Goal: Task Accomplishment & Management: Complete application form

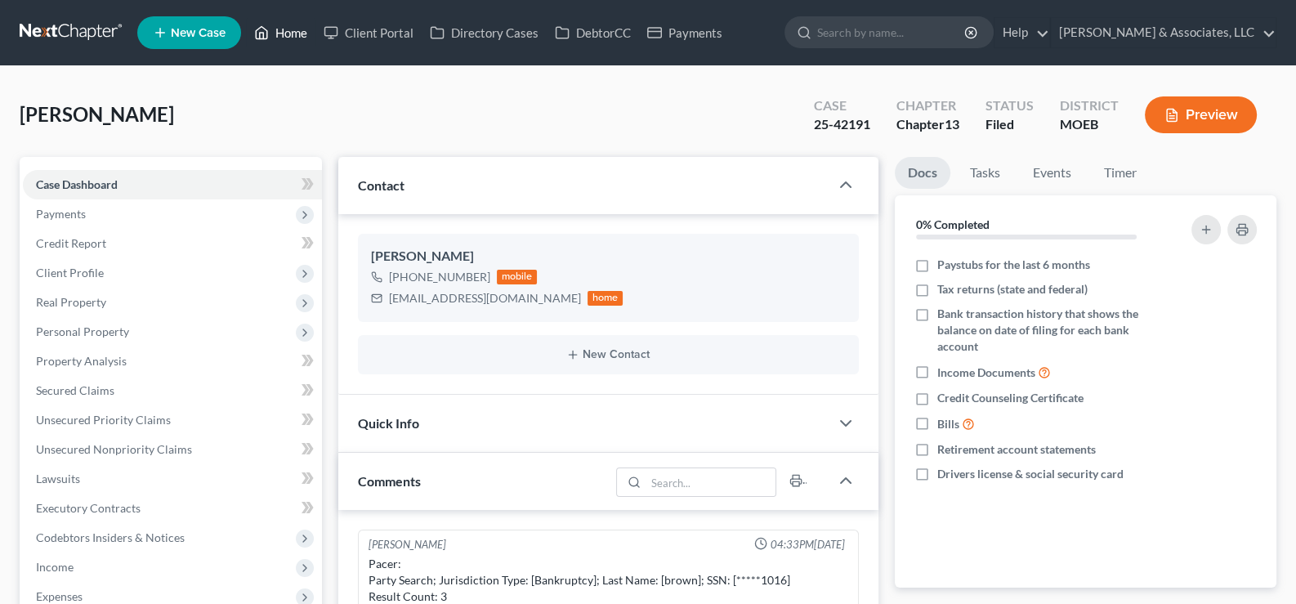
click at [286, 33] on link "Home" at bounding box center [280, 32] width 69 height 29
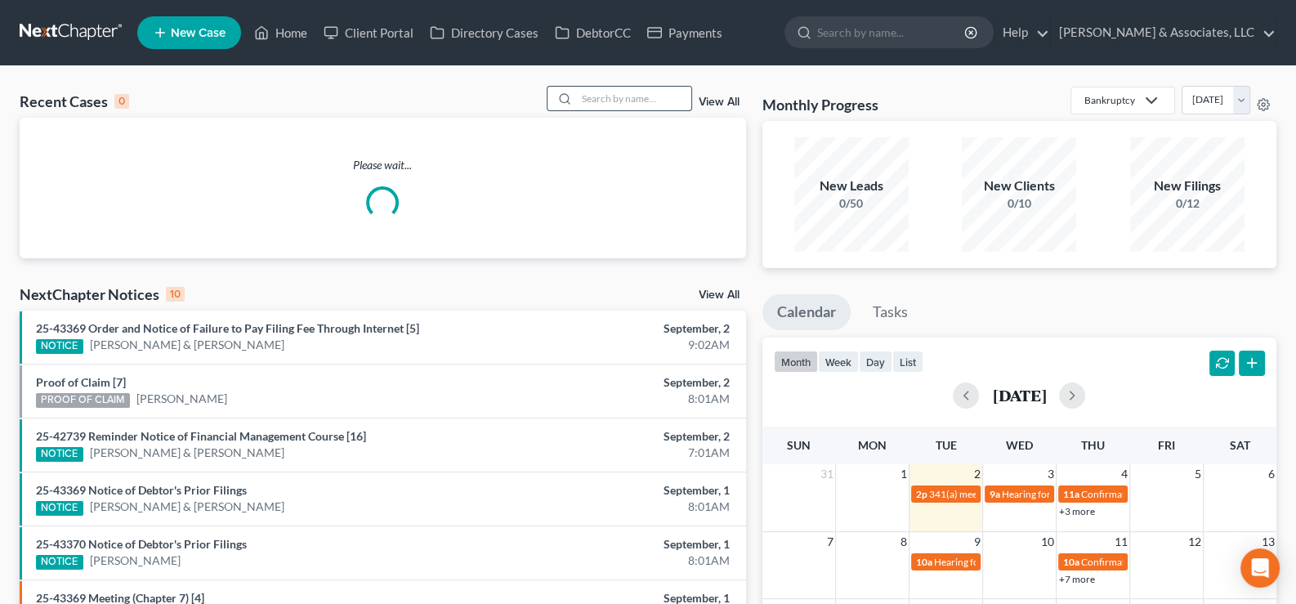
click at [588, 99] on input "search" at bounding box center [634, 99] width 114 height 24
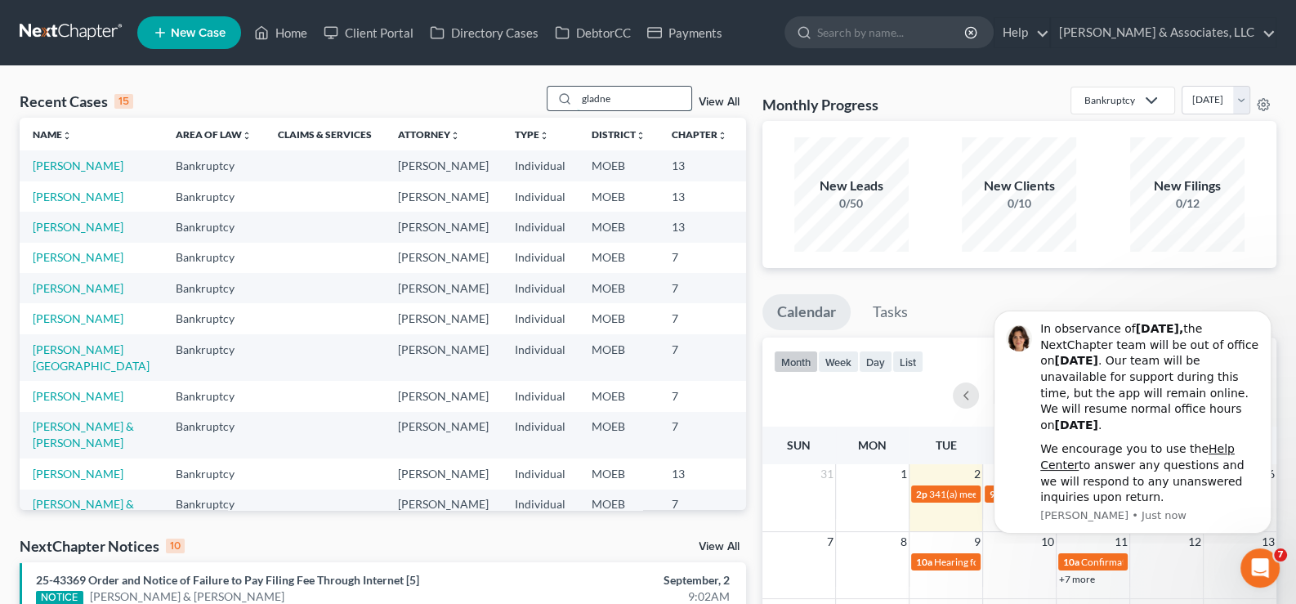
scroll to position [0, 0]
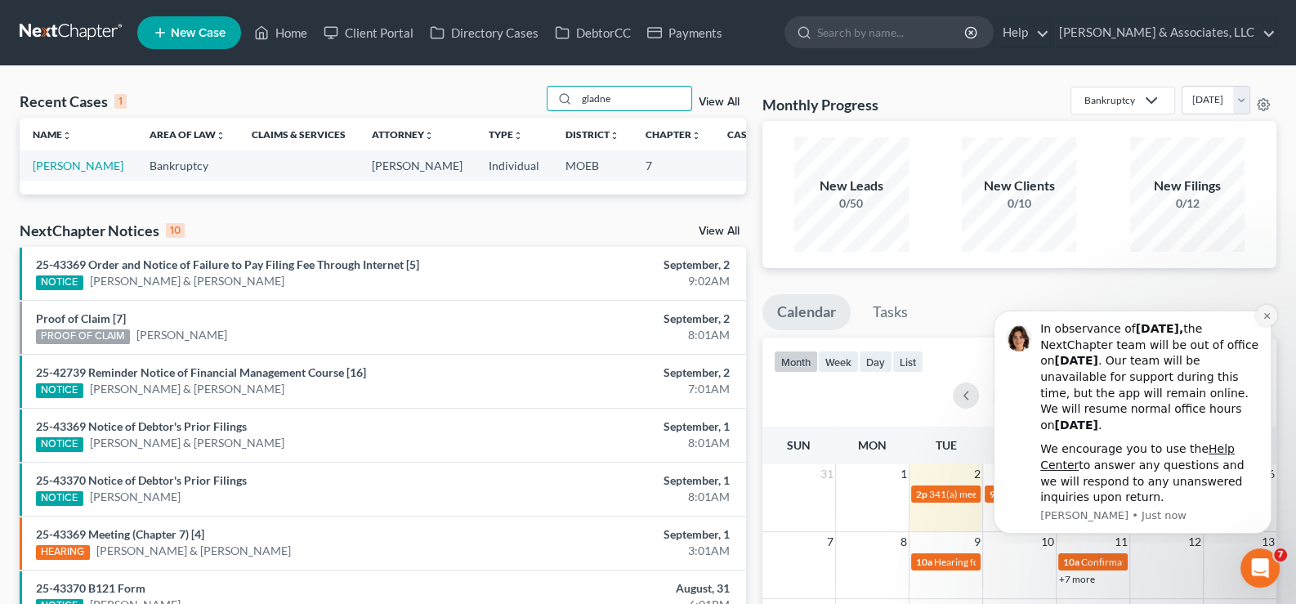
type input "gladne"
click at [1265, 316] on icon "Dismiss notification" at bounding box center [1267, 316] width 6 height 6
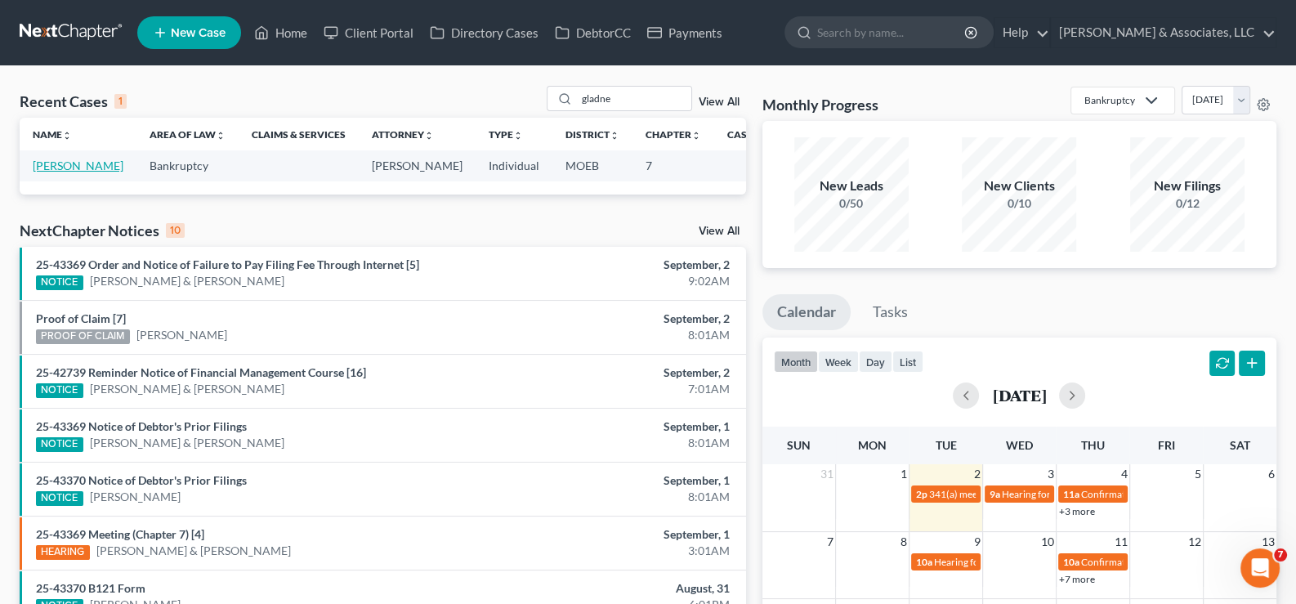
click at [57, 162] on link "[PERSON_NAME]" at bounding box center [78, 166] width 91 height 14
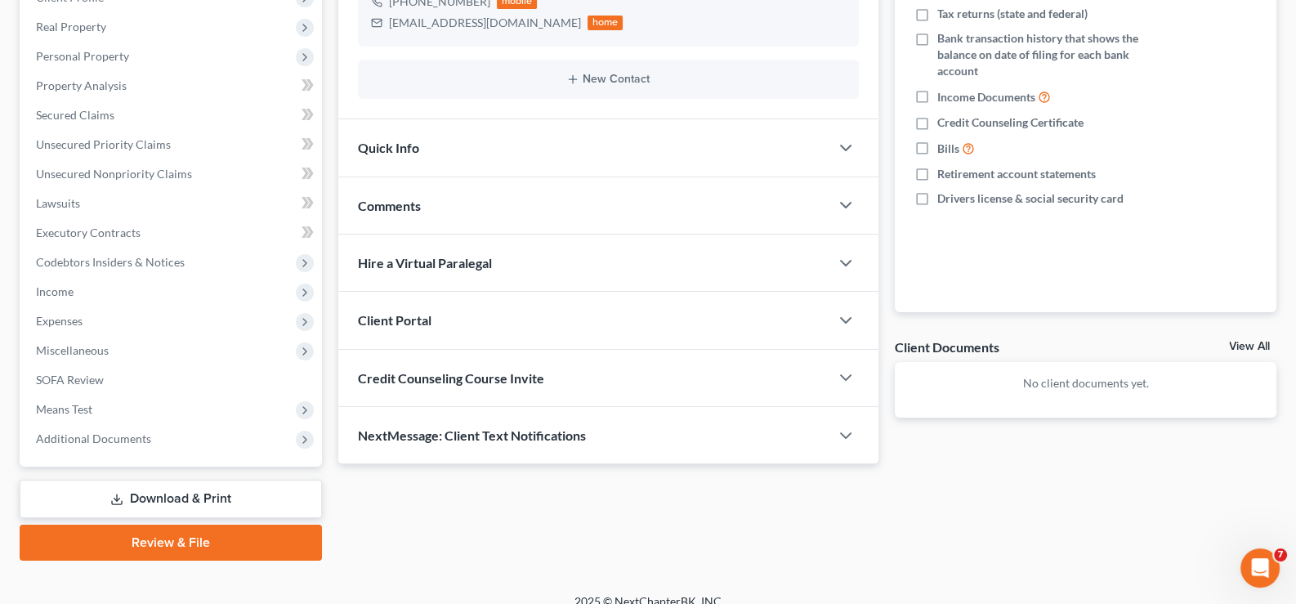
scroll to position [293, 0]
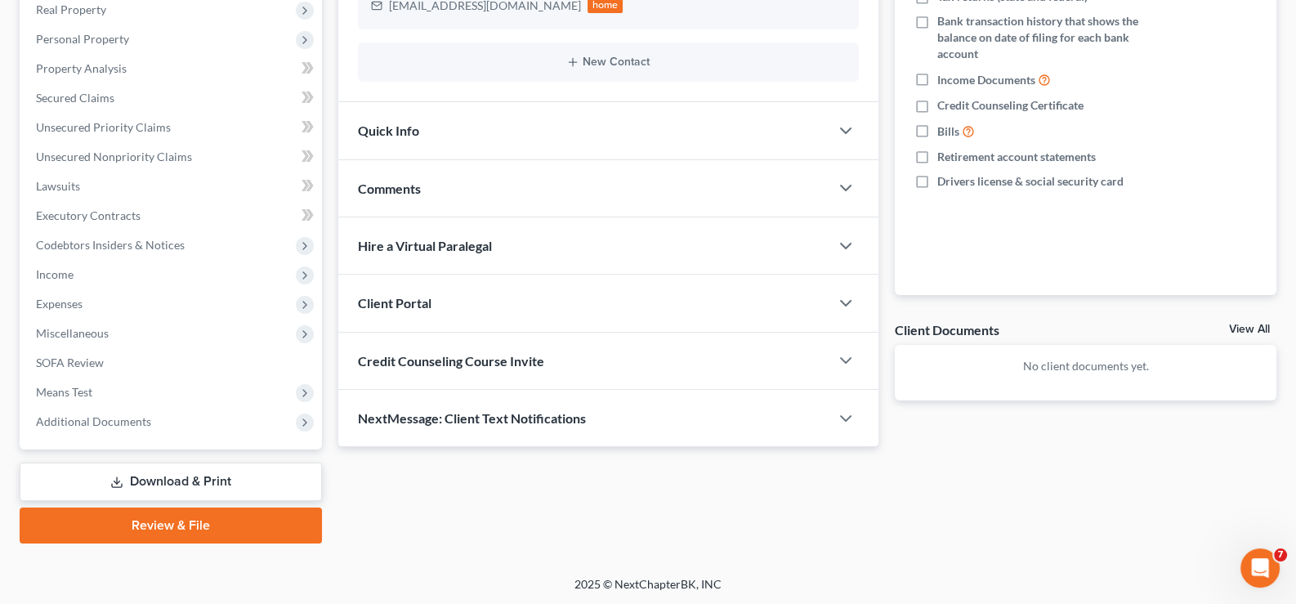
click at [406, 305] on span "Client Portal" at bounding box center [395, 303] width 74 height 16
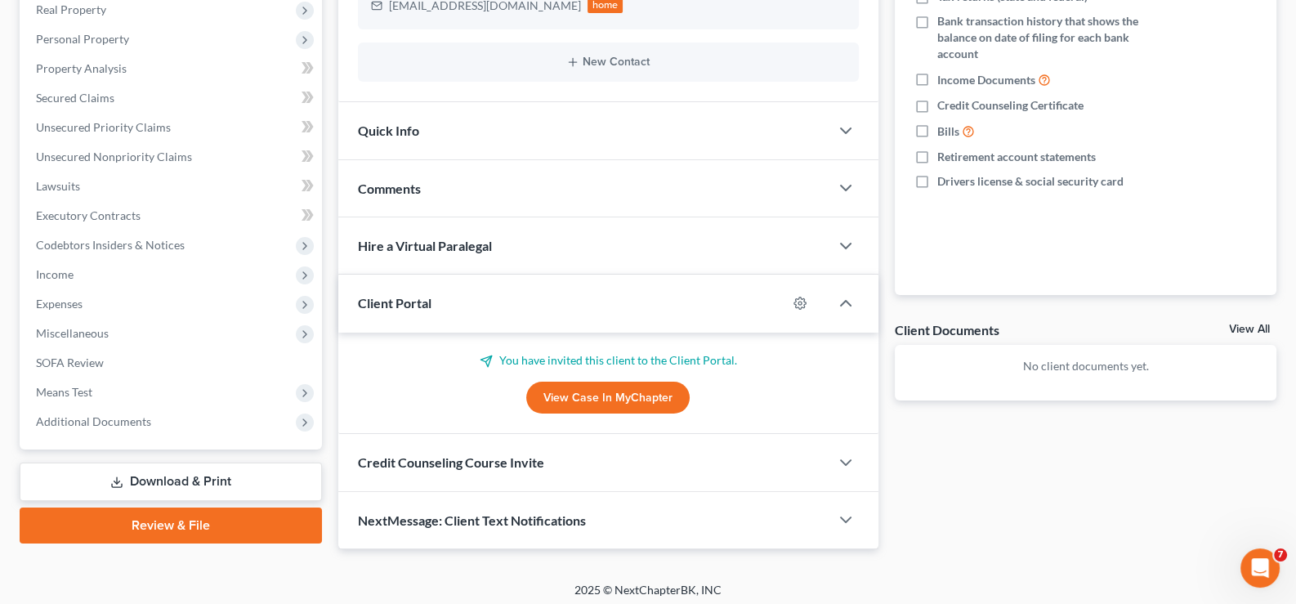
click at [409, 305] on span "Client Portal" at bounding box center [395, 303] width 74 height 16
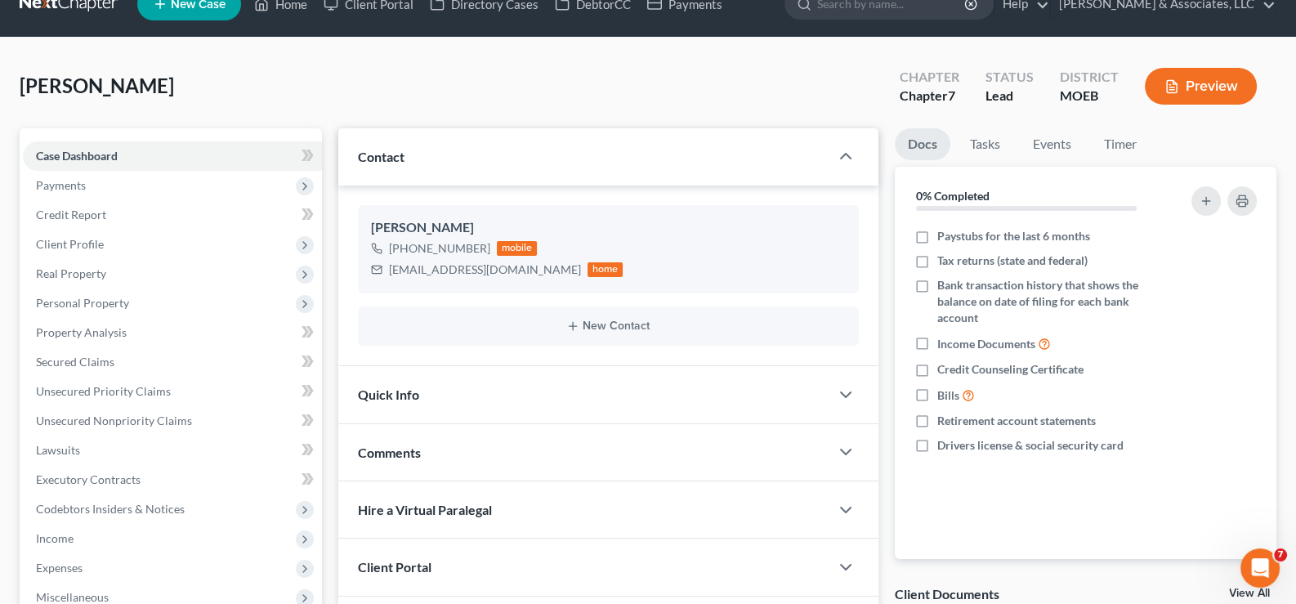
scroll to position [0, 0]
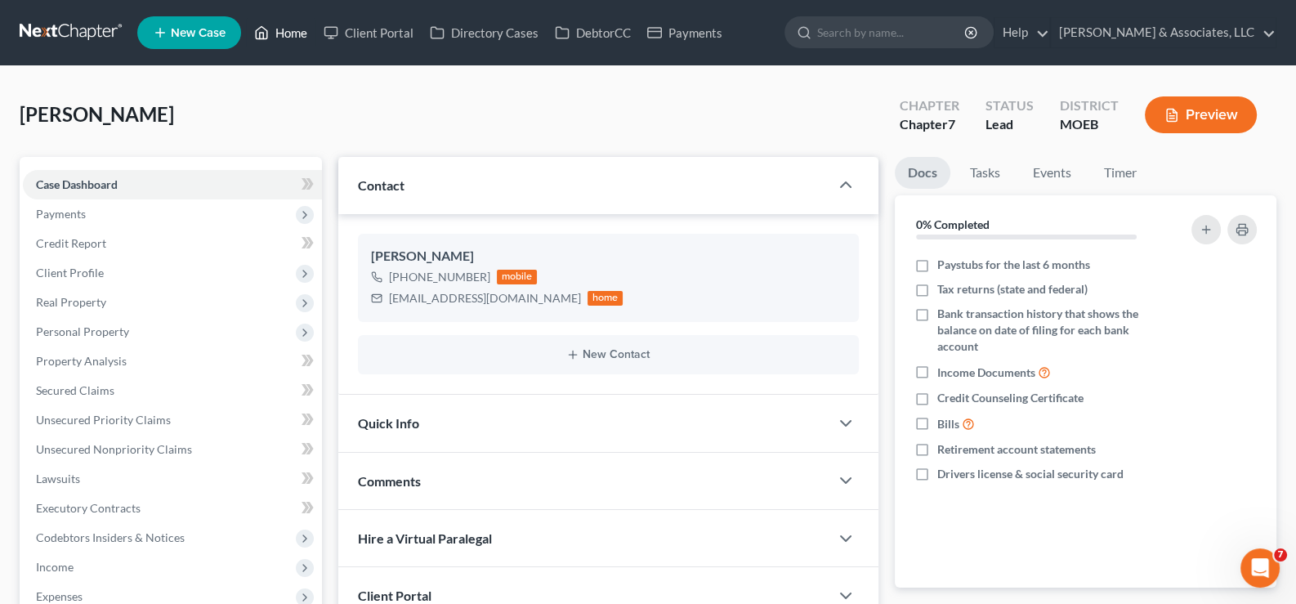
drag, startPoint x: 294, startPoint y: 28, endPoint x: 302, endPoint y: 48, distance: 22.0
click at [294, 28] on link "Home" at bounding box center [280, 32] width 69 height 29
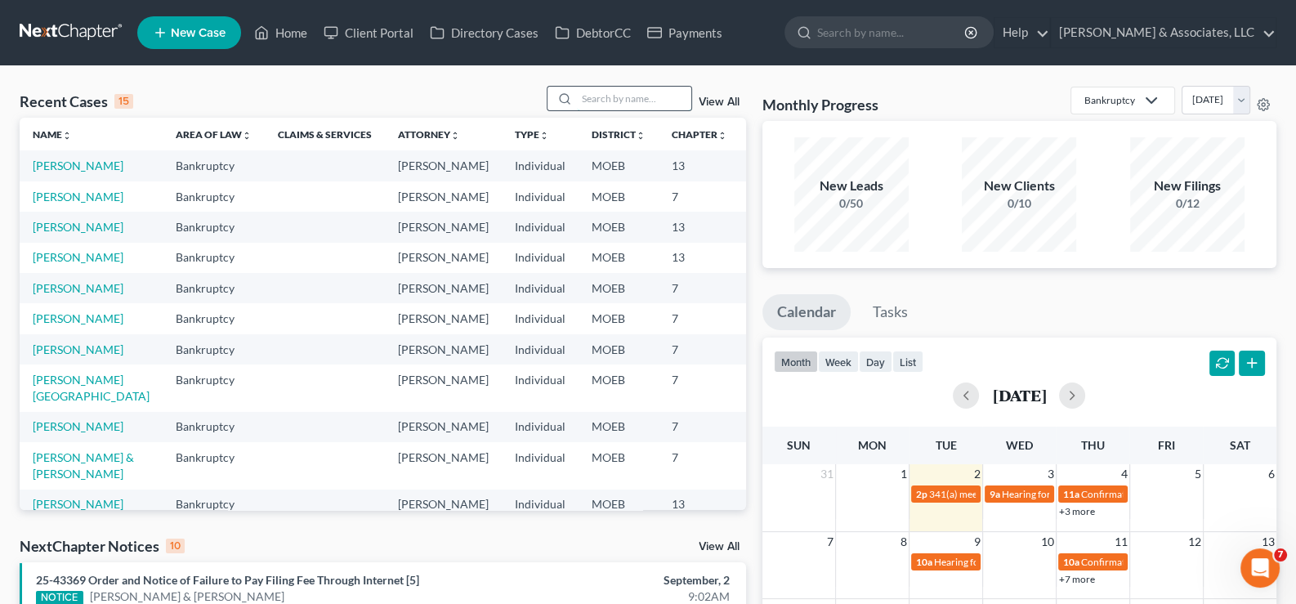
click at [626, 100] on input "search" at bounding box center [634, 99] width 114 height 24
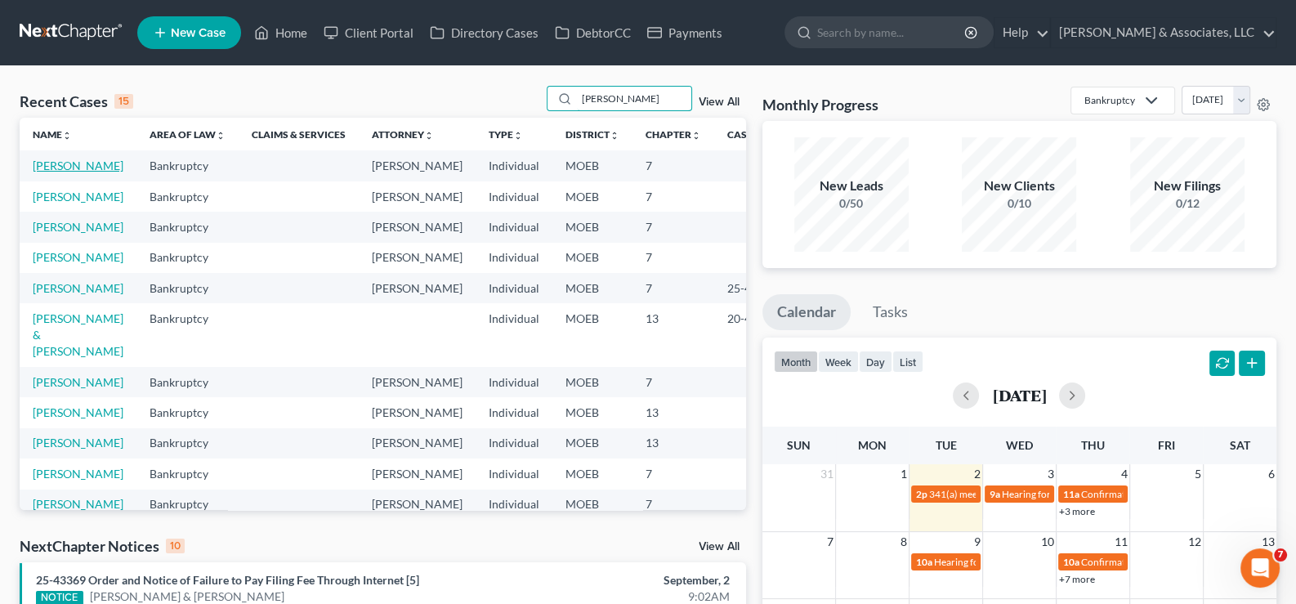
type input "[PERSON_NAME]"
click at [47, 172] on link "[PERSON_NAME]" at bounding box center [78, 166] width 91 height 14
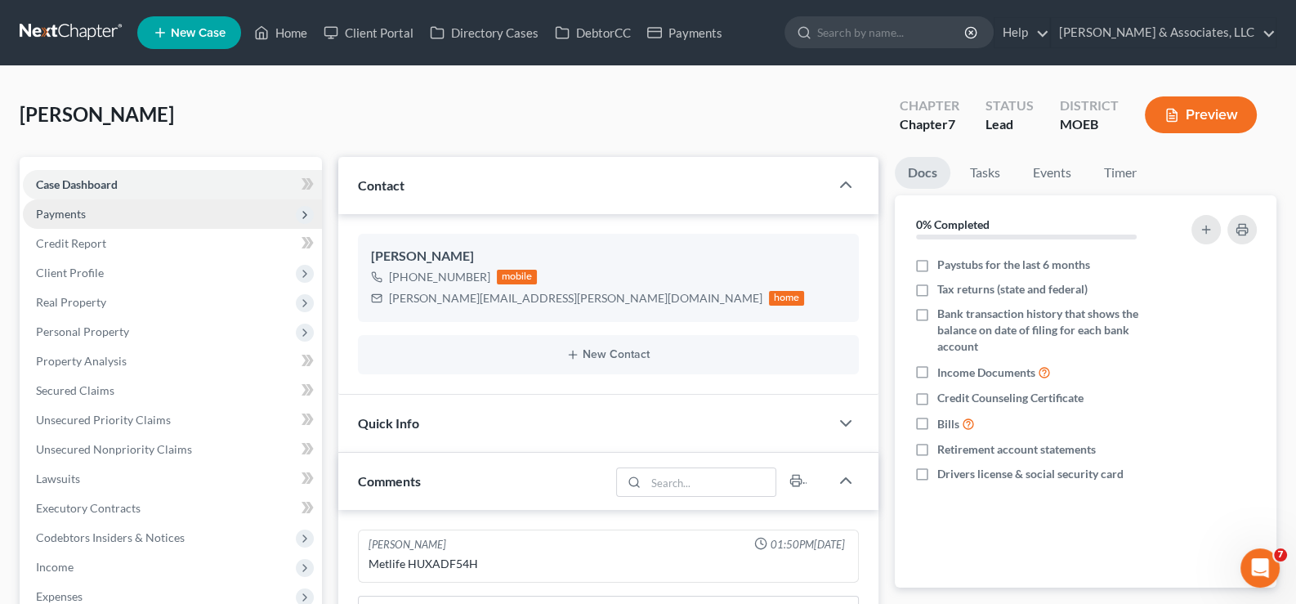
click at [74, 217] on span "Payments" at bounding box center [61, 214] width 50 height 14
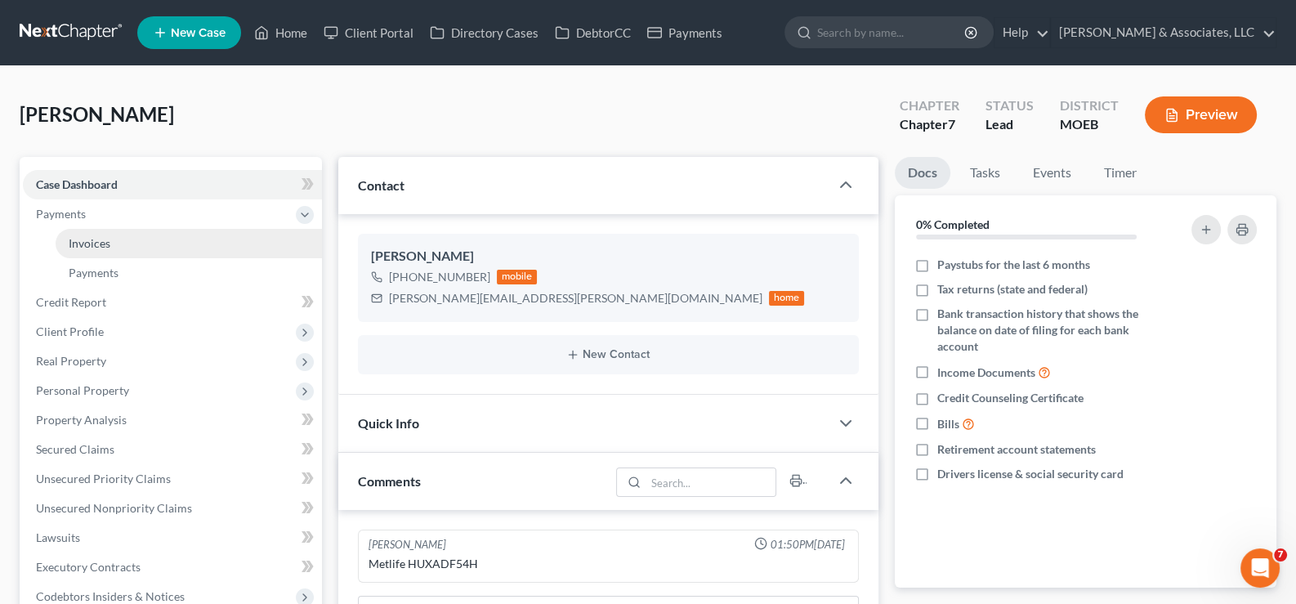
click at [76, 240] on span "Invoices" at bounding box center [90, 243] width 42 height 14
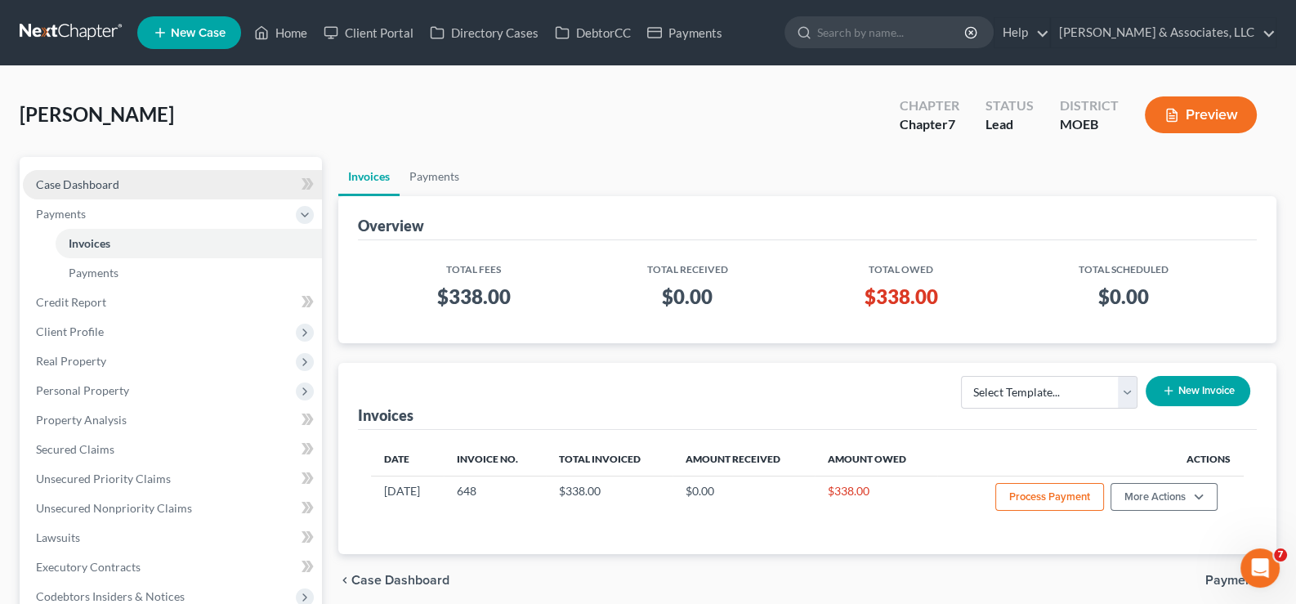
click at [90, 183] on span "Case Dashboard" at bounding box center [77, 184] width 83 height 14
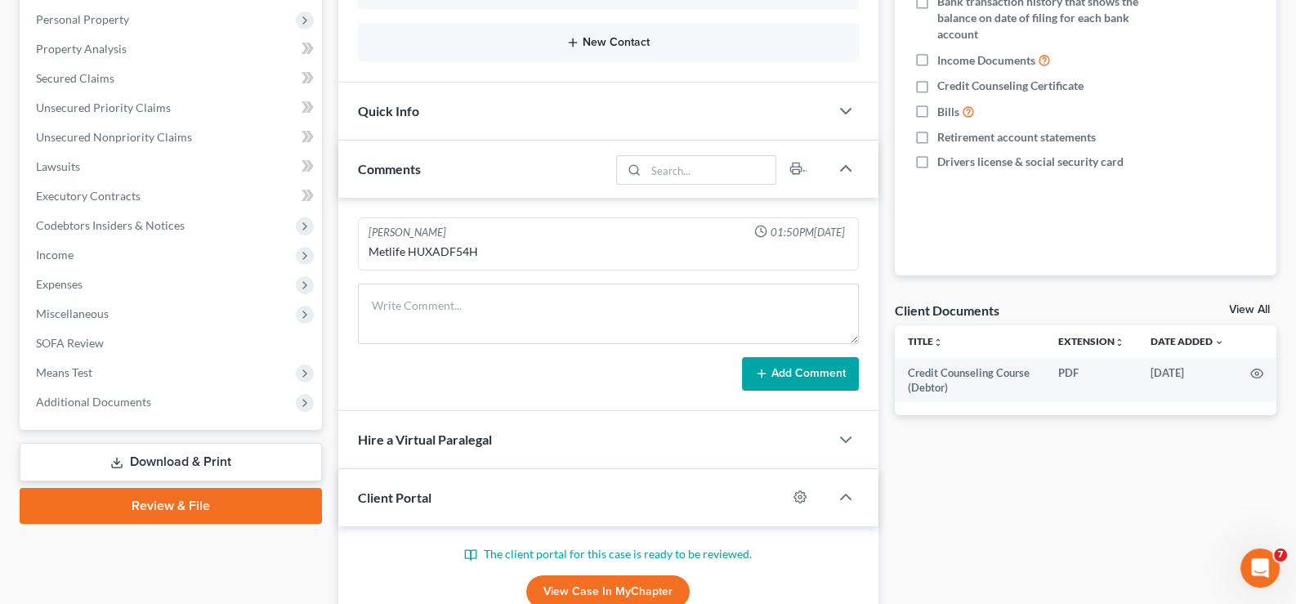
scroll to position [347, 0]
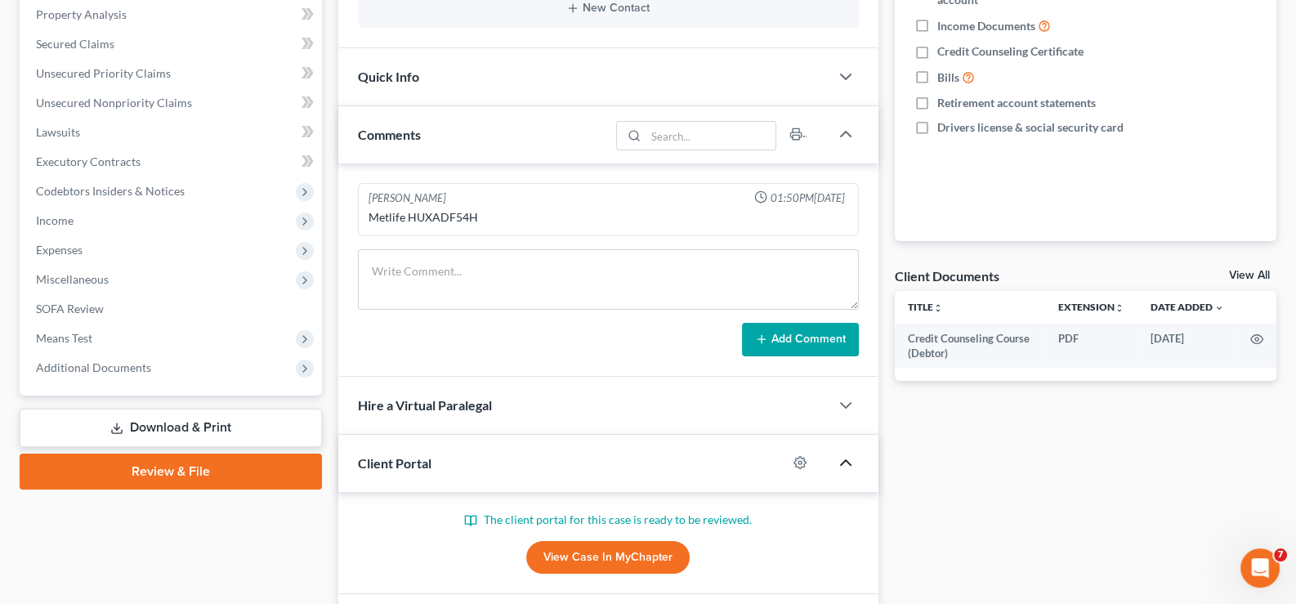
click at [850, 457] on icon "button" at bounding box center [846, 463] width 20 height 20
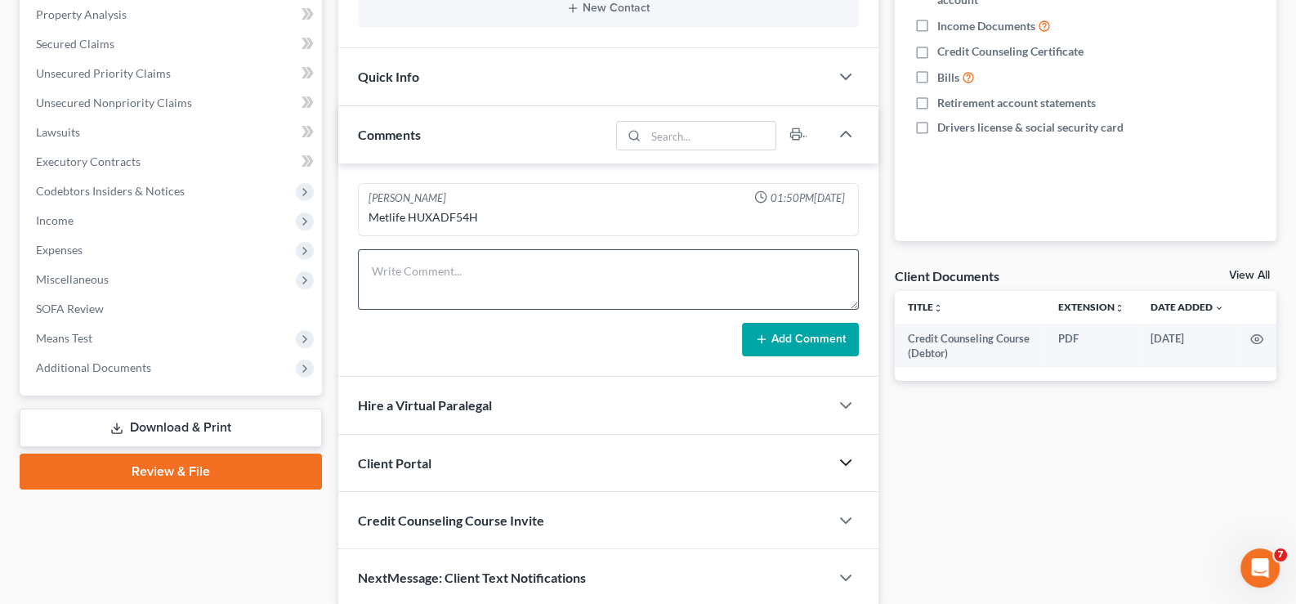
scroll to position [0, 0]
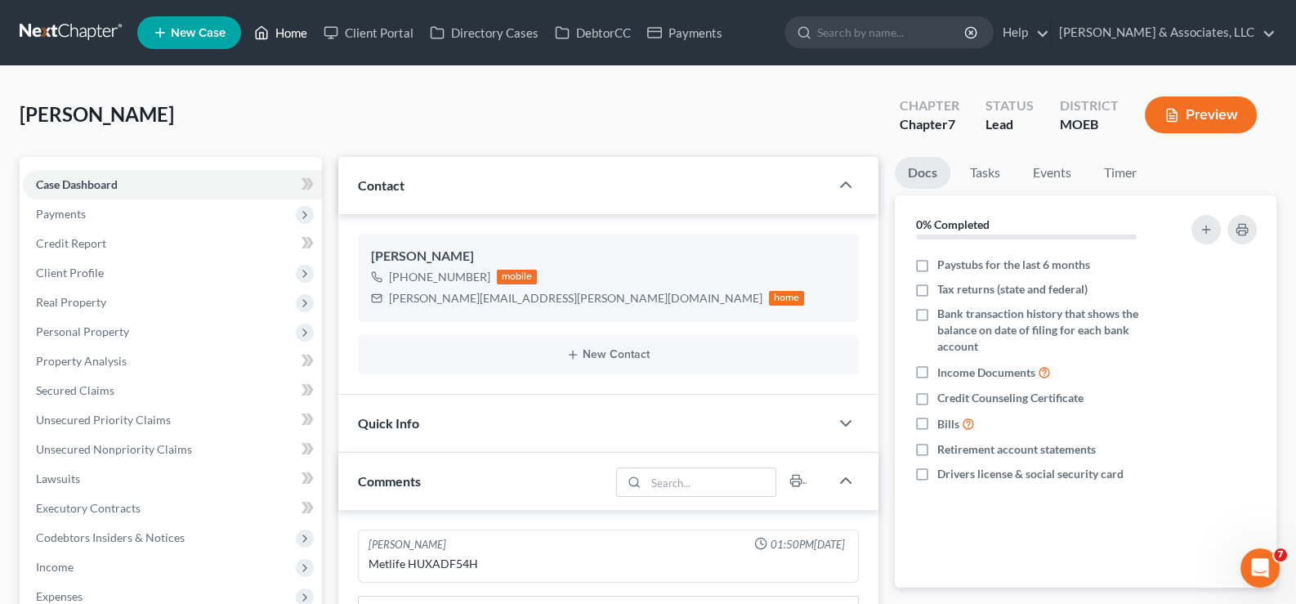
click at [280, 33] on link "Home" at bounding box center [280, 32] width 69 height 29
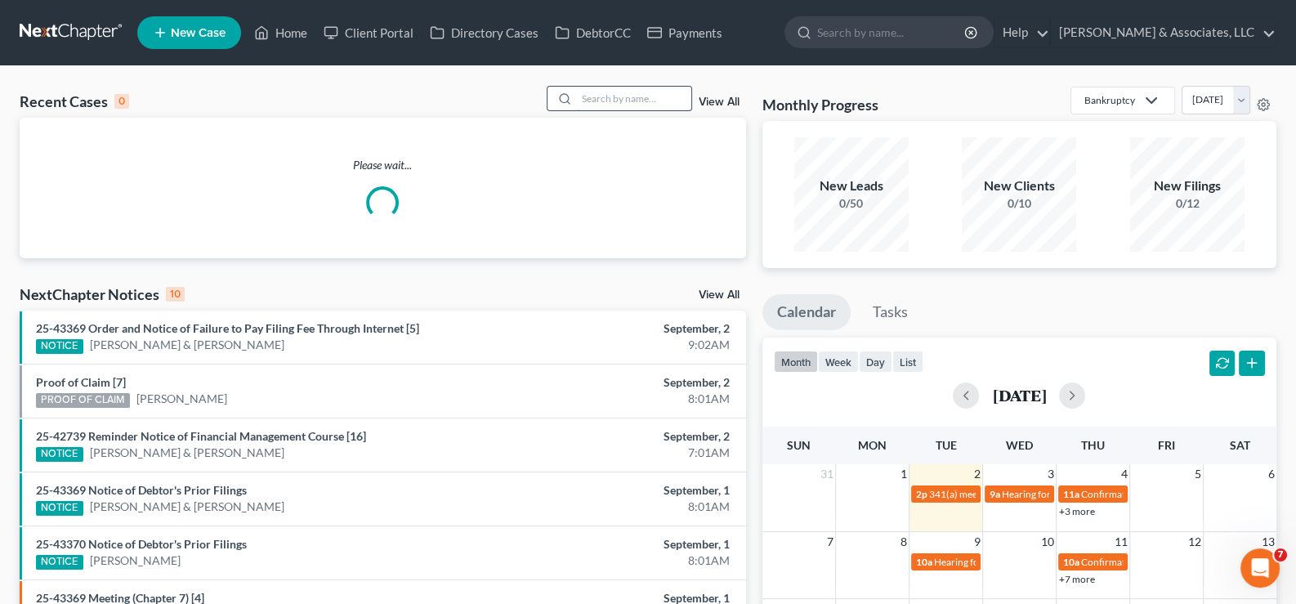
click at [662, 92] on input "search" at bounding box center [634, 99] width 114 height 24
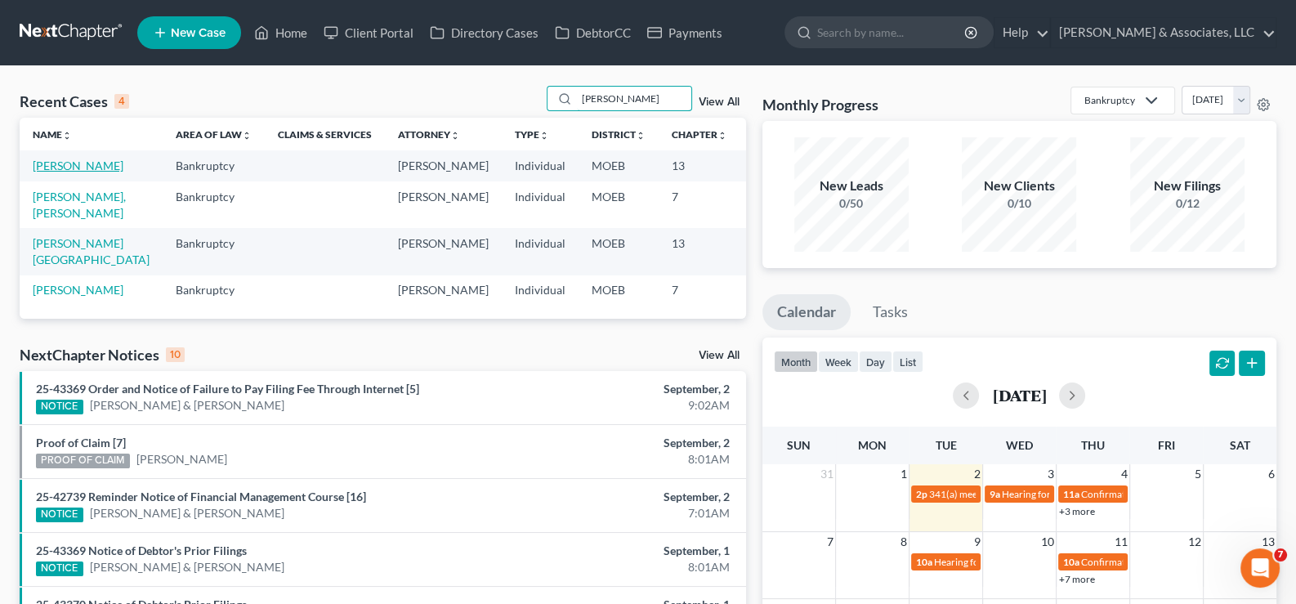
type input "[PERSON_NAME]"
click at [51, 170] on link "[PERSON_NAME]" at bounding box center [78, 166] width 91 height 14
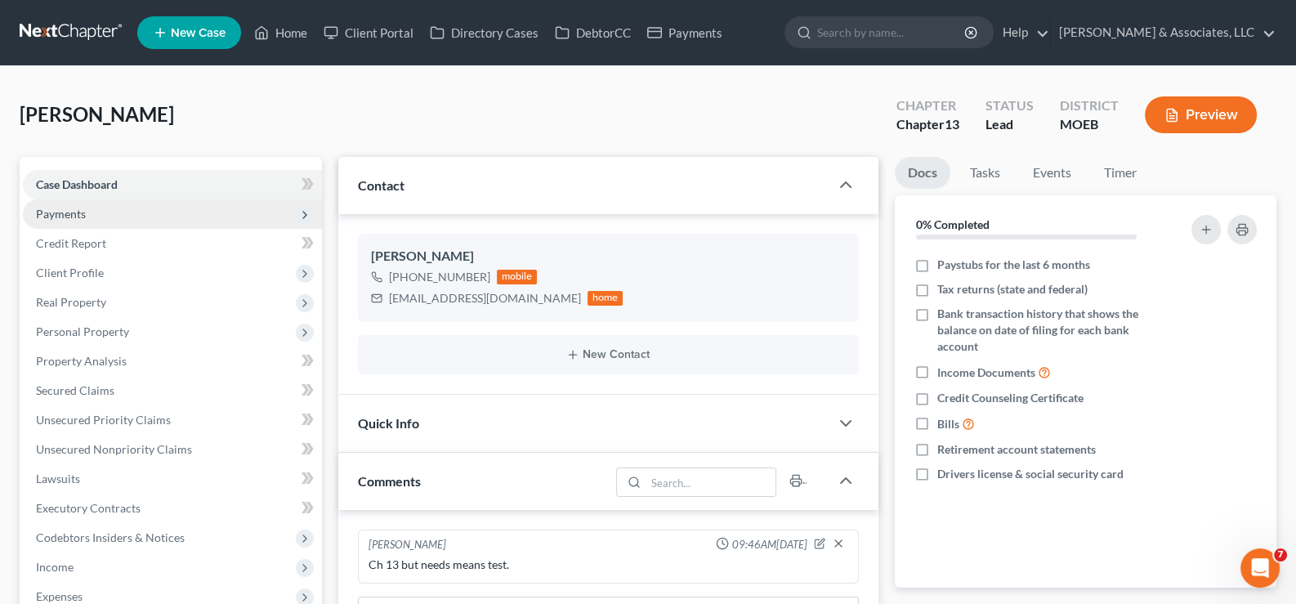
click at [56, 208] on span "Payments" at bounding box center [61, 214] width 50 height 14
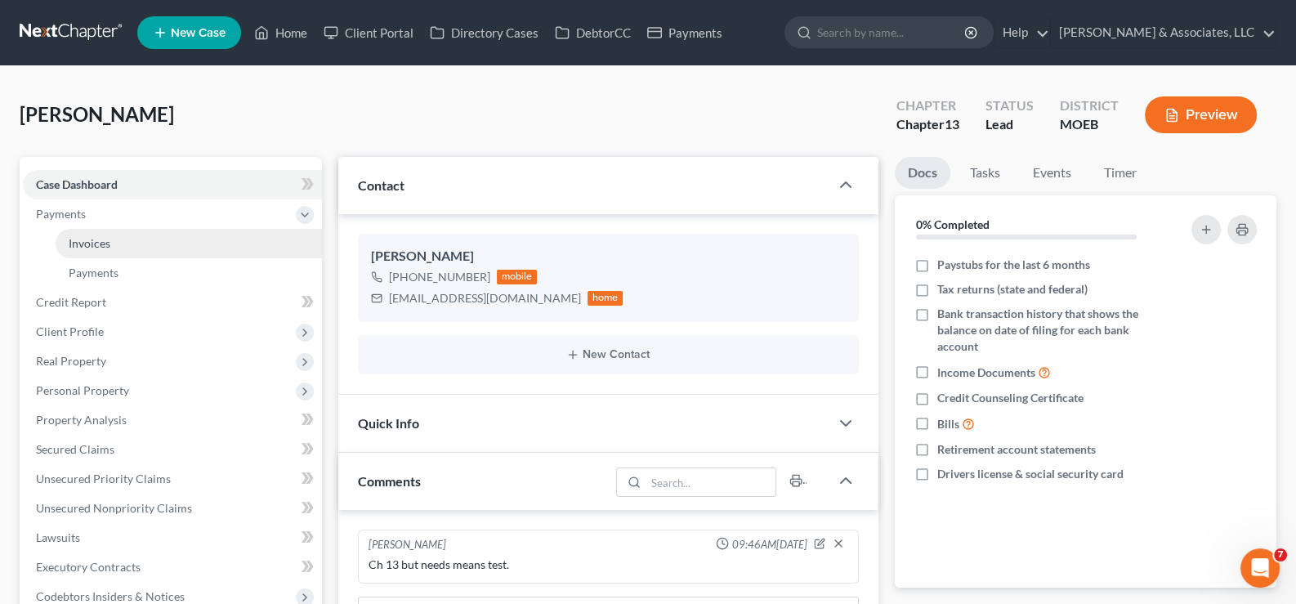
click at [78, 232] on link "Invoices" at bounding box center [189, 243] width 266 height 29
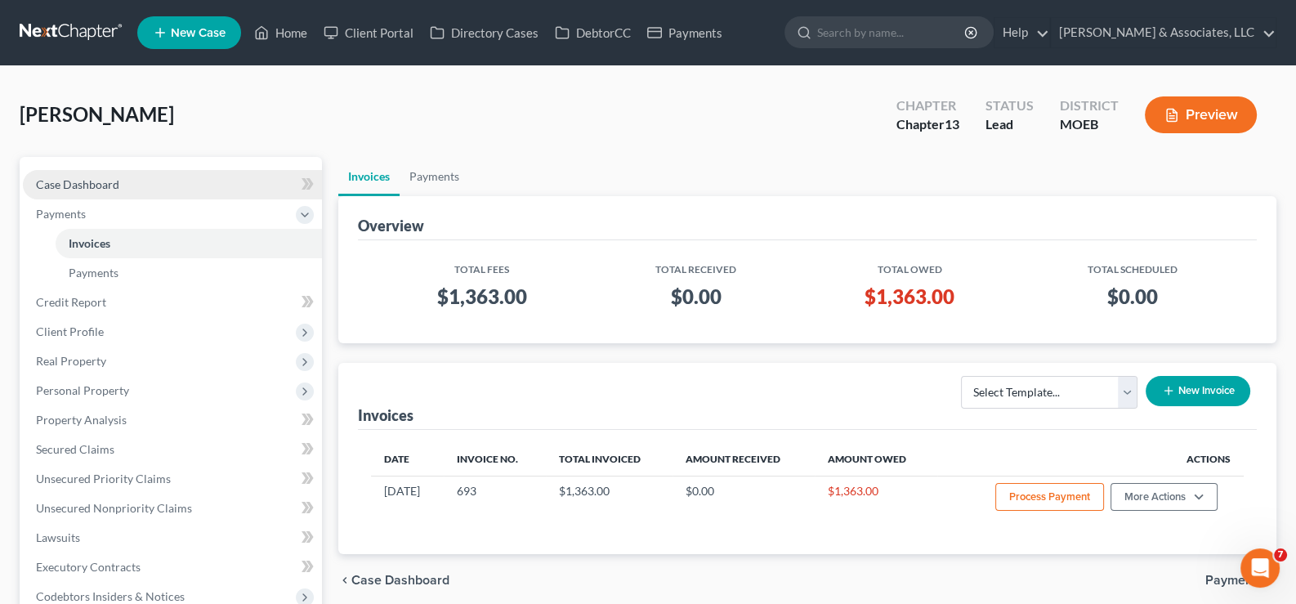
click at [98, 183] on span "Case Dashboard" at bounding box center [77, 184] width 83 height 14
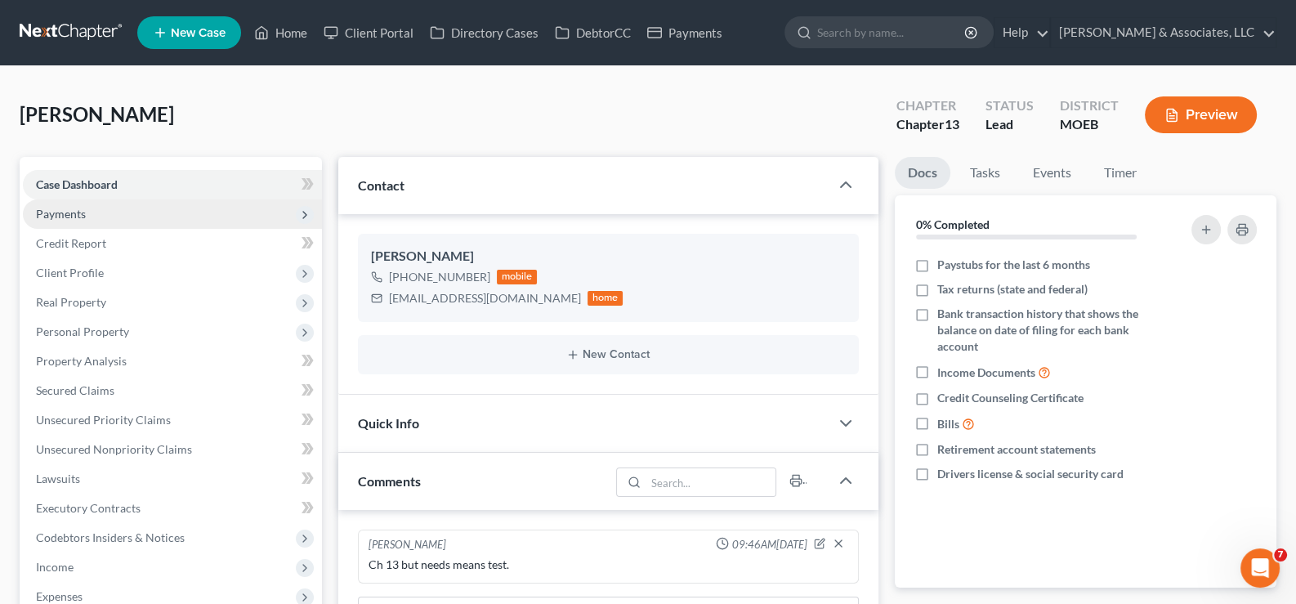
click at [53, 215] on span "Payments" at bounding box center [61, 214] width 50 height 14
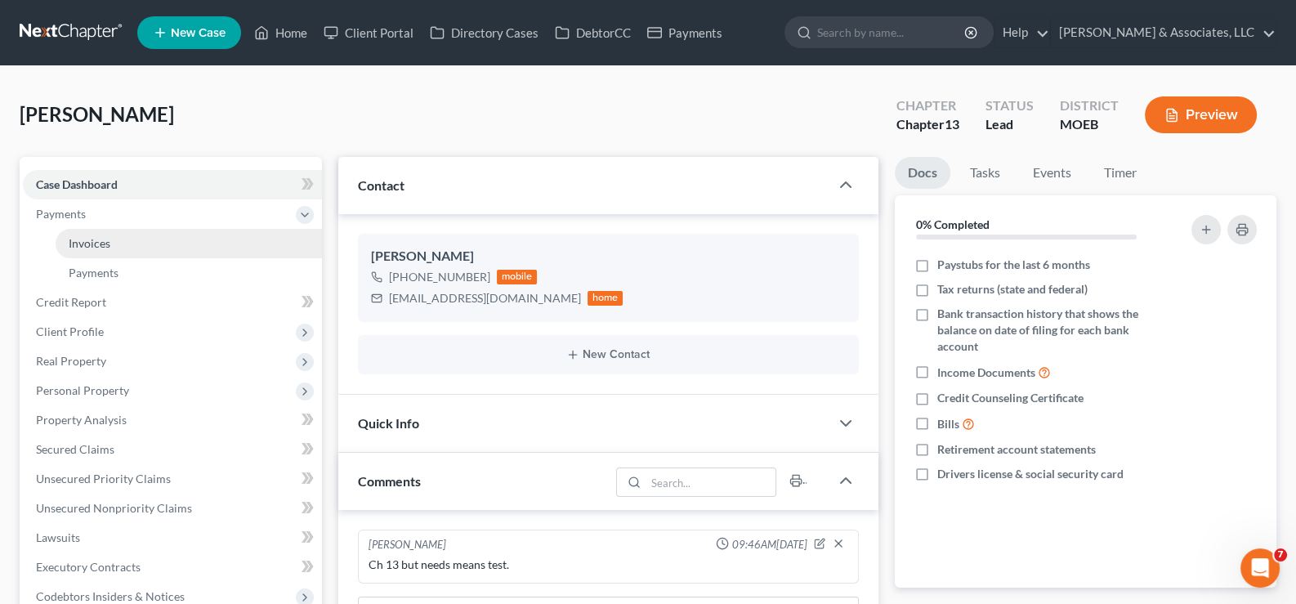
click at [105, 245] on span "Invoices" at bounding box center [90, 243] width 42 height 14
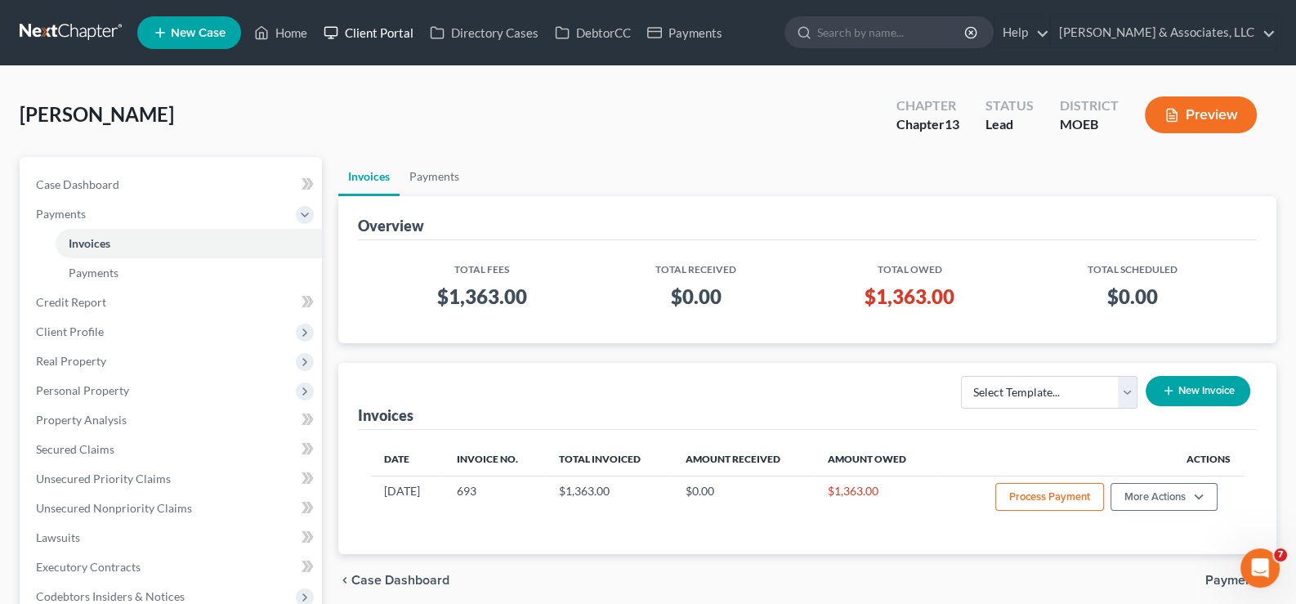
click at [381, 32] on link "Client Portal" at bounding box center [368, 32] width 106 height 29
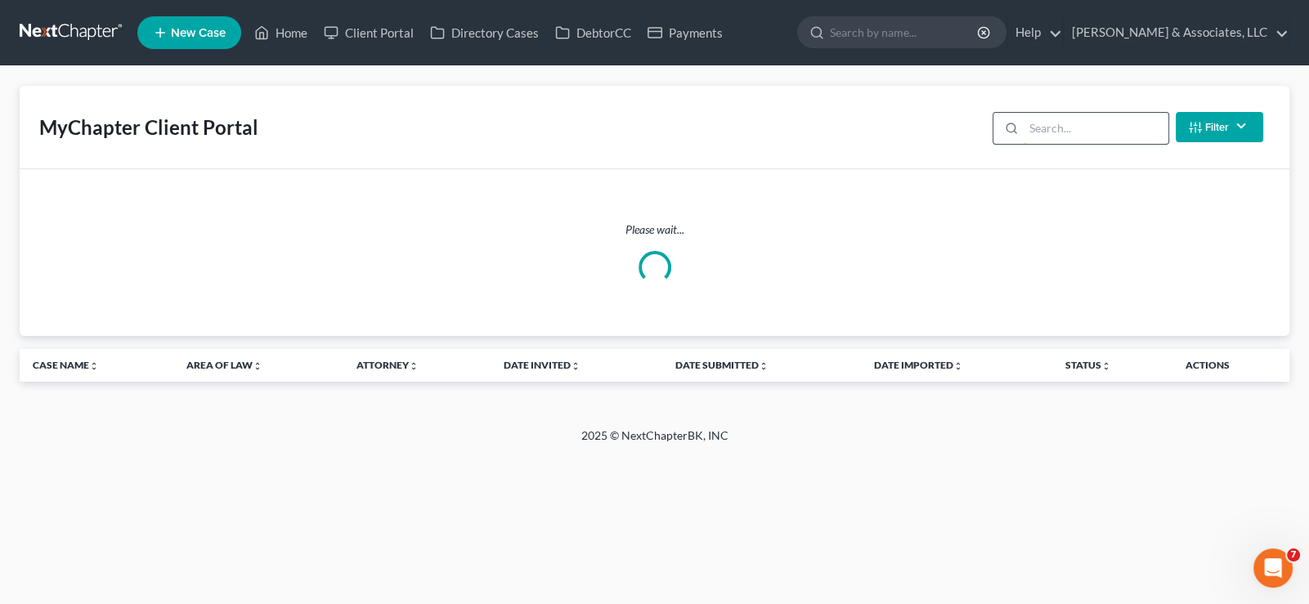
click at [1058, 135] on input "search" at bounding box center [1095, 128] width 145 height 31
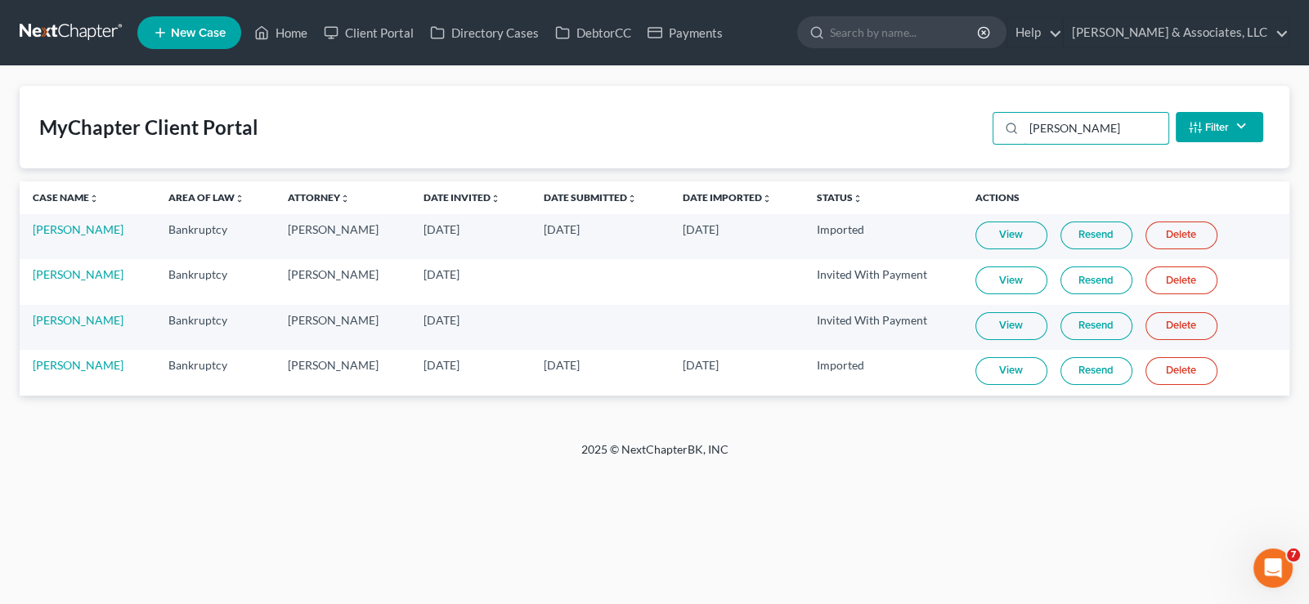
type input "[PERSON_NAME]"
click at [1098, 324] on link "Resend" at bounding box center [1096, 326] width 72 height 28
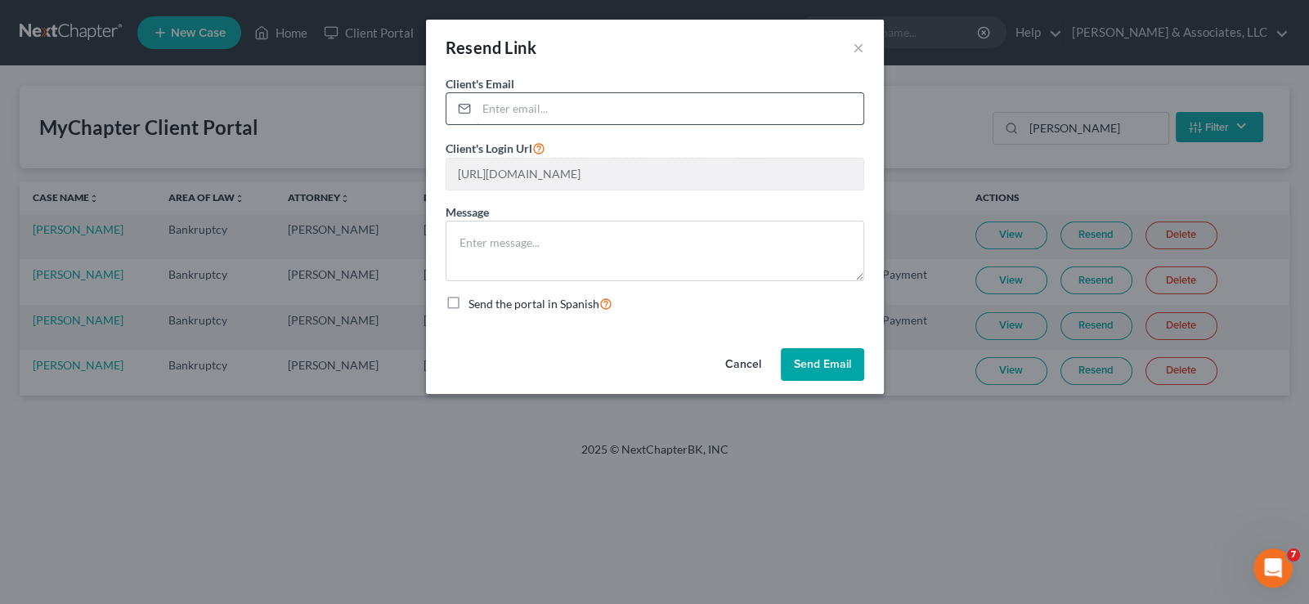
click at [570, 109] on input "email" at bounding box center [670, 108] width 387 height 31
paste input "[EMAIL_ADDRESS][DOMAIN_NAME]"
type input "[EMAIL_ADDRESS][DOMAIN_NAME]"
click at [818, 362] on button "Send Email" at bounding box center [822, 364] width 83 height 33
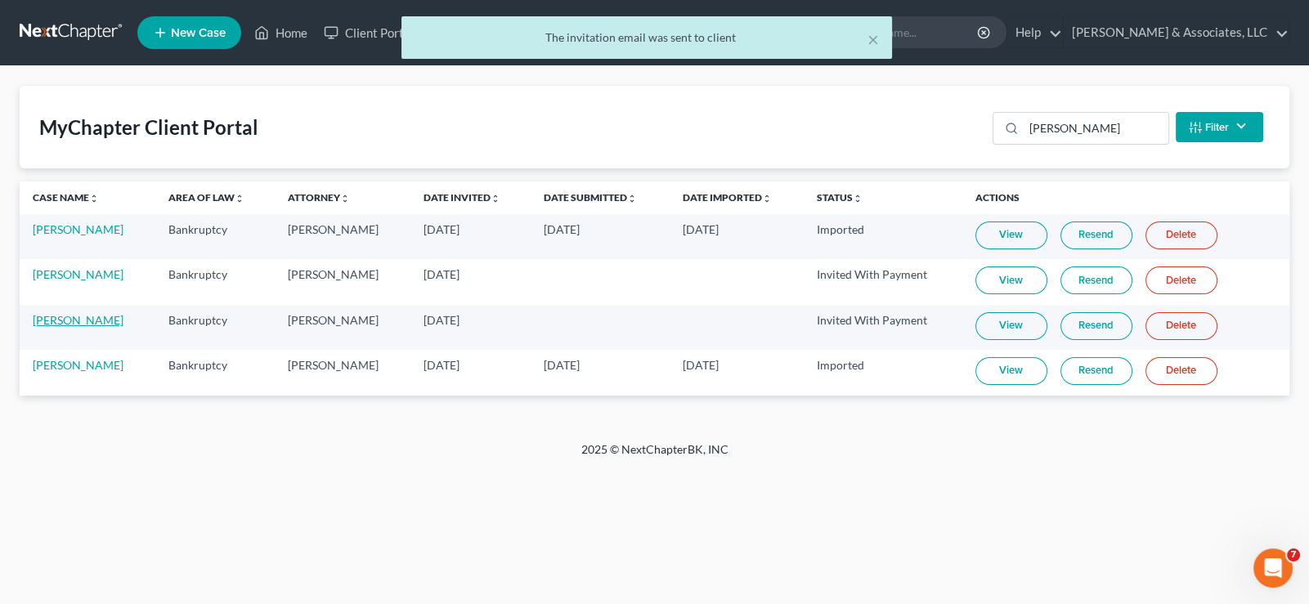
click at [71, 320] on link "[PERSON_NAME]" at bounding box center [78, 320] width 91 height 14
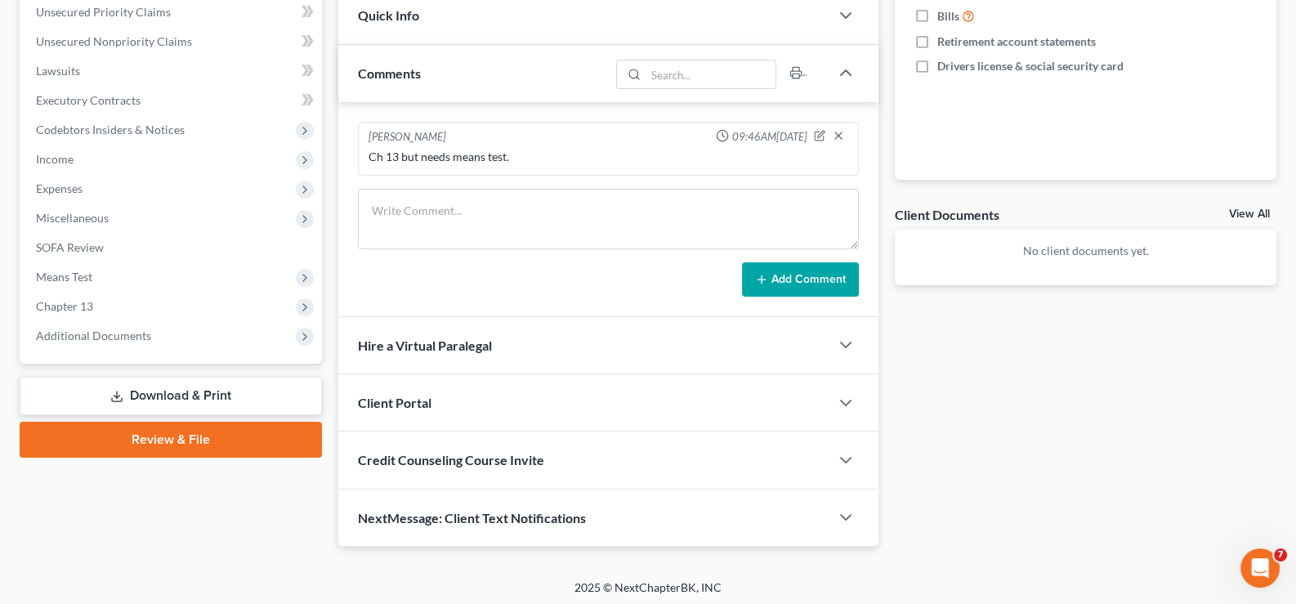
scroll to position [409, 0]
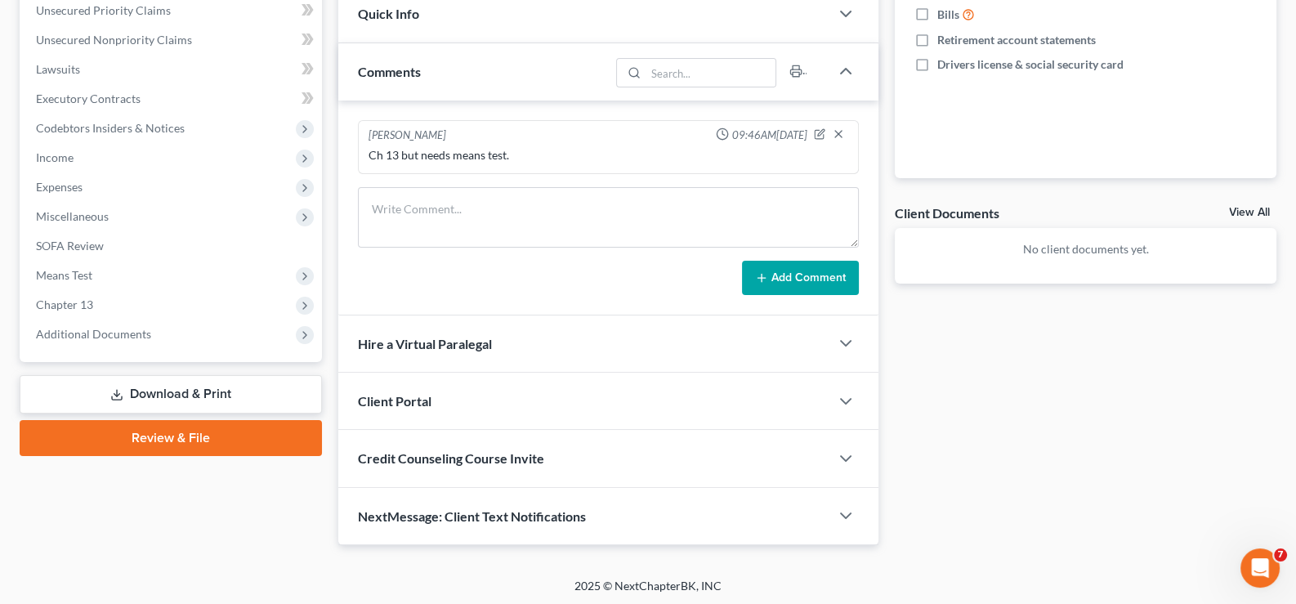
click at [383, 394] on span "Client Portal" at bounding box center [395, 401] width 74 height 16
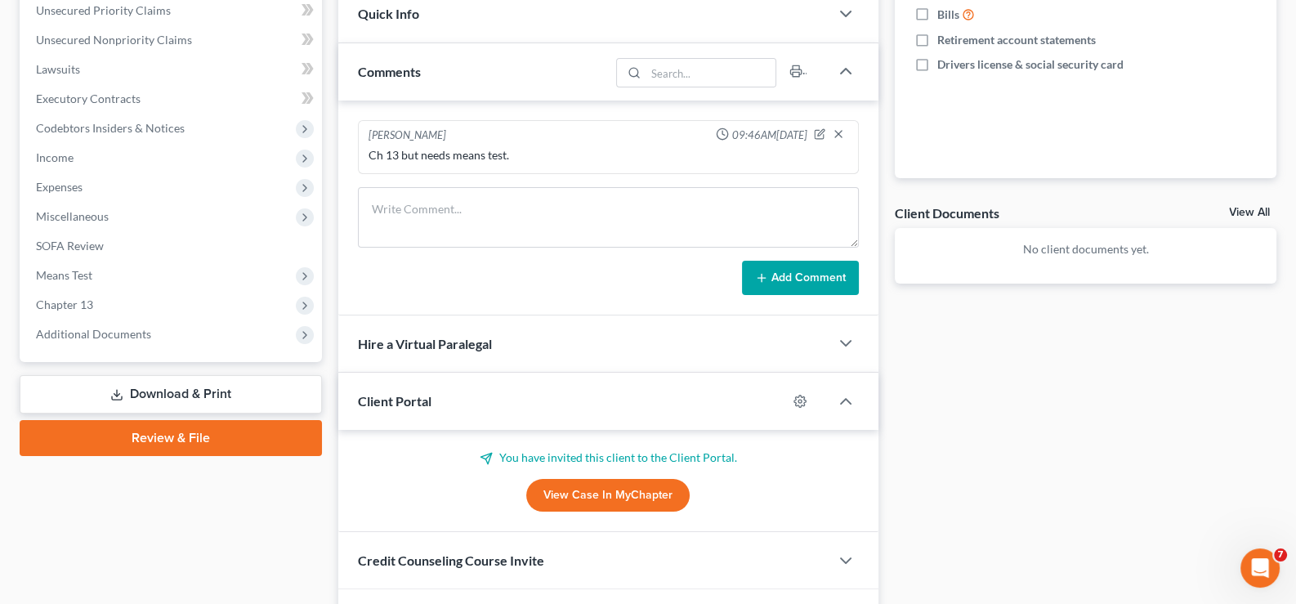
click at [383, 394] on span "Client Portal" at bounding box center [395, 401] width 74 height 16
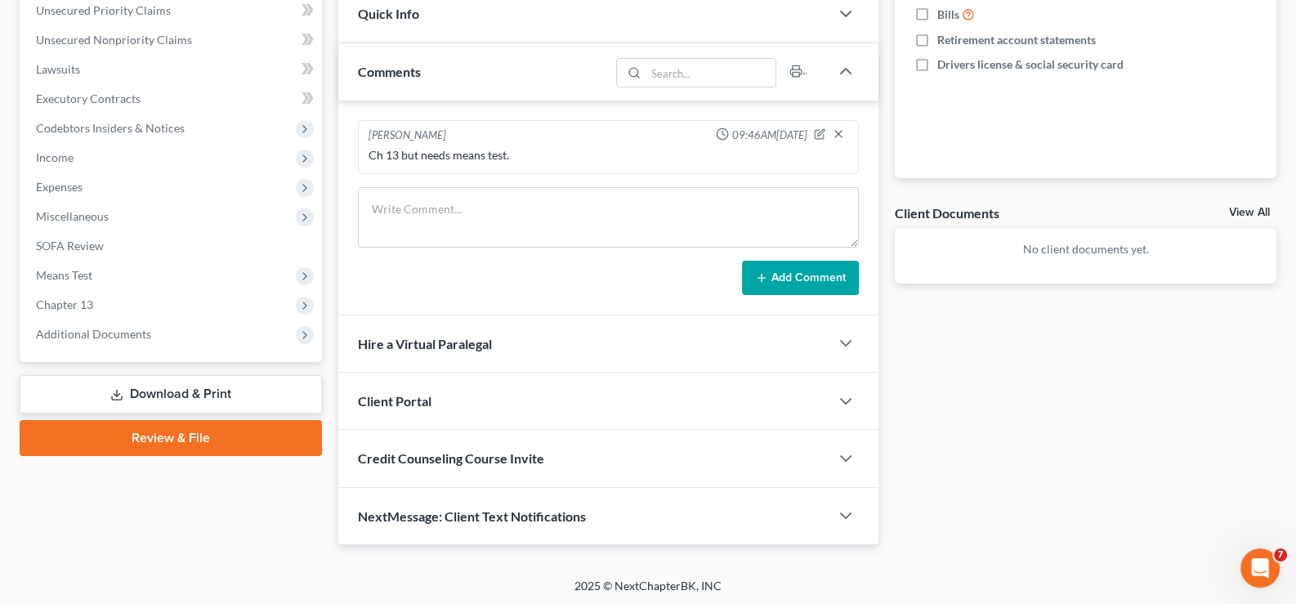
click at [409, 456] on span "Credit Counseling Course Invite" at bounding box center [451, 458] width 186 height 16
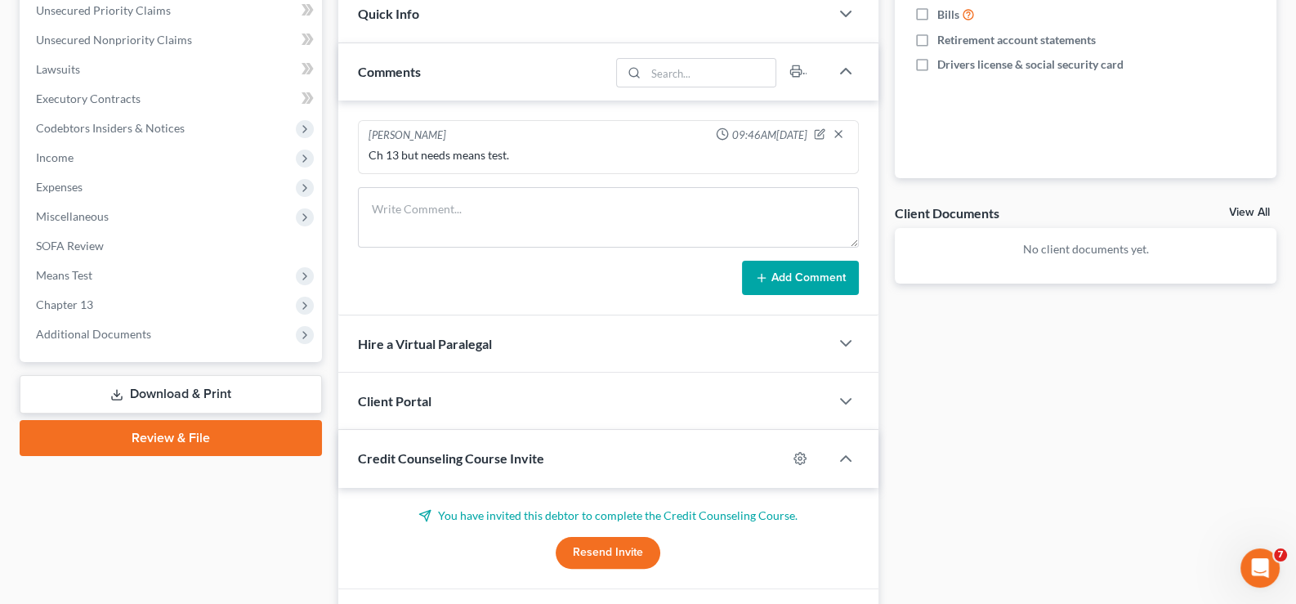
click at [593, 548] on button "Resend Invite" at bounding box center [608, 553] width 105 height 33
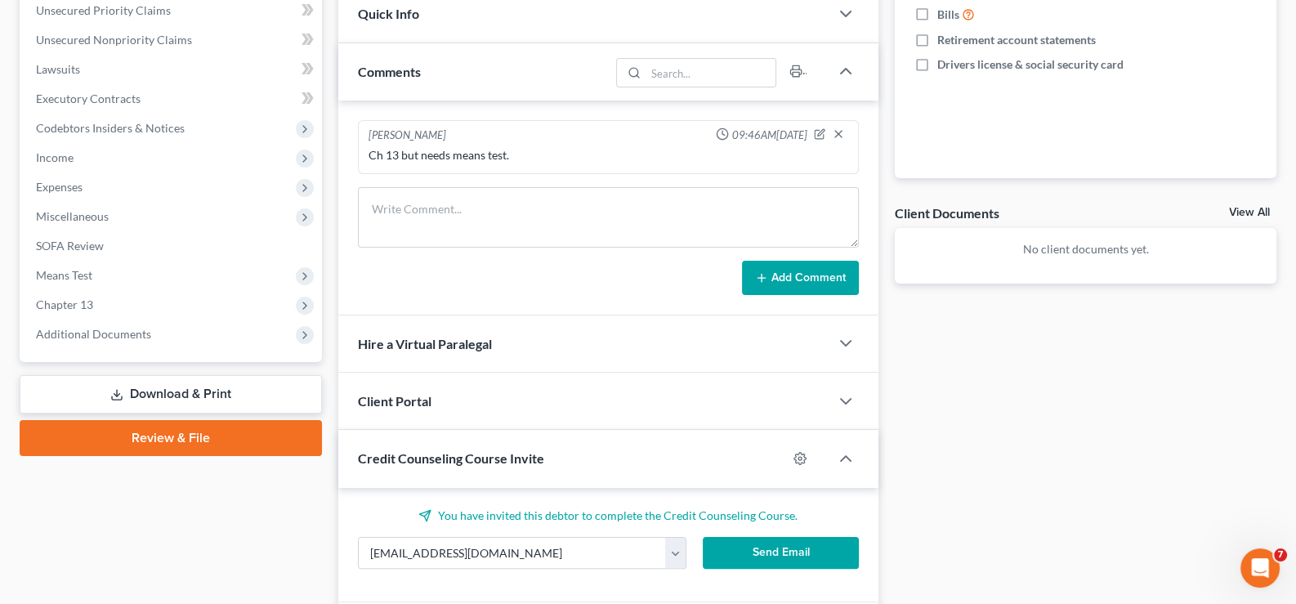
click at [727, 548] on button "Send Email" at bounding box center [781, 553] width 156 height 33
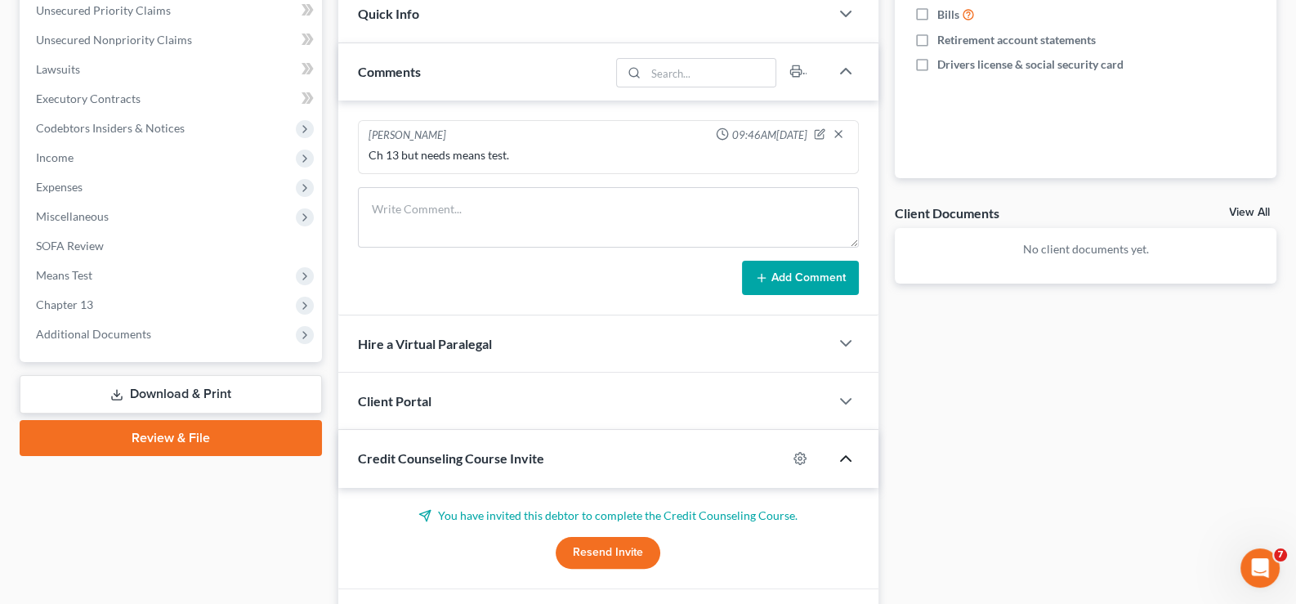
click at [841, 456] on icon "button" at bounding box center [846, 459] width 20 height 20
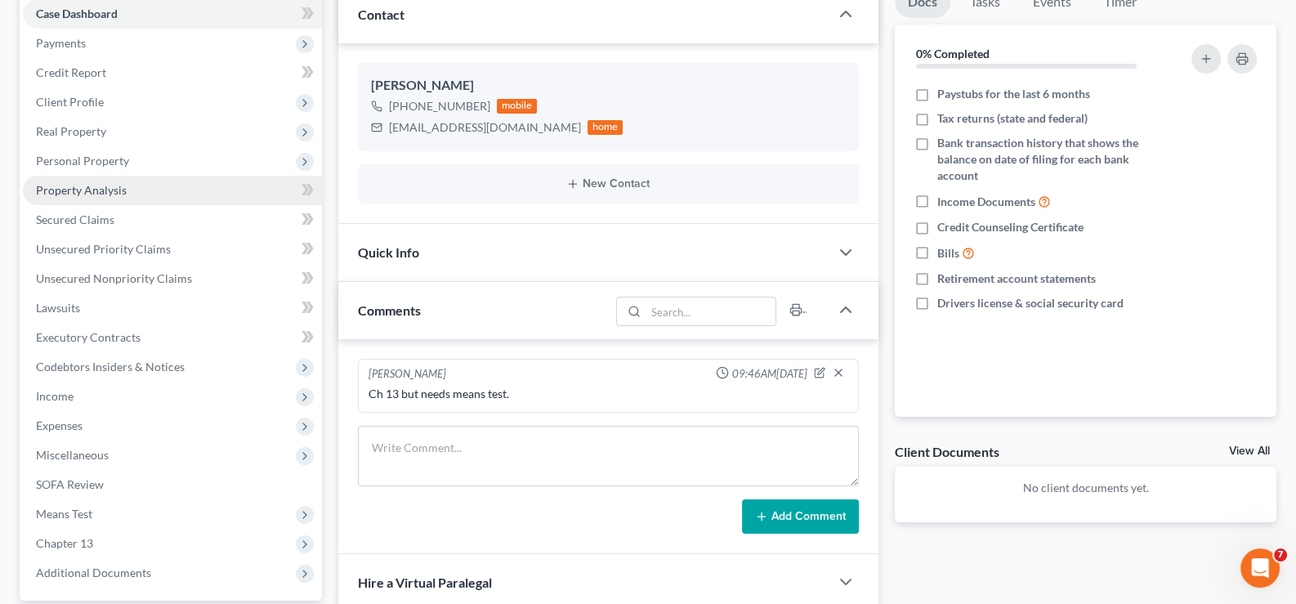
scroll to position [164, 0]
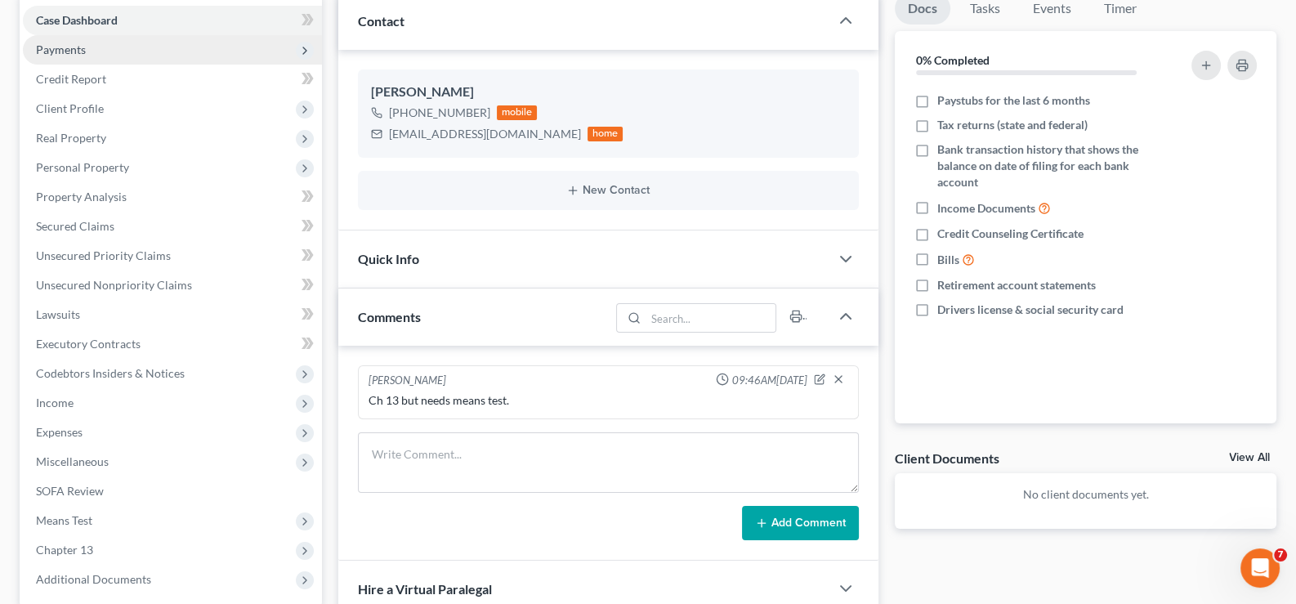
click at [55, 51] on span "Payments" at bounding box center [61, 50] width 50 height 14
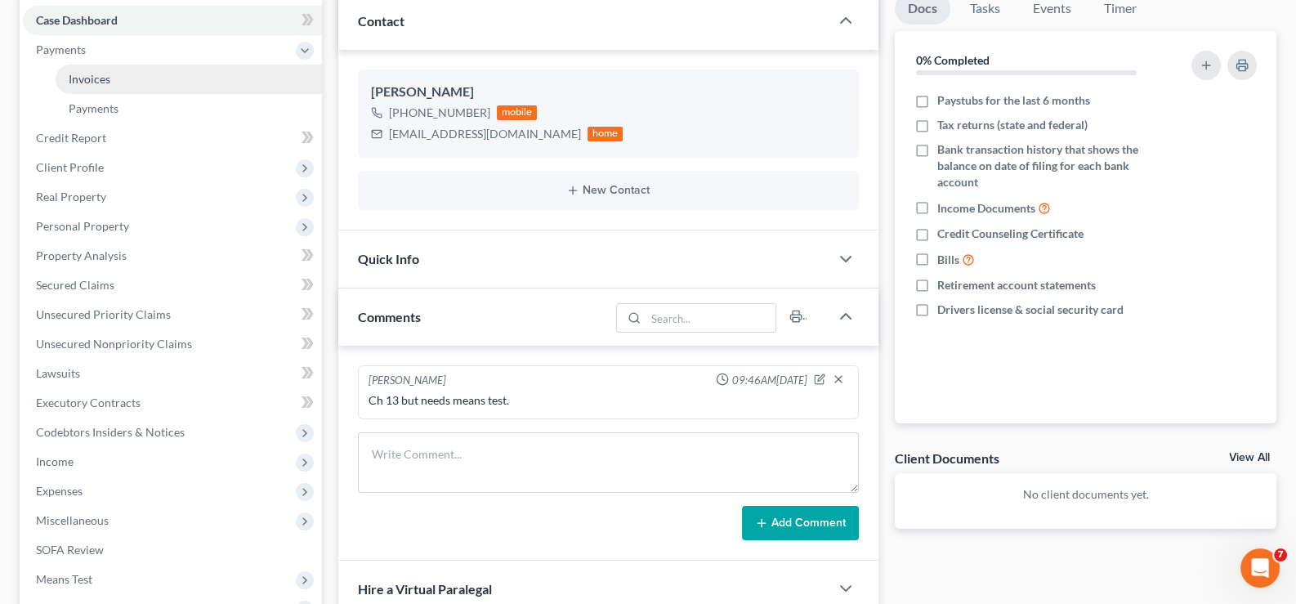
click at [86, 73] on span "Invoices" at bounding box center [90, 79] width 42 height 14
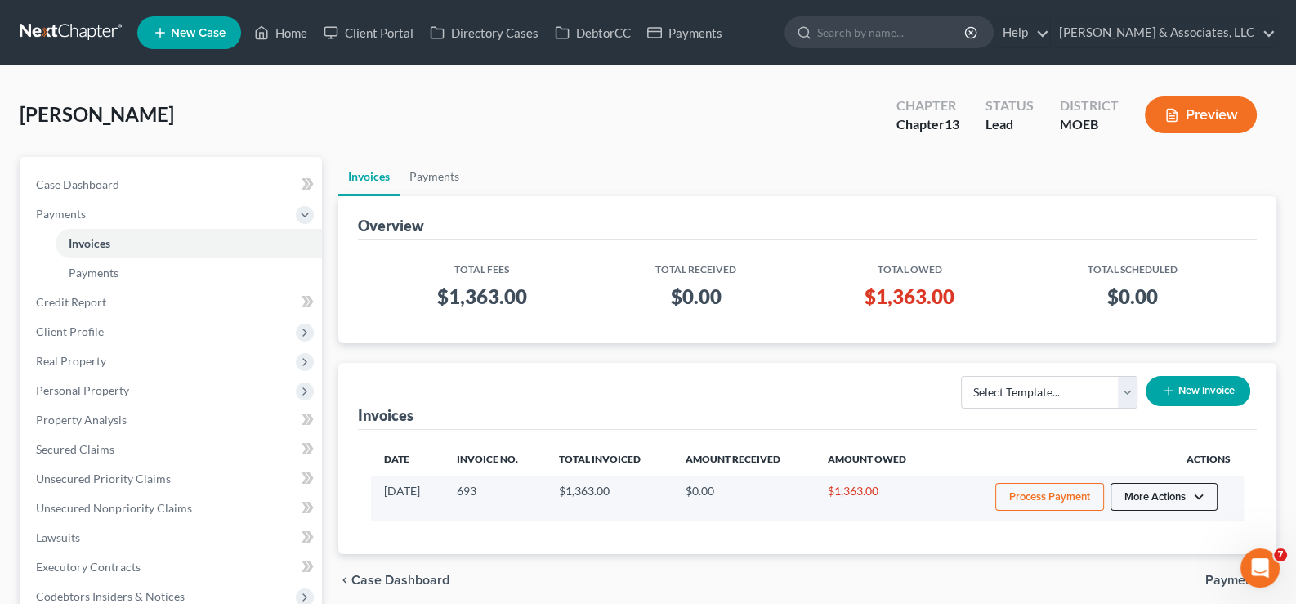
click at [1208, 495] on button "More Actions" at bounding box center [1164, 497] width 107 height 28
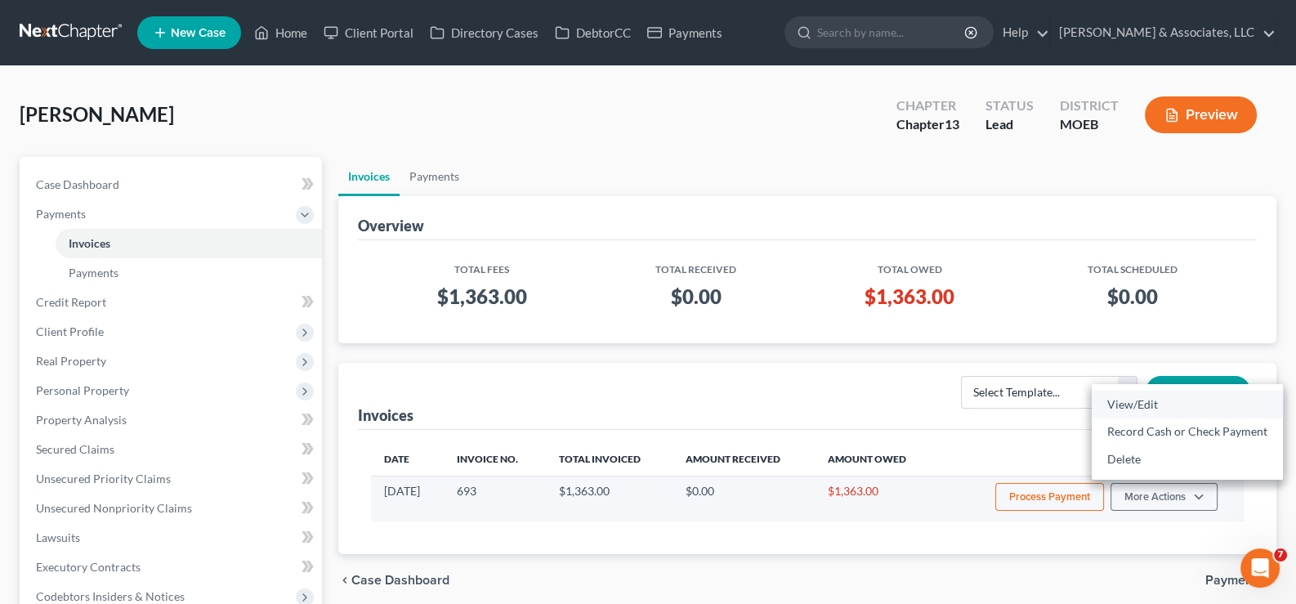
click at [1132, 403] on link "View/Edit" at bounding box center [1187, 405] width 191 height 28
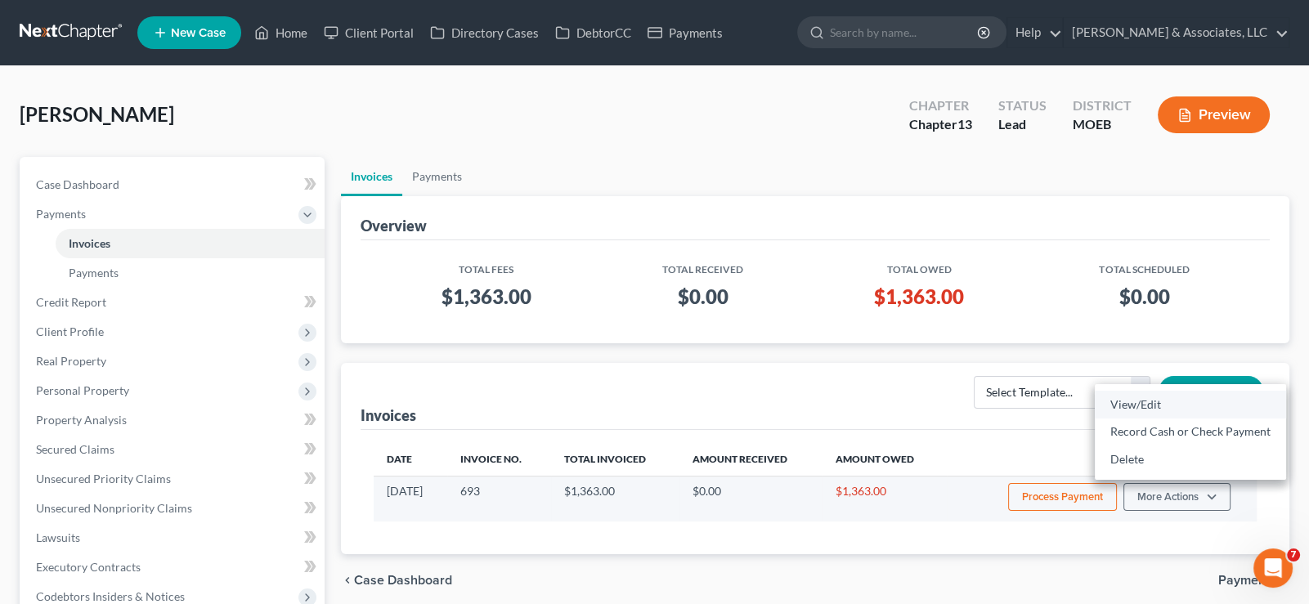
select select "1"
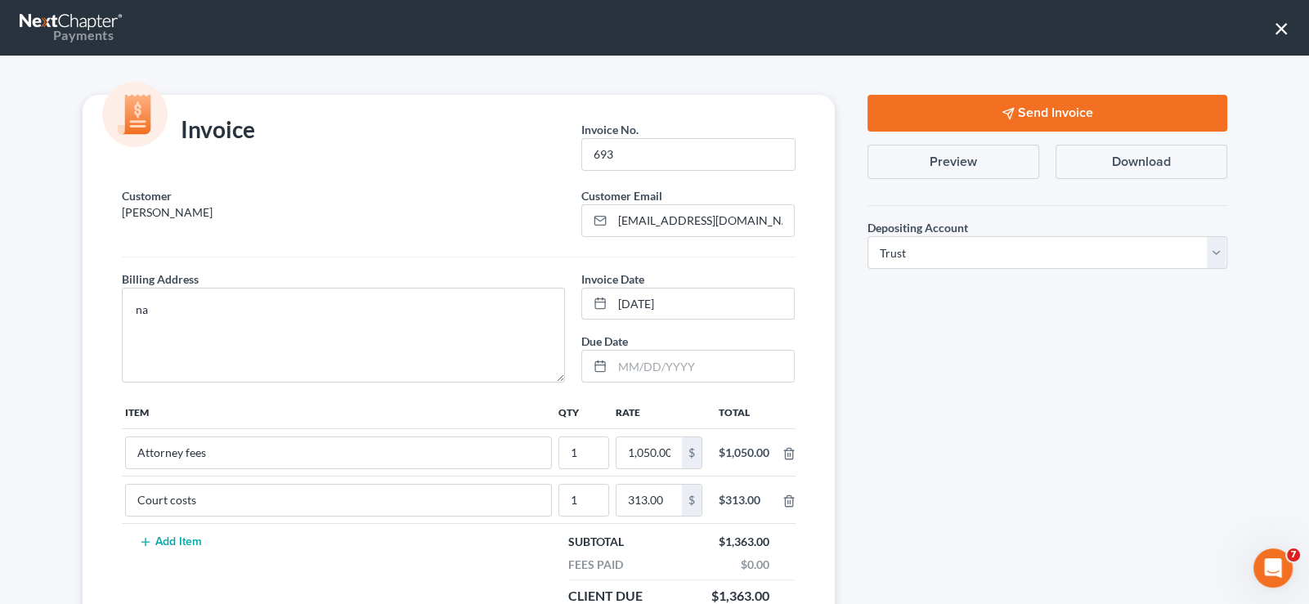
click at [937, 105] on button "Send Invoice" at bounding box center [1047, 113] width 360 height 37
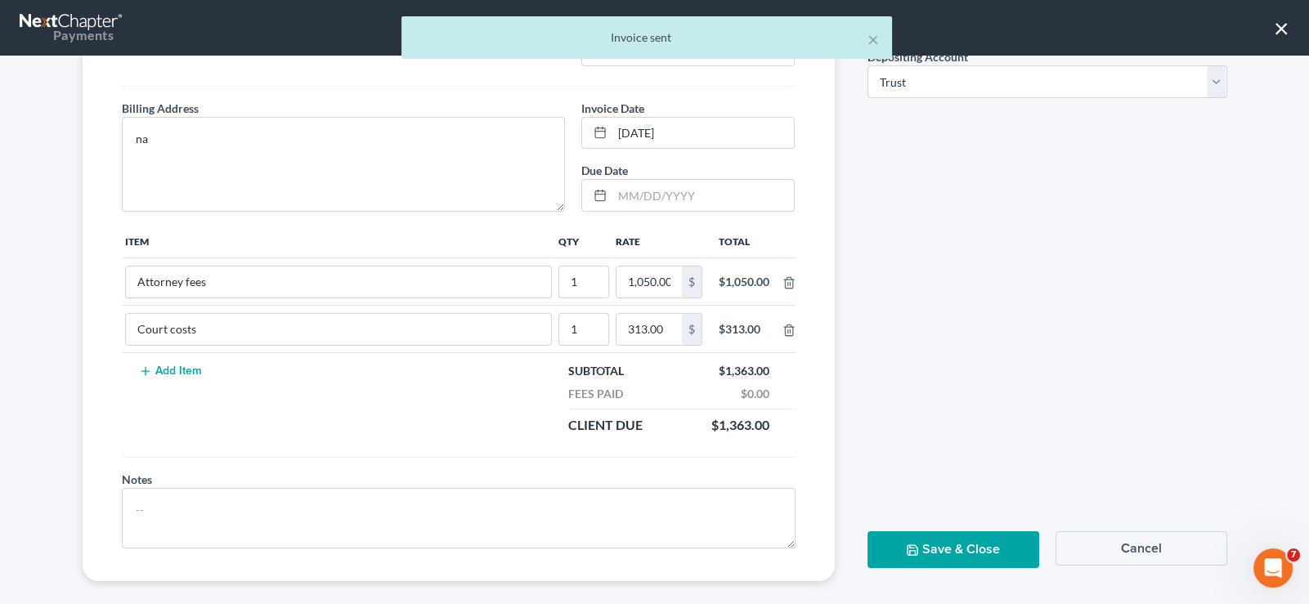
scroll to position [184, 0]
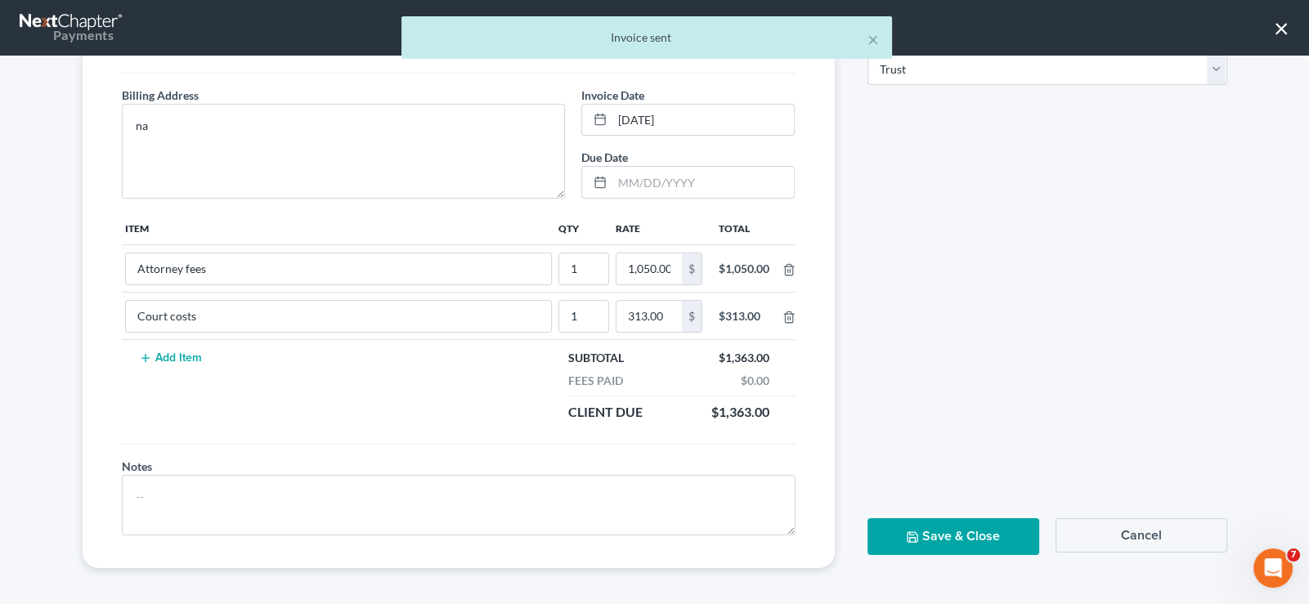
click at [949, 546] on button "Save & Close" at bounding box center [953, 536] width 172 height 37
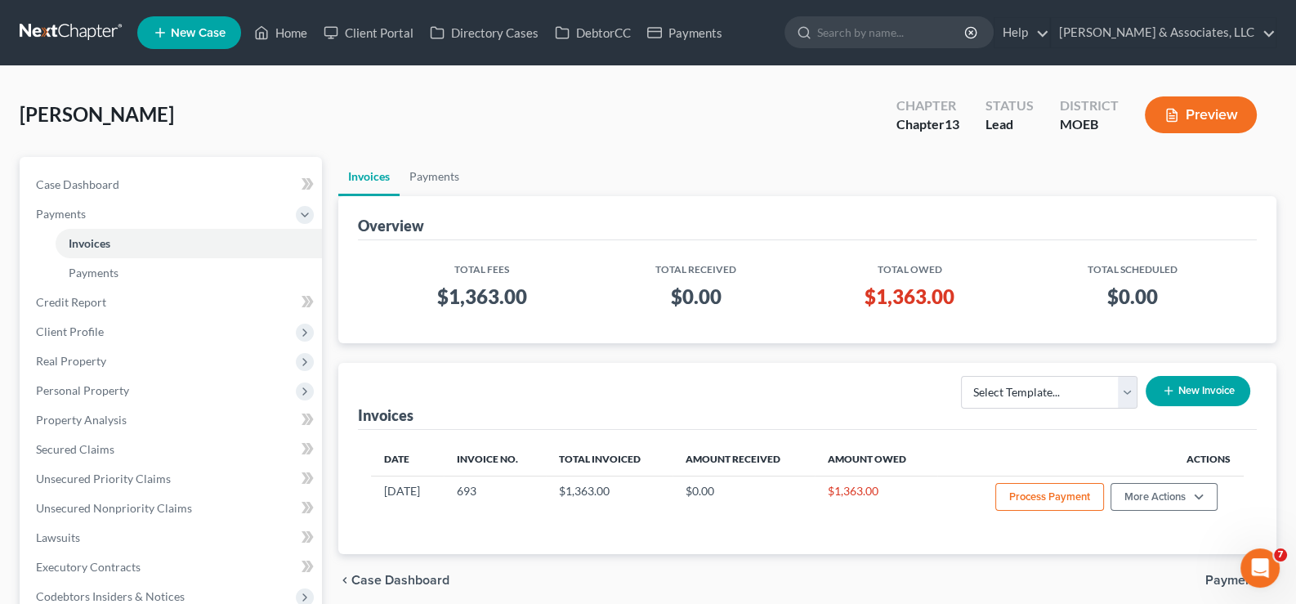
click at [219, 27] on span "New Case" at bounding box center [198, 33] width 55 height 12
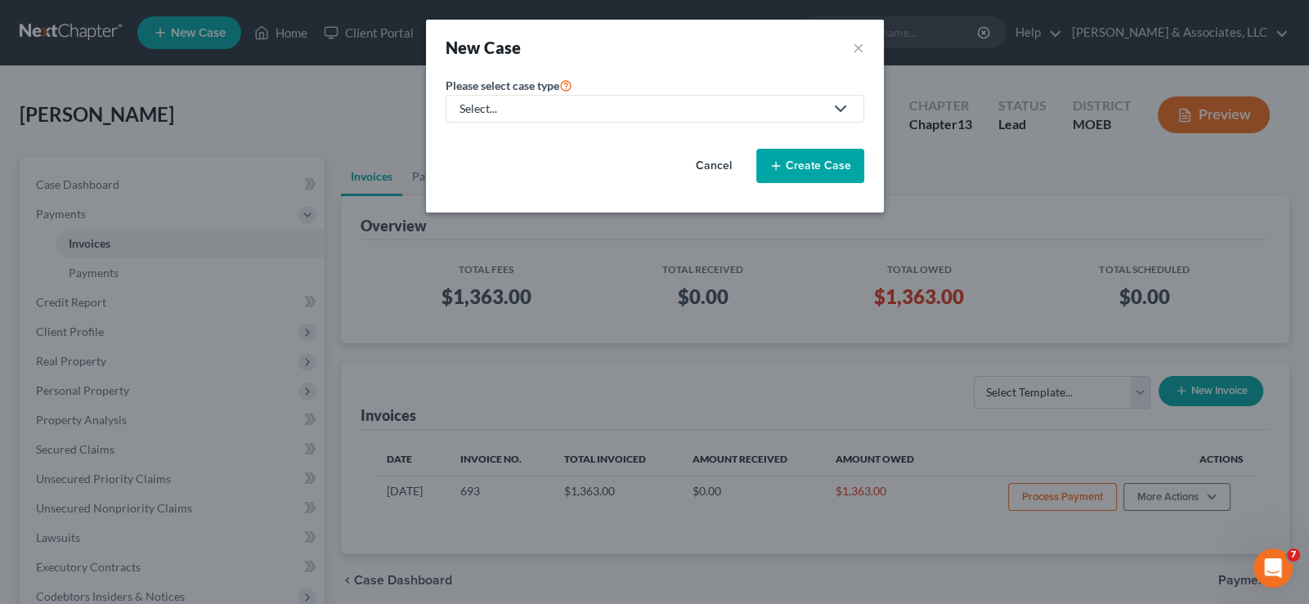
click at [551, 111] on div "Select..." at bounding box center [641, 109] width 365 height 16
click at [532, 150] on link "Bankruptcy" at bounding box center [532, 140] width 174 height 25
select select "45"
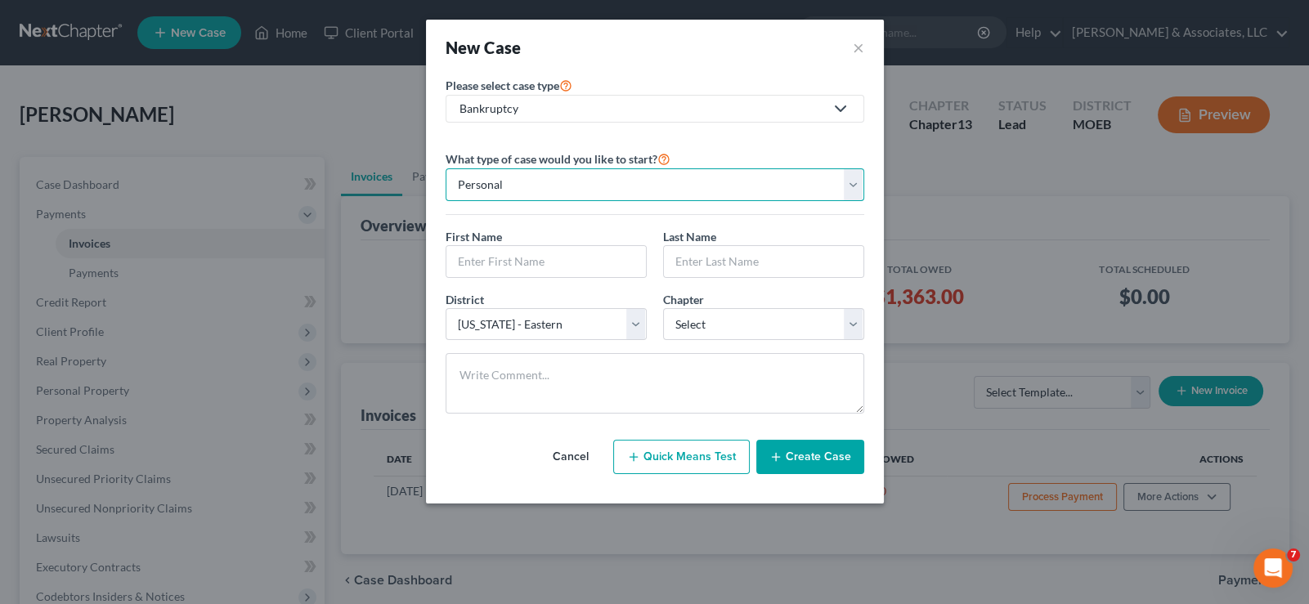
click at [527, 178] on select "Personal Business" at bounding box center [654, 184] width 418 height 33
click at [522, 250] on input "text" at bounding box center [545, 261] width 199 height 31
type input "[PERSON_NAME]"
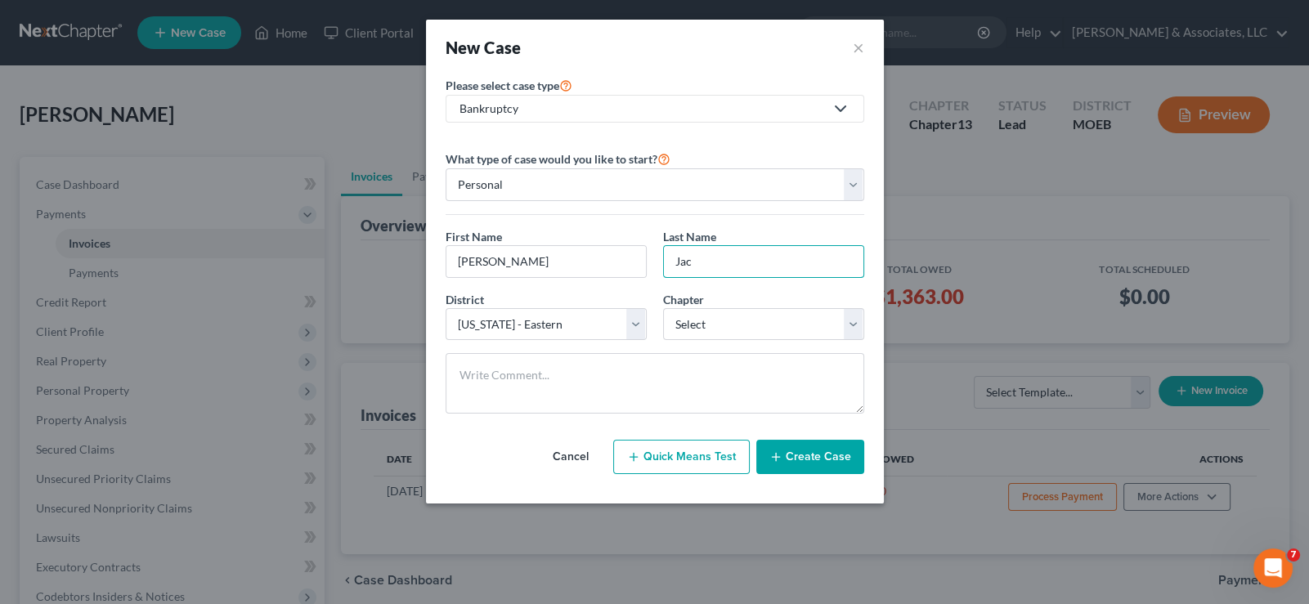
type input "[PERSON_NAME]"
drag, startPoint x: 726, startPoint y: 326, endPoint x: 720, endPoint y: 338, distance: 13.5
click at [725, 327] on select "Select 7 11 12 13" at bounding box center [763, 324] width 201 height 33
select select "0"
click at [663, 308] on select "Select 7 11 12 13" at bounding box center [763, 324] width 201 height 33
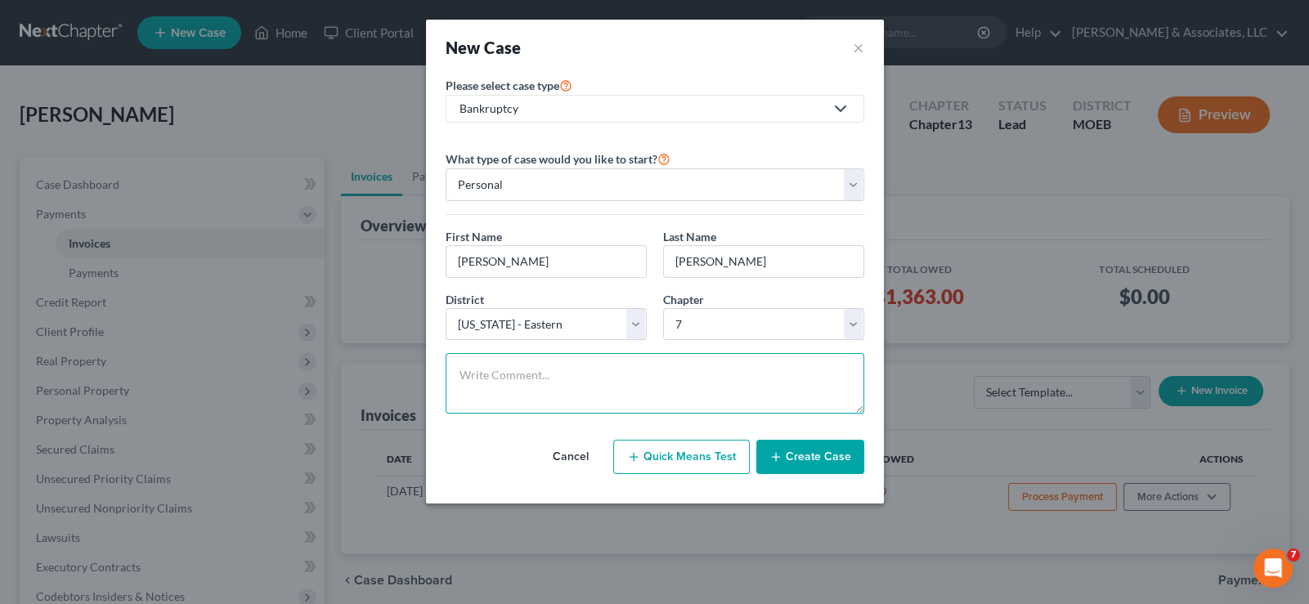
click at [660, 387] on textarea at bounding box center [654, 383] width 418 height 60
paste textarea "Has work comp and PI claims."
type textarea "Has work comp and PI claims."
click at [816, 448] on button "Create Case" at bounding box center [810, 457] width 108 height 34
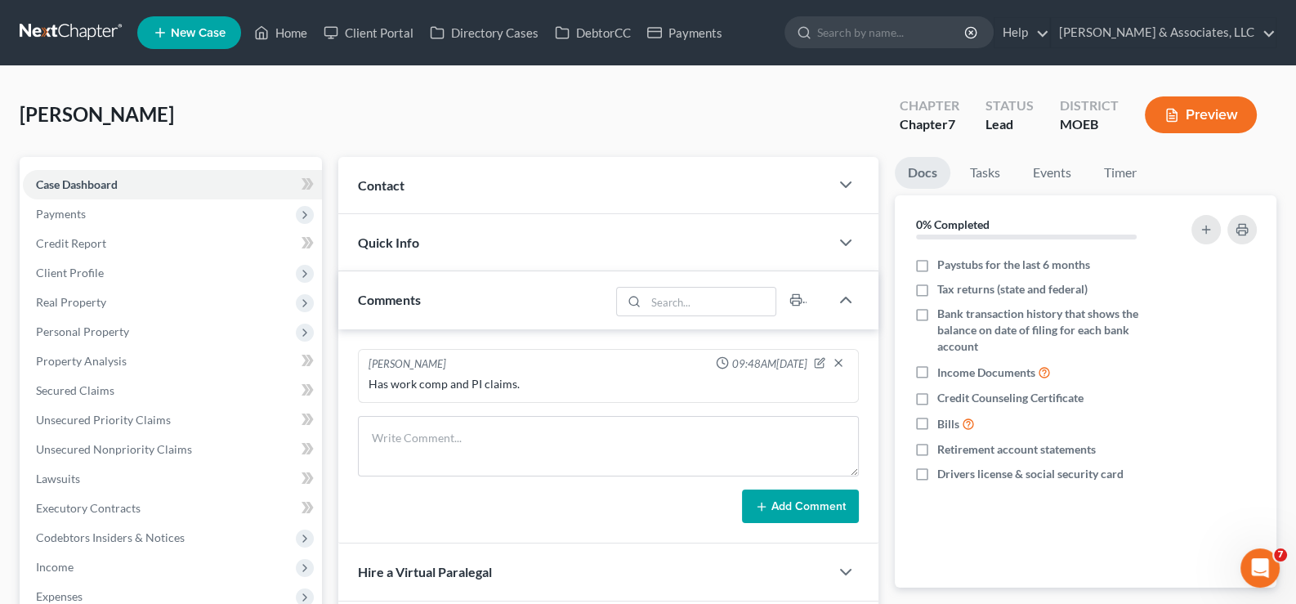
click at [389, 178] on span "Contact" at bounding box center [381, 185] width 47 height 16
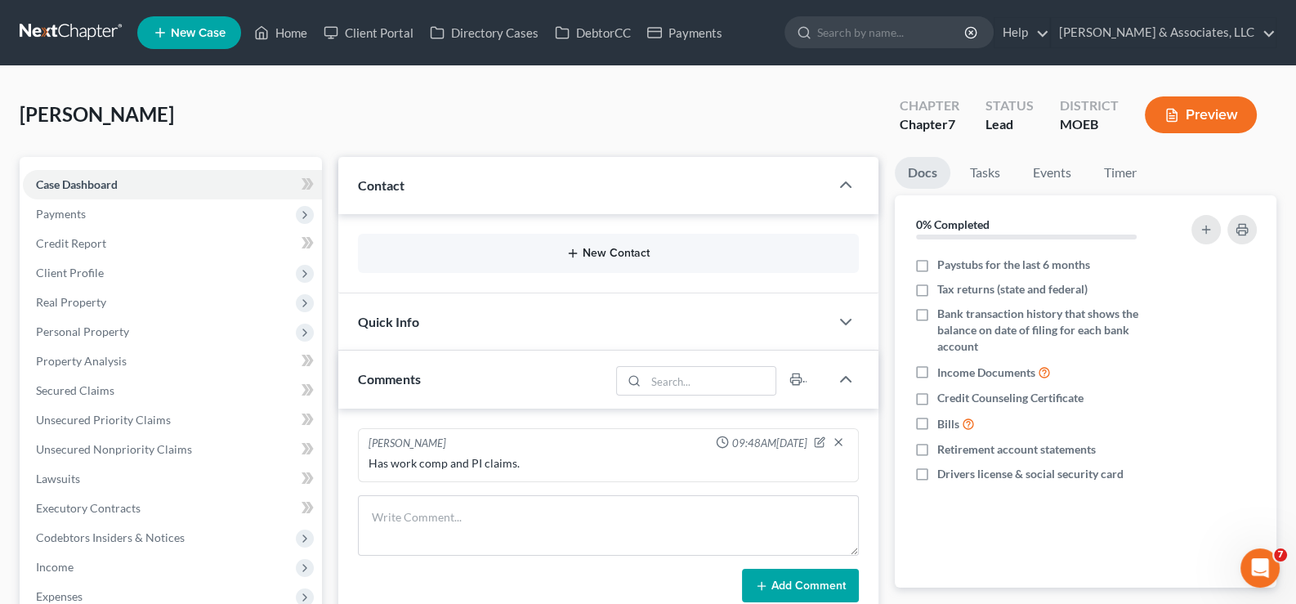
click at [578, 247] on icon "button" at bounding box center [572, 253] width 13 height 13
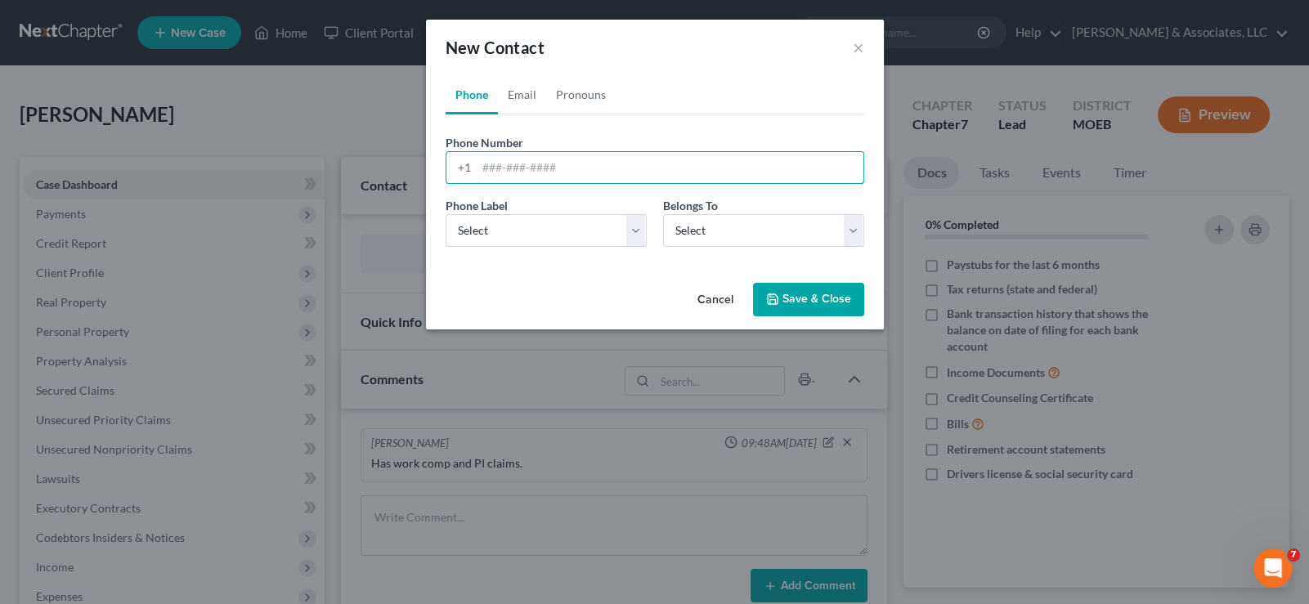
drag, startPoint x: 507, startPoint y: 168, endPoint x: 535, endPoint y: 146, distance: 36.1
click at [507, 168] on input "tel" at bounding box center [670, 167] width 387 height 31
paste input "[PHONE_NUMBER]"
type input "[PHONE_NUMBER]"
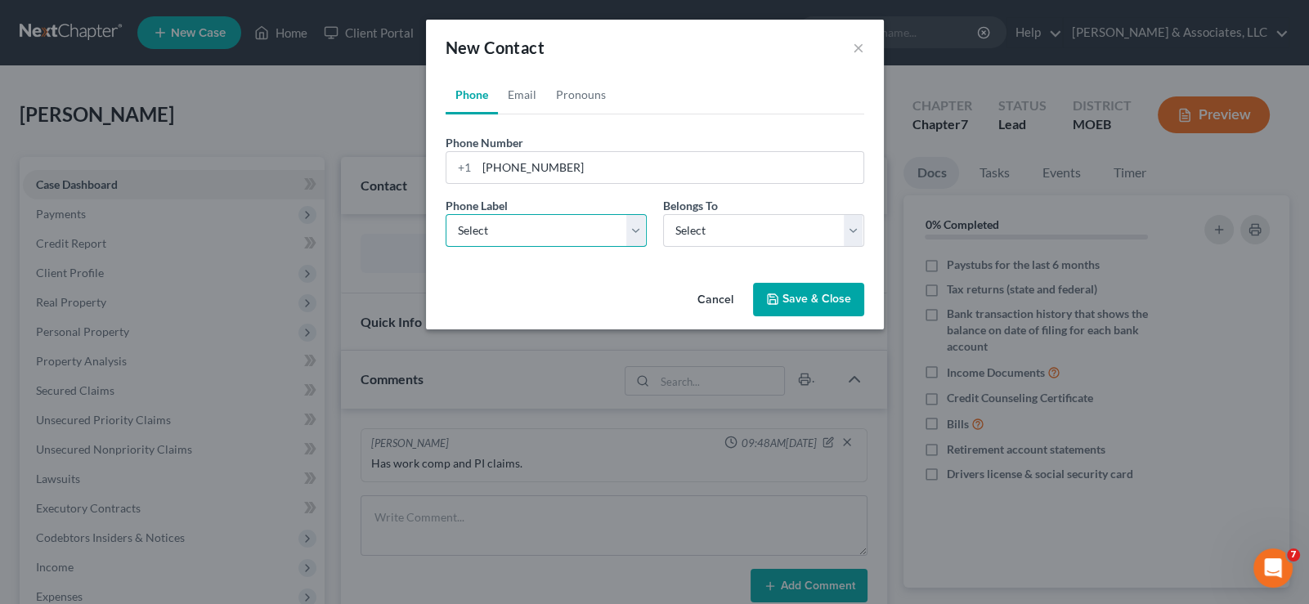
drag, startPoint x: 551, startPoint y: 230, endPoint x: 544, endPoint y: 243, distance: 14.3
click at [548, 236] on select "Select Mobile Home Work Other" at bounding box center [545, 230] width 201 height 33
select select "0"
click at [445, 214] on select "Select Mobile Home Work Other" at bounding box center [545, 230] width 201 height 33
click at [725, 239] on select "Select Client Other" at bounding box center [763, 230] width 201 height 33
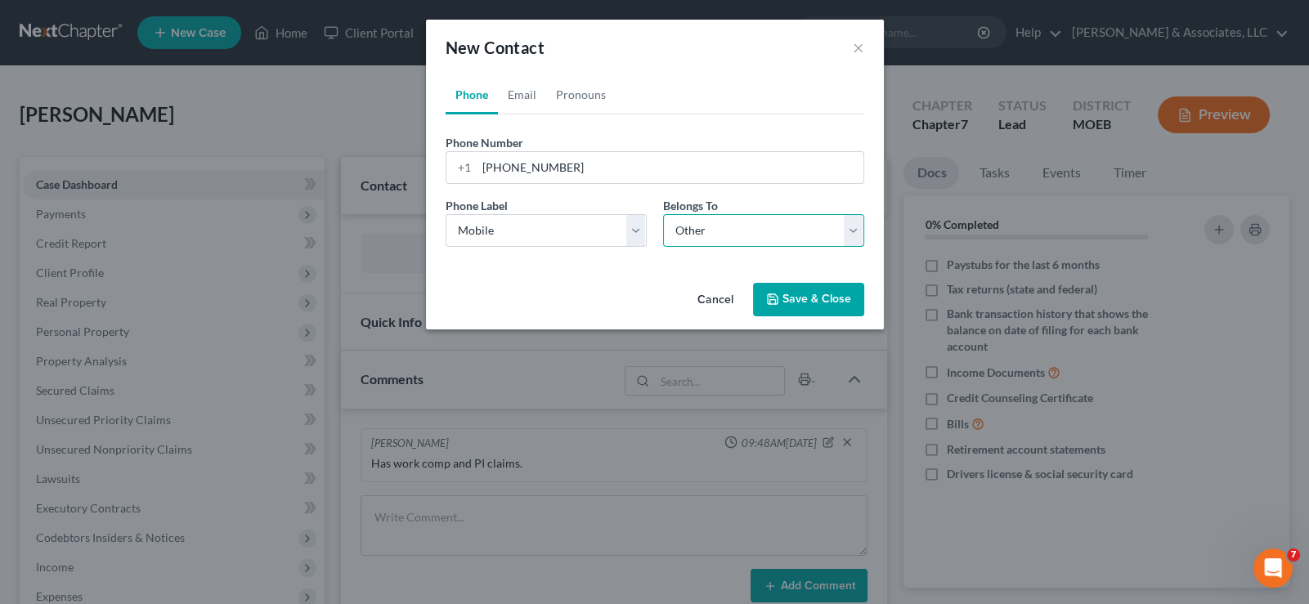
click at [663, 214] on select "Select Client Other" at bounding box center [763, 230] width 201 height 33
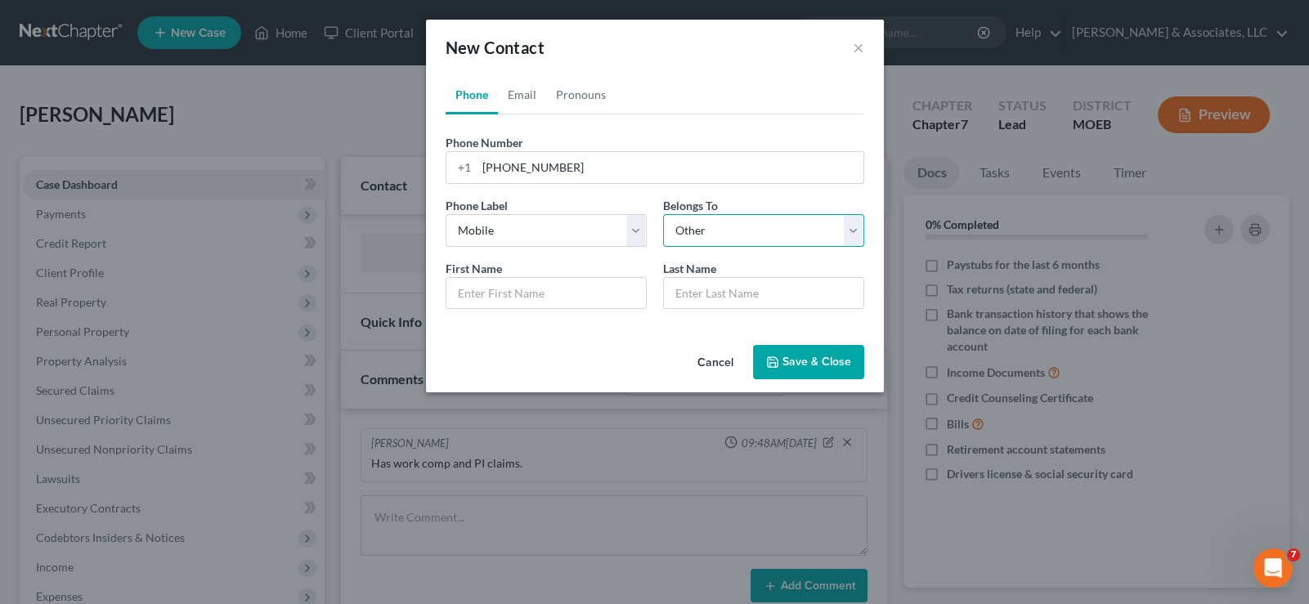
click at [710, 233] on select "Select Client Other" at bounding box center [763, 230] width 201 height 33
select select "0"
click at [663, 214] on select "Select Client Other" at bounding box center [763, 230] width 201 height 33
select select "0"
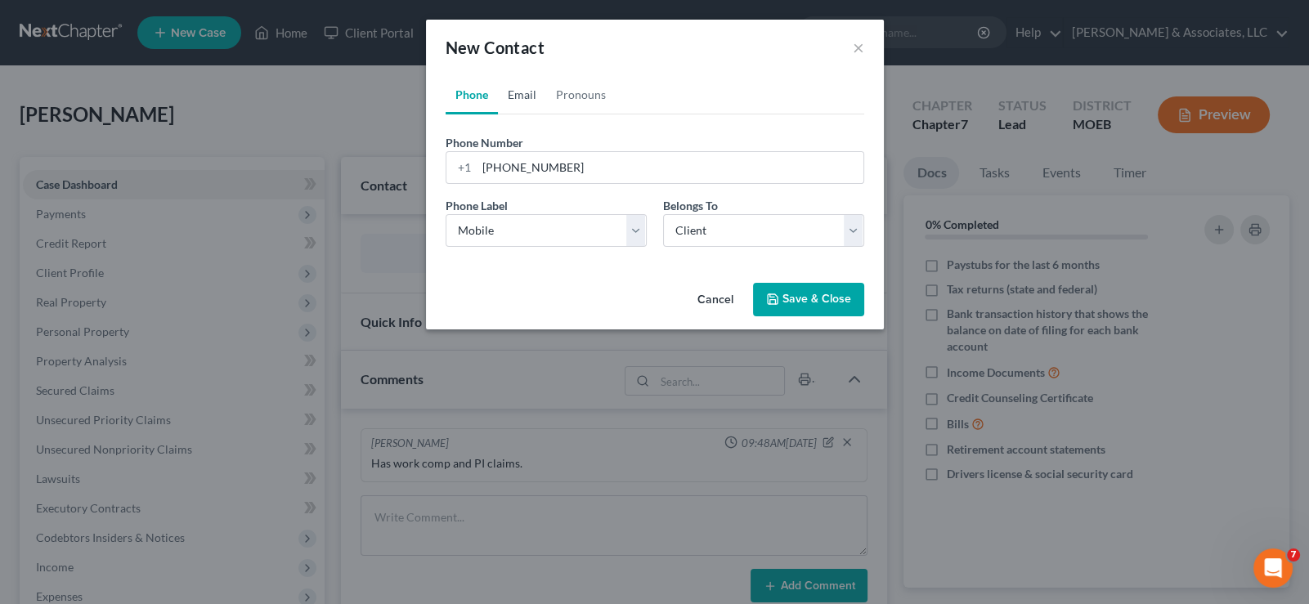
click at [523, 96] on link "Email" at bounding box center [522, 94] width 48 height 39
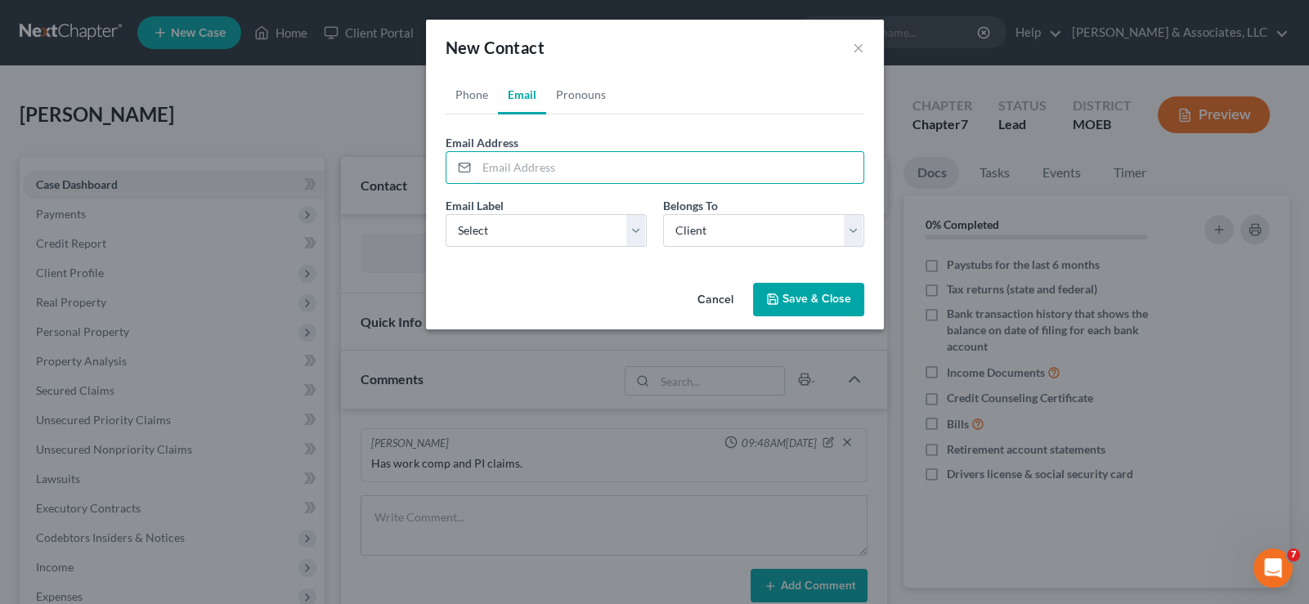
drag, startPoint x: 536, startPoint y: 163, endPoint x: 707, endPoint y: 6, distance: 232.0
click at [536, 163] on input "email" at bounding box center [670, 167] width 387 height 31
paste input "[EMAIL_ADDRESS][DOMAIN_NAME]"
type input "[EMAIL_ADDRESS][DOMAIN_NAME]"
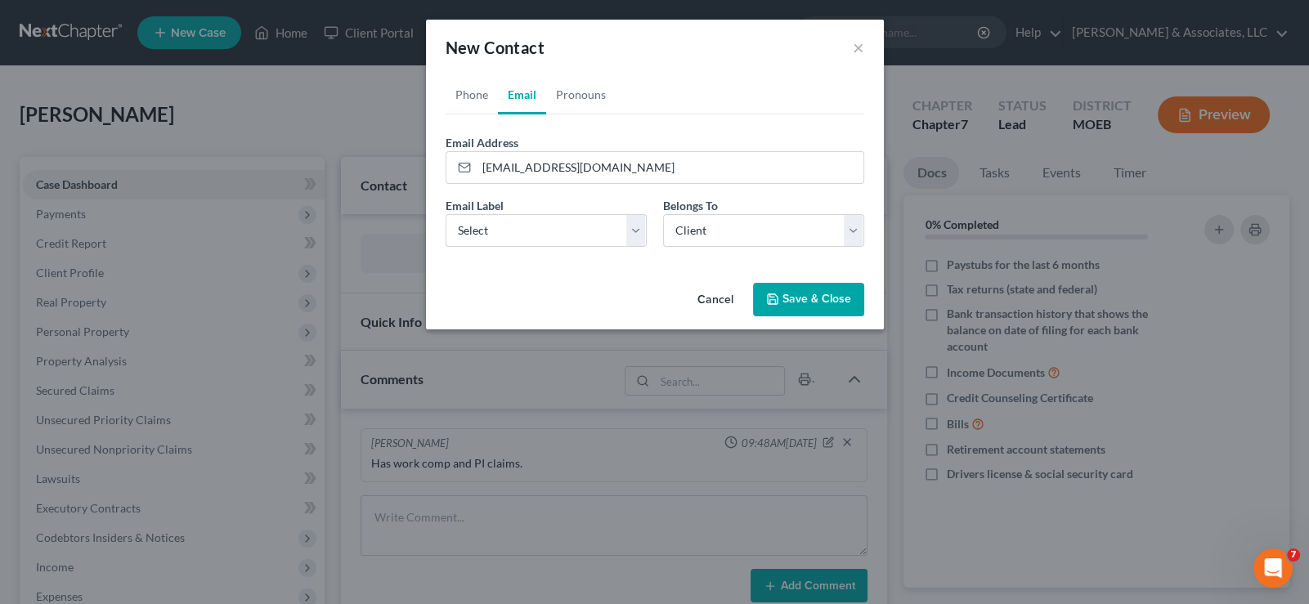
click at [794, 290] on button "Save & Close" at bounding box center [808, 300] width 111 height 34
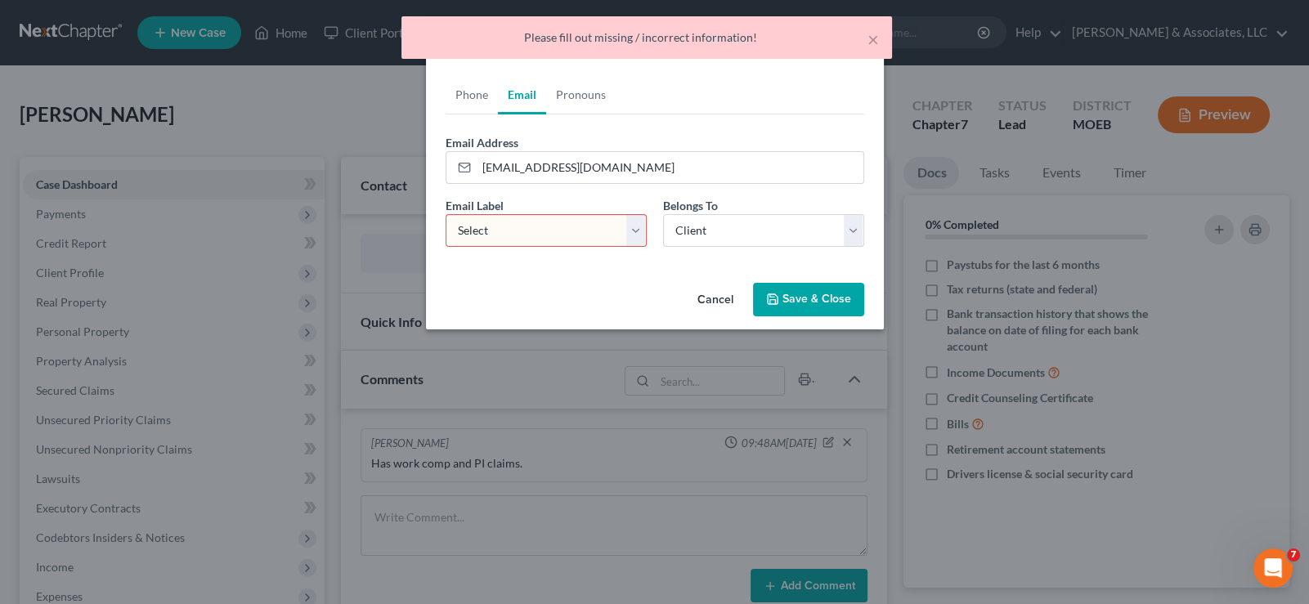
drag, startPoint x: 621, startPoint y: 231, endPoint x: 612, endPoint y: 244, distance: 15.2
click at [618, 236] on select "Select Home Work Other" at bounding box center [545, 230] width 201 height 33
select select "0"
click at [445, 214] on select "Select Home Work Other" at bounding box center [545, 230] width 201 height 33
click at [797, 289] on button "Save & Close" at bounding box center [808, 300] width 111 height 34
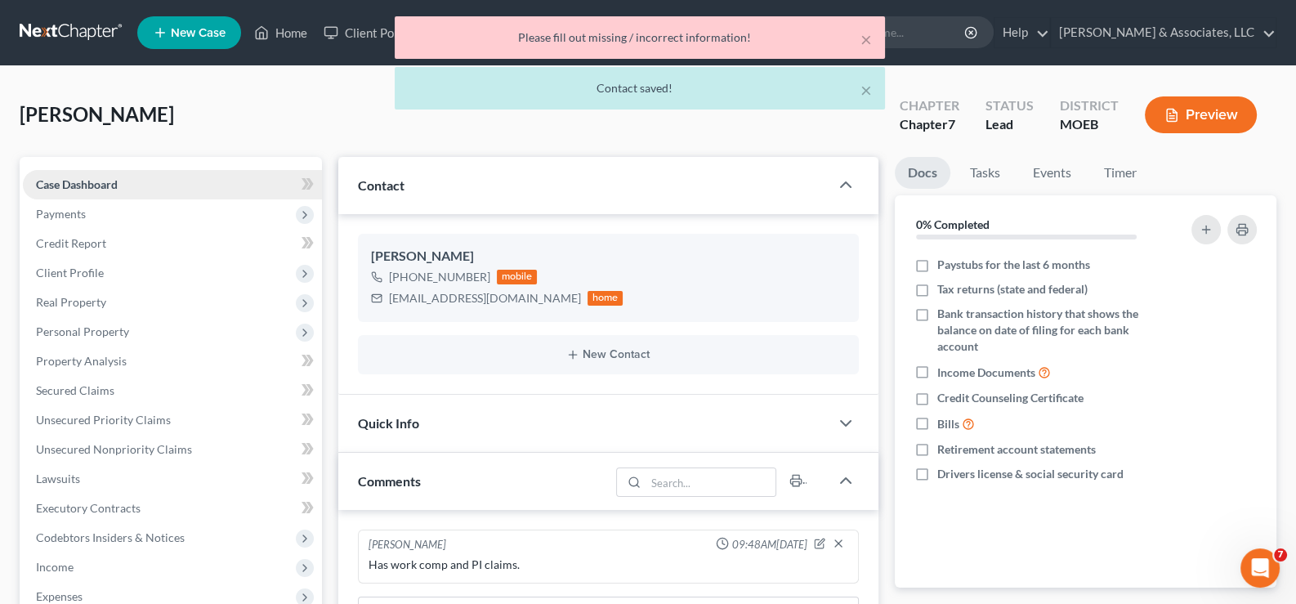
drag, startPoint x: 61, startPoint y: 213, endPoint x: 69, endPoint y: 195, distance: 19.0
click at [61, 213] on span "Payments" at bounding box center [61, 214] width 50 height 14
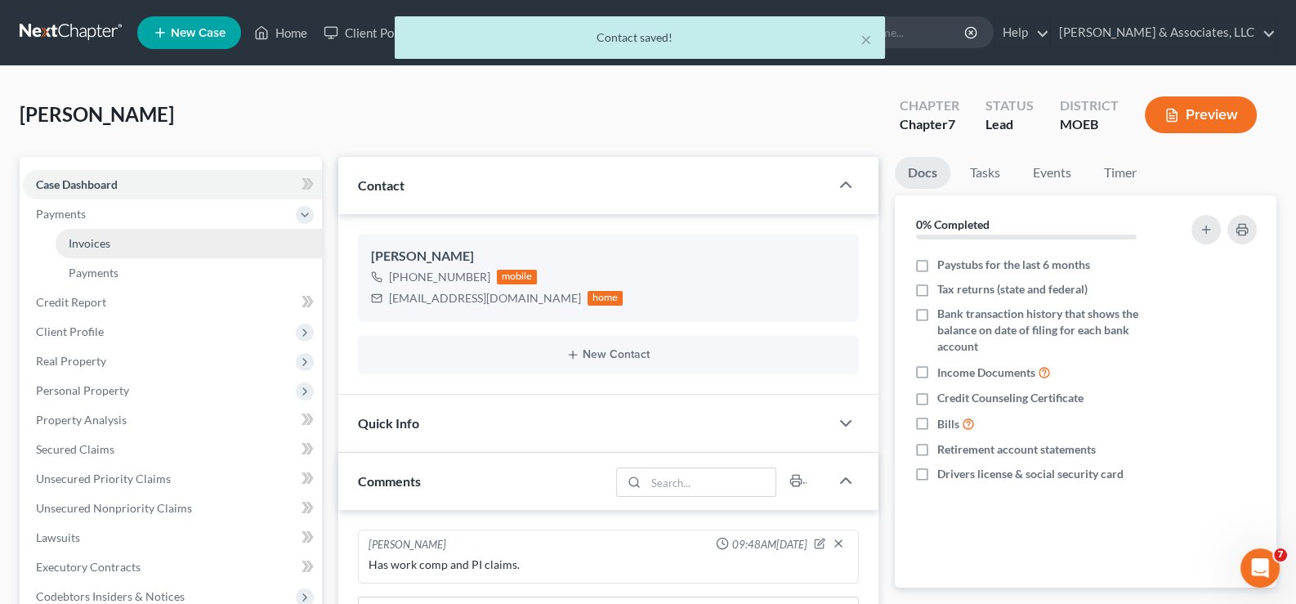
click at [72, 246] on span "Invoices" at bounding box center [90, 243] width 42 height 14
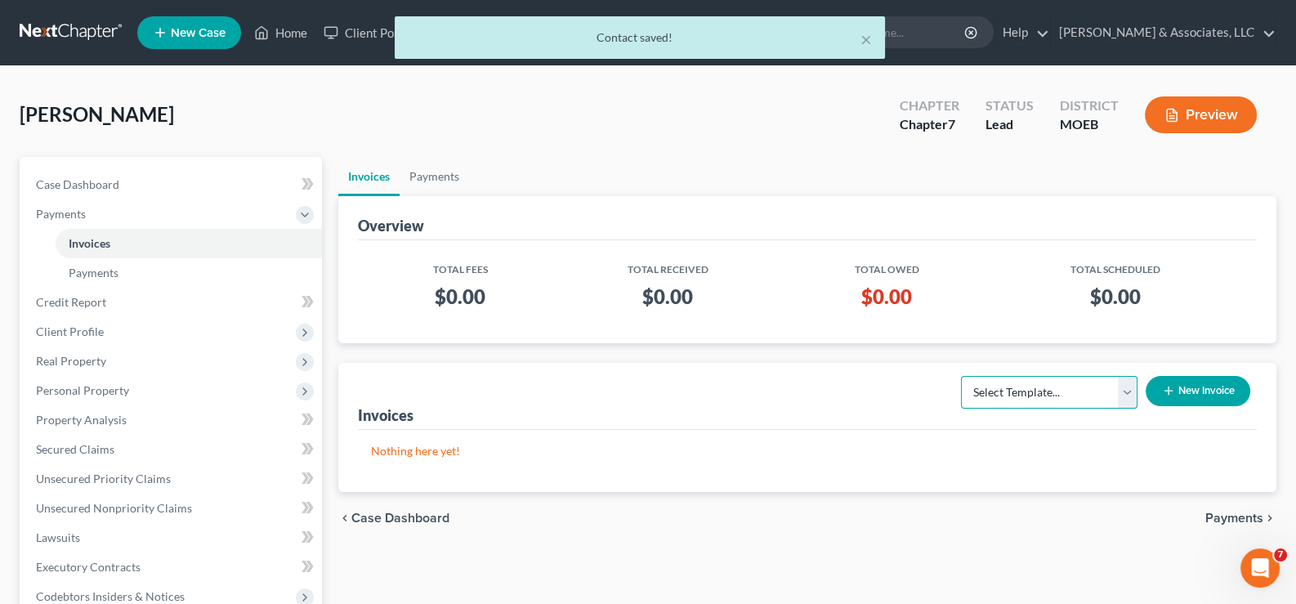
click at [1038, 392] on select "Select Template... Chapter 7 Template Chapter 13 Template Chapter 7 with legal …" at bounding box center [1049, 392] width 177 height 33
select select "0"
click at [961, 376] on select "Select Template... Chapter 7 Template Chapter 13 Template Chapter 7 with legal …" at bounding box center [1049, 392] width 177 height 33
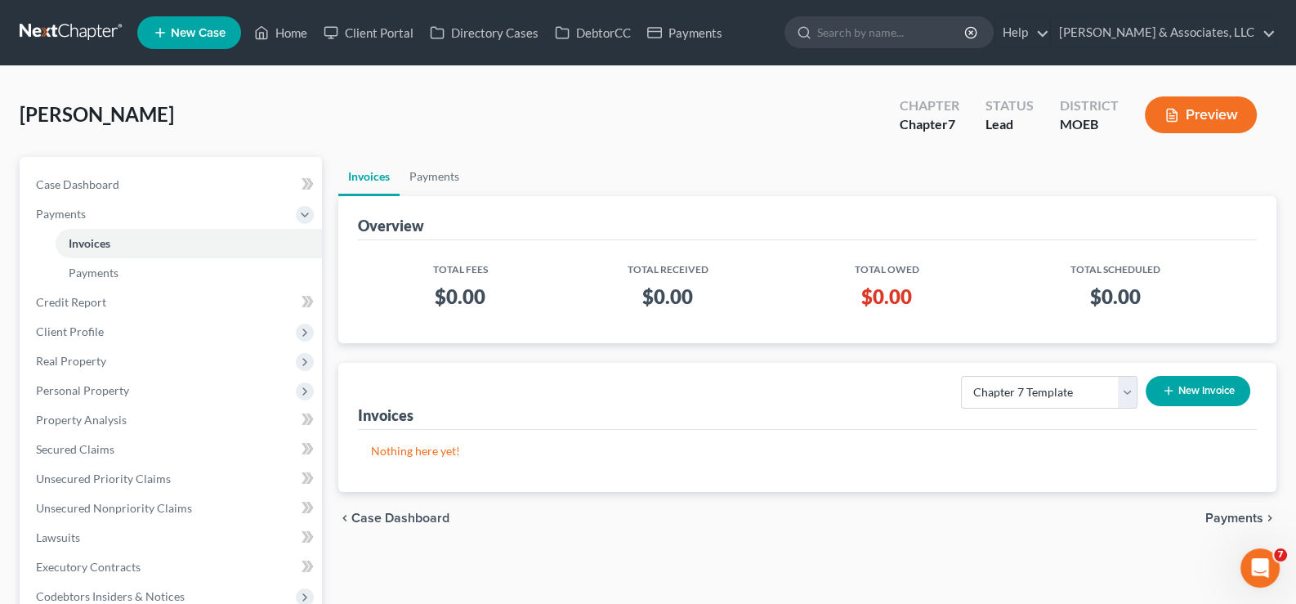
click at [1168, 391] on icon "button" at bounding box center [1168, 390] width 13 height 13
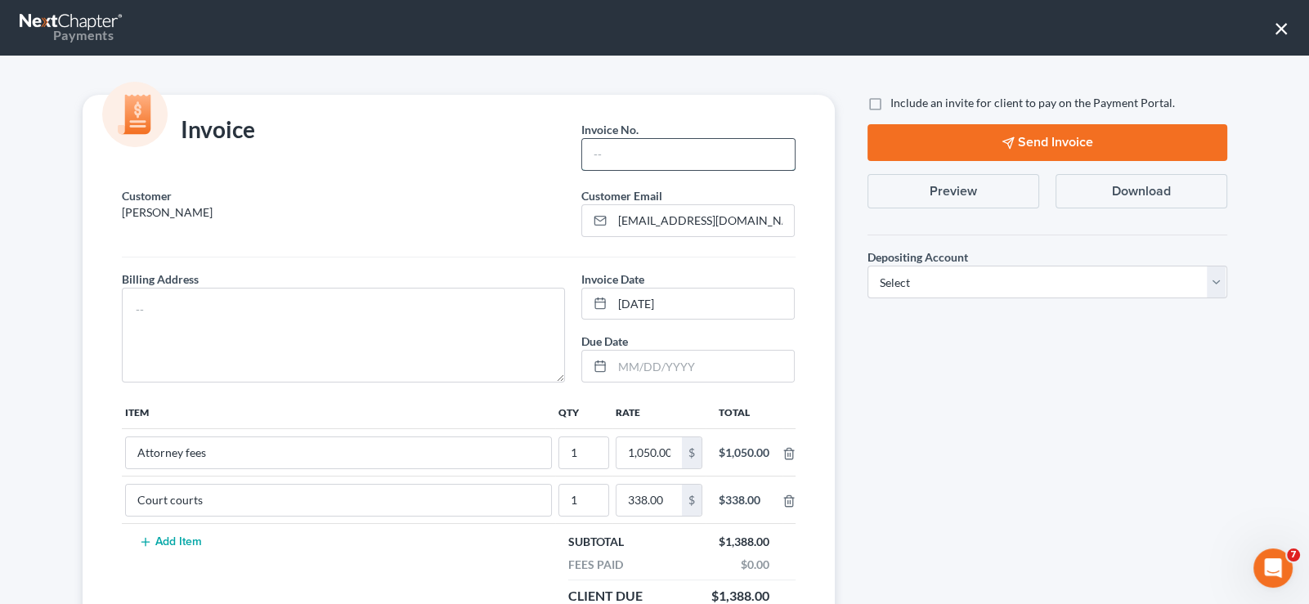
click at [690, 157] on input "text" at bounding box center [688, 154] width 212 height 31
type input "720"
click at [277, 312] on textarea at bounding box center [344, 335] width 444 height 95
type textarea "na"
click at [890, 101] on label "Include an invite for client to pay on the Payment Portal." at bounding box center [1032, 103] width 284 height 16
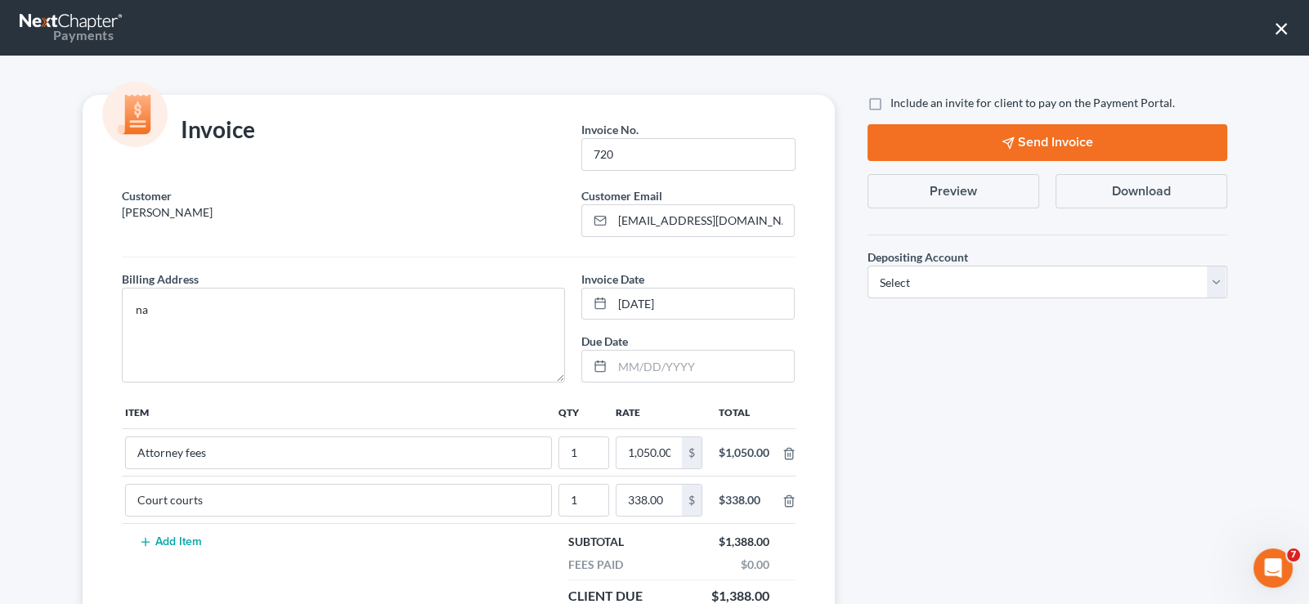
click at [897, 101] on input "Include an invite for client to pay on the Payment Portal." at bounding box center [902, 100] width 11 height 11
checkbox input "true"
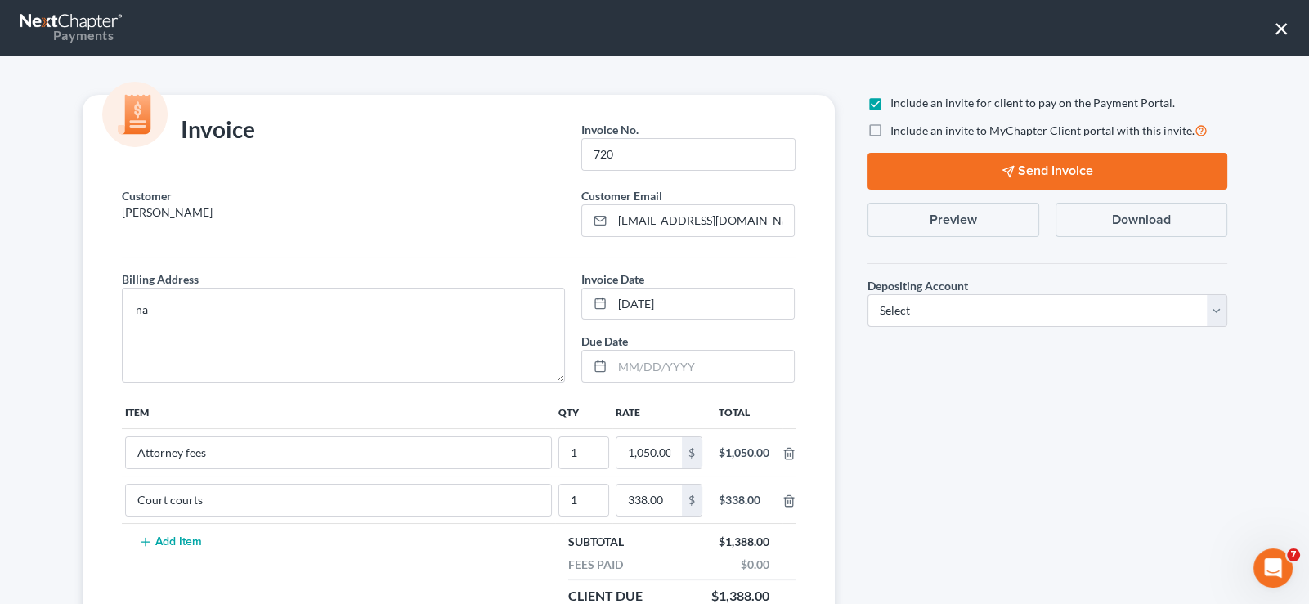
click at [890, 131] on label "Include an invite to MyChapter Client portal with this invite." at bounding box center [1048, 130] width 317 height 19
click at [897, 131] on input "Include an invite to MyChapter Client portal with this invite." at bounding box center [902, 126] width 11 height 11
checkbox input "true"
click at [904, 315] on select "Select Operation Trust" at bounding box center [1047, 310] width 360 height 33
select select "1"
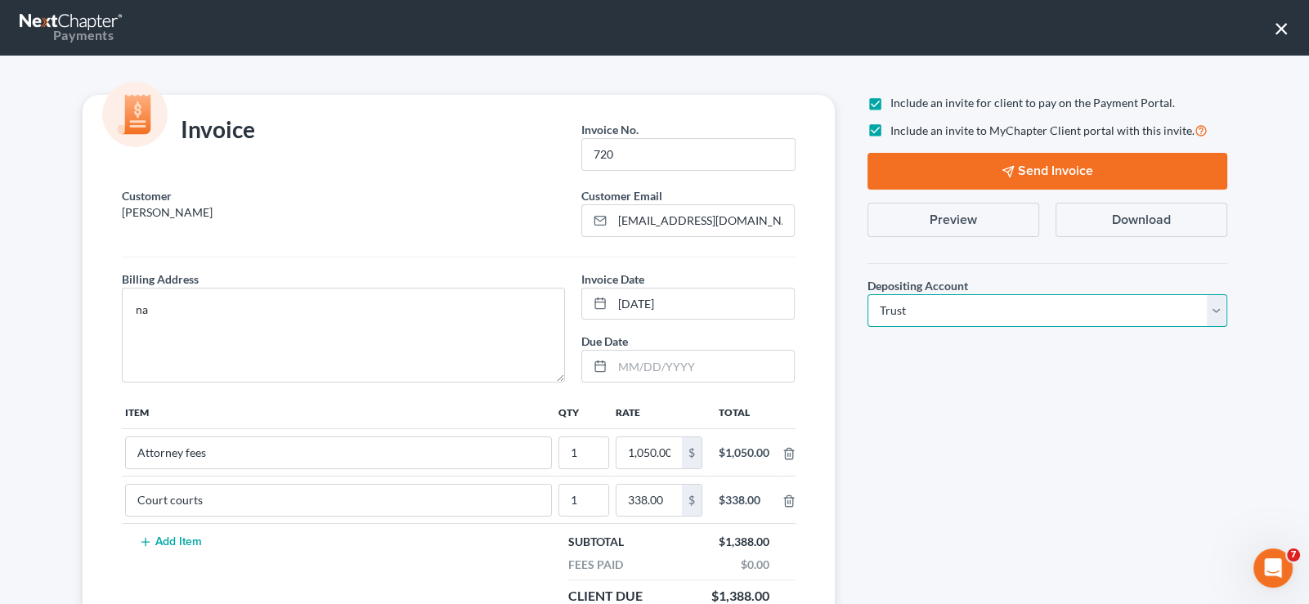
click at [867, 294] on select "Select Operation Trust" at bounding box center [1047, 310] width 360 height 33
click at [985, 167] on button "Send Invoice" at bounding box center [1047, 171] width 360 height 37
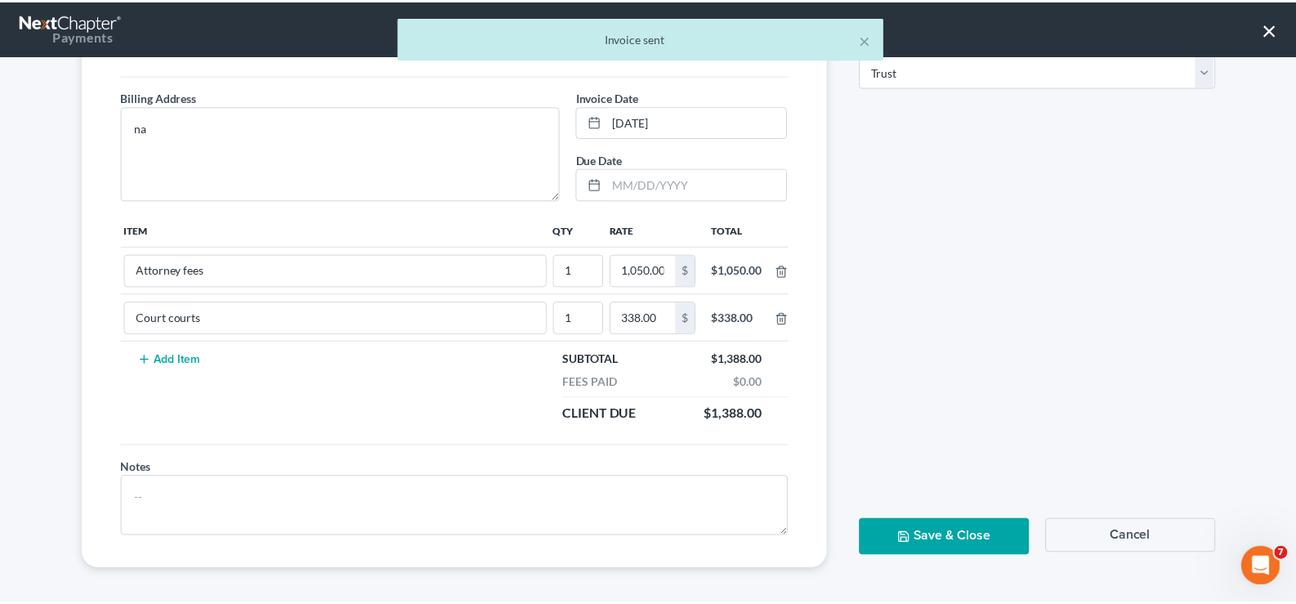
scroll to position [184, 0]
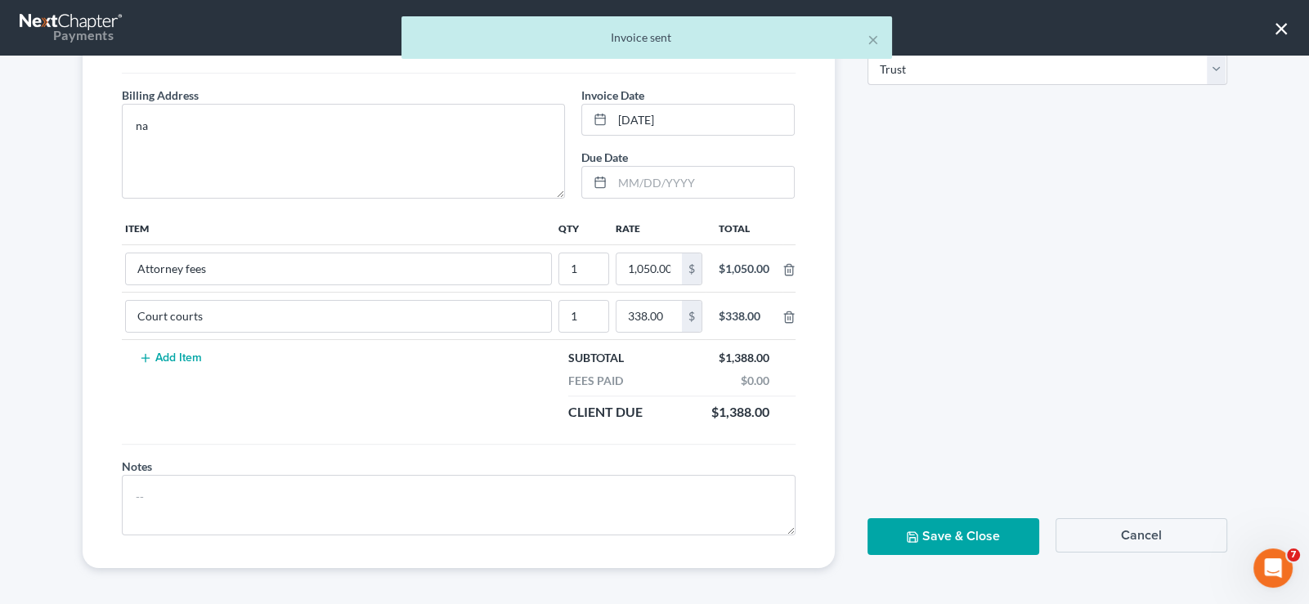
click at [960, 531] on button "Save & Close" at bounding box center [953, 536] width 172 height 37
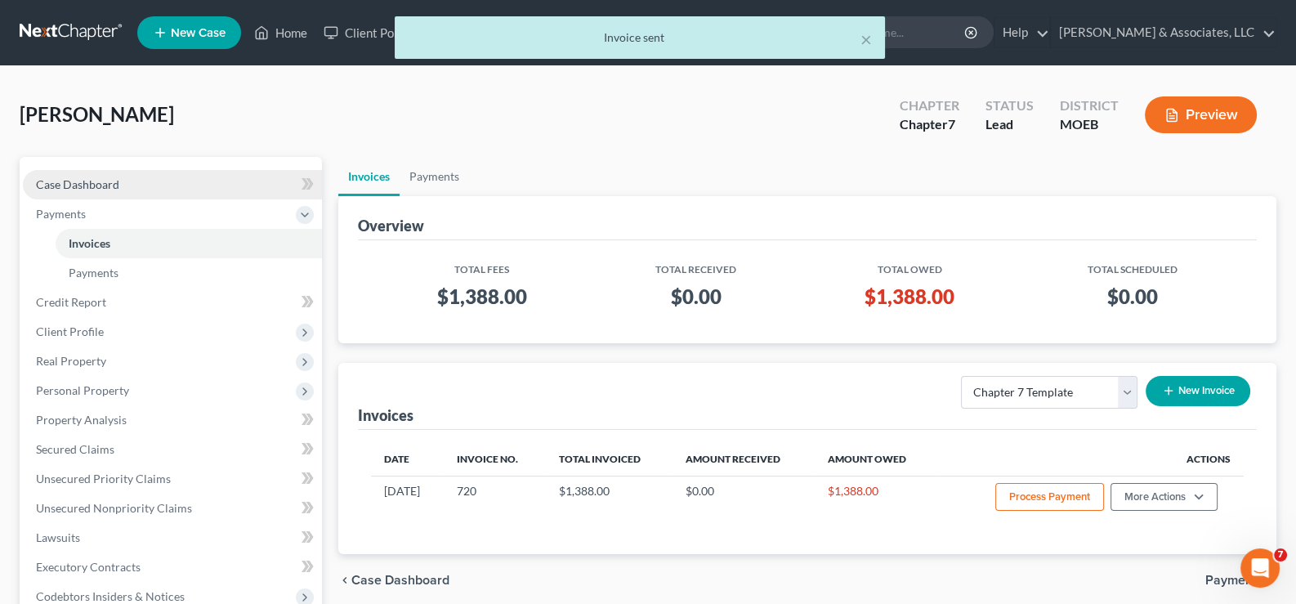
click at [72, 177] on span "Case Dashboard" at bounding box center [77, 184] width 83 height 14
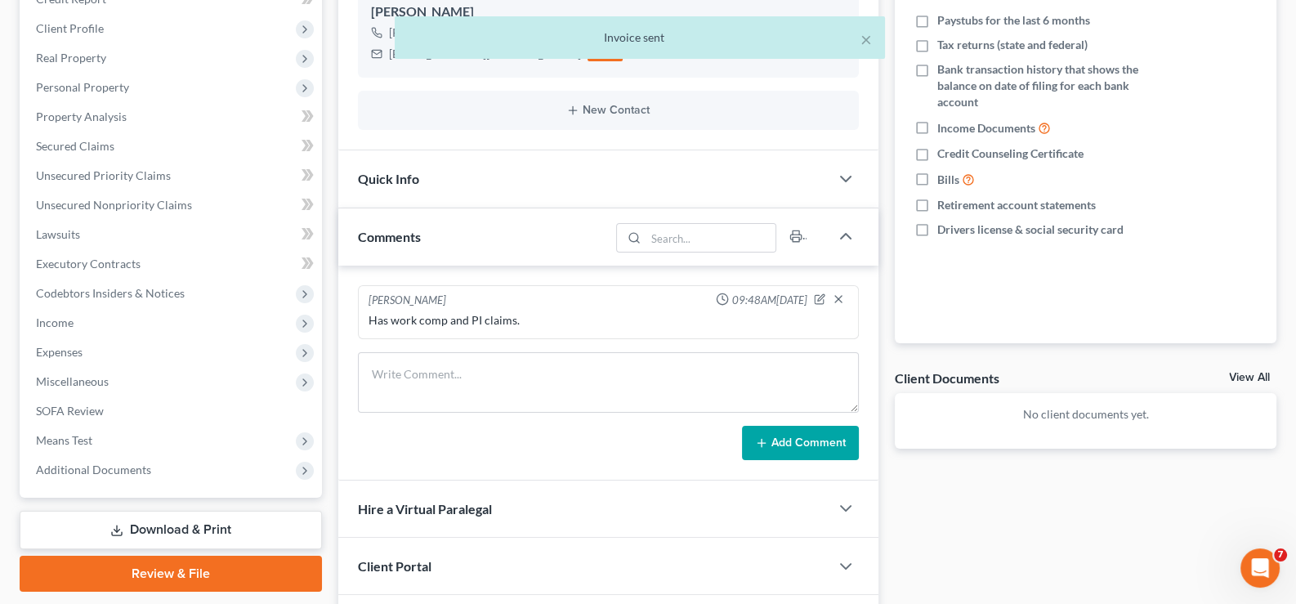
scroll to position [326, 0]
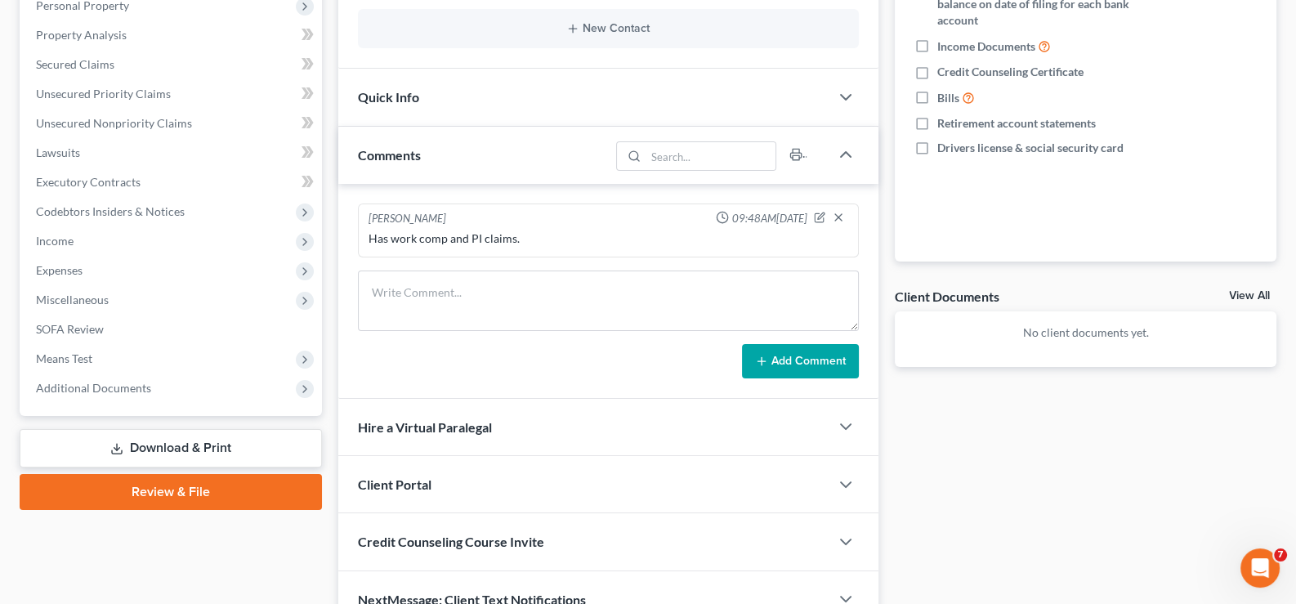
click at [409, 477] on span "Client Portal" at bounding box center [395, 485] width 74 height 16
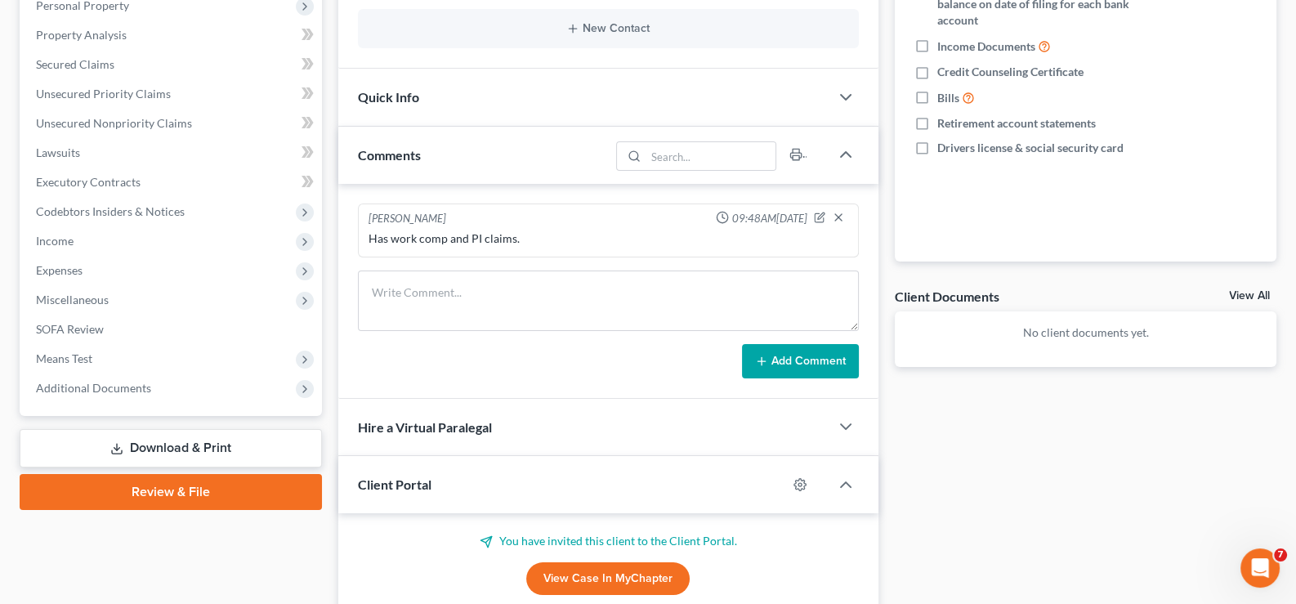
click at [409, 477] on span "Client Portal" at bounding box center [395, 485] width 74 height 16
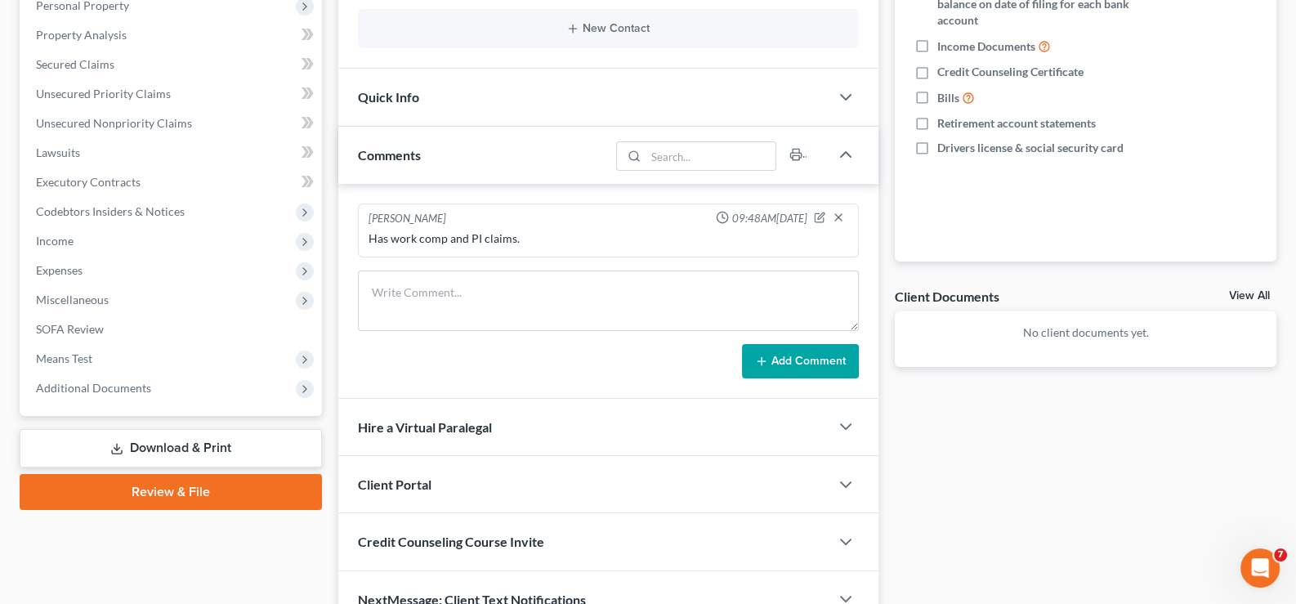
scroll to position [409, 0]
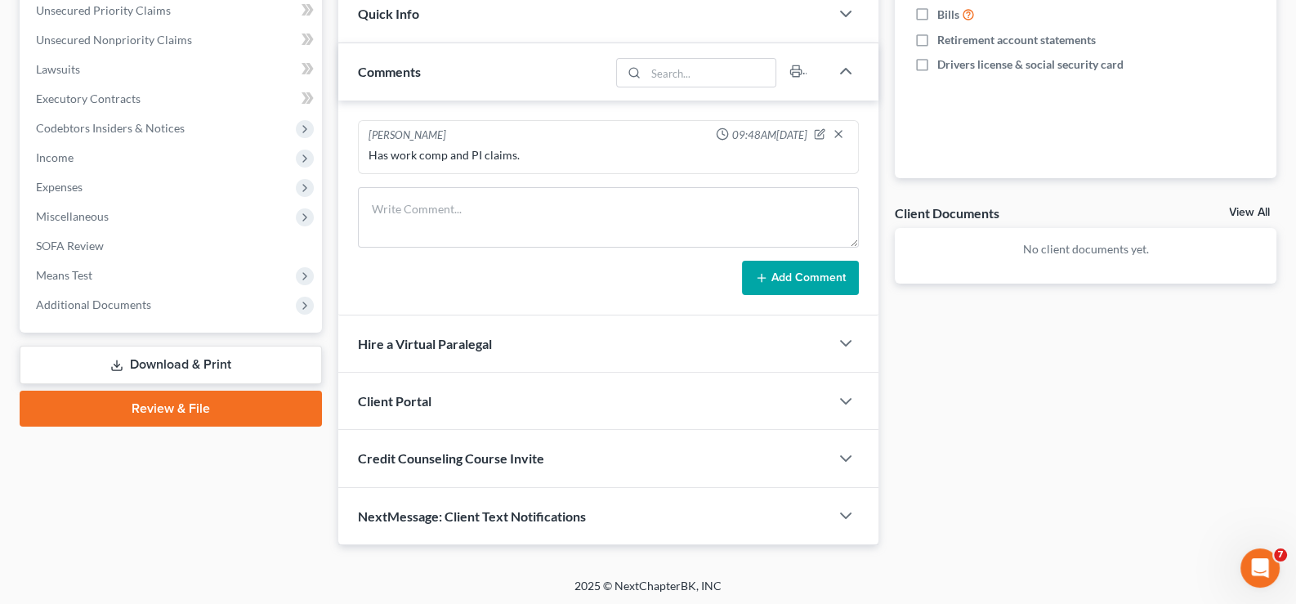
click at [429, 450] on span "Credit Counseling Course Invite" at bounding box center [451, 458] width 186 height 16
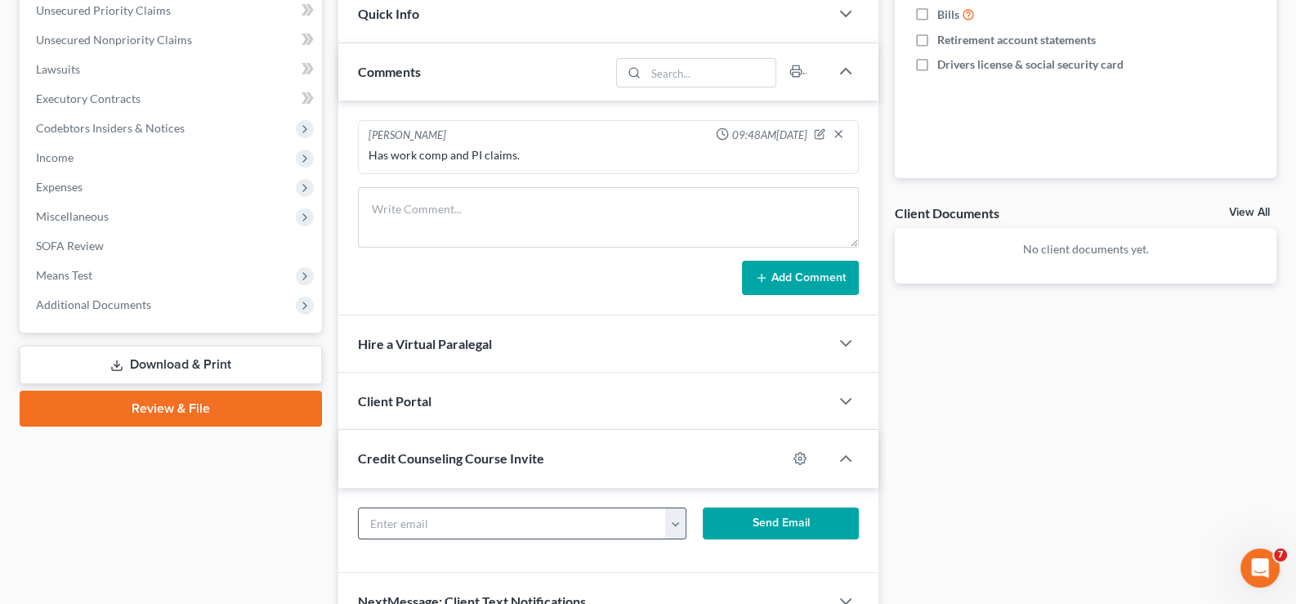
click at [515, 520] on input "text" at bounding box center [513, 523] width 308 height 31
paste input "[EMAIL_ADDRESS][DOMAIN_NAME]"
type input "[EMAIL_ADDRESS][DOMAIN_NAME]"
click at [749, 521] on button "Send Email" at bounding box center [781, 524] width 156 height 33
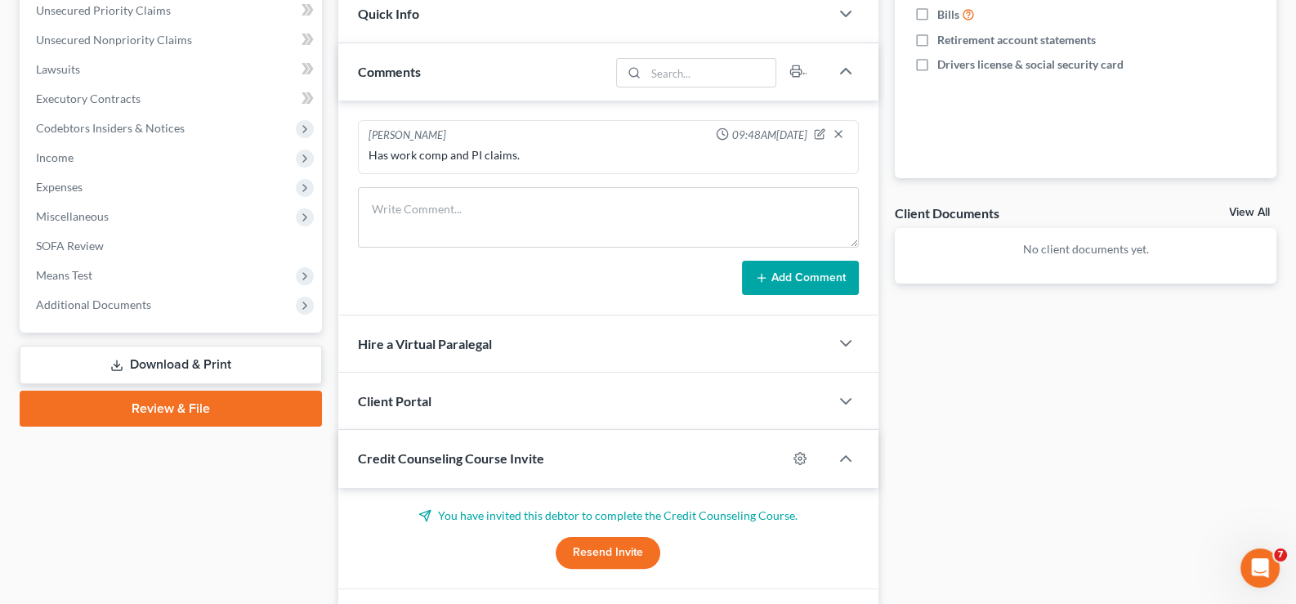
click at [495, 464] on div "Credit Counseling Course Invite" at bounding box center [563, 458] width 450 height 56
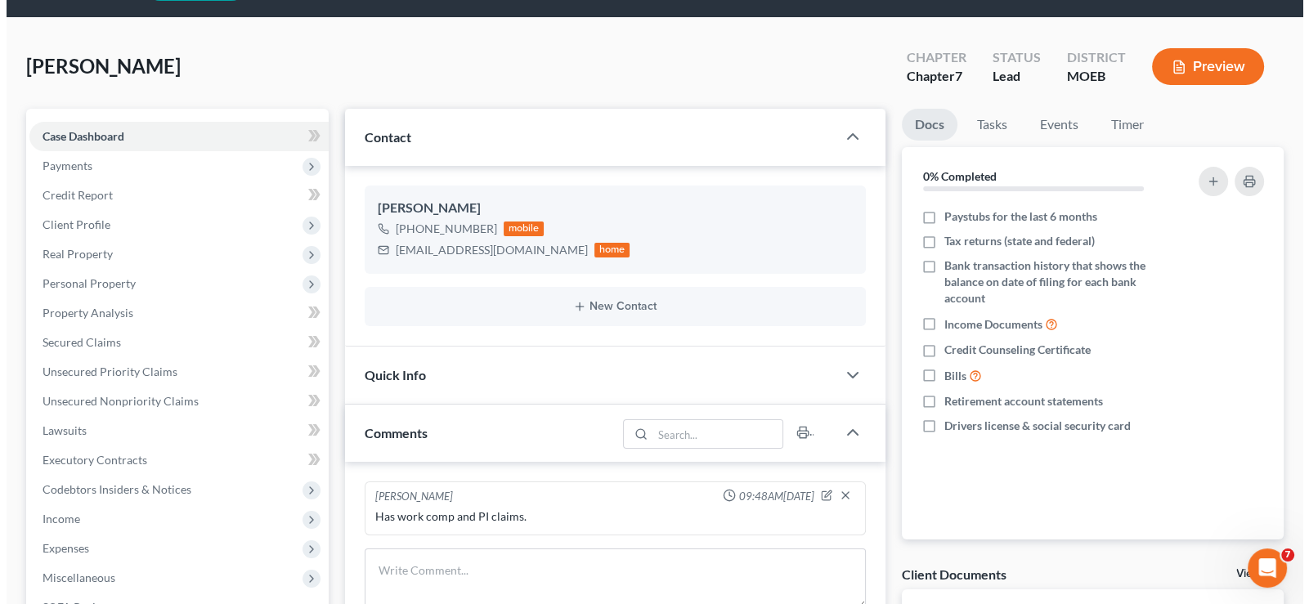
scroll to position [1, 0]
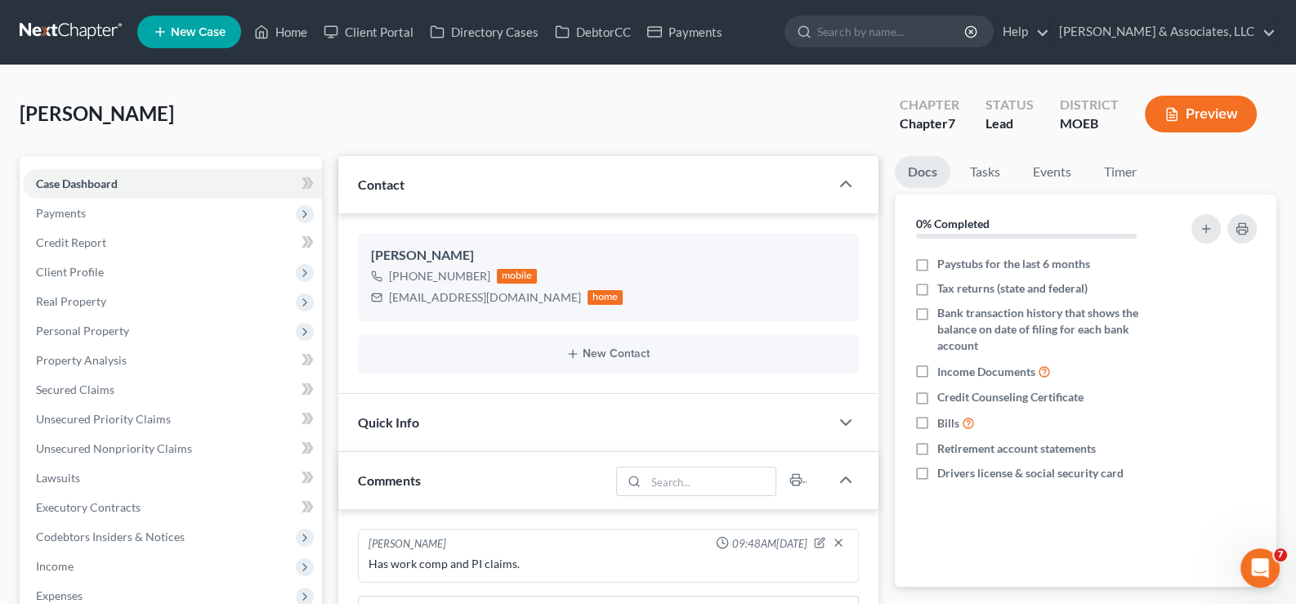
click at [188, 27] on span "New Case" at bounding box center [198, 32] width 55 height 12
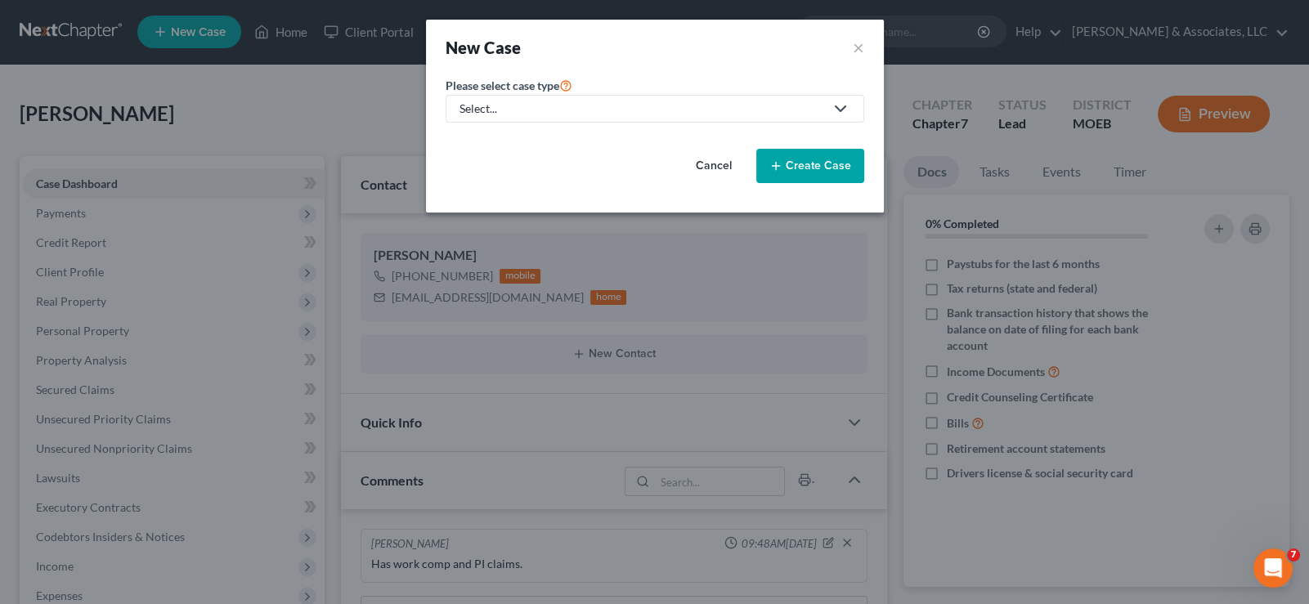
click at [584, 102] on div "Select..." at bounding box center [641, 109] width 365 height 16
click at [581, 148] on div "Bankruptcy" at bounding box center [532, 140] width 143 height 16
select select "45"
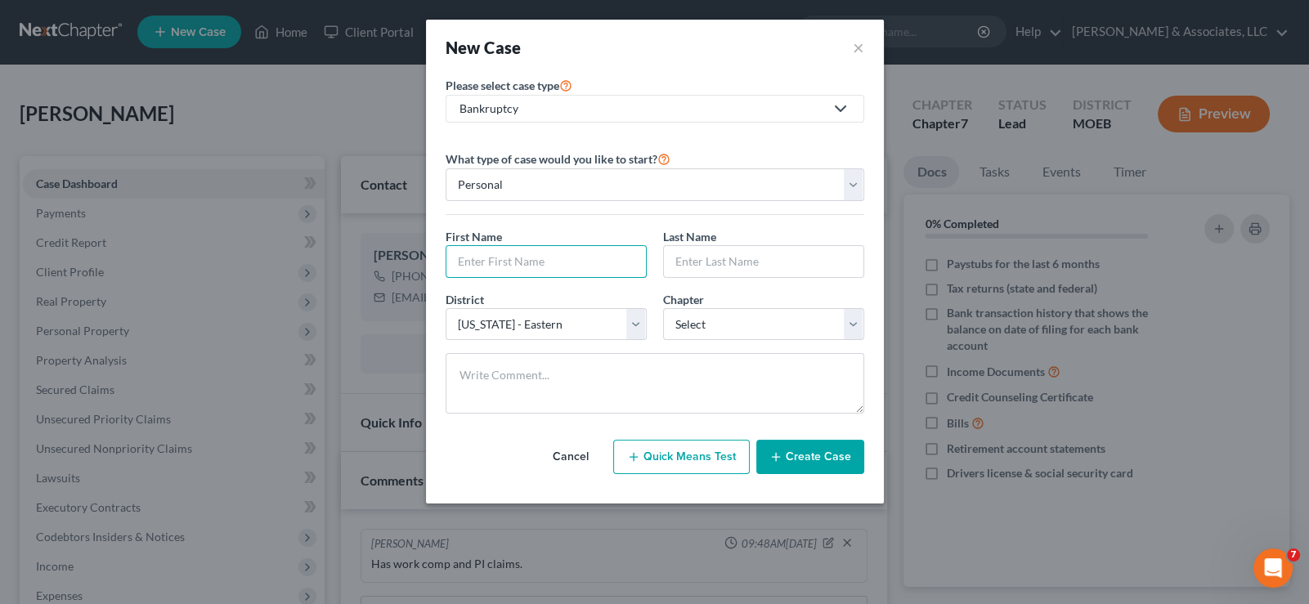
drag, startPoint x: 562, startPoint y: 269, endPoint x: 1152, endPoint y: 403, distance: 606.0
click at [606, 273] on input "text" at bounding box center [545, 261] width 199 height 31
type input "Amina"
type input "[PERSON_NAME]"
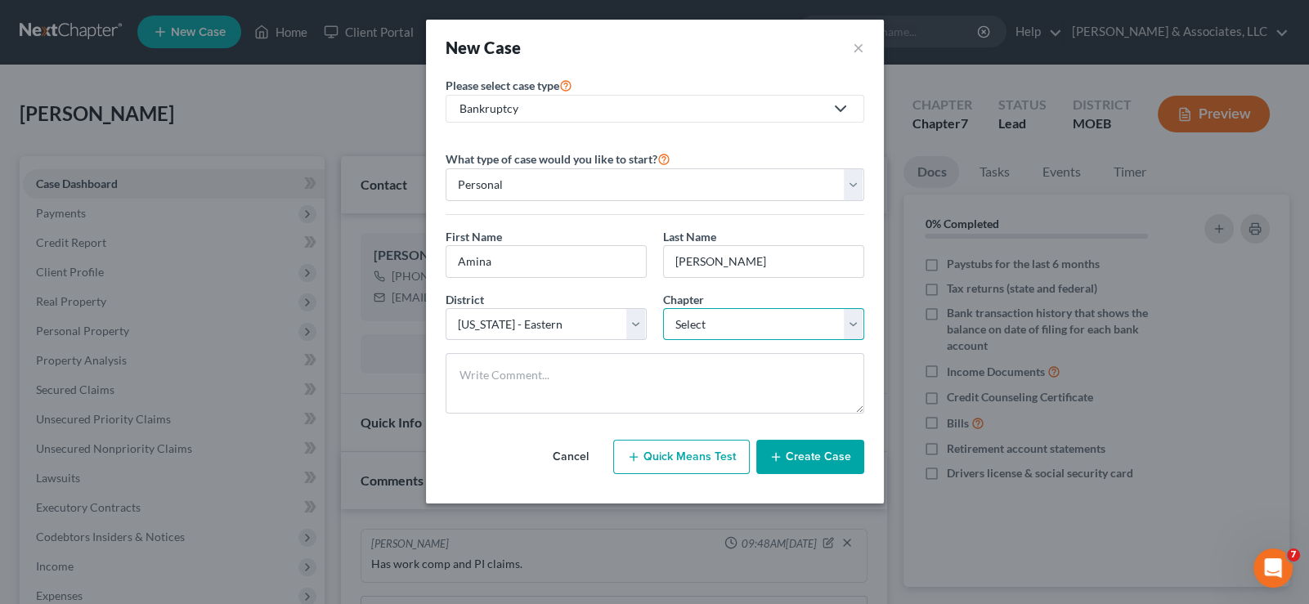
select select "0"
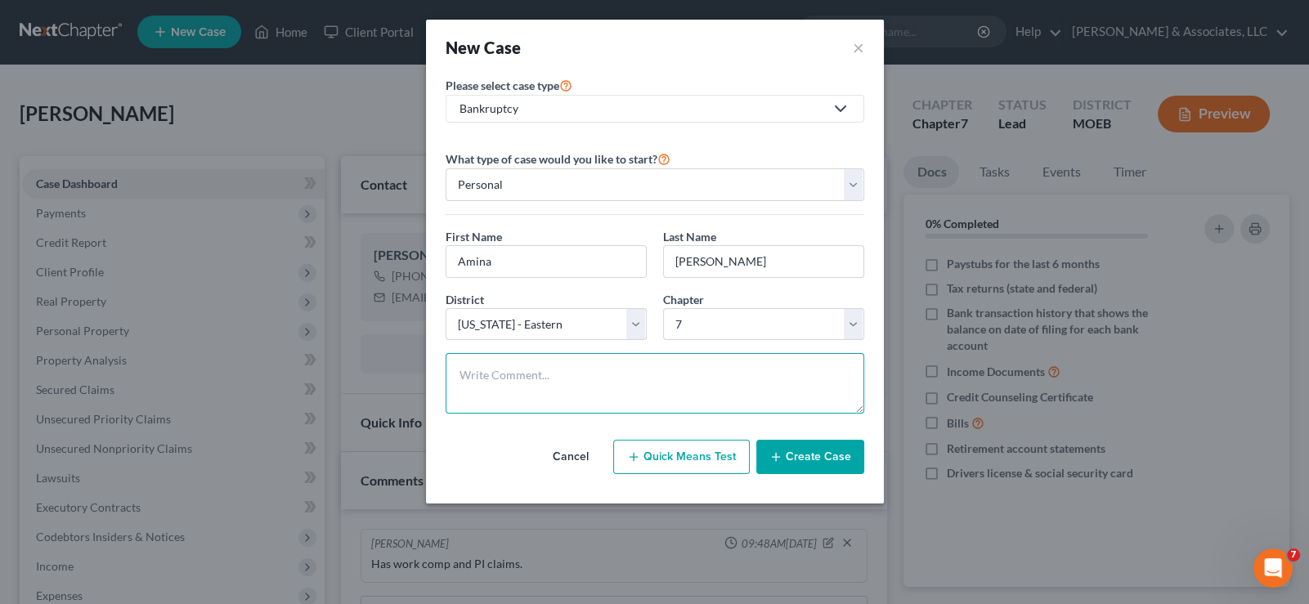
paste textarea "Ch 7, married but filing separate."
type textarea "Ch 7, married but filing separate."
click at [798, 454] on button "Create Case" at bounding box center [810, 457] width 108 height 34
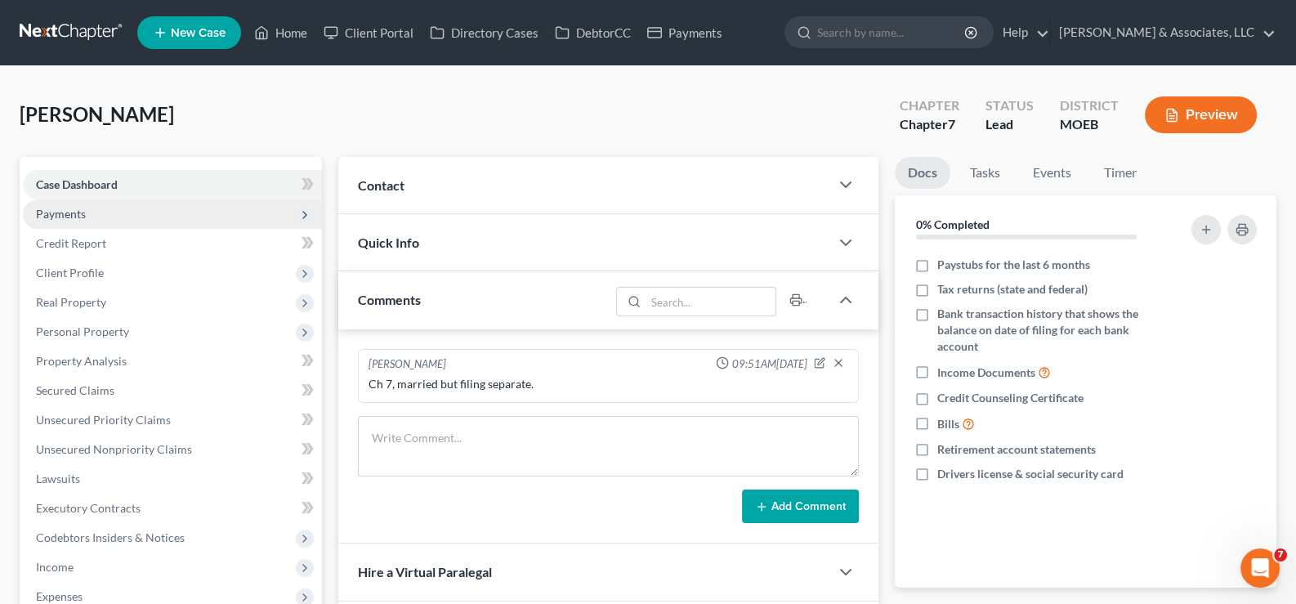
click at [62, 211] on span "Payments" at bounding box center [61, 214] width 50 height 14
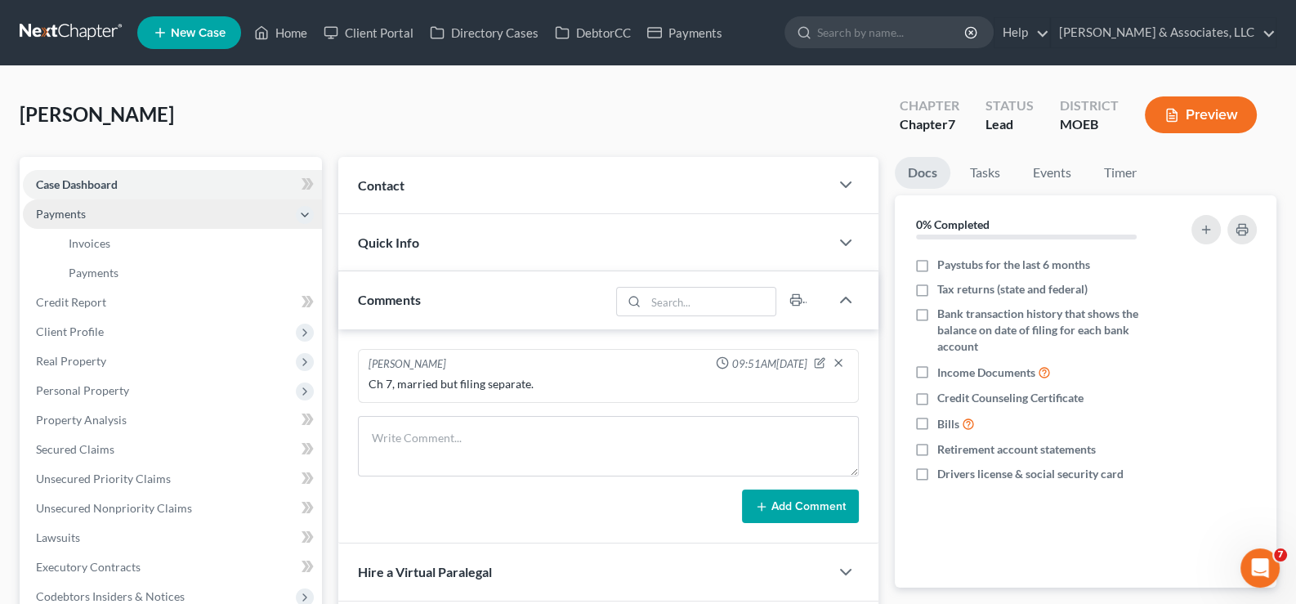
click at [62, 211] on span "Payments" at bounding box center [61, 214] width 50 height 14
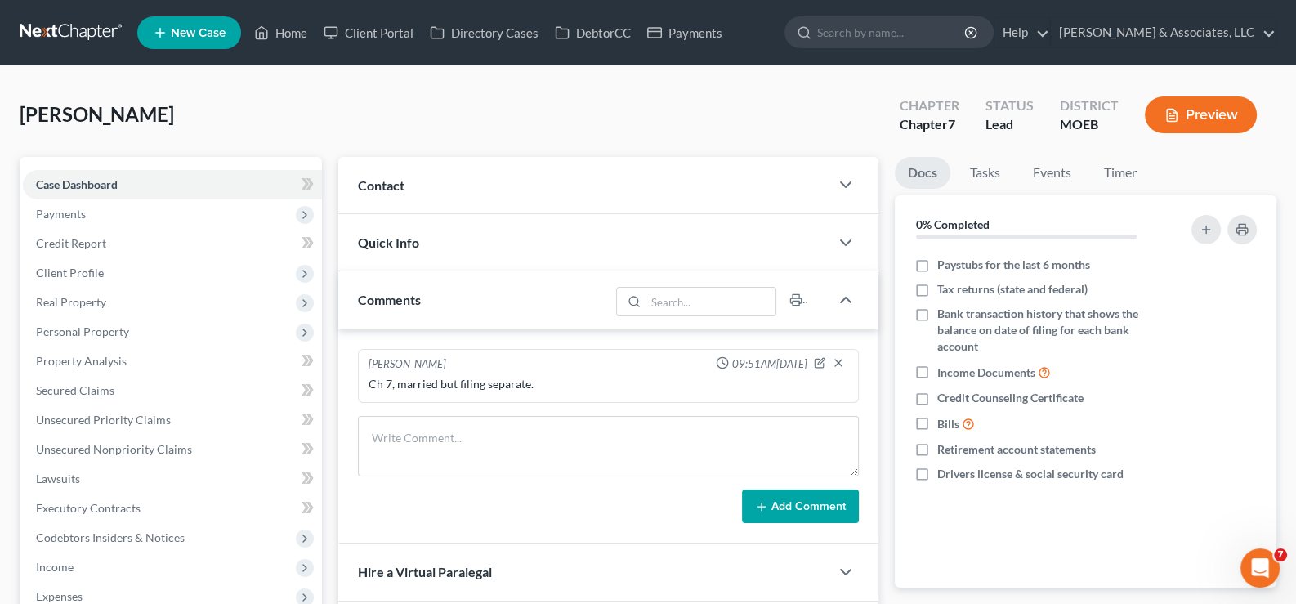
click at [396, 188] on span "Contact" at bounding box center [381, 185] width 47 height 16
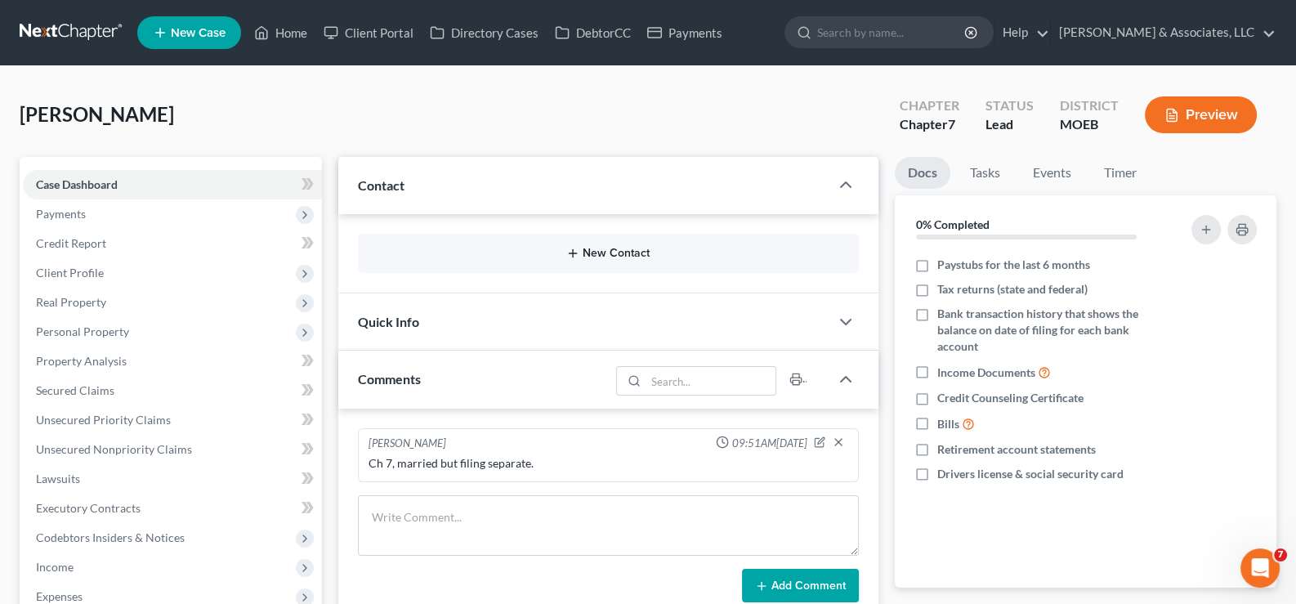
click at [571, 253] on icon "button" at bounding box center [572, 253] width 13 height 13
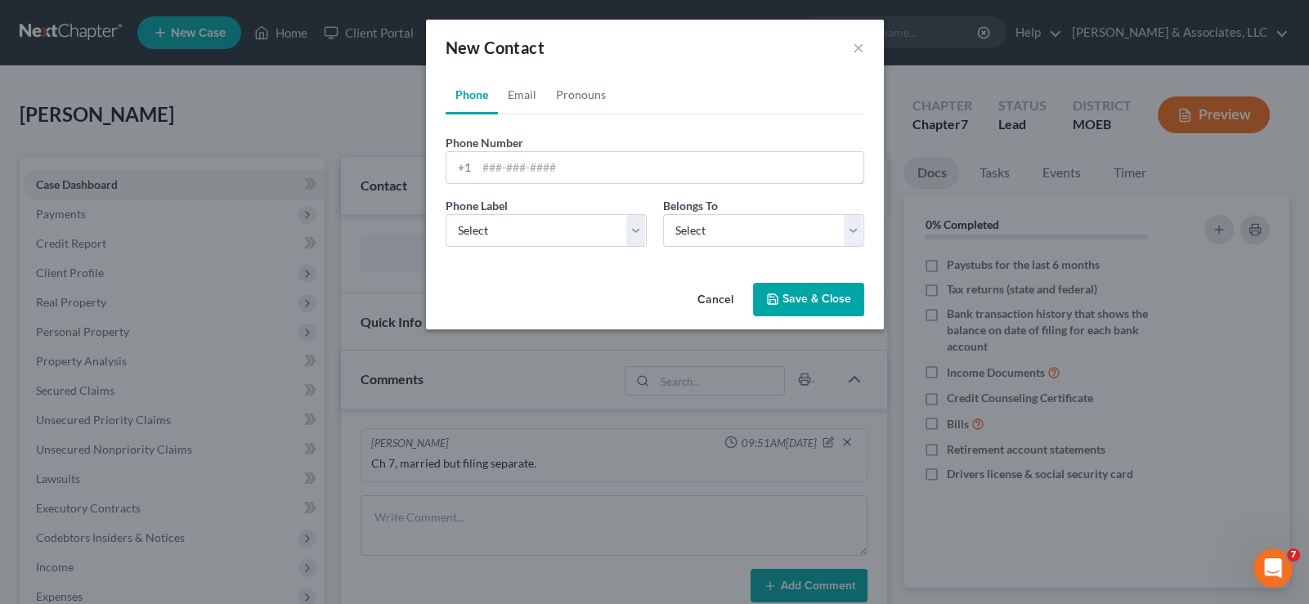
drag, startPoint x: 516, startPoint y: 175, endPoint x: 629, endPoint y: 22, distance: 190.0
click at [516, 175] on input "tel" at bounding box center [670, 167] width 387 height 31
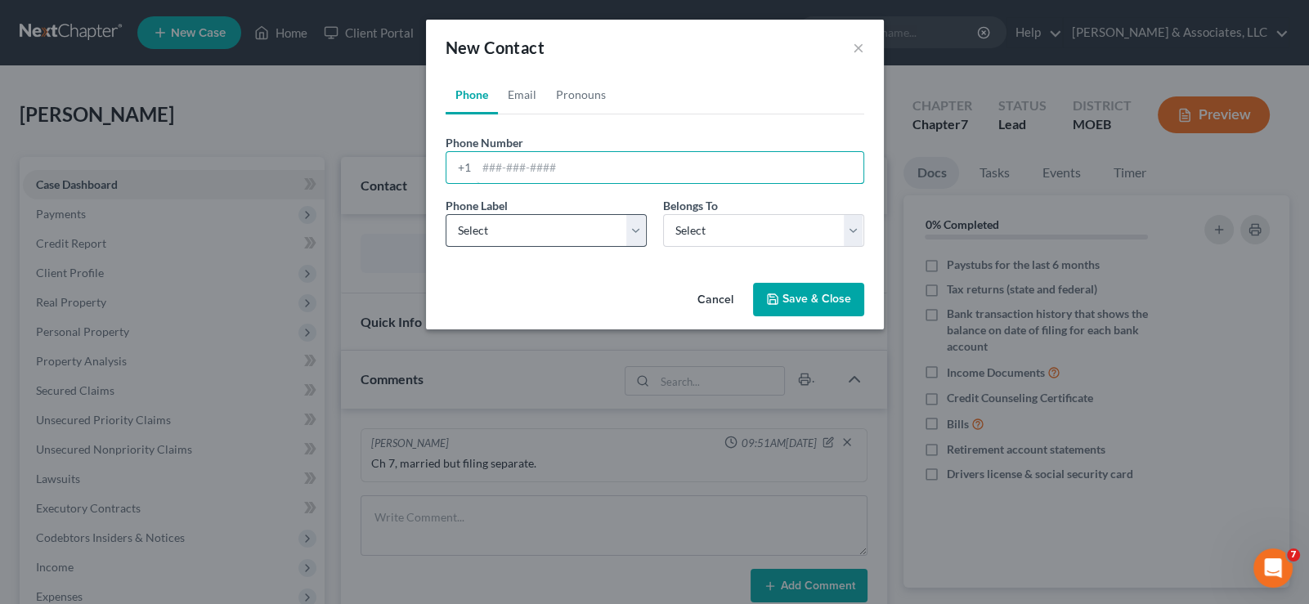
paste input "[PHONE_NUMBER]"
type input "[PHONE_NUMBER]"
click at [503, 240] on select "Select Mobile Home Work Other" at bounding box center [545, 230] width 201 height 33
select select "0"
click at [445, 214] on select "Select Mobile Home Work Other" at bounding box center [545, 230] width 201 height 33
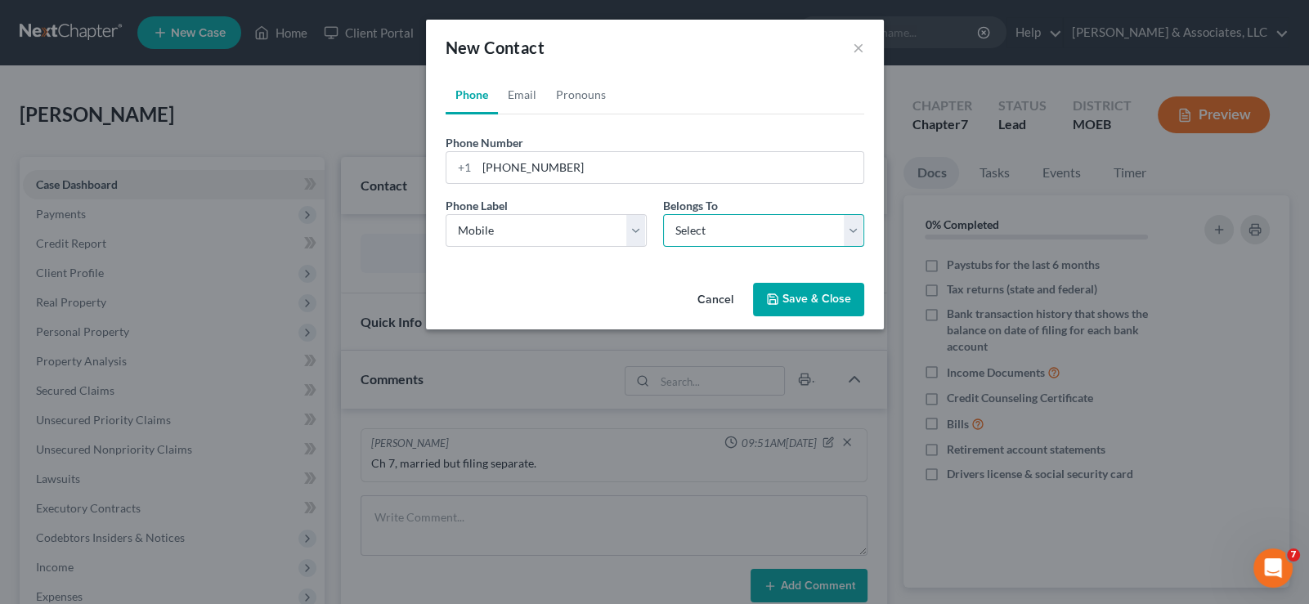
click at [709, 246] on div "Phone Label * Select Mobile Home Work Other Belongs To * Select Client Other" at bounding box center [654, 228] width 435 height 63
select select "0"
click at [663, 214] on select "Select Client Other" at bounding box center [763, 230] width 201 height 33
select select "0"
click at [523, 96] on link "Email" at bounding box center [522, 94] width 48 height 39
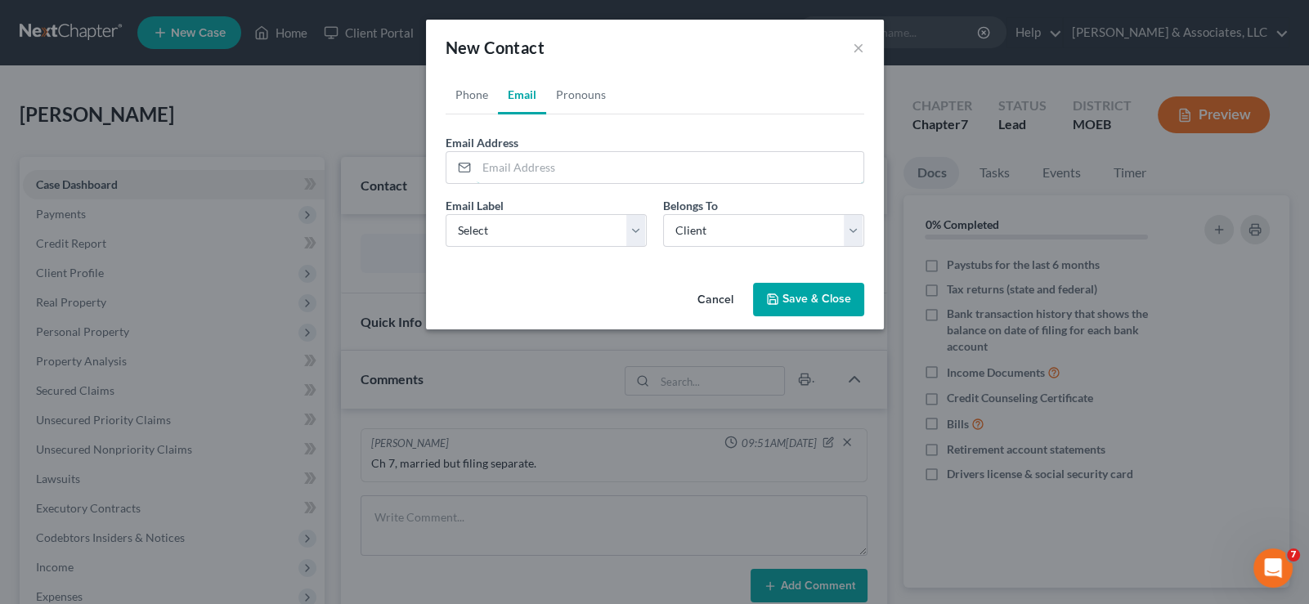
drag, startPoint x: 535, startPoint y: 171, endPoint x: 593, endPoint y: 140, distance: 65.8
click at [535, 171] on input "email" at bounding box center [670, 167] width 387 height 31
paste input "[EMAIL_ADDRESS][DOMAIN_NAME]"
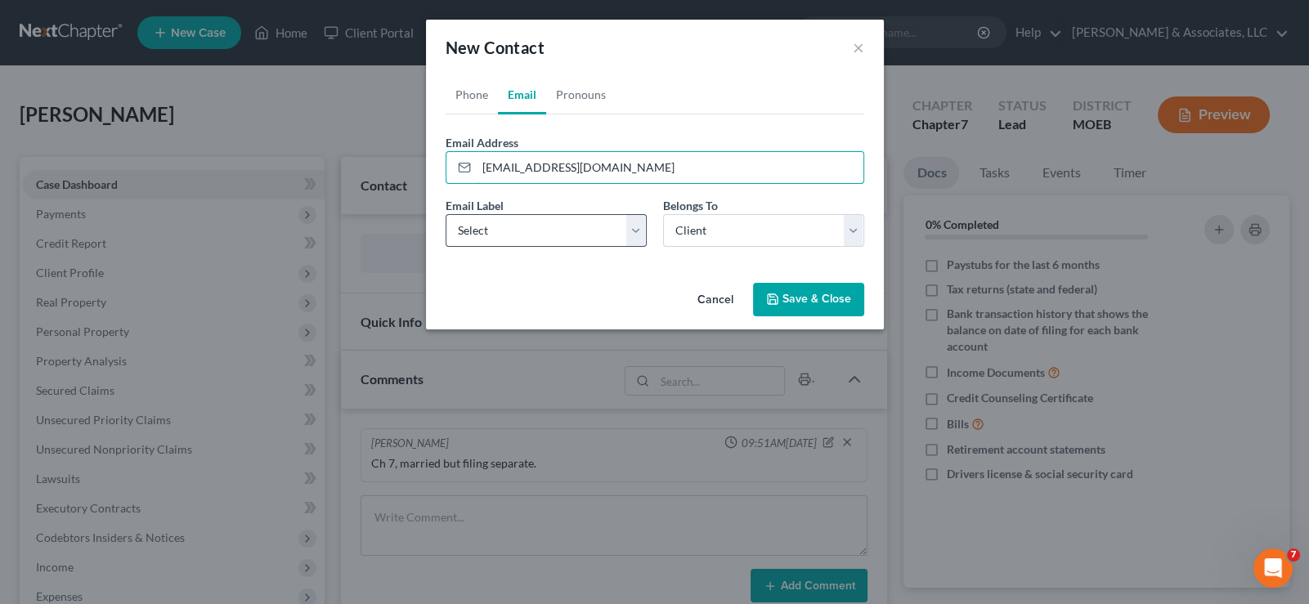
type input "[EMAIL_ADDRESS][DOMAIN_NAME]"
drag, startPoint x: 524, startPoint y: 228, endPoint x: 521, endPoint y: 244, distance: 16.5
click at [524, 228] on select "Select Home Work Other" at bounding box center [545, 230] width 201 height 33
select select "0"
click at [445, 214] on select "Select Home Work Other" at bounding box center [545, 230] width 201 height 33
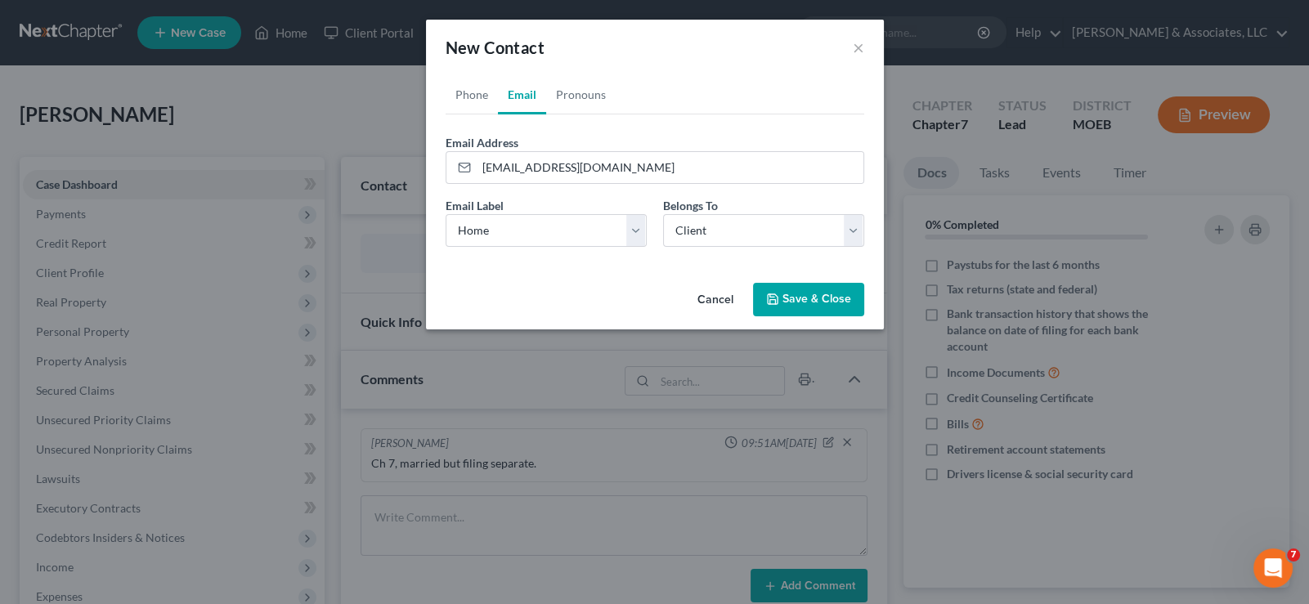
click at [782, 297] on button "Save & Close" at bounding box center [808, 300] width 111 height 34
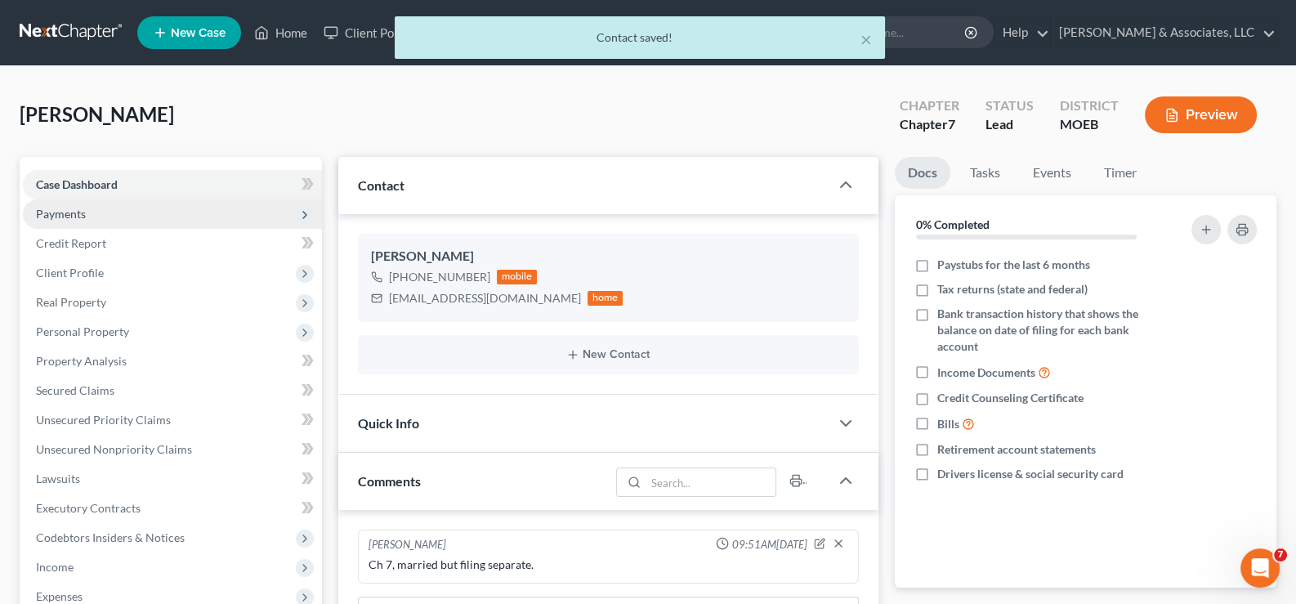
drag, startPoint x: 76, startPoint y: 204, endPoint x: 82, endPoint y: 226, distance: 22.0
click at [75, 205] on span "Payments" at bounding box center [172, 213] width 299 height 29
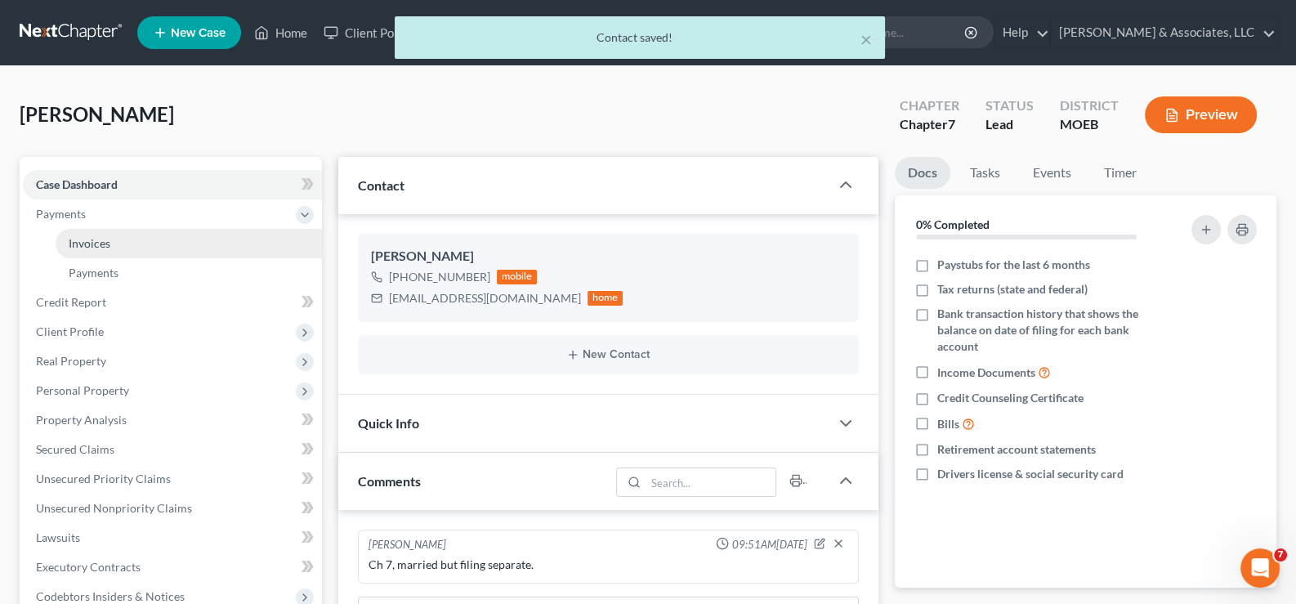
click at [89, 240] on span "Invoices" at bounding box center [90, 243] width 42 height 14
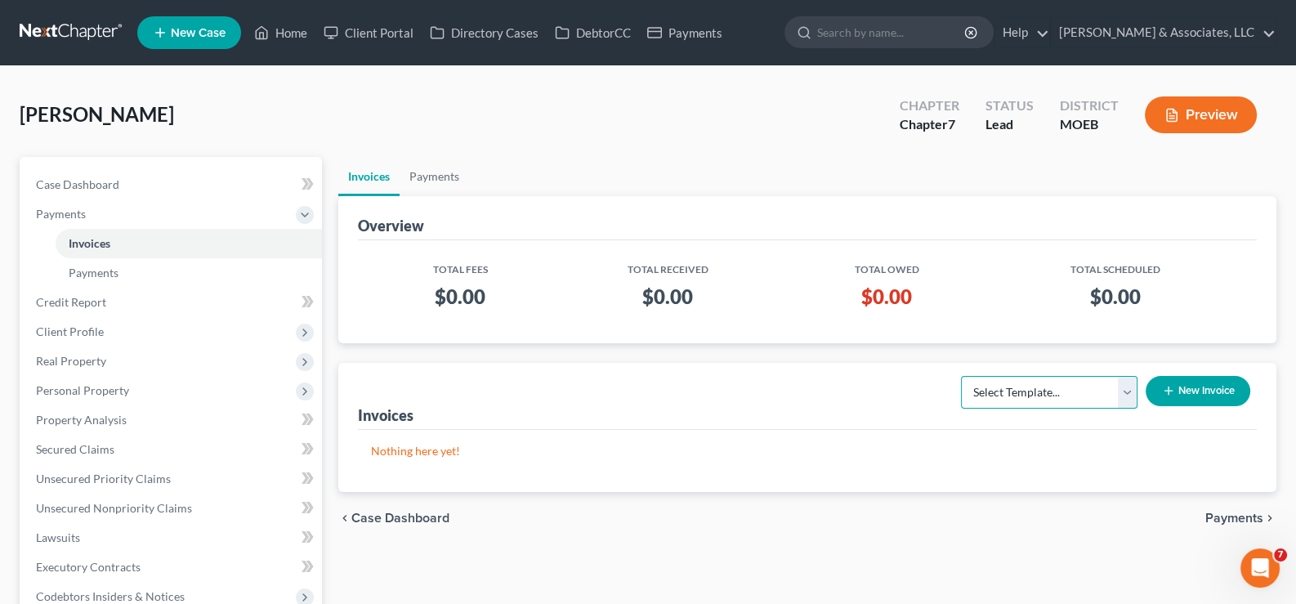
click at [1092, 391] on select "Select Template... Chapter 7 Template Chapter 13 Template Chapter 7 with legal …" at bounding box center [1049, 392] width 177 height 33
select select "0"
click at [961, 376] on select "Select Template... Chapter 7 Template Chapter 13 Template Chapter 7 with legal …" at bounding box center [1049, 392] width 177 height 33
click at [1210, 383] on button "New Invoice" at bounding box center [1198, 391] width 105 height 30
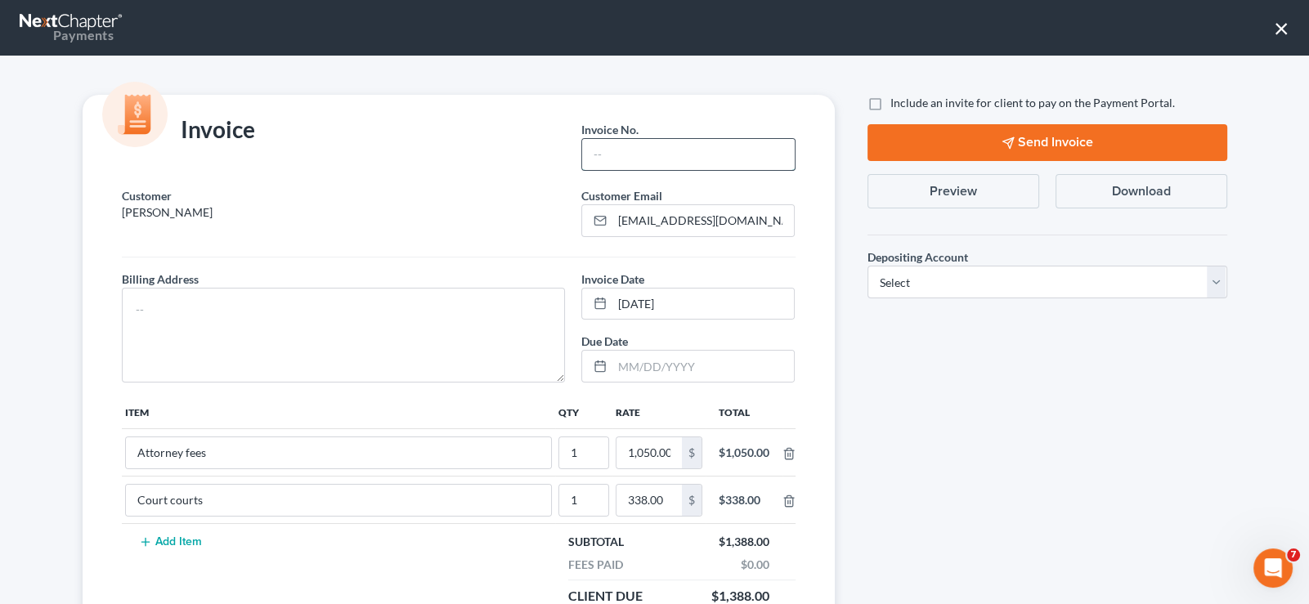
click at [705, 155] on input "text" at bounding box center [688, 154] width 212 height 31
type input "721"
click at [401, 304] on textarea at bounding box center [344, 335] width 444 height 95
type textarea "a"
type textarea "m"
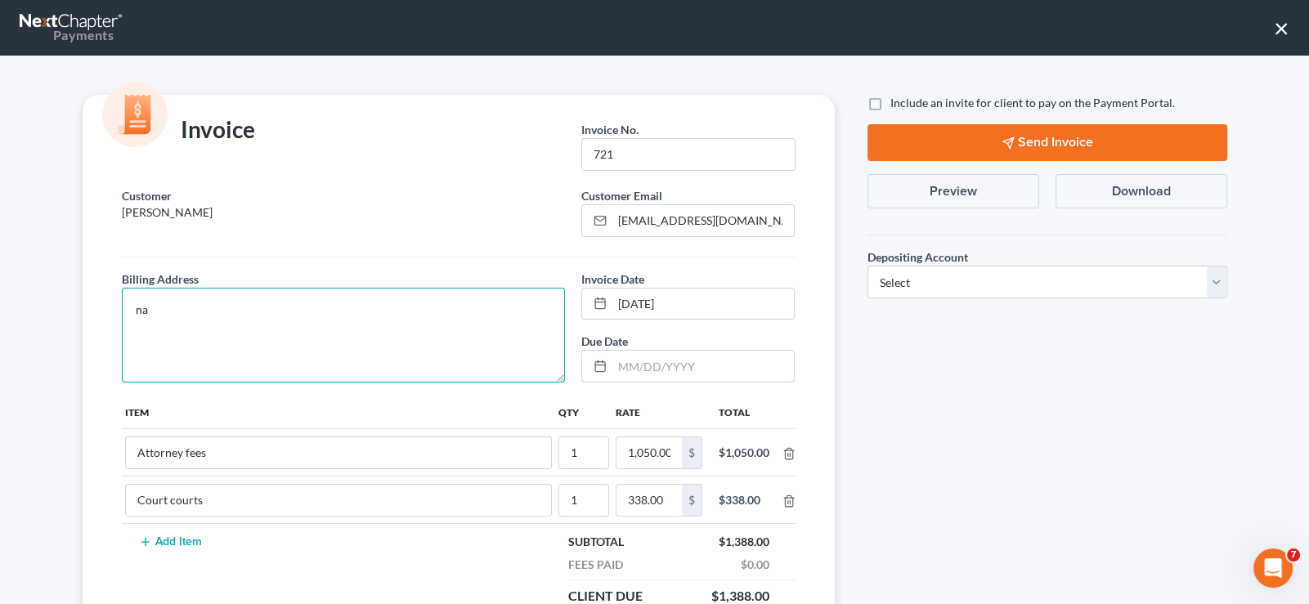
type textarea "na"
click at [890, 104] on label "Include an invite for client to pay on the Payment Portal." at bounding box center [1032, 103] width 284 height 16
click at [897, 104] on input "Include an invite for client to pay on the Payment Portal." at bounding box center [902, 100] width 11 height 11
checkbox input "true"
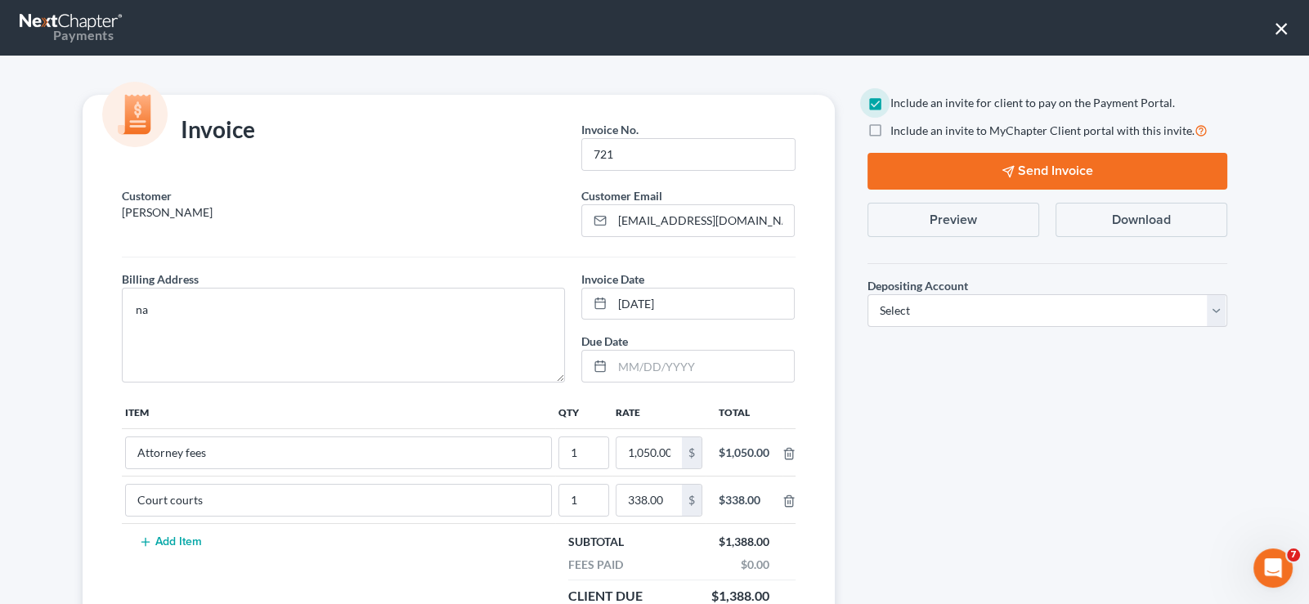
drag, startPoint x: 870, startPoint y: 129, endPoint x: 879, endPoint y: 147, distance: 19.8
click at [890, 132] on label "Include an invite to MyChapter Client portal with this invite." at bounding box center [1048, 130] width 317 height 19
click at [897, 132] on input "Include an invite to MyChapter Client portal with this invite." at bounding box center [902, 126] width 11 height 11
checkbox input "true"
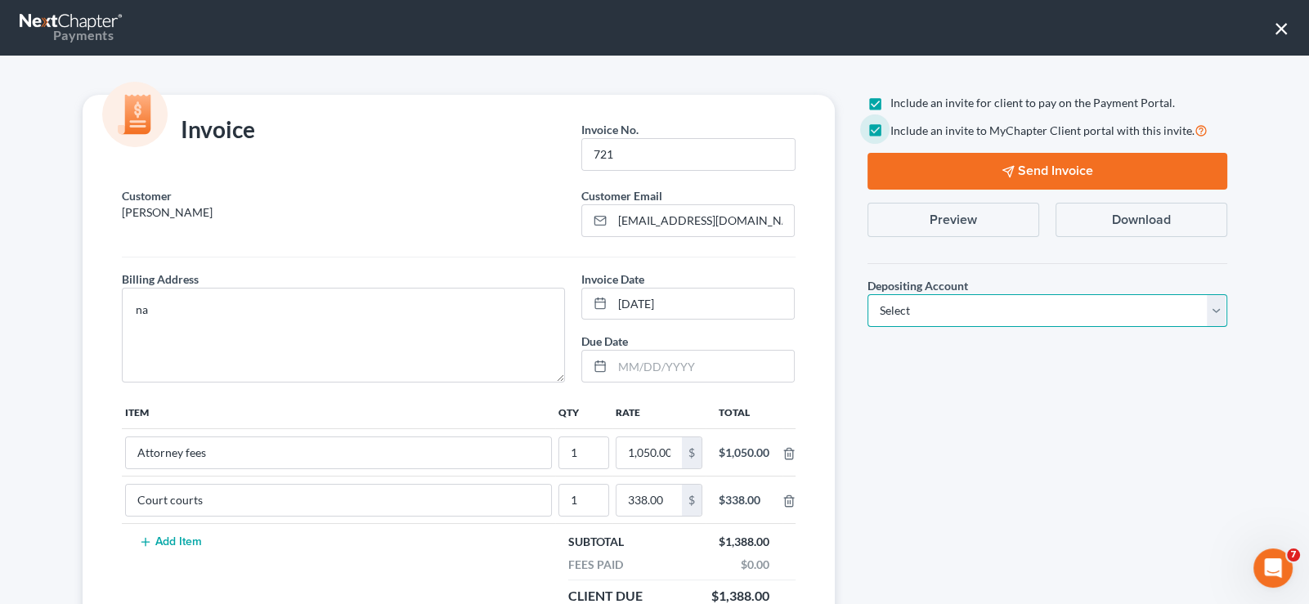
click at [920, 309] on select "Select Operation Trust" at bounding box center [1047, 310] width 360 height 33
select select "1"
click at [867, 294] on select "Select Operation Trust" at bounding box center [1047, 310] width 360 height 33
click at [1031, 163] on button "Send Invoice" at bounding box center [1047, 171] width 360 height 37
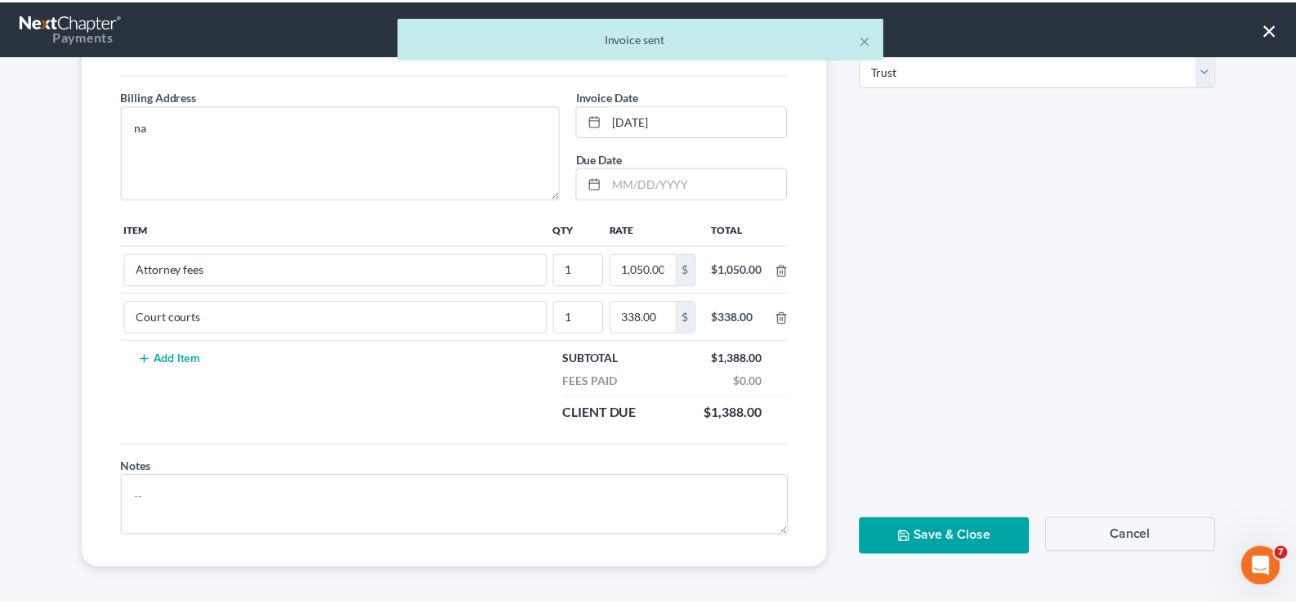
scroll to position [184, 0]
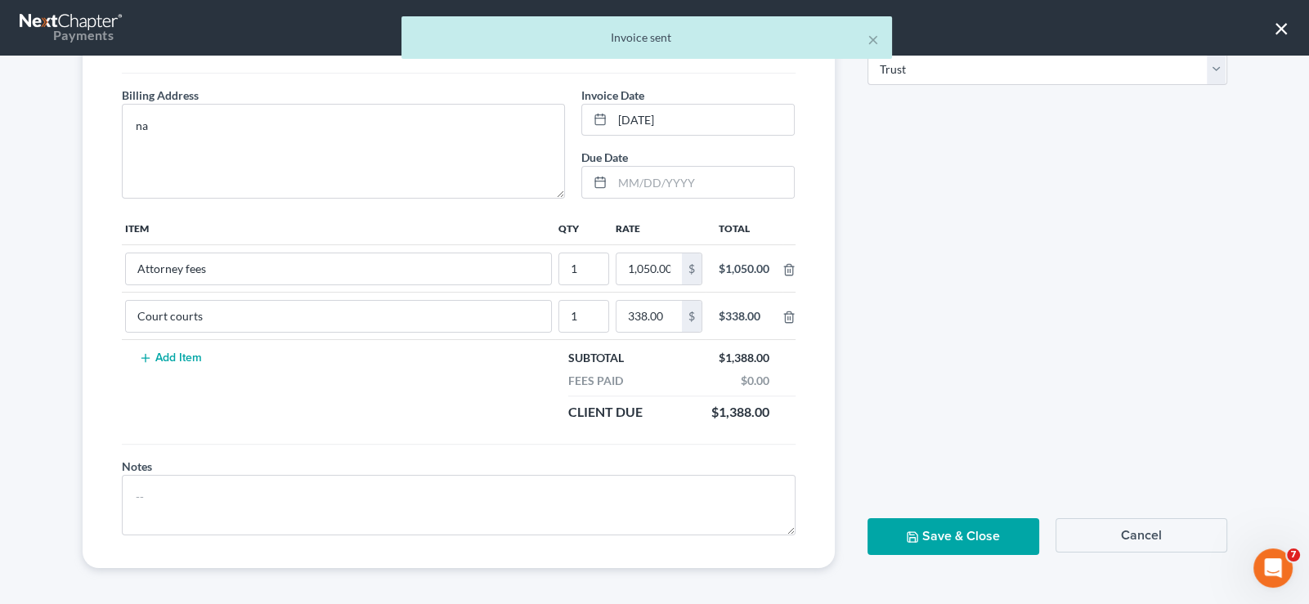
click at [900, 540] on button "Save & Close" at bounding box center [953, 536] width 172 height 37
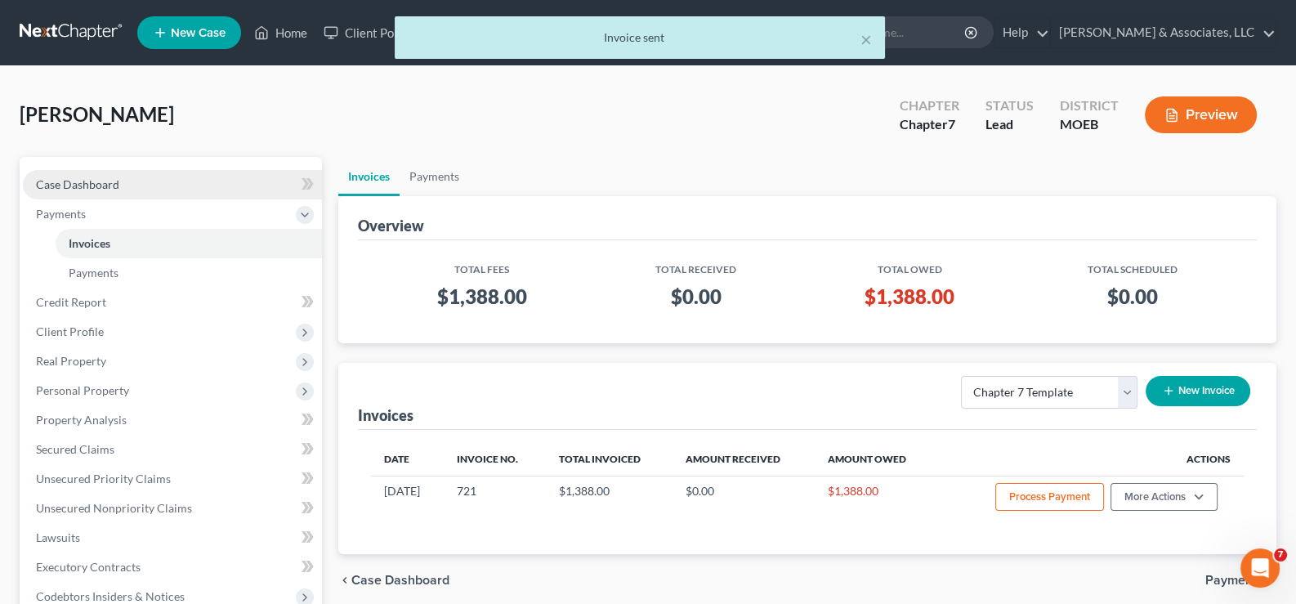
drag, startPoint x: 87, startPoint y: 182, endPoint x: 98, endPoint y: 180, distance: 10.9
click at [87, 182] on span "Case Dashboard" at bounding box center [77, 184] width 83 height 14
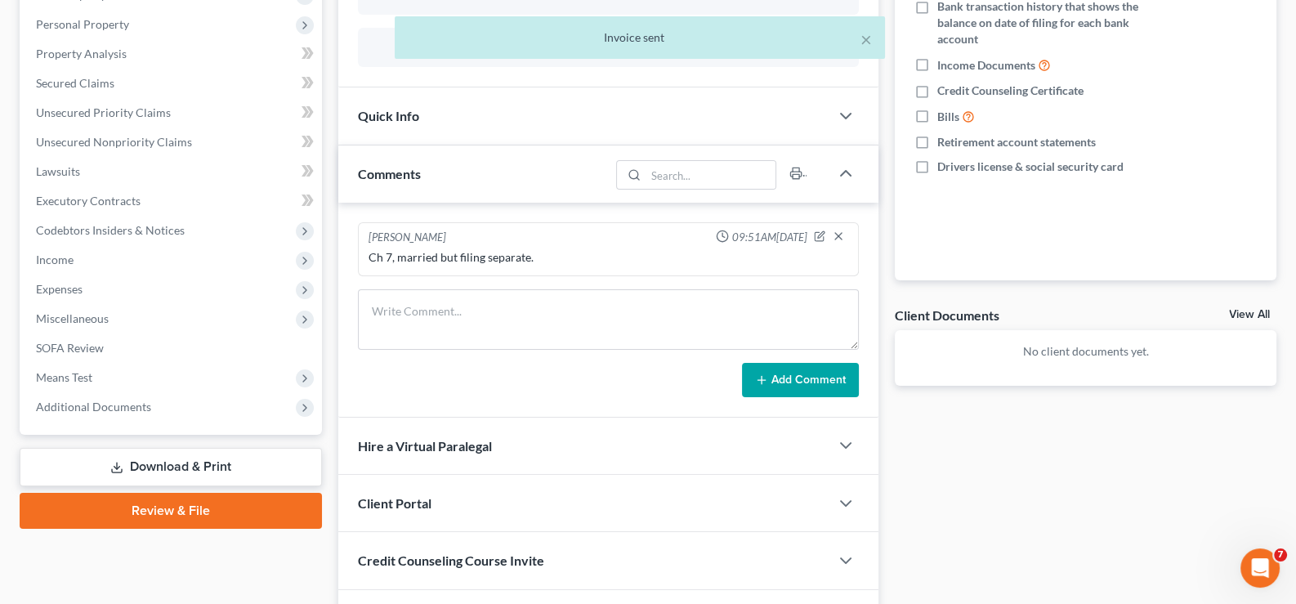
scroll to position [408, 0]
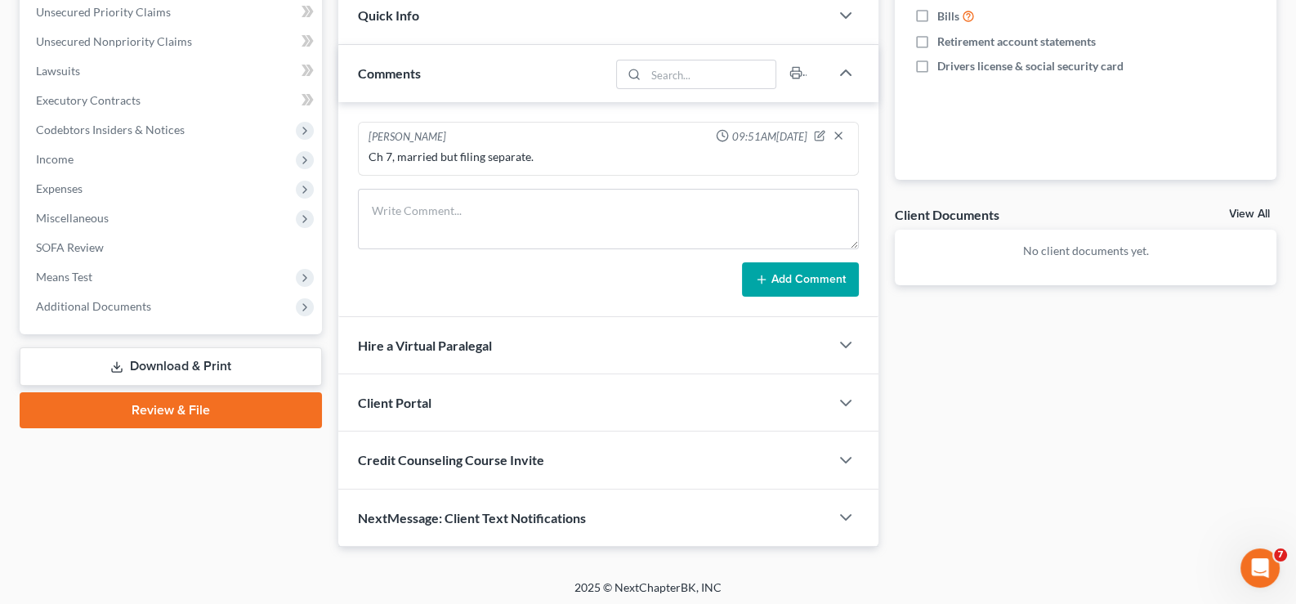
click at [402, 401] on span "Client Portal" at bounding box center [395, 403] width 74 height 16
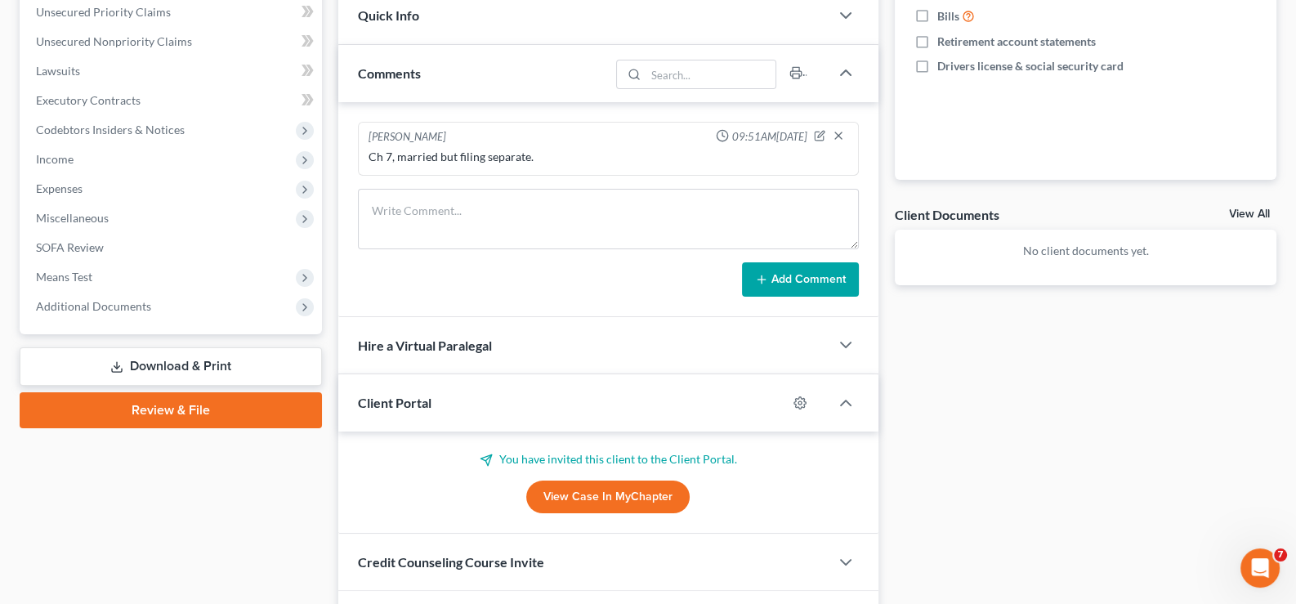
click at [402, 401] on span "Client Portal" at bounding box center [395, 403] width 74 height 16
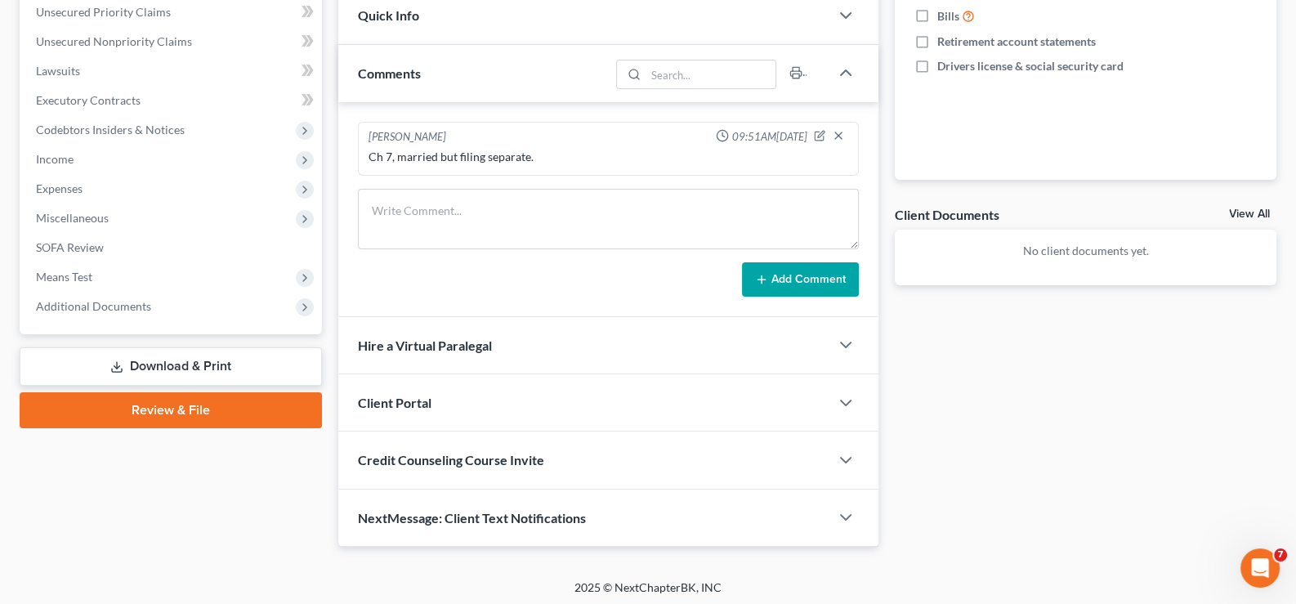
click at [409, 455] on span "Credit Counseling Course Invite" at bounding box center [451, 460] width 186 height 16
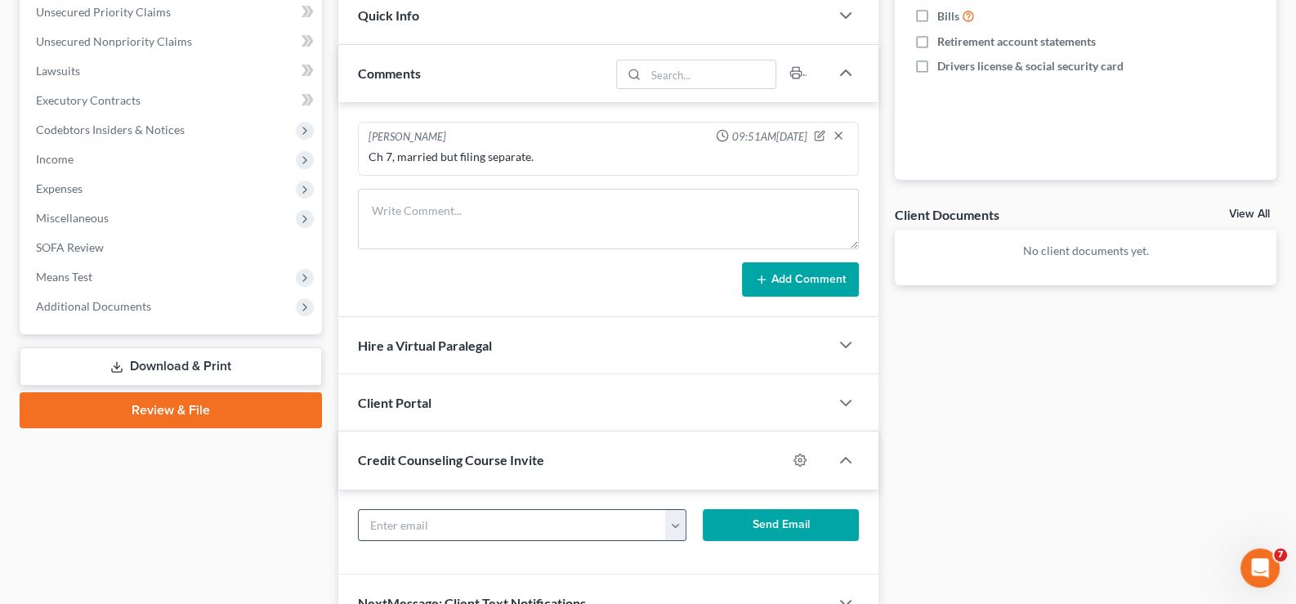
click at [421, 514] on input "text" at bounding box center [513, 525] width 308 height 31
paste input "[EMAIL_ADDRESS][DOMAIN_NAME]"
type input "[EMAIL_ADDRESS][DOMAIN_NAME]"
click at [773, 522] on button "Send Email" at bounding box center [781, 525] width 156 height 33
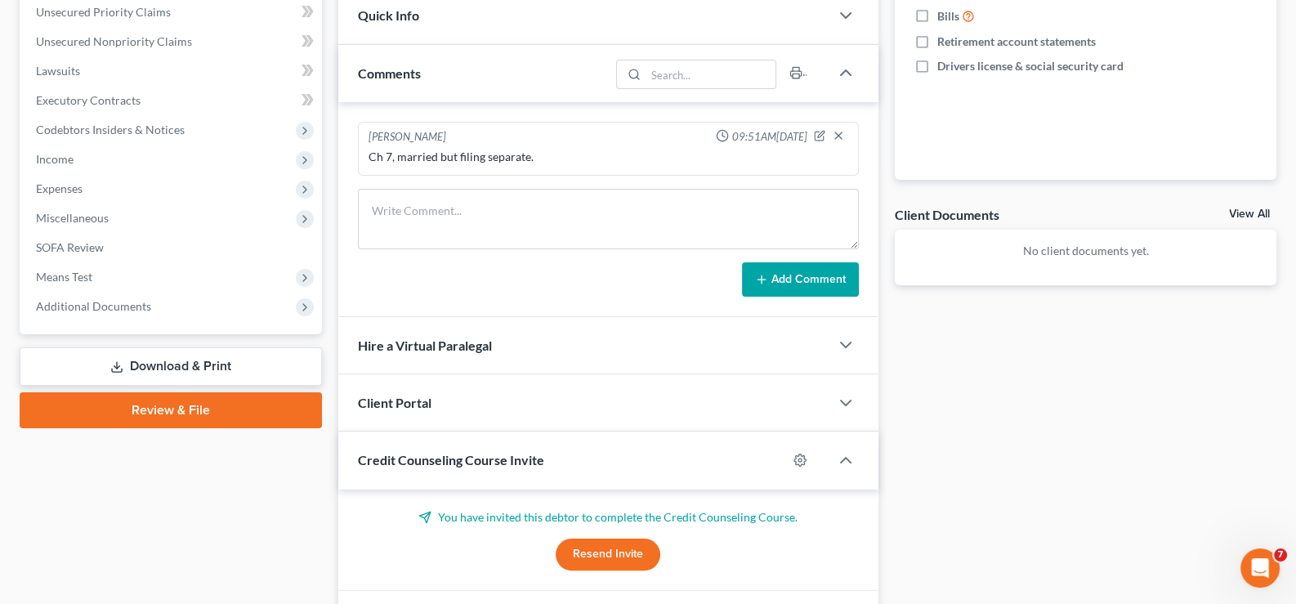
click at [454, 468] on div "Credit Counseling Course Invite" at bounding box center [563, 460] width 450 height 56
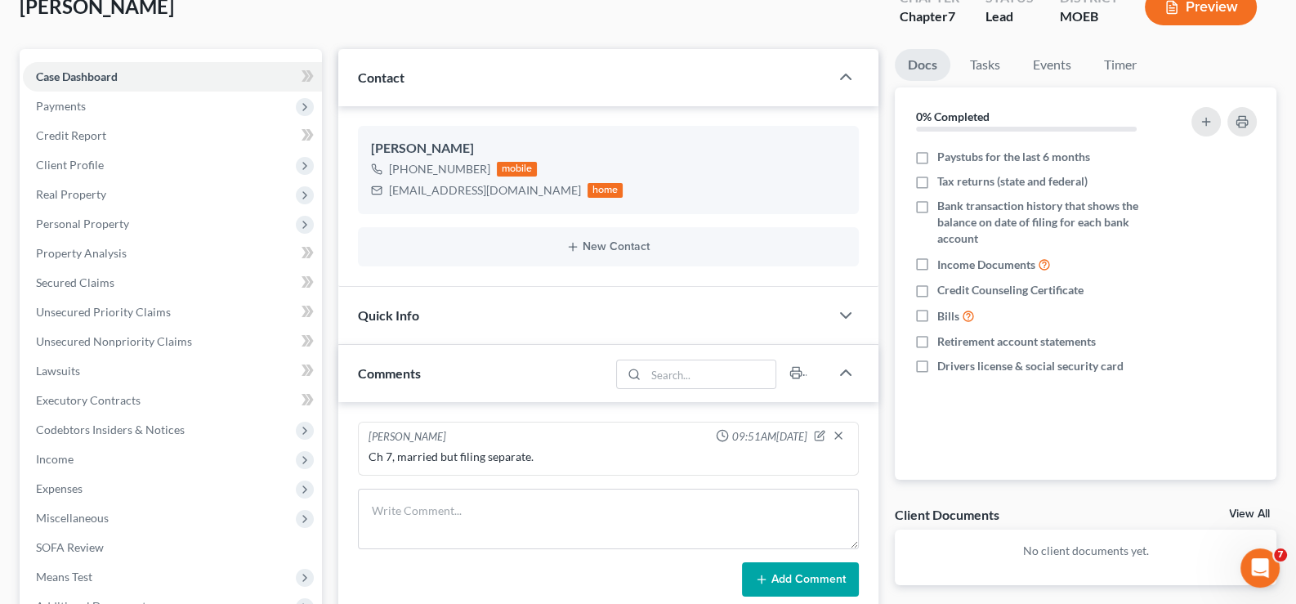
scroll to position [0, 0]
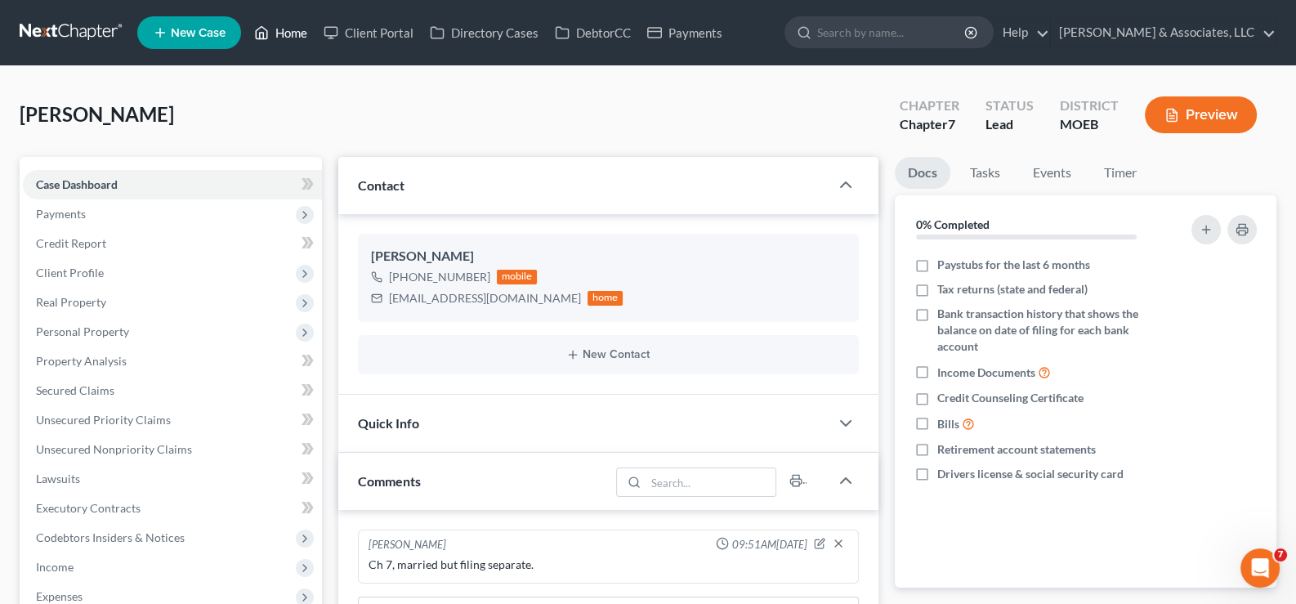
click at [280, 28] on link "Home" at bounding box center [280, 32] width 69 height 29
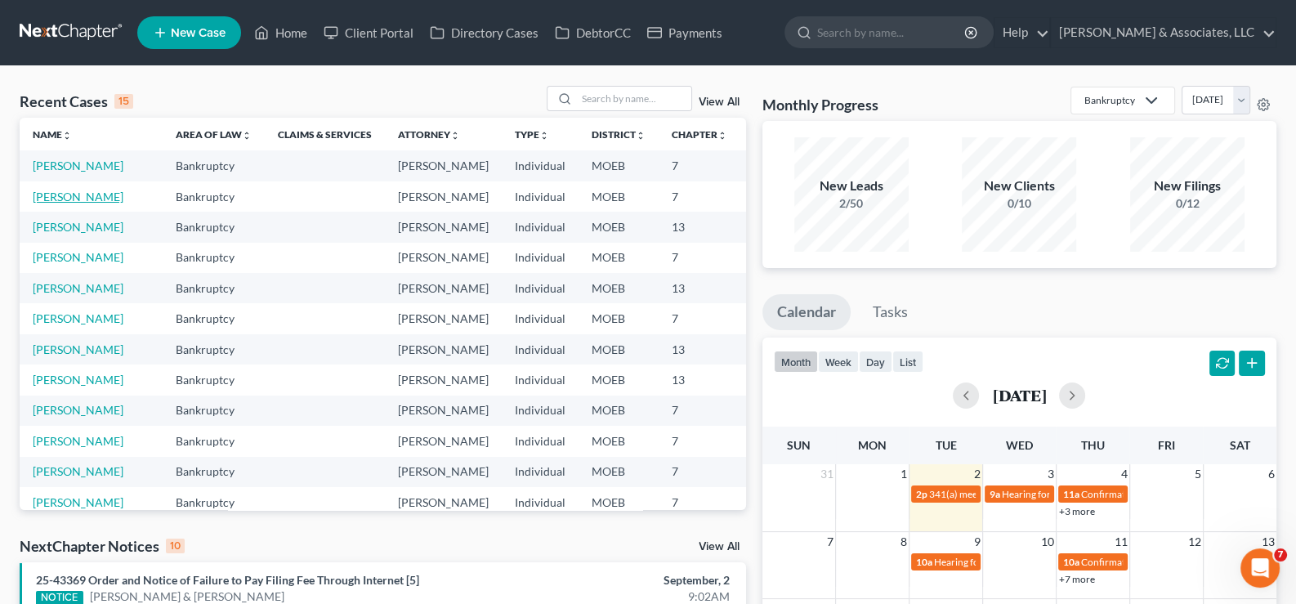
click at [55, 204] on link "[PERSON_NAME]" at bounding box center [78, 197] width 91 height 14
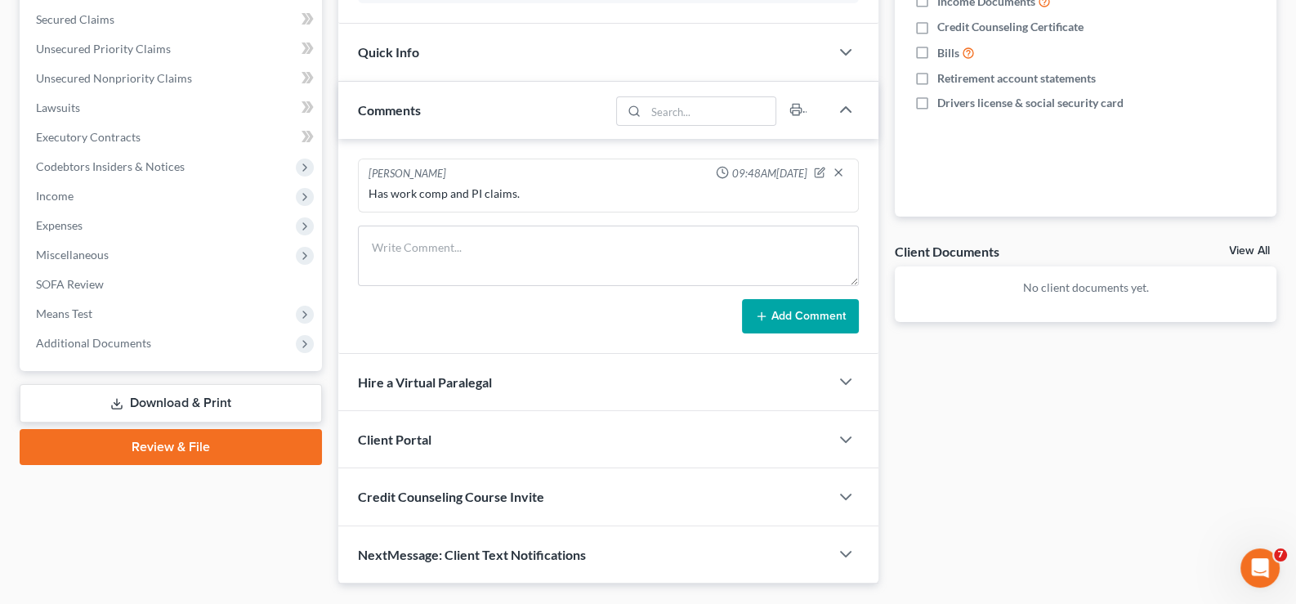
scroll to position [409, 0]
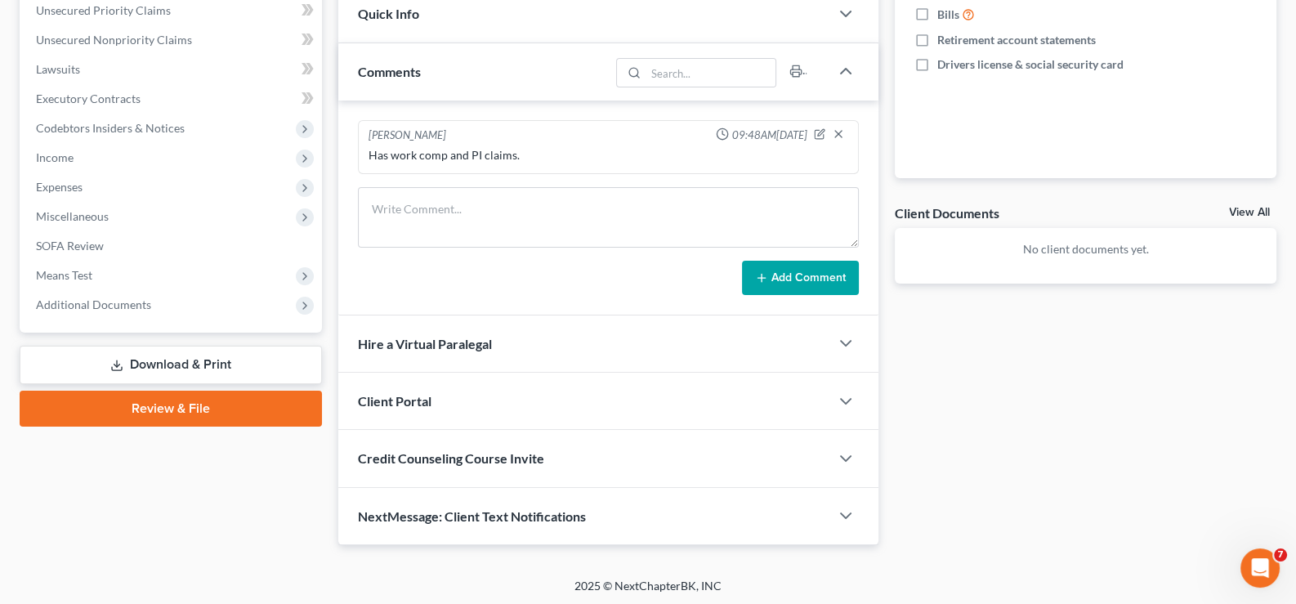
click at [455, 454] on span "Credit Counseling Course Invite" at bounding box center [451, 458] width 186 height 16
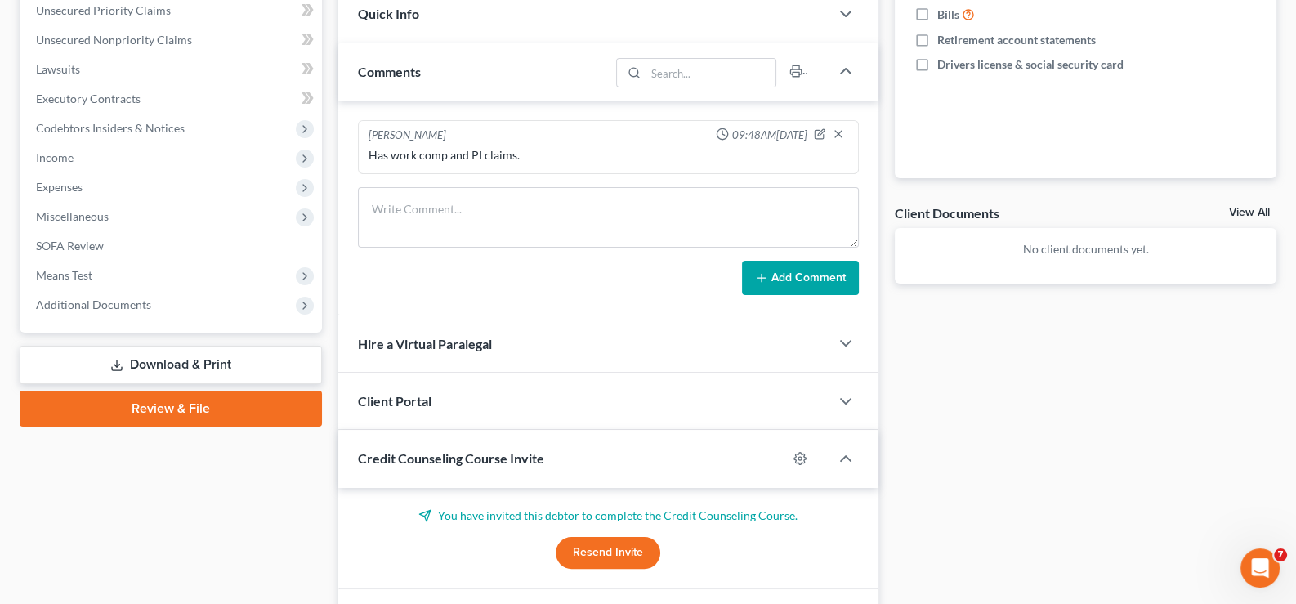
click at [455, 454] on span "Credit Counseling Course Invite" at bounding box center [451, 458] width 186 height 16
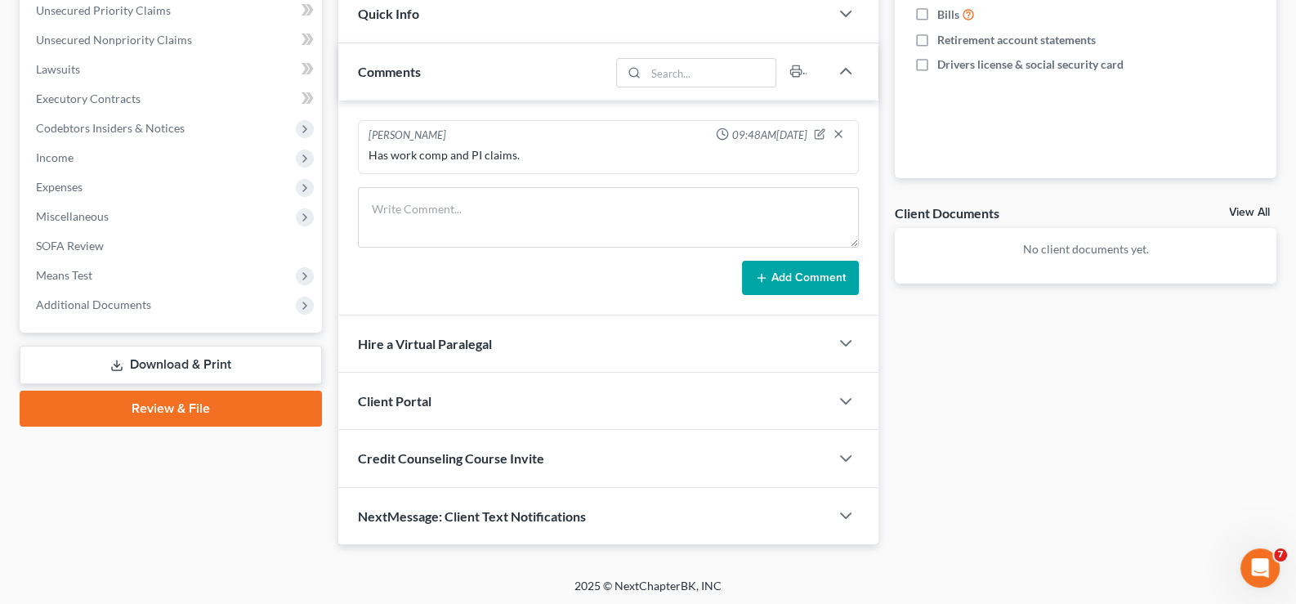
scroll to position [0, 0]
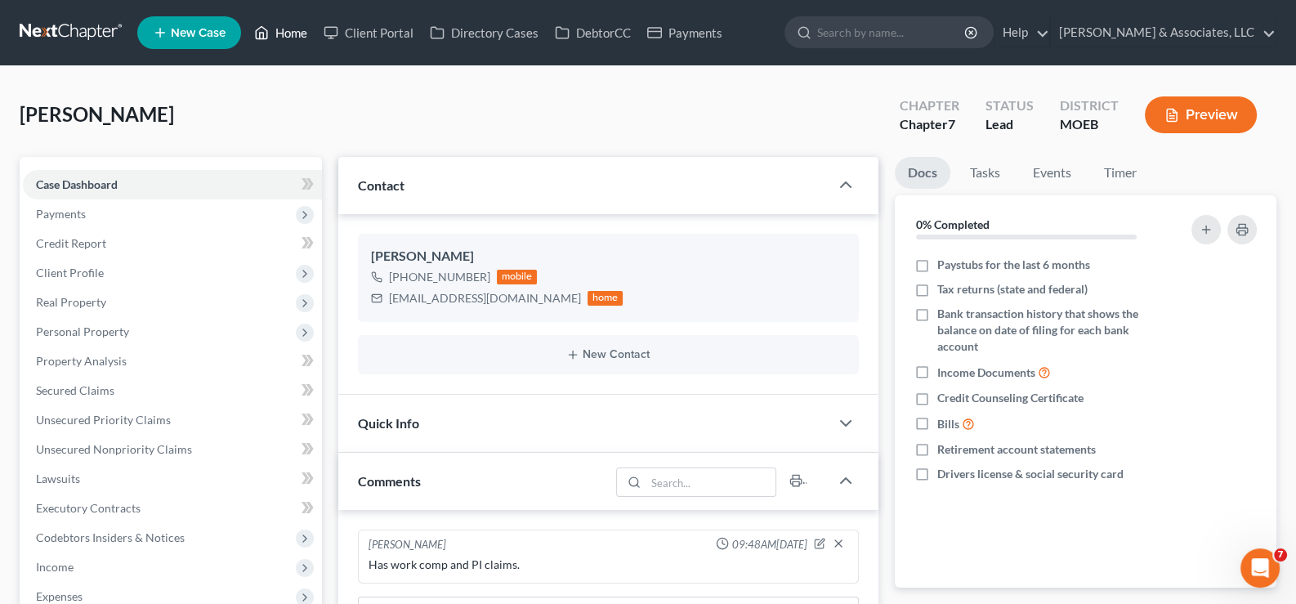
click at [279, 34] on link "Home" at bounding box center [280, 32] width 69 height 29
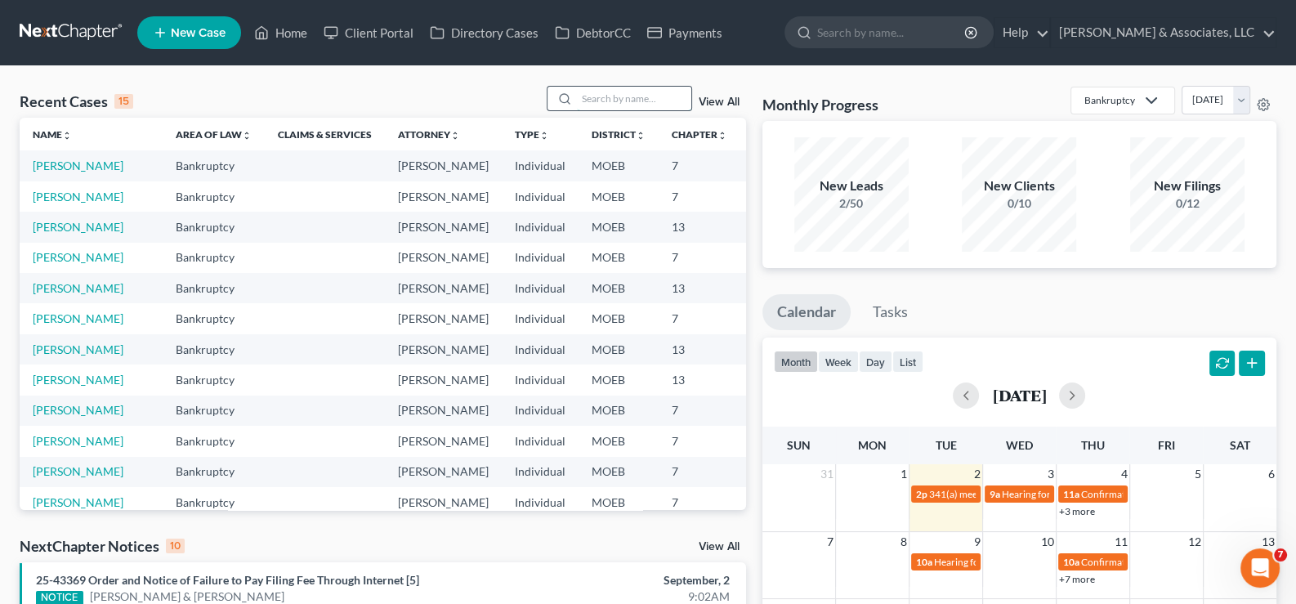
click at [626, 94] on input "search" at bounding box center [634, 99] width 114 height 24
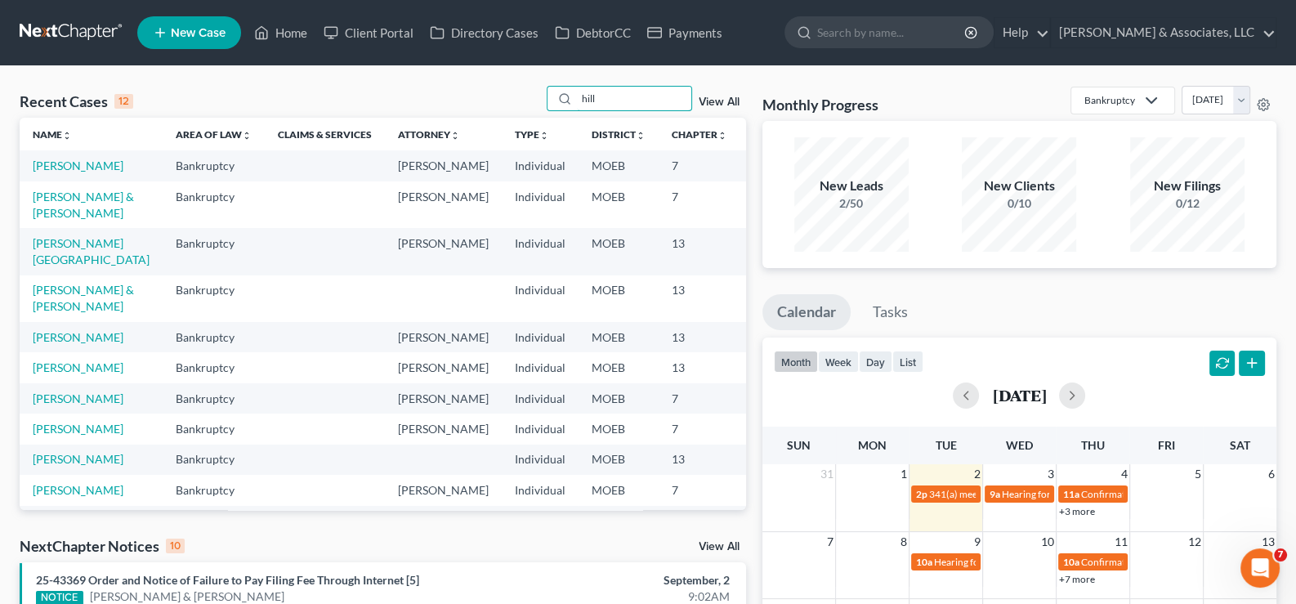
type input "hill"
click at [211, 36] on span "New Case" at bounding box center [198, 33] width 55 height 12
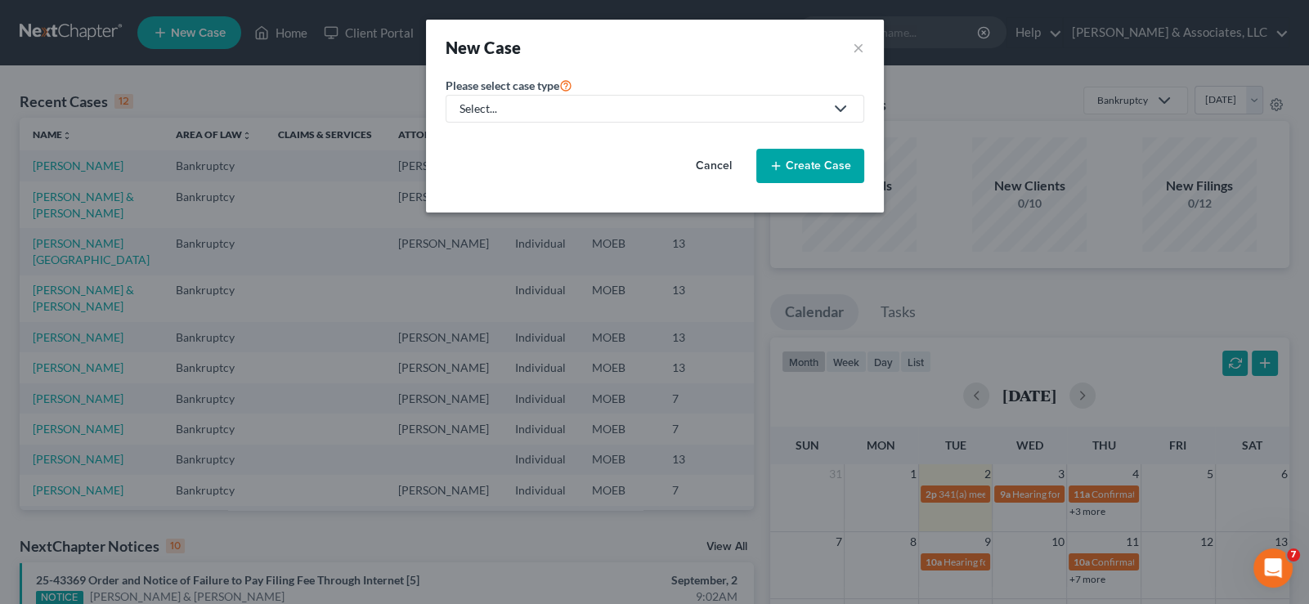
click at [488, 106] on div "Select..." at bounding box center [641, 109] width 365 height 16
click at [504, 143] on div "Bankruptcy" at bounding box center [532, 140] width 143 height 16
select select "45"
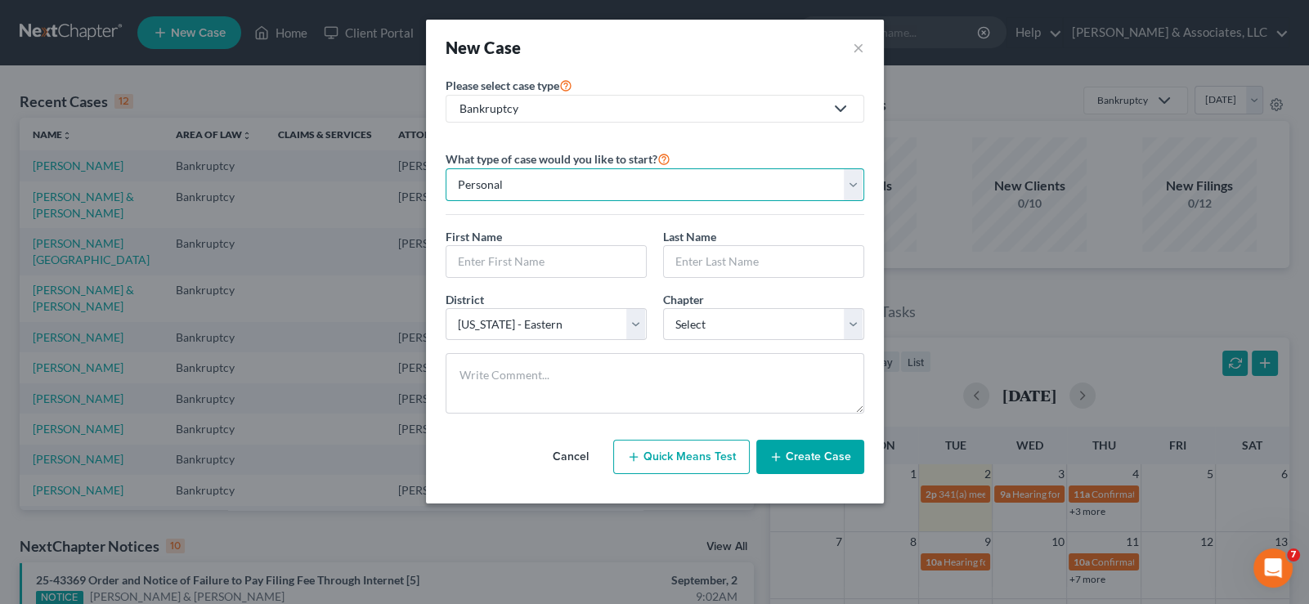
click at [557, 181] on select "Personal Business" at bounding box center [654, 184] width 418 height 33
click at [526, 269] on input "text" at bounding box center [545, 261] width 199 height 31
type input "[PERSON_NAME]"
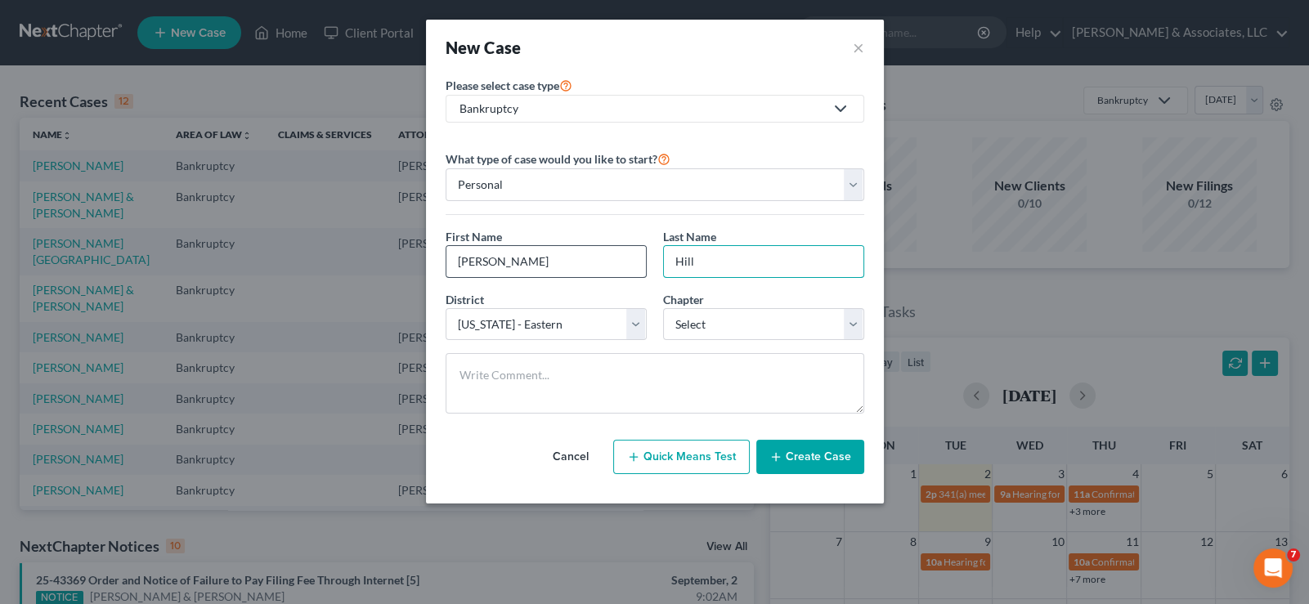
type input "Hill"
select select "0"
click at [830, 459] on button "Create Case" at bounding box center [810, 457] width 108 height 34
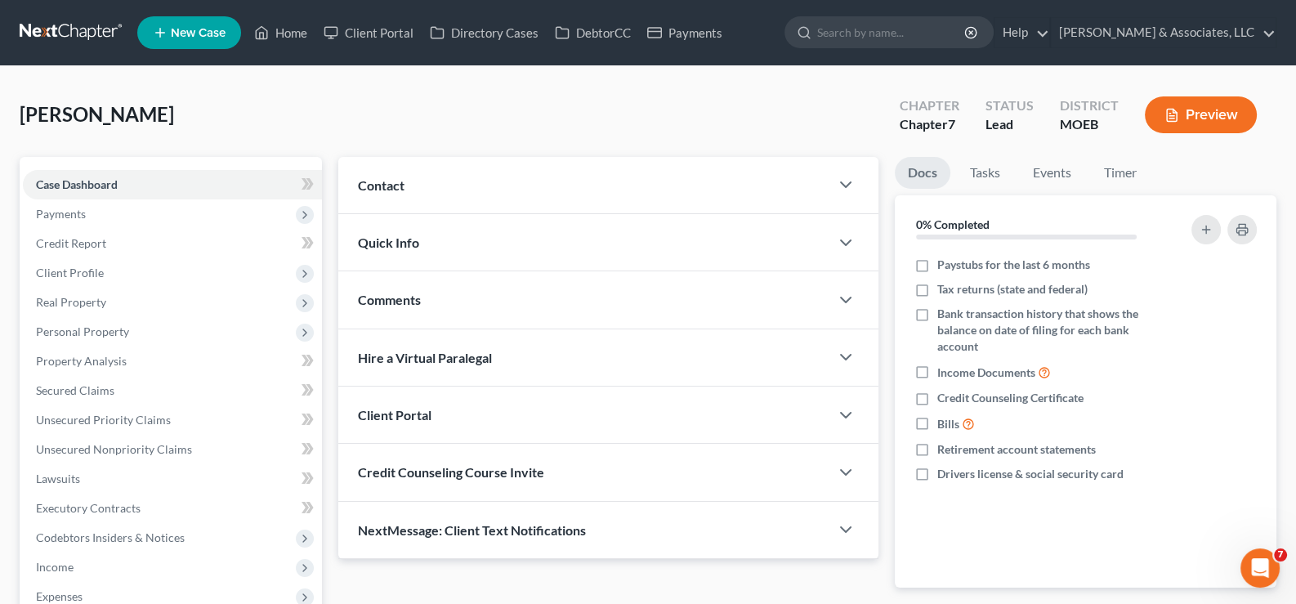
click at [392, 183] on span "Contact" at bounding box center [381, 185] width 47 height 16
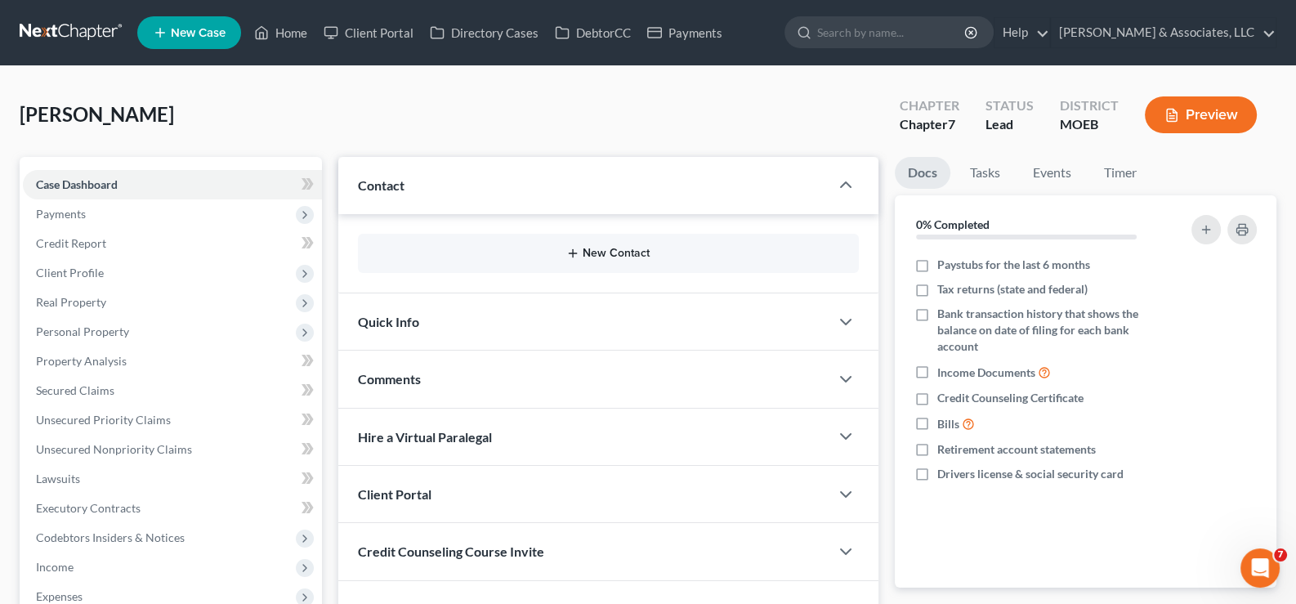
click at [577, 253] on line "button" at bounding box center [573, 253] width 7 height 0
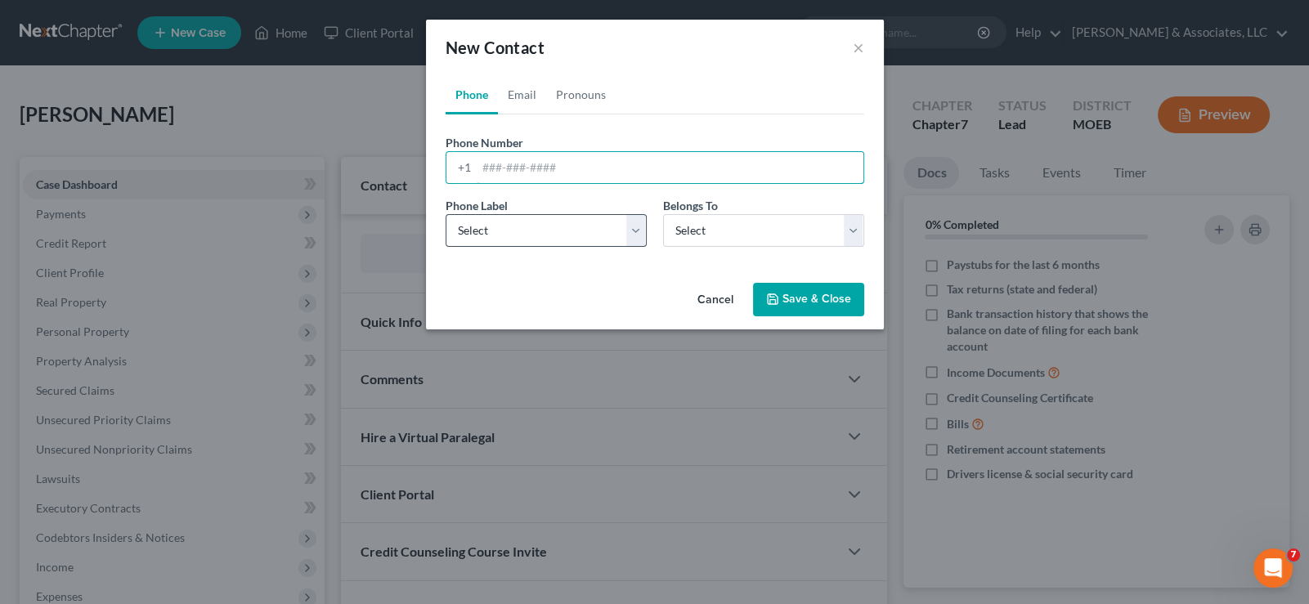
drag, startPoint x: 547, startPoint y: 164, endPoint x: 531, endPoint y: 218, distance: 56.1
click at [547, 164] on input "tel" at bounding box center [670, 167] width 387 height 31
paste input "[PHONE_NUMBER]"
type input "[PHONE_NUMBER]"
click at [526, 228] on select "Select Mobile Home Work Other" at bounding box center [545, 230] width 201 height 33
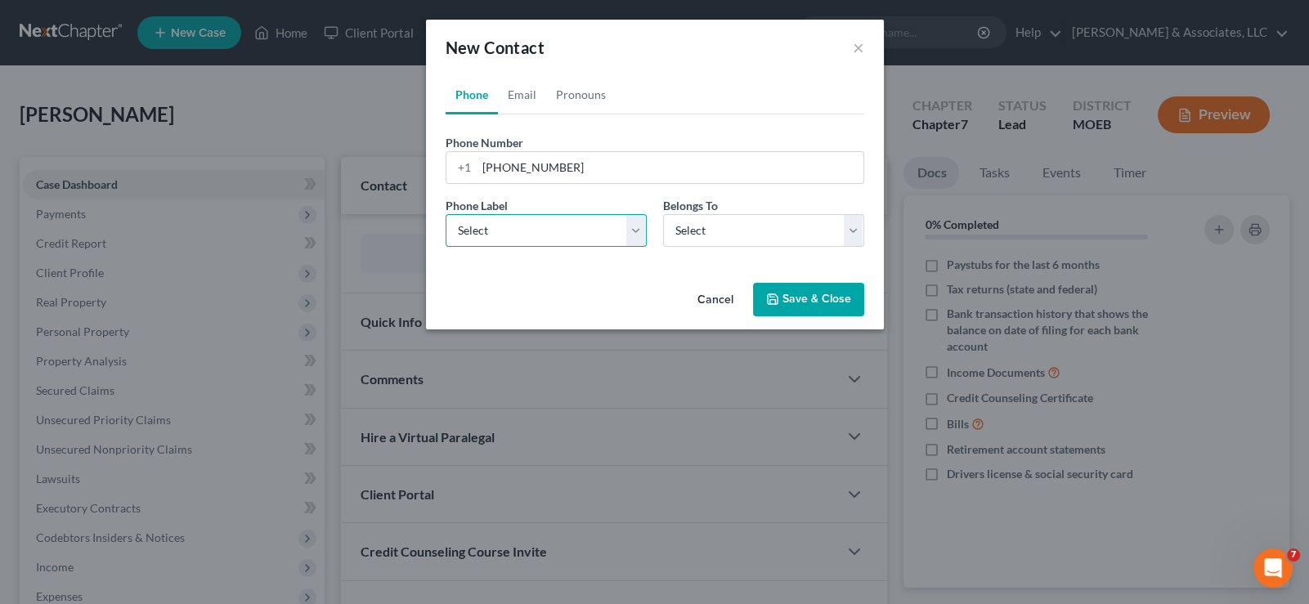
select select "0"
click at [445, 214] on select "Select Mobile Home Work Other" at bounding box center [545, 230] width 201 height 33
click at [702, 230] on select "Select Client Other" at bounding box center [763, 230] width 201 height 33
select select "0"
click at [663, 214] on select "Select Client Other" at bounding box center [763, 230] width 201 height 33
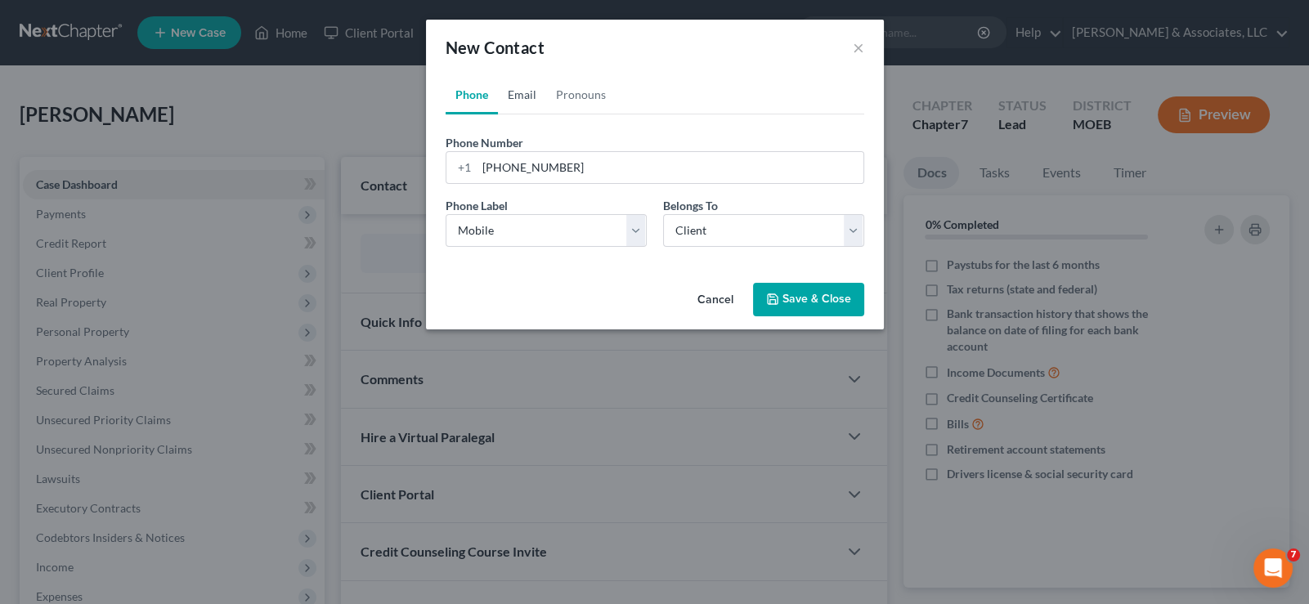
drag, startPoint x: 519, startPoint y: 103, endPoint x: 519, endPoint y: 127, distance: 23.7
click at [519, 103] on link "Email" at bounding box center [522, 94] width 48 height 39
drag, startPoint x: 517, startPoint y: 162, endPoint x: 781, endPoint y: 2, distance: 307.7
click at [517, 162] on input "email" at bounding box center [670, 167] width 387 height 31
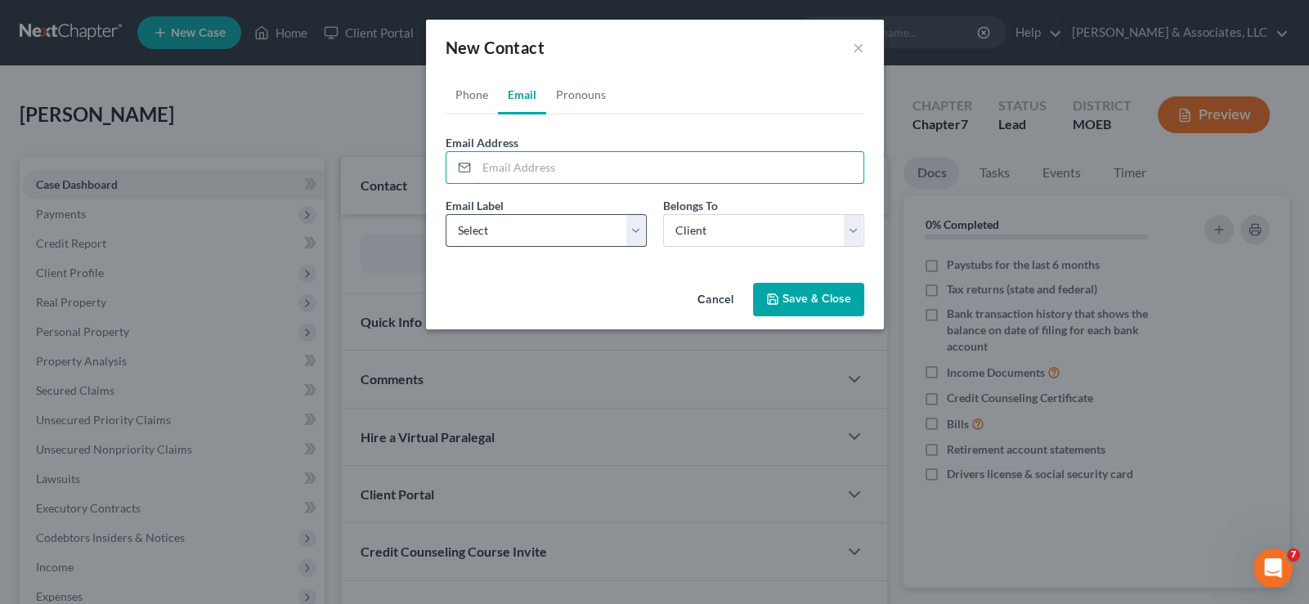
paste input "[EMAIL_ADDRESS][DOMAIN_NAME]"
type input "[EMAIL_ADDRESS][DOMAIN_NAME]"
click at [564, 242] on select "Select Home Work Other" at bounding box center [545, 230] width 201 height 33
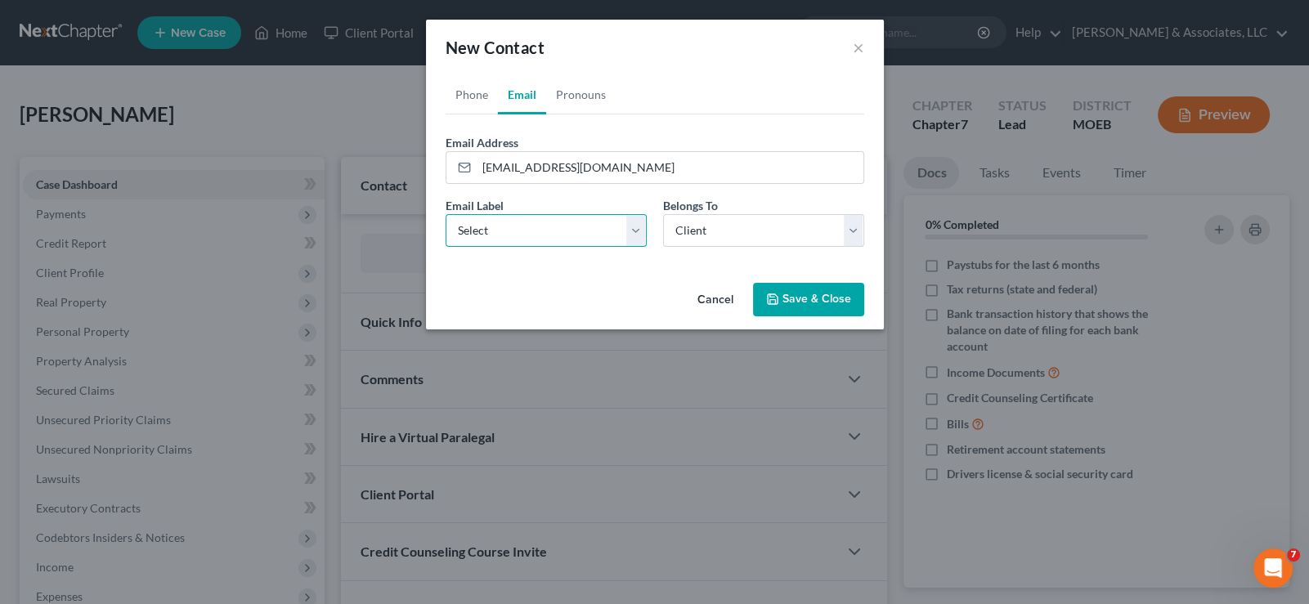
select select "0"
click at [445, 214] on select "Select Home Work Other" at bounding box center [545, 230] width 201 height 33
click at [770, 300] on polyline "button" at bounding box center [772, 302] width 6 height 4
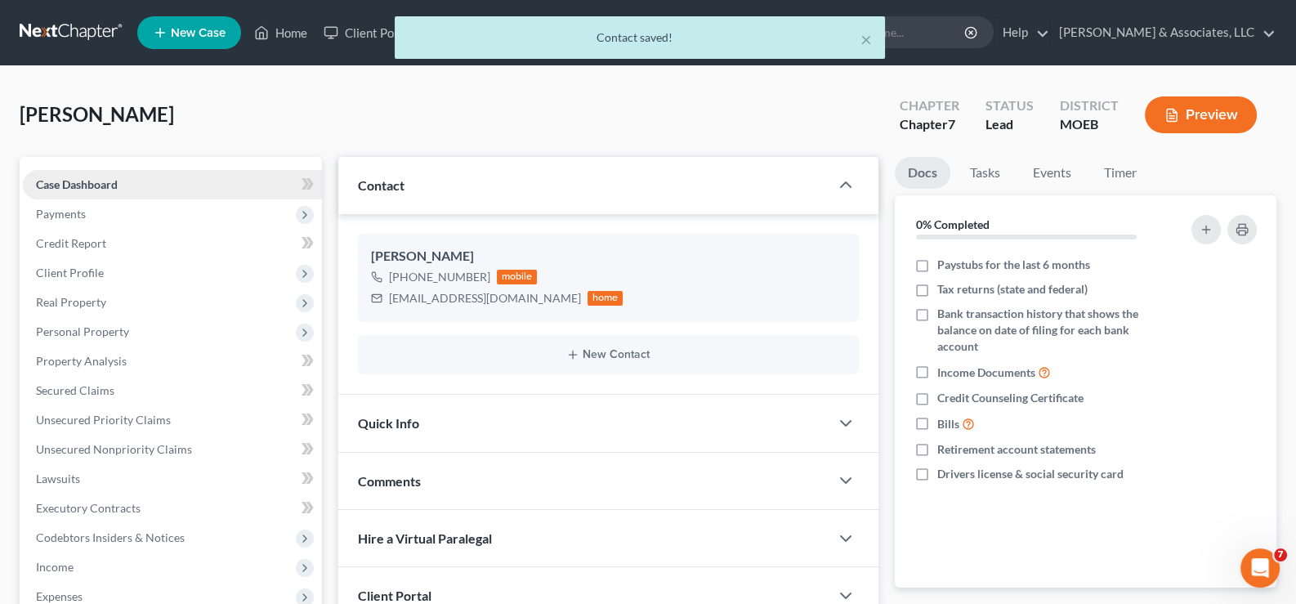
drag, startPoint x: 64, startPoint y: 208, endPoint x: 72, endPoint y: 195, distance: 14.7
click at [64, 208] on span "Payments" at bounding box center [61, 214] width 50 height 14
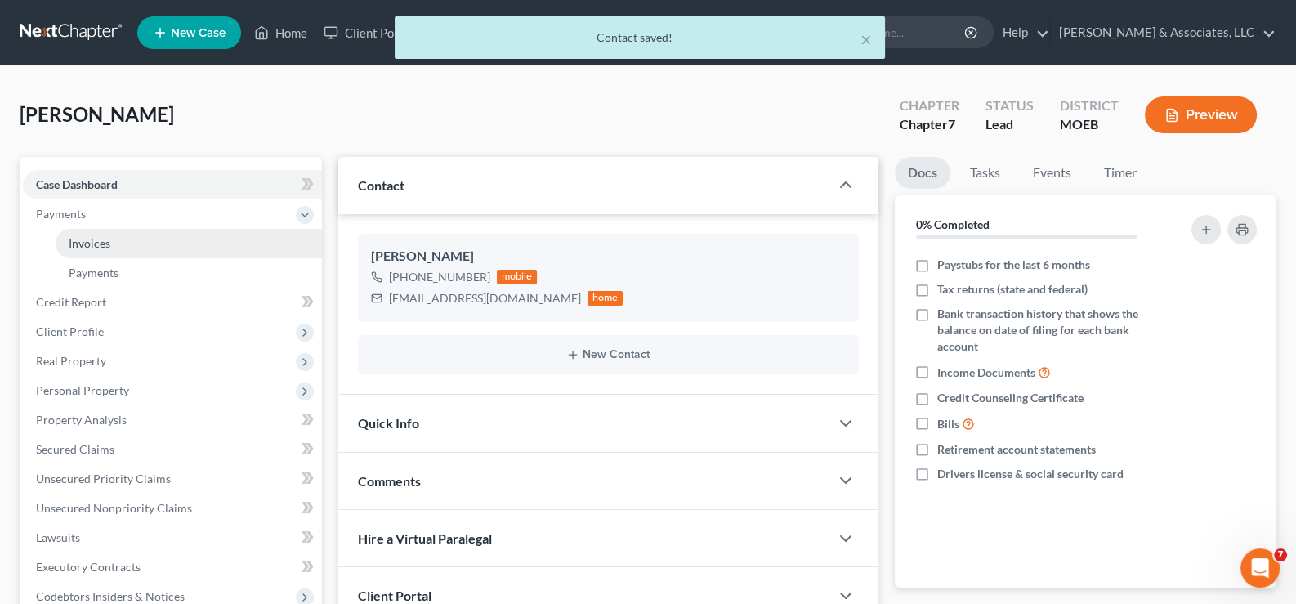
click at [85, 241] on span "Invoices" at bounding box center [90, 243] width 42 height 14
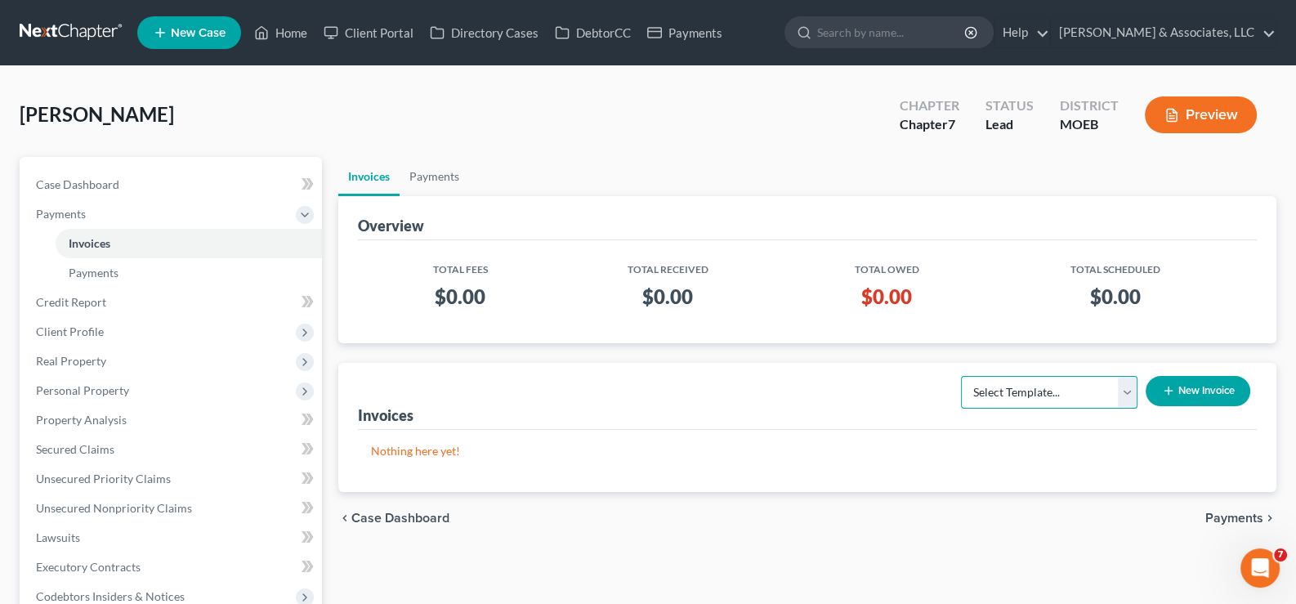
click at [1099, 387] on select "Select Template... Chapter 7 Template Chapter 13 Template Chapter 7 with legal …" at bounding box center [1049, 392] width 177 height 33
select select "0"
click at [961, 376] on select "Select Template... Chapter 7 Template Chapter 13 Template Chapter 7 with legal …" at bounding box center [1049, 392] width 177 height 33
click at [1158, 392] on button "New Invoice" at bounding box center [1198, 391] width 105 height 30
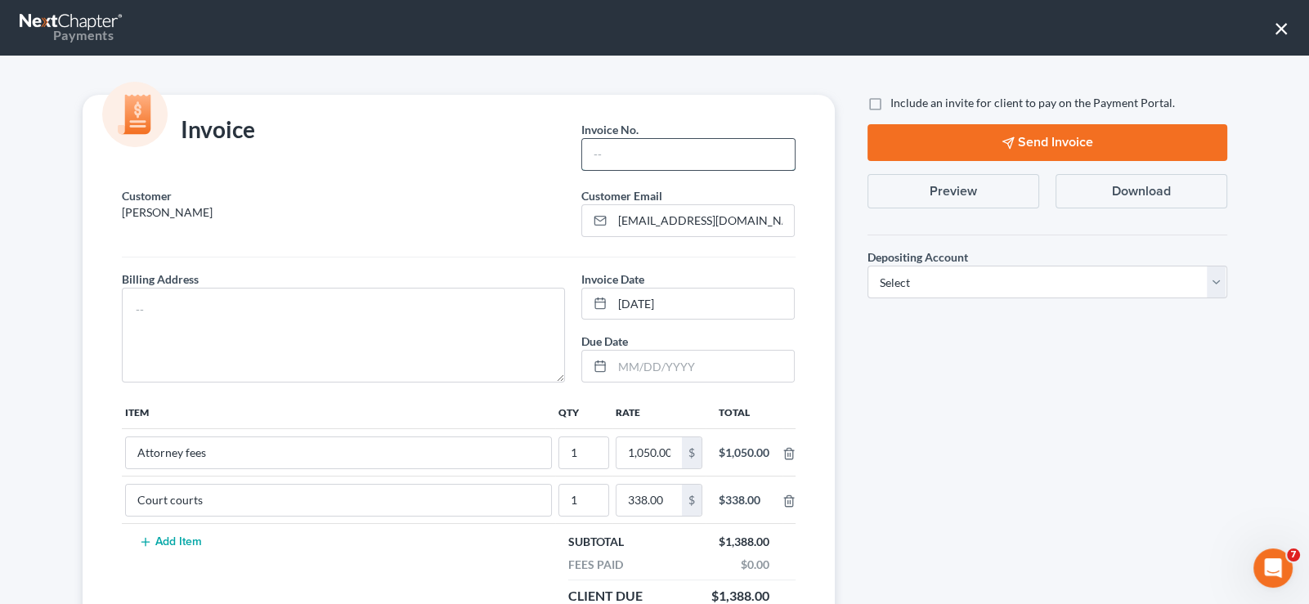
click at [673, 160] on input "text" at bounding box center [688, 154] width 212 height 31
type input "722"
click at [434, 306] on textarea at bounding box center [344, 335] width 444 height 95
type textarea "na"
click at [890, 106] on label "Include an invite for client to pay on the Payment Portal." at bounding box center [1032, 103] width 284 height 16
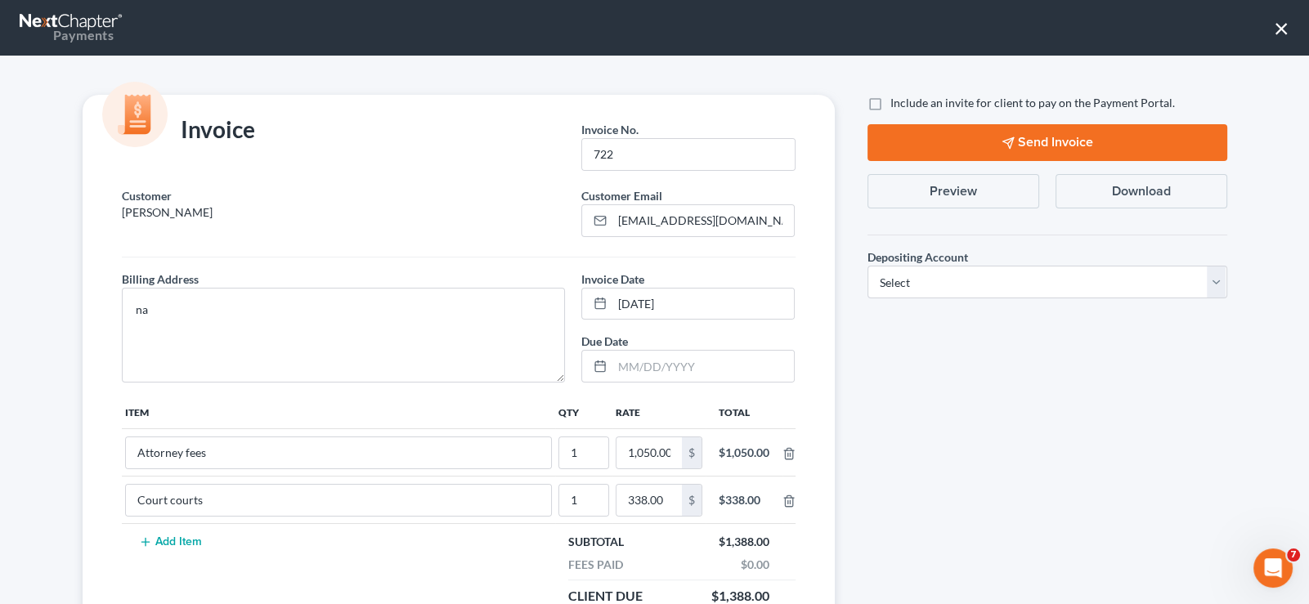
click at [897, 105] on input "Include an invite for client to pay on the Payment Portal." at bounding box center [902, 100] width 11 height 11
checkbox input "true"
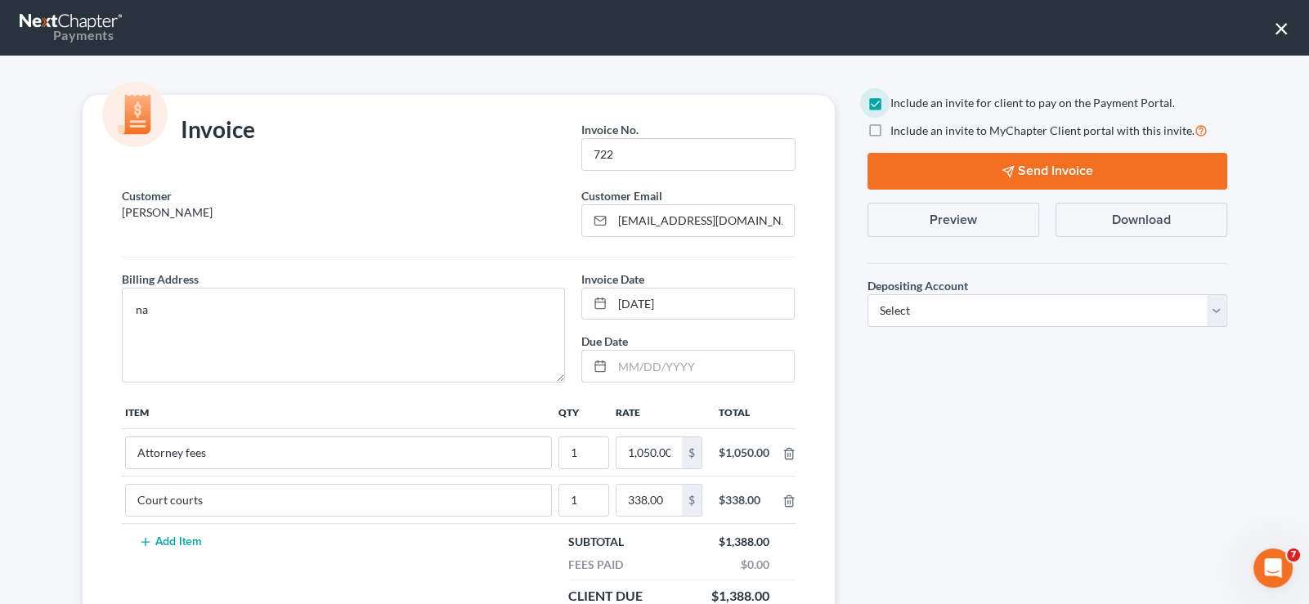
drag, startPoint x: 866, startPoint y: 130, endPoint x: 930, endPoint y: 256, distance: 141.1
click at [890, 134] on label "Include an invite to MyChapter Client portal with this invite." at bounding box center [1048, 130] width 317 height 19
click at [897, 132] on input "Include an invite to MyChapter Client portal with this invite." at bounding box center [902, 126] width 11 height 11
checkbox input "true"
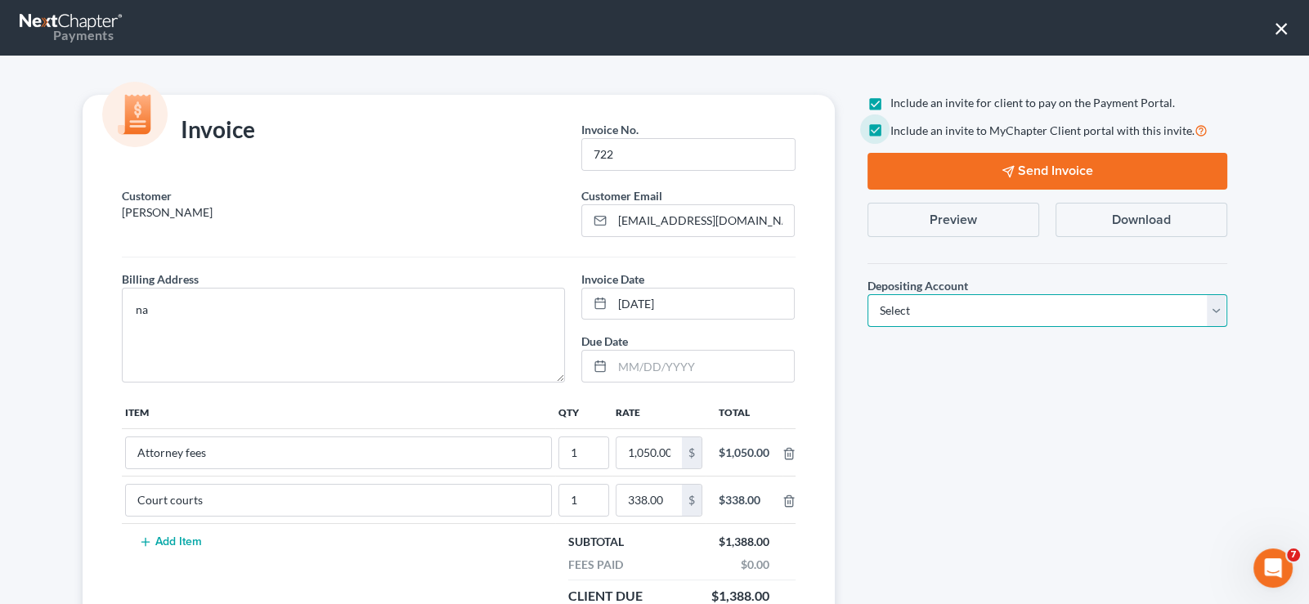
click at [936, 321] on select "Select Operation Trust" at bounding box center [1047, 310] width 360 height 33
select select "1"
click at [867, 294] on select "Select Operation Trust" at bounding box center [1047, 310] width 360 height 33
click at [1028, 159] on button "Send Invoice" at bounding box center [1047, 171] width 360 height 37
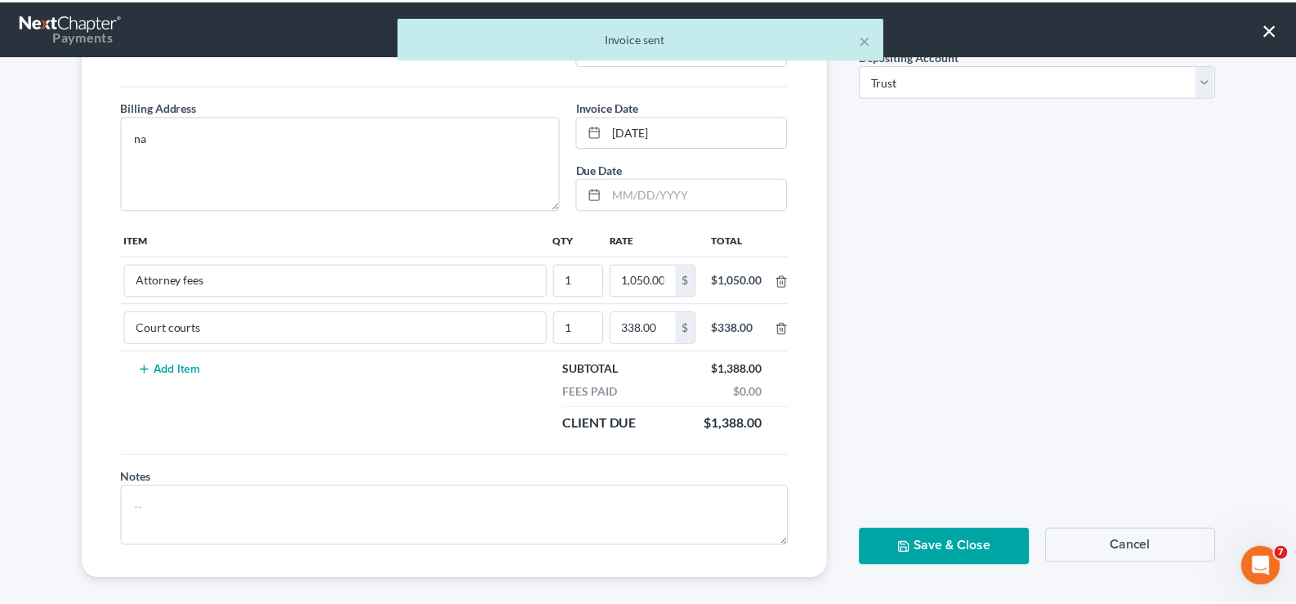
scroll to position [184, 0]
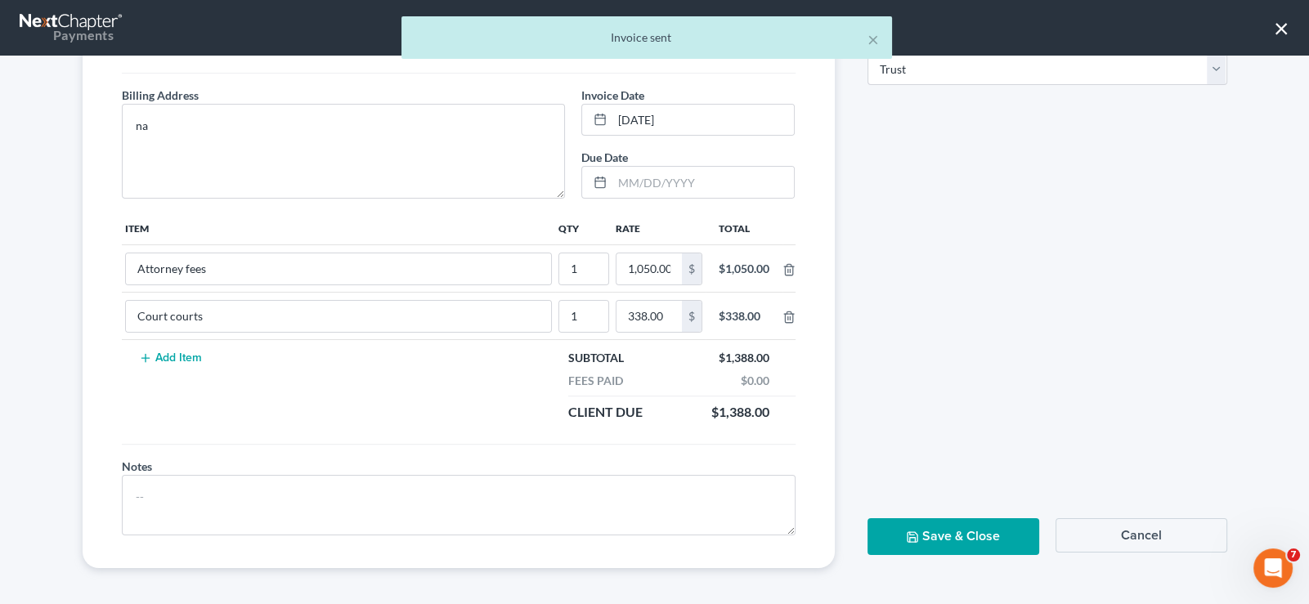
click at [911, 539] on icon "button" at bounding box center [912, 536] width 13 height 13
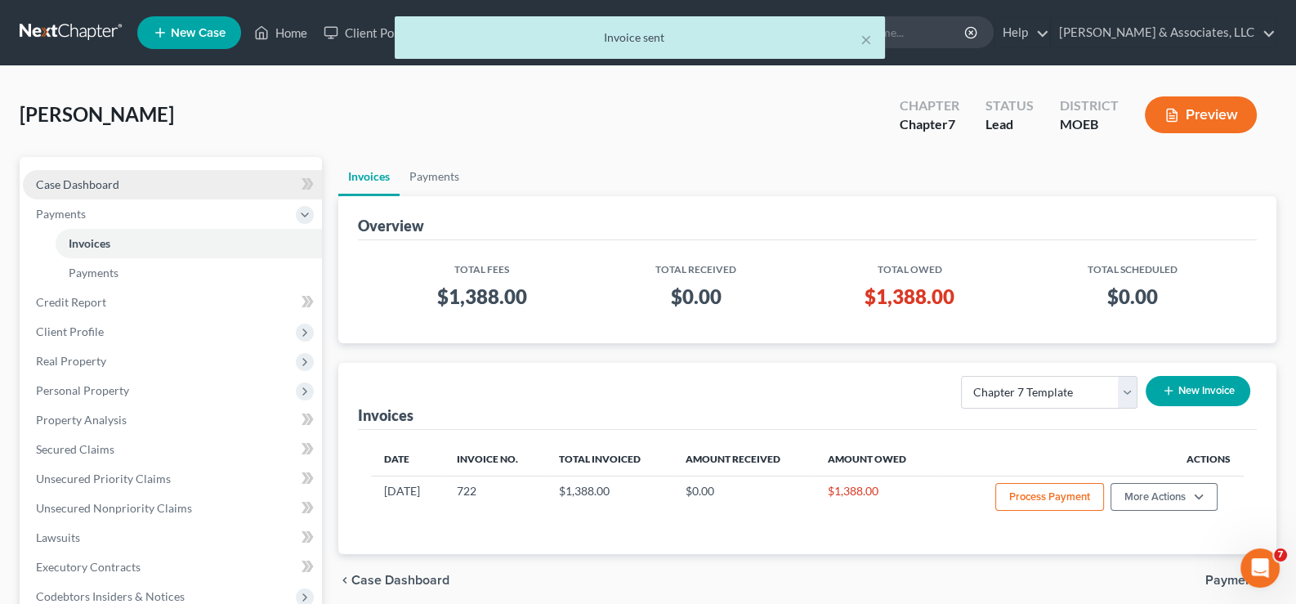
drag, startPoint x: 99, startPoint y: 180, endPoint x: 118, endPoint y: 190, distance: 21.2
click at [99, 180] on span "Case Dashboard" at bounding box center [77, 184] width 83 height 14
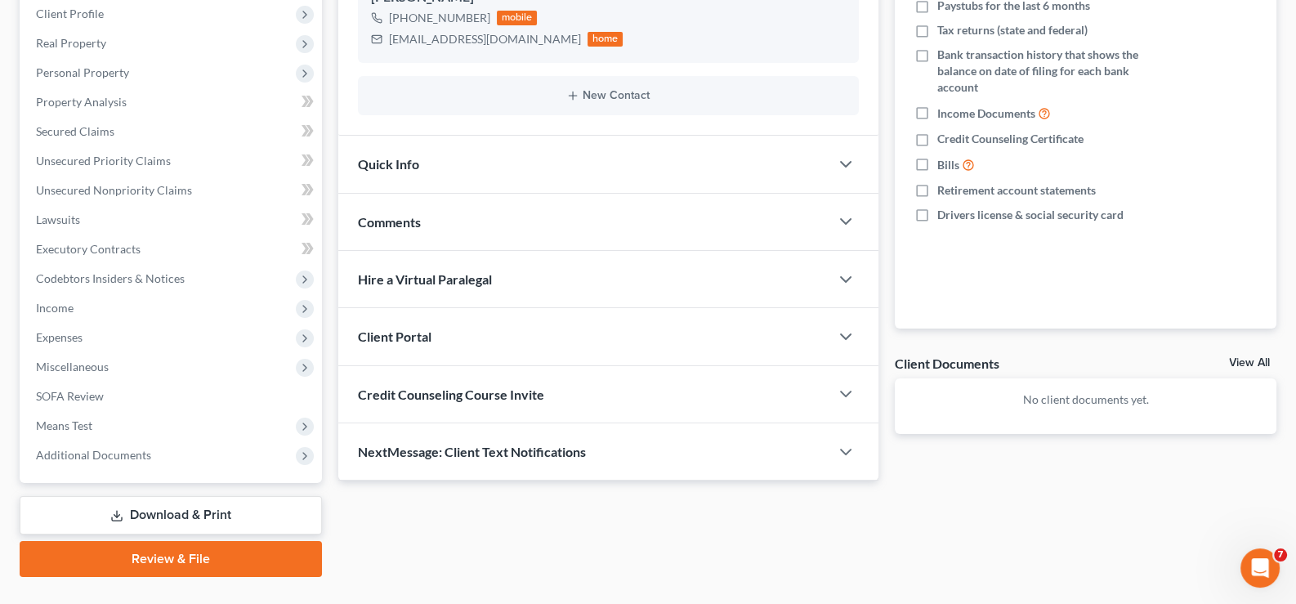
scroll to position [293, 0]
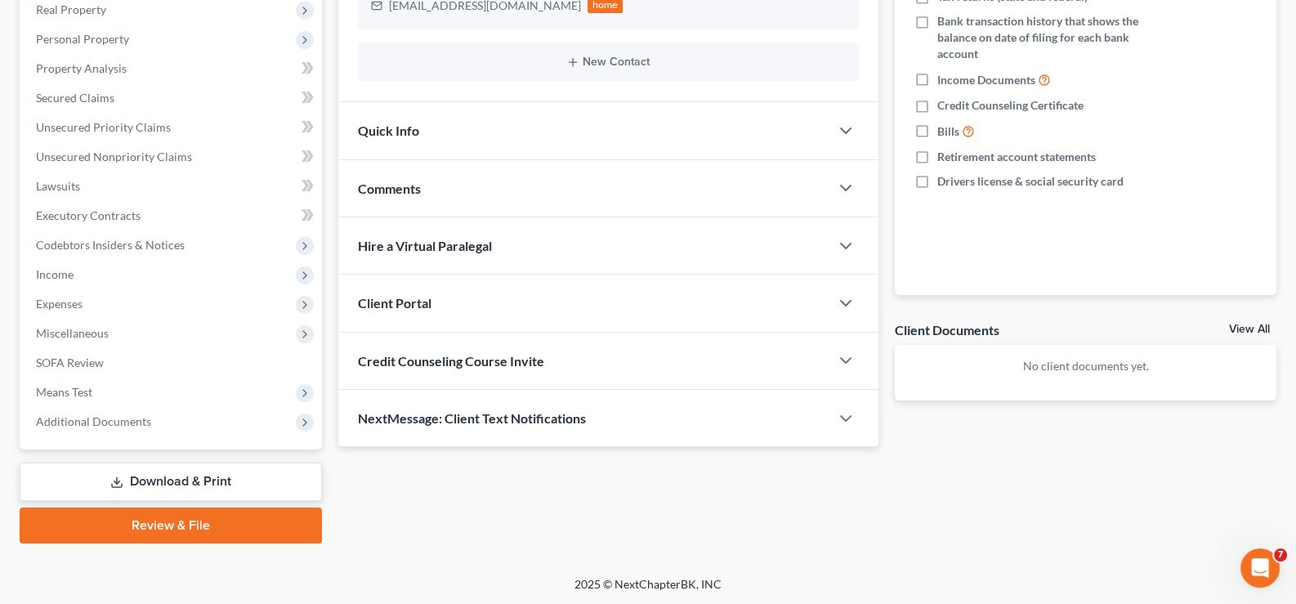
click at [411, 302] on span "Client Portal" at bounding box center [395, 303] width 74 height 16
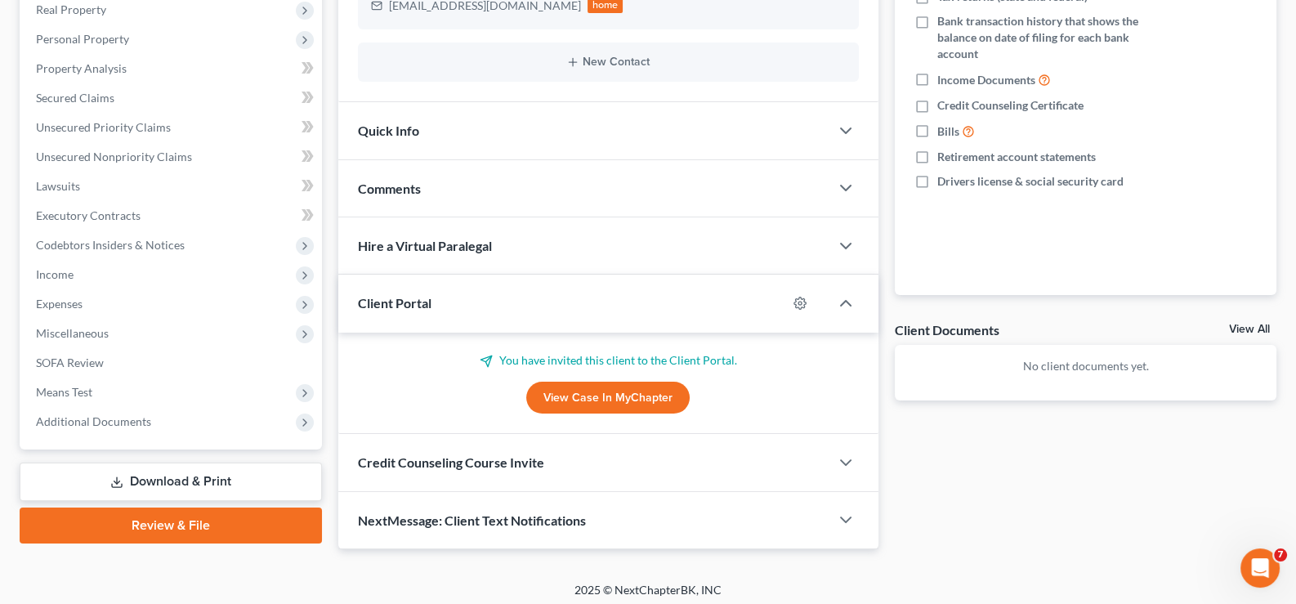
click at [411, 300] on span "Client Portal" at bounding box center [395, 303] width 74 height 16
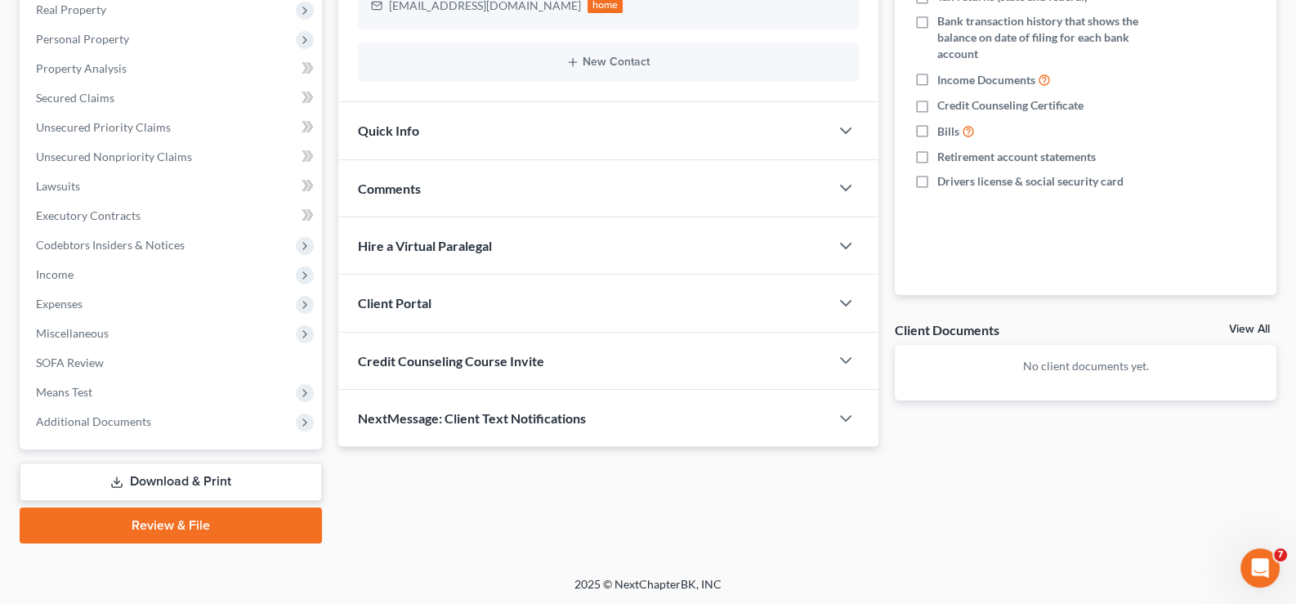
click at [432, 359] on span "Credit Counseling Course Invite" at bounding box center [451, 361] width 186 height 16
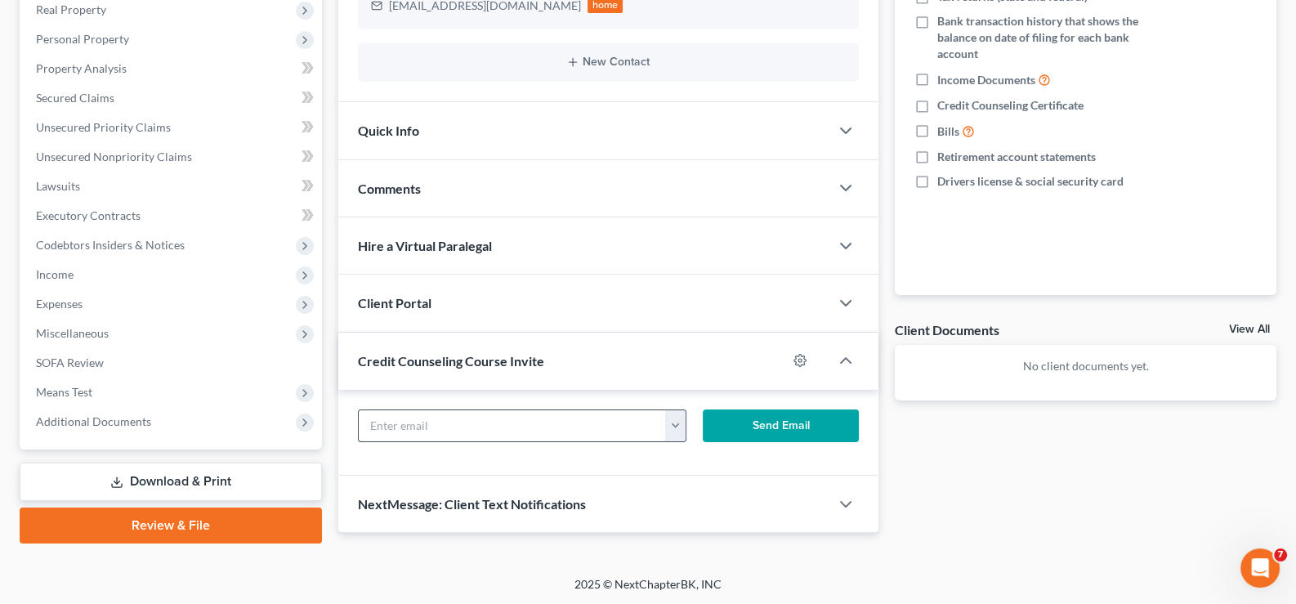
click at [480, 418] on input "text" at bounding box center [513, 425] width 308 height 31
paste input "[EMAIL_ADDRESS][DOMAIN_NAME]"
type input "[EMAIL_ADDRESS][DOMAIN_NAME]"
click at [772, 433] on button "Send Email" at bounding box center [781, 425] width 156 height 33
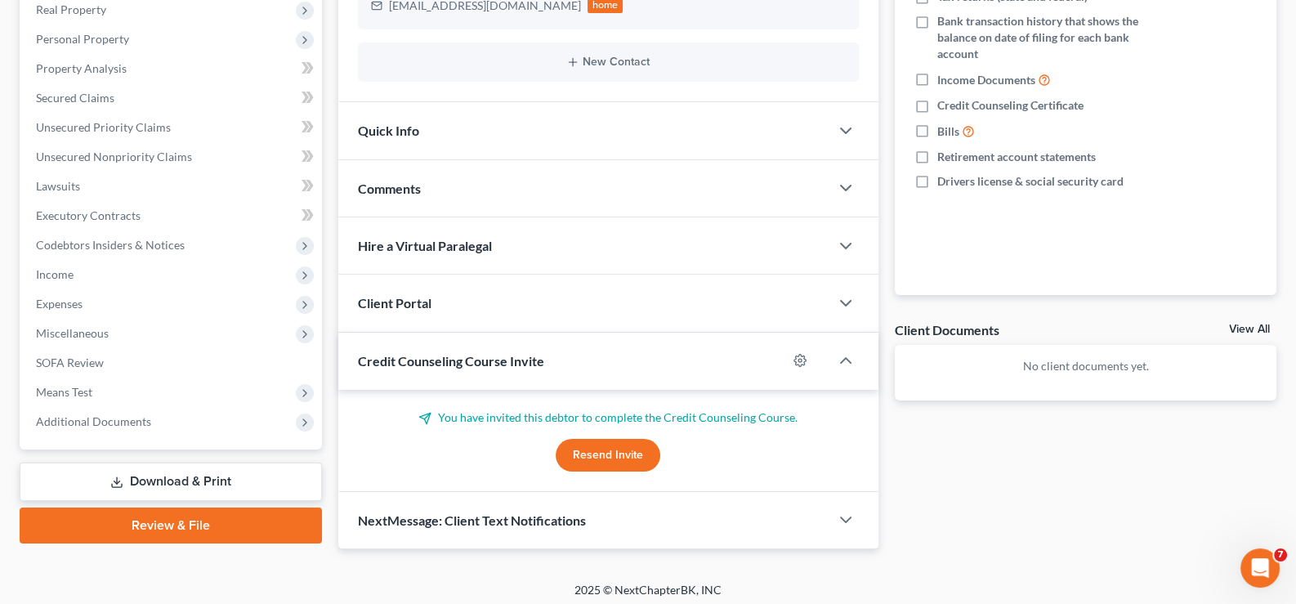
click at [443, 362] on span "Credit Counseling Course Invite" at bounding box center [451, 361] width 186 height 16
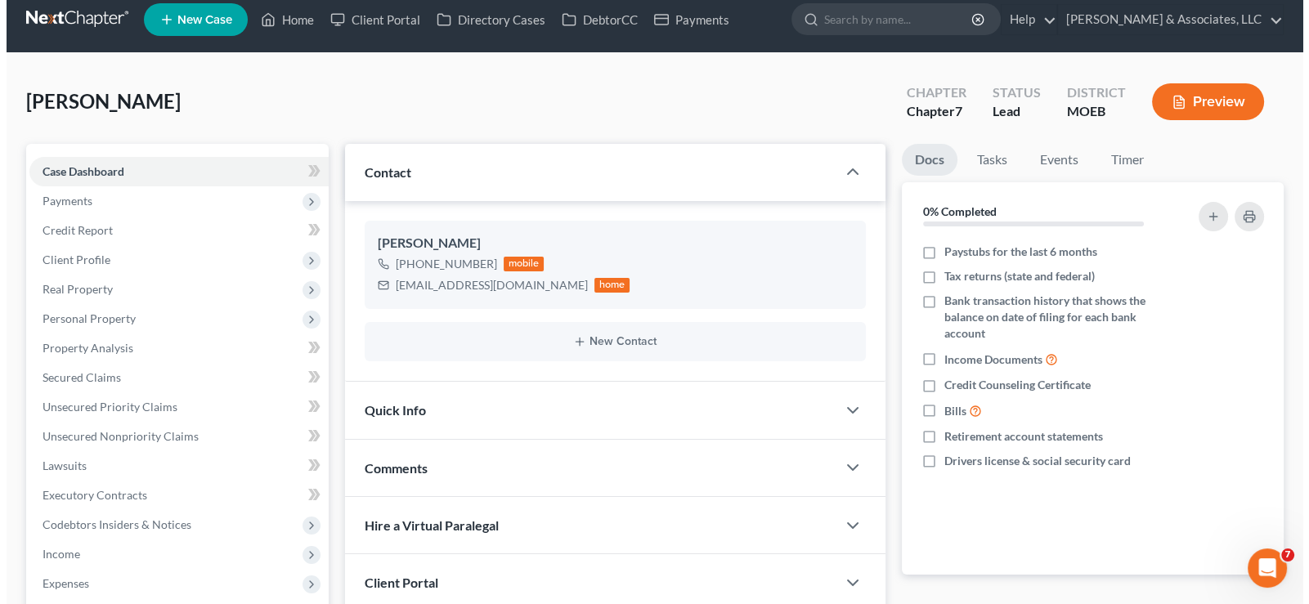
scroll to position [0, 0]
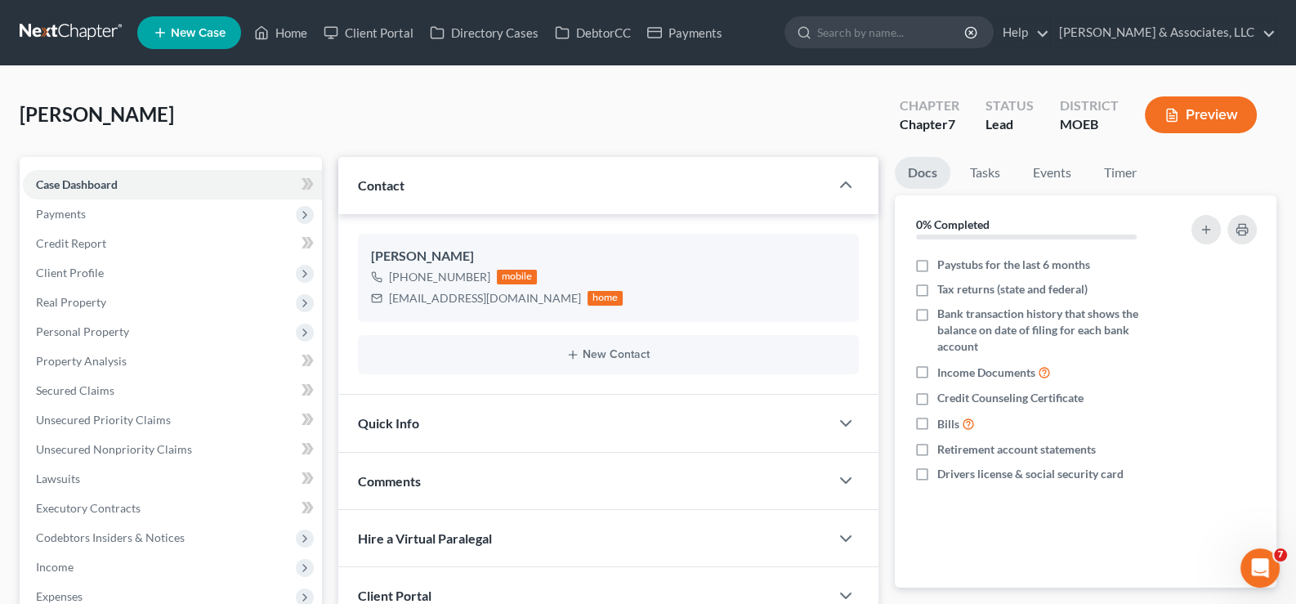
click at [159, 27] on icon at bounding box center [160, 33] width 15 height 20
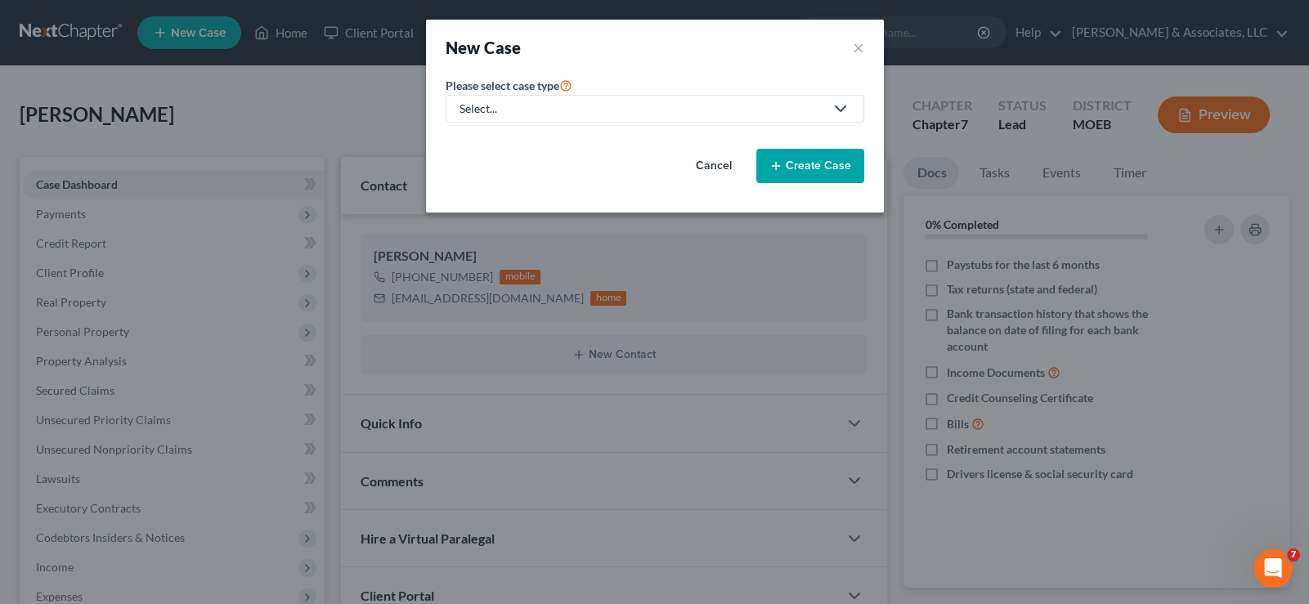
click at [617, 110] on div "Select..." at bounding box center [641, 109] width 365 height 16
click at [583, 141] on div "Bankruptcy" at bounding box center [532, 140] width 143 height 16
select select "45"
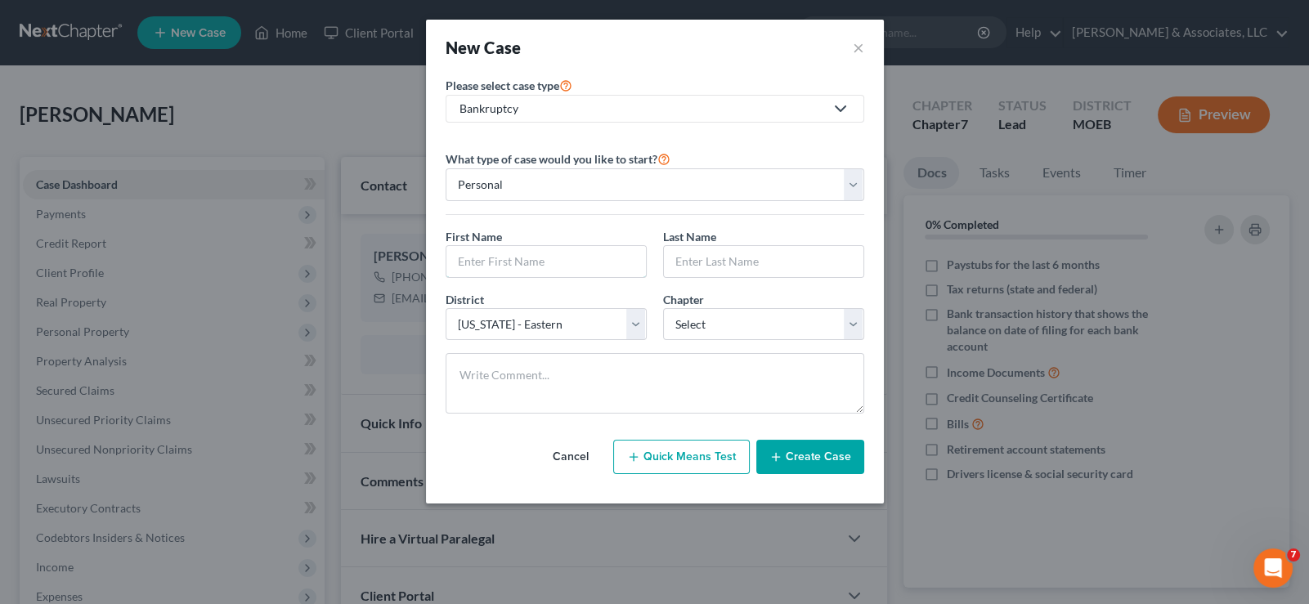
drag, startPoint x: 530, startPoint y: 254, endPoint x: 1307, endPoint y: 456, distance: 802.3
click at [530, 254] on input "text" at bounding box center [545, 261] width 199 height 31
type input "c"
type input "[PERSON_NAME]"
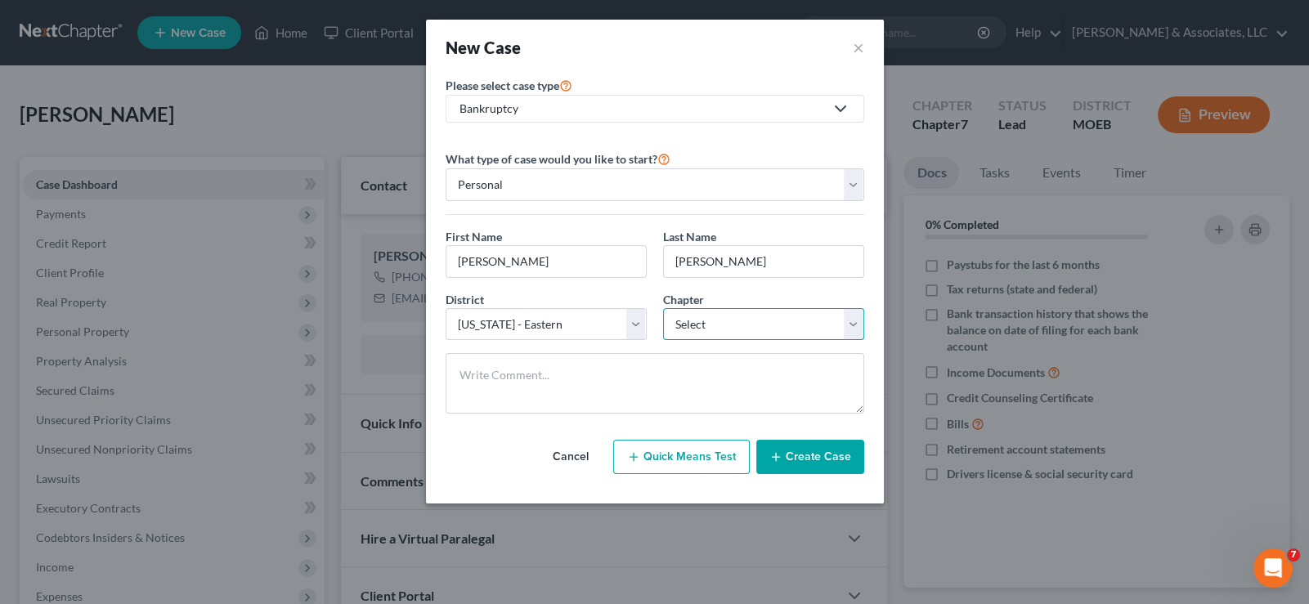
select select "0"
click at [812, 457] on button "Create Case" at bounding box center [810, 457] width 108 height 34
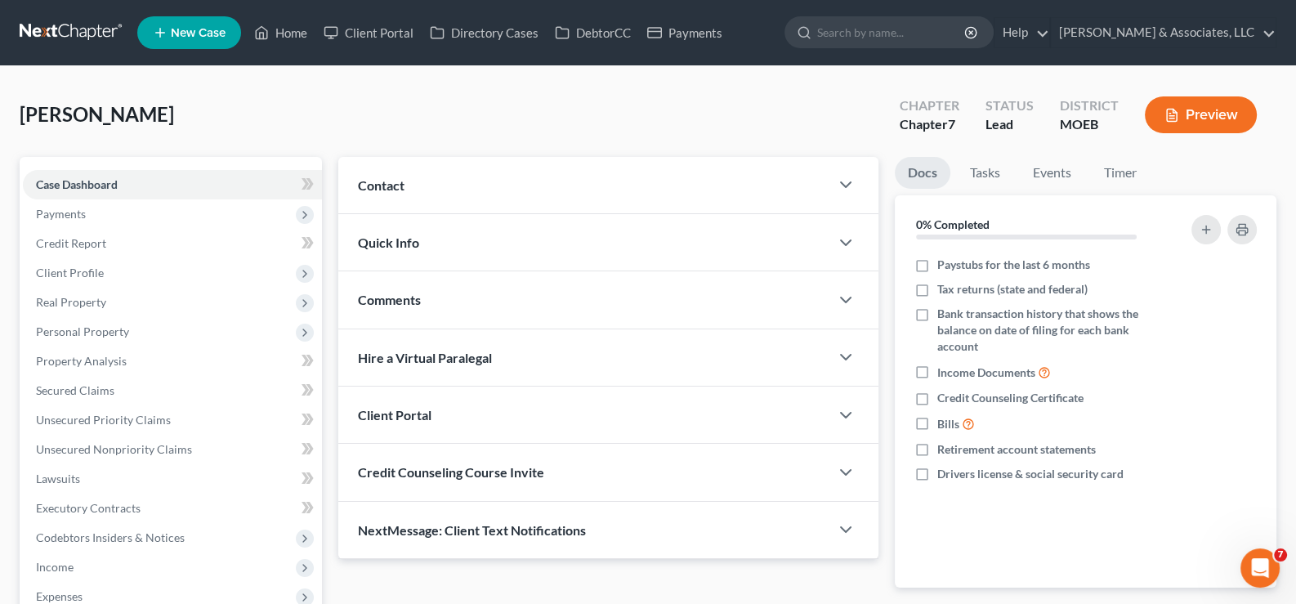
click at [390, 187] on span "Contact" at bounding box center [381, 185] width 47 height 16
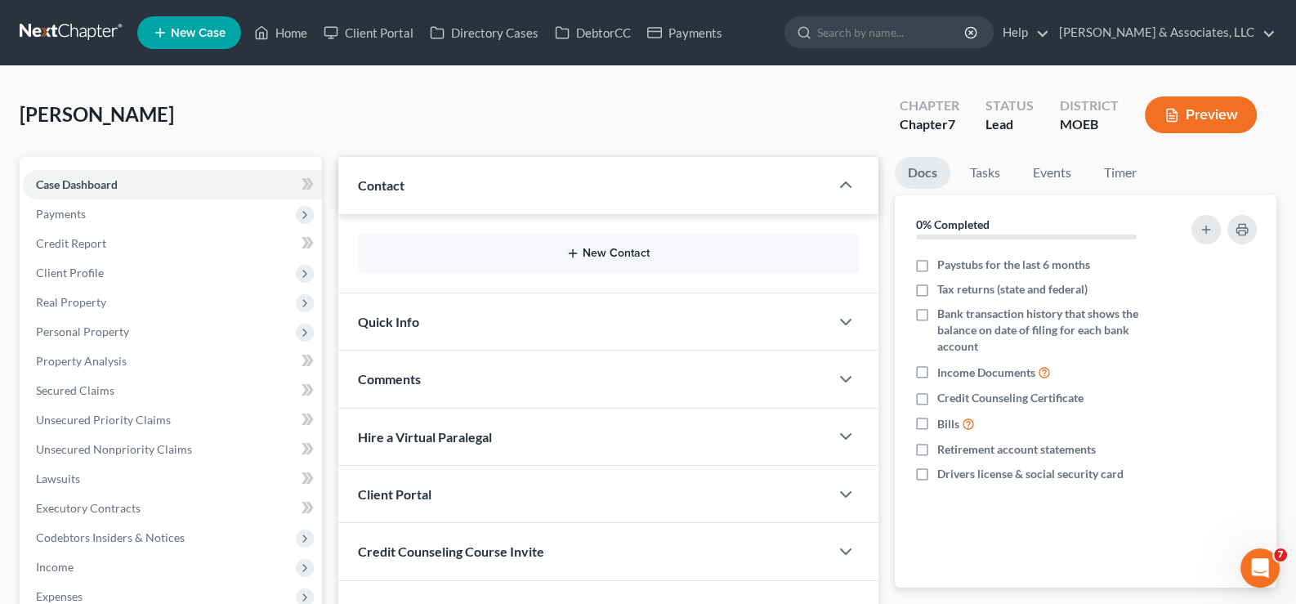
click at [579, 252] on icon "button" at bounding box center [572, 253] width 13 height 13
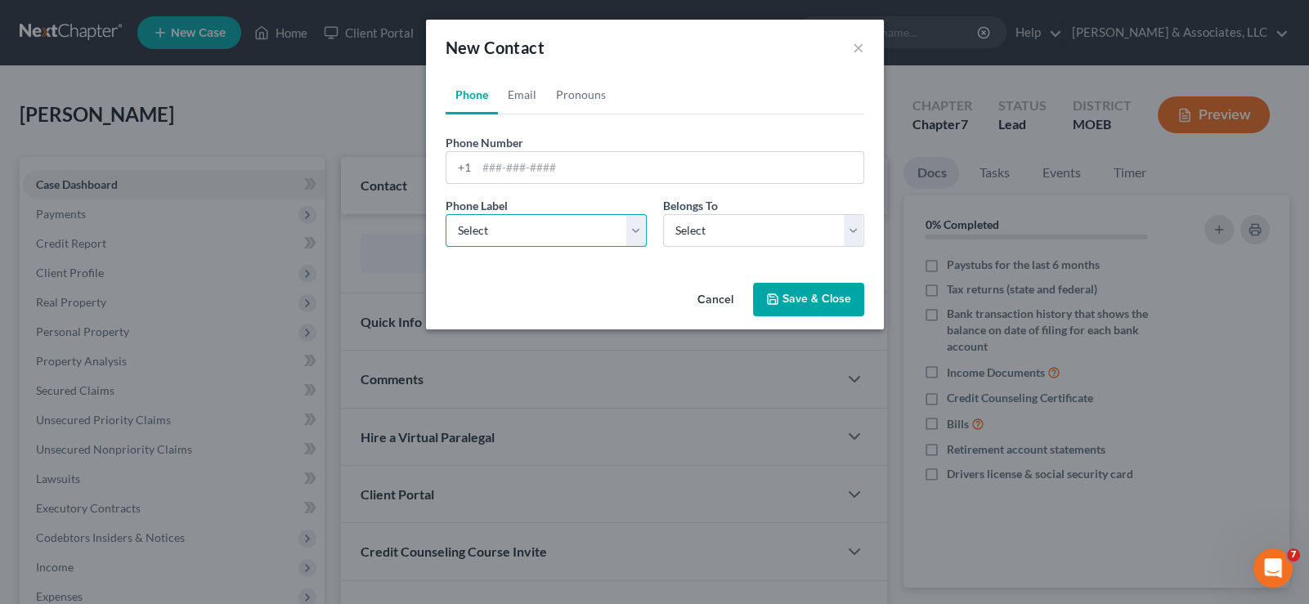
click at [545, 237] on select "Select Mobile Home Work Other" at bounding box center [545, 230] width 201 height 33
drag, startPoint x: 563, startPoint y: 163, endPoint x: 712, endPoint y: 12, distance: 212.1
click at [563, 163] on input "tel" at bounding box center [670, 167] width 387 height 31
paste input "[PHONE_NUMBER]"
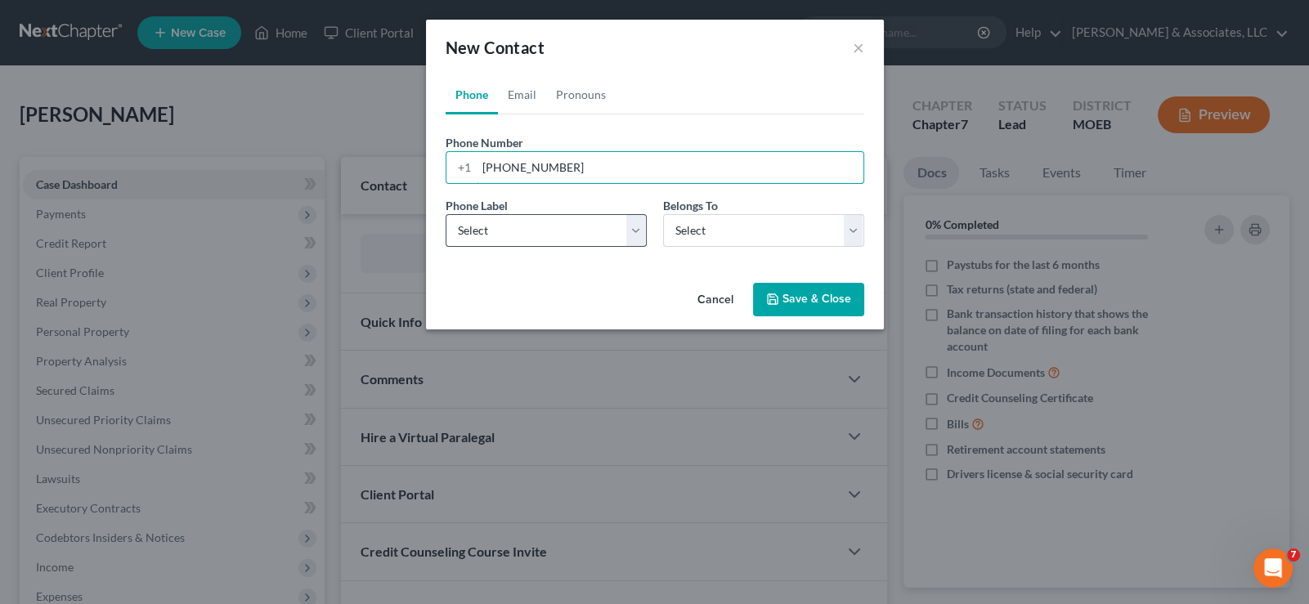
type input "[PHONE_NUMBER]"
drag, startPoint x: 485, startPoint y: 232, endPoint x: 486, endPoint y: 244, distance: 11.5
click at [485, 235] on select "Select Mobile Home Work Other" at bounding box center [545, 230] width 201 height 33
select select "0"
click at [445, 214] on select "Select Mobile Home Work Other" at bounding box center [545, 230] width 201 height 33
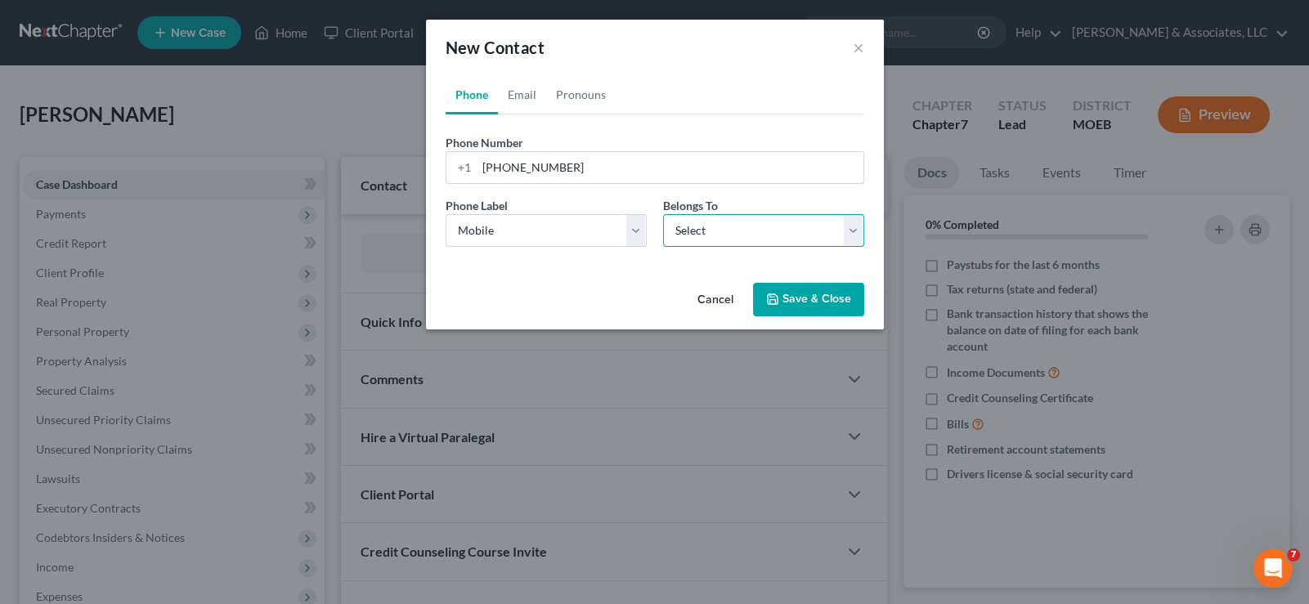
click at [707, 230] on select "Select Client Other" at bounding box center [763, 230] width 201 height 33
select select "0"
click at [663, 214] on select "Select Client Other" at bounding box center [763, 230] width 201 height 33
select select "0"
click at [524, 96] on link "Email" at bounding box center [522, 94] width 48 height 39
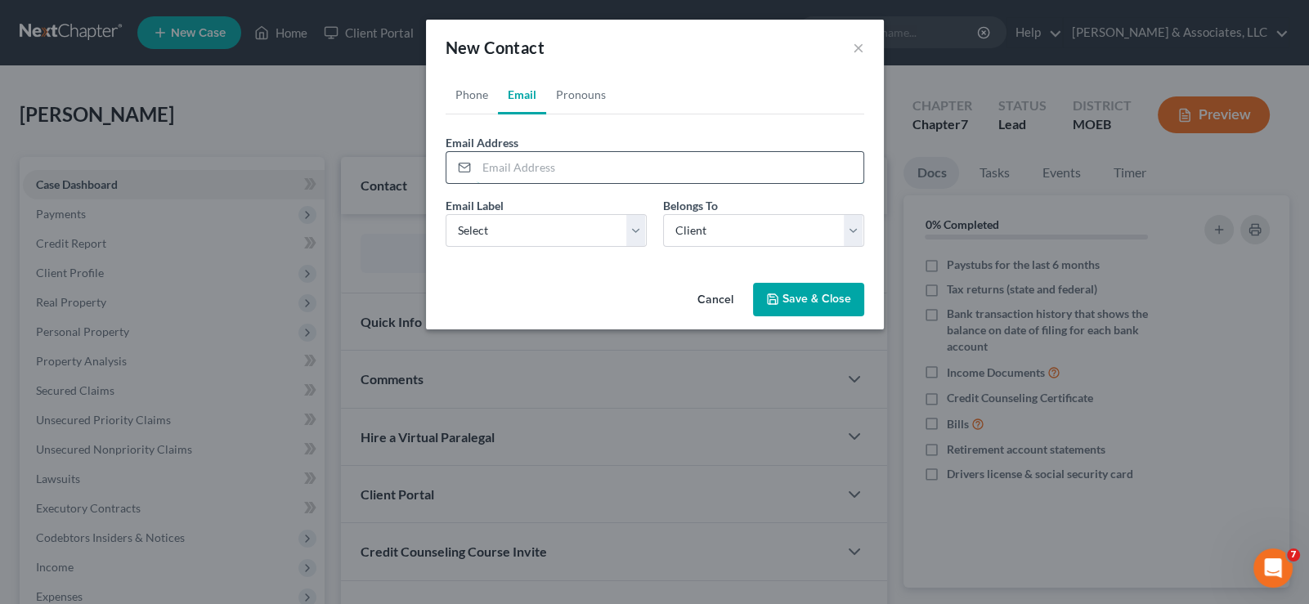
click at [521, 170] on input "email" at bounding box center [670, 167] width 387 height 31
paste input "[EMAIL_ADDRESS][DOMAIN_NAME]"
type input "[EMAIL_ADDRESS][DOMAIN_NAME]"
drag, startPoint x: 504, startPoint y: 229, endPoint x: 502, endPoint y: 243, distance: 14.1
click at [503, 235] on select "Select Home Work Other" at bounding box center [545, 230] width 201 height 33
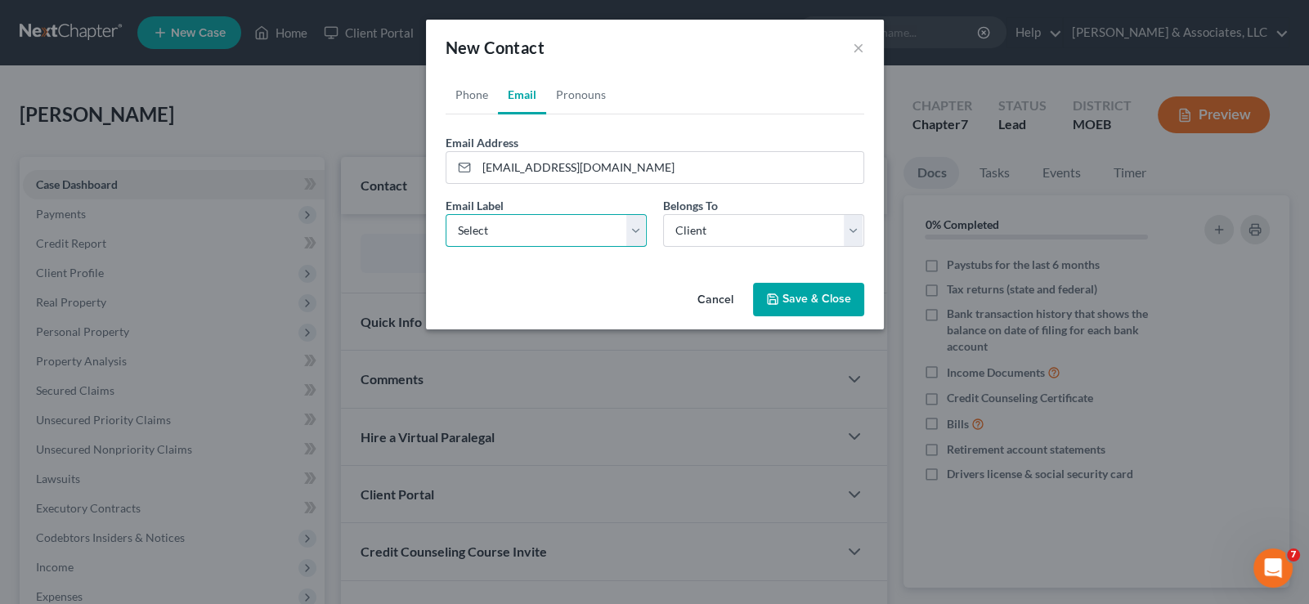
select select "0"
click at [445, 214] on select "Select Home Work Other" at bounding box center [545, 230] width 201 height 33
click at [813, 314] on button "Save & Close" at bounding box center [808, 300] width 111 height 34
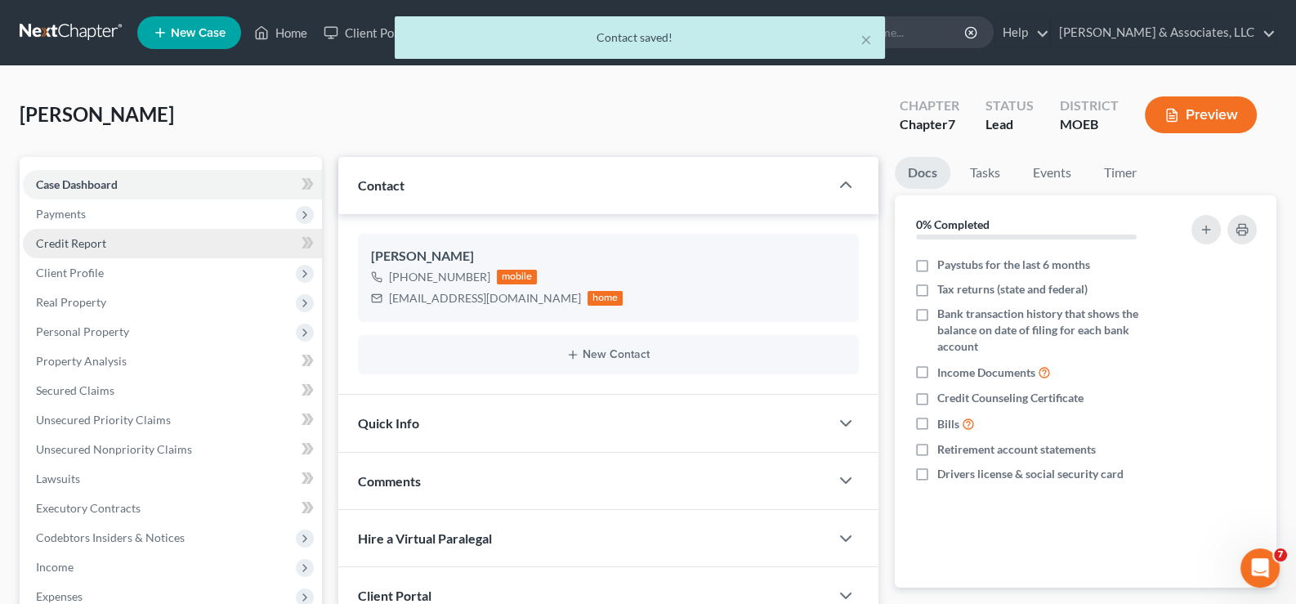
drag, startPoint x: 68, startPoint y: 217, endPoint x: 117, endPoint y: 253, distance: 60.8
click at [68, 217] on span "Payments" at bounding box center [61, 214] width 50 height 14
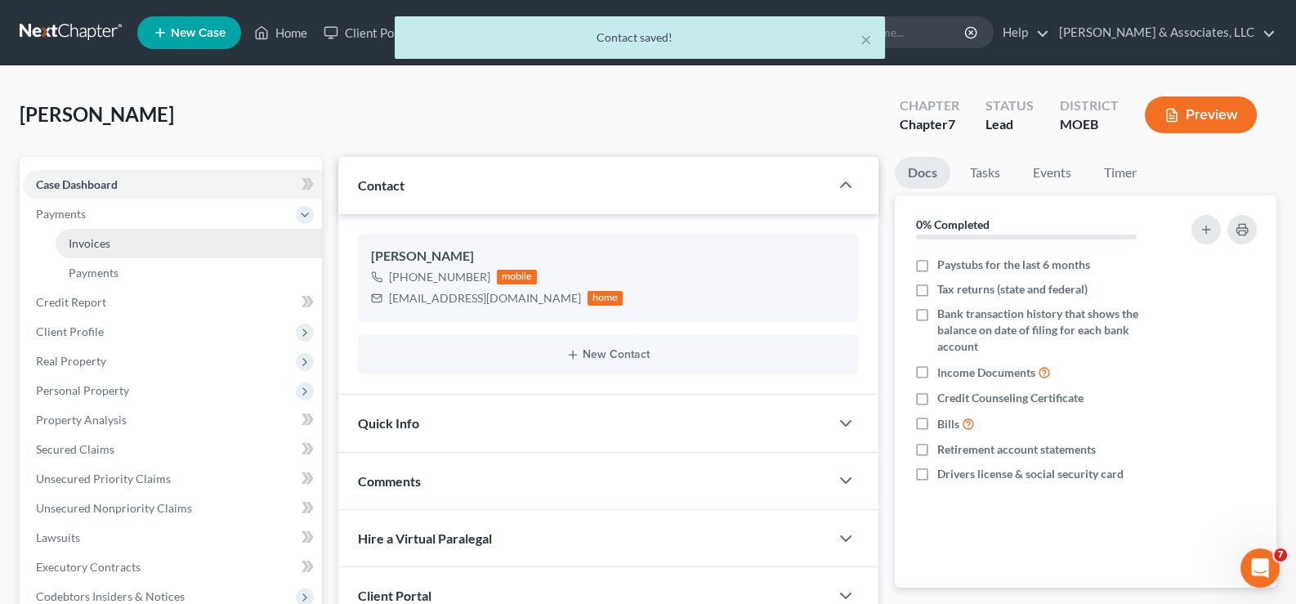
click at [116, 252] on link "Invoices" at bounding box center [189, 243] width 266 height 29
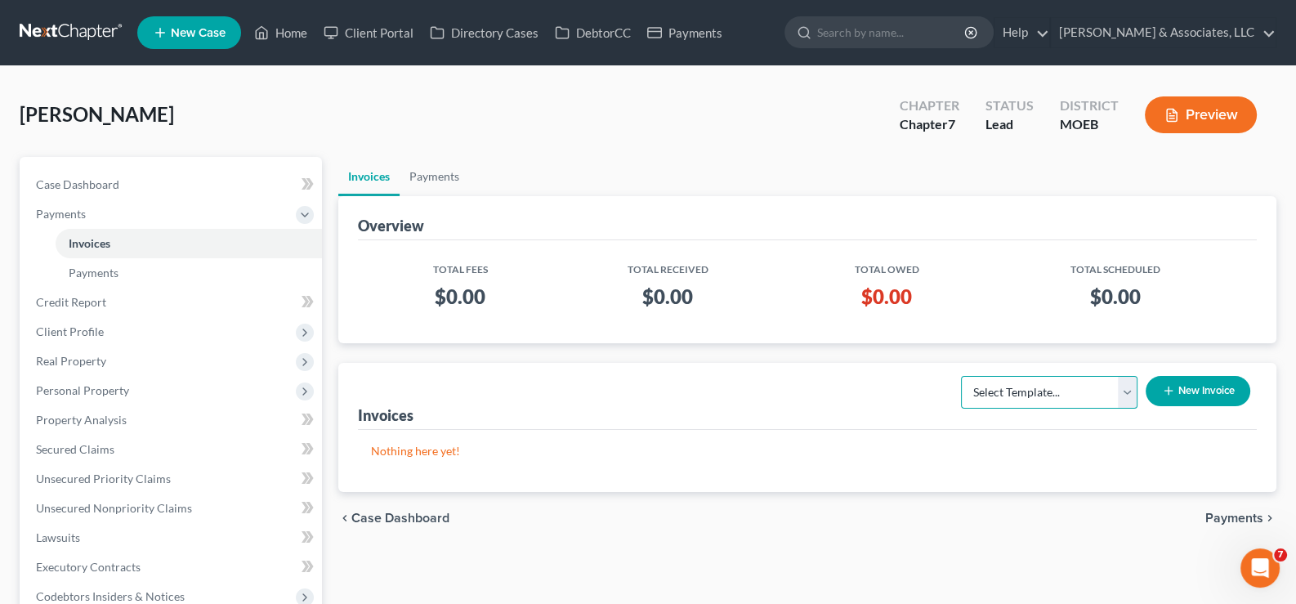
click at [1101, 395] on select "Select Template... Chapter 7 Template Chapter 13 Template Chapter 7 with legal …" at bounding box center [1049, 392] width 177 height 33
select select "0"
click at [961, 376] on select "Select Template... Chapter 7 Template Chapter 13 Template Chapter 7 with legal …" at bounding box center [1049, 392] width 177 height 33
click at [1157, 387] on button "New Invoice" at bounding box center [1198, 391] width 105 height 30
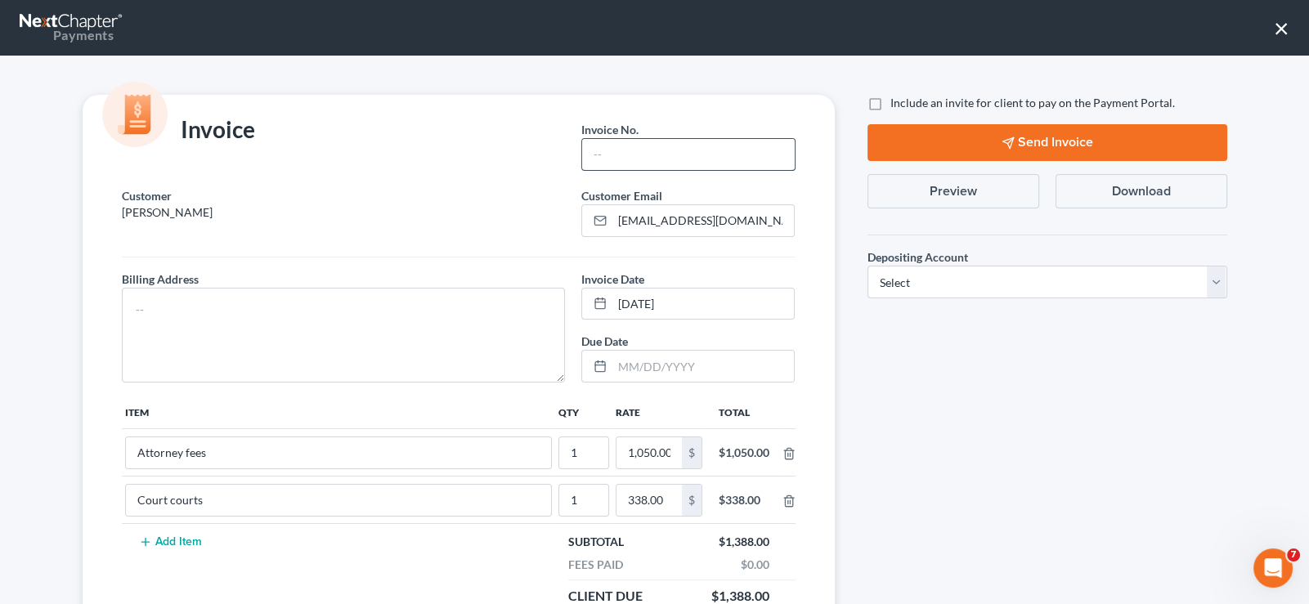
click at [674, 157] on input "text" at bounding box center [688, 154] width 212 height 31
type input "723"
drag, startPoint x: 430, startPoint y: 302, endPoint x: 609, endPoint y: 312, distance: 179.3
click at [432, 302] on textarea at bounding box center [344, 335] width 444 height 95
type textarea "na"
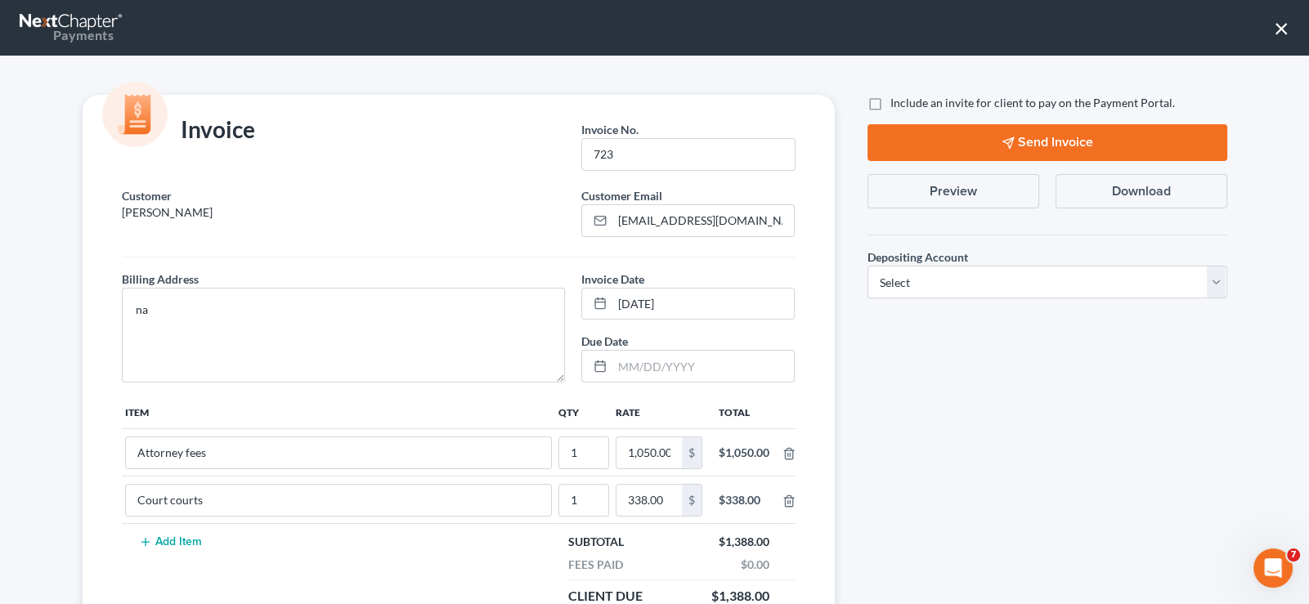
click at [890, 108] on label "Include an invite for client to pay on the Payment Portal." at bounding box center [1032, 103] width 284 height 16
click at [897, 105] on input "Include an invite for client to pay on the Payment Portal." at bounding box center [902, 100] width 11 height 11
checkbox input "true"
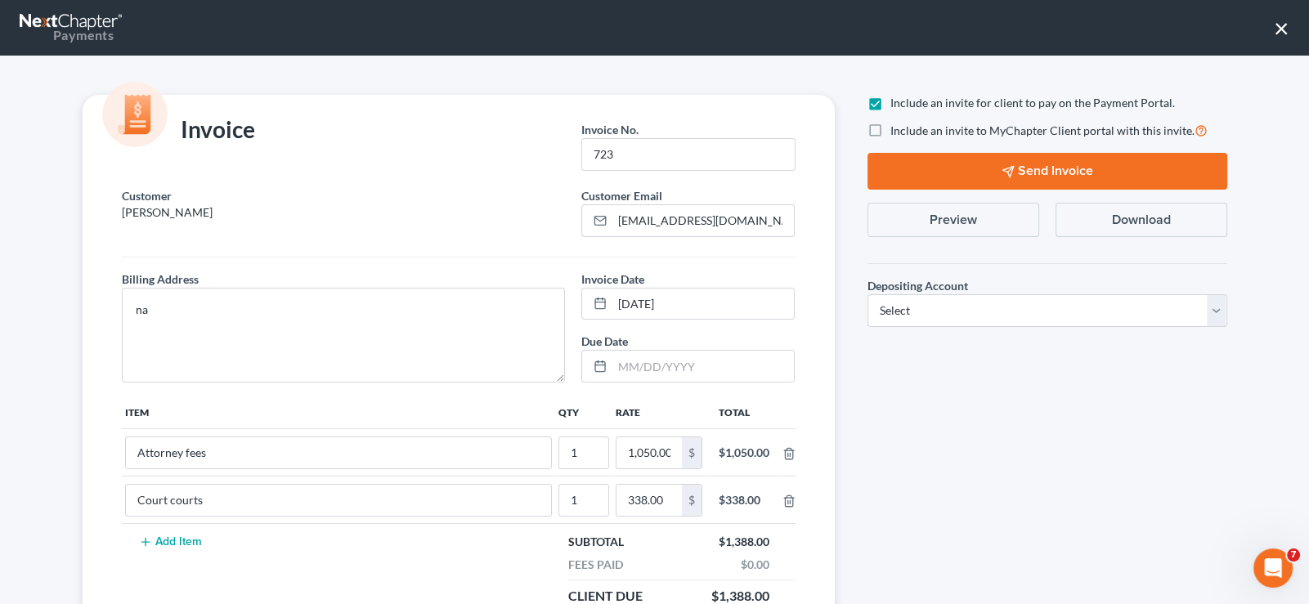
click at [890, 130] on label "Include an invite to MyChapter Client portal with this invite." at bounding box center [1048, 130] width 317 height 19
click at [897, 130] on input "Include an invite to MyChapter Client portal with this invite." at bounding box center [902, 126] width 11 height 11
checkbox input "true"
drag, startPoint x: 952, startPoint y: 309, endPoint x: 952, endPoint y: 325, distance: 16.3
click at [952, 309] on select "Select Operation Trust" at bounding box center [1047, 310] width 360 height 33
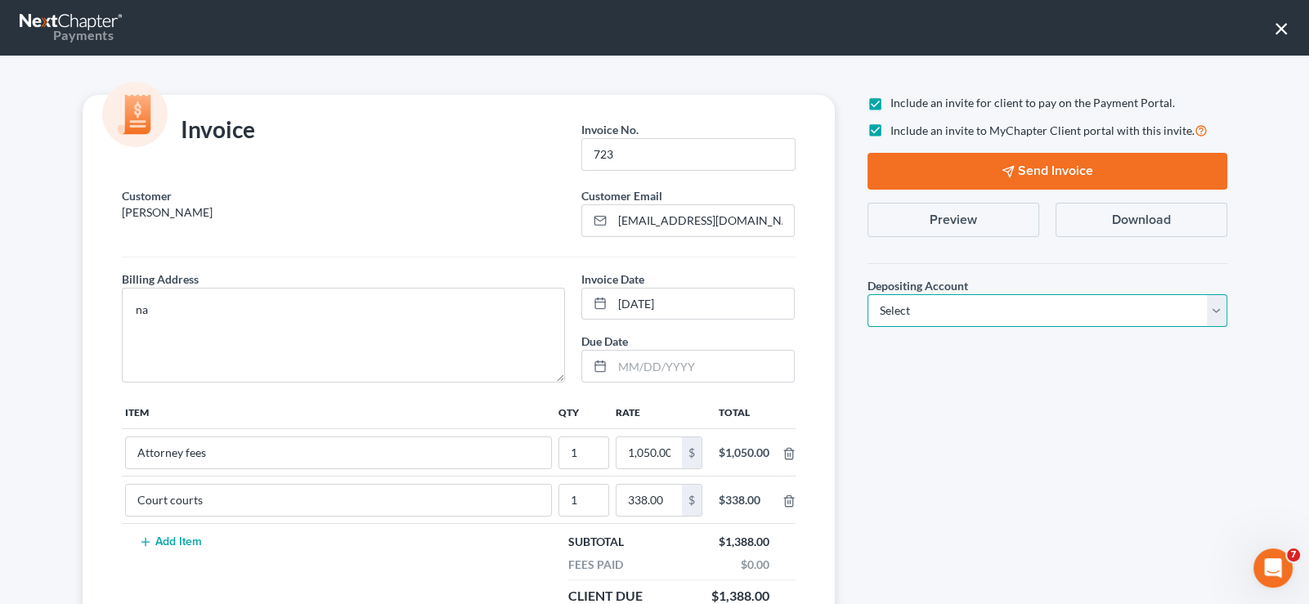
select select "1"
click at [867, 294] on select "Select Operation Trust" at bounding box center [1047, 310] width 360 height 33
click at [1043, 163] on button "Send Invoice" at bounding box center [1047, 171] width 360 height 37
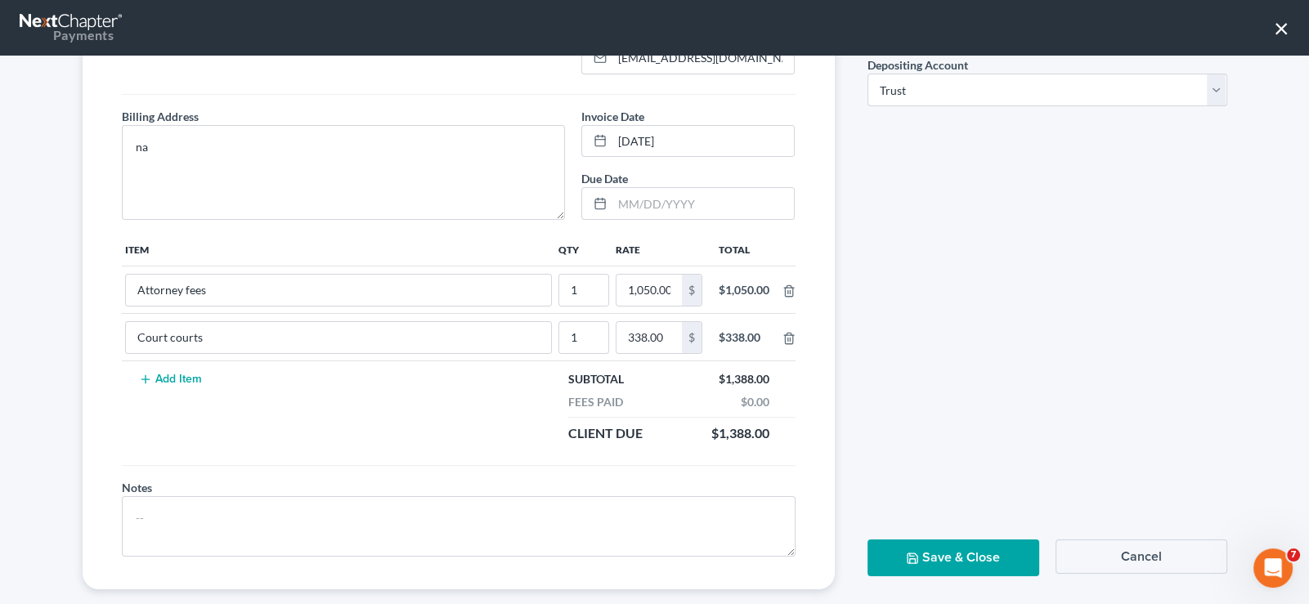
scroll to position [81, 0]
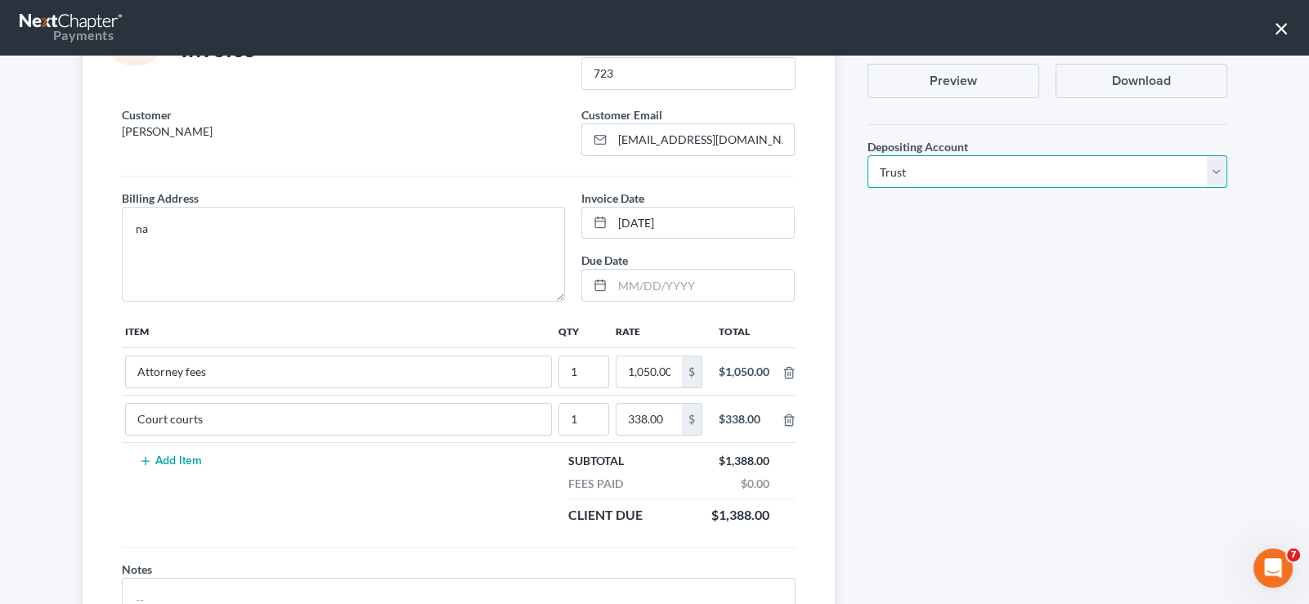
click at [891, 177] on select "Select Operation Trust" at bounding box center [1047, 171] width 360 height 33
click at [867, 155] on select "Select Operation Trust" at bounding box center [1047, 171] width 360 height 33
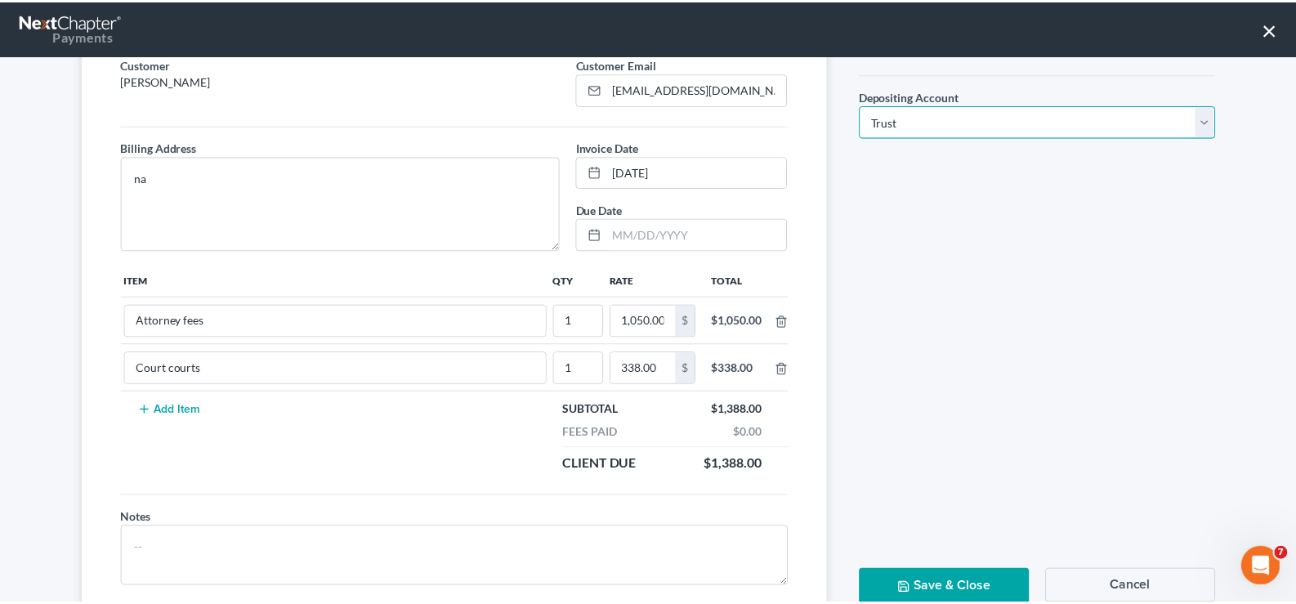
scroll to position [184, 0]
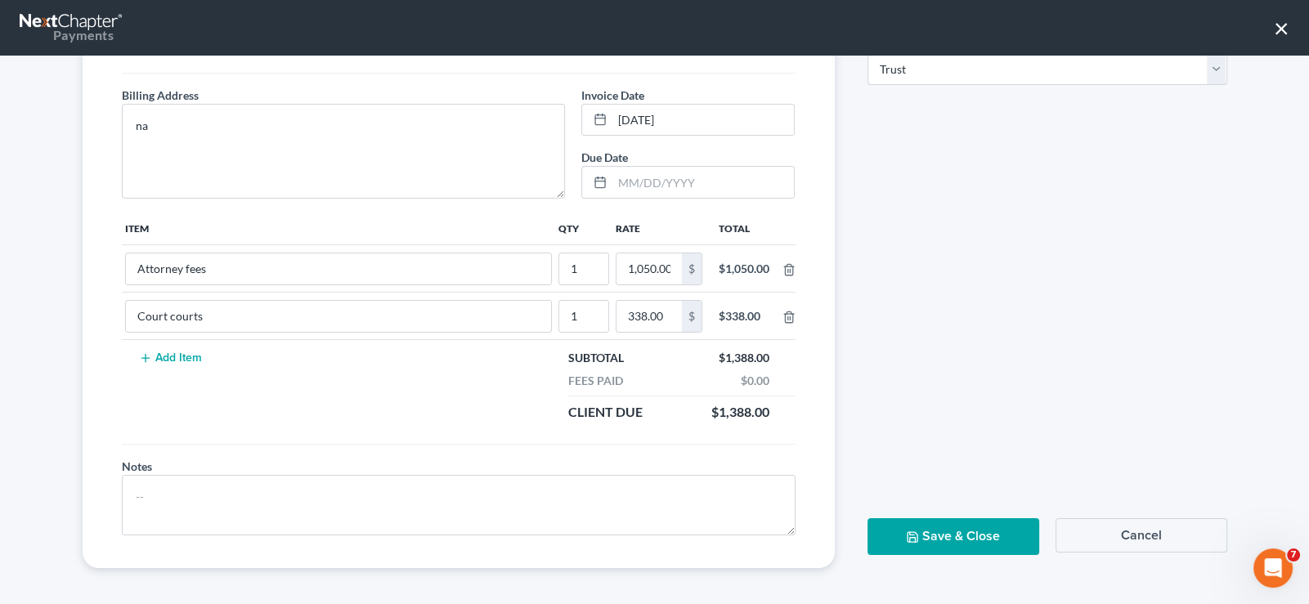
click at [929, 530] on button "Save & Close" at bounding box center [953, 536] width 172 height 37
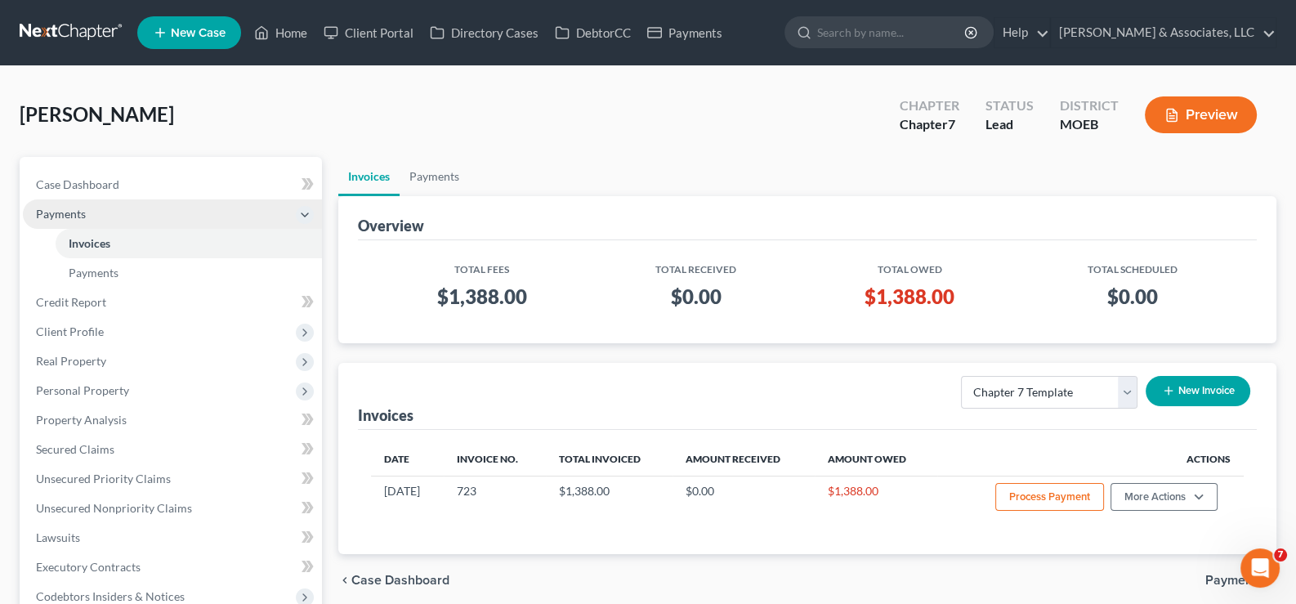
click at [61, 213] on span "Payments" at bounding box center [61, 214] width 50 height 14
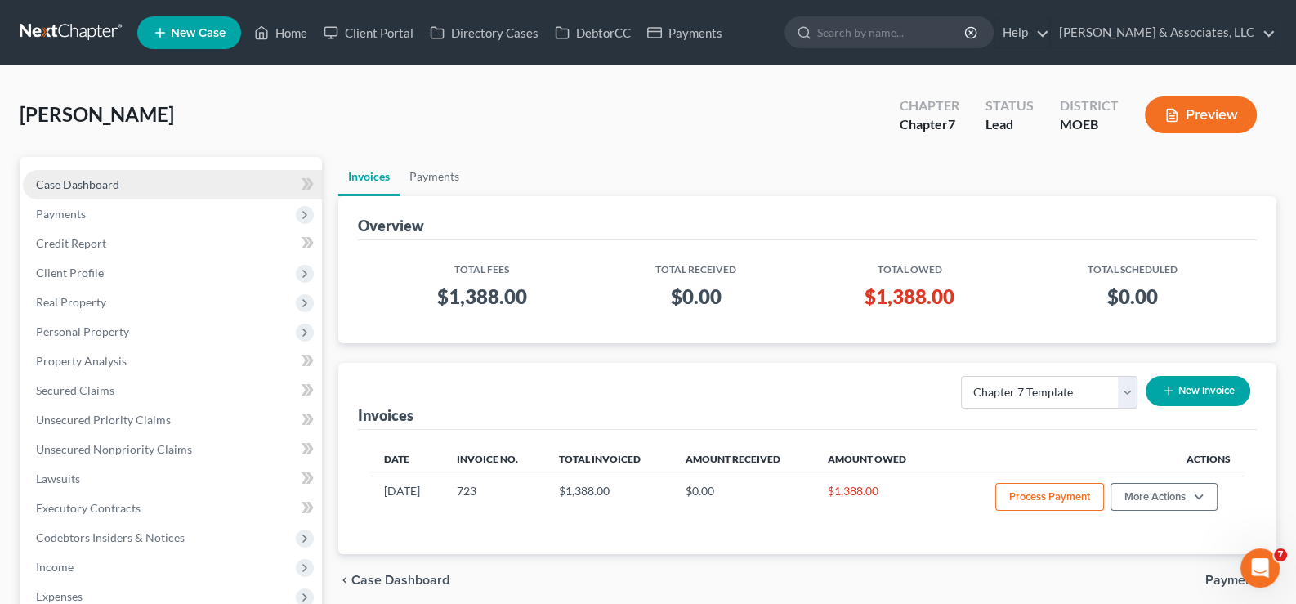
click at [82, 185] on span "Case Dashboard" at bounding box center [77, 184] width 83 height 14
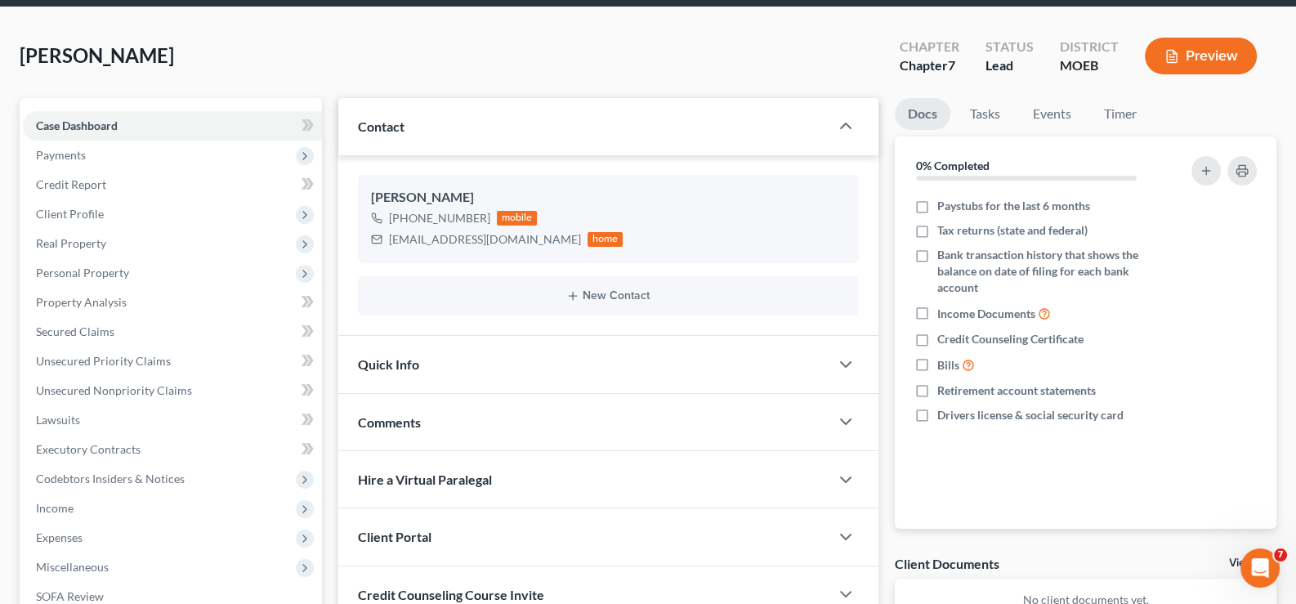
scroll to position [293, 0]
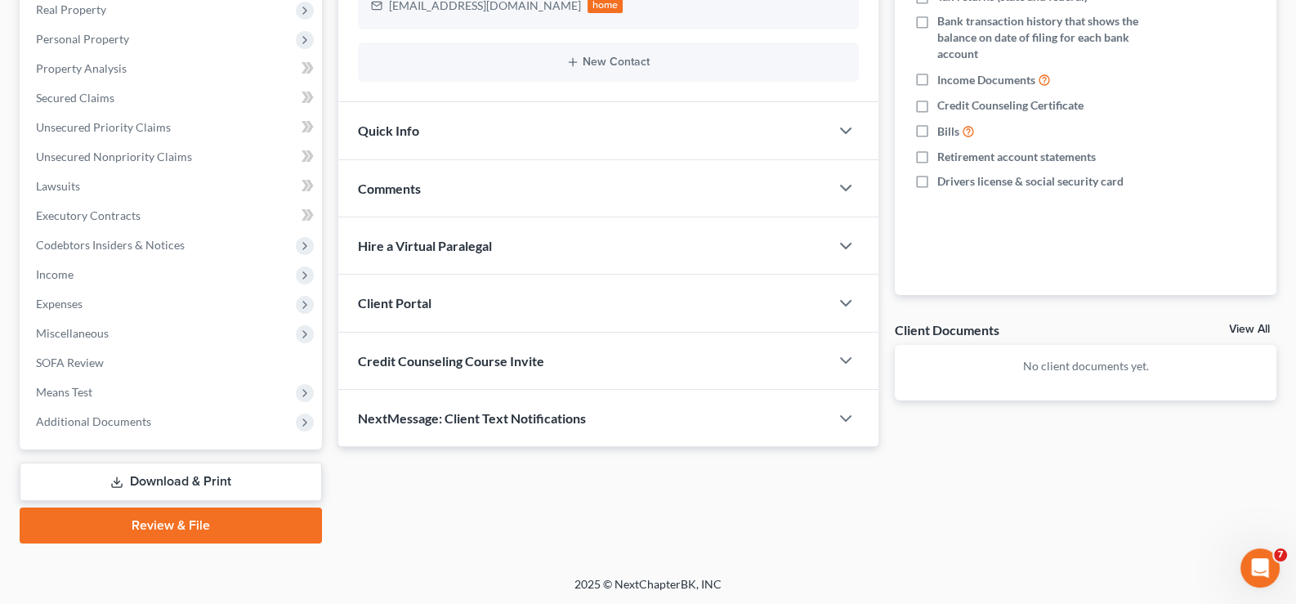
click at [421, 296] on span "Client Portal" at bounding box center [395, 303] width 74 height 16
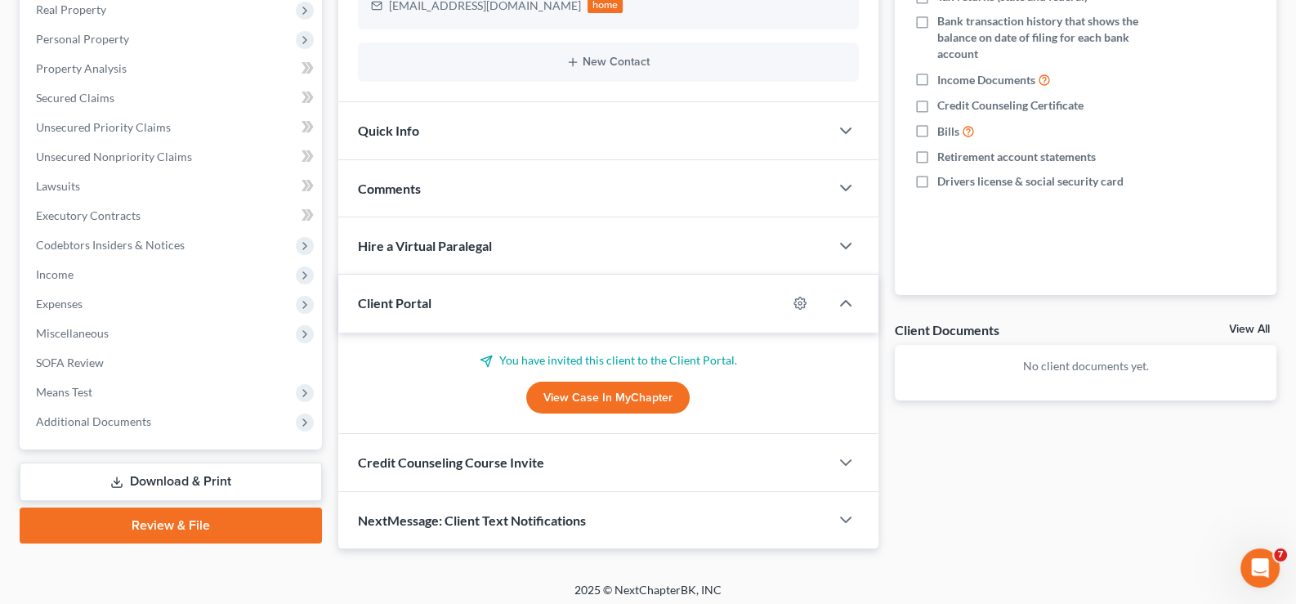
click at [421, 296] on span "Client Portal" at bounding box center [395, 303] width 74 height 16
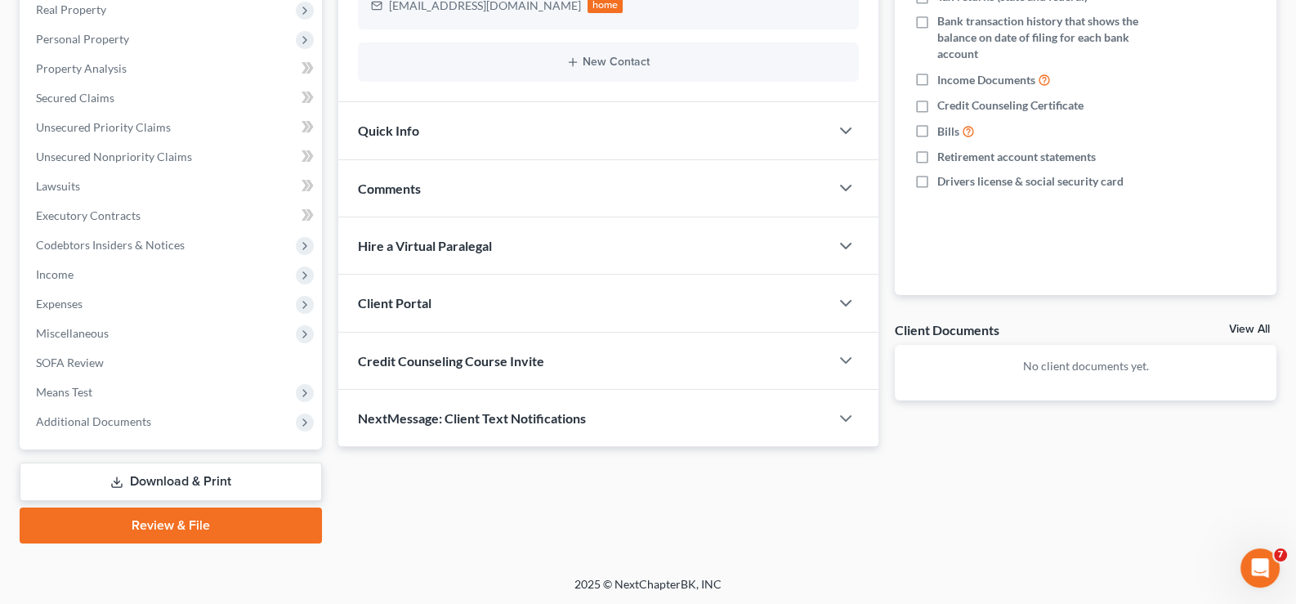
click at [457, 374] on div "Credit Counseling Course Invite" at bounding box center [584, 361] width 492 height 56
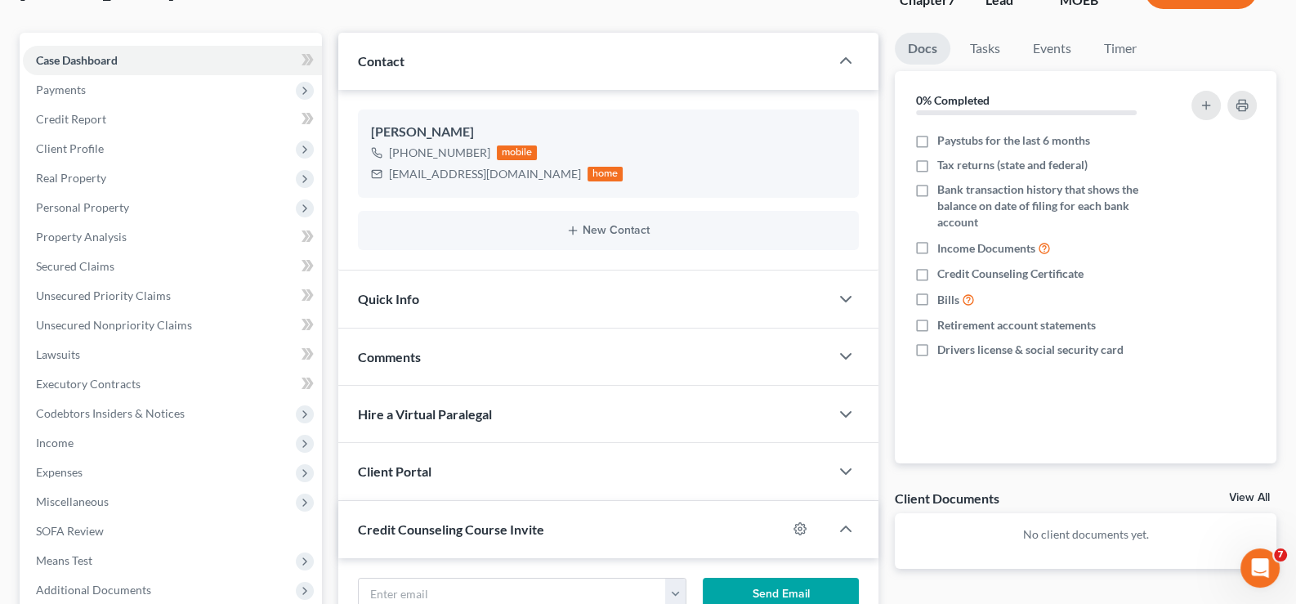
scroll to position [0, 0]
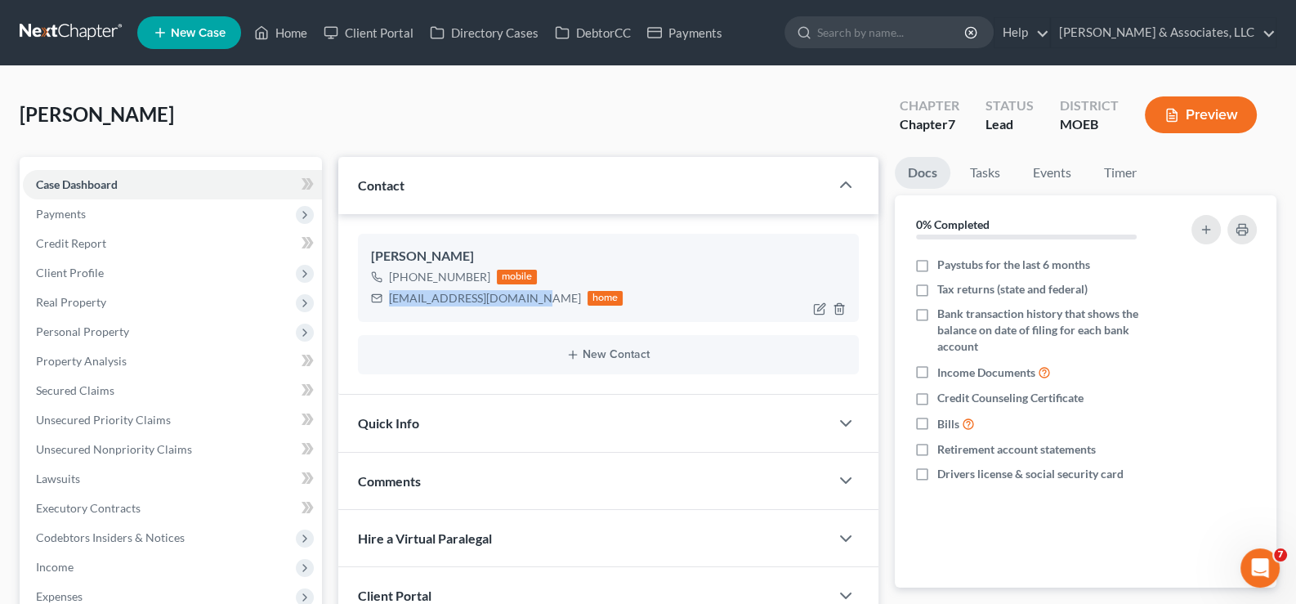
drag, startPoint x: 526, startPoint y: 298, endPoint x: 400, endPoint y: 298, distance: 125.9
click at [387, 311] on div "[PERSON_NAME] [PHONE_NUMBER] mobile [EMAIL_ADDRESS][DOMAIN_NAME] home" at bounding box center [609, 278] width 502 height 88
copy div "[EMAIL_ADDRESS][DOMAIN_NAME]"
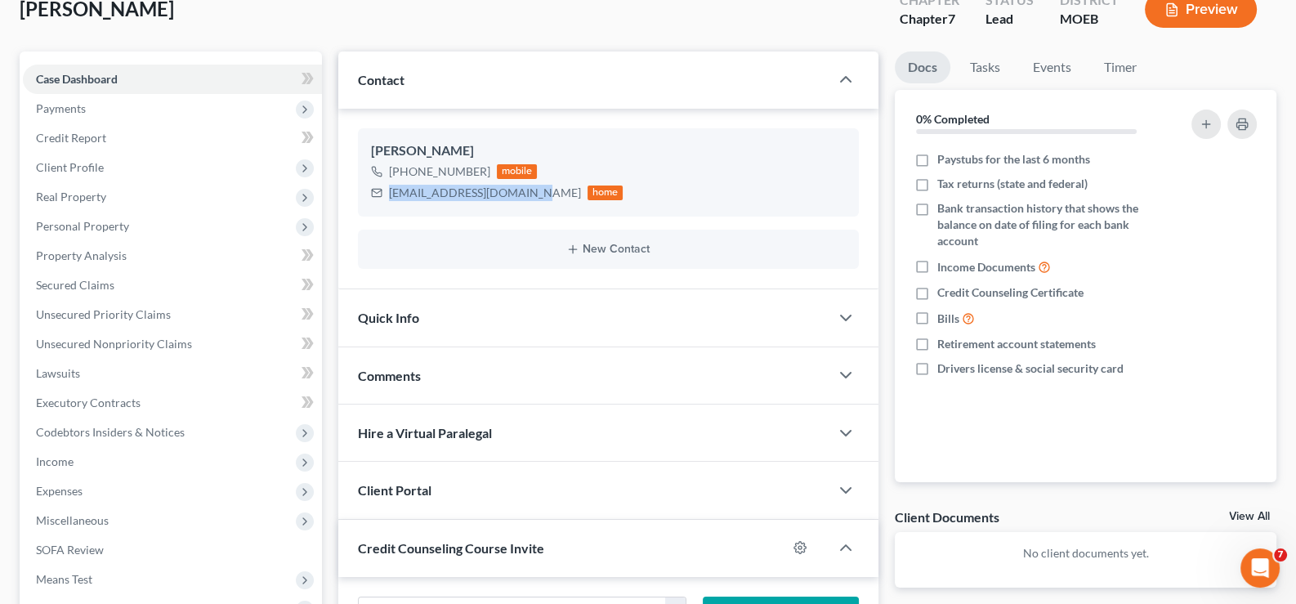
scroll to position [293, 0]
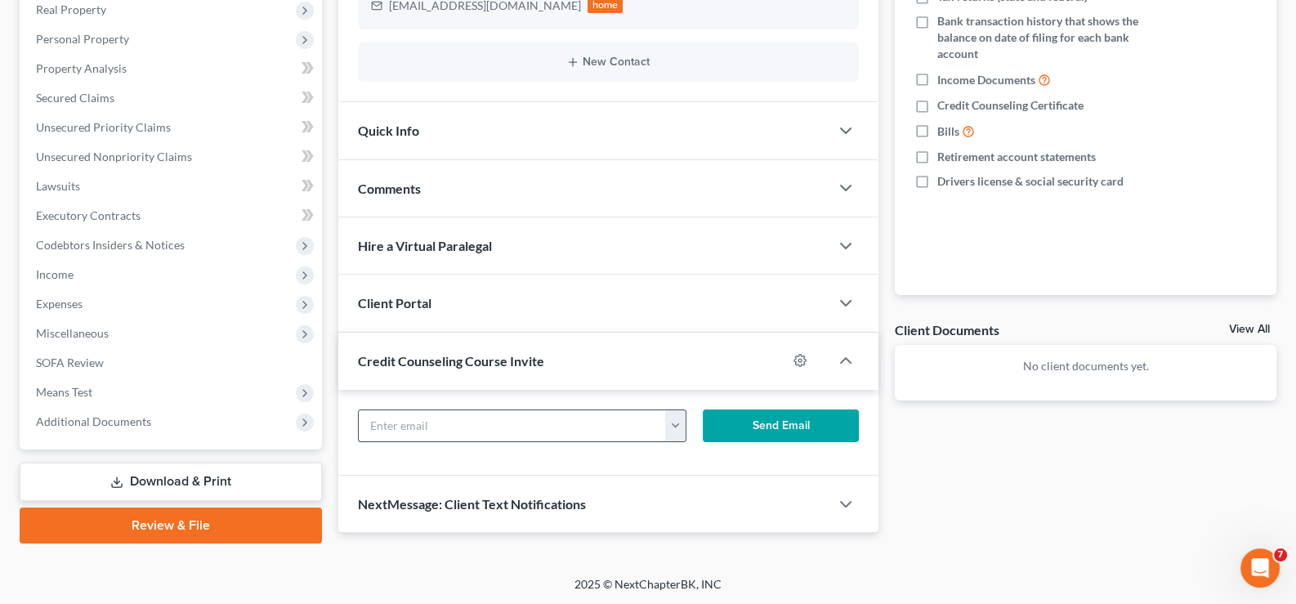
click at [450, 419] on input "text" at bounding box center [513, 425] width 308 height 31
paste input "[EMAIL_ADDRESS][DOMAIN_NAME]"
type input "[EMAIL_ADDRESS][DOMAIN_NAME]"
click at [759, 418] on button "Send Email" at bounding box center [781, 425] width 156 height 33
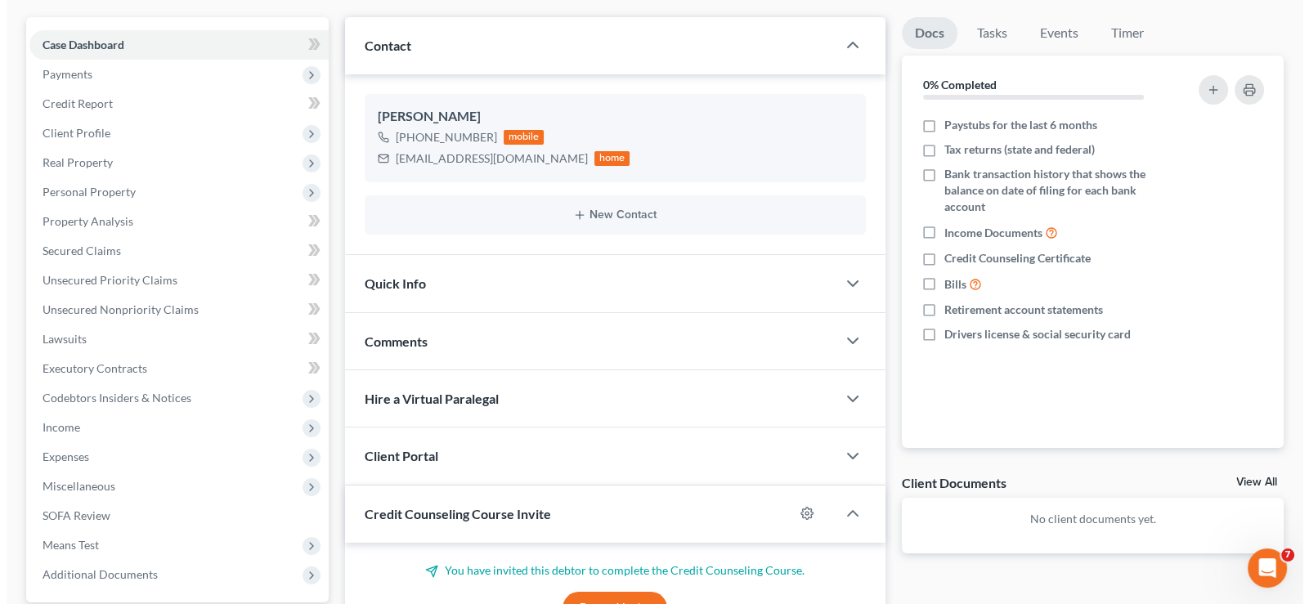
scroll to position [0, 0]
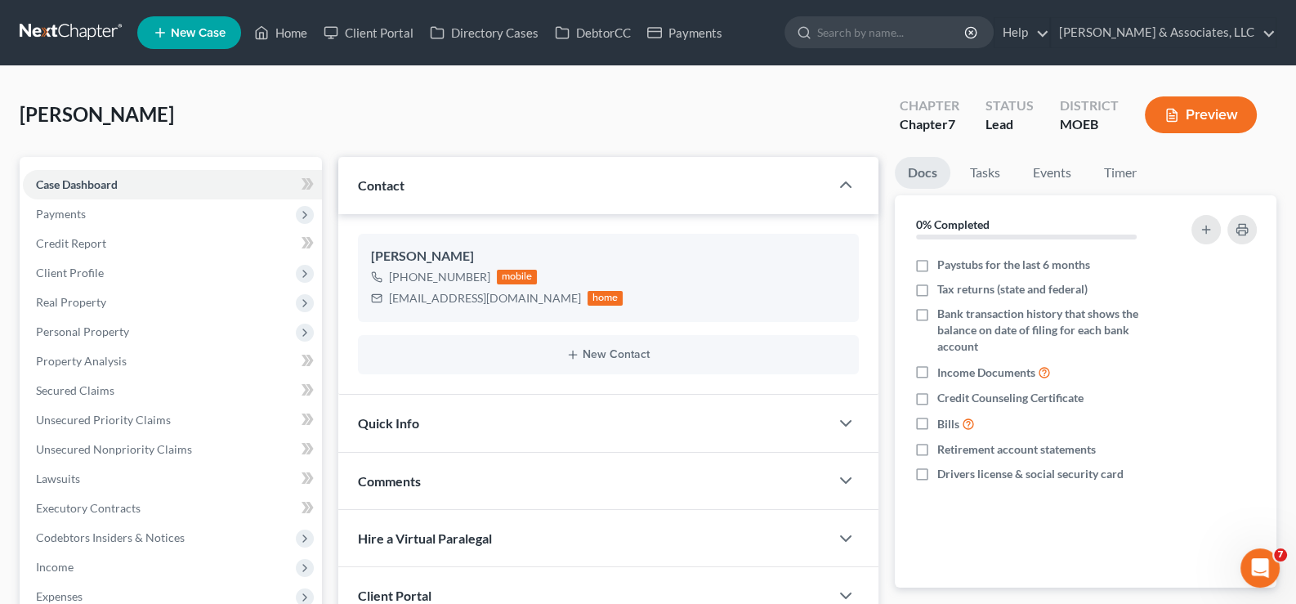
click at [203, 20] on link "New Case" at bounding box center [189, 32] width 104 height 33
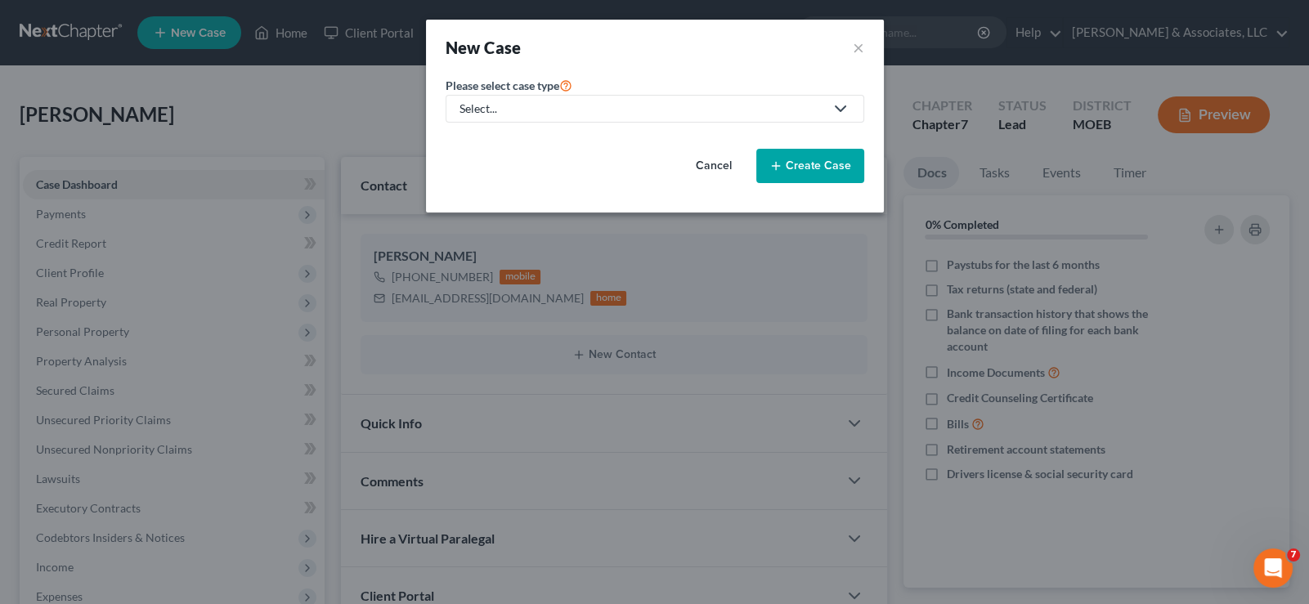
click at [486, 110] on div "Select..." at bounding box center [641, 109] width 365 height 16
click at [493, 146] on div "Bankruptcy" at bounding box center [532, 140] width 143 height 16
select select "45"
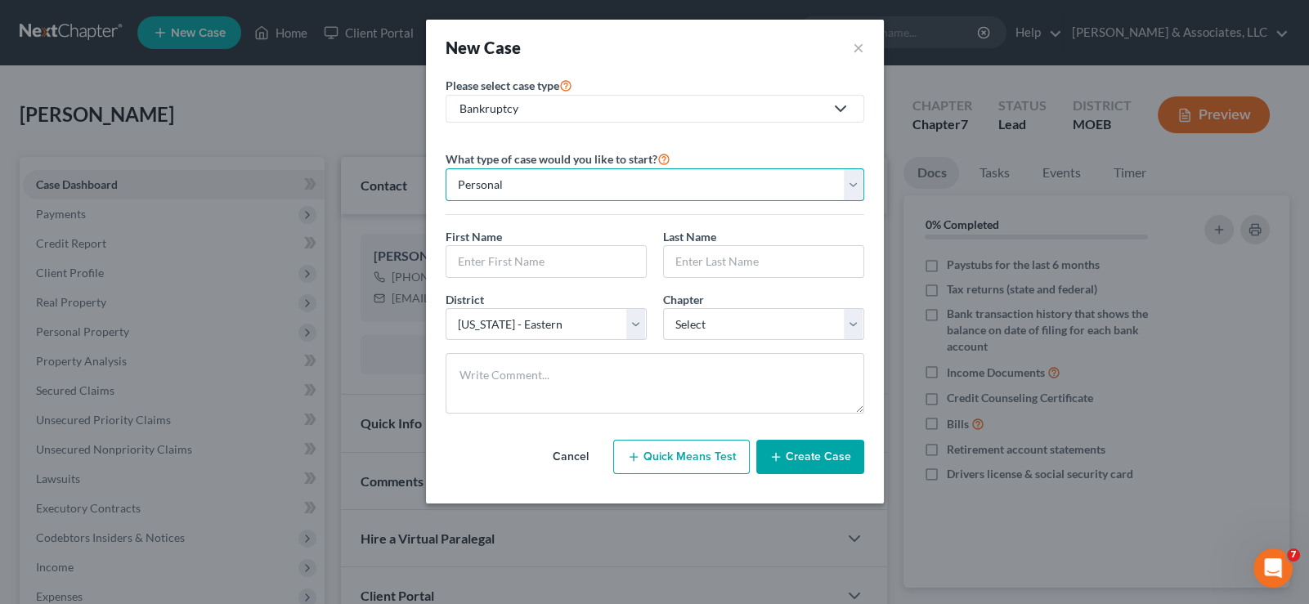
drag, startPoint x: 506, startPoint y: 181, endPoint x: 503, endPoint y: 199, distance: 17.5
click at [506, 184] on select "Personal Business" at bounding box center [654, 184] width 418 height 33
drag, startPoint x: 503, startPoint y: 180, endPoint x: 519, endPoint y: 241, distance: 63.4
click at [503, 180] on select "Personal Business" at bounding box center [654, 184] width 418 height 33
click at [519, 241] on div "First Name *" at bounding box center [545, 253] width 217 height 50
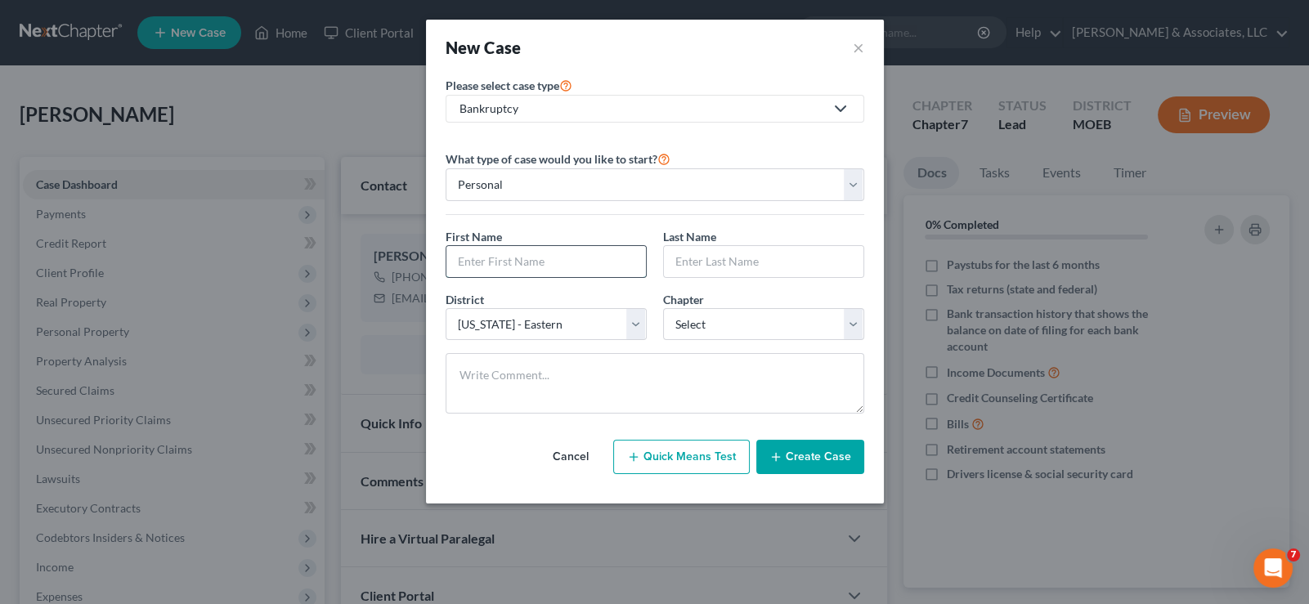
click at [513, 255] on input "text" at bounding box center [545, 261] width 199 height 31
type input "[PERSON_NAME]"
click at [719, 250] on input "text" at bounding box center [763, 261] width 199 height 31
type input "[PERSON_NAME]"
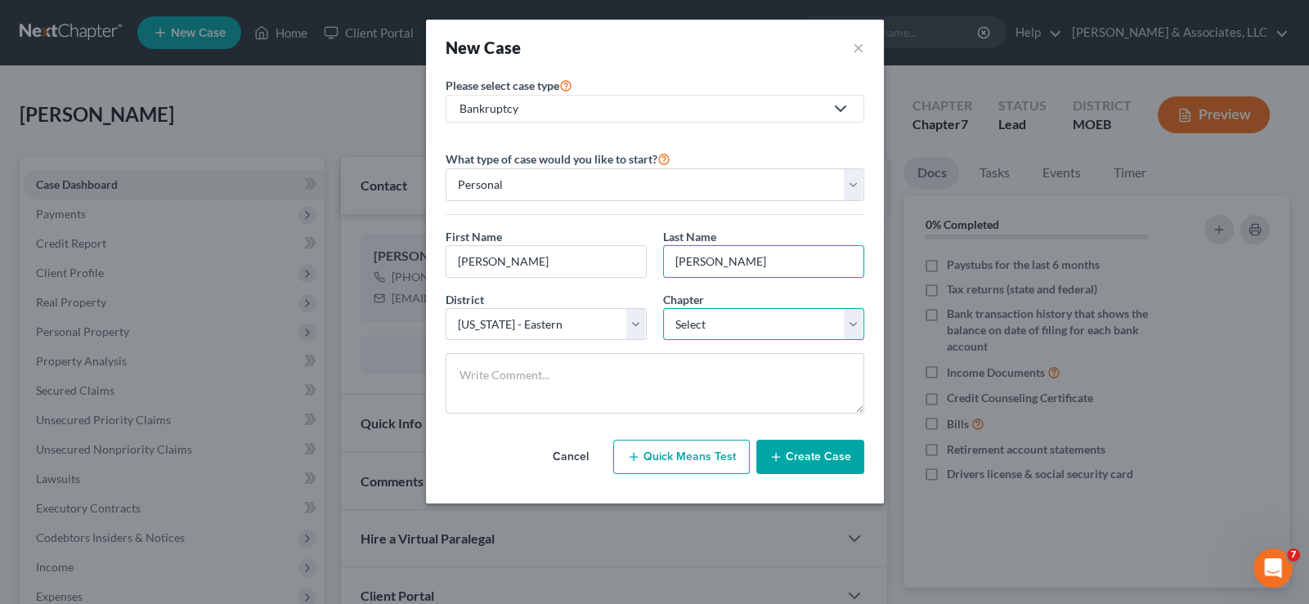
drag, startPoint x: 752, startPoint y: 329, endPoint x: 748, endPoint y: 338, distance: 10.6
click at [752, 329] on select "Select 7 11 12 13" at bounding box center [763, 324] width 201 height 33
select select "0"
click at [663, 308] on select "Select 7 11 12 13" at bounding box center [763, 324] width 201 height 33
drag, startPoint x: 812, startPoint y: 464, endPoint x: 825, endPoint y: 12, distance: 452.2
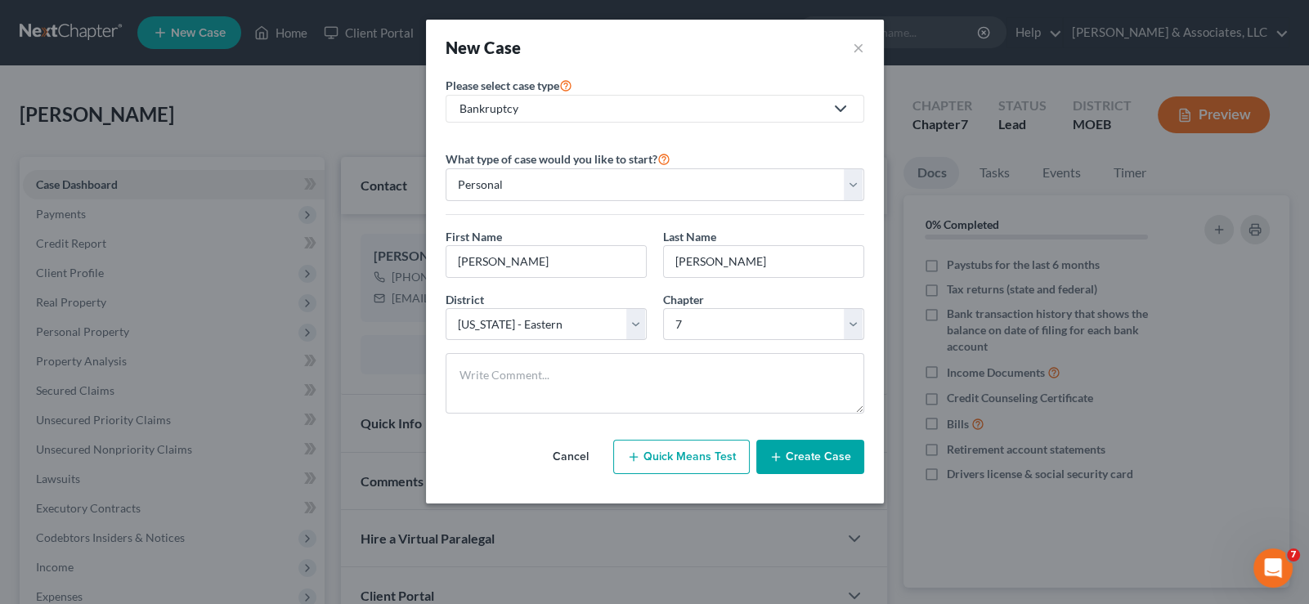
click at [812, 459] on button "Create Case" at bounding box center [810, 457] width 108 height 34
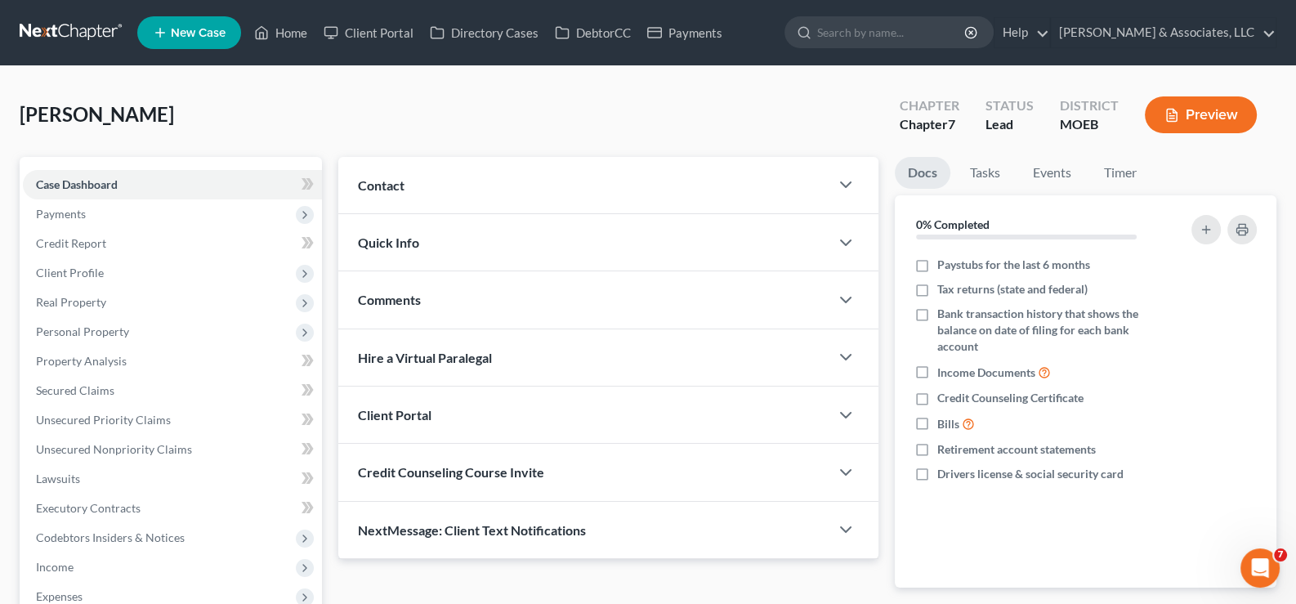
click at [354, 191] on div "Contact" at bounding box center [584, 185] width 492 height 56
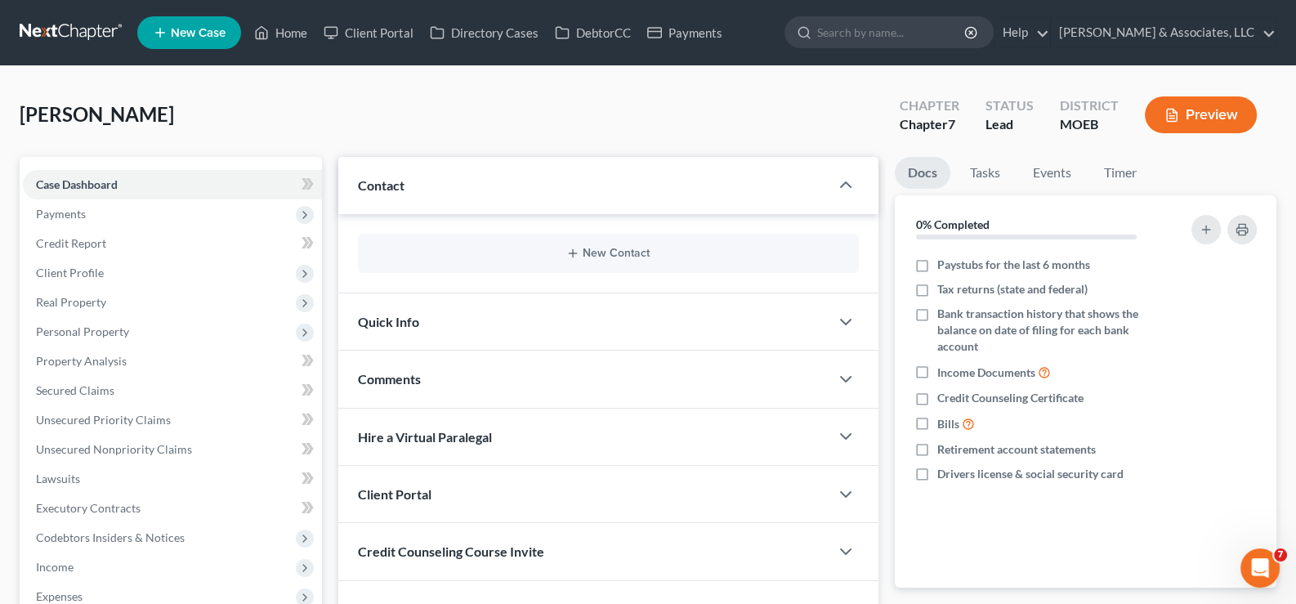
click at [419, 244] on div "New Contact" at bounding box center [609, 253] width 502 height 39
click at [597, 236] on div "New Contact" at bounding box center [609, 253] width 502 height 39
click at [597, 244] on div "New Contact" at bounding box center [609, 253] width 502 height 39
click at [597, 248] on button "New Contact" at bounding box center [609, 253] width 476 height 13
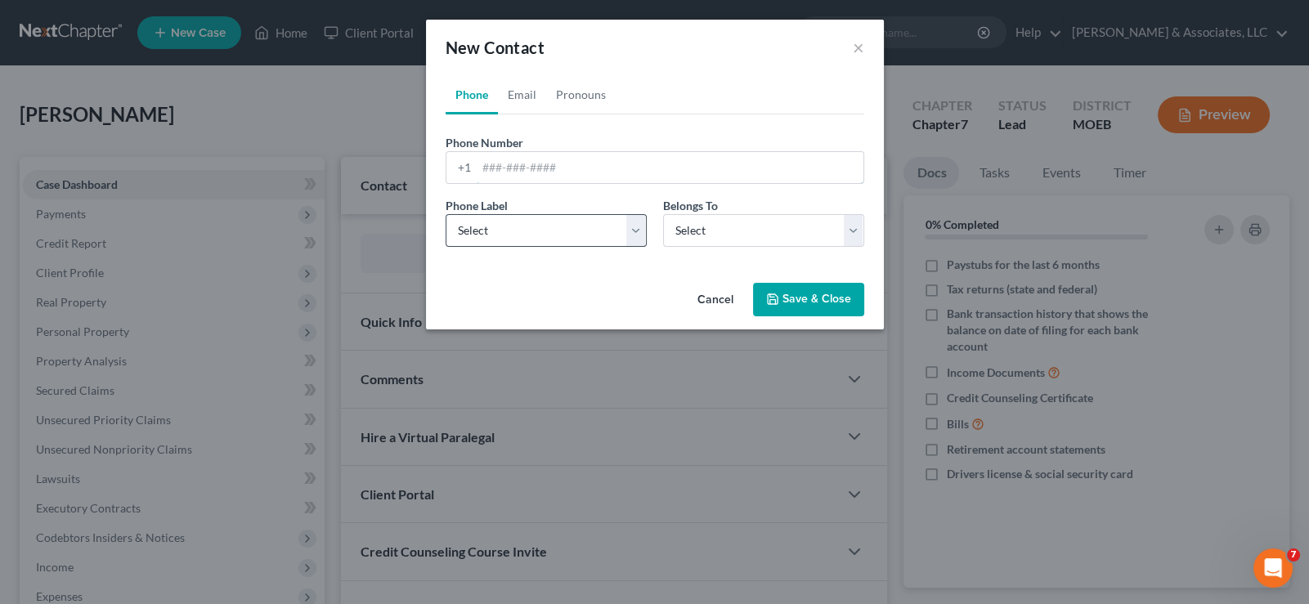
drag, startPoint x: 534, startPoint y: 170, endPoint x: 515, endPoint y: 237, distance: 69.6
click at [534, 170] on input "tel" at bounding box center [670, 167] width 387 height 31
paste input "[PHONE_NUMBER]"
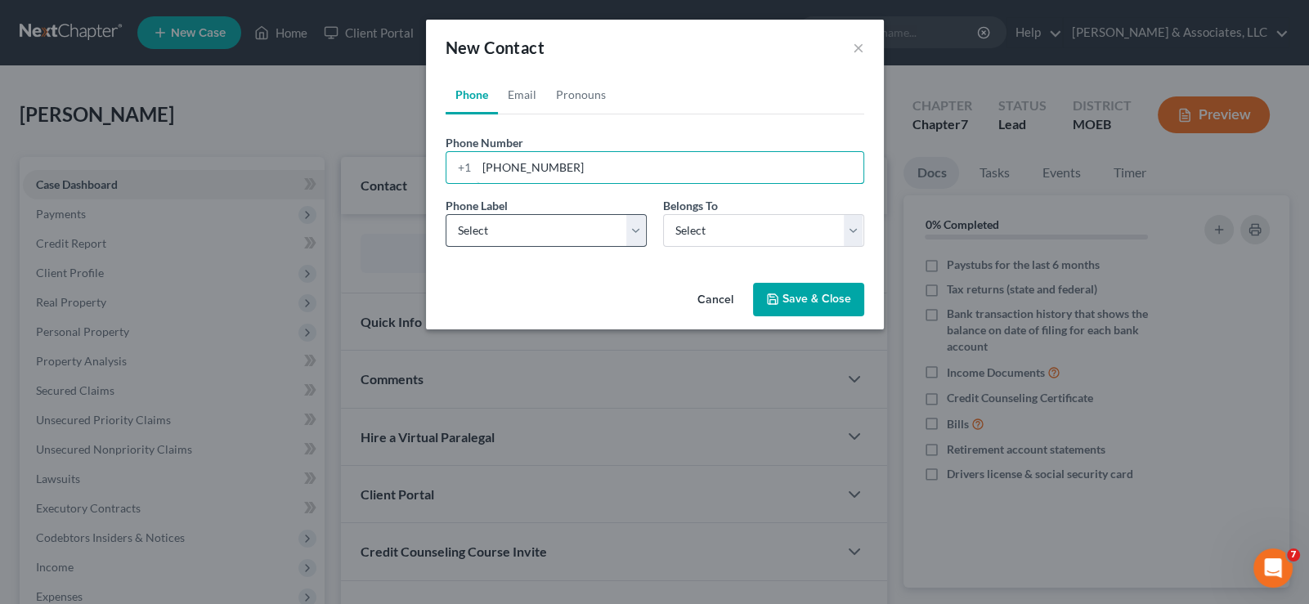
type input "[PHONE_NUMBER]"
click at [512, 244] on select "Select Mobile Home Work Other" at bounding box center [545, 230] width 201 height 33
select select "0"
click at [445, 214] on select "Select Mobile Home Work Other" at bounding box center [545, 230] width 201 height 33
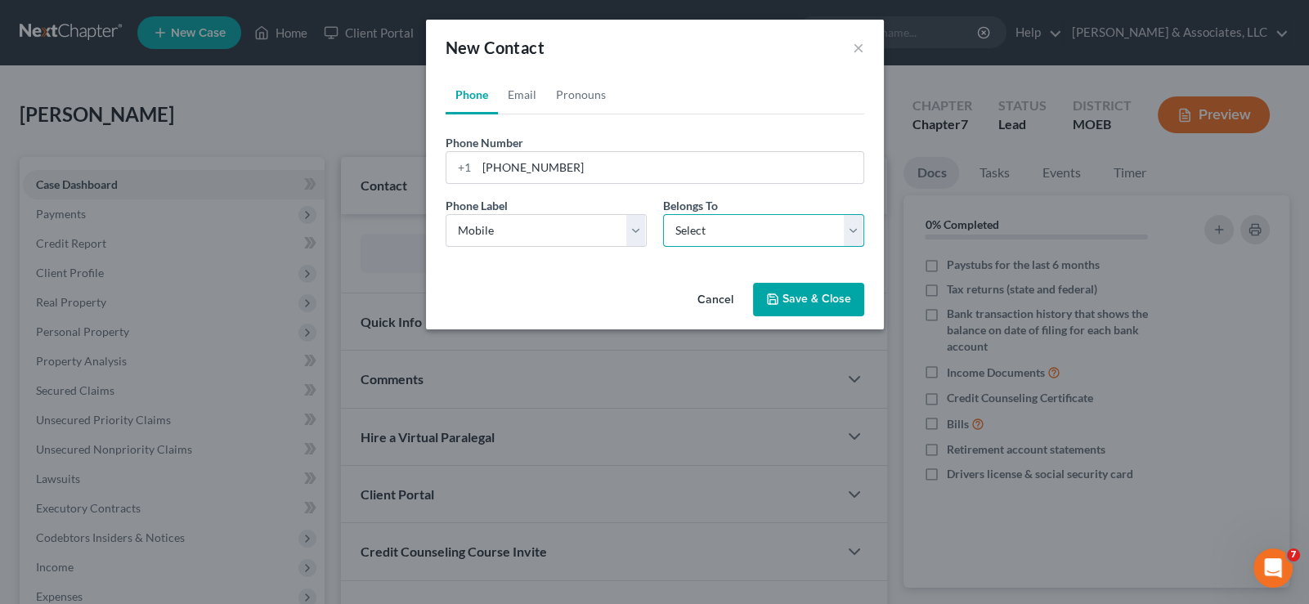
click at [696, 241] on select "Select Client Other" at bounding box center [763, 230] width 201 height 33
select select "0"
click at [663, 214] on select "Select Client Other" at bounding box center [763, 230] width 201 height 33
select select "0"
click at [524, 96] on link "Email" at bounding box center [522, 94] width 48 height 39
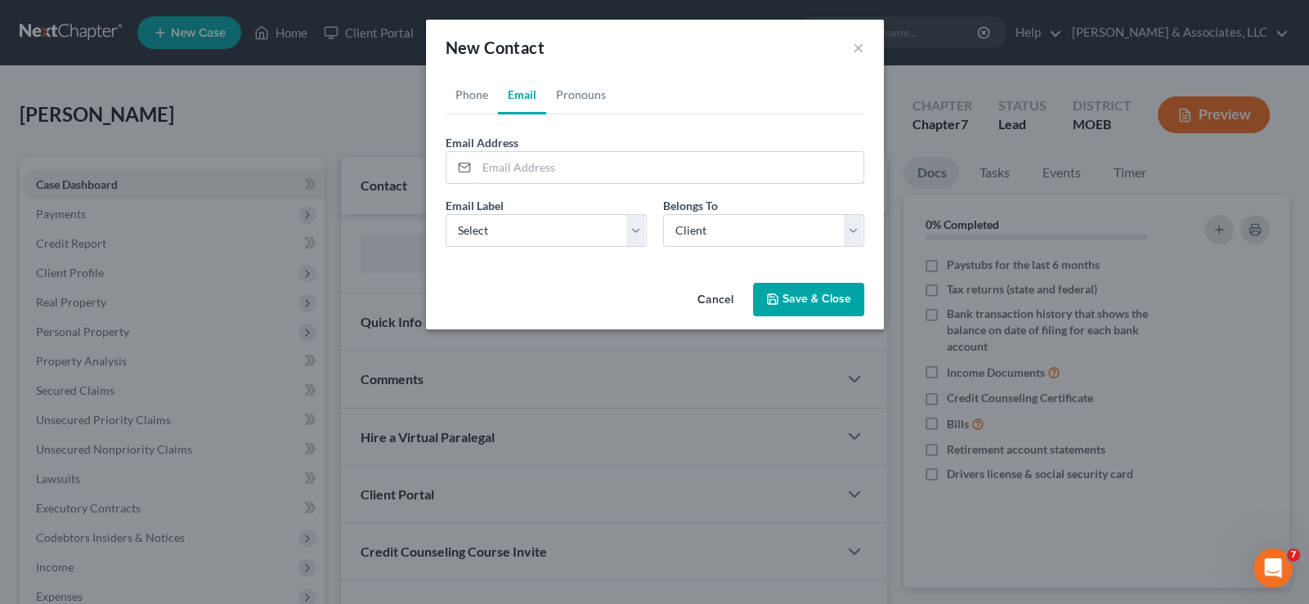
drag, startPoint x: 515, startPoint y: 169, endPoint x: 505, endPoint y: 195, distance: 27.2
click at [515, 169] on input "email" at bounding box center [670, 167] width 387 height 31
paste input "[EMAIL_ADDRESS][DOMAIN_NAME]"
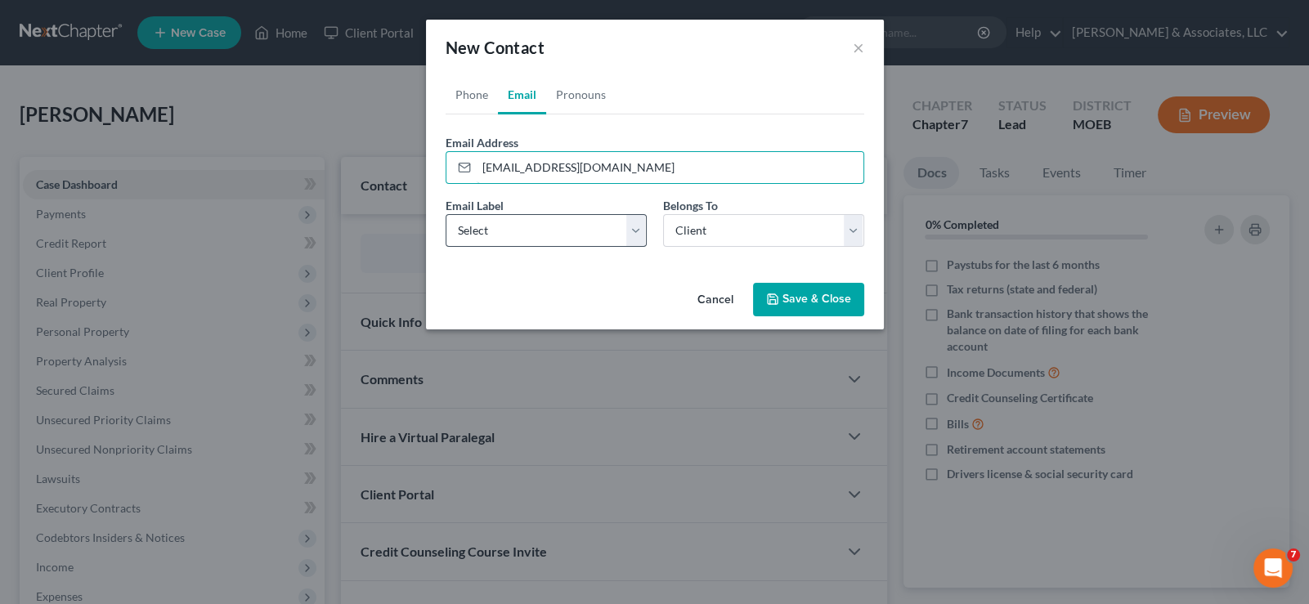
type input "[EMAIL_ADDRESS][DOMAIN_NAME]"
drag, startPoint x: 497, startPoint y: 226, endPoint x: 499, endPoint y: 244, distance: 17.2
click at [497, 226] on select "Select Home Work Other" at bounding box center [545, 230] width 201 height 33
select select "0"
click at [445, 214] on select "Select Home Work Other" at bounding box center [545, 230] width 201 height 33
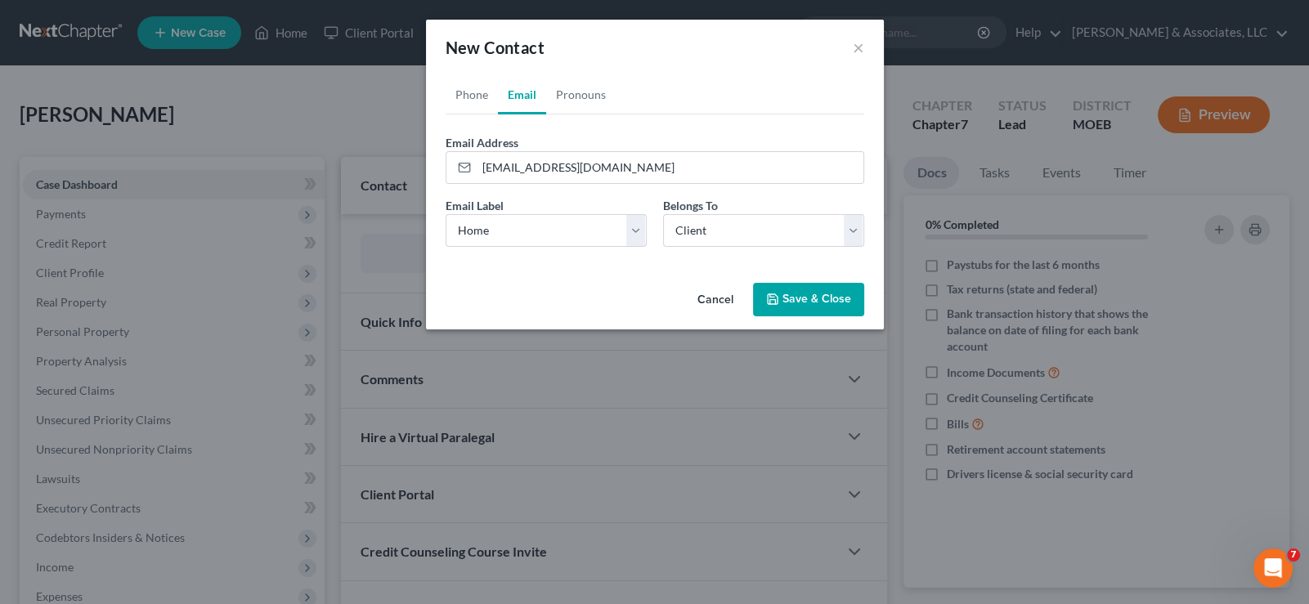
click at [803, 303] on button "Save & Close" at bounding box center [808, 300] width 111 height 34
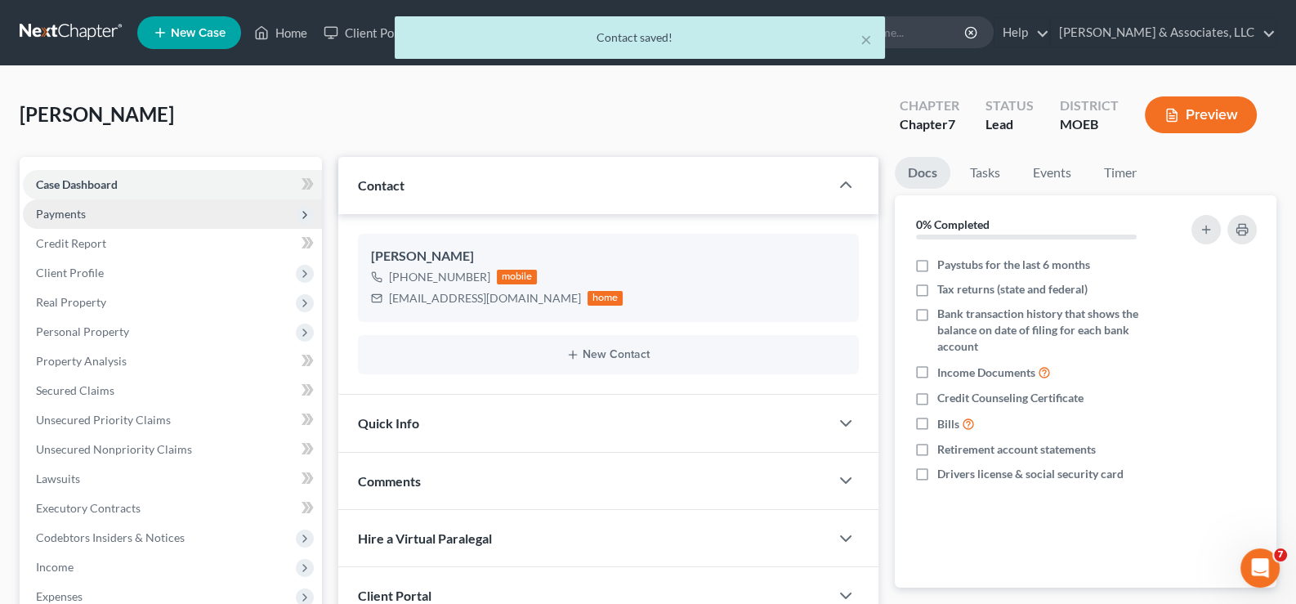
click at [65, 215] on span "Payments" at bounding box center [61, 214] width 50 height 14
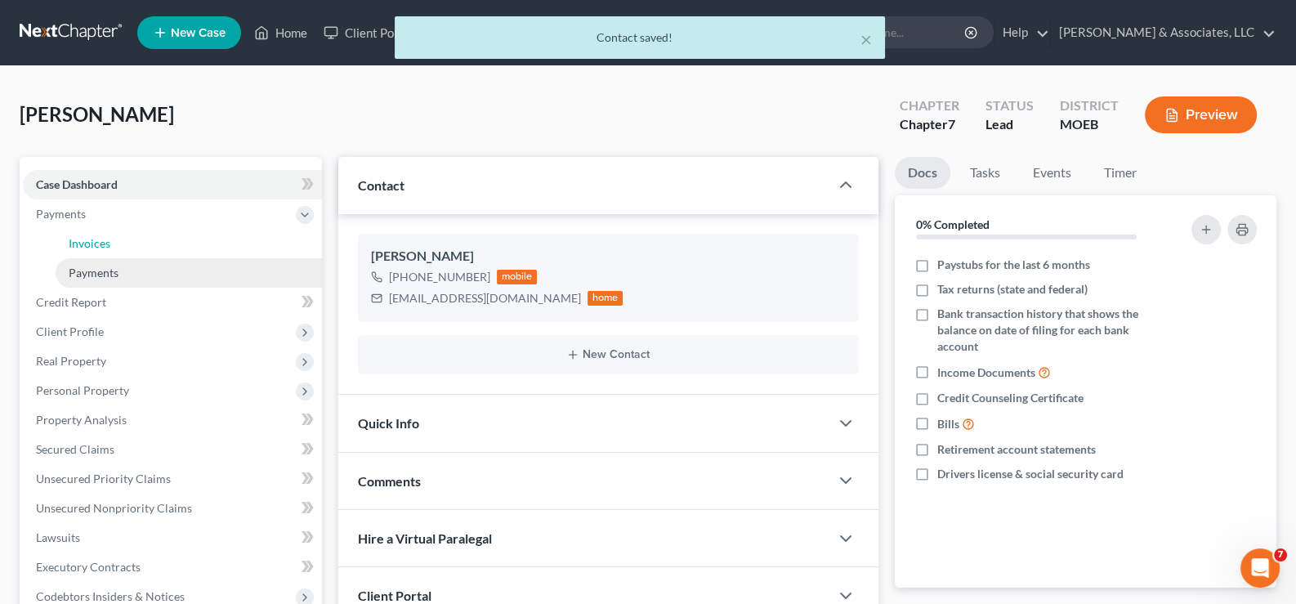
drag, startPoint x: 72, startPoint y: 238, endPoint x: 275, endPoint y: 261, distance: 204.0
click at [74, 238] on span "Invoices" at bounding box center [90, 243] width 42 height 14
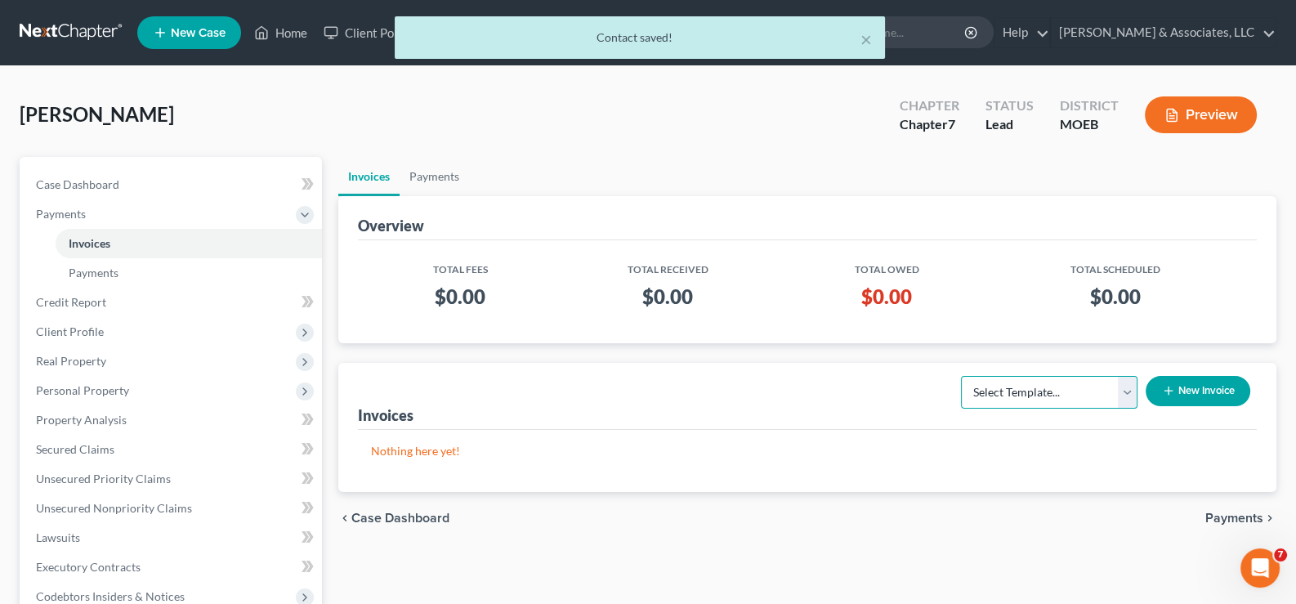
drag, startPoint x: 1044, startPoint y: 396, endPoint x: 1042, endPoint y: 405, distance: 9.1
click at [1044, 396] on select "Select Template... Chapter 7 Template Chapter 13 Template Chapter 7 with legal …" at bounding box center [1049, 392] width 177 height 33
select select "0"
click at [961, 376] on select "Select Template... Chapter 7 Template Chapter 13 Template Chapter 7 with legal …" at bounding box center [1049, 392] width 177 height 33
click at [1182, 392] on button "New Invoice" at bounding box center [1198, 391] width 105 height 30
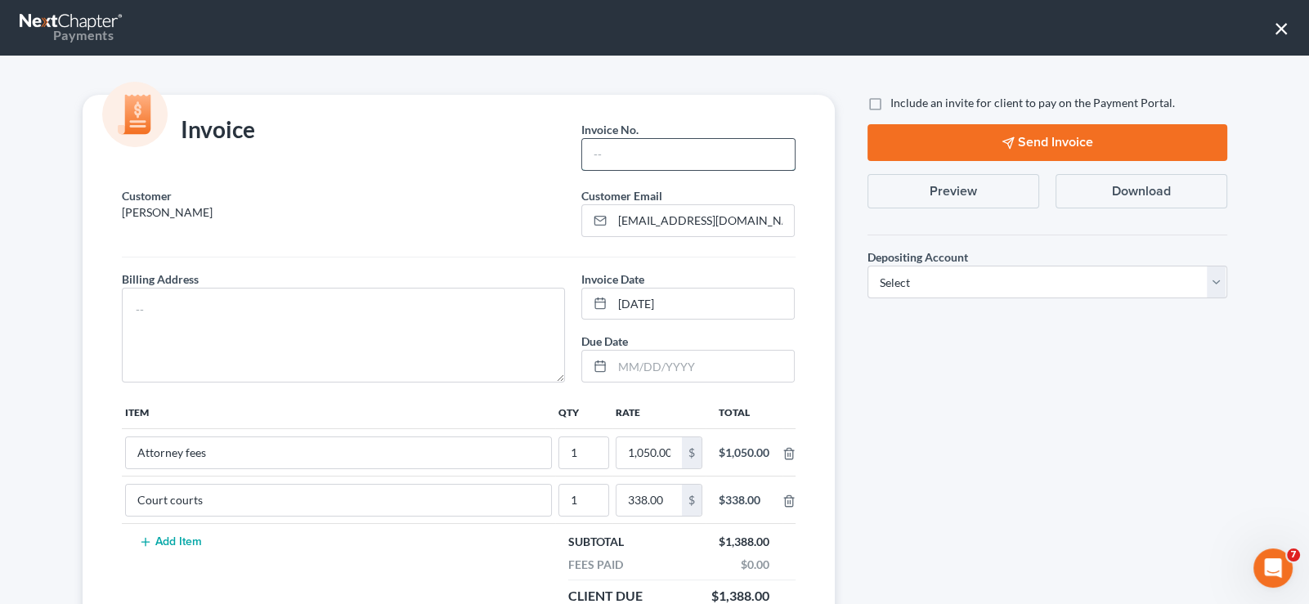
click at [618, 147] on input "text" at bounding box center [688, 154] width 212 height 31
type input "724"
click at [325, 292] on textarea at bounding box center [344, 335] width 444 height 95
type textarea "na"
click at [890, 105] on label "Include an invite for client to pay on the Payment Portal." at bounding box center [1032, 103] width 284 height 16
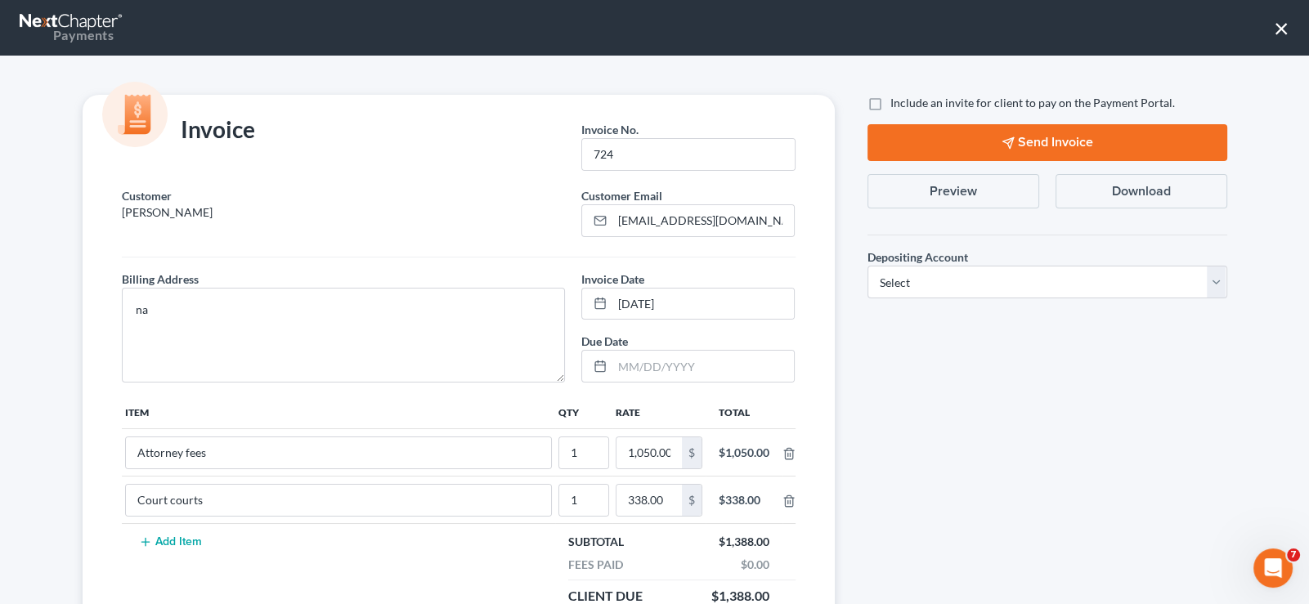
click at [897, 105] on input "Include an invite for client to pay on the Payment Portal." at bounding box center [902, 100] width 11 height 11
checkbox input "true"
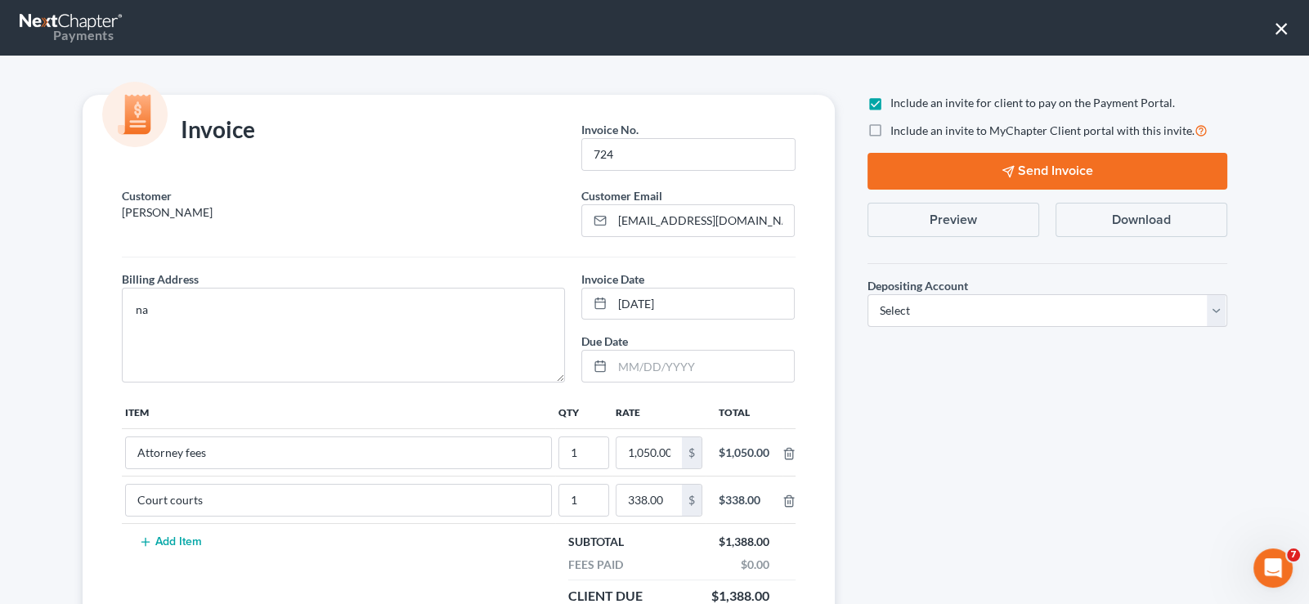
click at [890, 124] on label "Include an invite to MyChapter Client portal with this invite." at bounding box center [1048, 130] width 317 height 19
click at [897, 124] on input "Include an invite to MyChapter Client portal with this invite." at bounding box center [902, 126] width 11 height 11
checkbox input "true"
click at [911, 316] on select "Select Operation Trust" at bounding box center [1047, 310] width 360 height 33
select select "1"
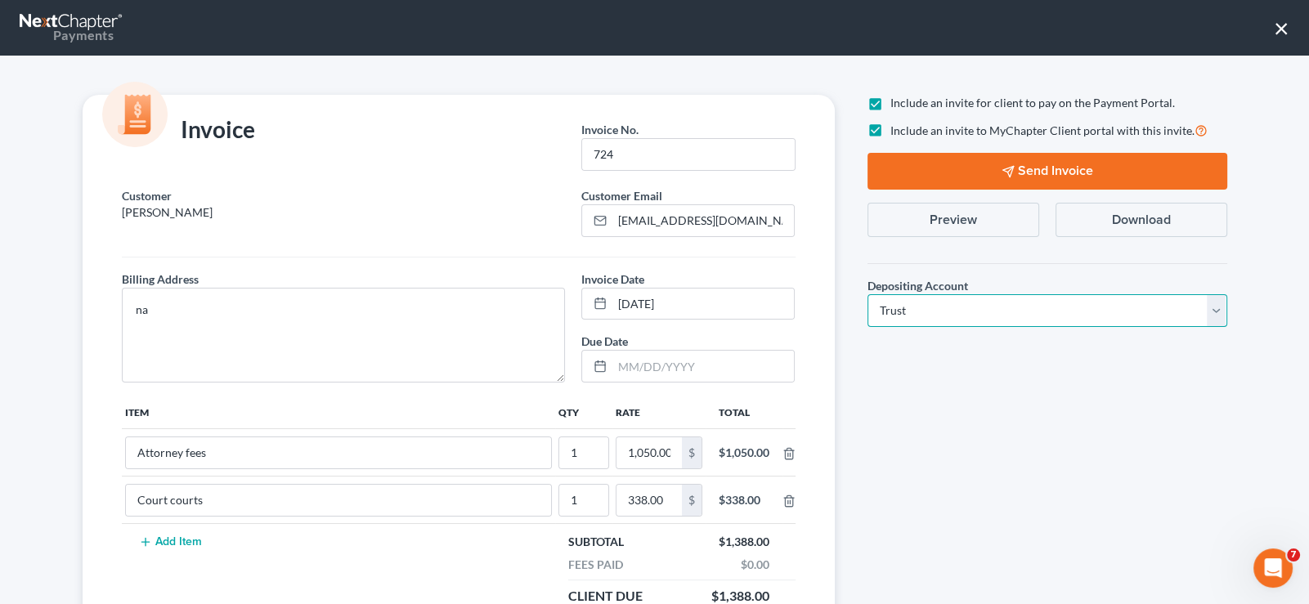
click at [867, 294] on select "Select Operation Trust" at bounding box center [1047, 310] width 360 height 33
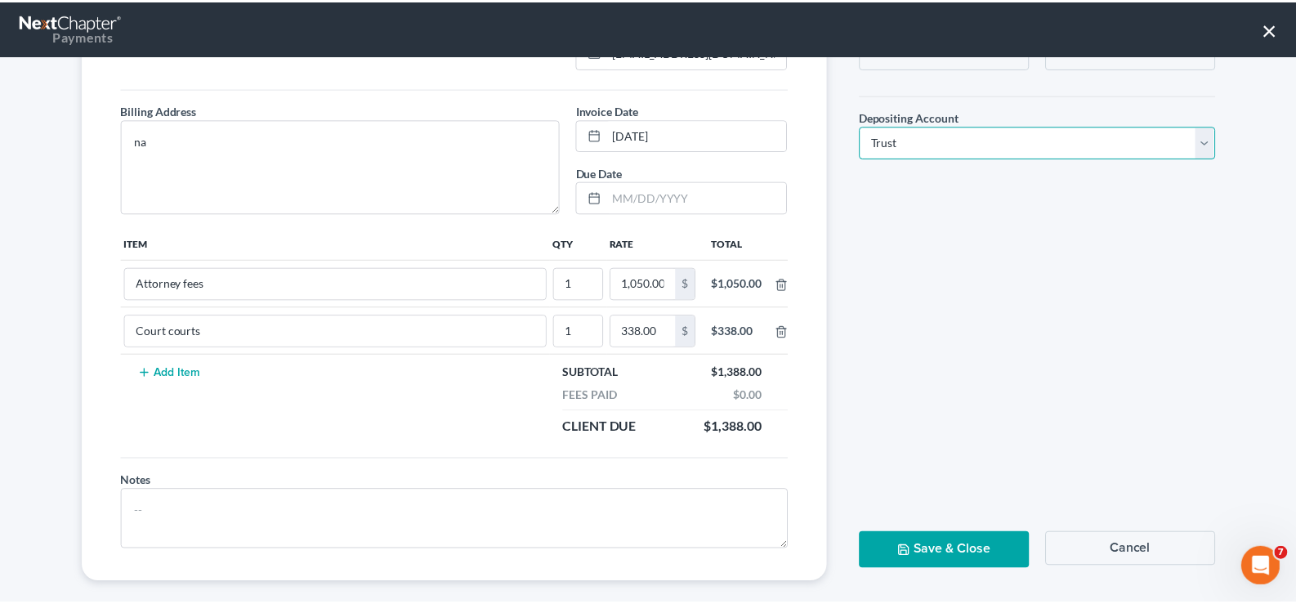
scroll to position [184, 0]
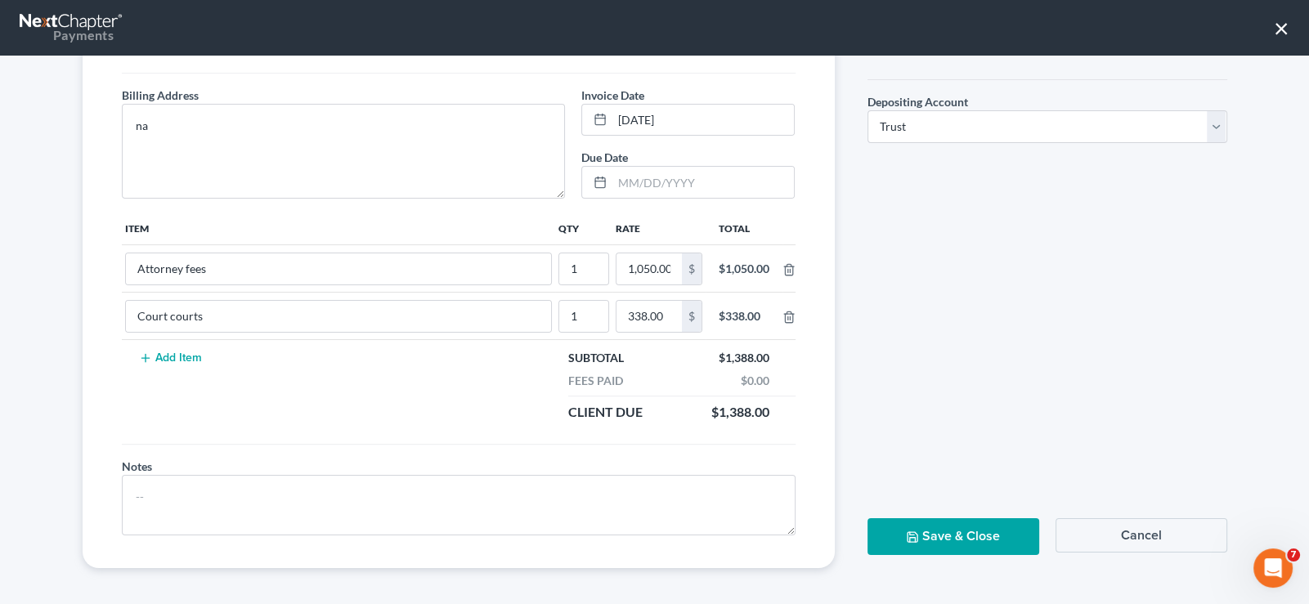
click at [937, 523] on button "Save & Close" at bounding box center [953, 536] width 172 height 37
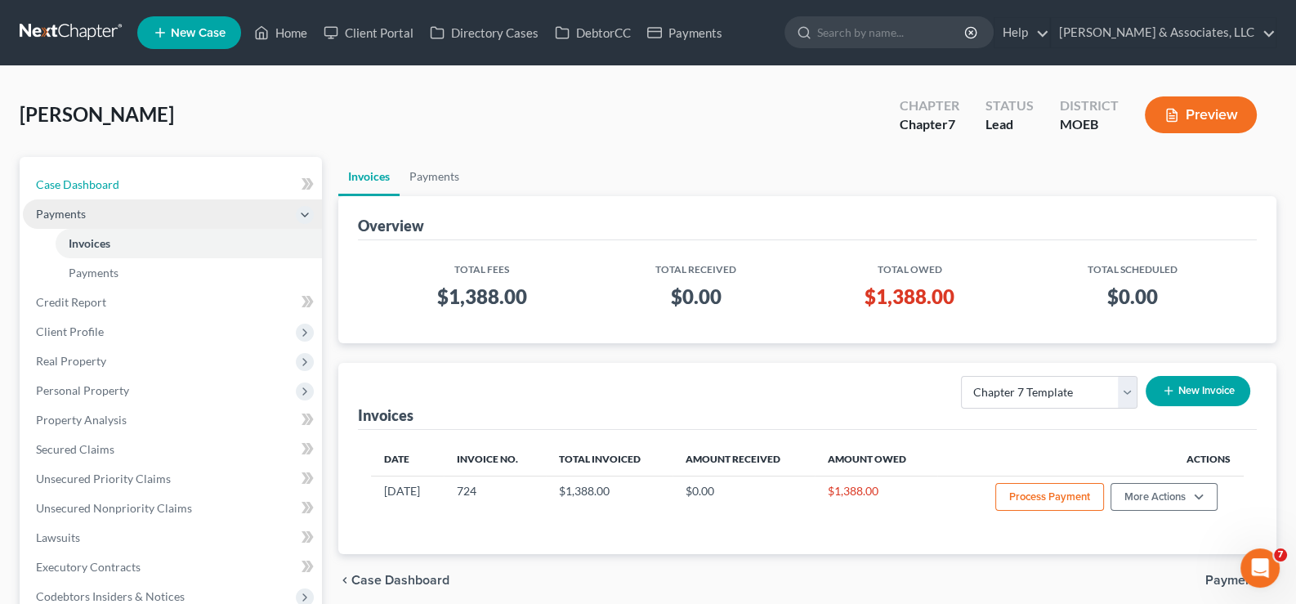
drag, startPoint x: 91, startPoint y: 185, endPoint x: 164, endPoint y: 223, distance: 83.0
click at [91, 185] on span "Case Dashboard" at bounding box center [77, 184] width 83 height 14
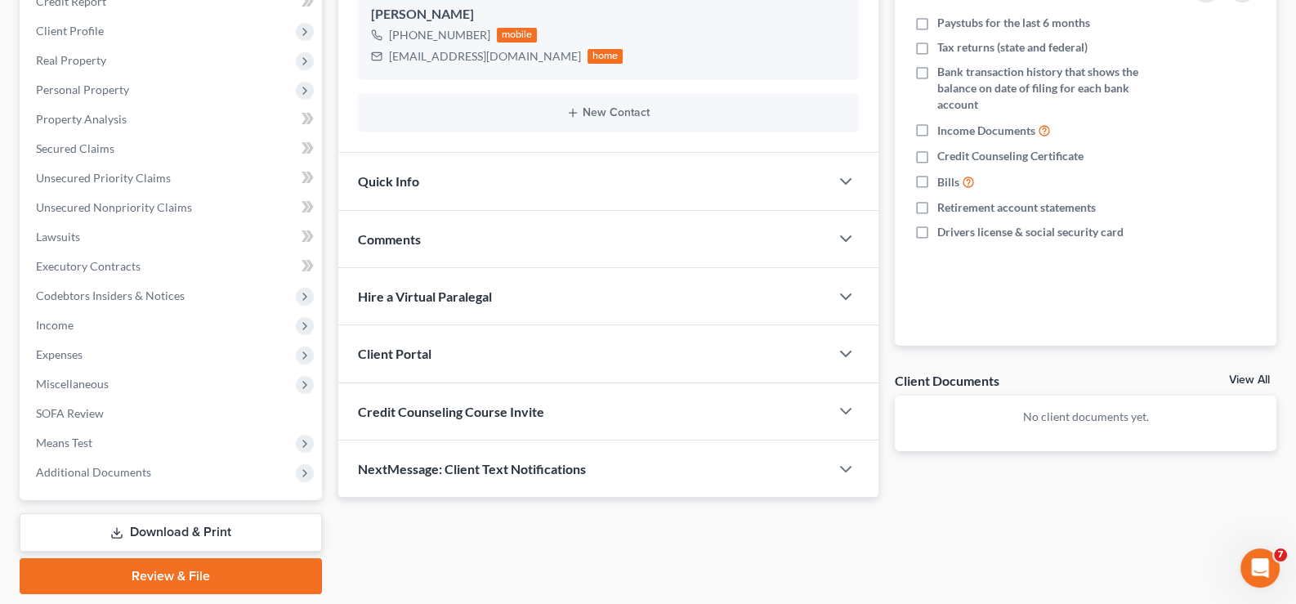
scroll to position [245, 0]
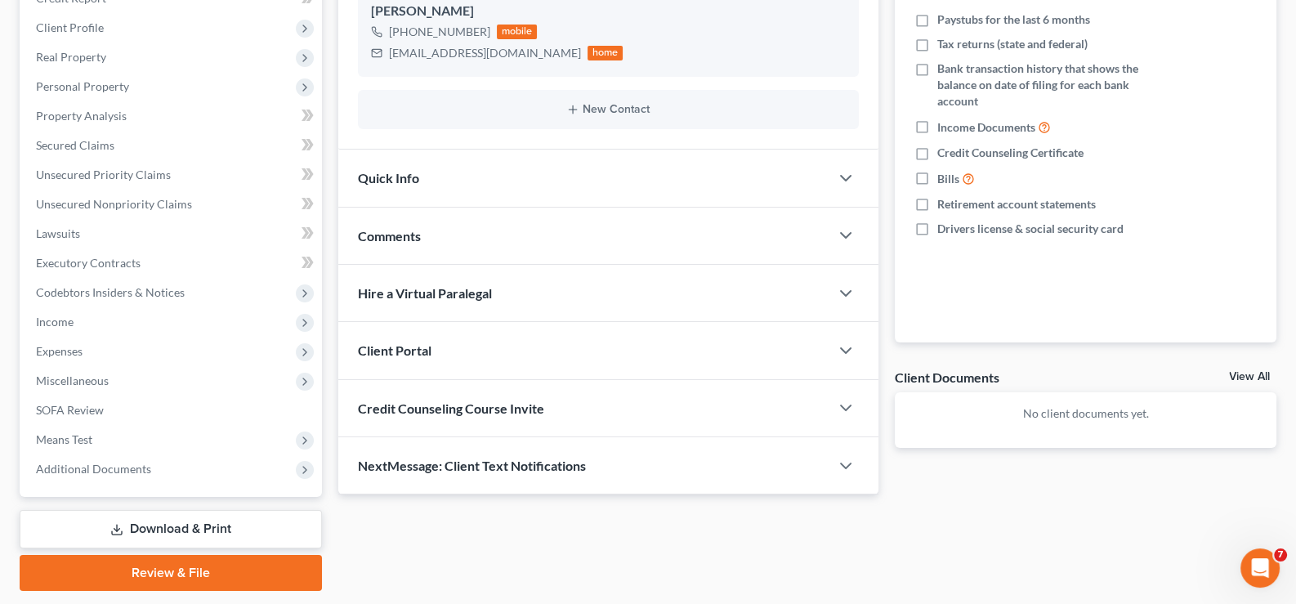
click at [414, 351] on span "Client Portal" at bounding box center [395, 350] width 74 height 16
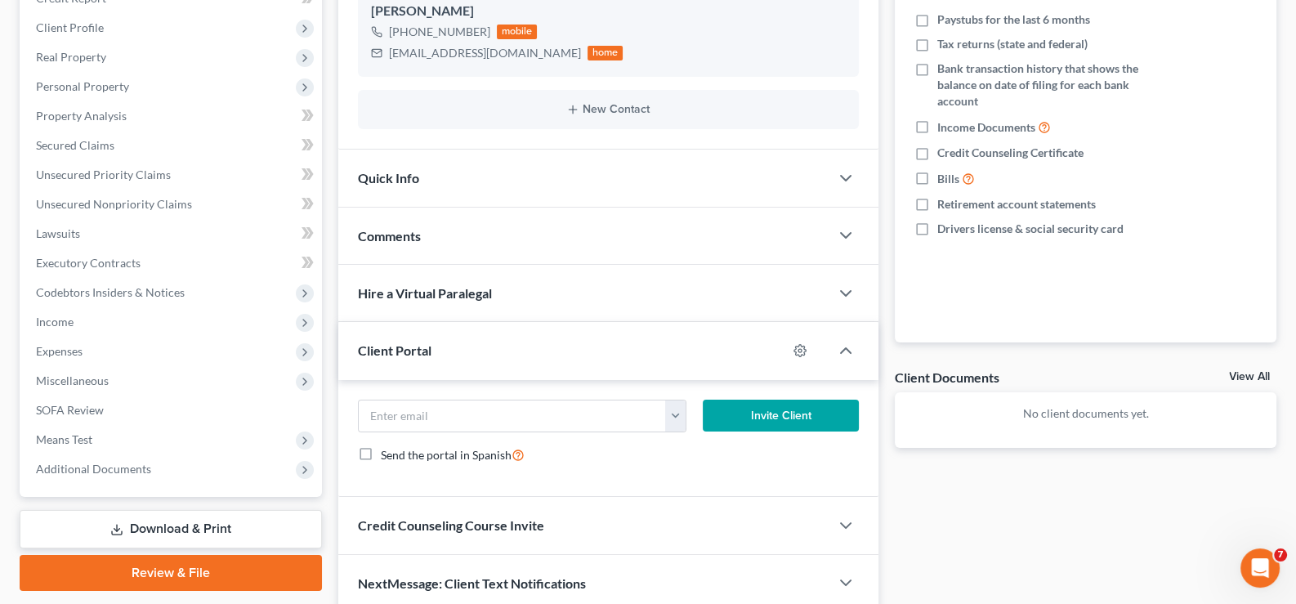
click at [503, 343] on div "Client Portal" at bounding box center [563, 350] width 450 height 56
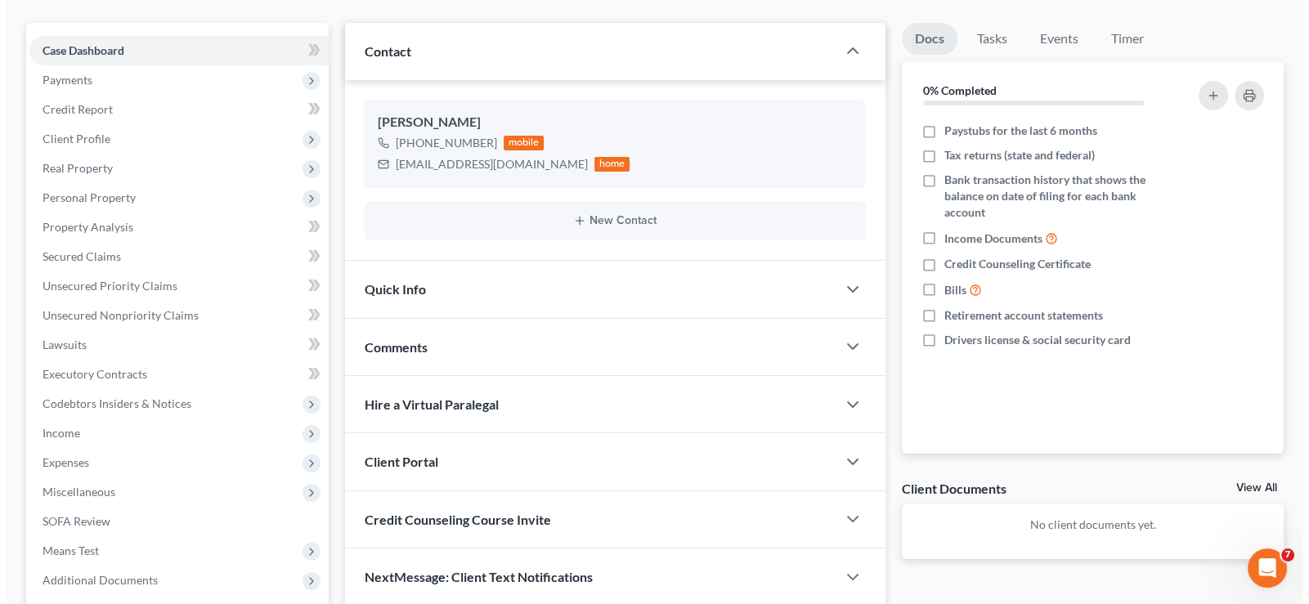
scroll to position [0, 0]
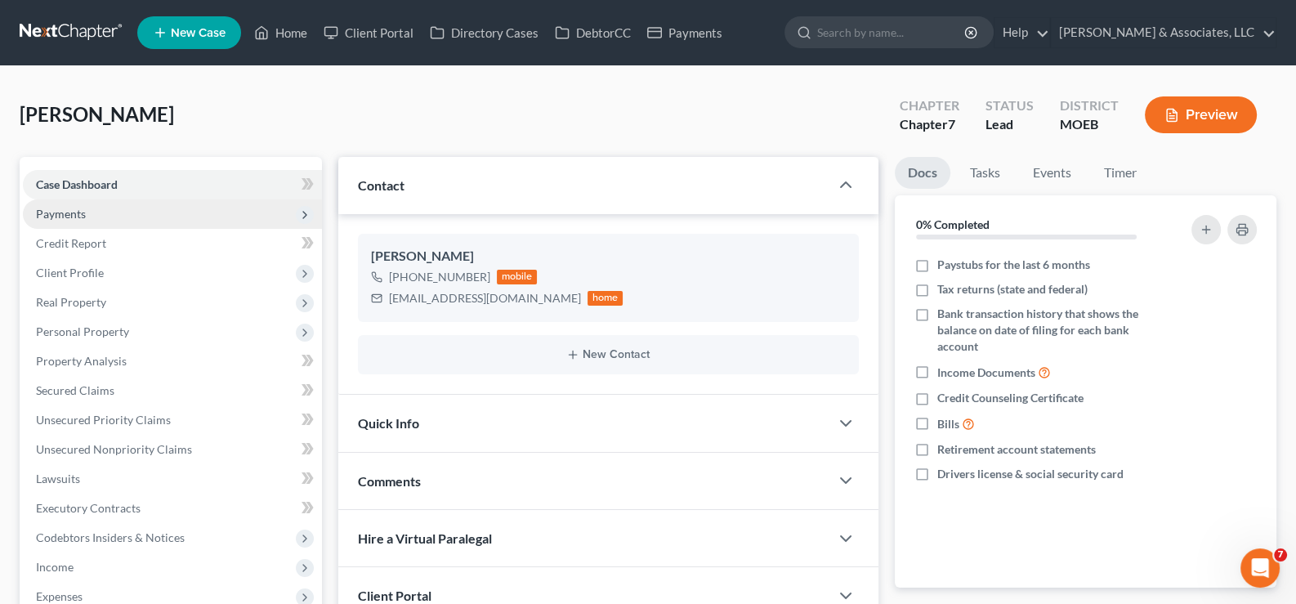
click at [78, 216] on span "Payments" at bounding box center [61, 214] width 50 height 14
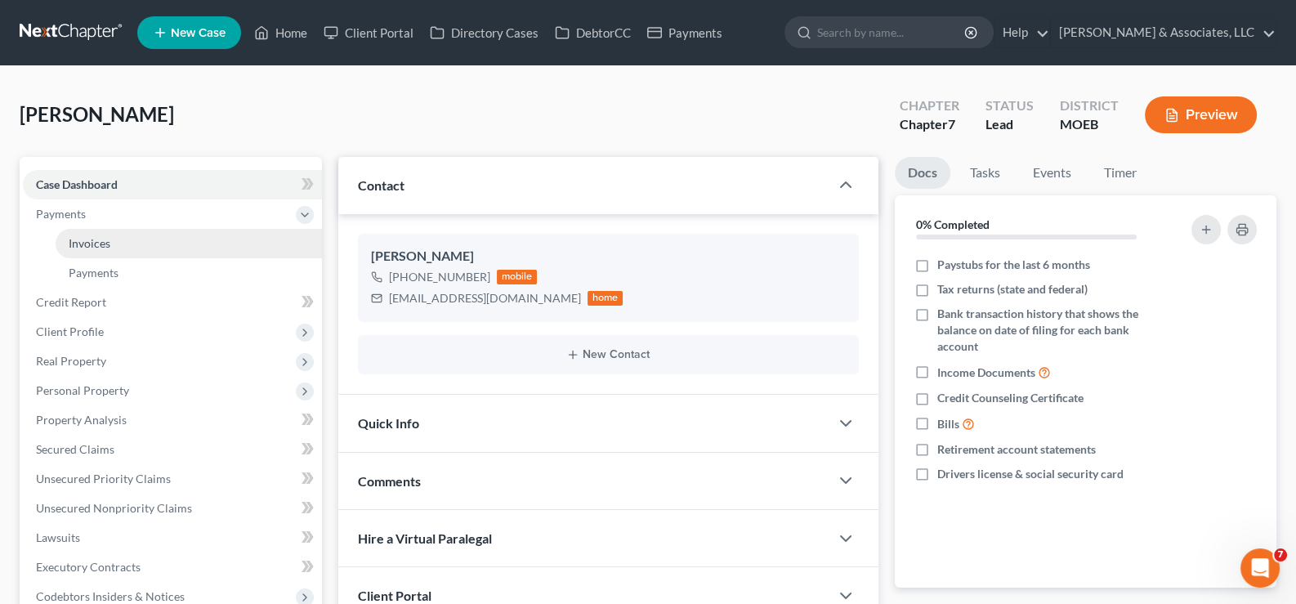
click at [102, 244] on span "Invoices" at bounding box center [90, 243] width 42 height 14
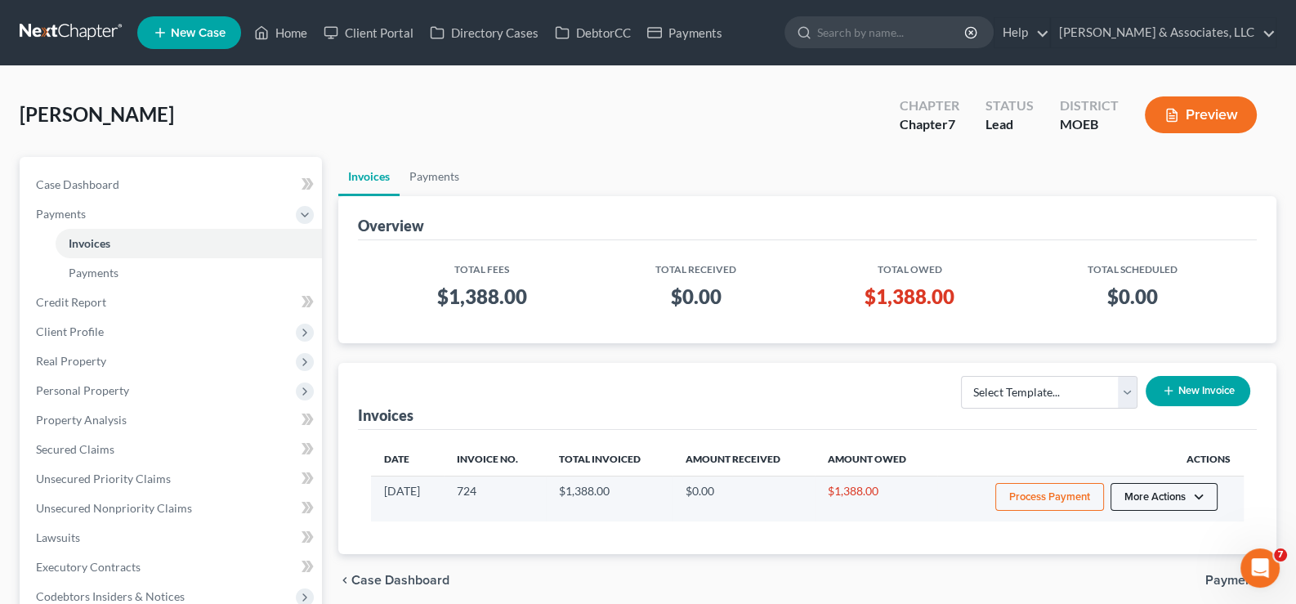
click at [1177, 497] on button "More Actions" at bounding box center [1164, 497] width 107 height 28
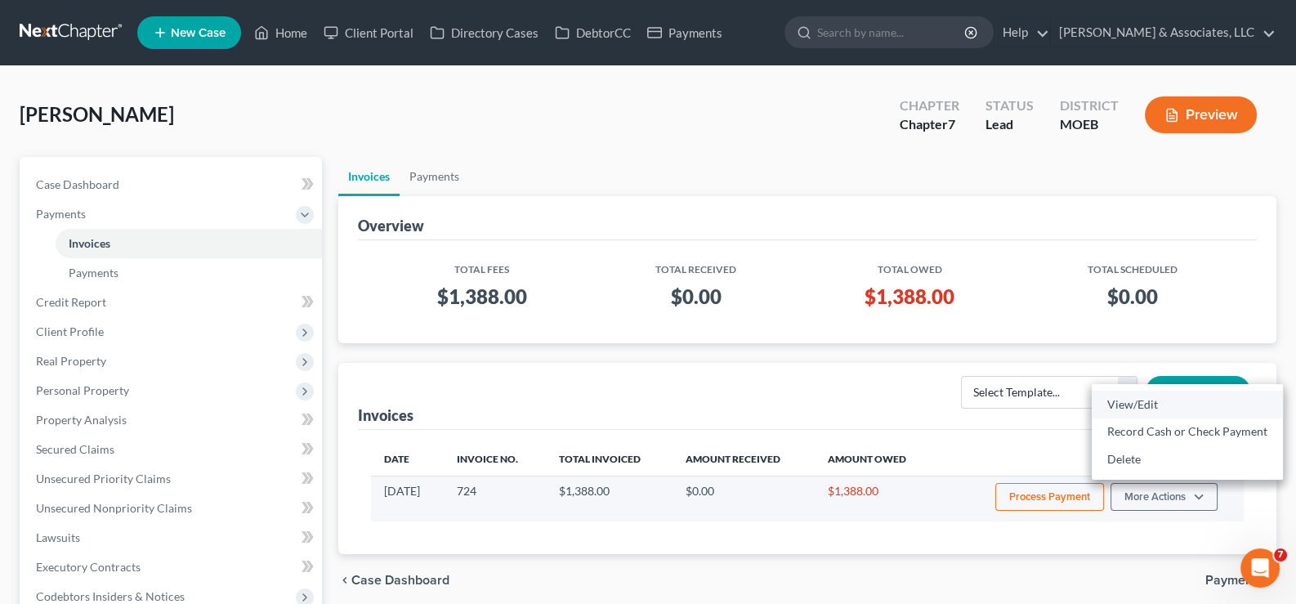
click at [1117, 399] on link "View/Edit" at bounding box center [1187, 405] width 191 height 28
select select "1"
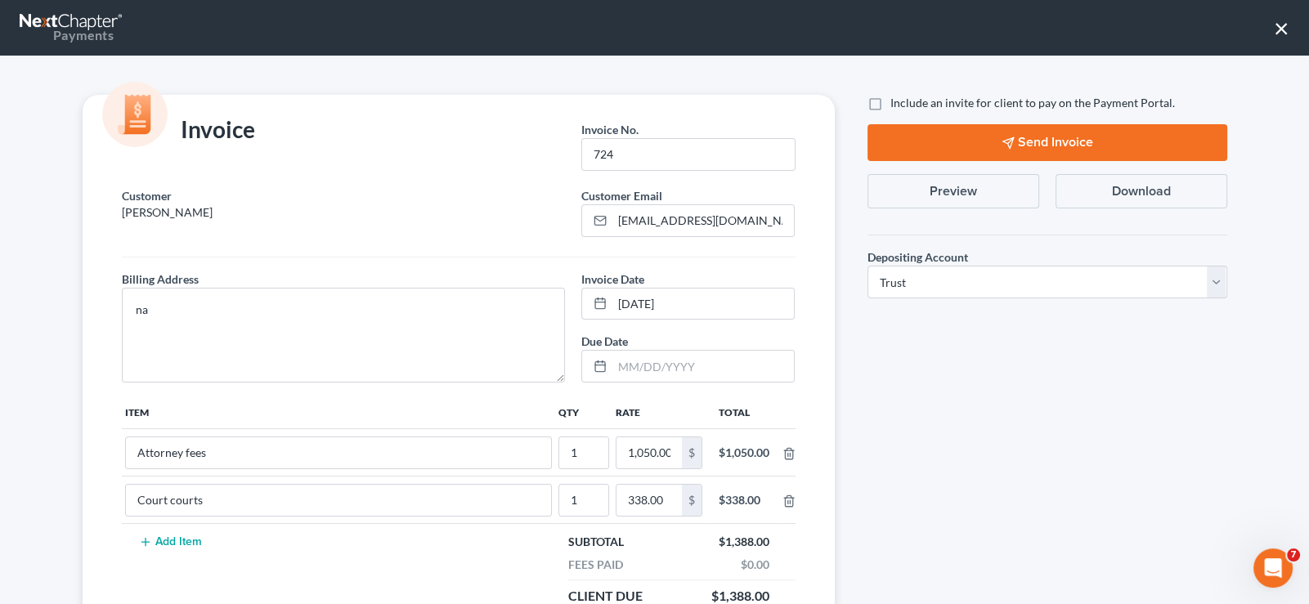
click at [890, 105] on label "Include an invite for client to pay on the Payment Portal." at bounding box center [1032, 103] width 284 height 16
click at [897, 105] on input "Include an invite for client to pay on the Payment Portal." at bounding box center [902, 100] width 11 height 11
checkbox input "true"
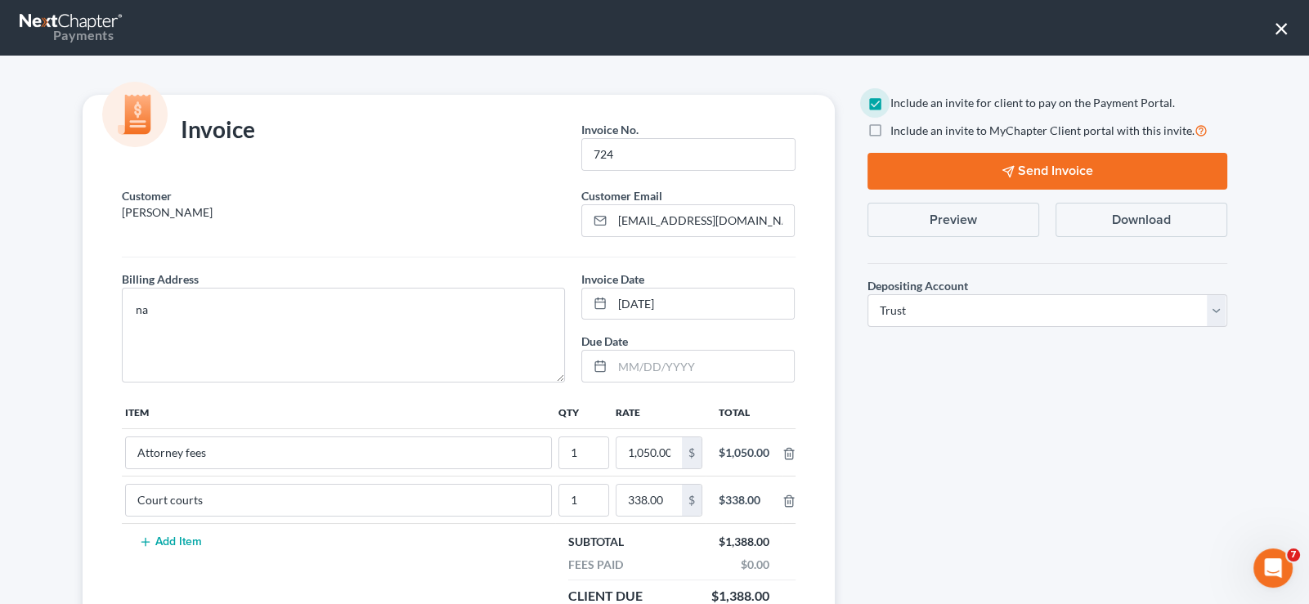
click at [890, 130] on label "Include an invite to MyChapter Client portal with this invite." at bounding box center [1048, 130] width 317 height 19
click at [897, 130] on input "Include an invite to MyChapter Client portal with this invite." at bounding box center [902, 126] width 11 height 11
checkbox input "true"
click at [977, 164] on button "Send Invoice" at bounding box center [1047, 171] width 360 height 37
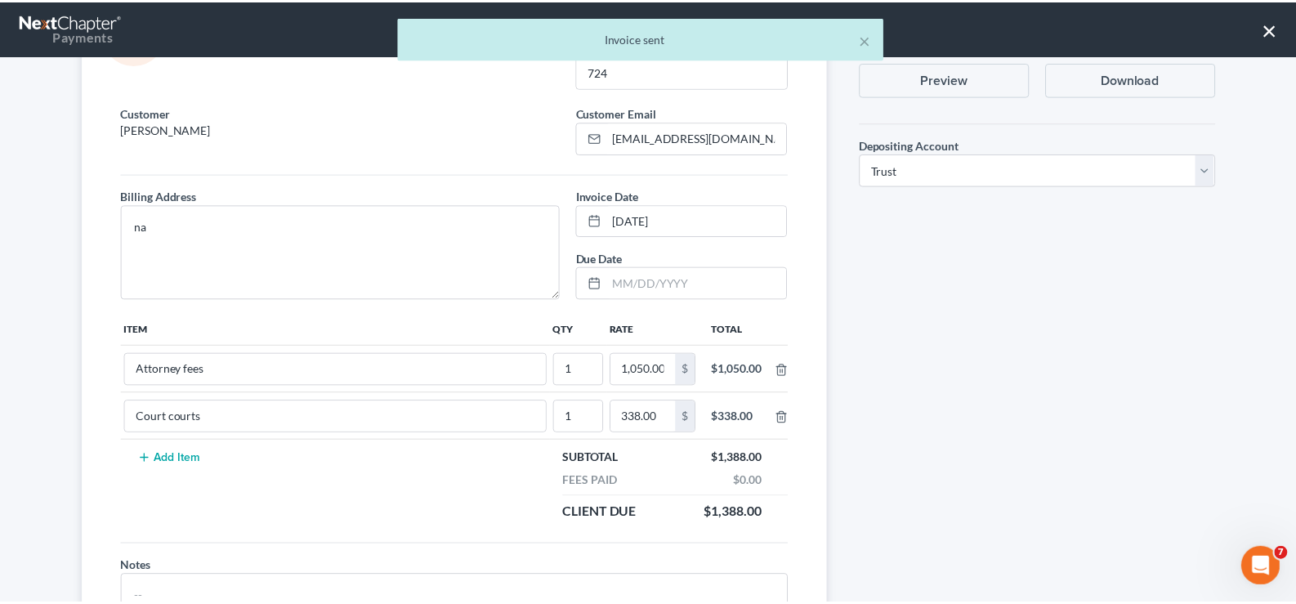
scroll to position [184, 0]
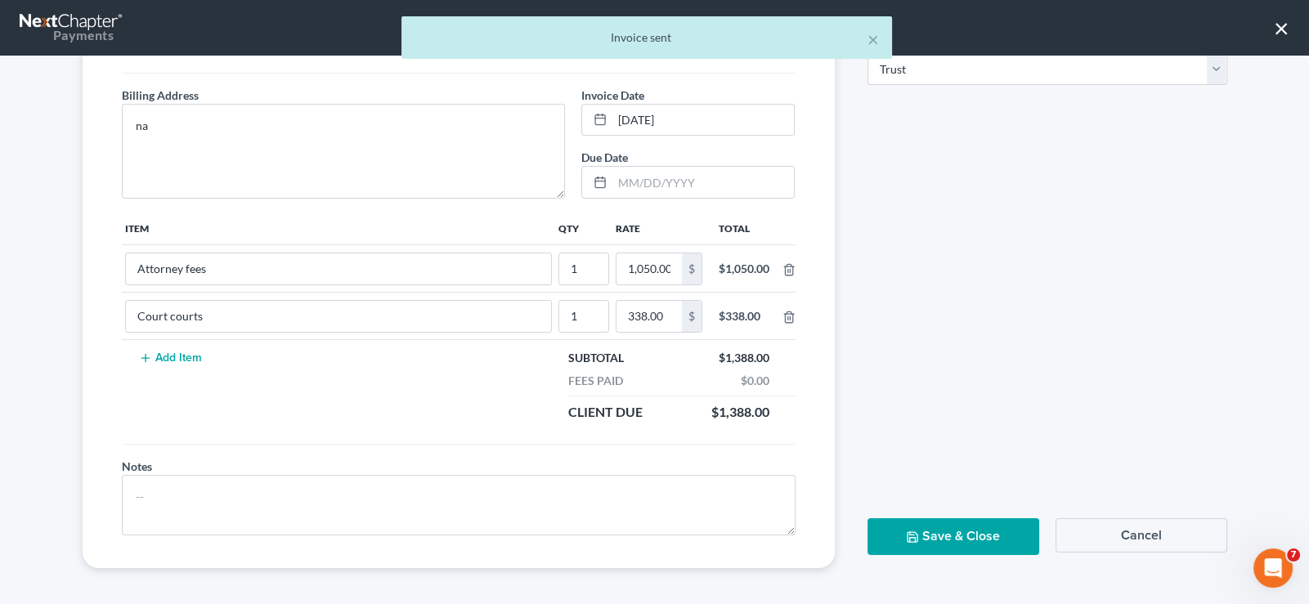
click at [960, 538] on button "Save & Close" at bounding box center [953, 536] width 172 height 37
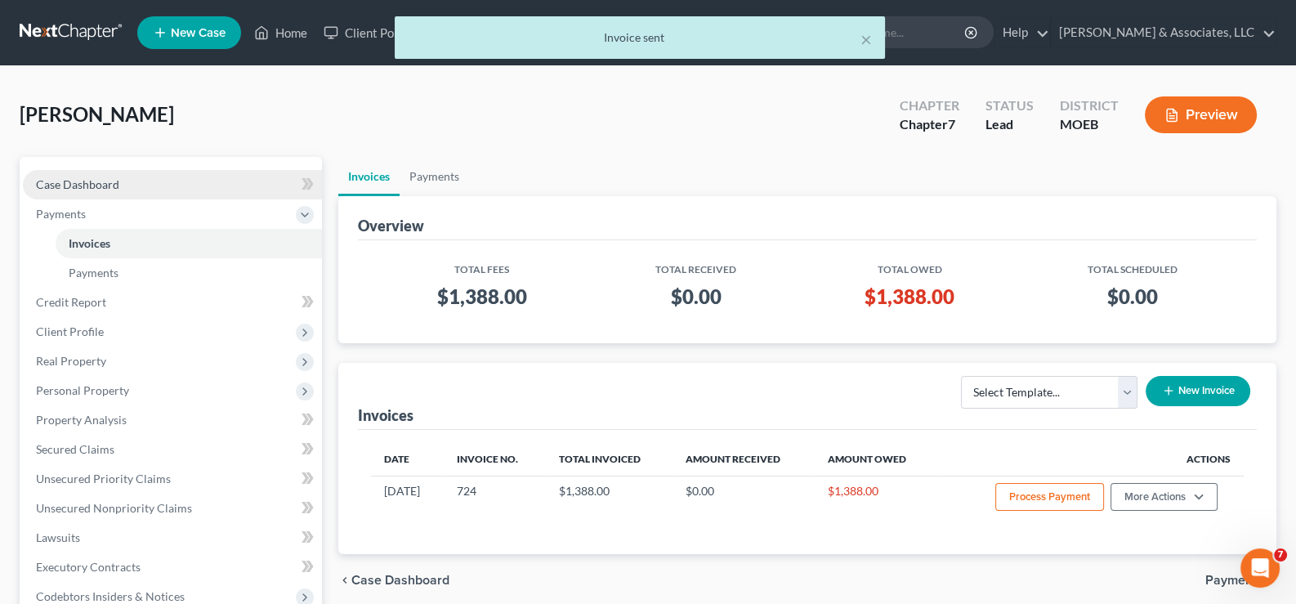
click at [114, 172] on link "Case Dashboard" at bounding box center [172, 184] width 299 height 29
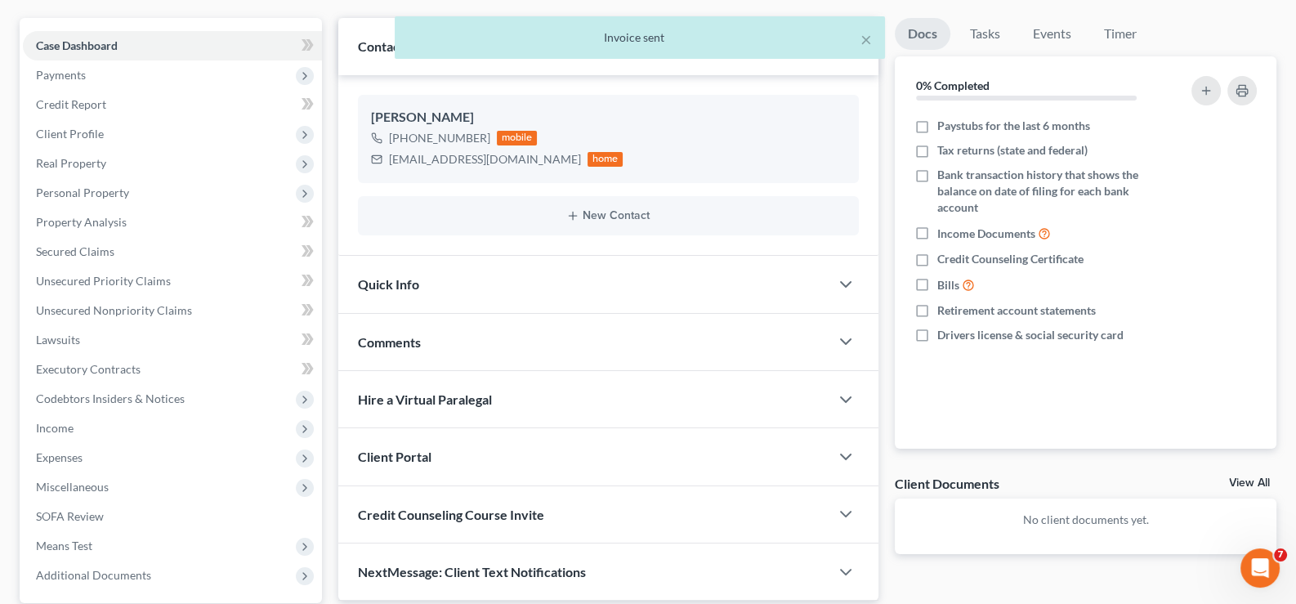
scroll to position [245, 0]
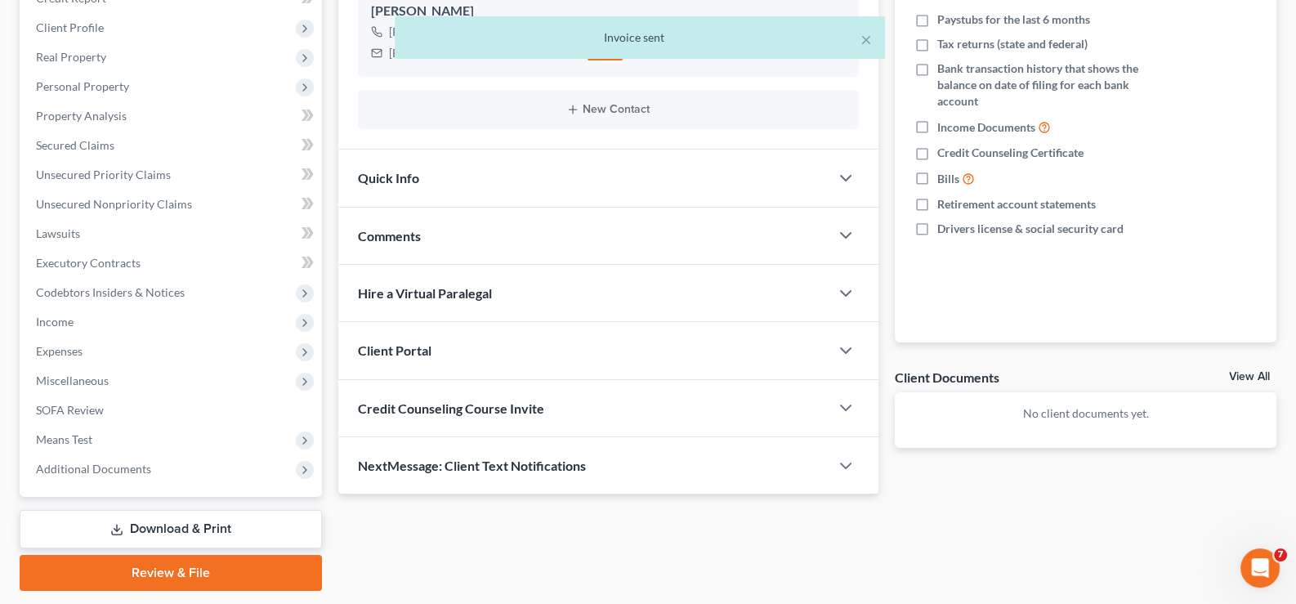
click at [384, 339] on div "Client Portal" at bounding box center [584, 350] width 492 height 56
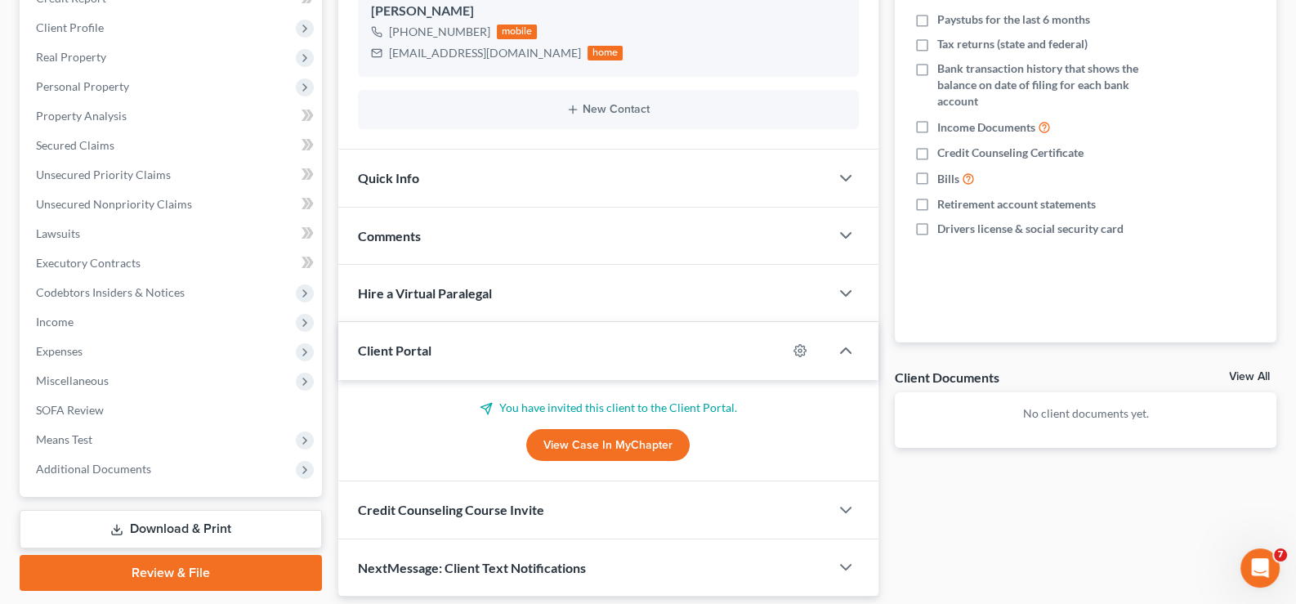
click at [380, 342] on span "Client Portal" at bounding box center [395, 350] width 74 height 16
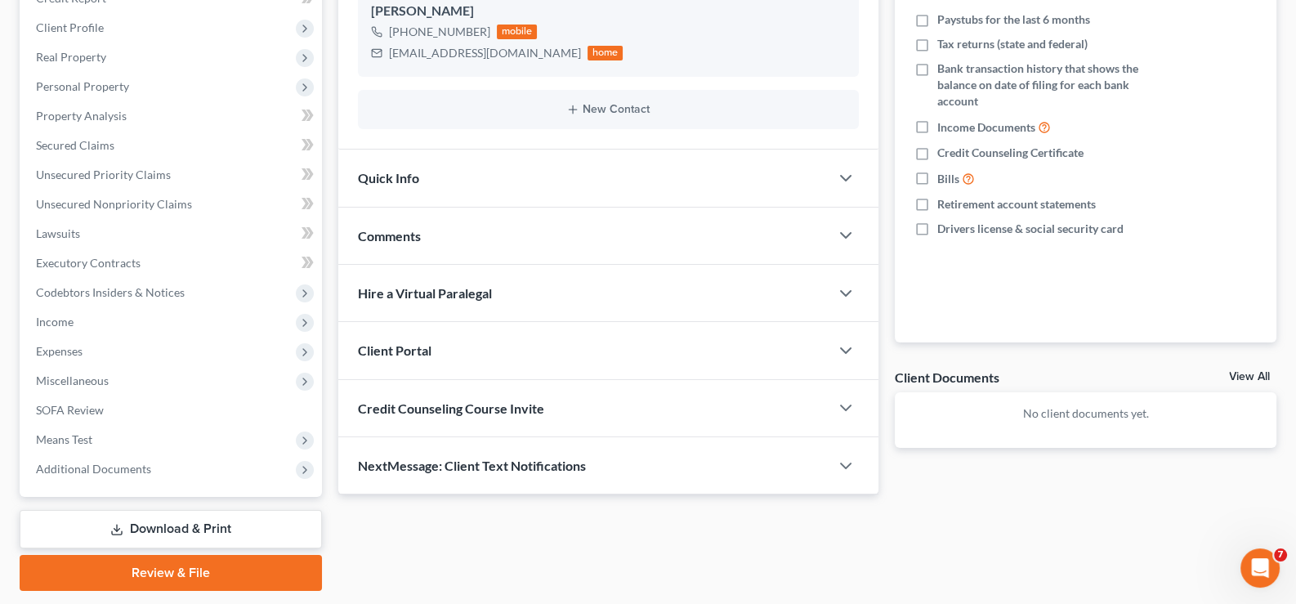
click at [431, 402] on span "Credit Counseling Course Invite" at bounding box center [451, 408] width 186 height 16
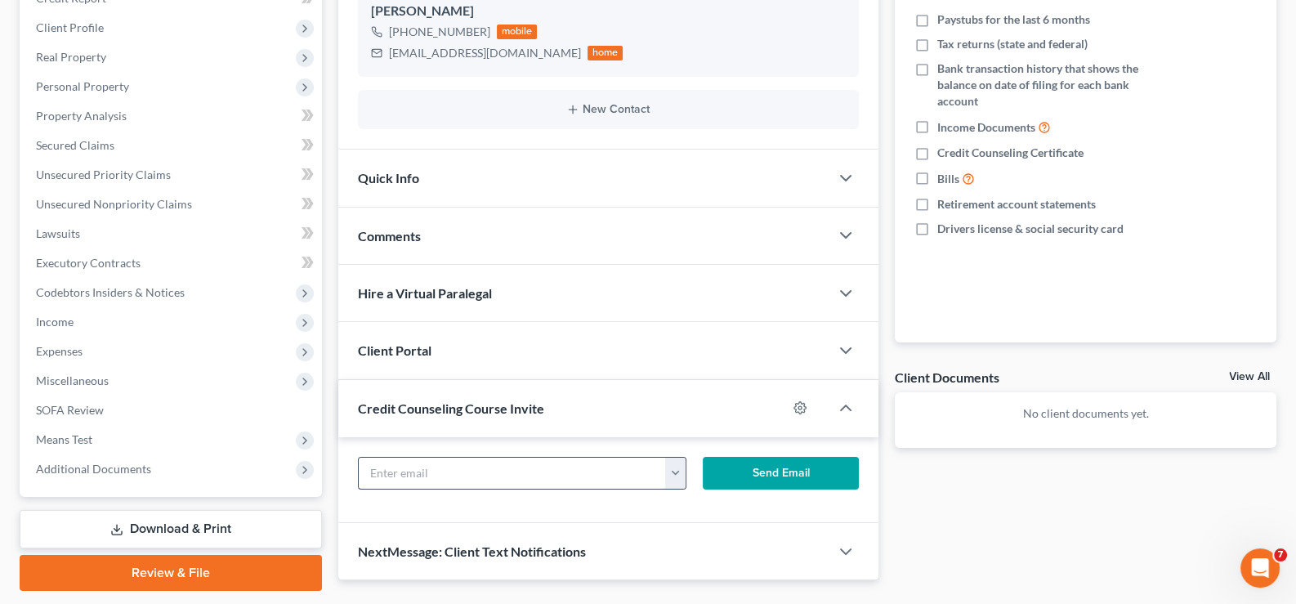
click at [490, 459] on input "text" at bounding box center [513, 473] width 308 height 31
paste input "[EMAIL_ADDRESS][DOMAIN_NAME]"
type input "[EMAIL_ADDRESS][DOMAIN_NAME]"
click at [757, 470] on button "Send Email" at bounding box center [781, 473] width 156 height 33
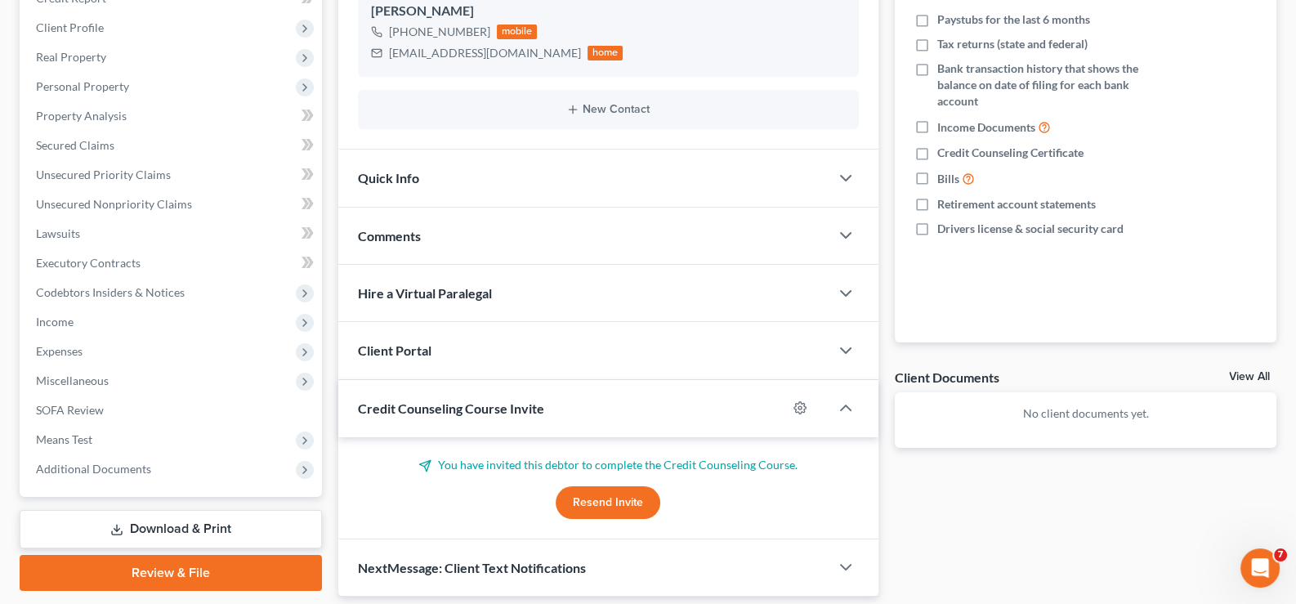
click at [414, 409] on span "Credit Counseling Course Invite" at bounding box center [451, 408] width 186 height 16
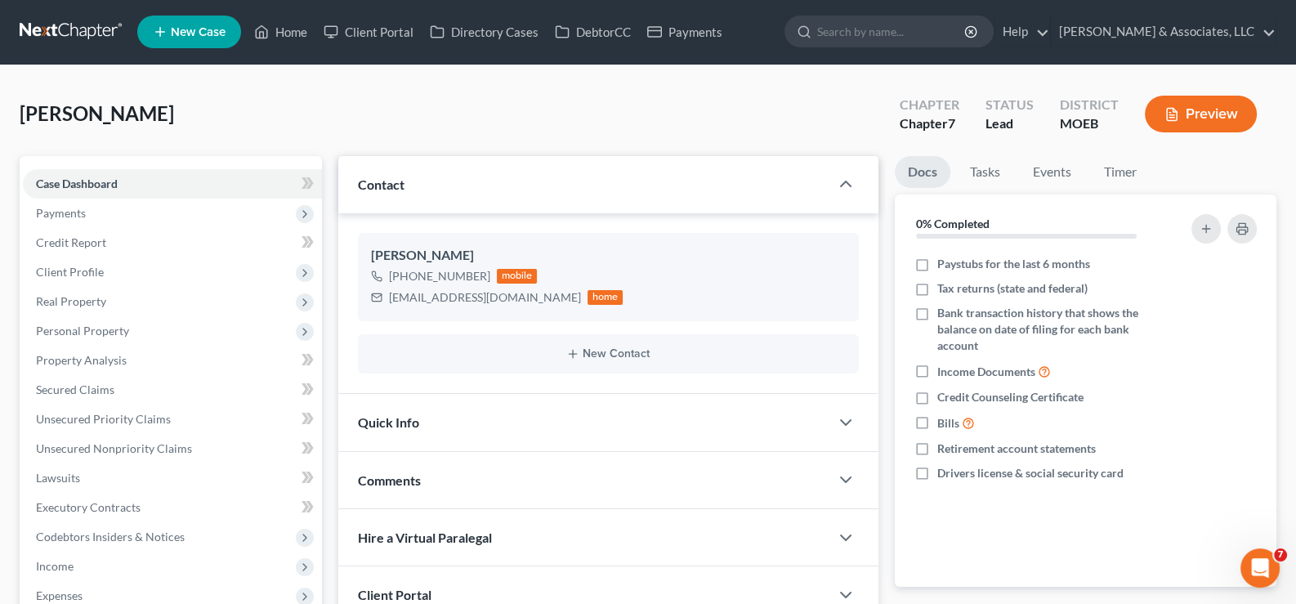
scroll to position [0, 0]
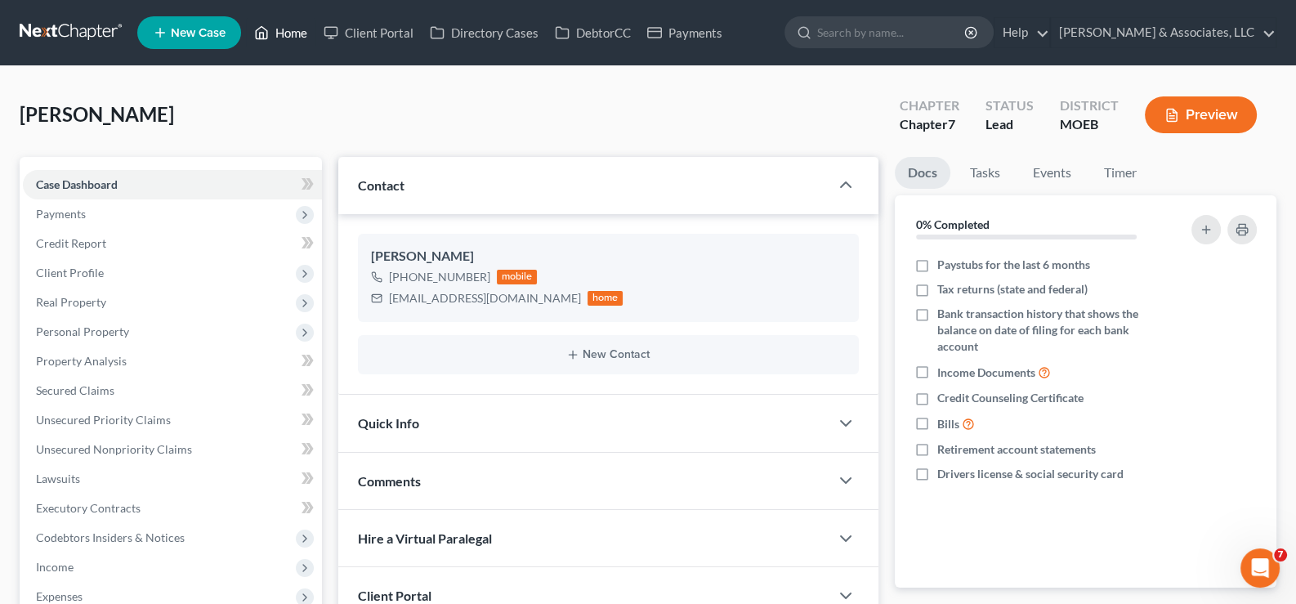
click at [309, 29] on link "Home" at bounding box center [280, 32] width 69 height 29
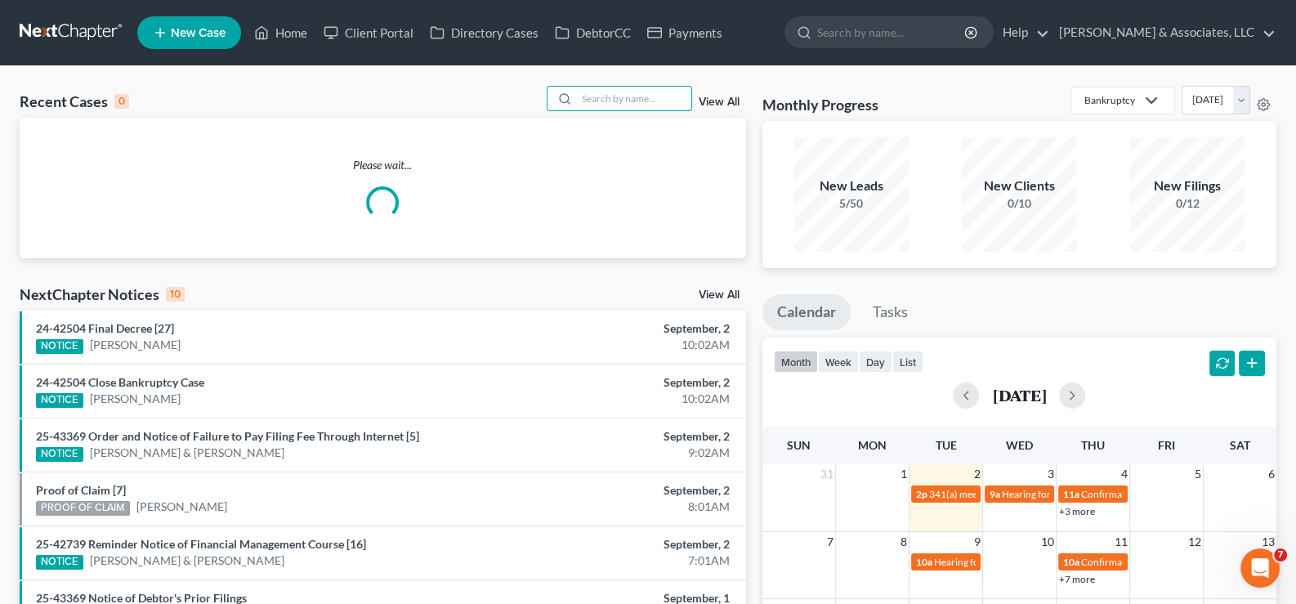
drag, startPoint x: 615, startPoint y: 93, endPoint x: 1014, endPoint y: 199, distance: 411.8
click at [617, 93] on input "search" at bounding box center [634, 99] width 114 height 24
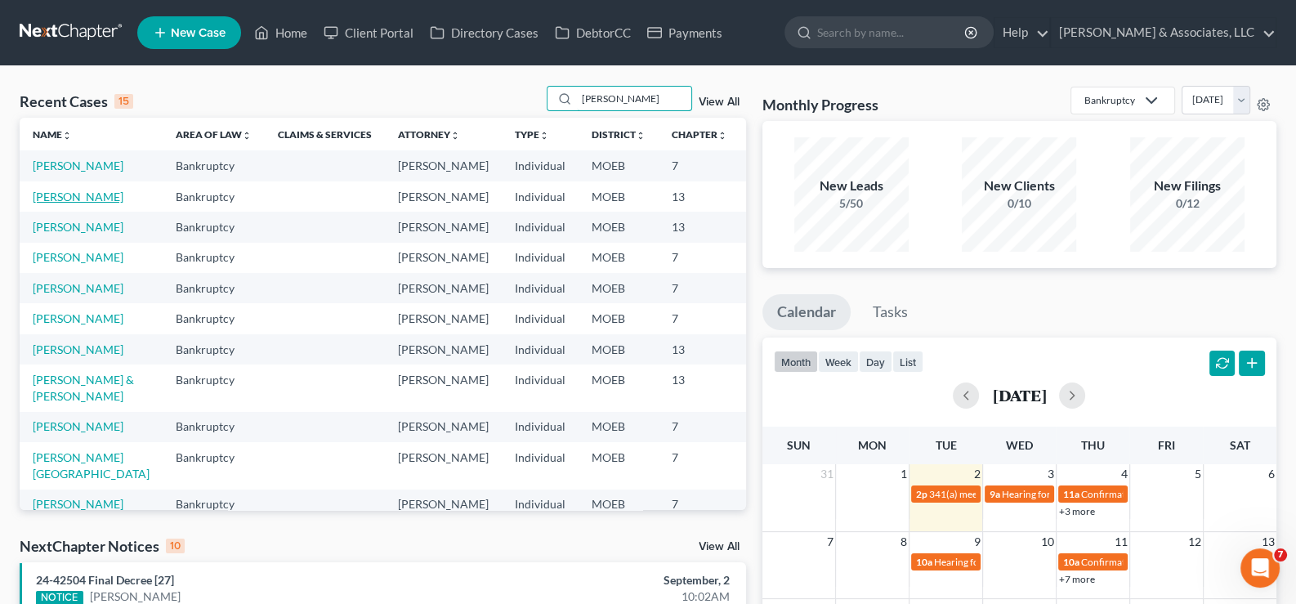
type input "[PERSON_NAME]"
click at [62, 204] on link "[PERSON_NAME]" at bounding box center [78, 197] width 91 height 14
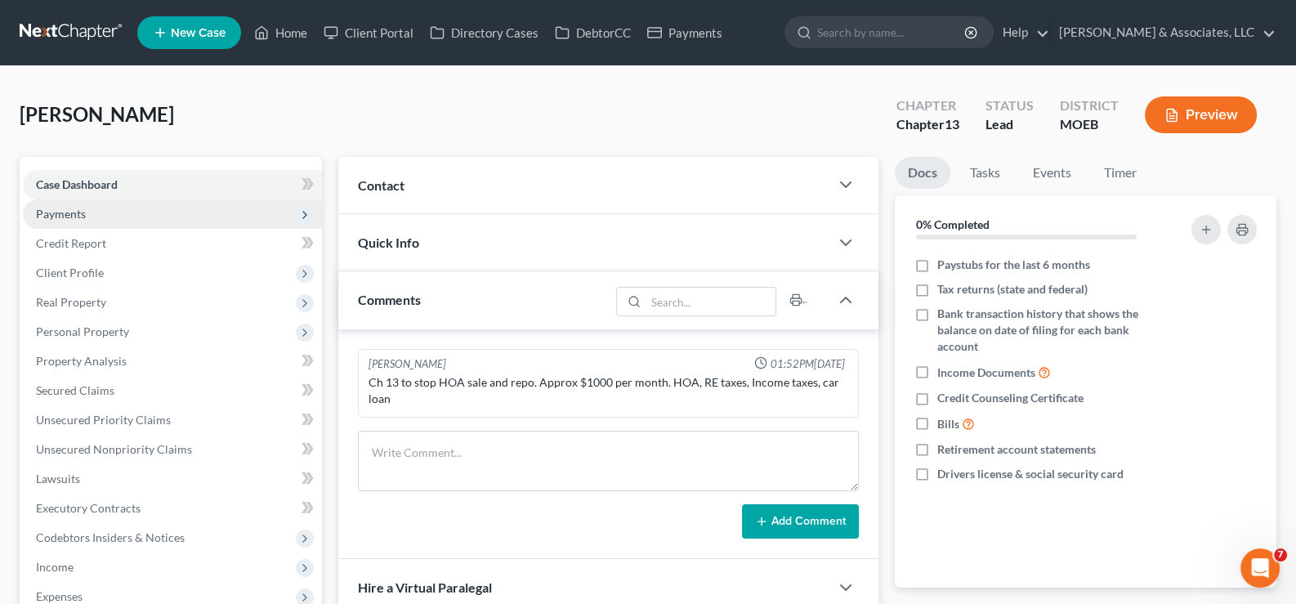
click at [52, 217] on span "Payments" at bounding box center [61, 214] width 50 height 14
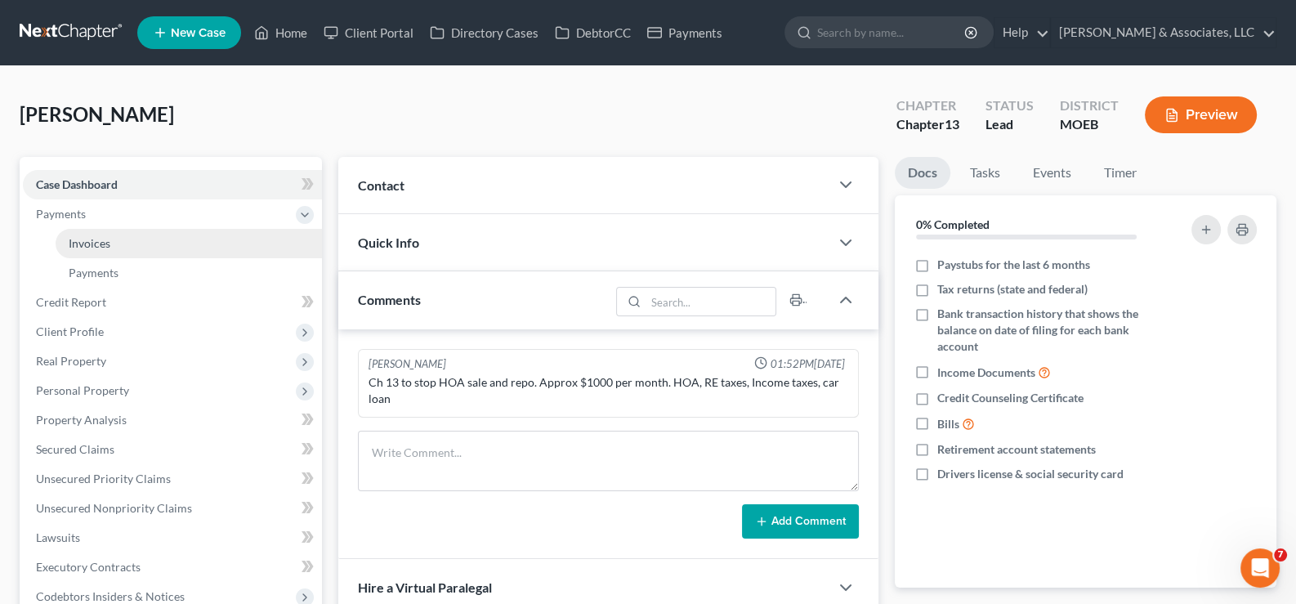
click at [67, 240] on link "Invoices" at bounding box center [189, 243] width 266 height 29
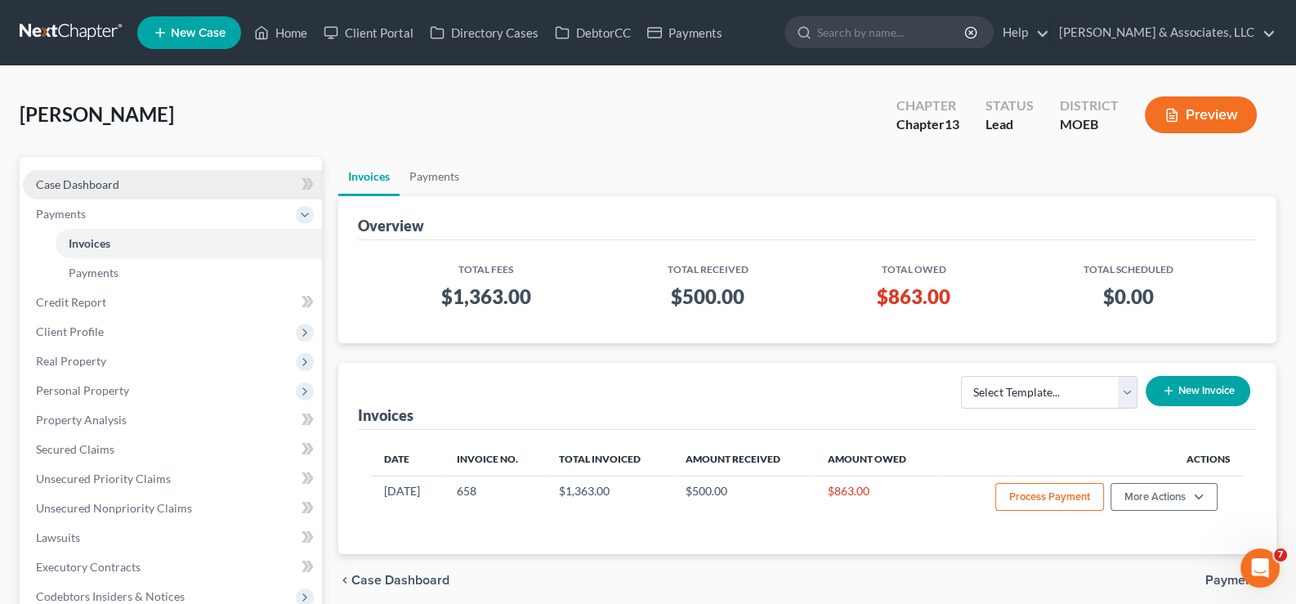
click at [69, 181] on span "Case Dashboard" at bounding box center [77, 184] width 83 height 14
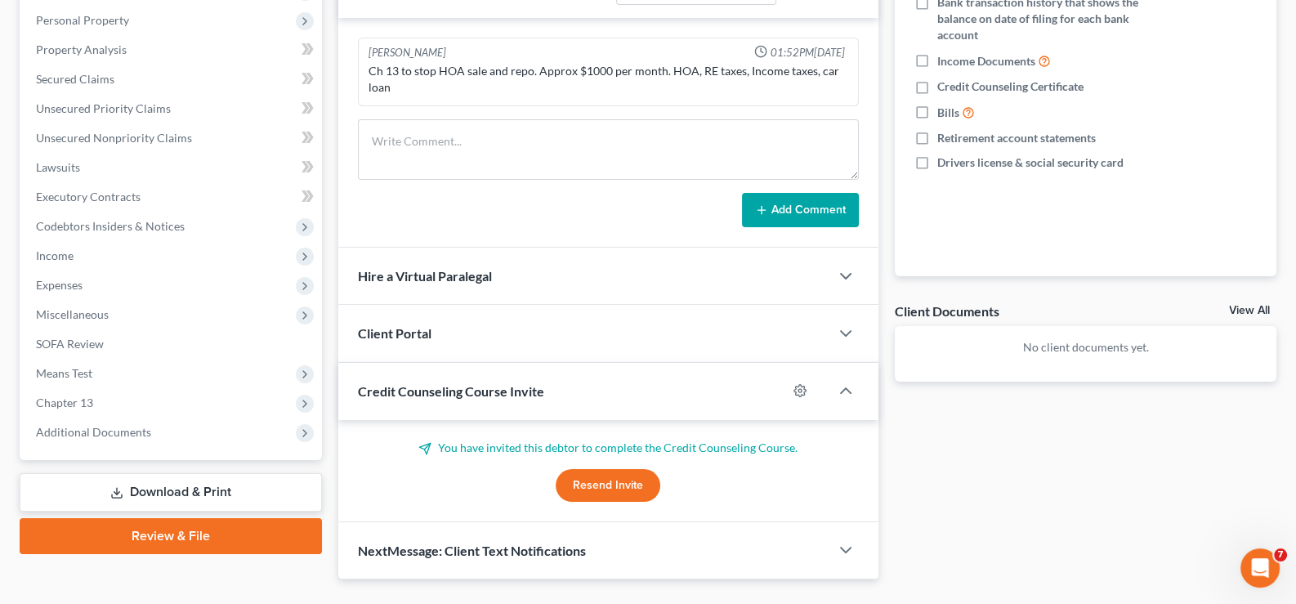
scroll to position [346, 0]
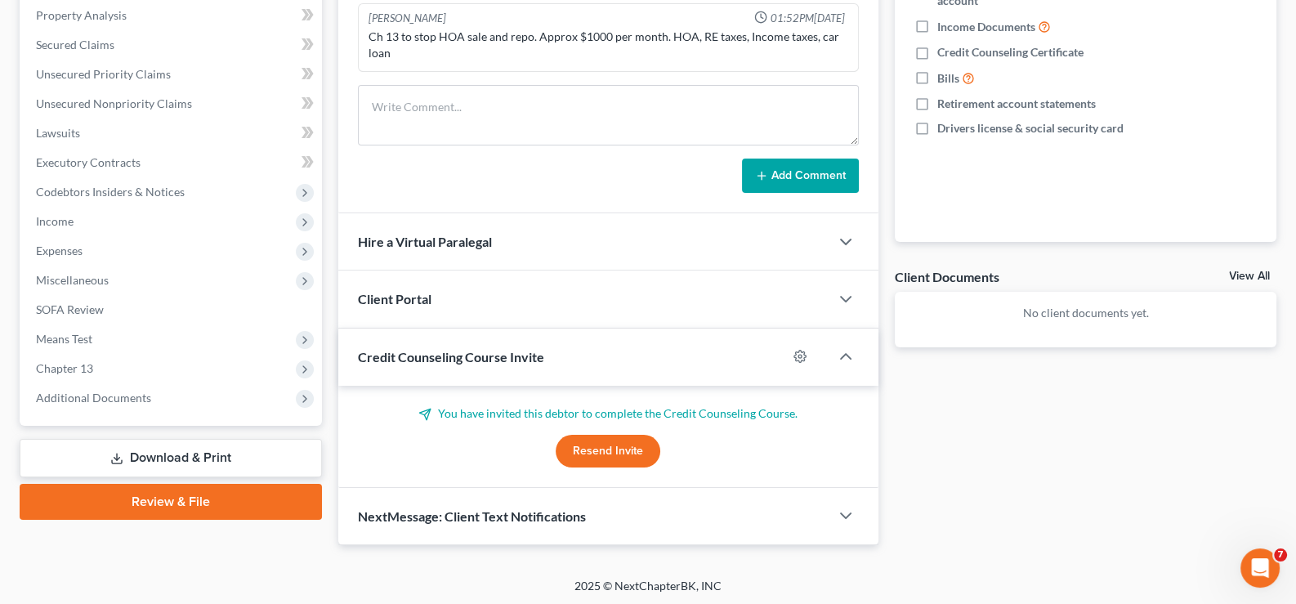
click at [370, 295] on span "Client Portal" at bounding box center [395, 299] width 74 height 16
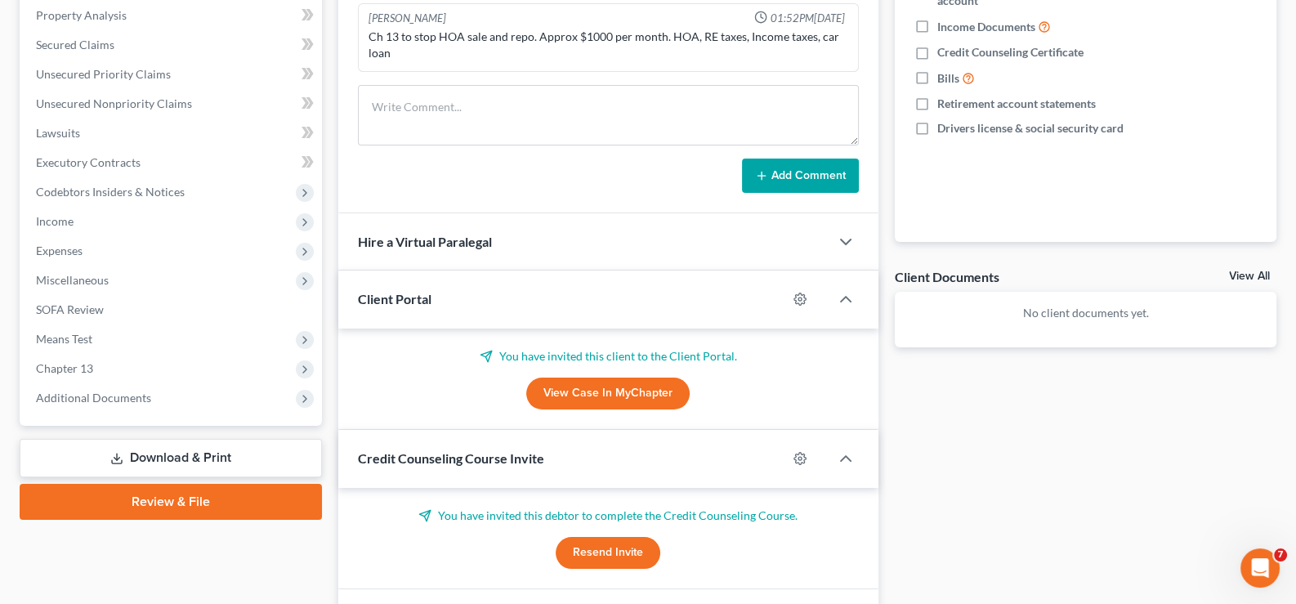
click at [370, 295] on span "Client Portal" at bounding box center [395, 299] width 74 height 16
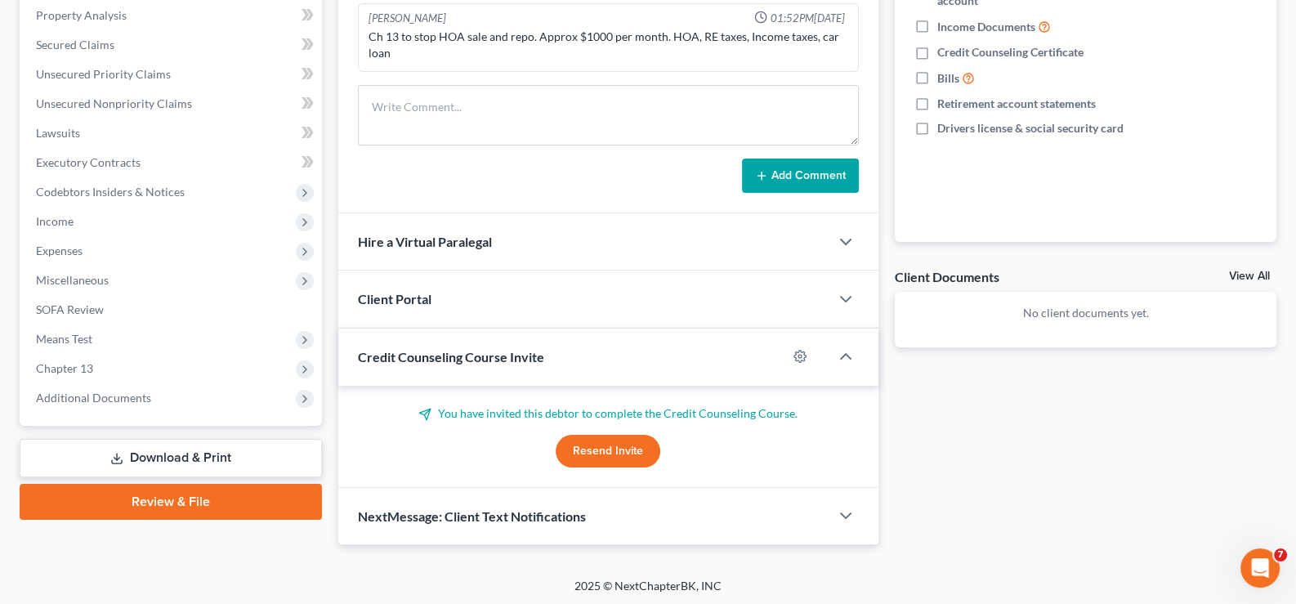
click at [392, 358] on span "Credit Counseling Course Invite" at bounding box center [451, 357] width 186 height 16
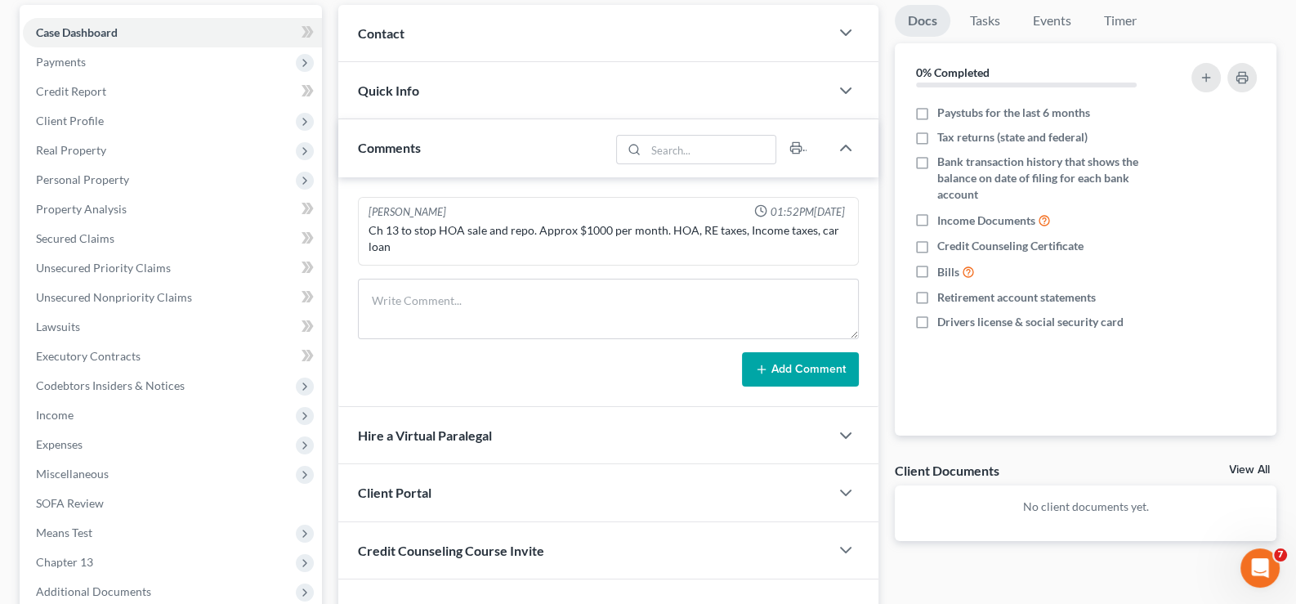
scroll to position [0, 0]
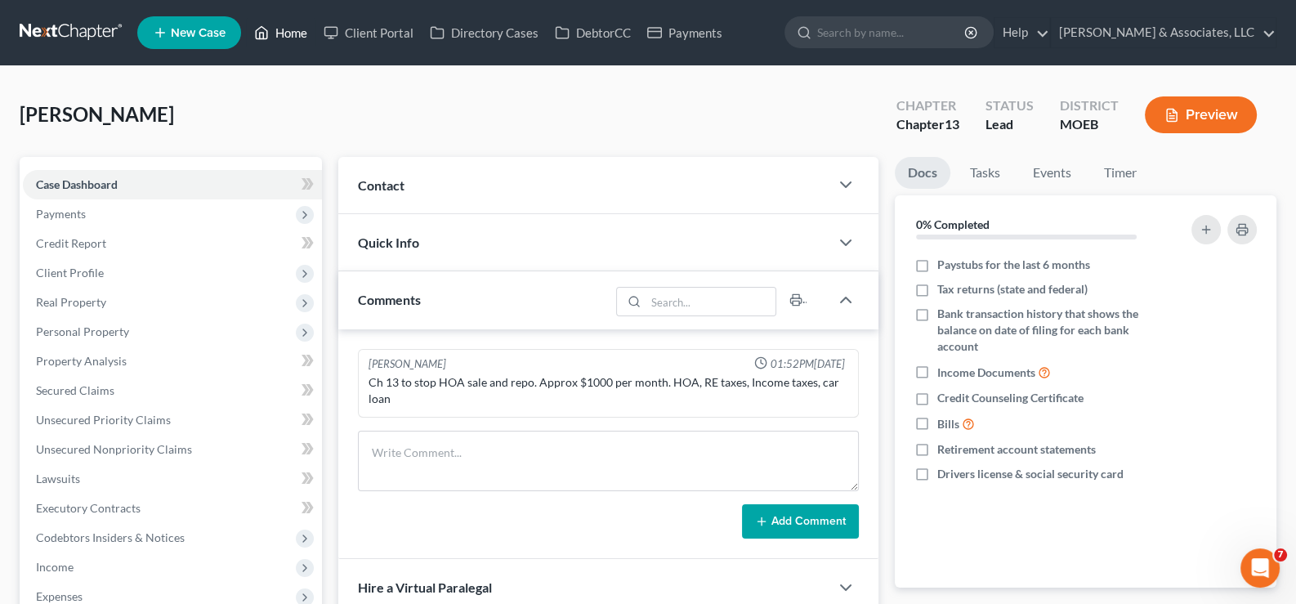
click at [287, 34] on link "Home" at bounding box center [280, 32] width 69 height 29
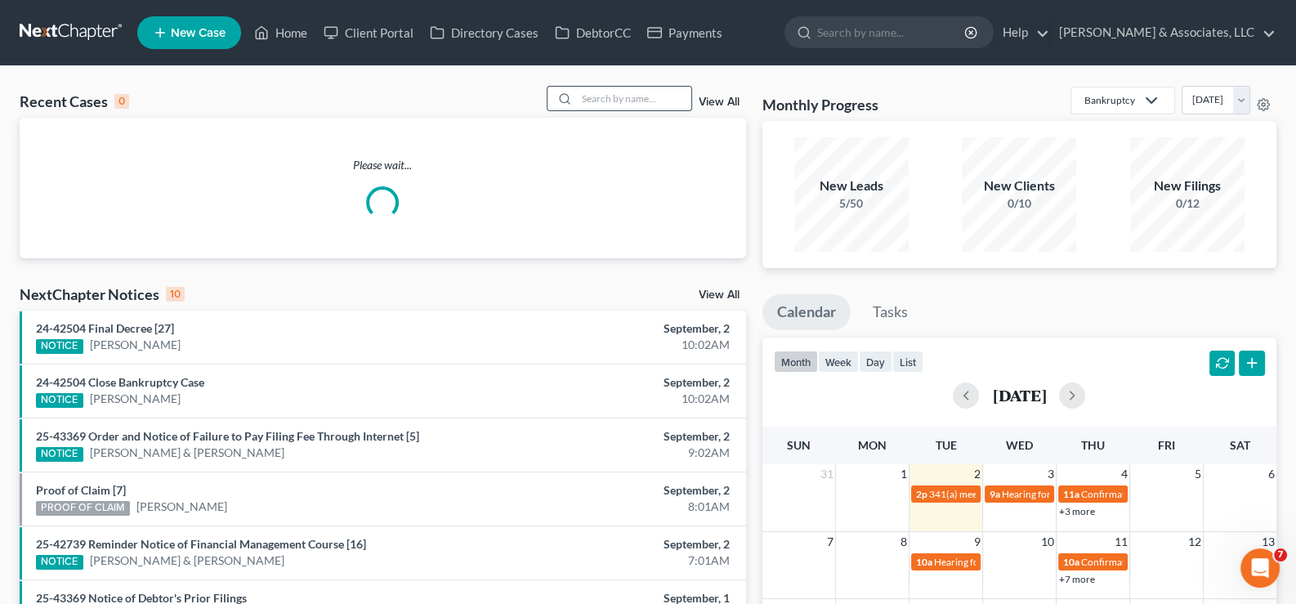
click at [613, 97] on input "search" at bounding box center [634, 99] width 114 height 24
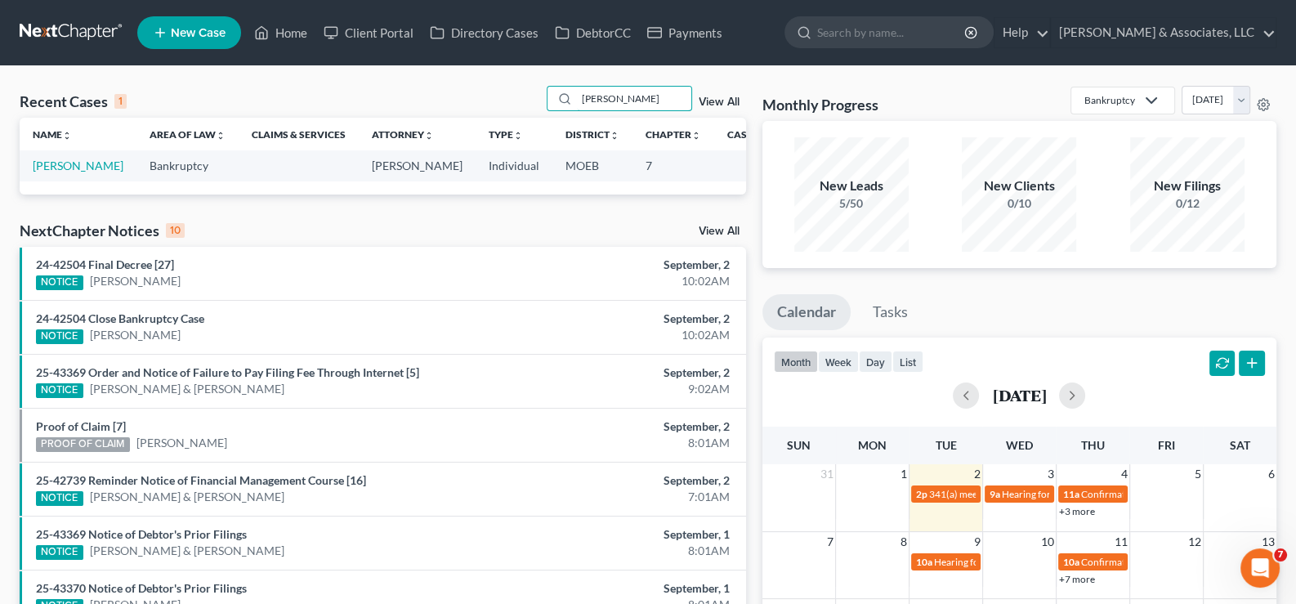
type input "[PERSON_NAME]"
click at [214, 33] on span "New Case" at bounding box center [198, 33] width 55 height 12
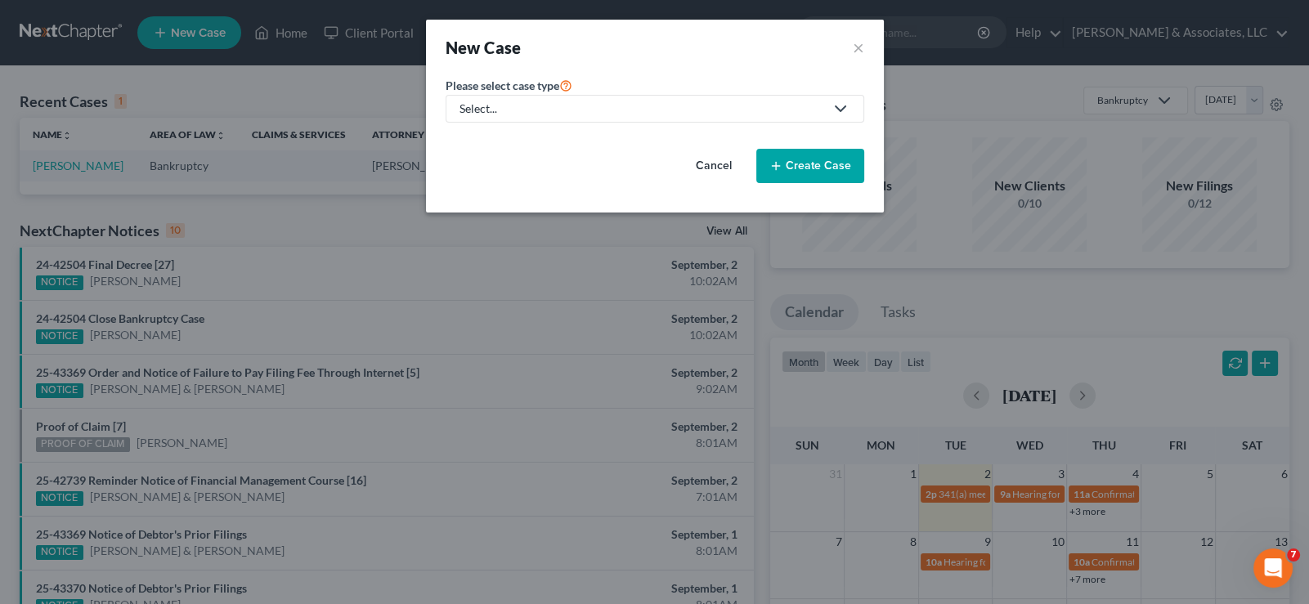
click at [535, 101] on div "Select..." at bounding box center [641, 109] width 365 height 16
click at [532, 141] on div "Bankruptcy" at bounding box center [532, 140] width 143 height 16
select select "45"
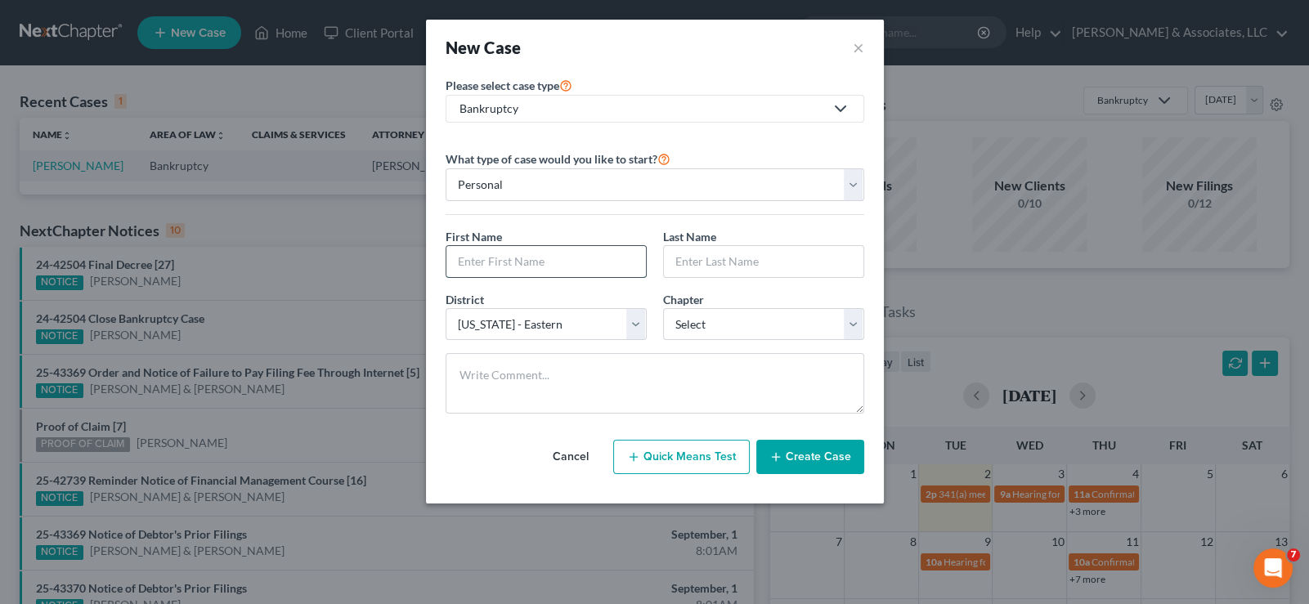
click at [523, 265] on input "text" at bounding box center [545, 261] width 199 height 31
type input "[PERSON_NAME]"
type input "Jefferson"
select select "0"
click at [497, 371] on textarea at bounding box center [654, 383] width 418 height 60
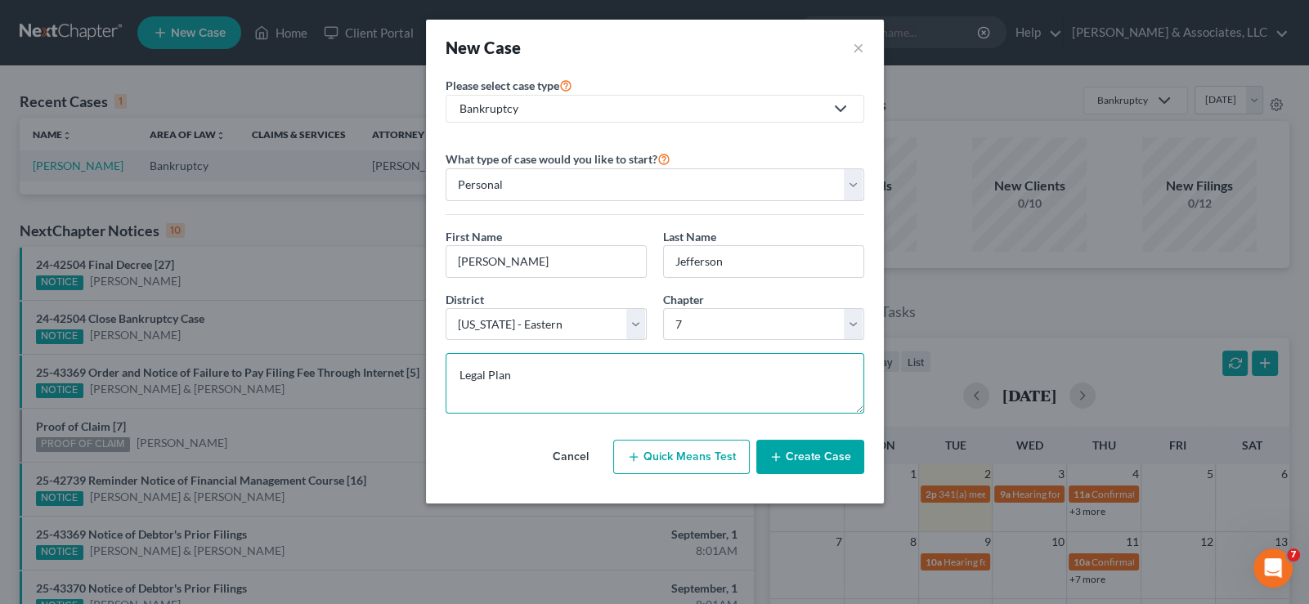
type textarea "Legal Plan"
click at [782, 458] on icon "button" at bounding box center [775, 456] width 13 height 13
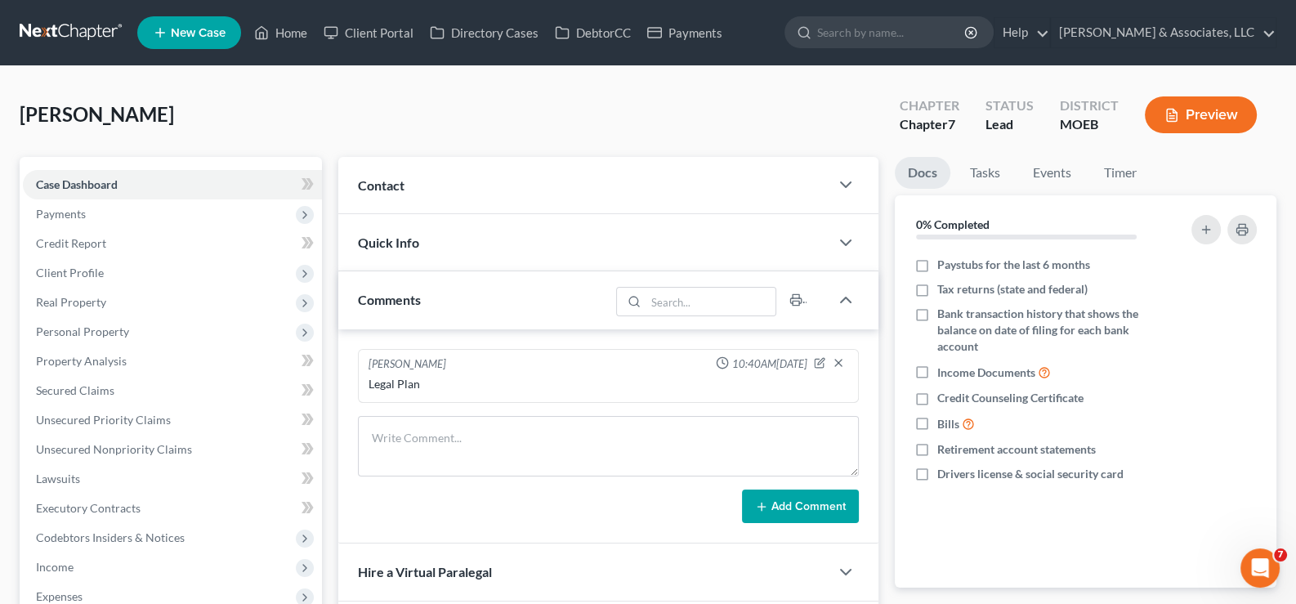
click at [392, 181] on span "Contact" at bounding box center [381, 185] width 47 height 16
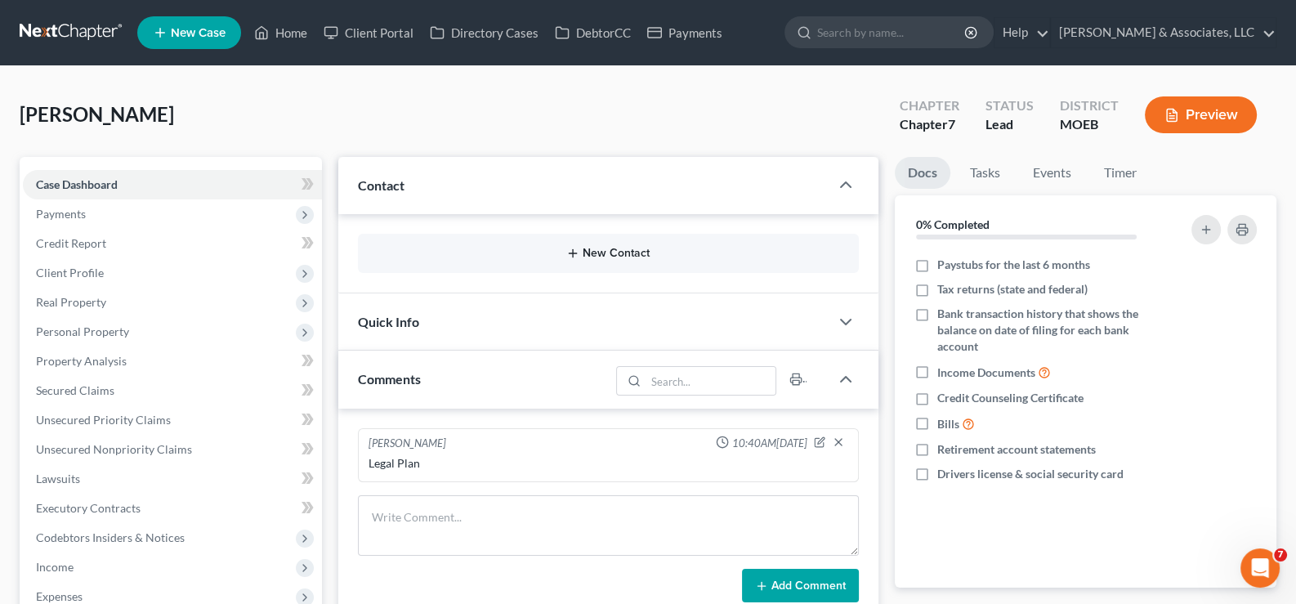
click at [491, 248] on button "New Contact" at bounding box center [609, 253] width 476 height 13
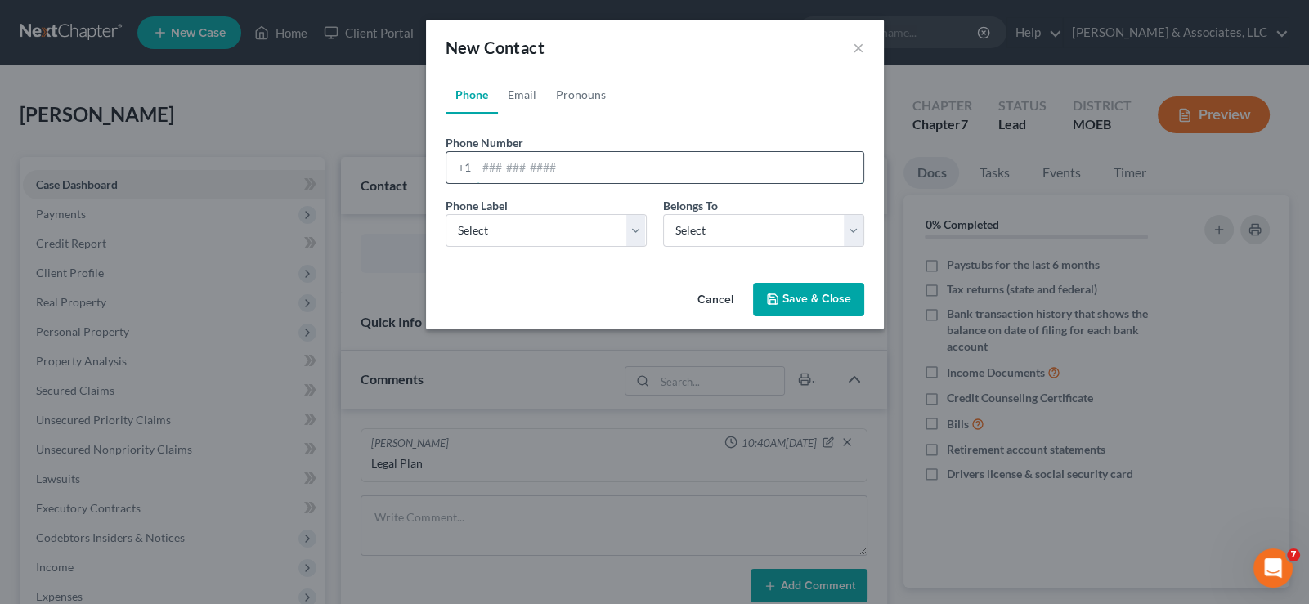
click at [499, 170] on input "tel" at bounding box center [670, 167] width 387 height 31
paste input "[PHONE_NUMBER]"
type input "[PHONE_NUMBER]"
click at [503, 235] on select "Select Mobile Home Work Other" at bounding box center [545, 230] width 201 height 33
select select "0"
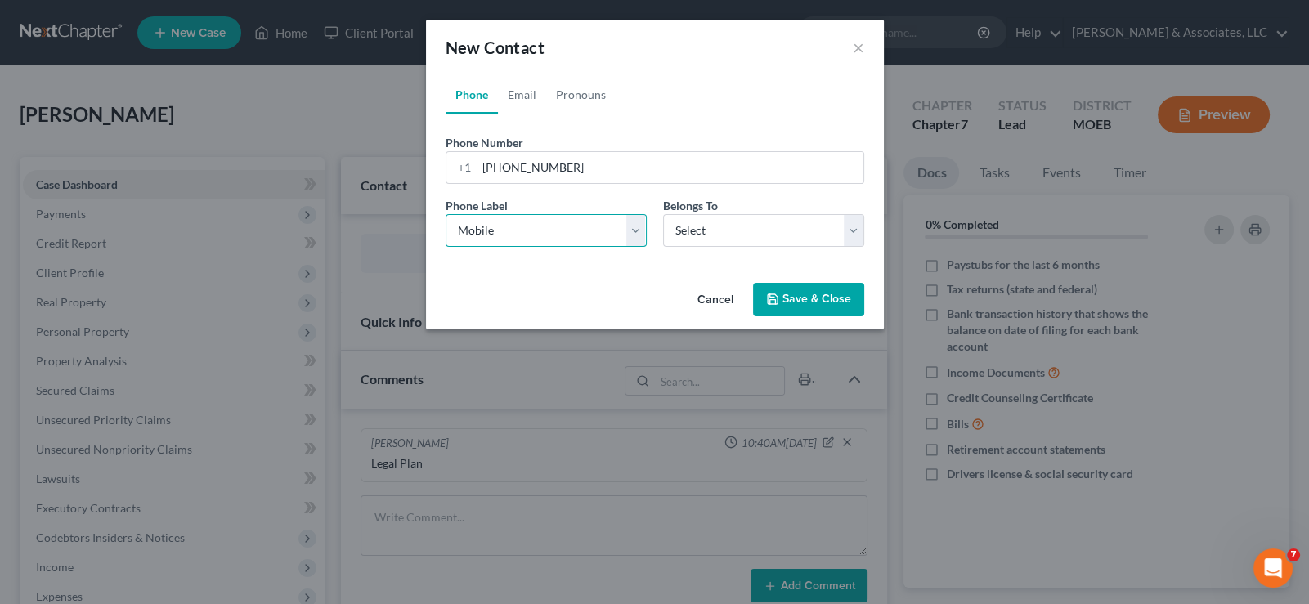
click at [445, 214] on select "Select Mobile Home Work Other" at bounding box center [545, 230] width 201 height 33
drag, startPoint x: 712, startPoint y: 230, endPoint x: 712, endPoint y: 243, distance: 13.1
click at [712, 232] on select "Select Client Other" at bounding box center [763, 230] width 201 height 33
select select "0"
click at [663, 214] on select "Select Client Other" at bounding box center [763, 230] width 201 height 33
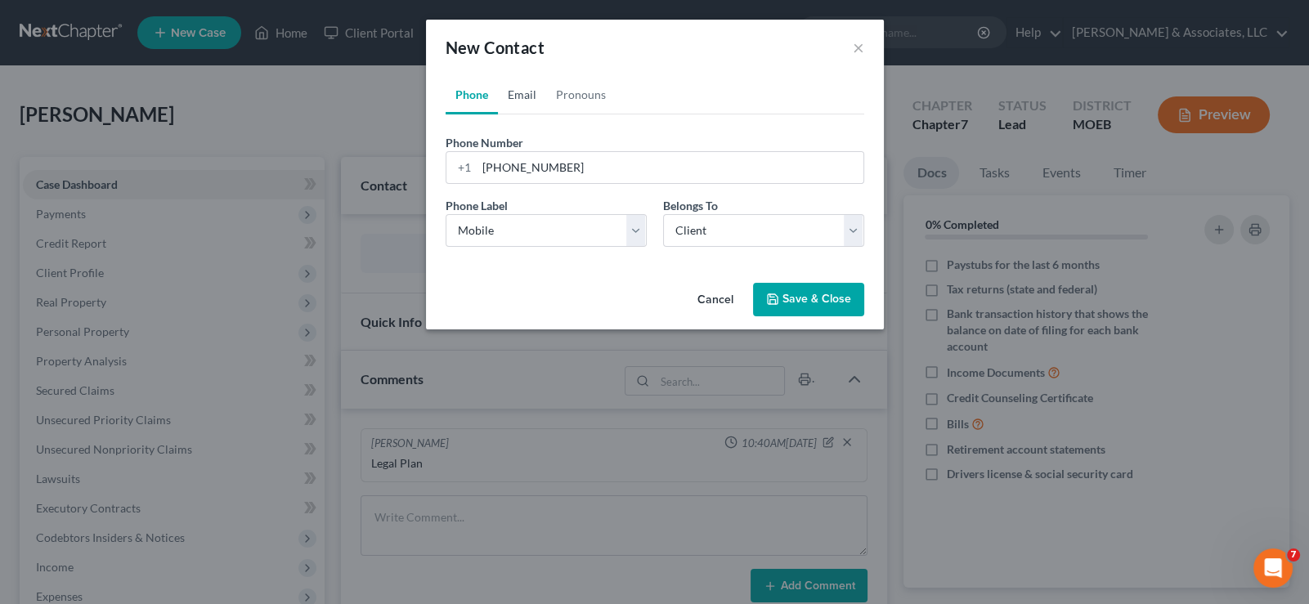
drag, startPoint x: 529, startPoint y: 96, endPoint x: 544, endPoint y: 135, distance: 42.2
click at [528, 97] on link "Email" at bounding box center [522, 94] width 48 height 39
click at [532, 158] on input "email" at bounding box center [670, 167] width 387 height 31
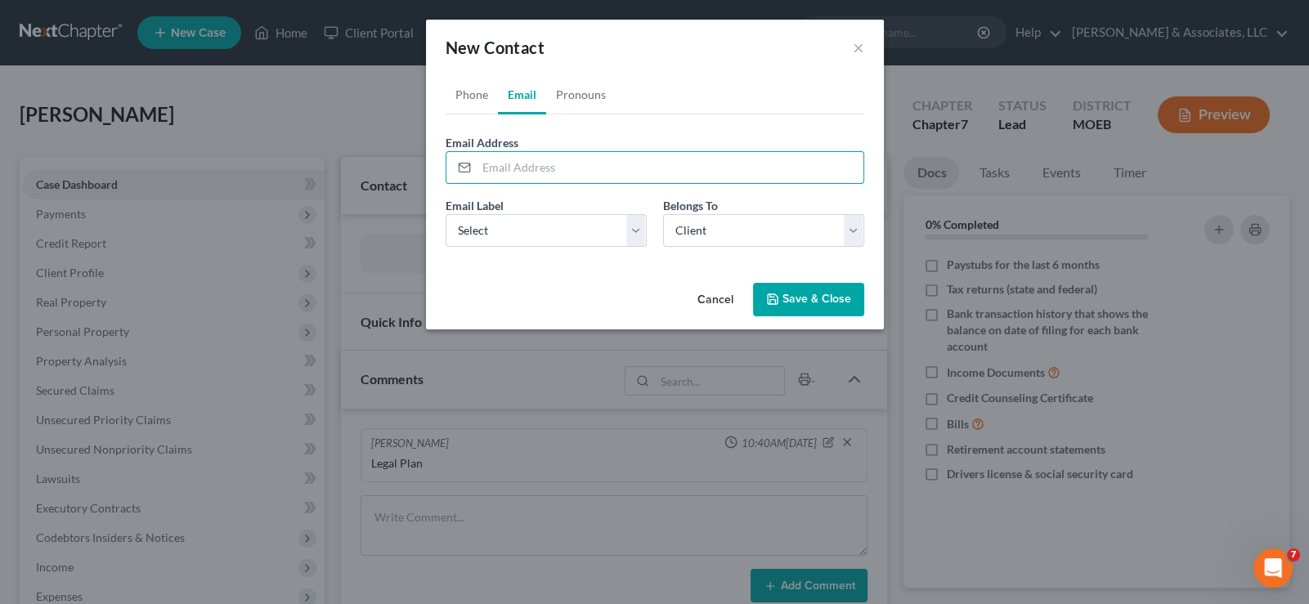
paste input "[EMAIL_ADDRESS][DOMAIN_NAME]"
type input "[EMAIL_ADDRESS][DOMAIN_NAME]"
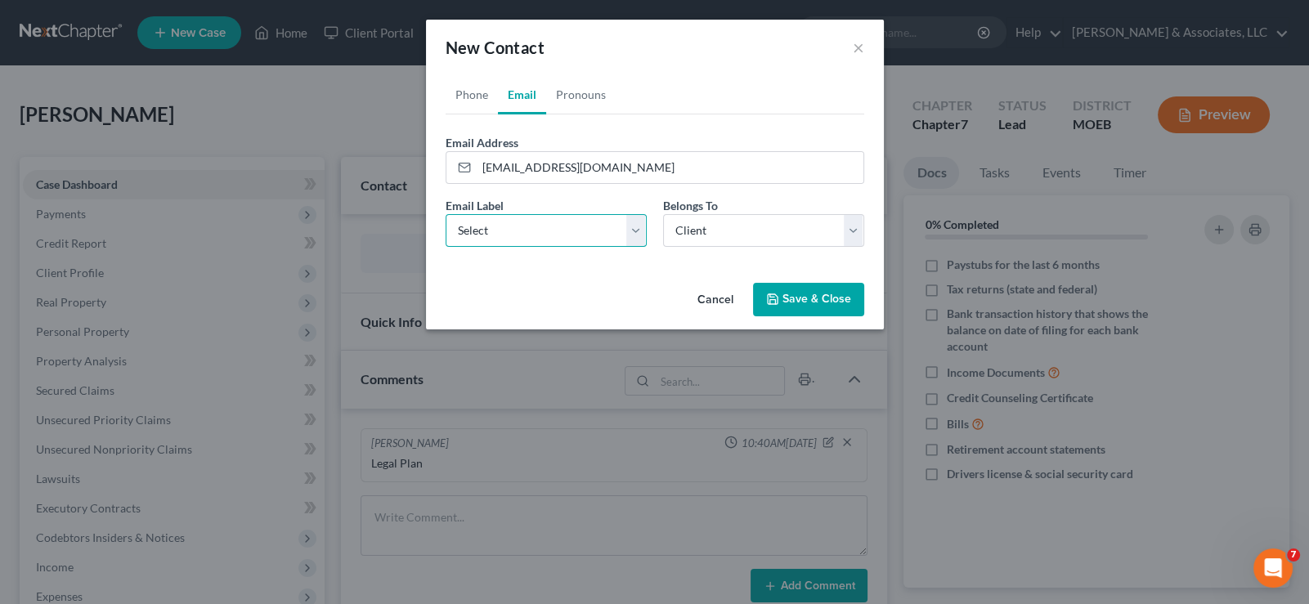
drag, startPoint x: 530, startPoint y: 235, endPoint x: 528, endPoint y: 248, distance: 13.3
click at [528, 248] on div "Email Label Select Home Work Other Belongs To * Select Client Other" at bounding box center [654, 228] width 435 height 63
select select "0"
click at [445, 214] on select "Select Home Work Other" at bounding box center [545, 230] width 201 height 33
click at [791, 298] on button "Save & Close" at bounding box center [808, 300] width 111 height 34
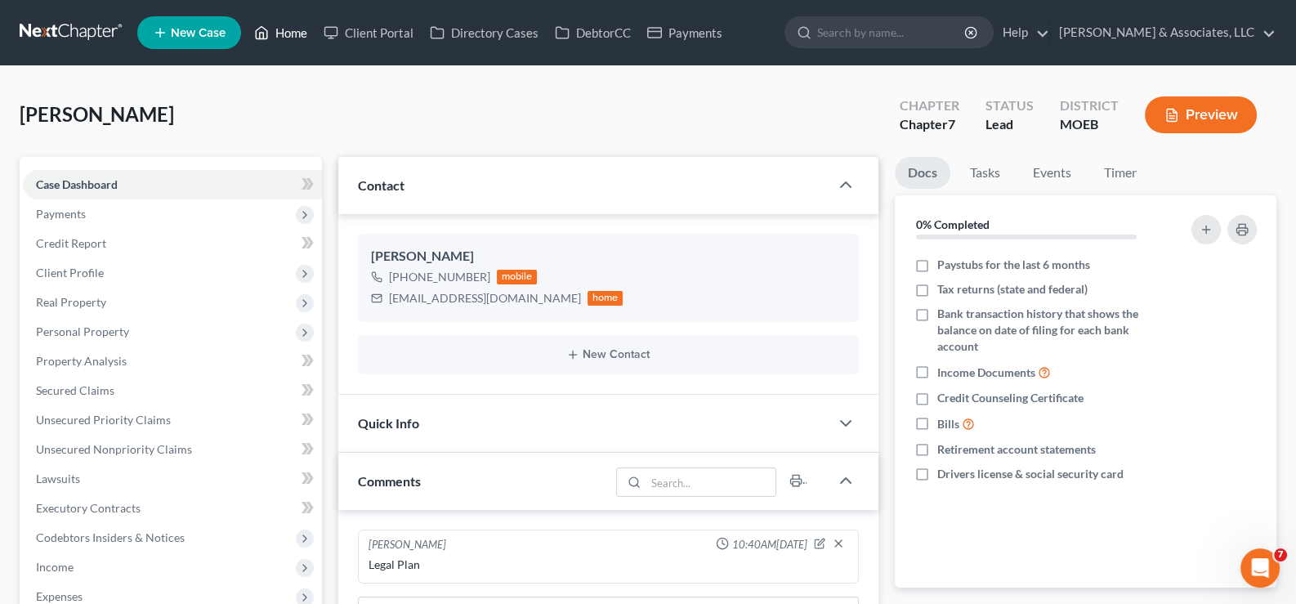
click at [285, 41] on link "Home" at bounding box center [280, 32] width 69 height 29
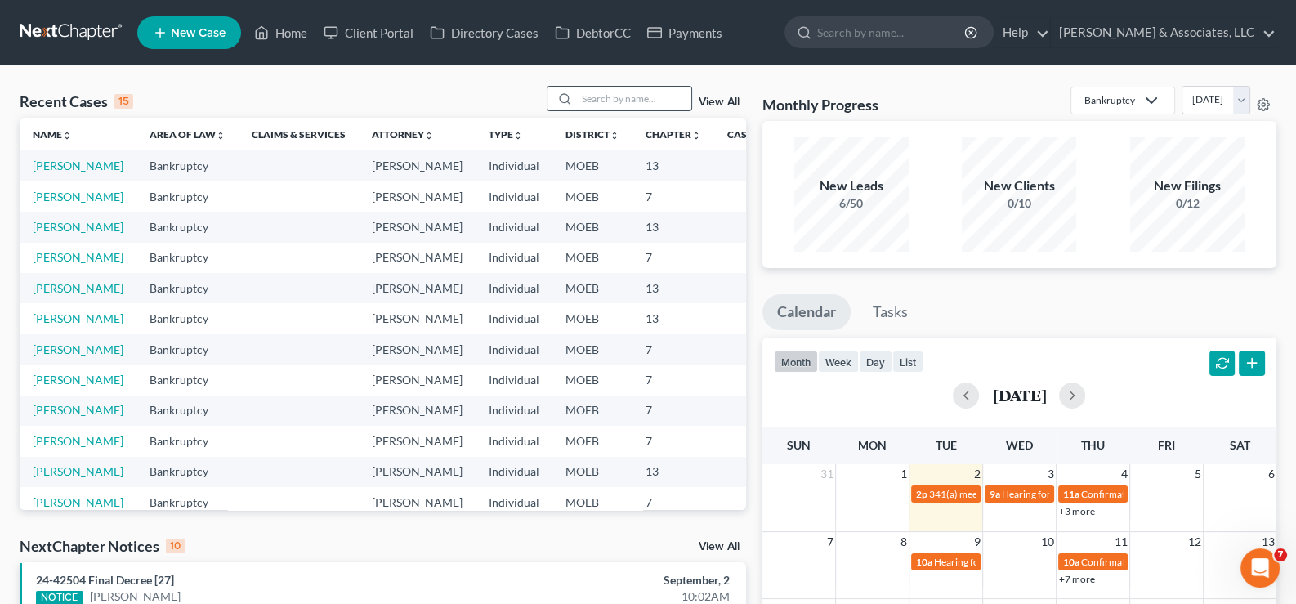
click at [606, 94] on input "search" at bounding box center [634, 99] width 114 height 24
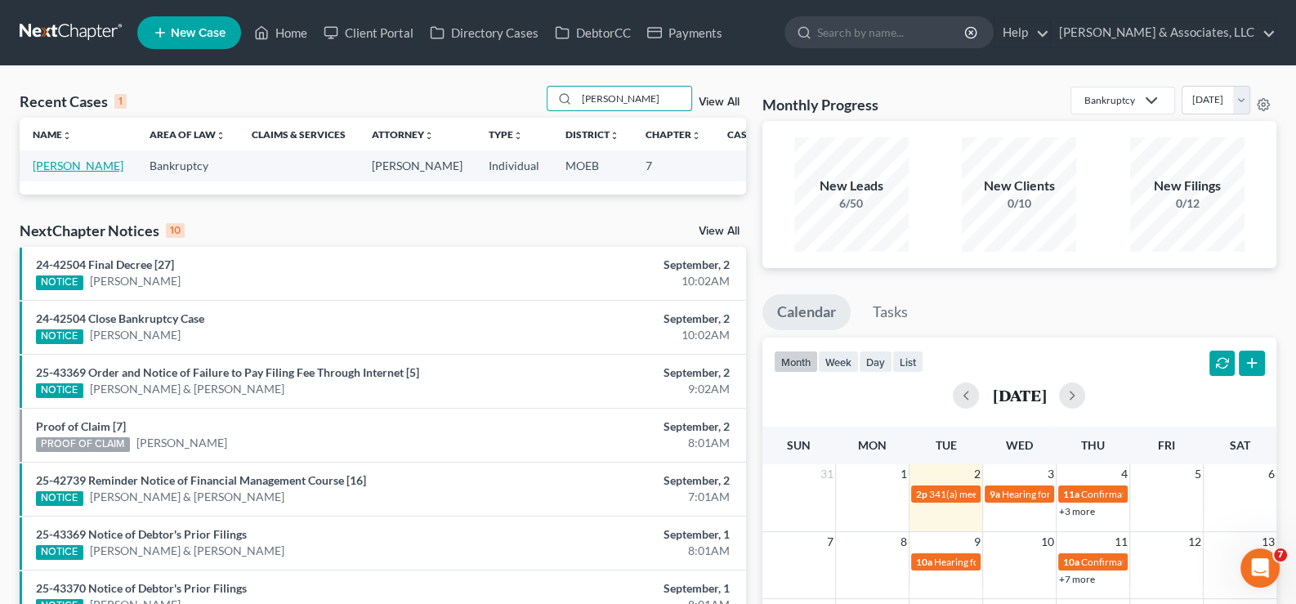
type input "[PERSON_NAME]"
click at [69, 160] on link "[PERSON_NAME]" at bounding box center [78, 166] width 91 height 14
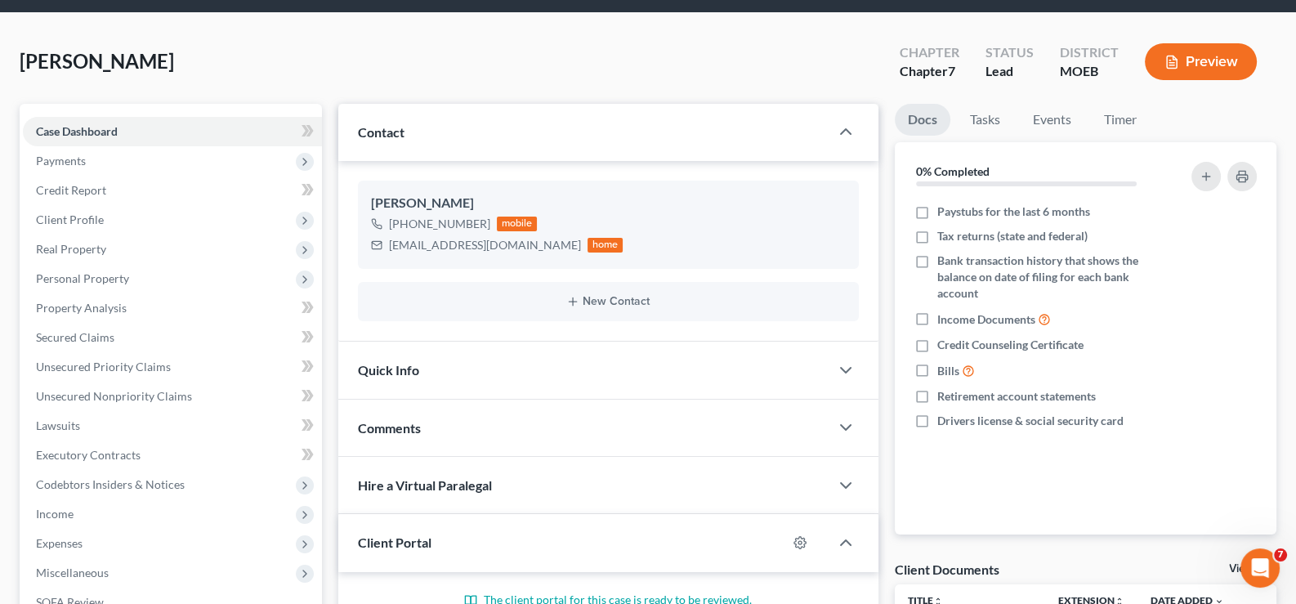
scroll to position [163, 0]
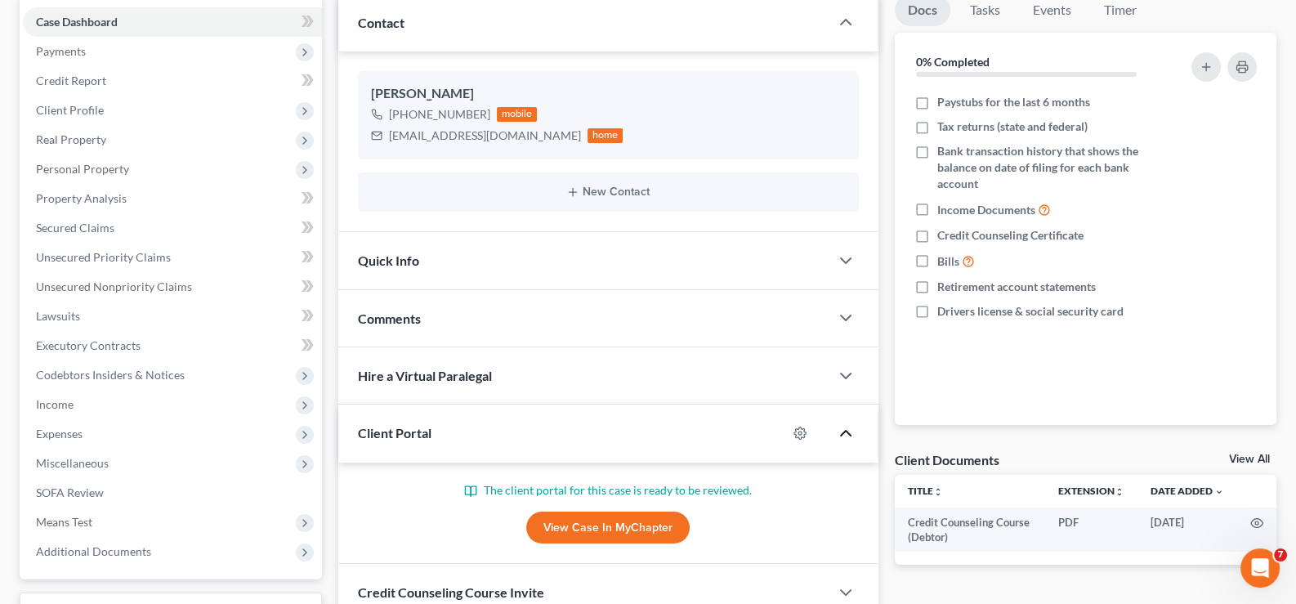
click at [850, 432] on polyline "button" at bounding box center [846, 433] width 10 height 5
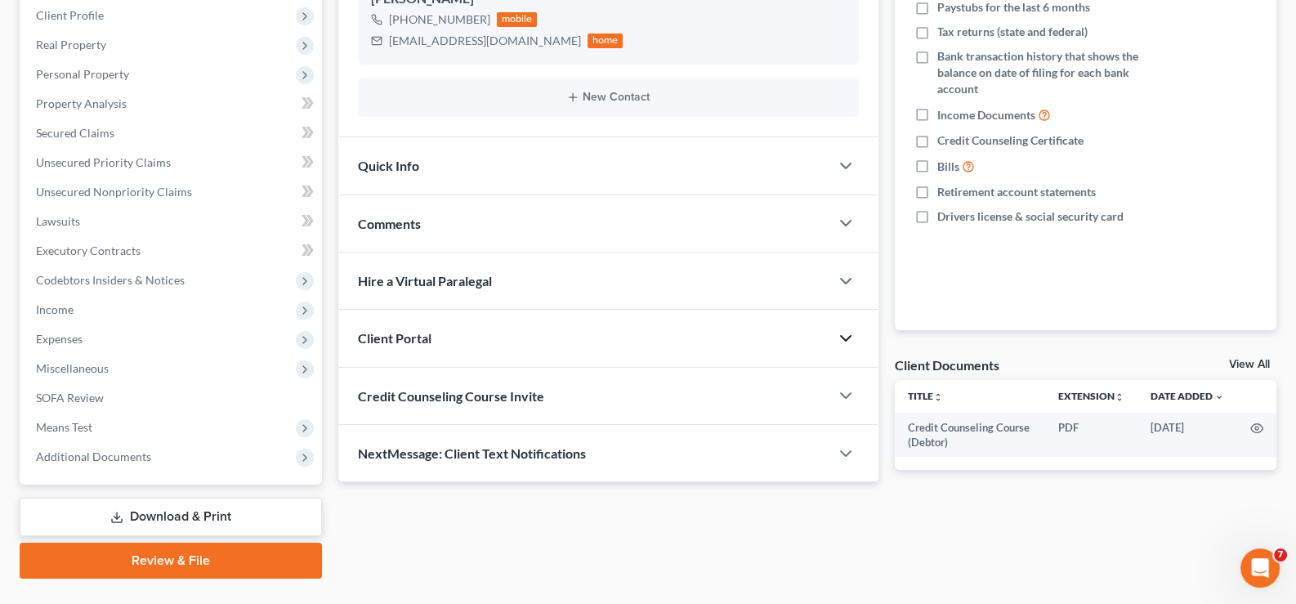
scroll to position [293, 0]
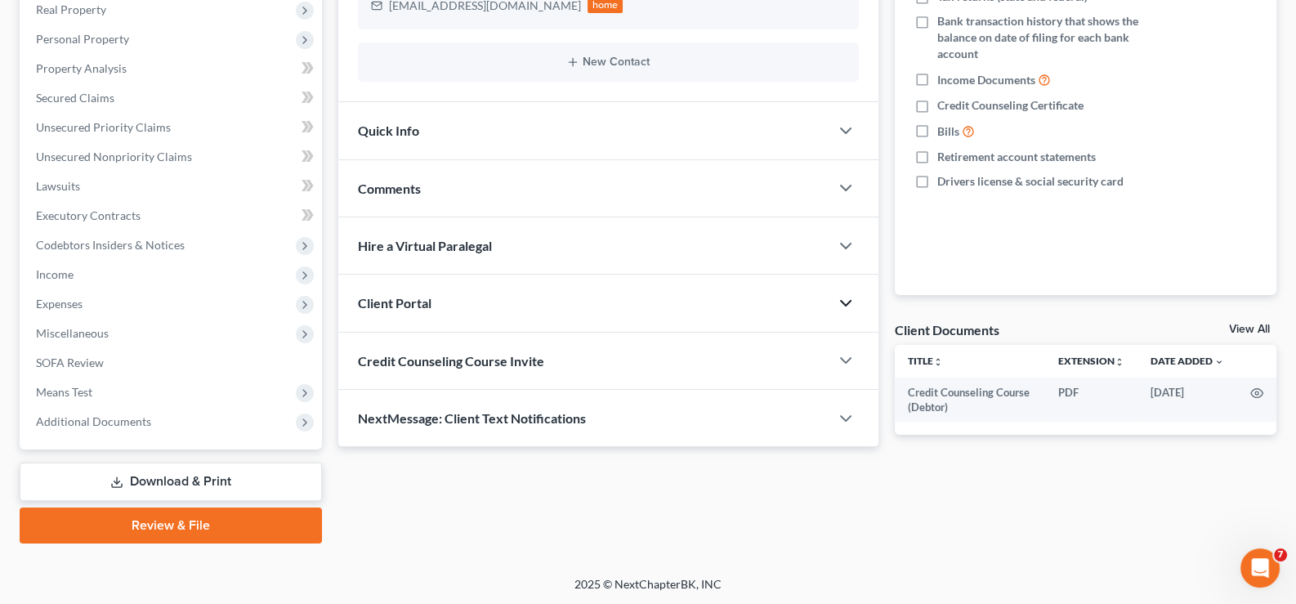
click at [410, 302] on span "Client Portal" at bounding box center [395, 303] width 74 height 16
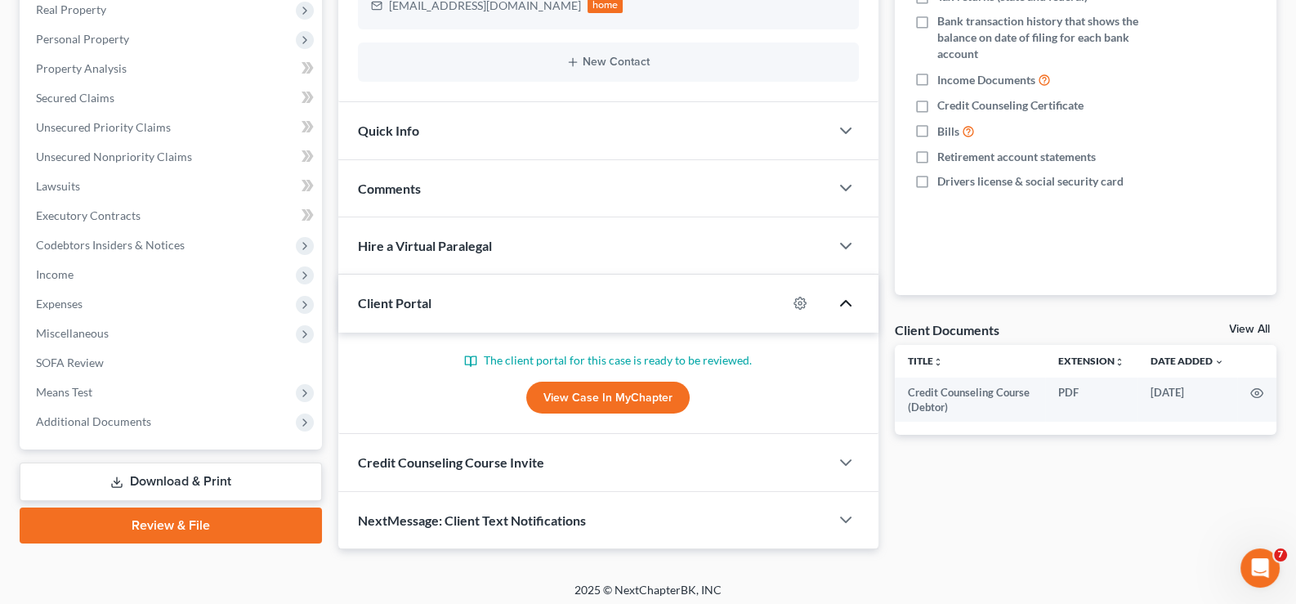
click at [410, 302] on span "Client Portal" at bounding box center [395, 303] width 74 height 16
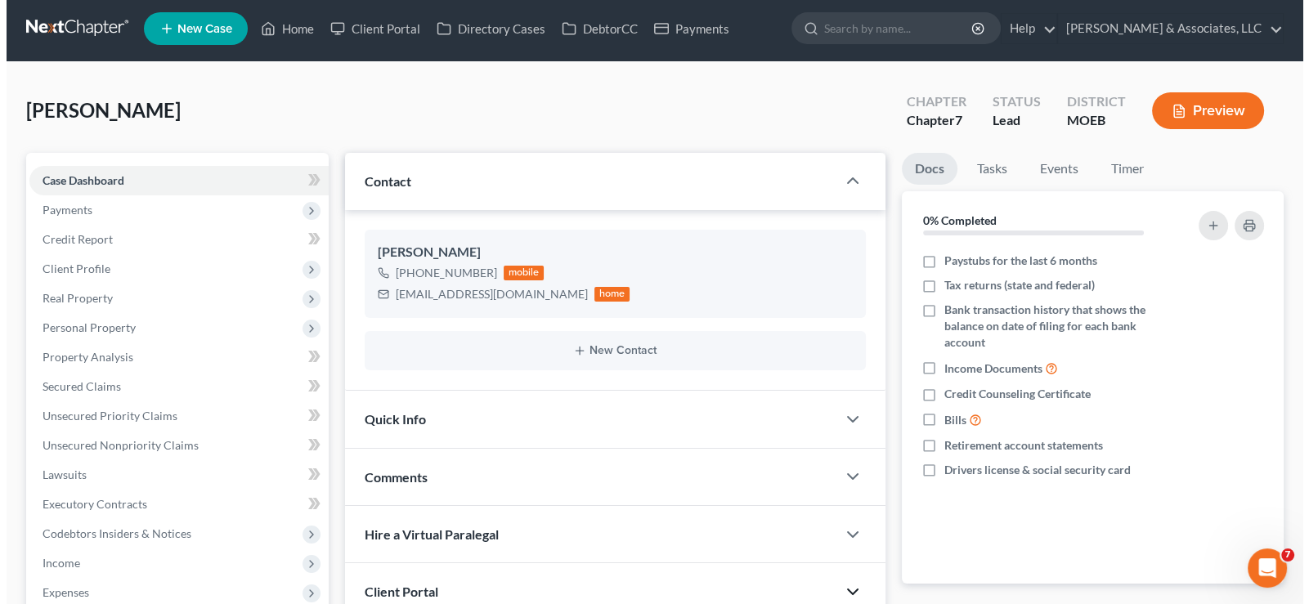
scroll to position [0, 0]
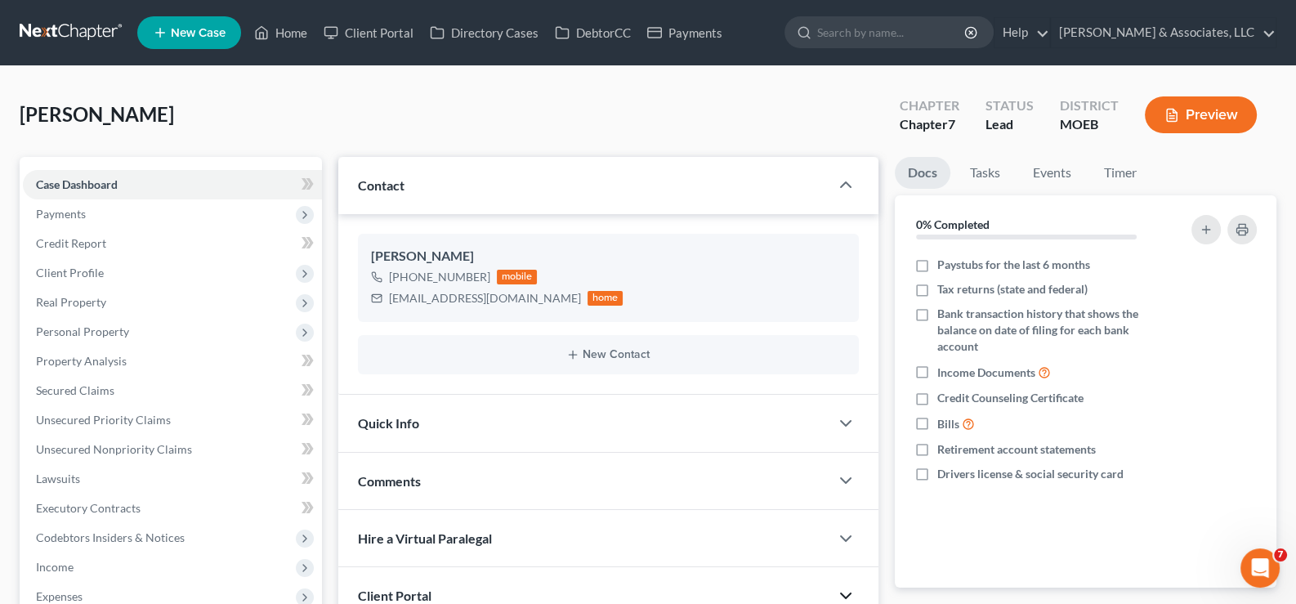
click at [232, 38] on link "New Case" at bounding box center [189, 32] width 104 height 33
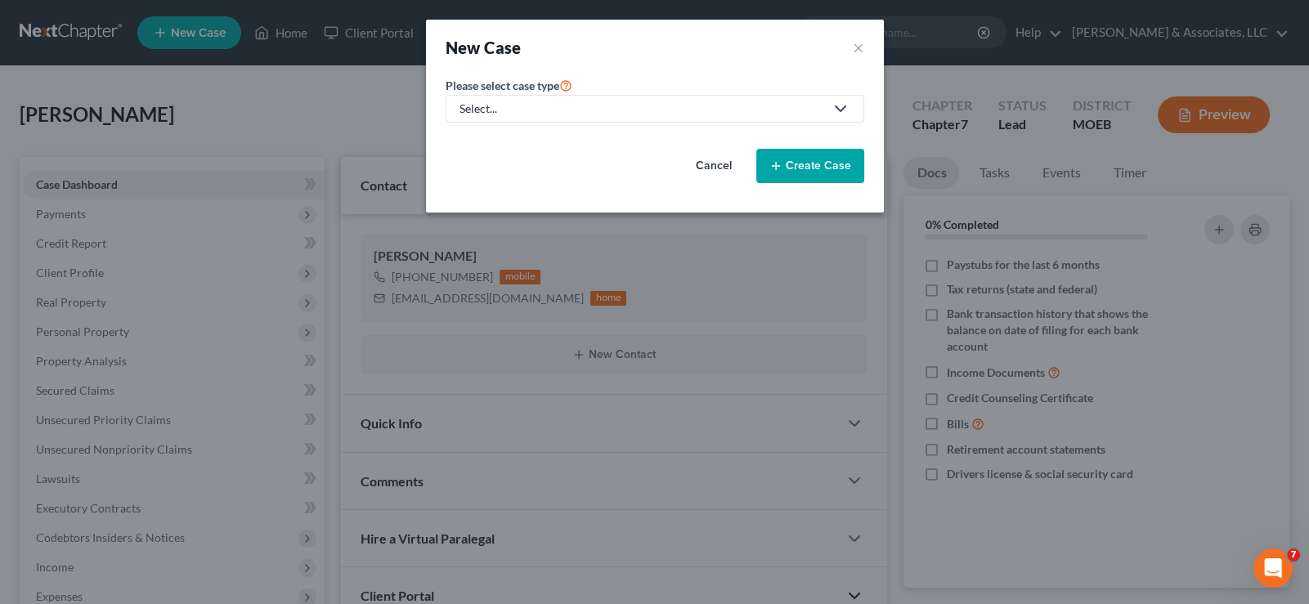
click at [504, 101] on div "Select..." at bounding box center [641, 109] width 365 height 16
click at [517, 136] on div "Bankruptcy" at bounding box center [532, 140] width 143 height 16
select select "45"
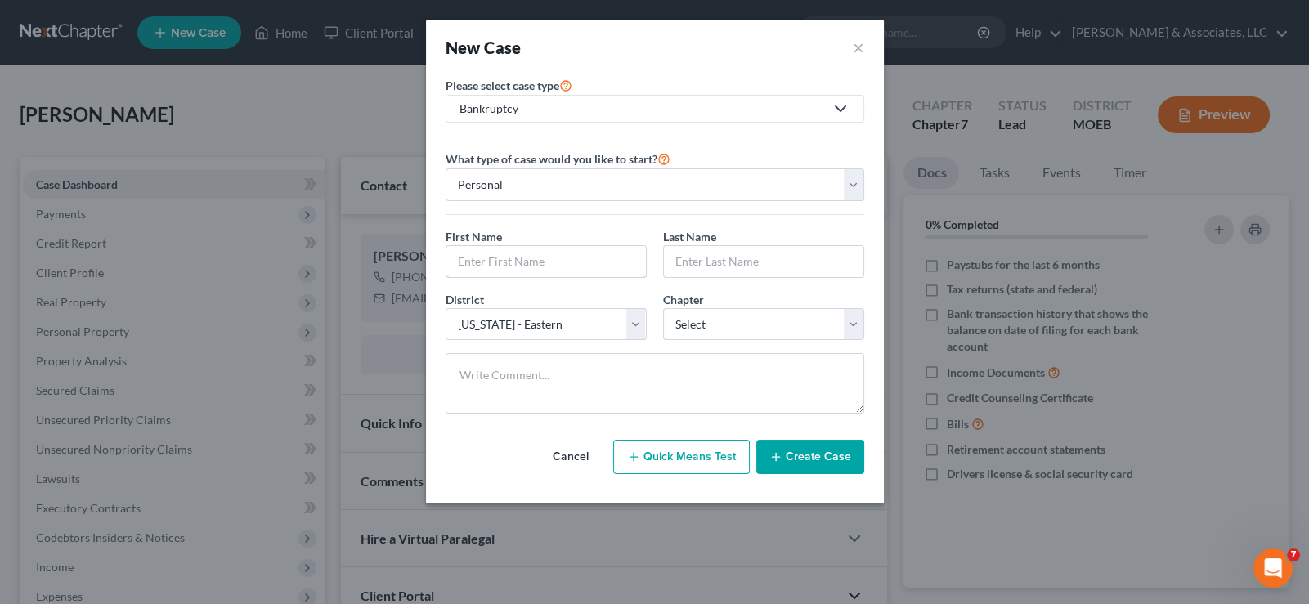
drag, startPoint x: 507, startPoint y: 257, endPoint x: 521, endPoint y: 283, distance: 30.0
click at [516, 274] on input "text" at bounding box center [545, 261] width 199 height 31
type input "Tsharma"
type input "[PERSON_NAME]"
click at [564, 370] on textarea at bounding box center [654, 383] width 418 height 60
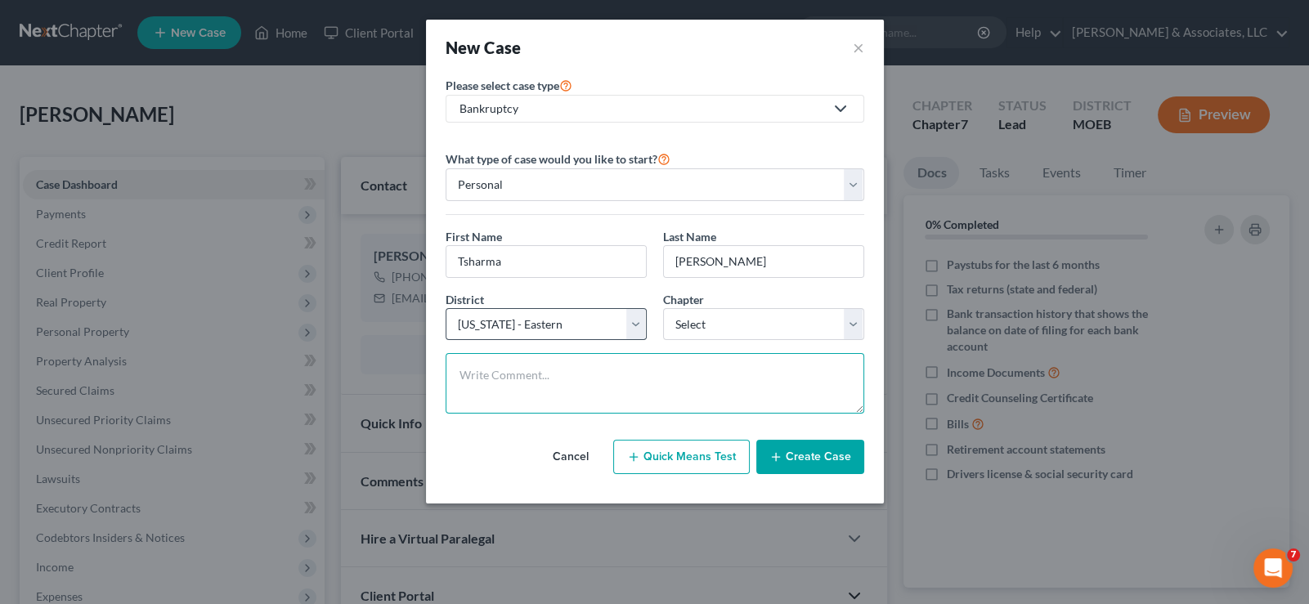
paste textarea "Ch 7. Check previous filing date again."
type textarea "Ch 7. Check previous filing date again."
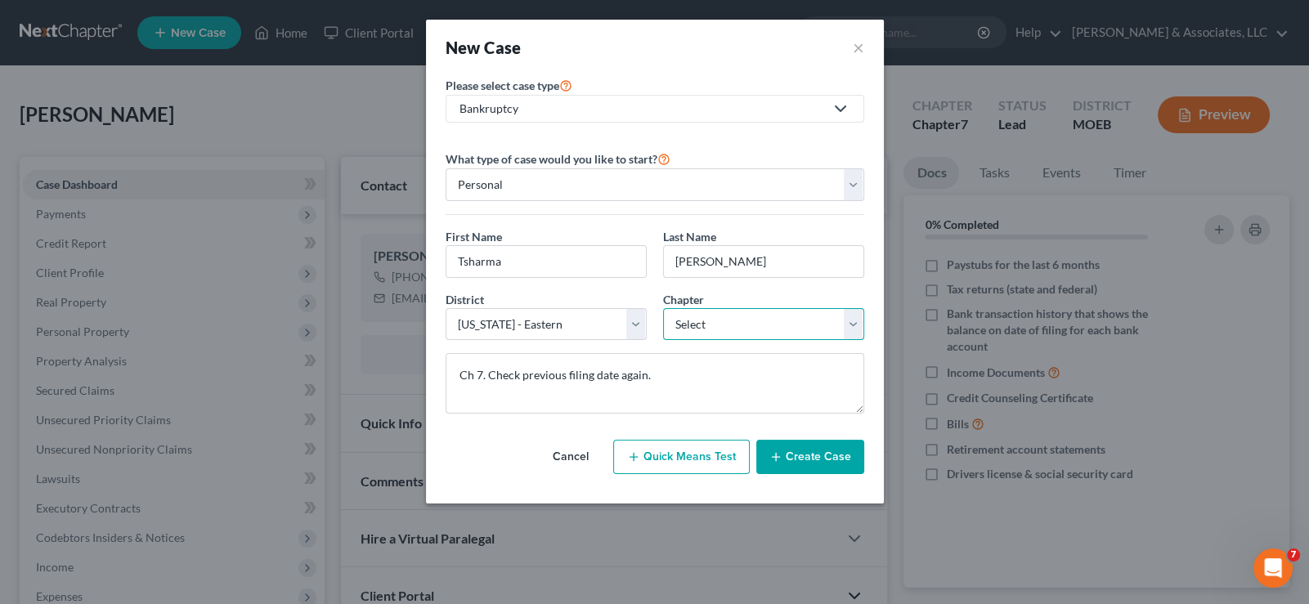
drag, startPoint x: 700, startPoint y: 329, endPoint x: 702, endPoint y: 338, distance: 9.1
click at [700, 329] on select "Select 7 11 12 13" at bounding box center [763, 324] width 201 height 33
select select "0"
click at [663, 308] on select "Select 7 11 12 13" at bounding box center [763, 324] width 201 height 33
click at [813, 466] on button "Create Case" at bounding box center [810, 457] width 108 height 34
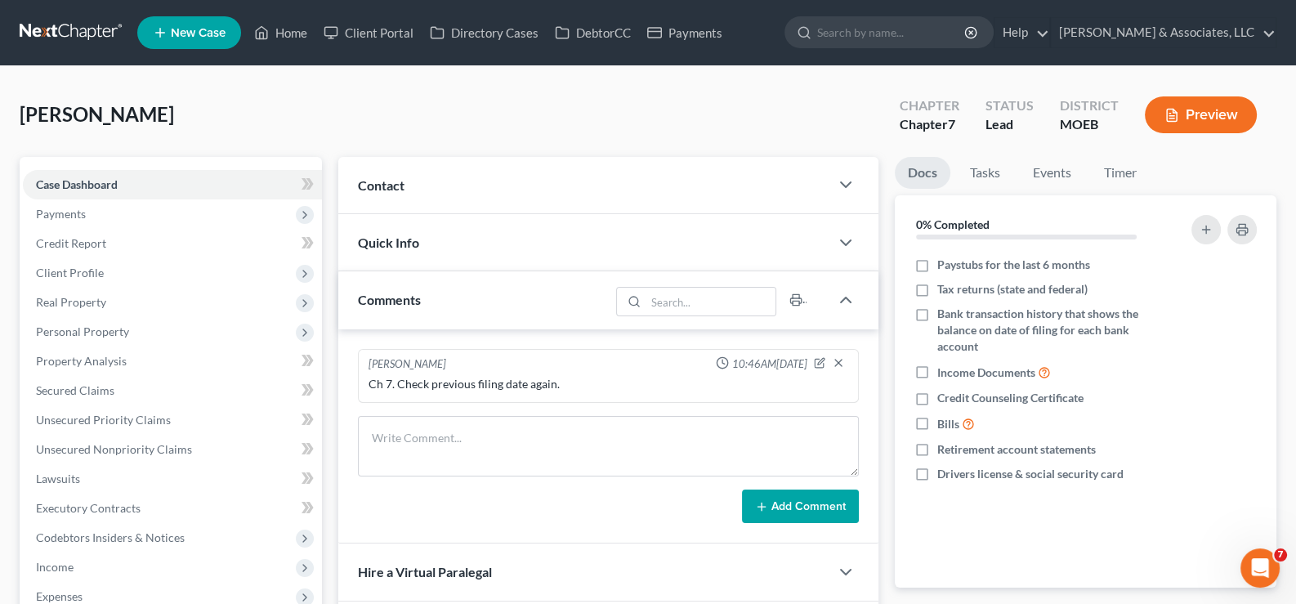
click at [396, 179] on span "Contact" at bounding box center [381, 185] width 47 height 16
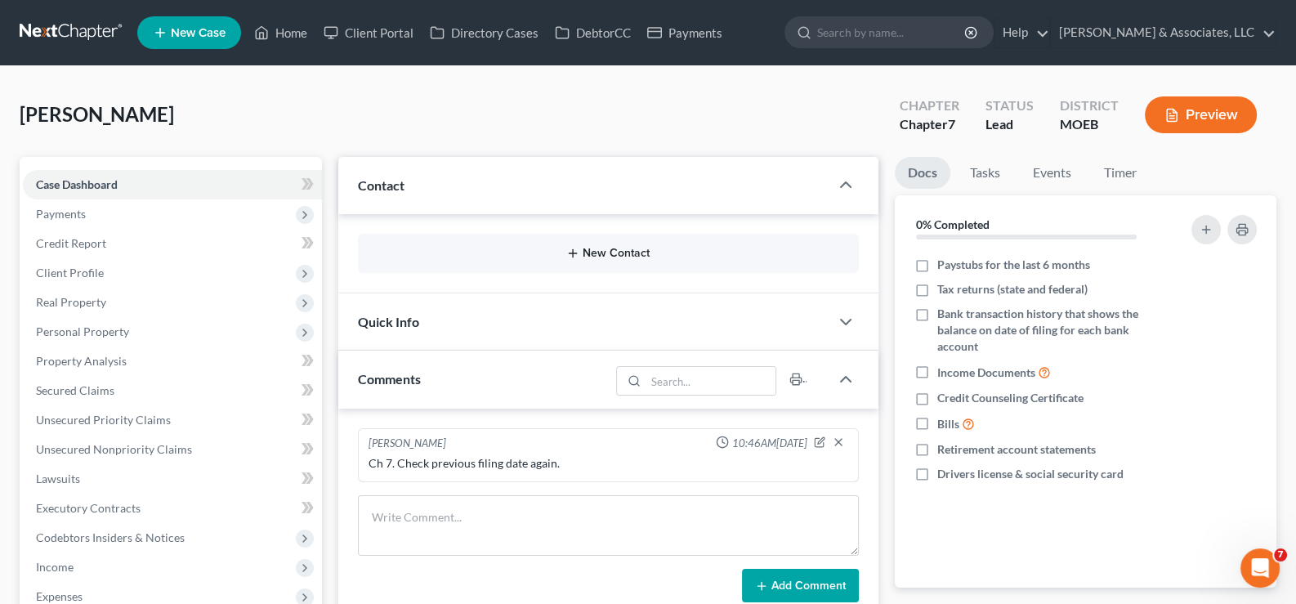
drag, startPoint x: 642, startPoint y: 252, endPoint x: 798, endPoint y: 1, distance: 295.5
click at [643, 244] on div "New Contact" at bounding box center [609, 253] width 502 height 39
click at [580, 248] on button "New Contact" at bounding box center [609, 253] width 476 height 13
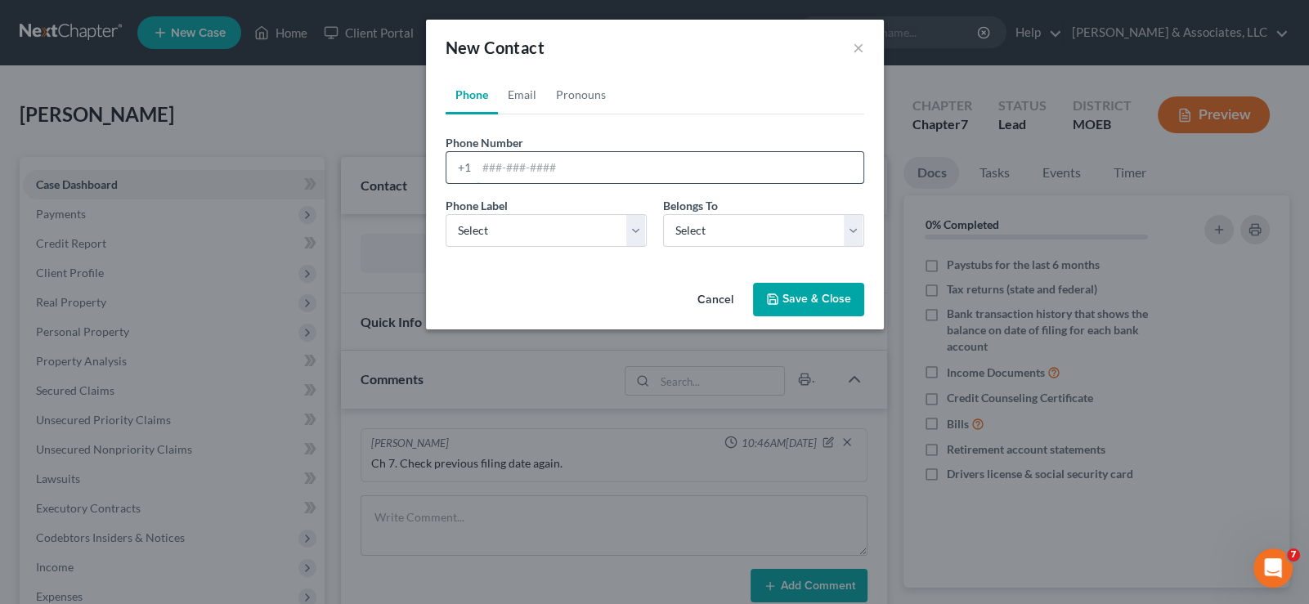
click at [505, 171] on input "tel" at bounding box center [670, 167] width 387 height 31
paste input "[PHONE_NUMBER]"
type input "[PHONE_NUMBER]"
click at [503, 239] on select "Select Mobile Home Work Other" at bounding box center [545, 230] width 201 height 33
select select "0"
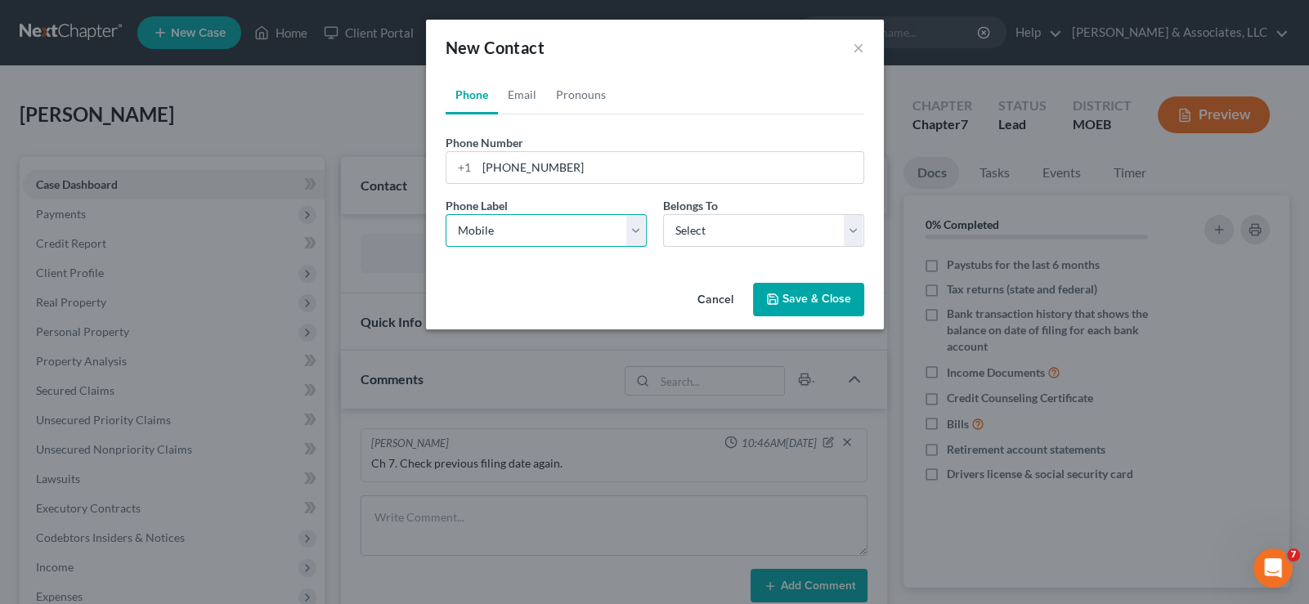
click at [445, 214] on select "Select Mobile Home Work Other" at bounding box center [545, 230] width 201 height 33
click at [521, 92] on link "Email" at bounding box center [522, 94] width 48 height 39
drag, startPoint x: 581, startPoint y: 175, endPoint x: 800, endPoint y: 3, distance: 278.3
click at [581, 175] on input "email" at bounding box center [670, 167] width 387 height 31
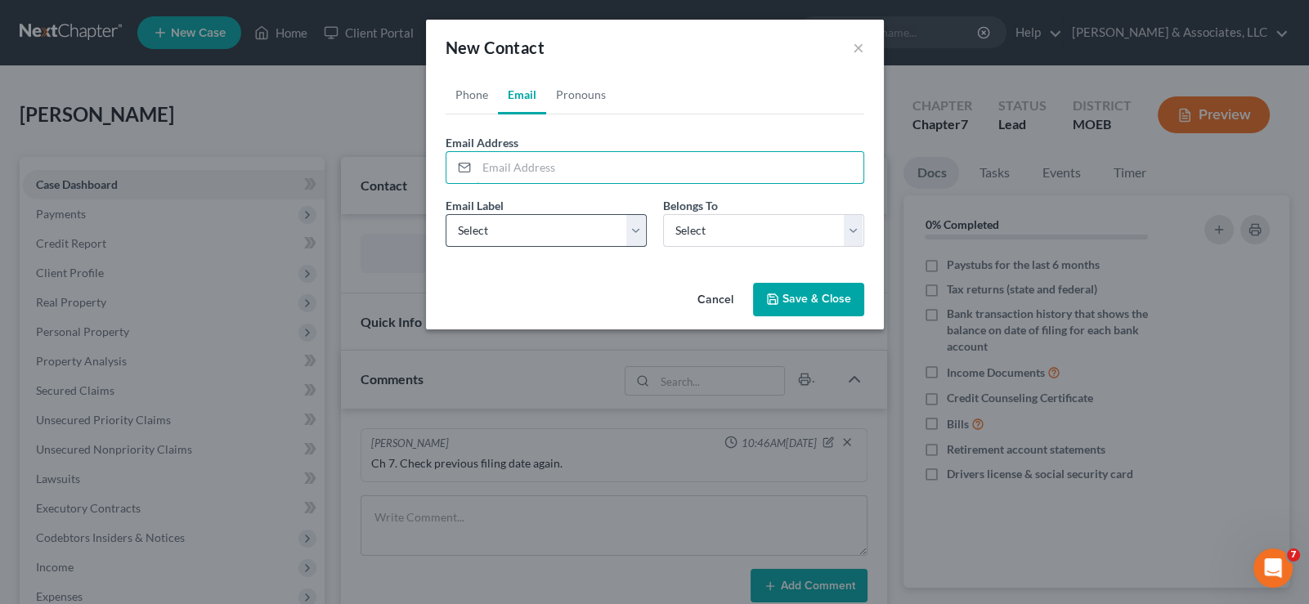
paste input "[EMAIL_ADDRESS][DOMAIN_NAME]"
type input "[EMAIL_ADDRESS][DOMAIN_NAME]"
drag, startPoint x: 554, startPoint y: 231, endPoint x: 547, endPoint y: 241, distance: 12.3
click at [554, 231] on select "Select Home Work Other" at bounding box center [545, 230] width 201 height 33
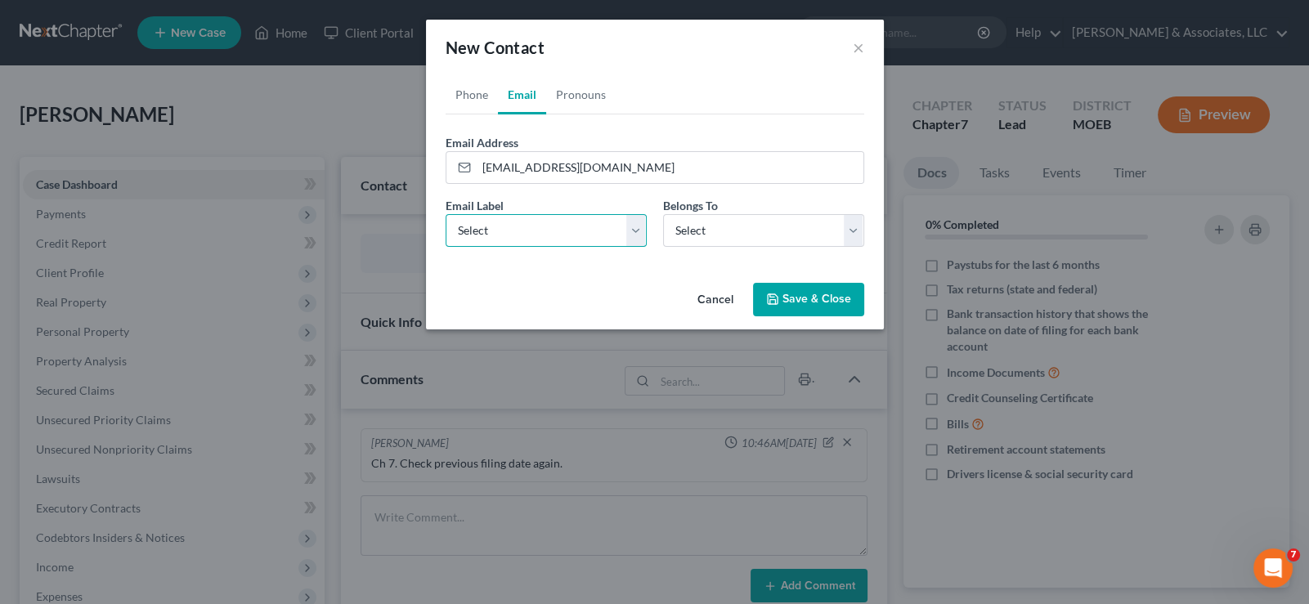
select select "0"
click at [445, 214] on select "Select Home Work Other" at bounding box center [545, 230] width 201 height 33
click at [709, 236] on select "Select Client Other" at bounding box center [763, 230] width 201 height 33
select select "0"
click at [663, 214] on select "Select Client Other" at bounding box center [763, 230] width 201 height 33
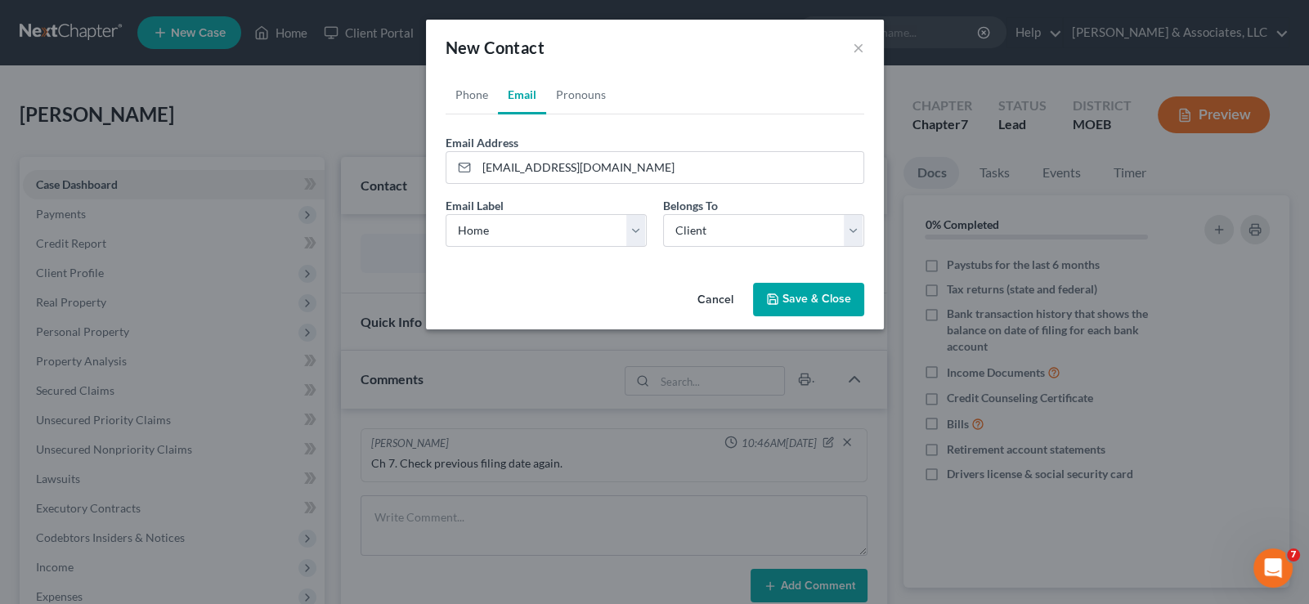
click at [791, 302] on button "Save & Close" at bounding box center [808, 300] width 111 height 34
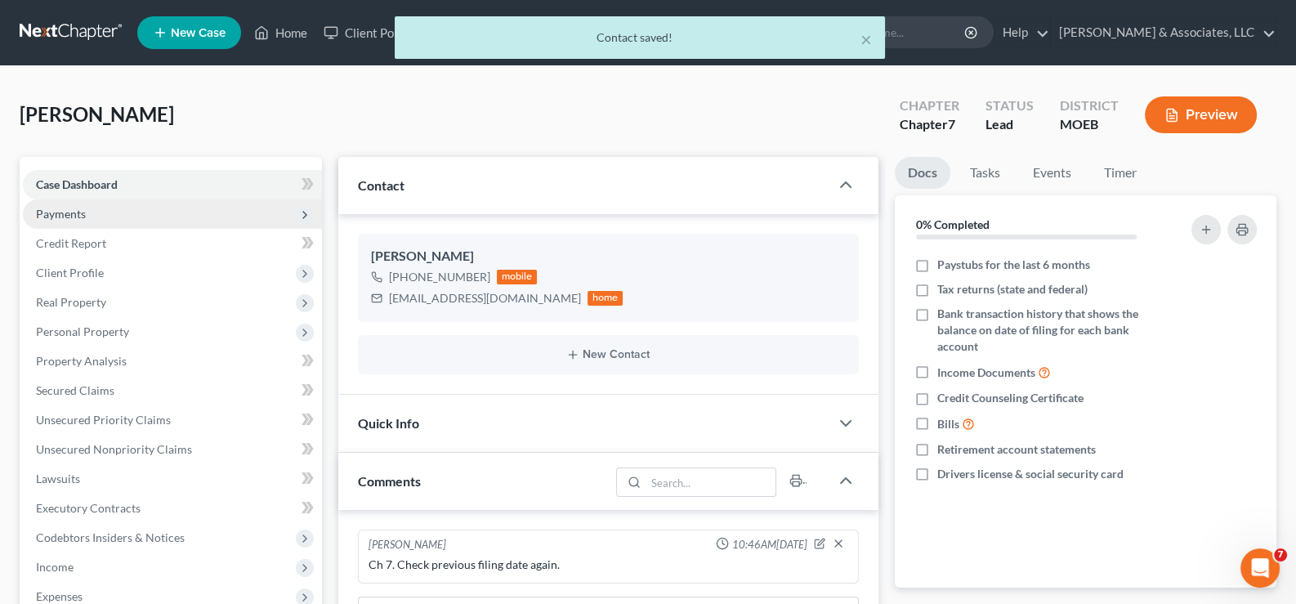
click at [69, 213] on span "Payments" at bounding box center [61, 214] width 50 height 14
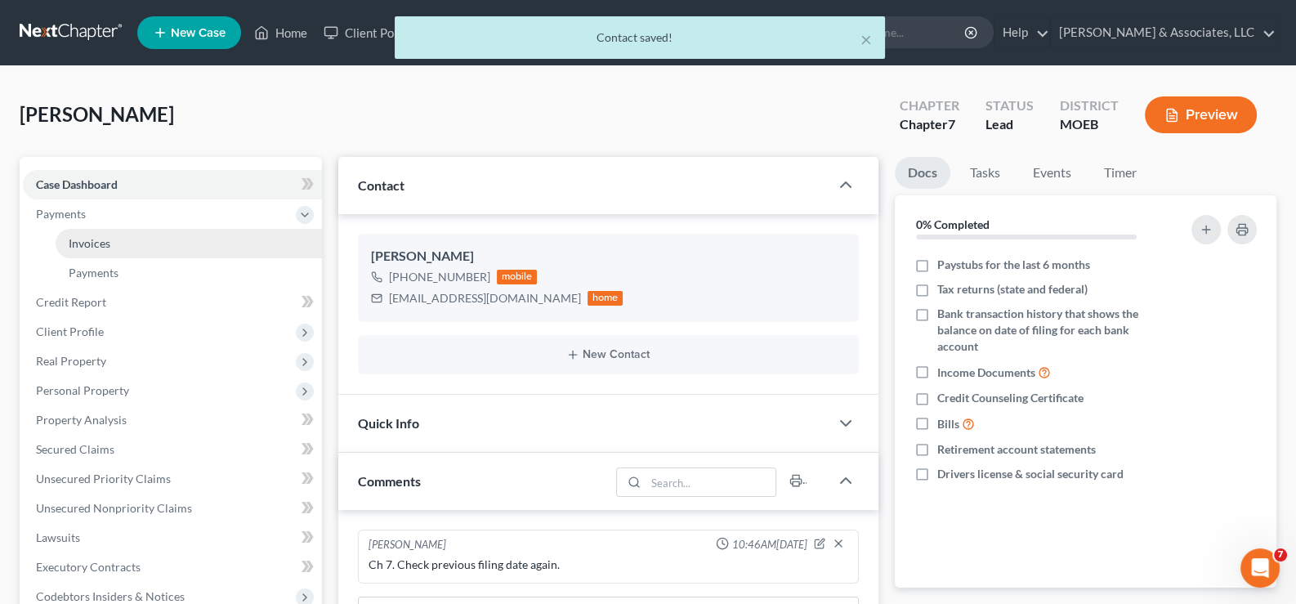
click at [74, 240] on span "Invoices" at bounding box center [90, 243] width 42 height 14
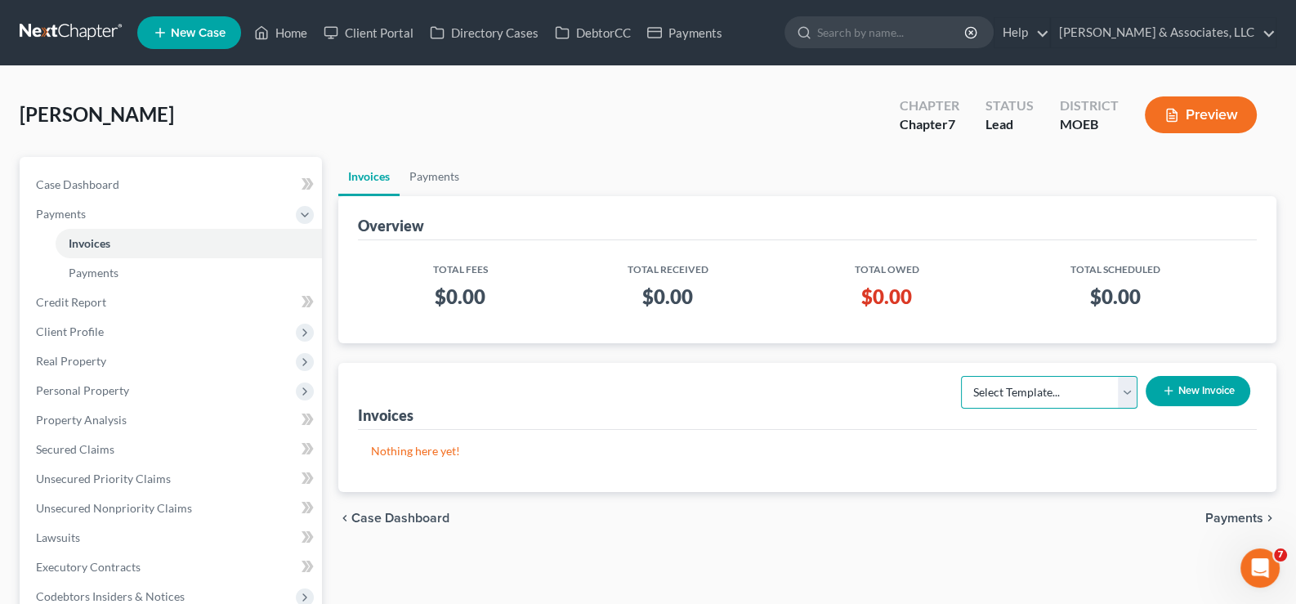
click at [1065, 399] on select "Select Template... Chapter 7 Template Chapter 13 Template Chapter 7 with legal …" at bounding box center [1049, 392] width 177 height 33
select select "0"
click at [961, 376] on select "Select Template... Chapter 7 Template Chapter 13 Template Chapter 7 with legal …" at bounding box center [1049, 392] width 177 height 33
click at [1168, 391] on icon "button" at bounding box center [1168, 390] width 13 height 13
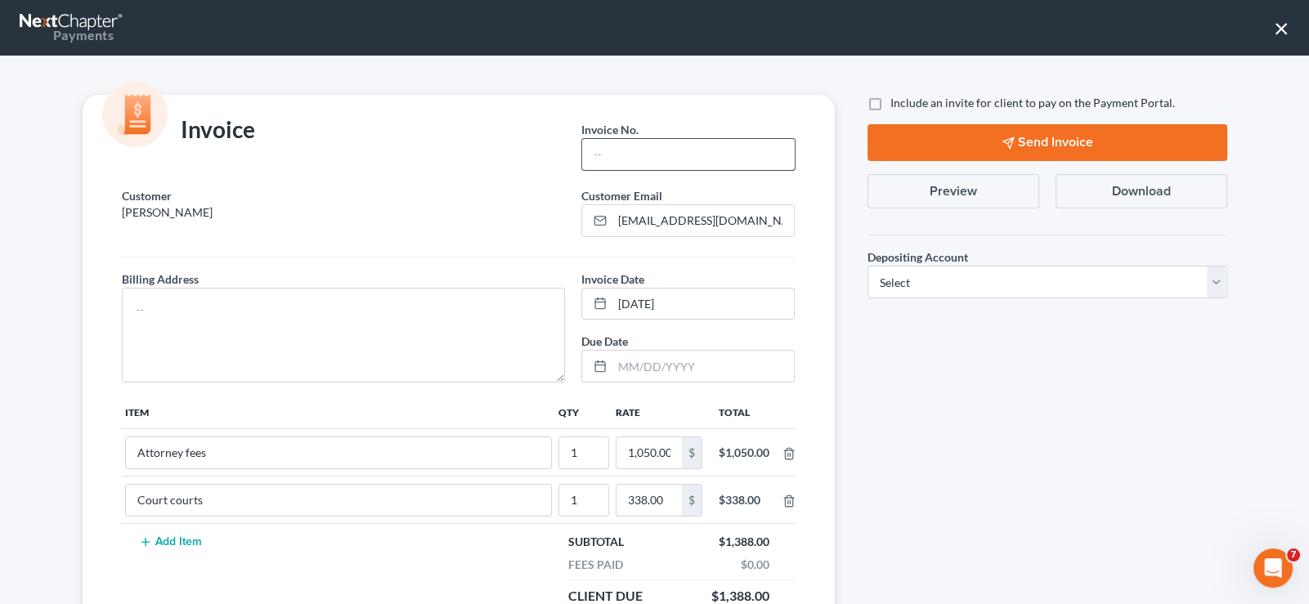
drag, startPoint x: 661, startPoint y: 154, endPoint x: 654, endPoint y: 163, distance: 11.6
click at [661, 154] on input "text" at bounding box center [688, 154] width 212 height 31
type input "725"
drag, startPoint x: 427, startPoint y: 293, endPoint x: 405, endPoint y: 316, distance: 31.8
click at [423, 298] on textarea at bounding box center [344, 335] width 444 height 95
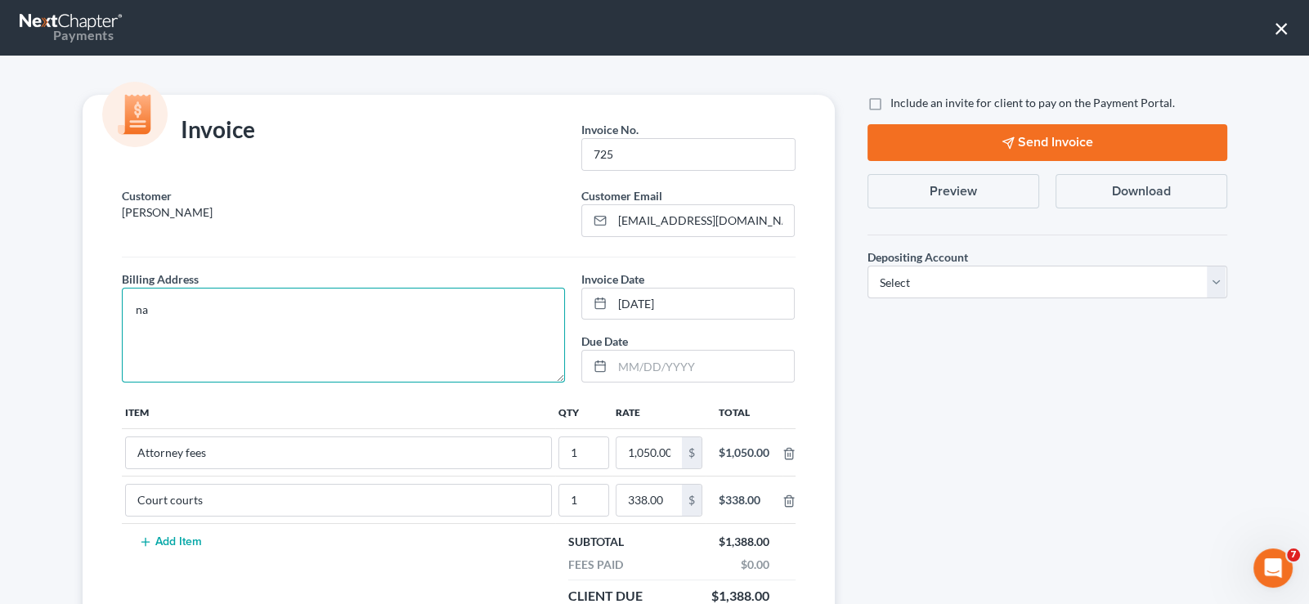
type textarea "na"
click at [890, 100] on label "Include an invite for client to pay on the Payment Portal." at bounding box center [1032, 103] width 284 height 16
click at [897, 100] on input "Include an invite for client to pay on the Payment Portal." at bounding box center [902, 100] width 11 height 11
checkbox input "true"
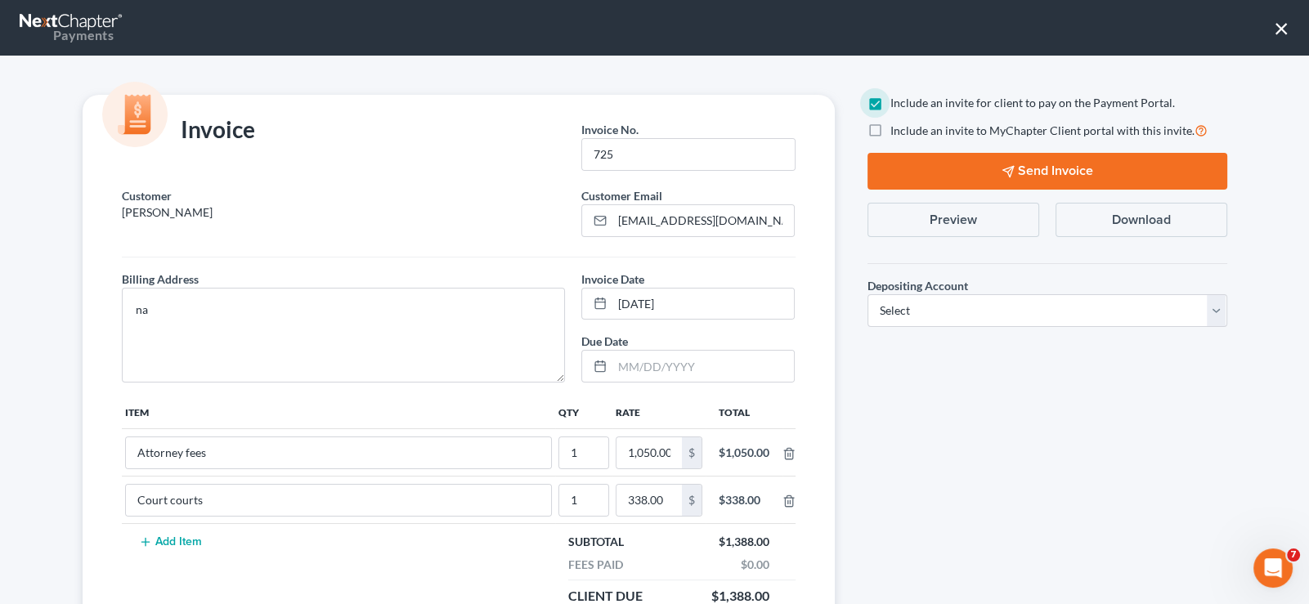
click at [890, 130] on label "Include an invite to MyChapter Client portal with this invite." at bounding box center [1048, 130] width 317 height 19
click at [897, 130] on input "Include an invite to MyChapter Client portal with this invite." at bounding box center [902, 126] width 11 height 11
checkbox input "true"
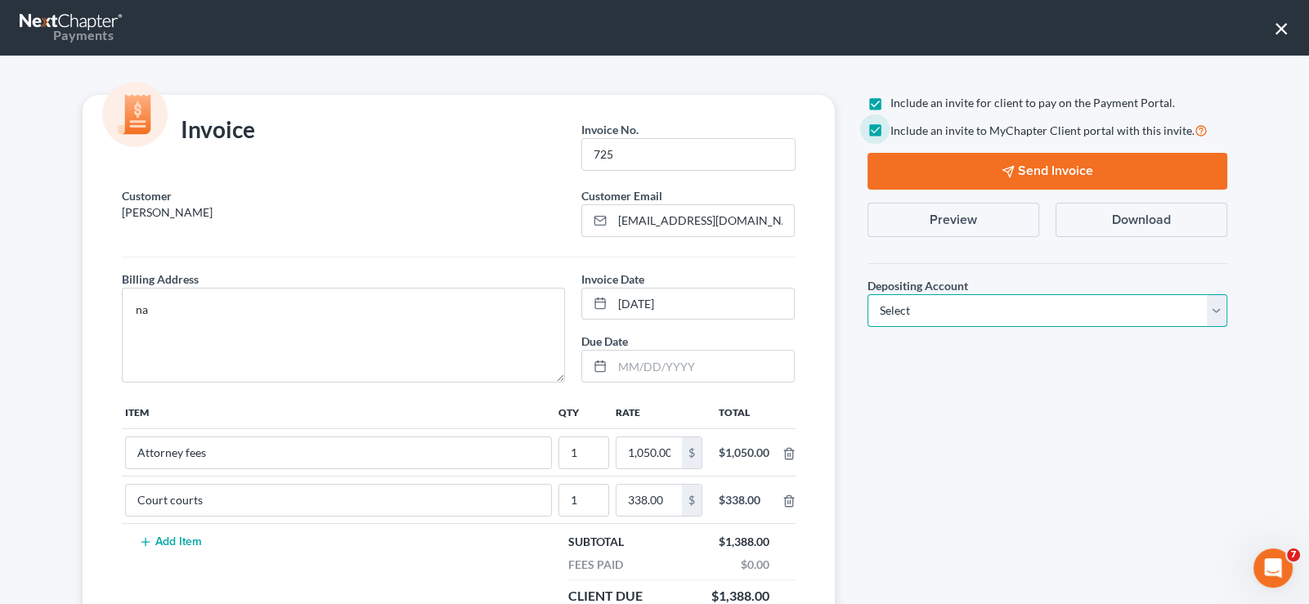
drag, startPoint x: 930, startPoint y: 306, endPoint x: 923, endPoint y: 325, distance: 21.0
click at [929, 307] on select "Select Operation Trust" at bounding box center [1047, 310] width 360 height 33
select select "1"
click at [867, 294] on select "Select Operation Trust" at bounding box center [1047, 310] width 360 height 33
click at [1009, 173] on button "Send Invoice" at bounding box center [1047, 171] width 360 height 37
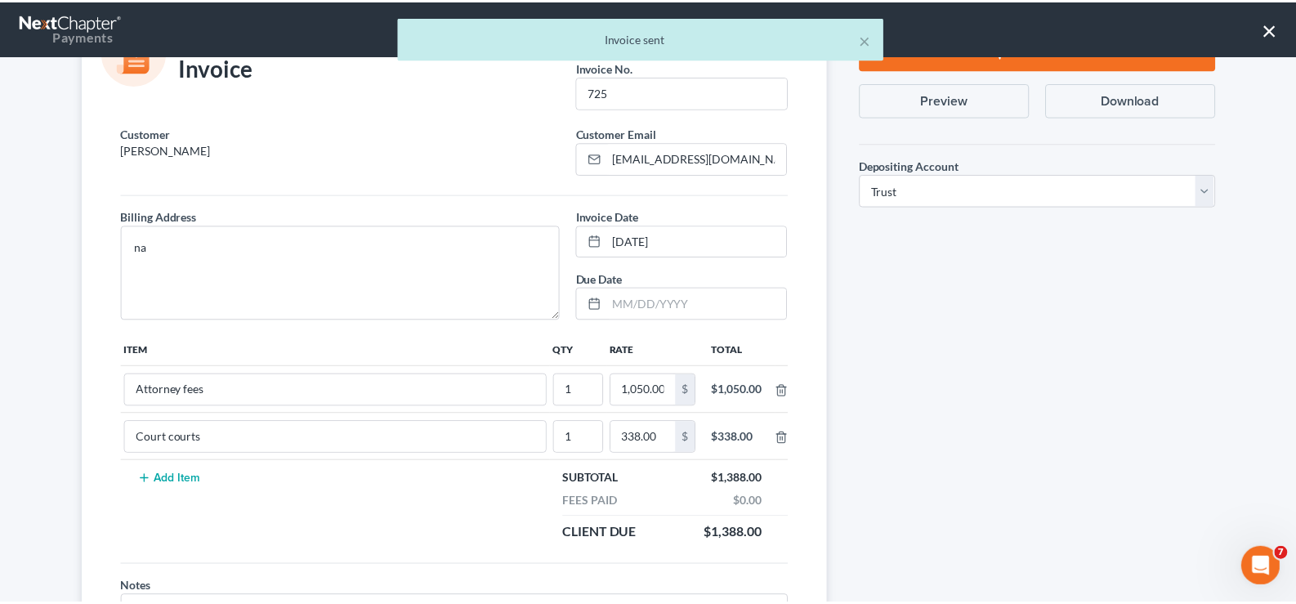
scroll to position [184, 0]
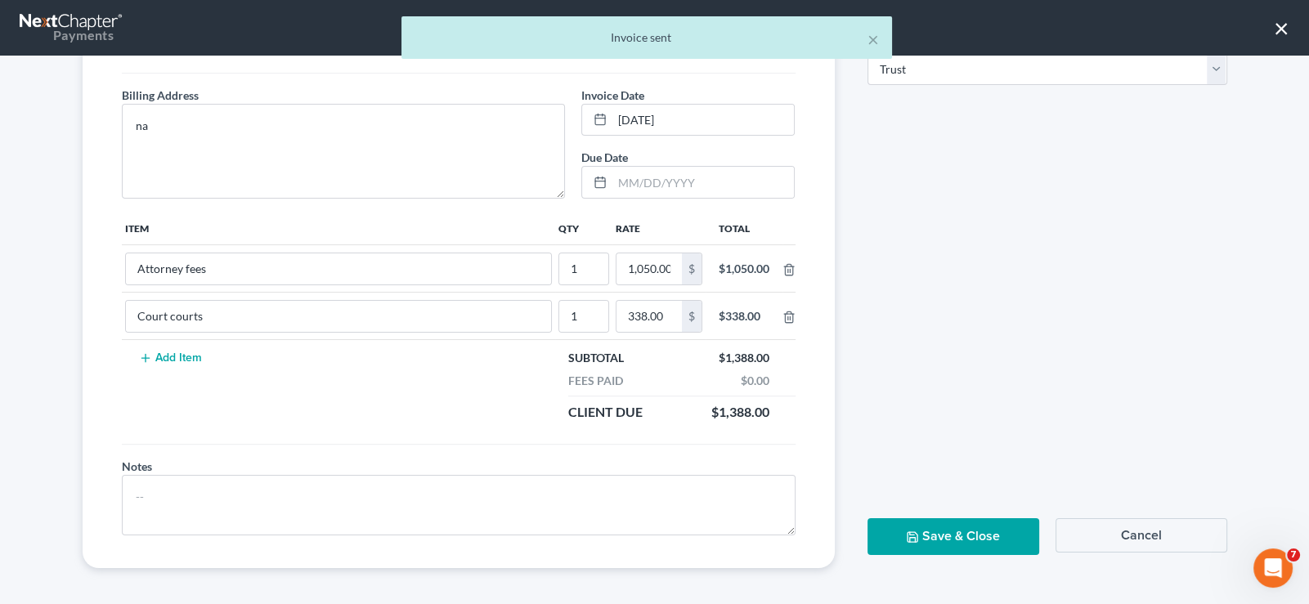
click at [931, 532] on button "Save & Close" at bounding box center [953, 536] width 172 height 37
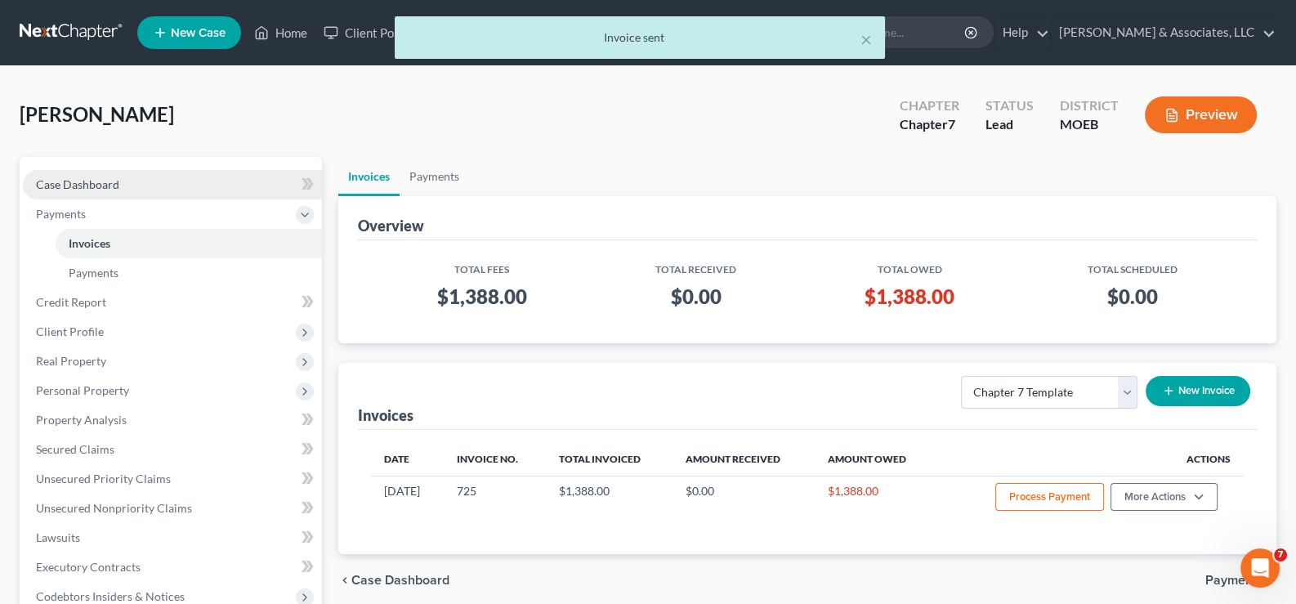
drag, startPoint x: 95, startPoint y: 187, endPoint x: 107, endPoint y: 191, distance: 12.9
click at [95, 187] on span "Case Dashboard" at bounding box center [77, 184] width 83 height 14
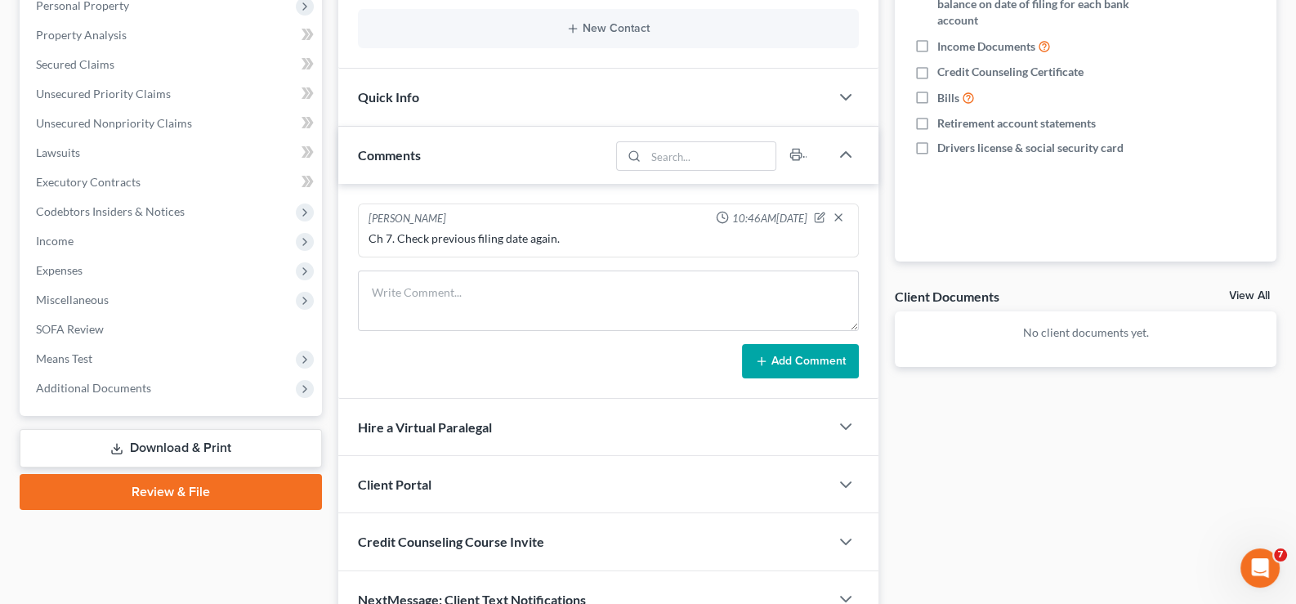
scroll to position [408, 0]
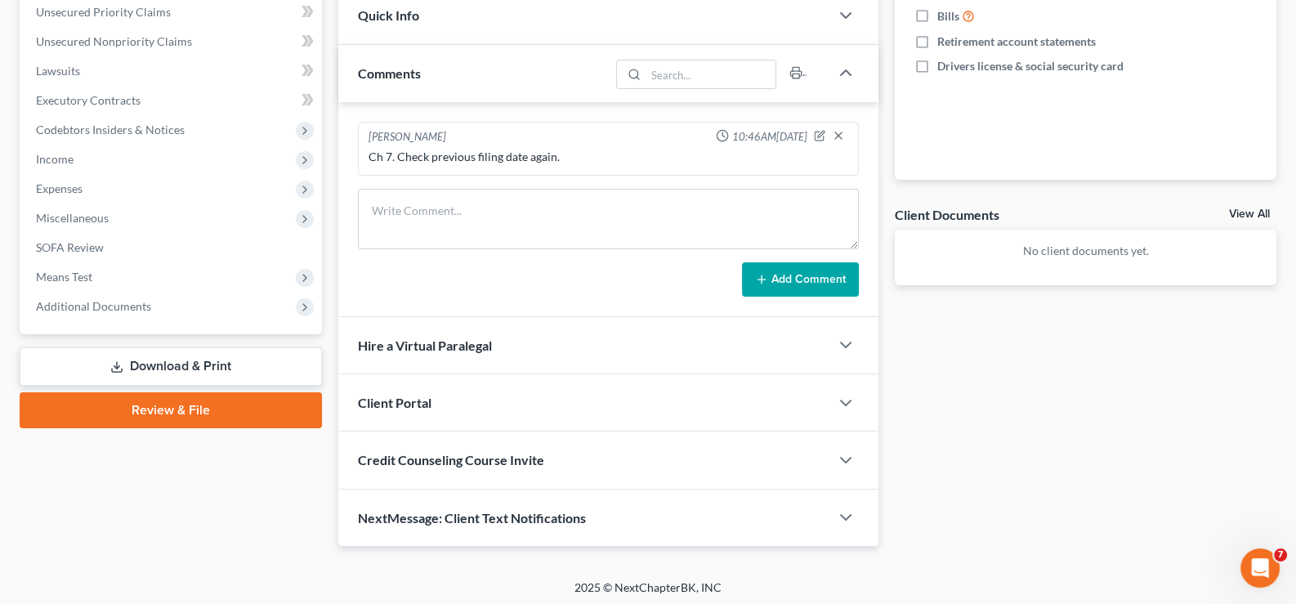
click at [392, 400] on span "Client Portal" at bounding box center [395, 403] width 74 height 16
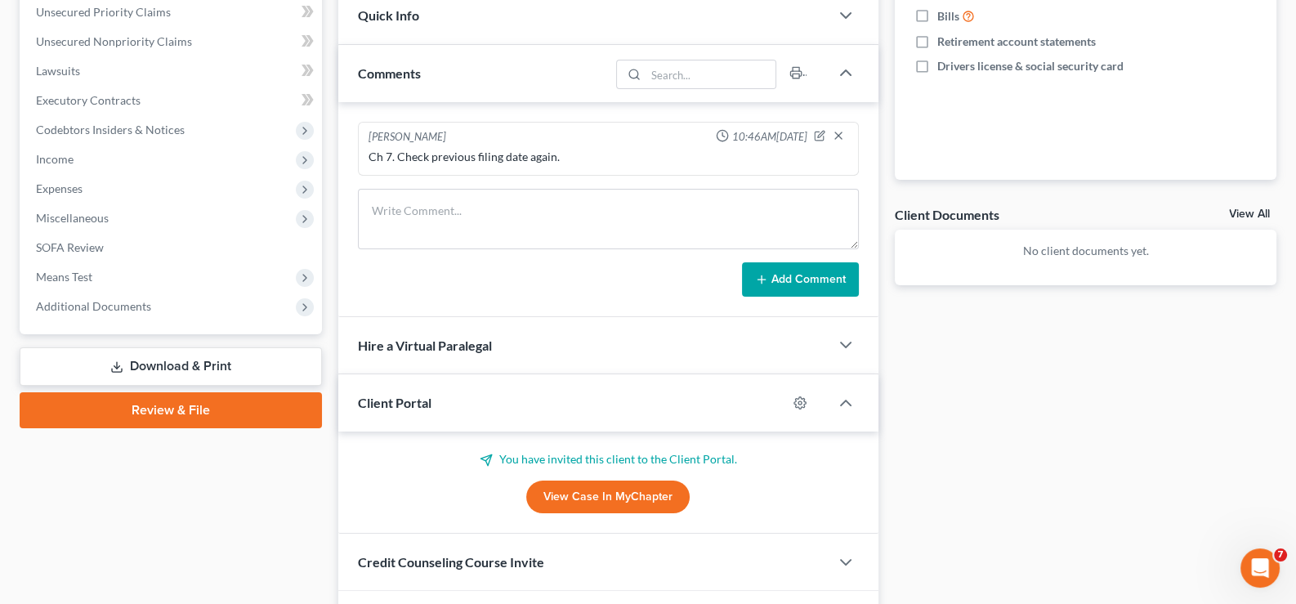
click at [392, 400] on span "Client Portal" at bounding box center [395, 403] width 74 height 16
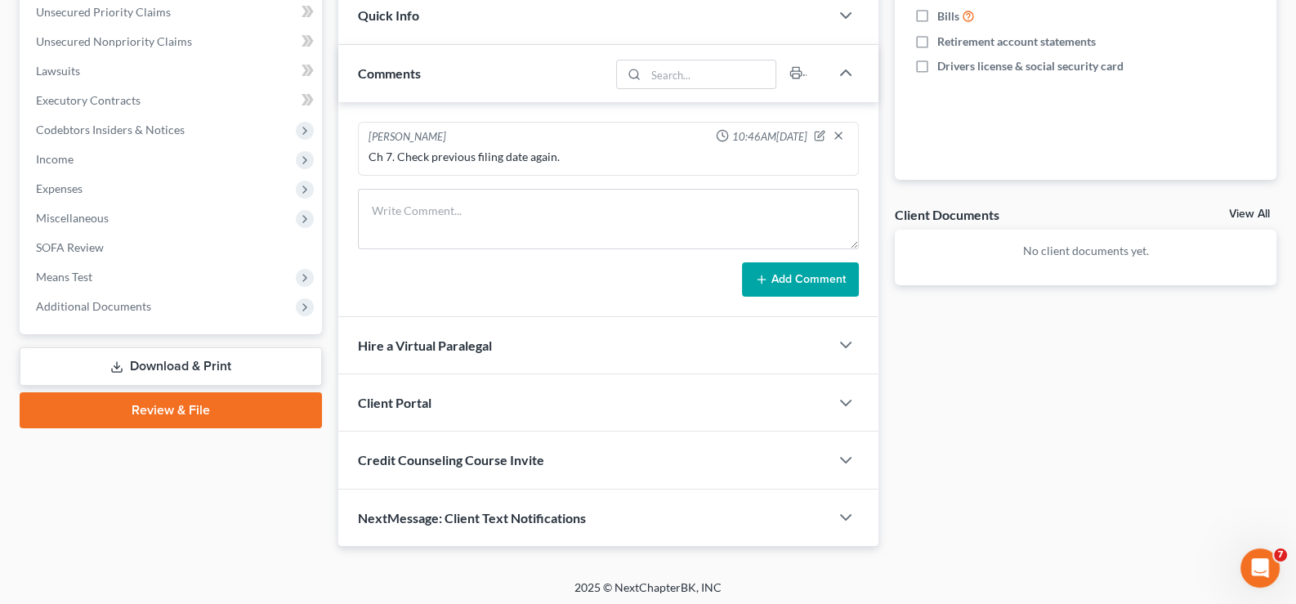
click at [403, 452] on span "Credit Counseling Course Invite" at bounding box center [451, 460] width 186 height 16
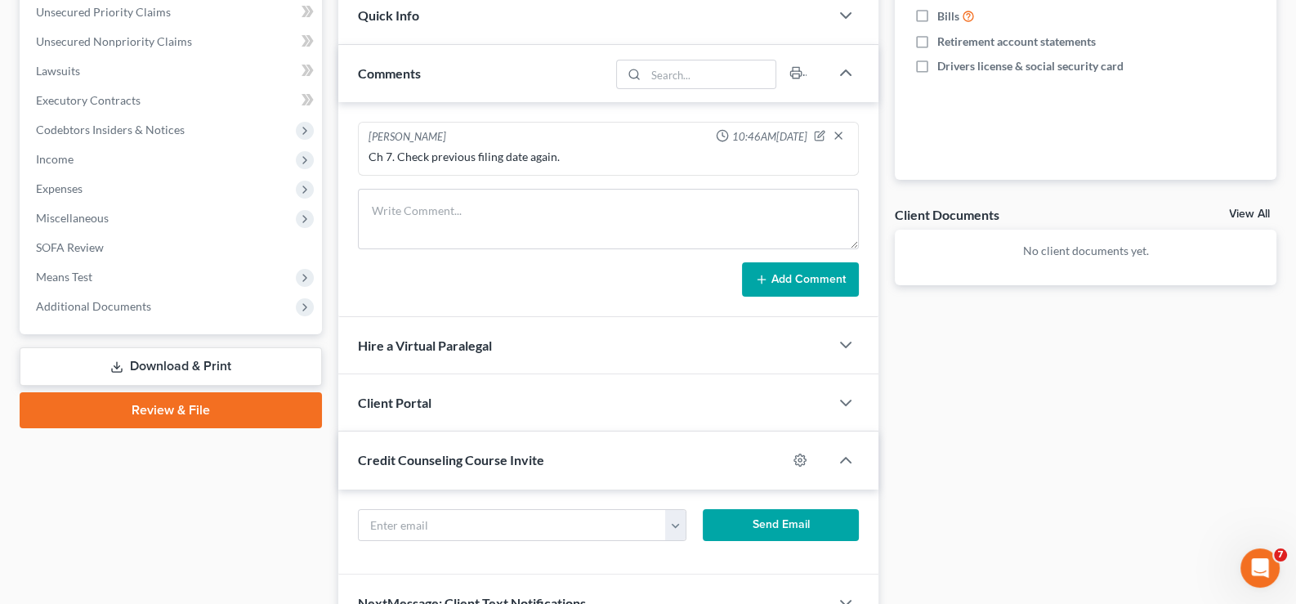
click at [426, 502] on div "[EMAIL_ADDRESS][DOMAIN_NAME] Send Email" at bounding box center [608, 533] width 541 height 86
drag, startPoint x: 426, startPoint y: 519, endPoint x: 437, endPoint y: 526, distance: 13.6
click at [426, 519] on input "text" at bounding box center [513, 525] width 308 height 31
paste input "[EMAIL_ADDRESS][DOMAIN_NAME]"
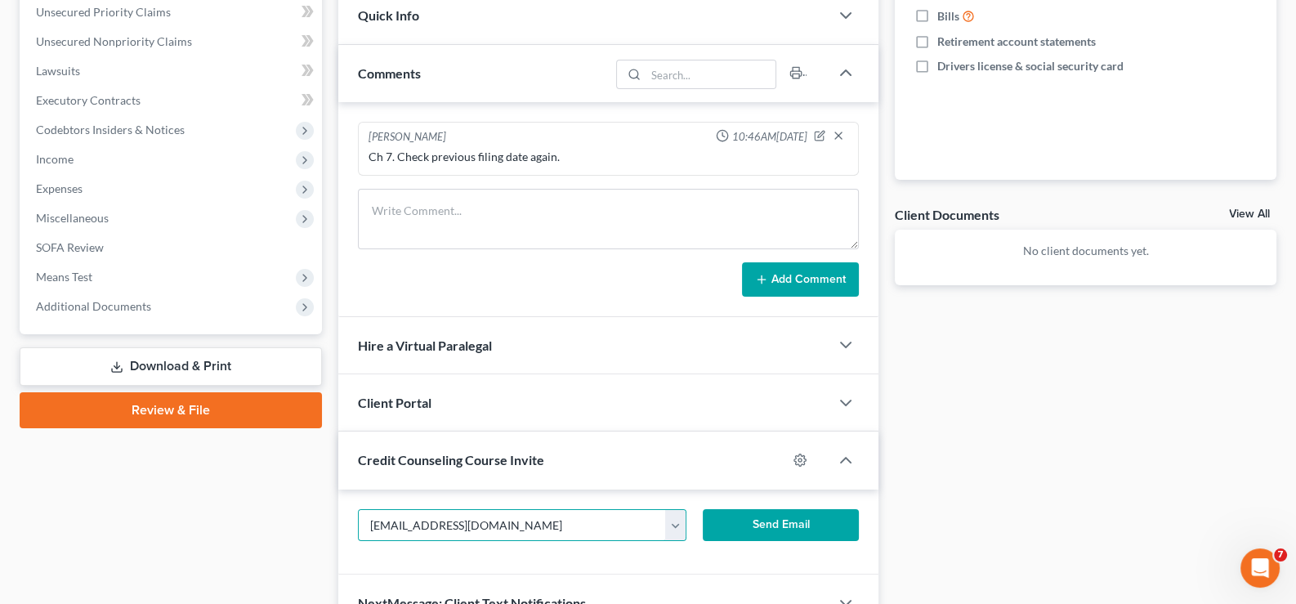
type input "[EMAIL_ADDRESS][DOMAIN_NAME]"
click at [746, 517] on button "Send Email" at bounding box center [781, 525] width 156 height 33
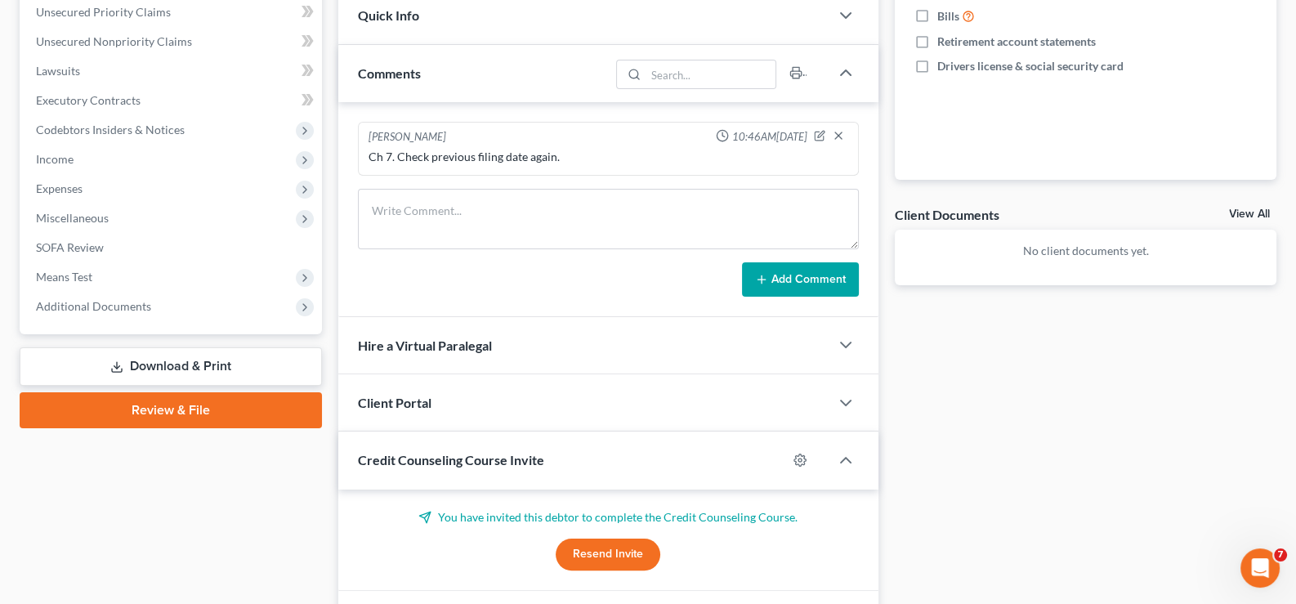
click at [394, 457] on span "Credit Counseling Course Invite" at bounding box center [451, 460] width 186 height 16
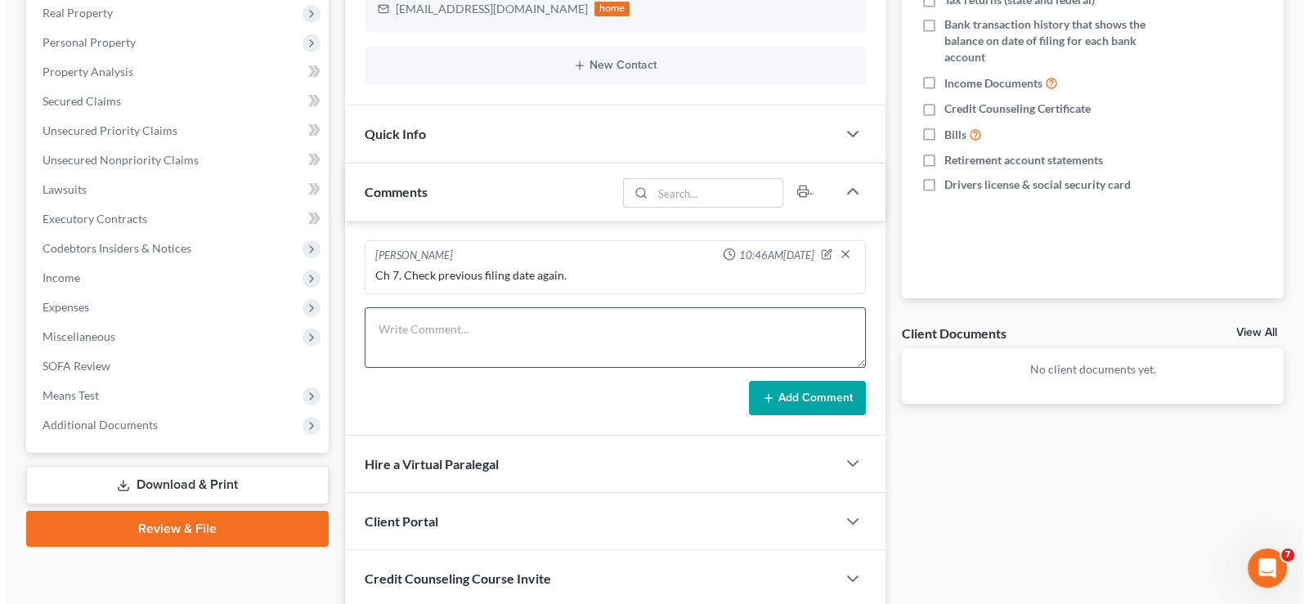
scroll to position [0, 0]
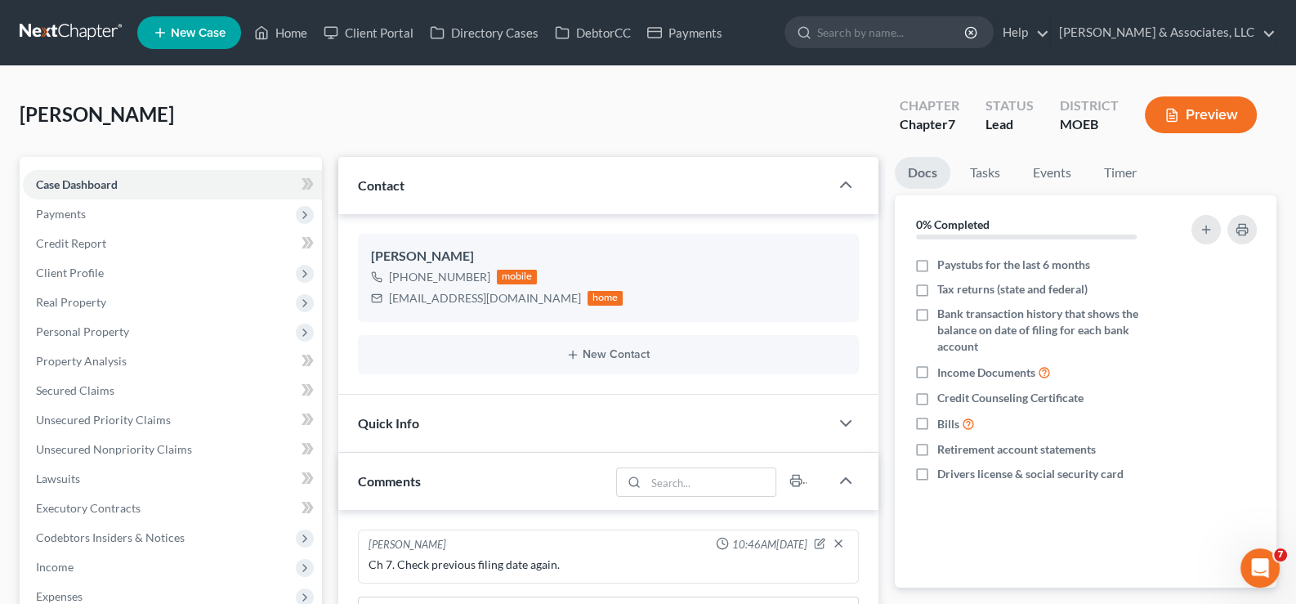
click at [204, 32] on span "New Case" at bounding box center [198, 33] width 55 height 12
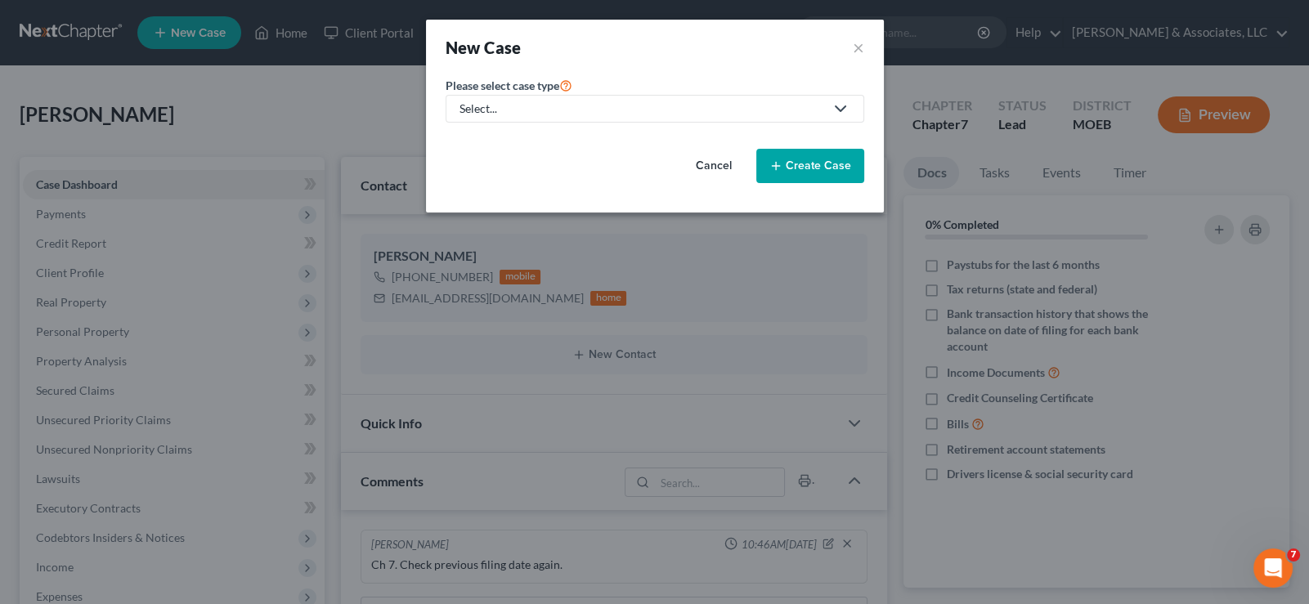
click at [496, 110] on div "Select..." at bounding box center [641, 109] width 365 height 16
click at [503, 134] on div "Bankruptcy" at bounding box center [532, 140] width 143 height 16
select select "45"
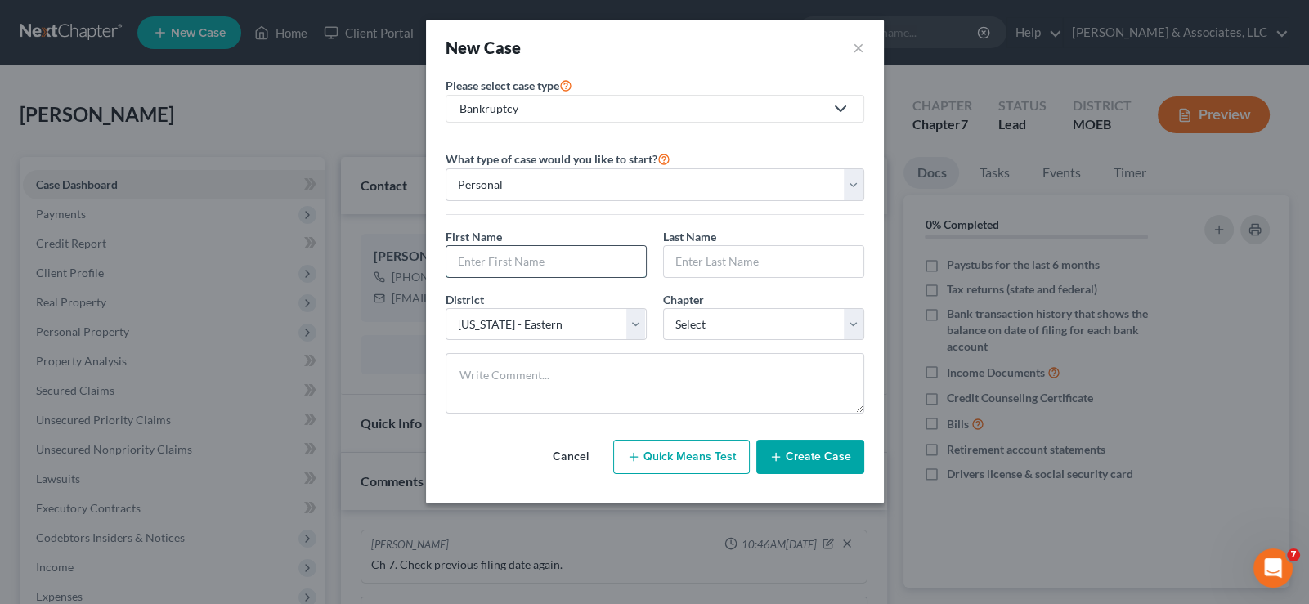
click at [527, 259] on input "text" at bounding box center [545, 261] width 199 height 31
type input "Jayla"
type input "w"
type input "[PERSON_NAME]"
select select "0"
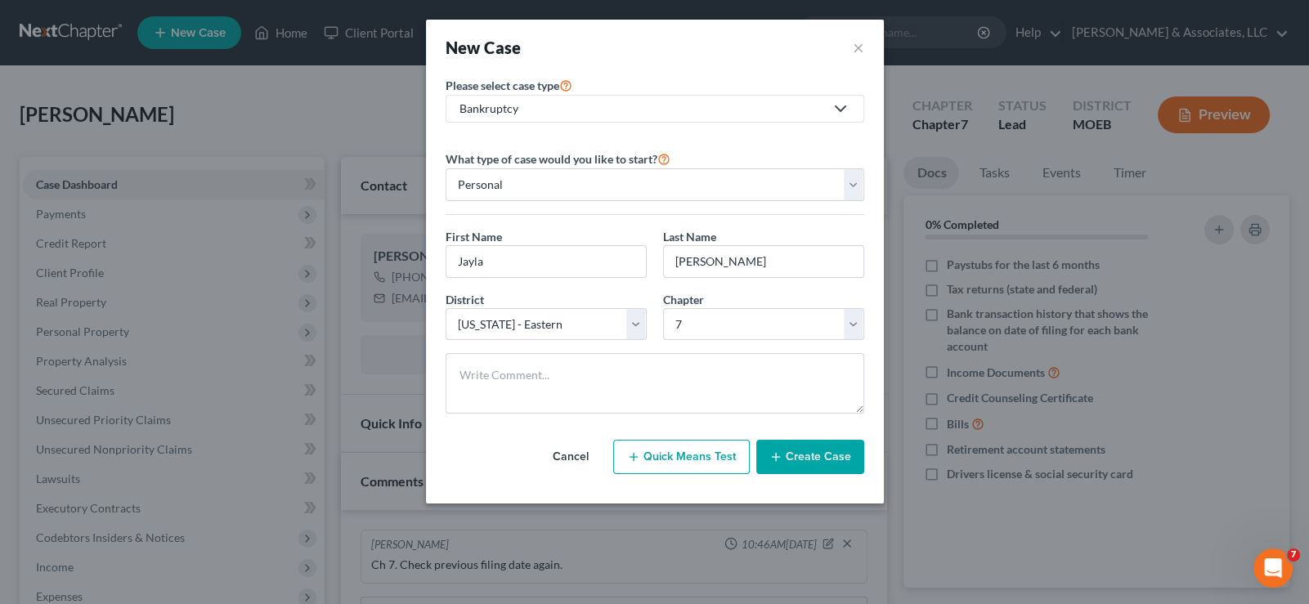
click at [802, 454] on button "Create Case" at bounding box center [810, 457] width 108 height 34
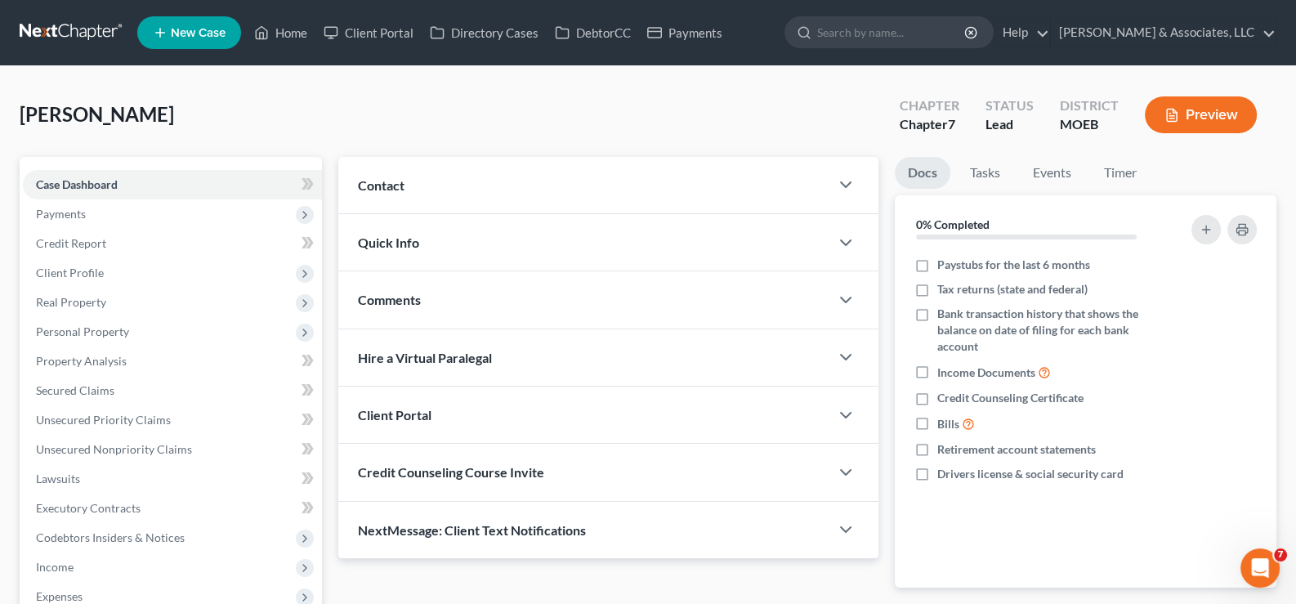
click at [391, 191] on span "Contact" at bounding box center [381, 185] width 47 height 16
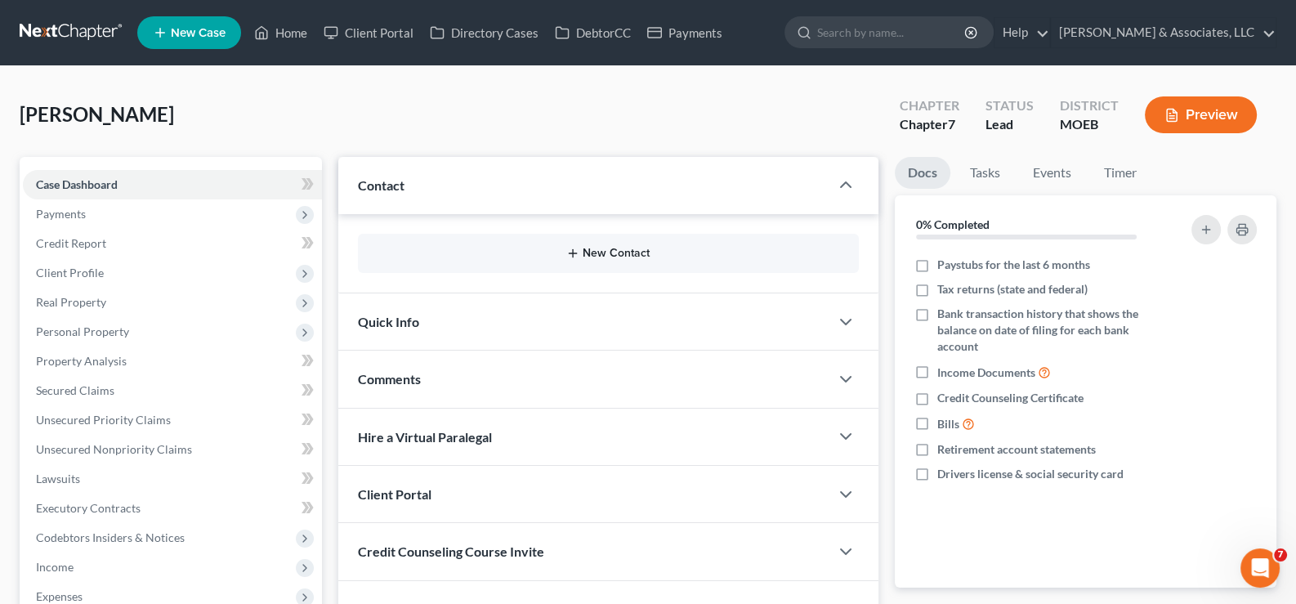
click at [588, 250] on button "New Contact" at bounding box center [609, 253] width 476 height 13
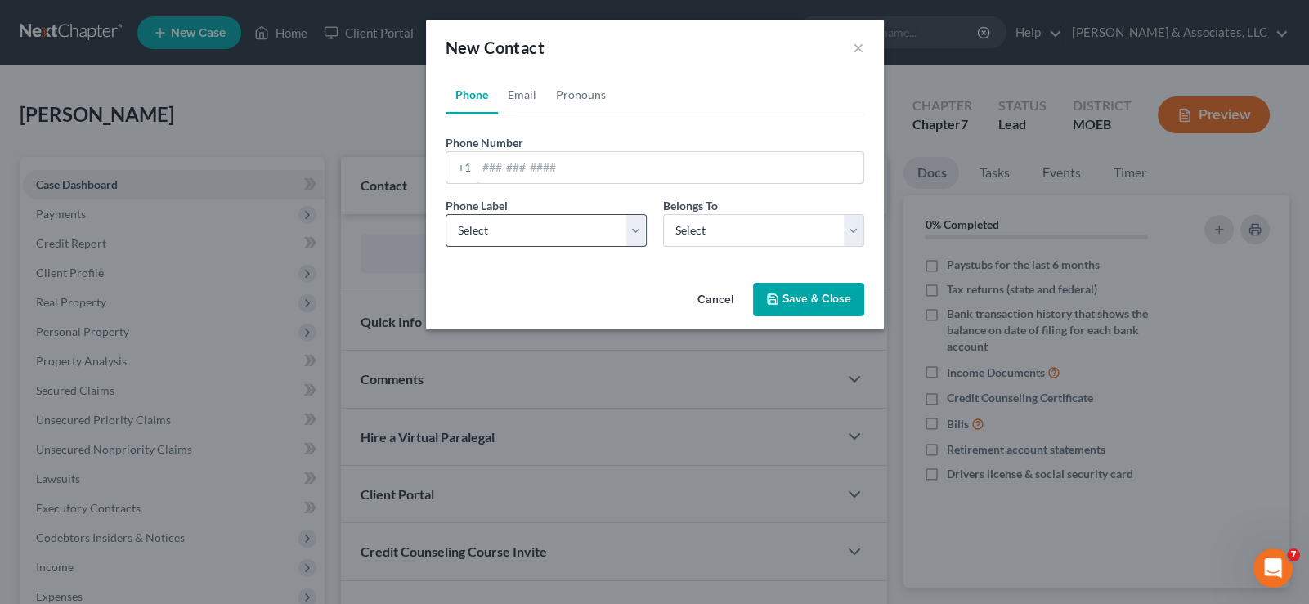
click at [494, 167] on input "tel" at bounding box center [670, 167] width 387 height 31
paste input "[PHONE_NUMBER]"
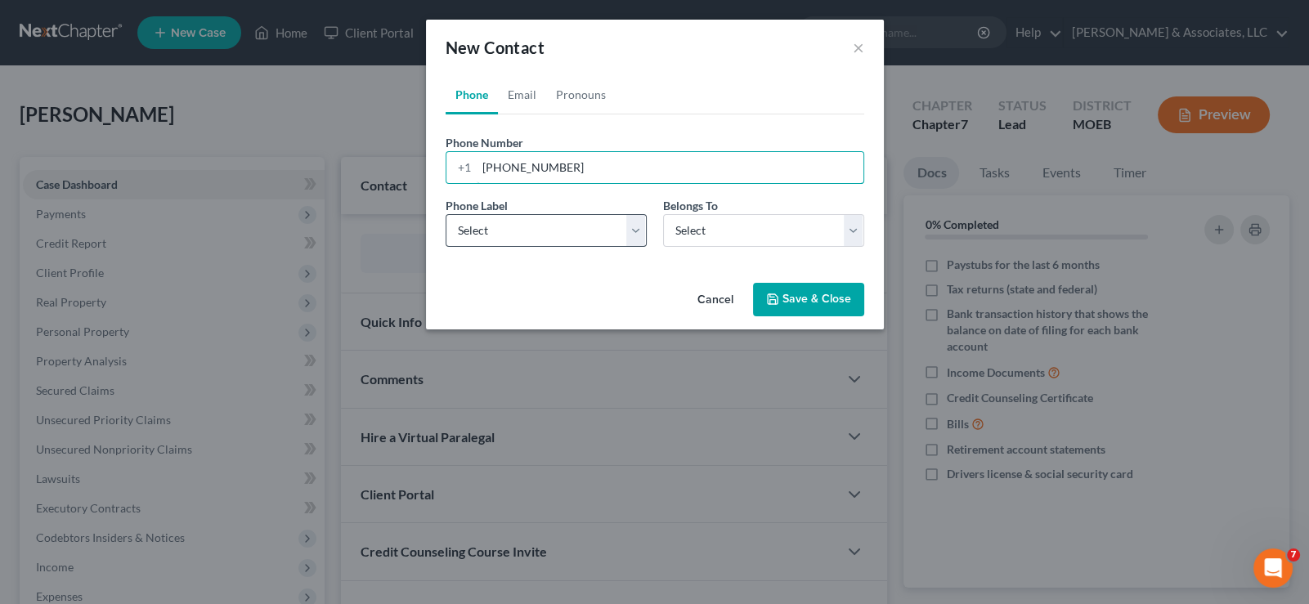
type input "[PHONE_NUMBER]"
click at [492, 240] on select "Select Mobile Home Work Other" at bounding box center [545, 230] width 201 height 33
select select "0"
click at [445, 214] on select "Select Mobile Home Work Other" at bounding box center [545, 230] width 201 height 33
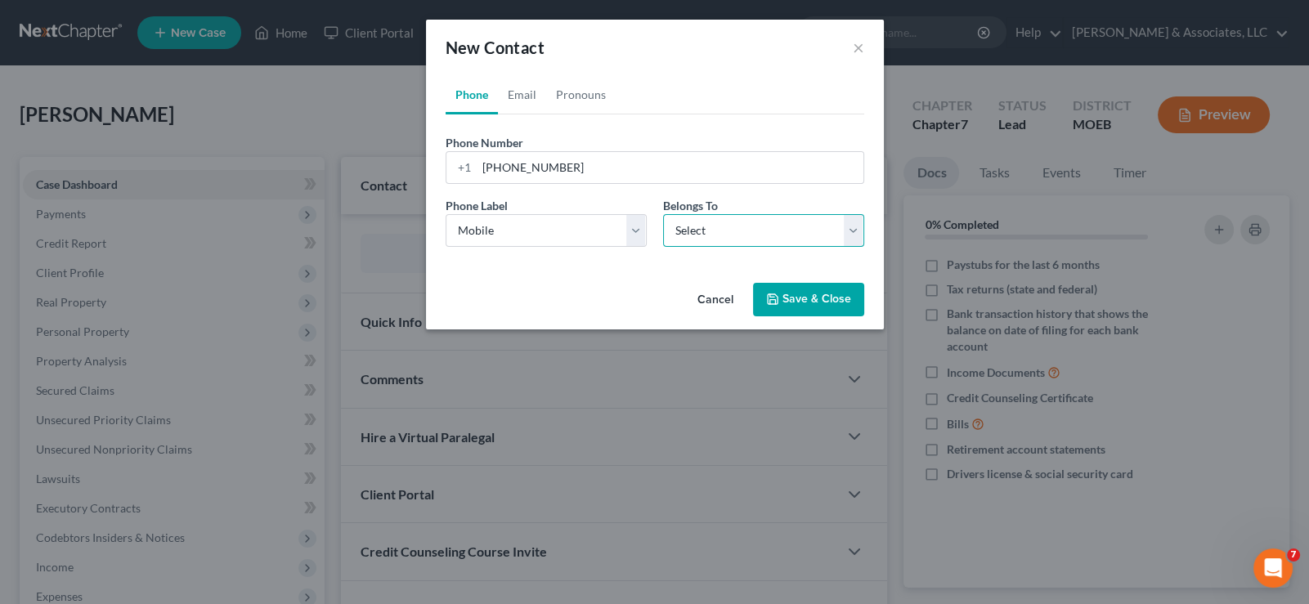
drag, startPoint x: 699, startPoint y: 233, endPoint x: 702, endPoint y: 243, distance: 10.3
click at [699, 233] on select "Select Client Other" at bounding box center [763, 230] width 201 height 33
select select "0"
click at [663, 214] on select "Select Client Other" at bounding box center [763, 230] width 201 height 33
click at [515, 87] on link "Email" at bounding box center [522, 94] width 48 height 39
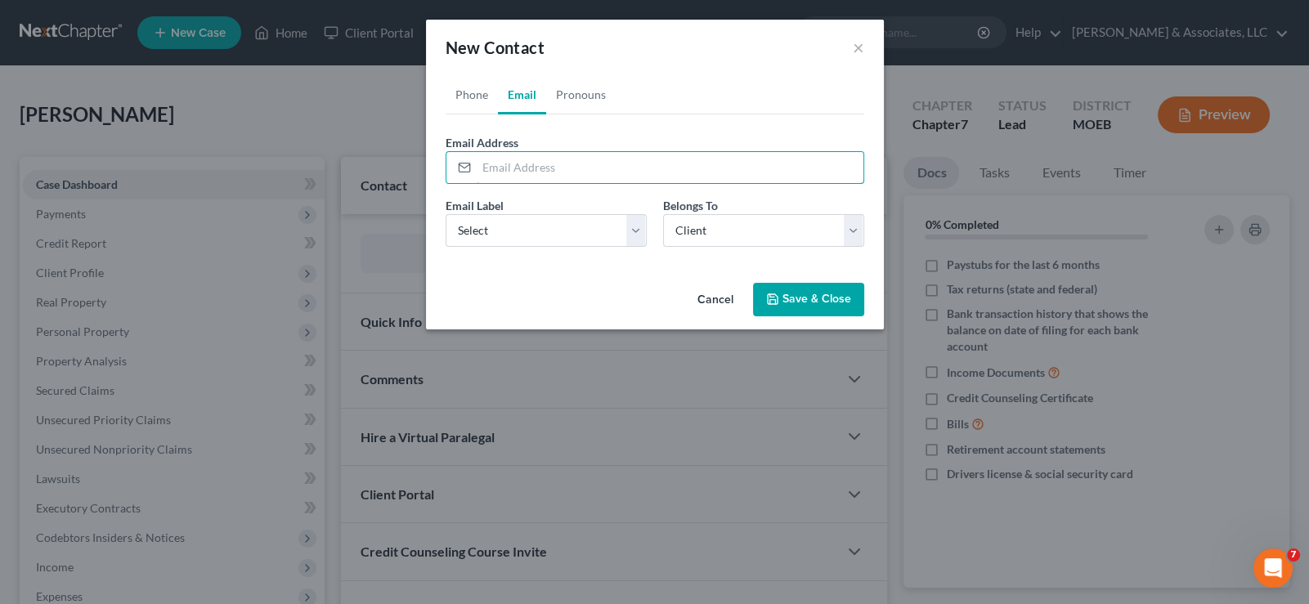
drag, startPoint x: 572, startPoint y: 171, endPoint x: 781, endPoint y: 0, distance: 269.5
click at [572, 171] on input "email" at bounding box center [670, 167] width 387 height 31
paste input "[EMAIL_ADDRESS][DOMAIN_NAME]"
type input "[EMAIL_ADDRESS][DOMAIN_NAME]"
drag, startPoint x: 514, startPoint y: 229, endPoint x: 504, endPoint y: 244, distance: 18.4
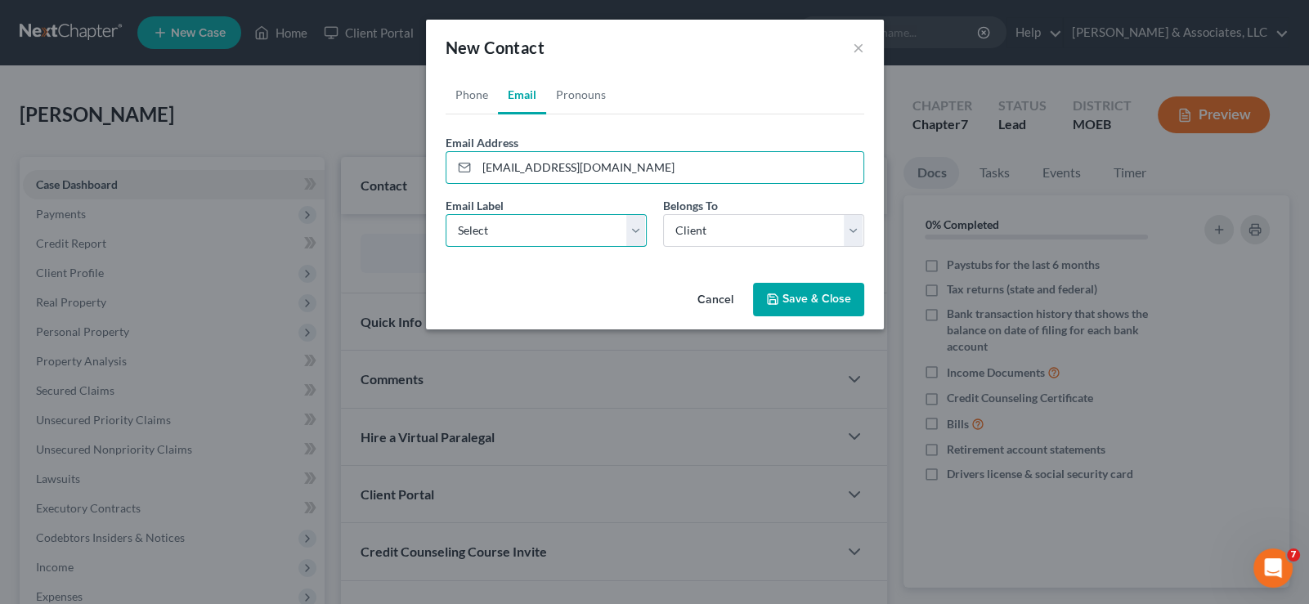
click at [514, 230] on select "Select Home Work Other" at bounding box center [545, 230] width 201 height 33
select select "0"
click at [445, 214] on select "Select Home Work Other" at bounding box center [545, 230] width 201 height 33
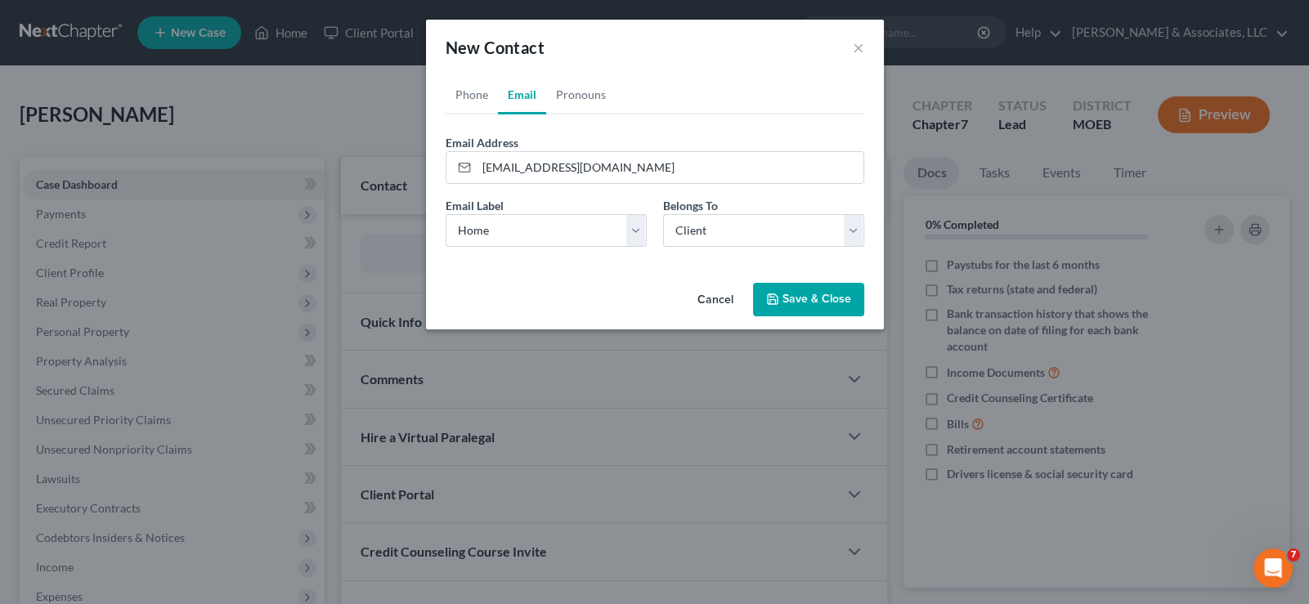
click at [797, 286] on button "Save & Close" at bounding box center [808, 300] width 111 height 34
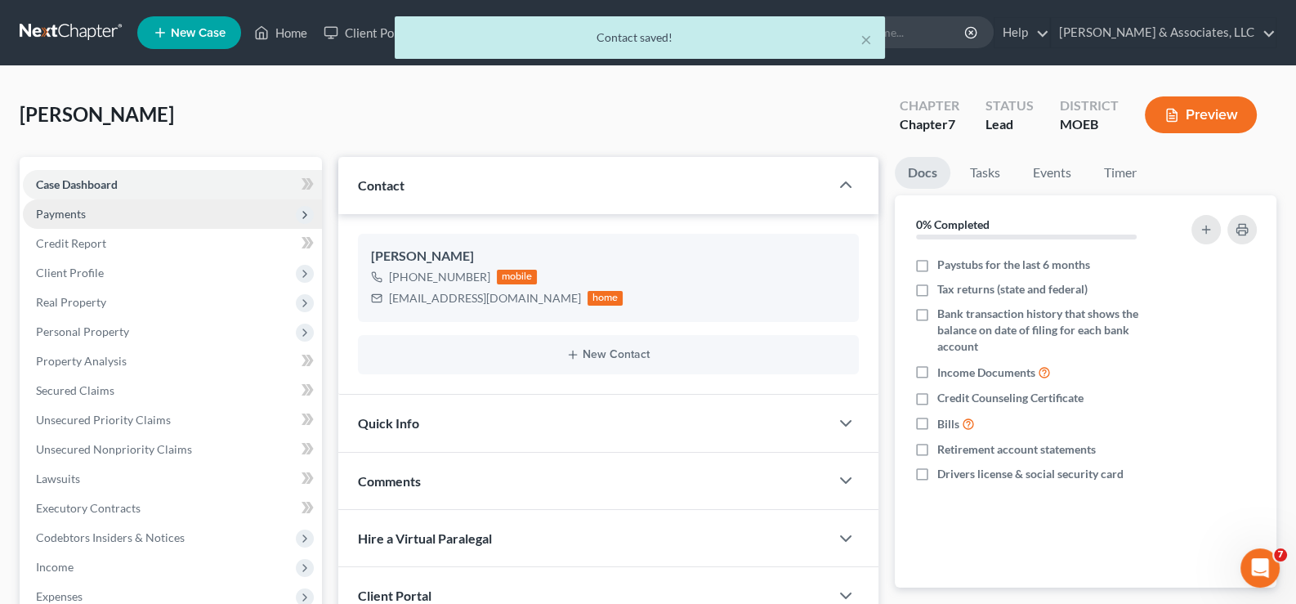
click at [67, 212] on span "Payments" at bounding box center [61, 214] width 50 height 14
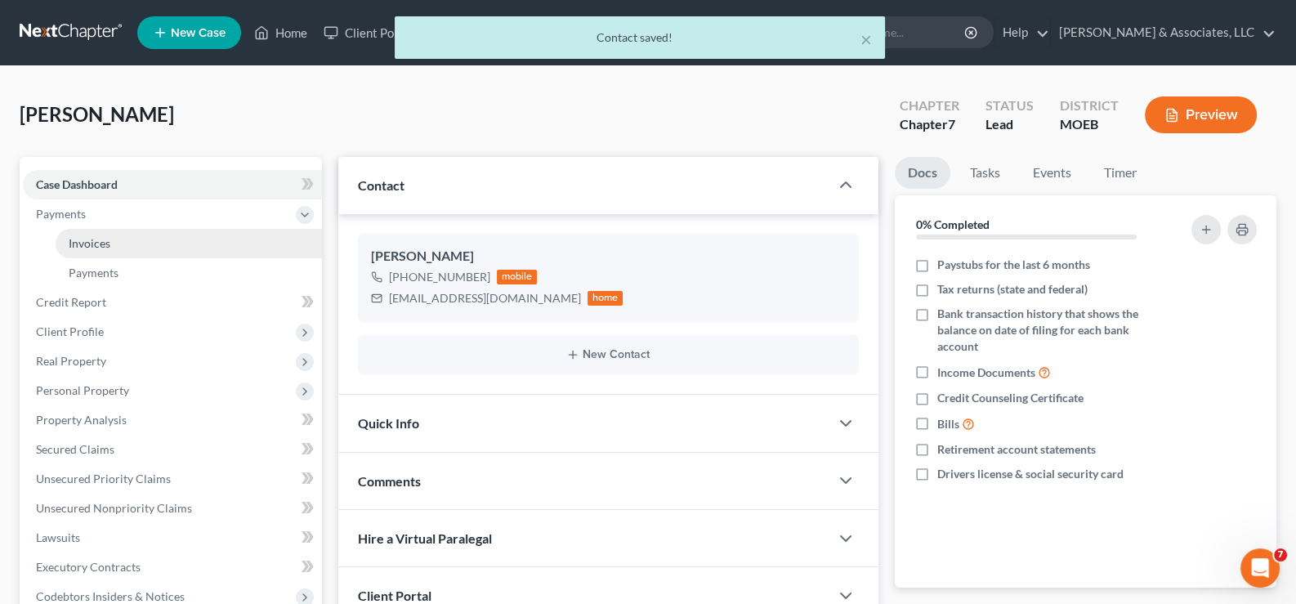
click at [74, 241] on span "Invoices" at bounding box center [90, 243] width 42 height 14
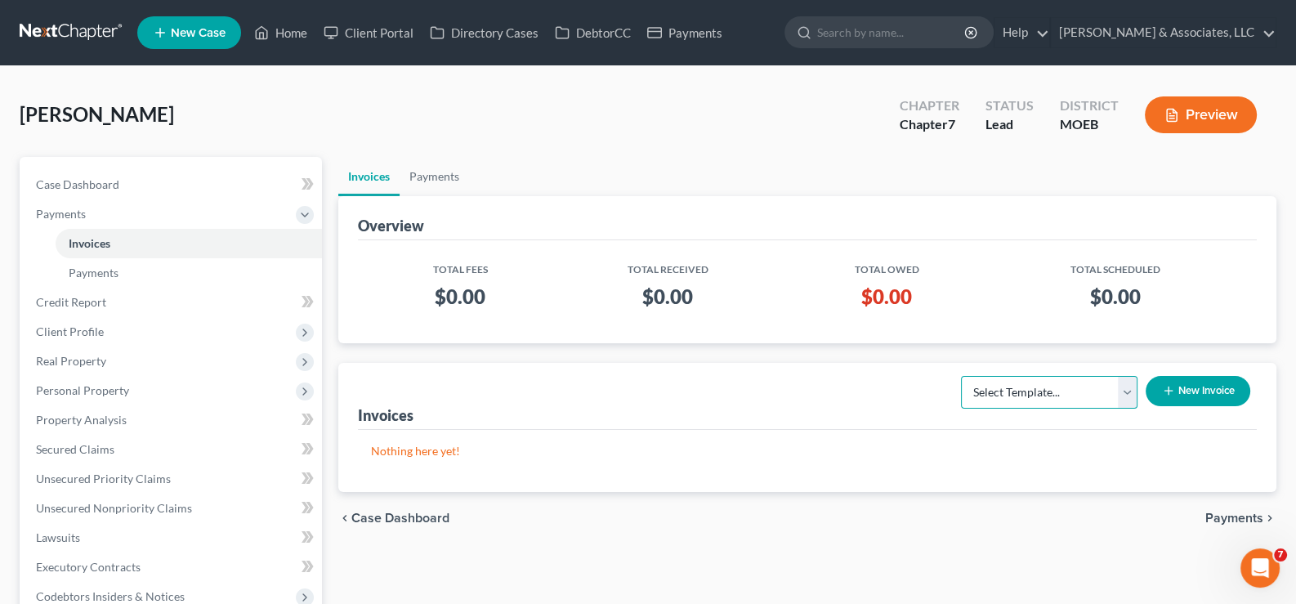
drag, startPoint x: 1063, startPoint y: 387, endPoint x: 1051, endPoint y: 405, distance: 21.1
click at [1063, 387] on select "Select Template... Chapter 7 Template Chapter 13 Template Chapter 7 with legal …" at bounding box center [1049, 392] width 177 height 33
select select "0"
click at [961, 376] on select "Select Template... Chapter 7 Template Chapter 13 Template Chapter 7 with legal …" at bounding box center [1049, 392] width 177 height 33
click at [1186, 394] on button "New Invoice" at bounding box center [1198, 391] width 105 height 30
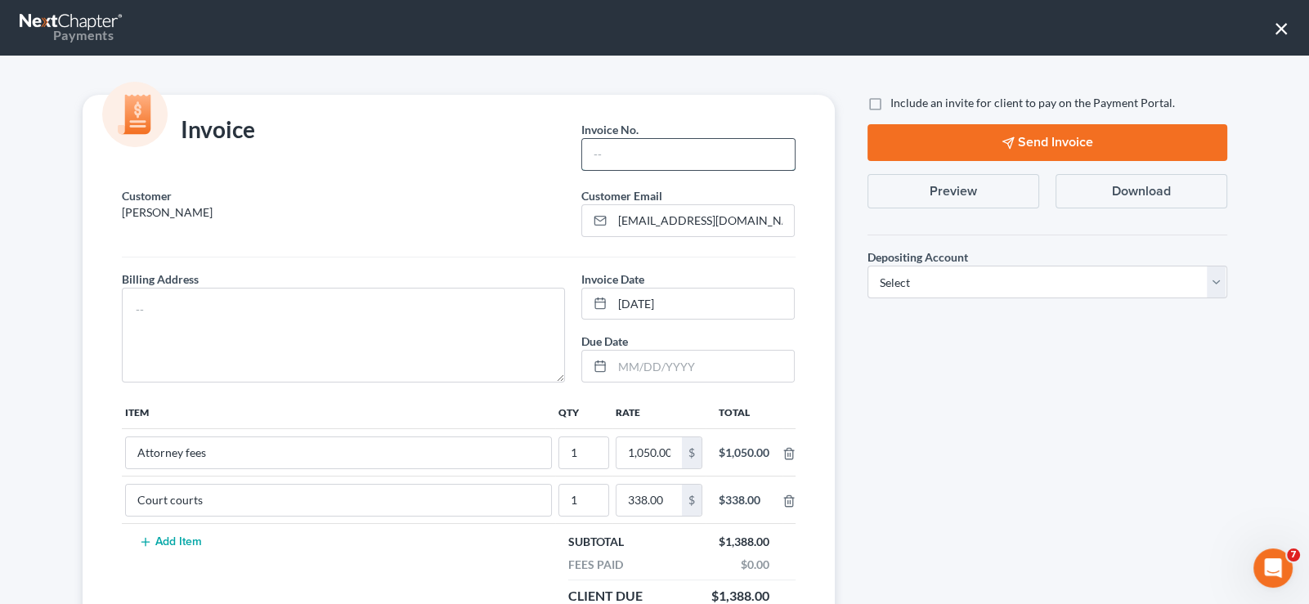
click at [666, 161] on input "text" at bounding box center [688, 154] width 212 height 31
type input "726"
click at [248, 306] on textarea at bounding box center [344, 335] width 444 height 95
type textarea "na"
click at [890, 106] on label "Include an invite for client to pay on the Payment Portal." at bounding box center [1032, 103] width 284 height 16
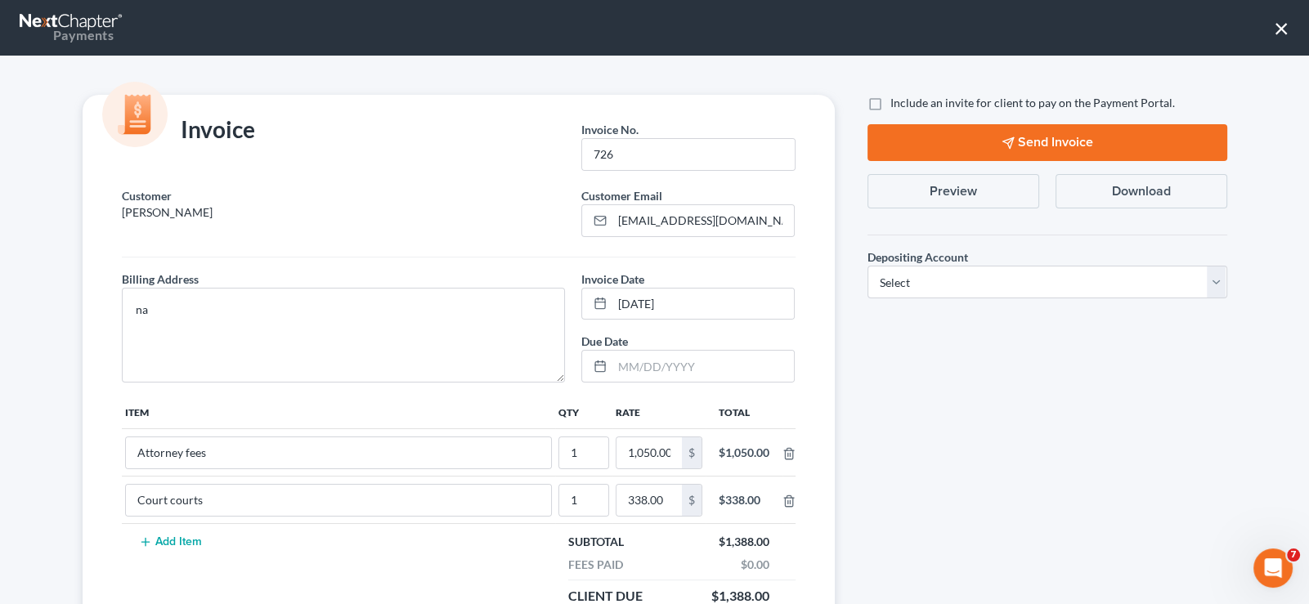
click at [897, 105] on input "Include an invite for client to pay on the Payment Portal." at bounding box center [902, 100] width 11 height 11
checkbox input "true"
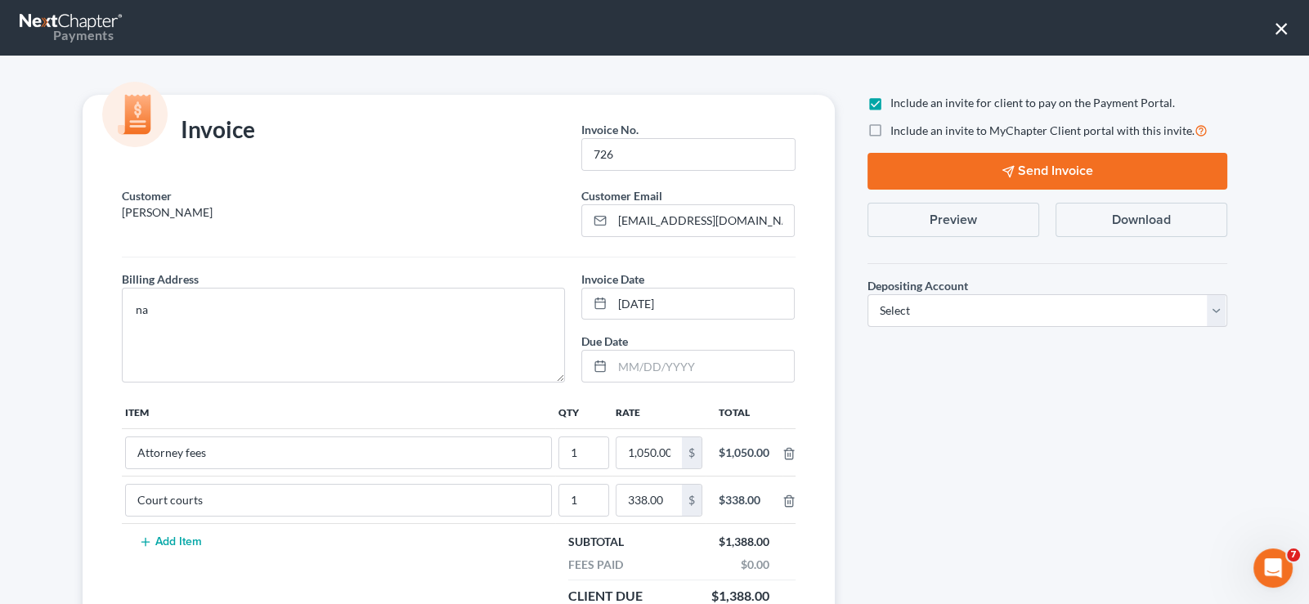
click at [890, 130] on label "Include an invite to MyChapter Client portal with this invite." at bounding box center [1048, 130] width 317 height 19
click at [897, 130] on input "Include an invite to MyChapter Client portal with this invite." at bounding box center [902, 126] width 11 height 11
checkbox input "true"
drag, startPoint x: 930, startPoint y: 314, endPoint x: 929, endPoint y: 324, distance: 10.7
click at [930, 314] on select "Select Operation Trust" at bounding box center [1047, 310] width 360 height 33
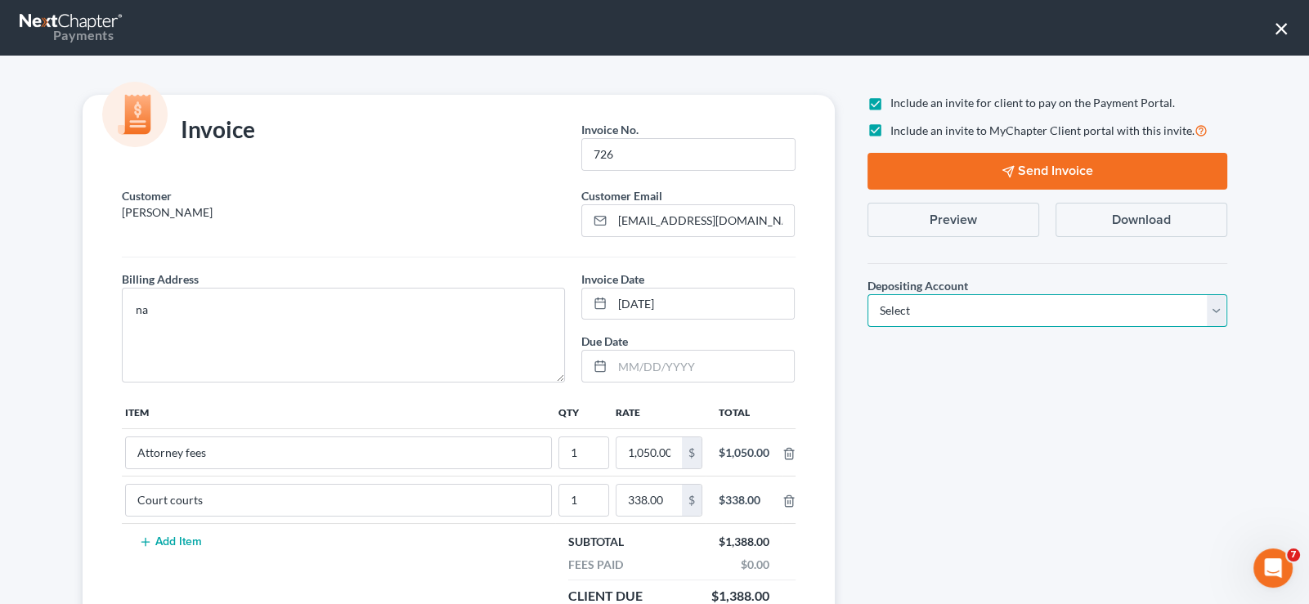
select select "1"
click at [867, 294] on select "Select Operation Trust" at bounding box center [1047, 310] width 360 height 33
click at [983, 167] on button "Send Invoice" at bounding box center [1047, 171] width 360 height 37
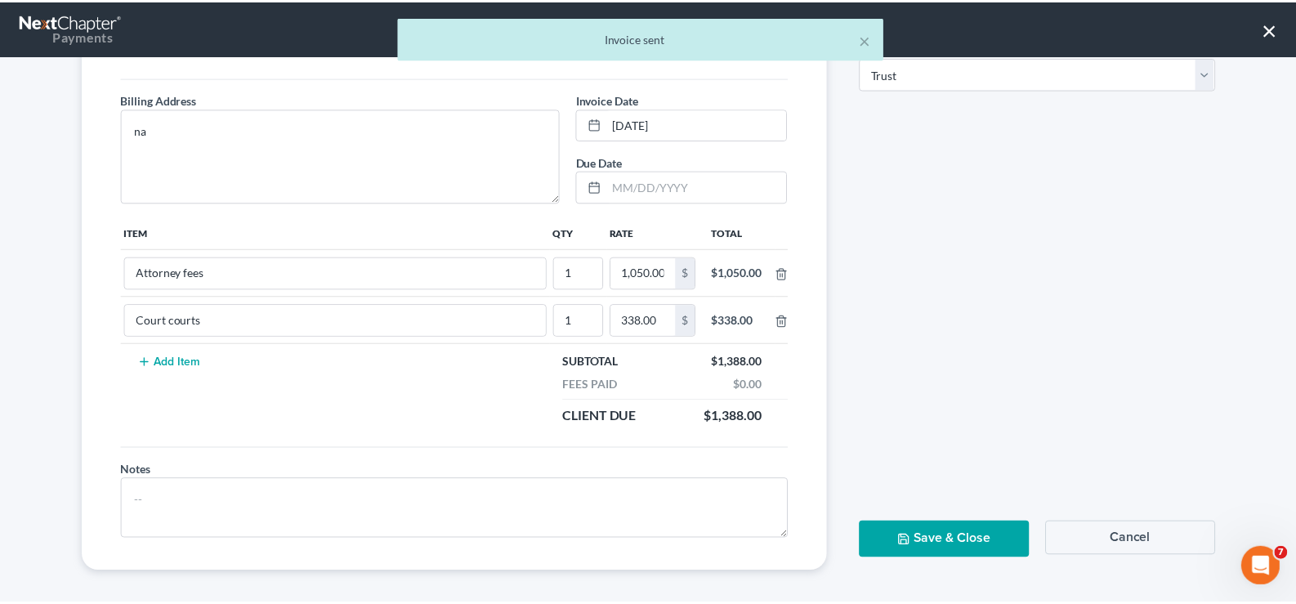
scroll to position [184, 0]
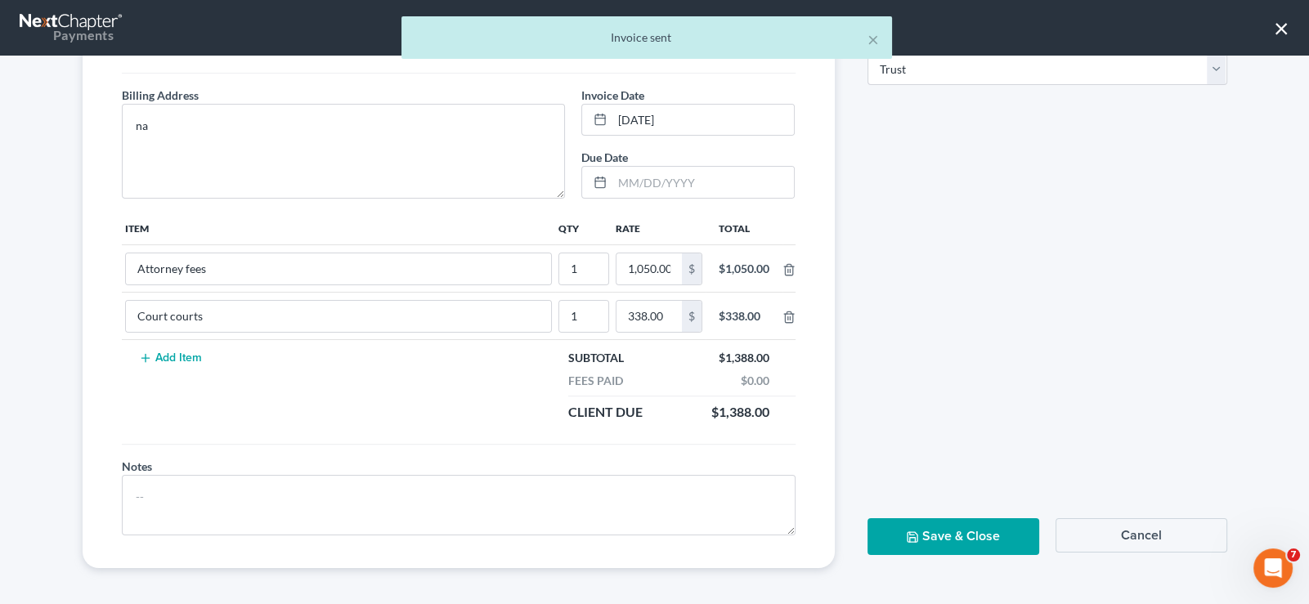
click at [956, 545] on button "Save & Close" at bounding box center [953, 536] width 172 height 37
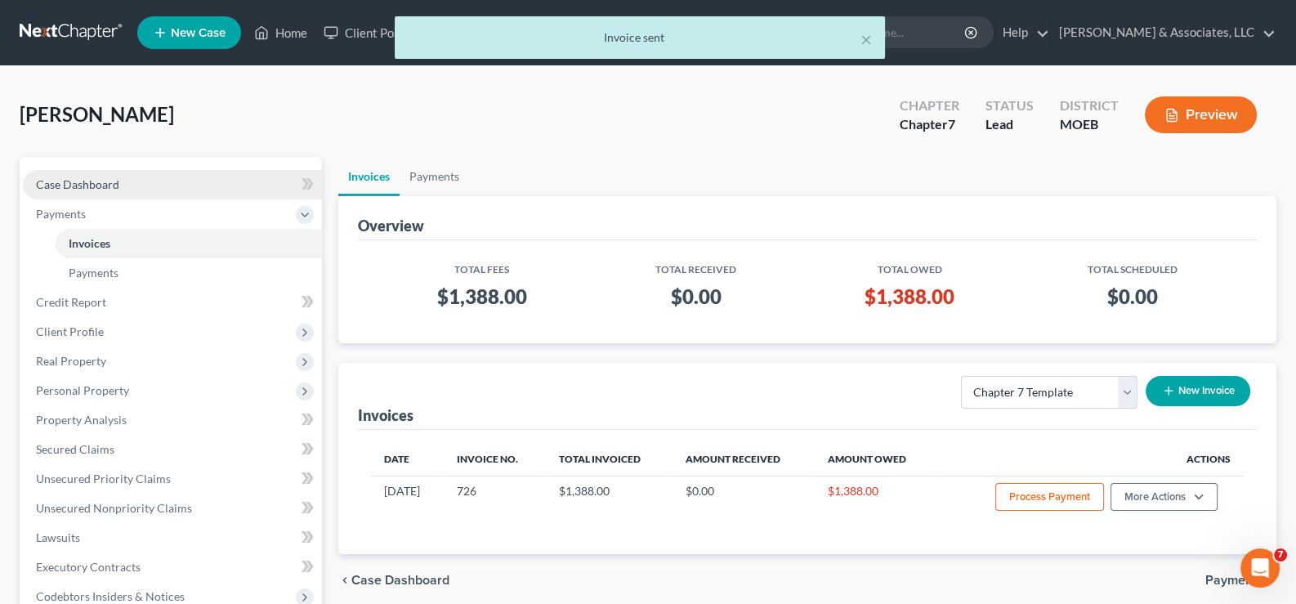
drag, startPoint x: 86, startPoint y: 183, endPoint x: 107, endPoint y: 182, distance: 21.3
click at [86, 183] on span "Case Dashboard" at bounding box center [77, 184] width 83 height 14
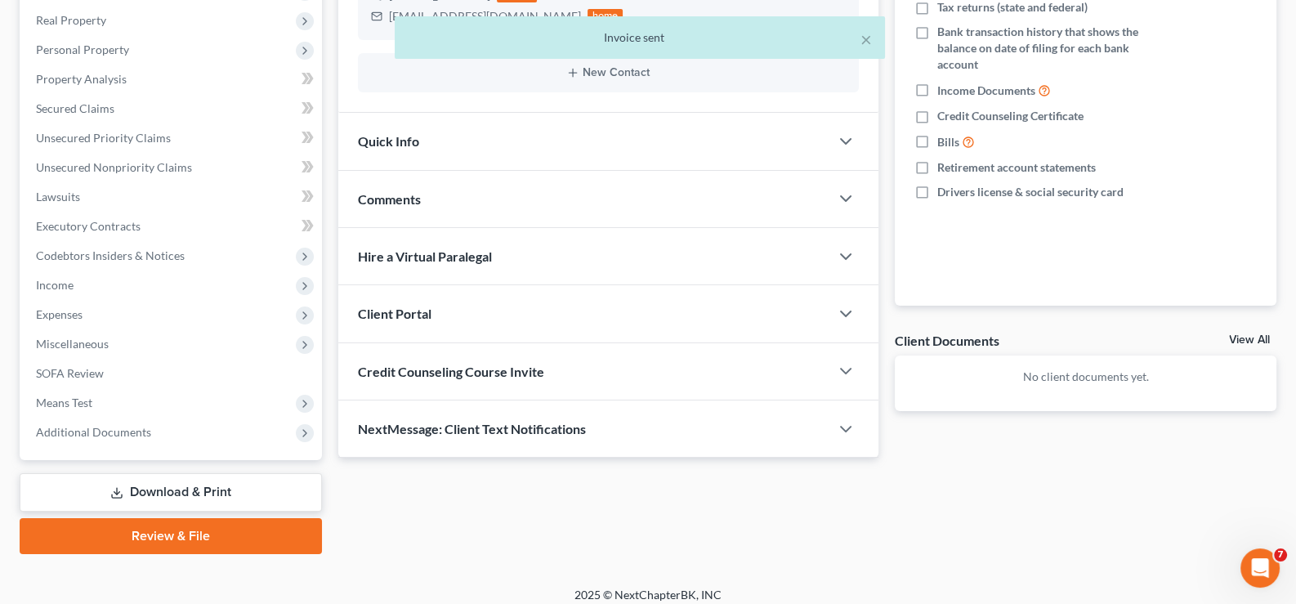
scroll to position [293, 0]
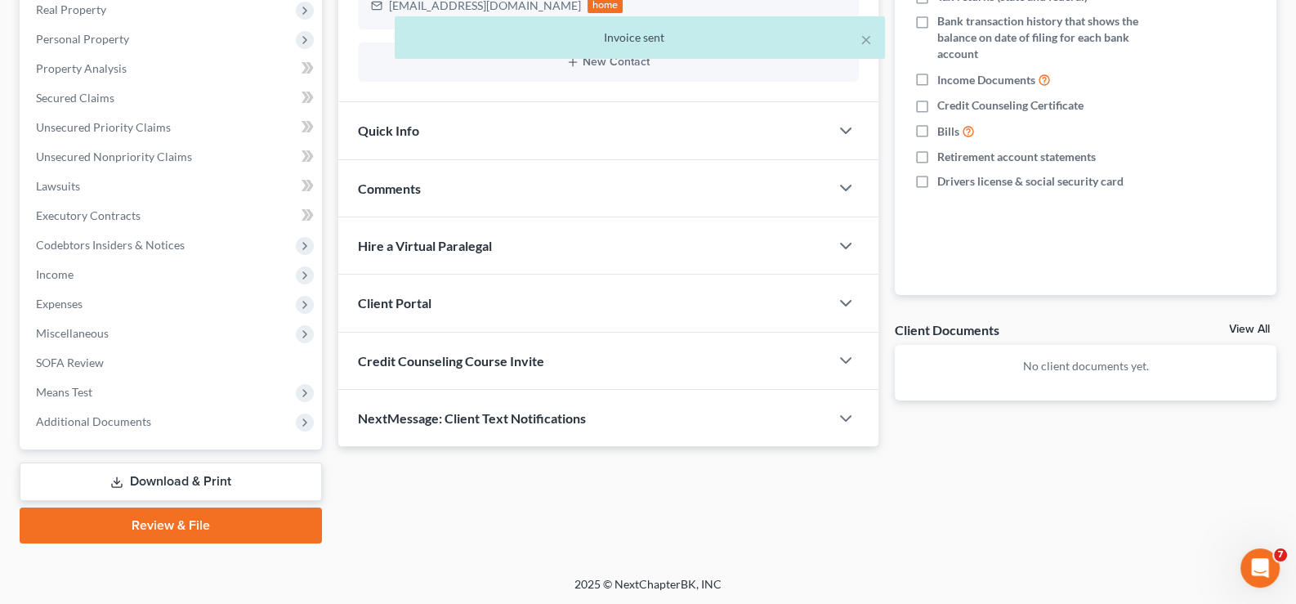
click at [416, 278] on div "Client Portal" at bounding box center [584, 303] width 492 height 56
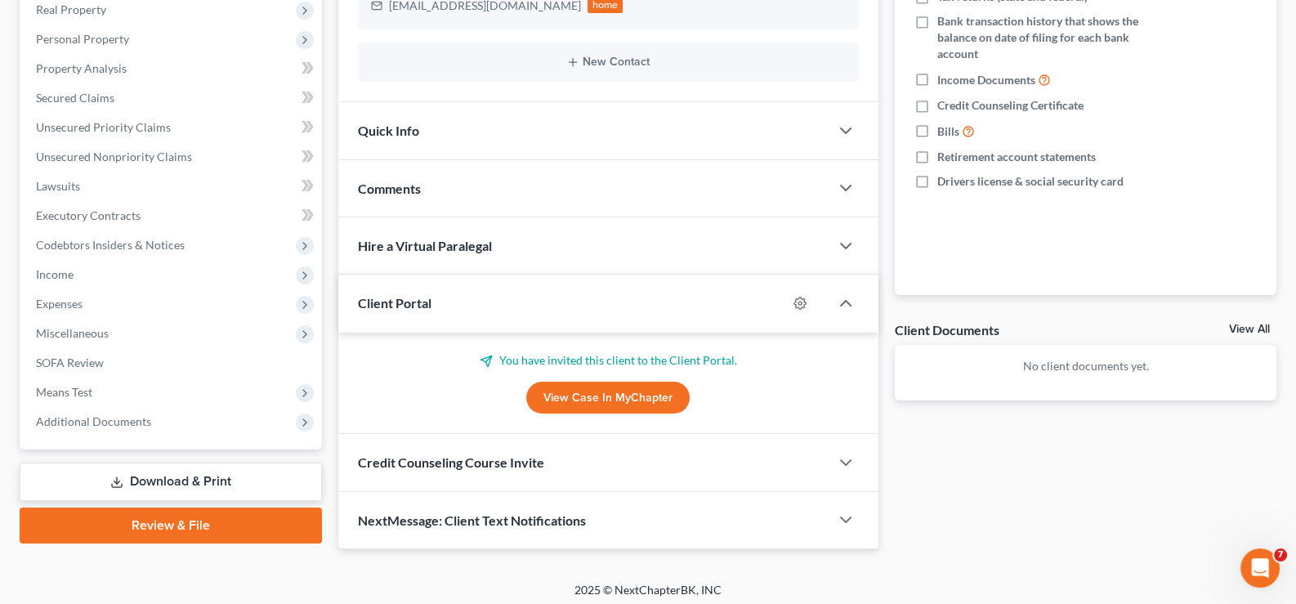
click at [409, 295] on span "Client Portal" at bounding box center [395, 303] width 74 height 16
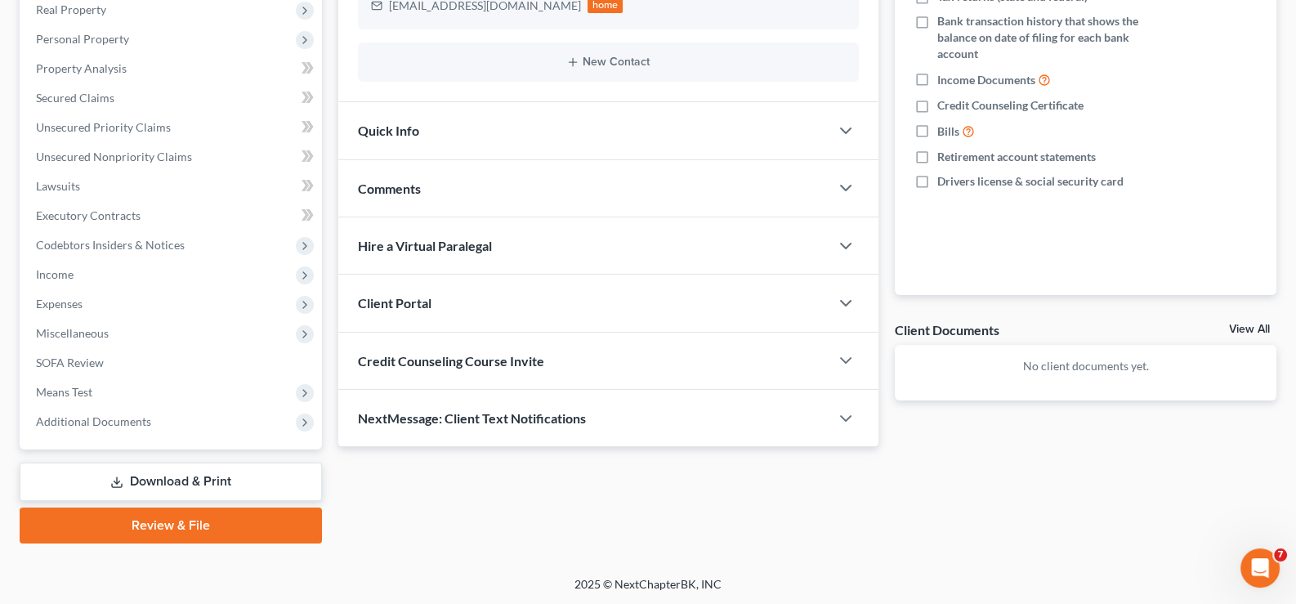
click at [409, 356] on span "Credit Counseling Course Invite" at bounding box center [451, 361] width 186 height 16
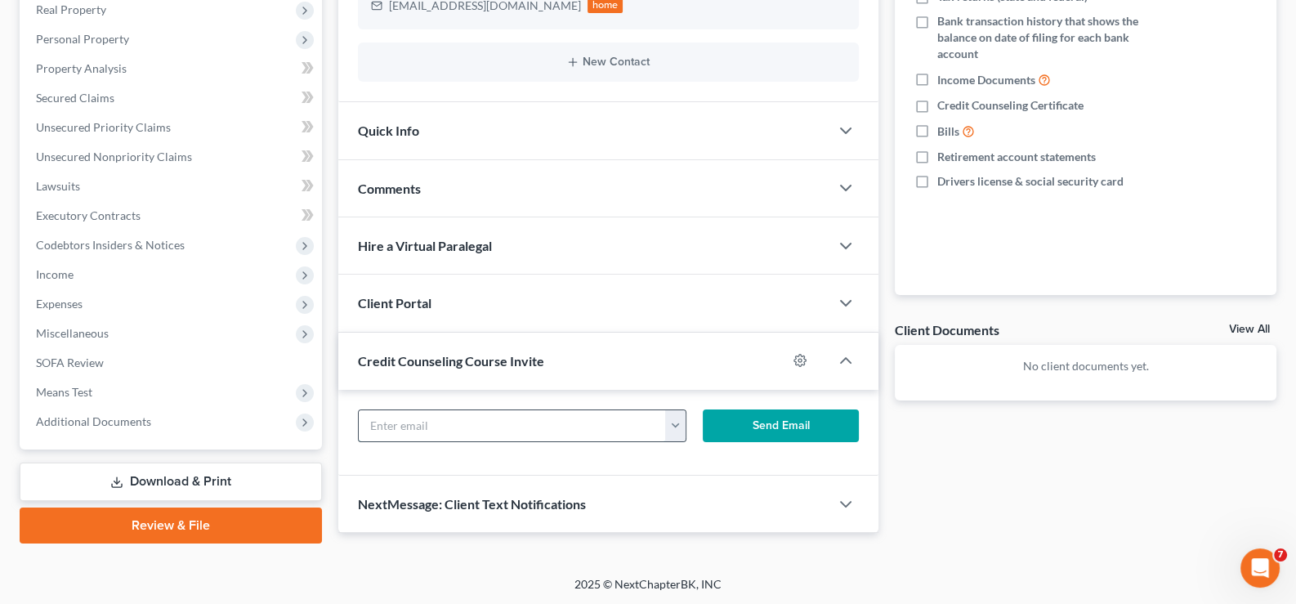
click at [437, 425] on input "text" at bounding box center [513, 425] width 308 height 31
paste input "[EMAIL_ADDRESS][DOMAIN_NAME]"
type input "[EMAIL_ADDRESS][DOMAIN_NAME]"
click at [752, 426] on button "Send Email" at bounding box center [781, 425] width 156 height 33
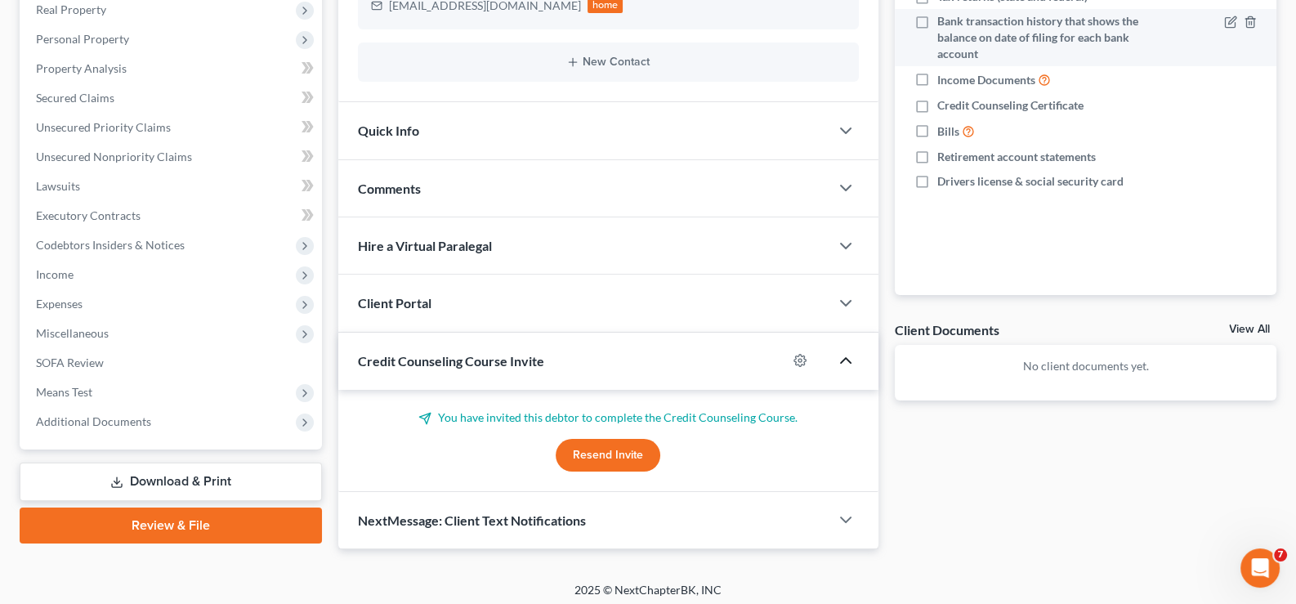
drag, startPoint x: 854, startPoint y: 361, endPoint x: 919, endPoint y: 7, distance: 359.8
click at [854, 362] on icon "button" at bounding box center [846, 361] width 20 height 20
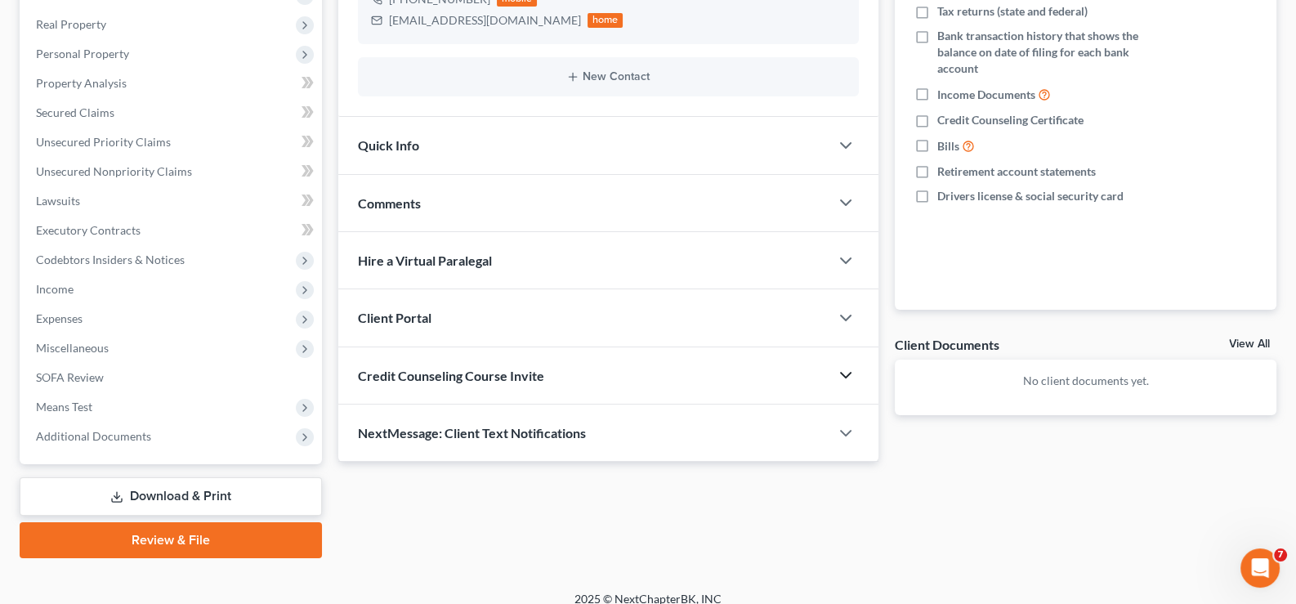
scroll to position [0, 0]
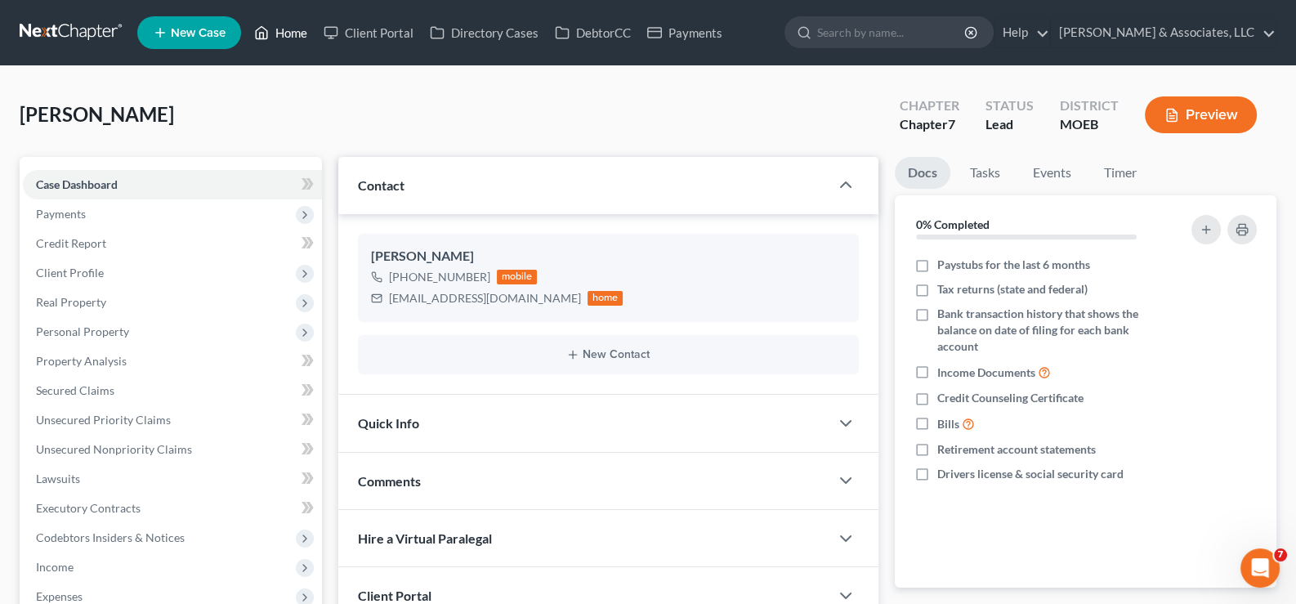
drag, startPoint x: 282, startPoint y: 29, endPoint x: 807, endPoint y: 101, distance: 529.5
click at [282, 29] on link "Home" at bounding box center [280, 32] width 69 height 29
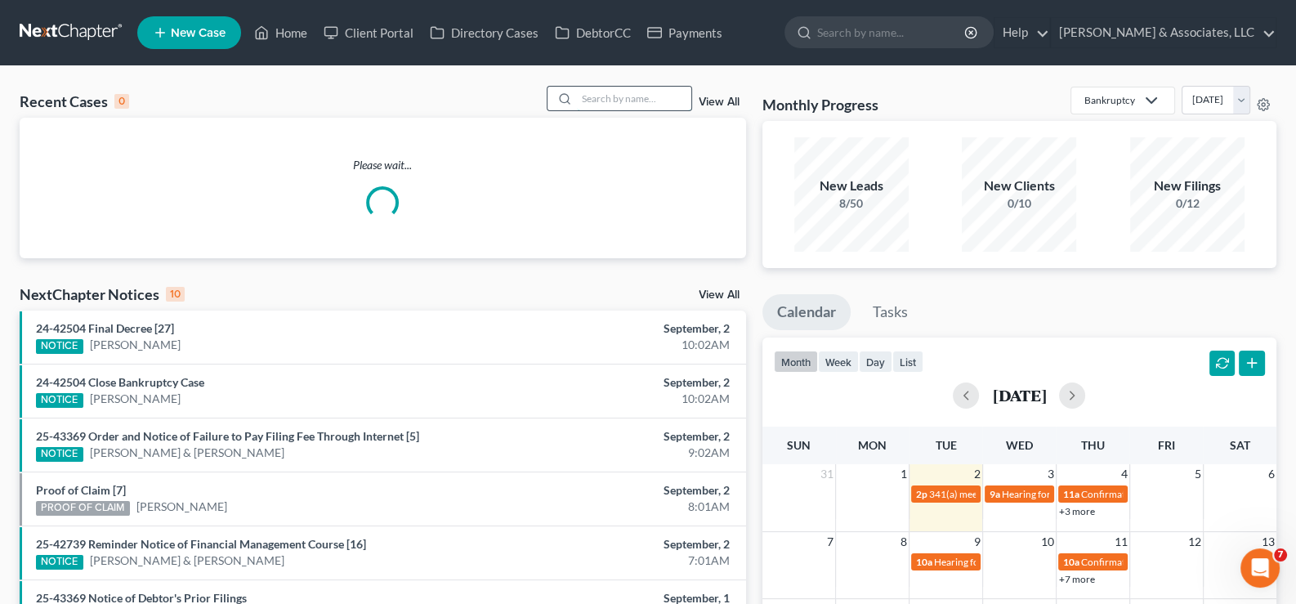
click at [672, 96] on input "search" at bounding box center [634, 99] width 114 height 24
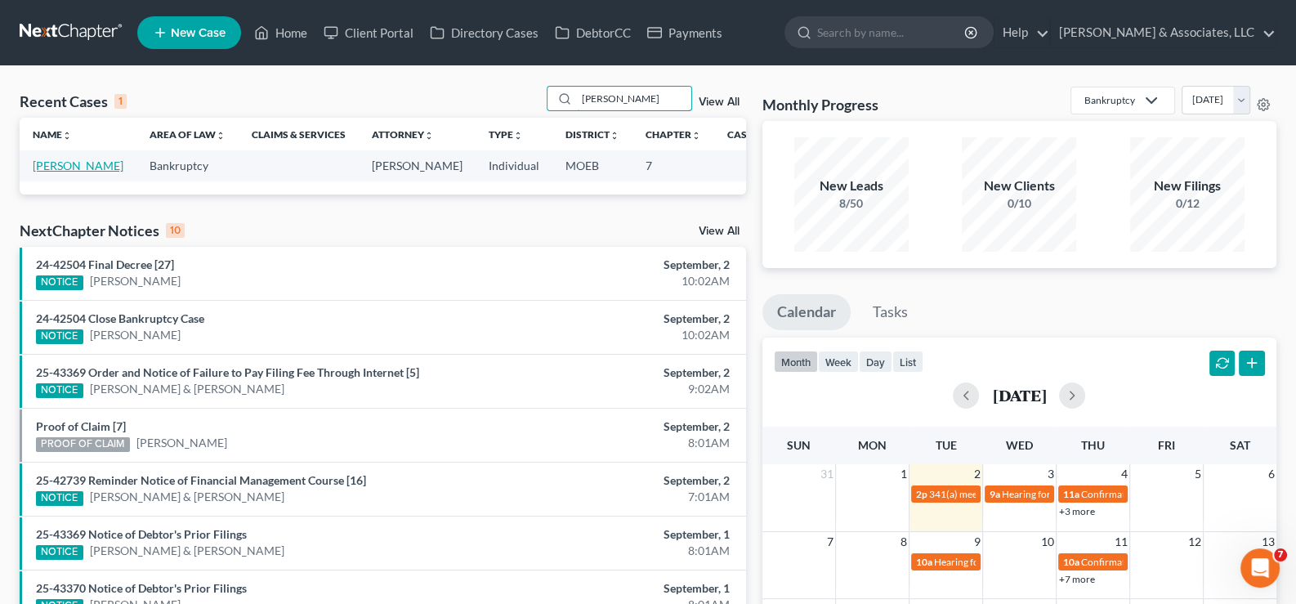
type input "[PERSON_NAME]"
click at [54, 172] on link "[PERSON_NAME]" at bounding box center [78, 166] width 91 height 14
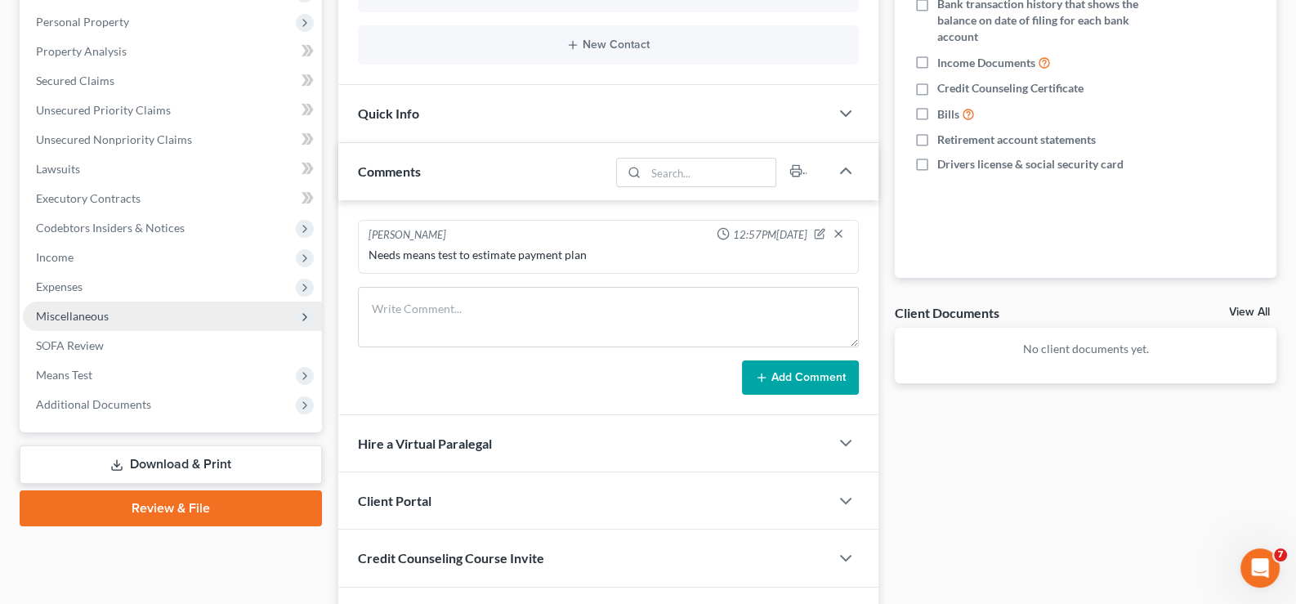
scroll to position [326, 0]
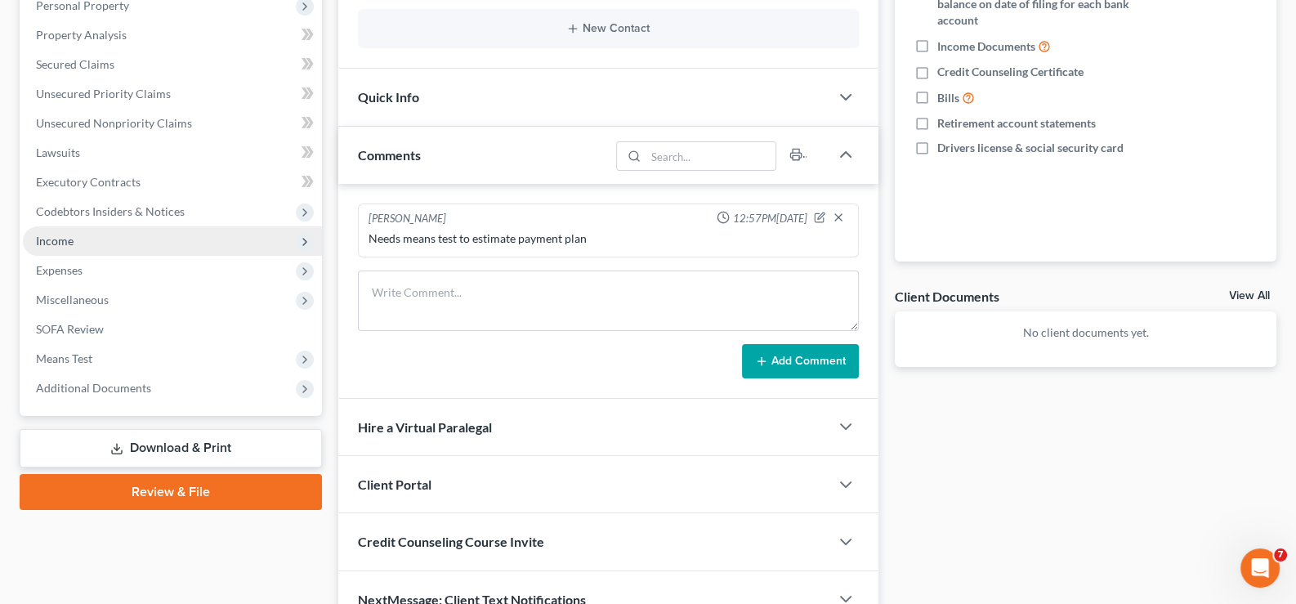
click at [55, 238] on span "Income" at bounding box center [55, 241] width 38 height 14
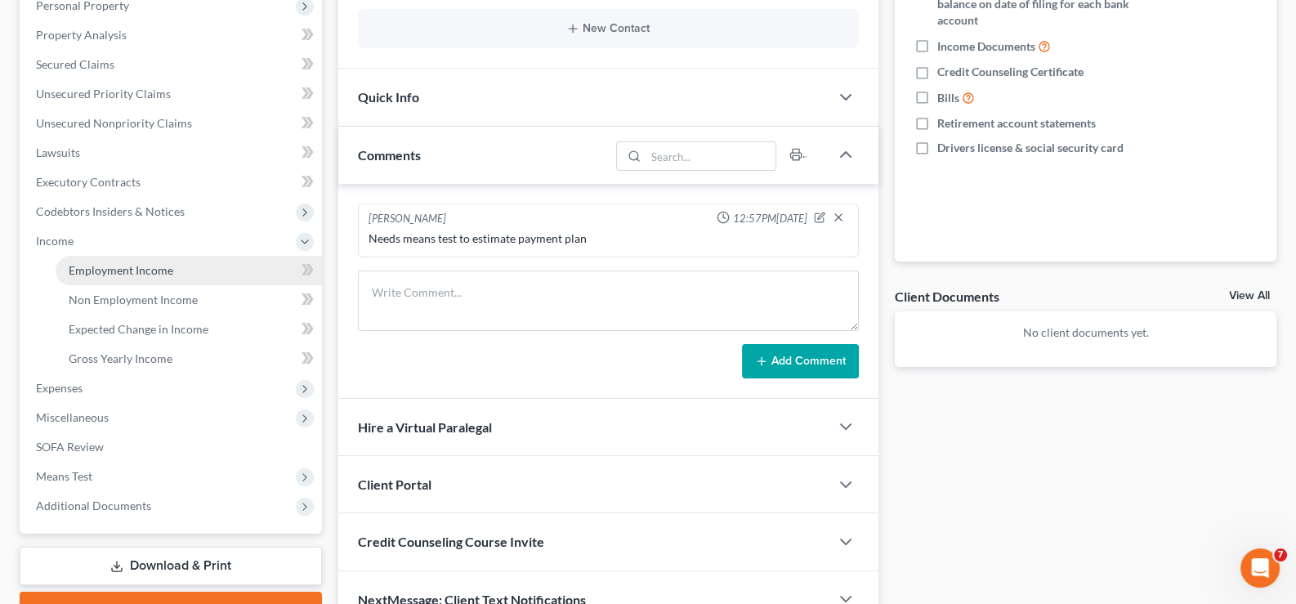
click at [100, 269] on span "Employment Income" at bounding box center [121, 270] width 105 height 14
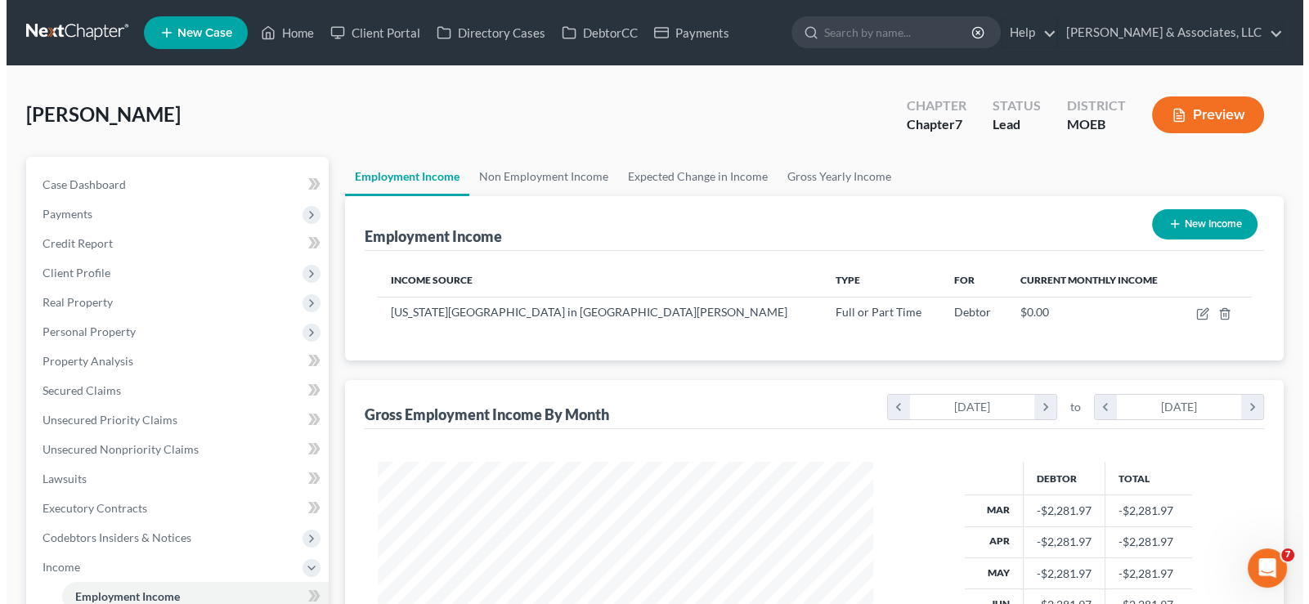
scroll to position [292, 528]
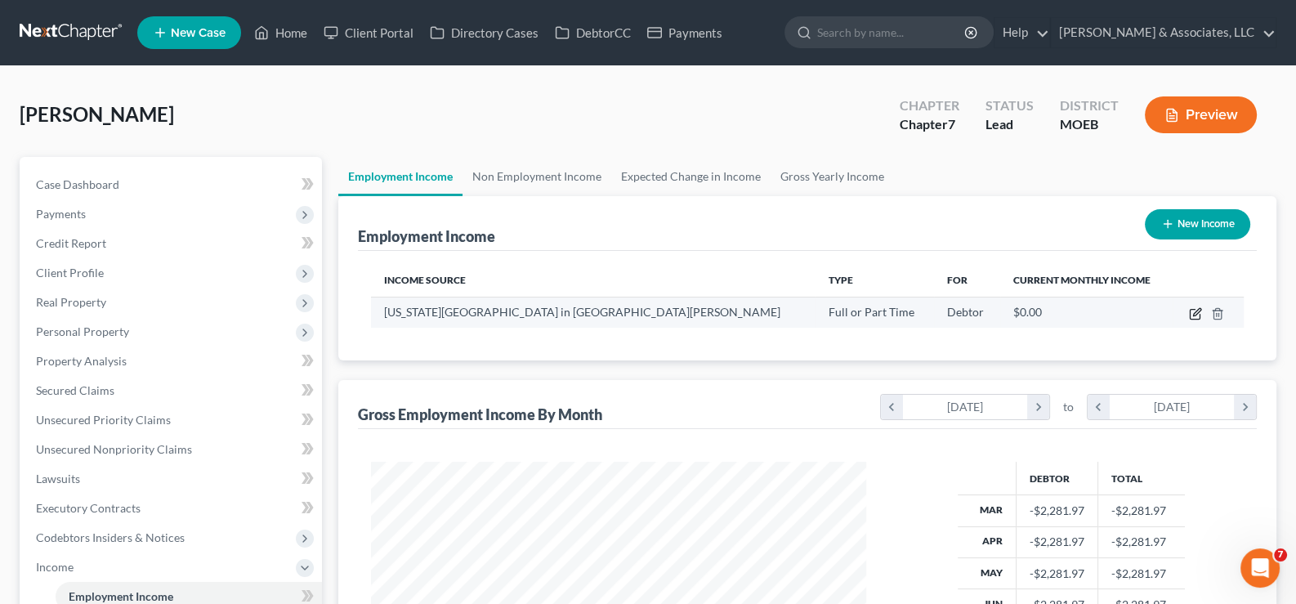
click at [1197, 315] on icon "button" at bounding box center [1195, 313] width 13 height 13
select select "0"
select select "26"
select select "0"
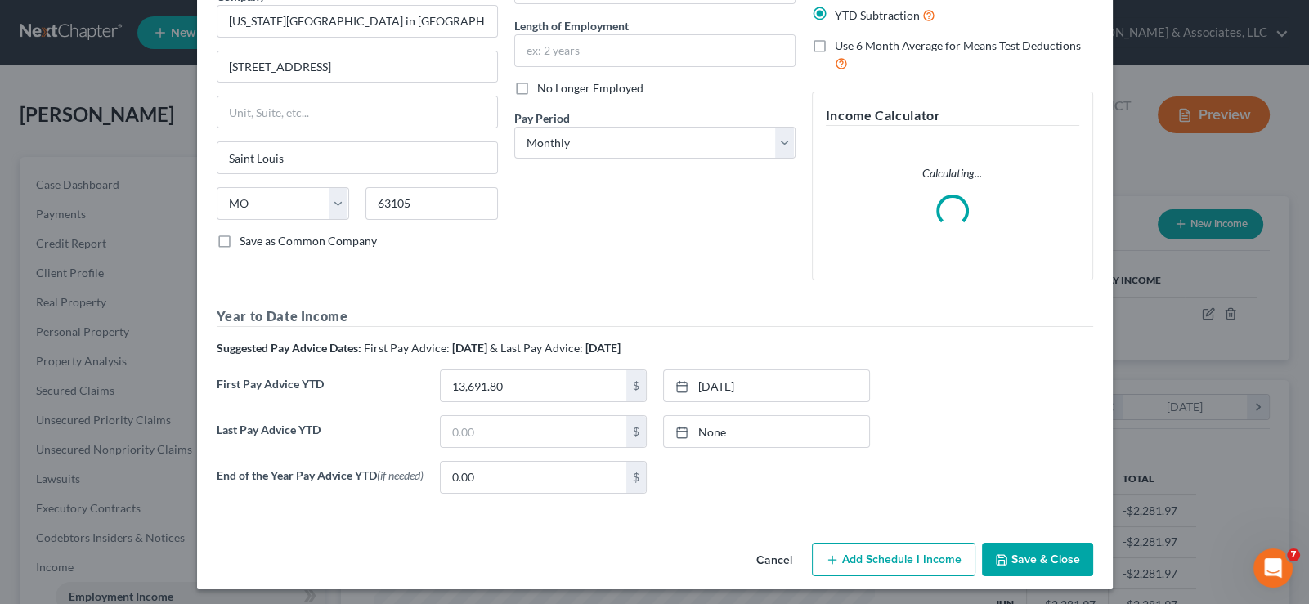
scroll to position [157, 0]
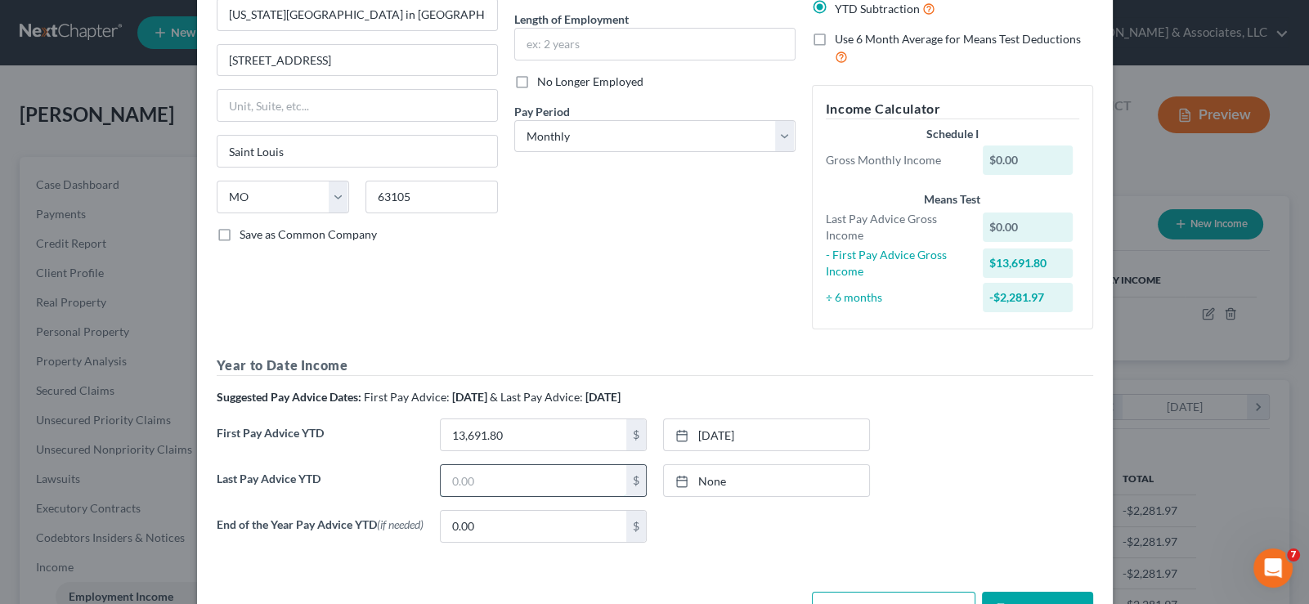
click at [514, 483] on input "text" at bounding box center [534, 480] width 186 height 31
type input "41,288.07"
type input "[DATE]"
click at [675, 480] on icon at bounding box center [681, 481] width 13 height 13
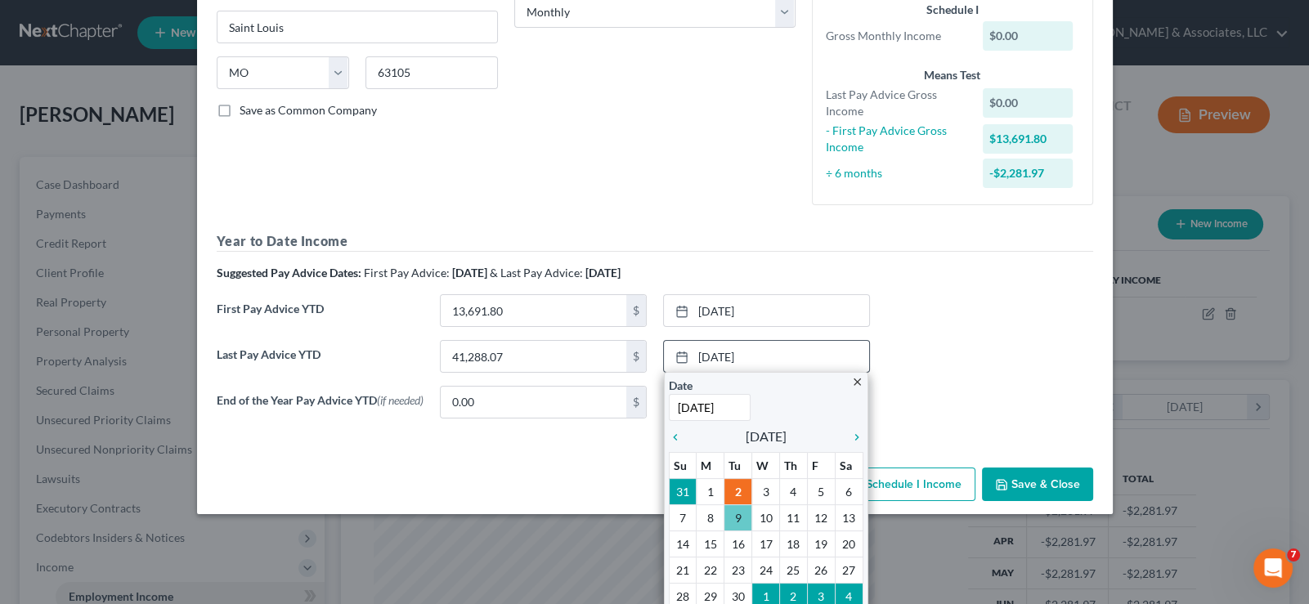
scroll to position [313, 0]
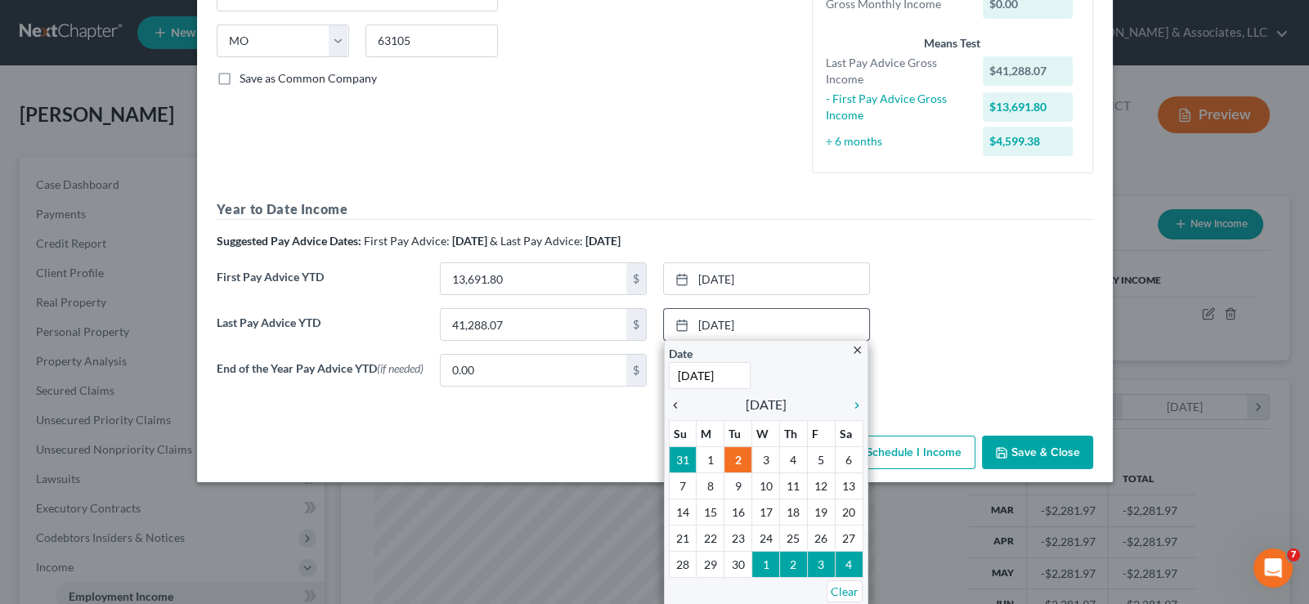
click at [669, 399] on icon "chevron_left" at bounding box center [679, 405] width 21 height 13
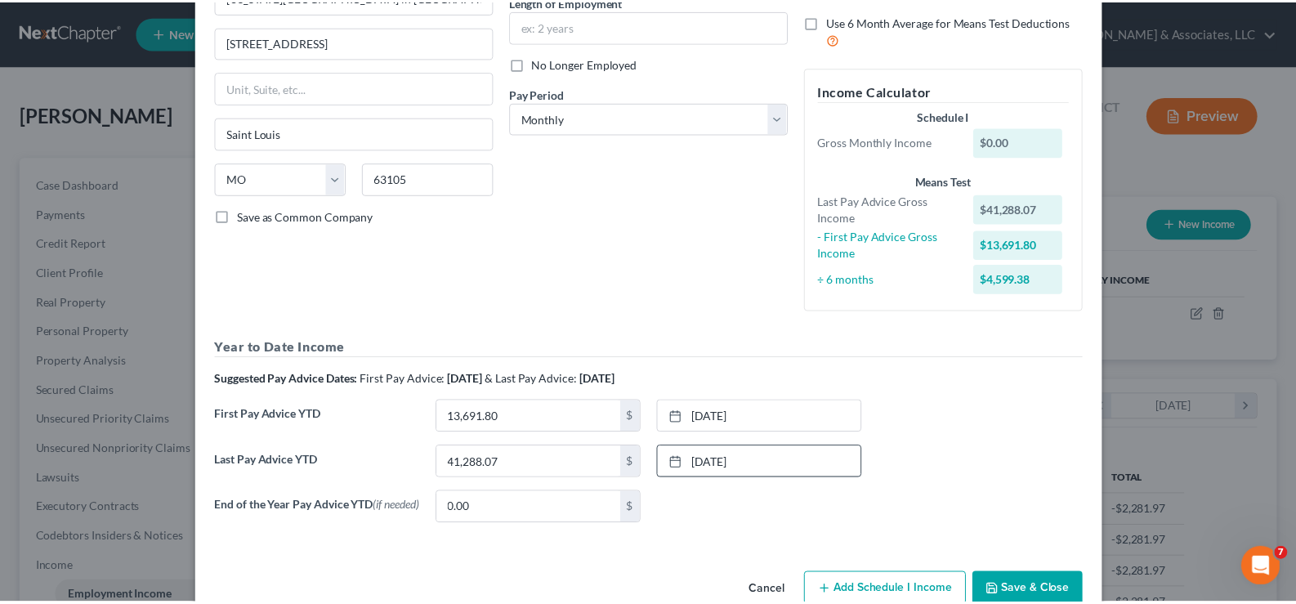
scroll to position [213, 0]
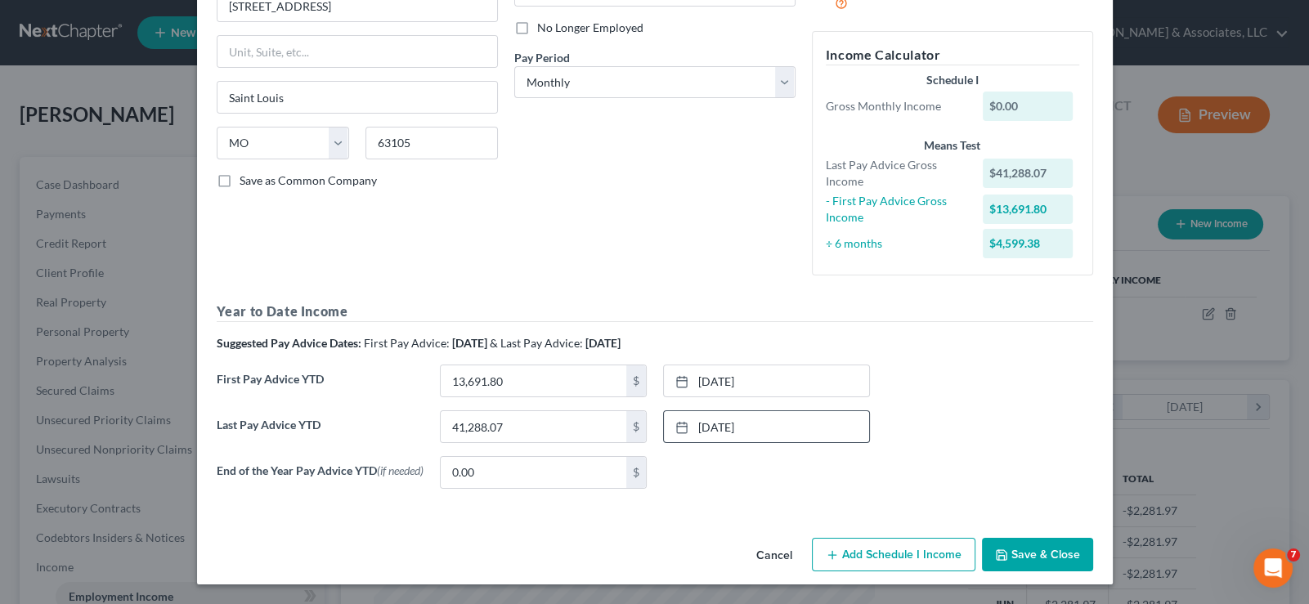
click at [1018, 554] on button "Save & Close" at bounding box center [1037, 555] width 111 height 34
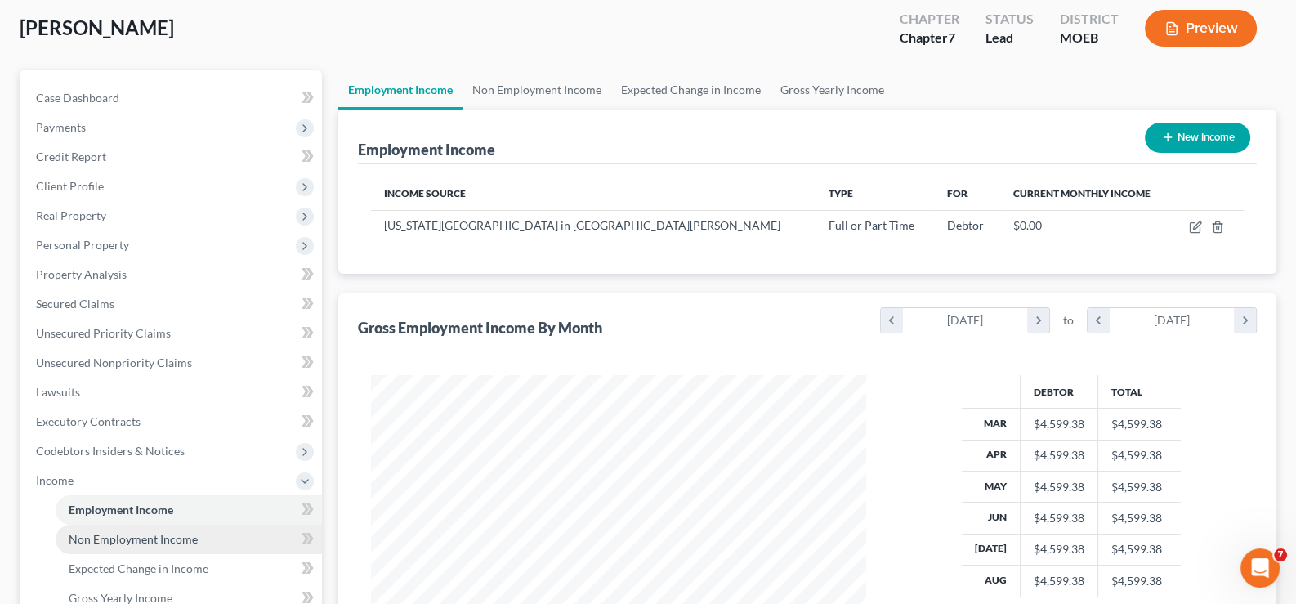
scroll to position [81, 0]
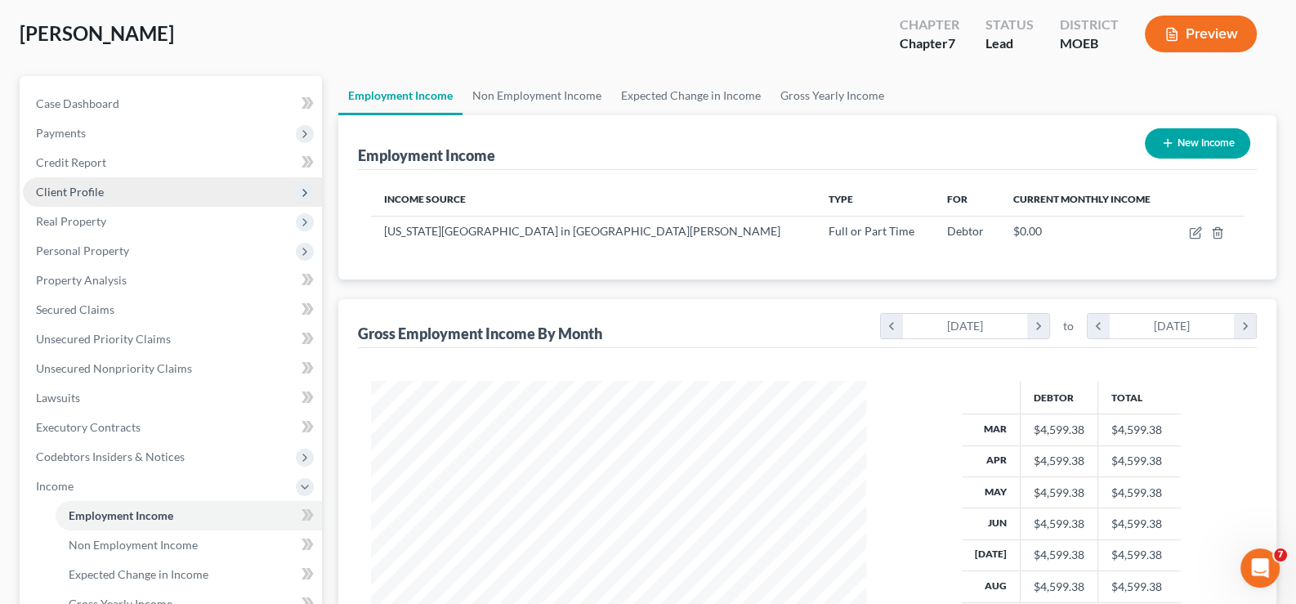
click at [74, 186] on span "Client Profile" at bounding box center [70, 192] width 68 height 14
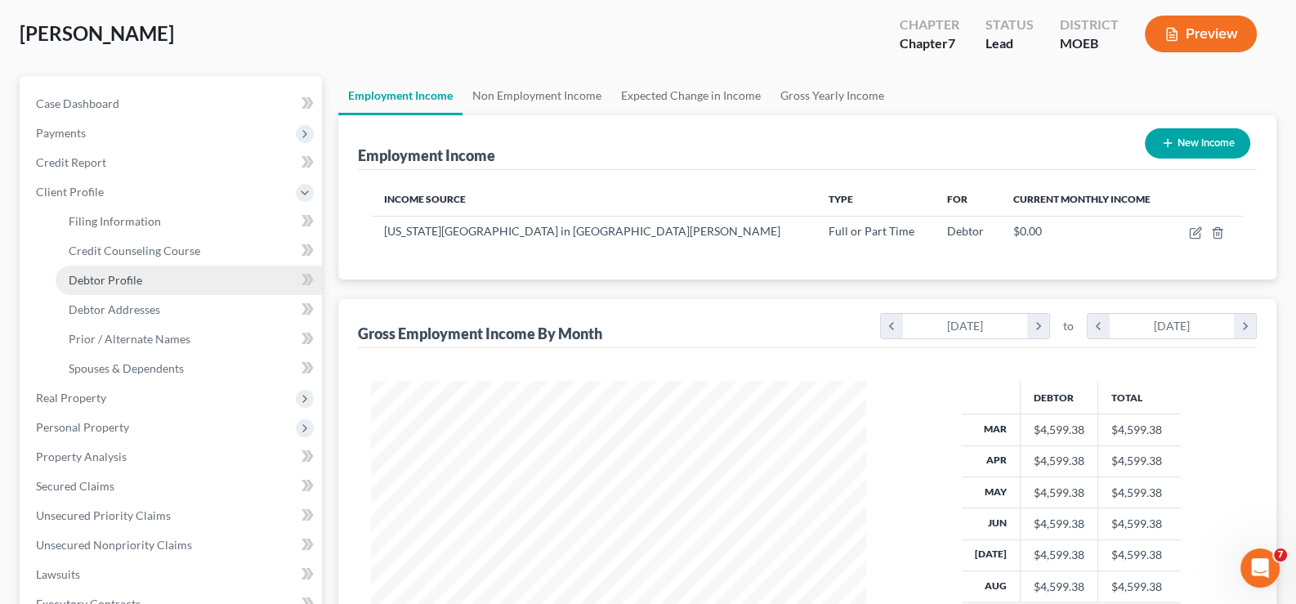
click at [110, 279] on span "Debtor Profile" at bounding box center [106, 280] width 74 height 14
select select "0"
select select "1"
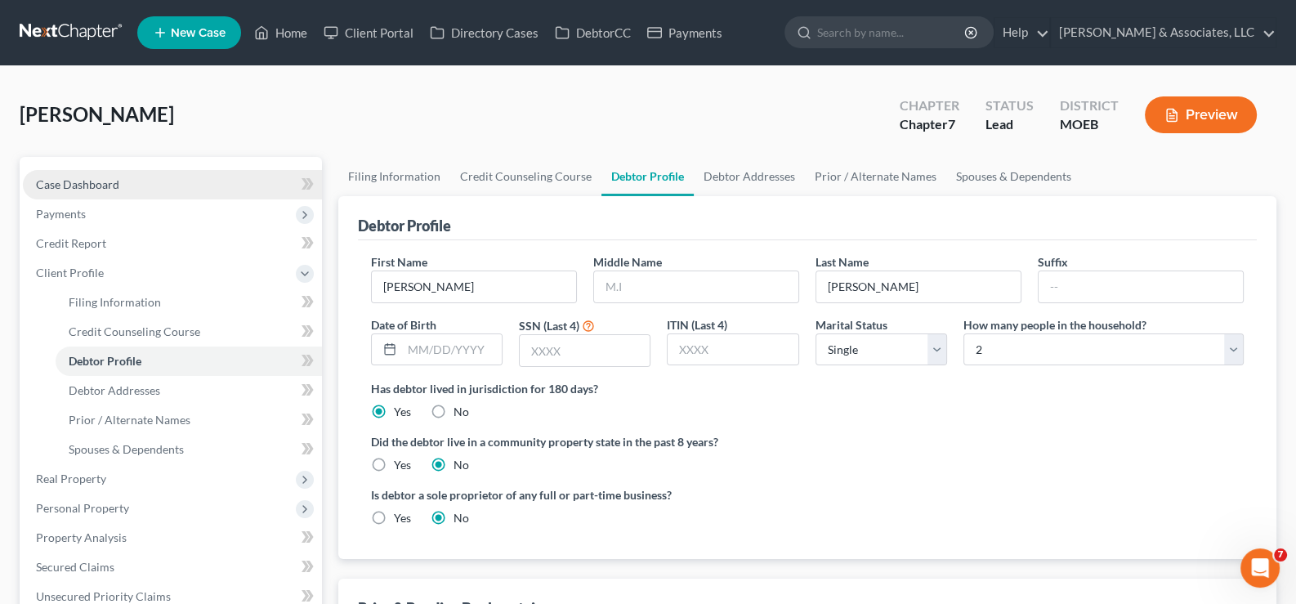
click at [82, 187] on span "Case Dashboard" at bounding box center [77, 184] width 83 height 14
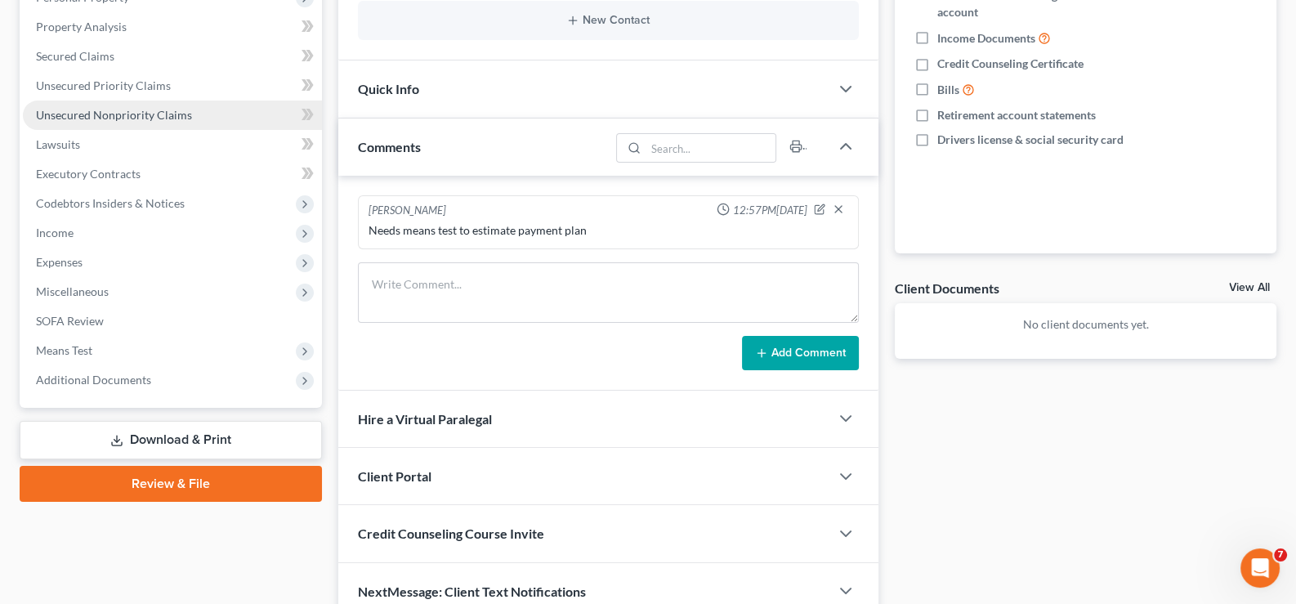
scroll to position [408, 0]
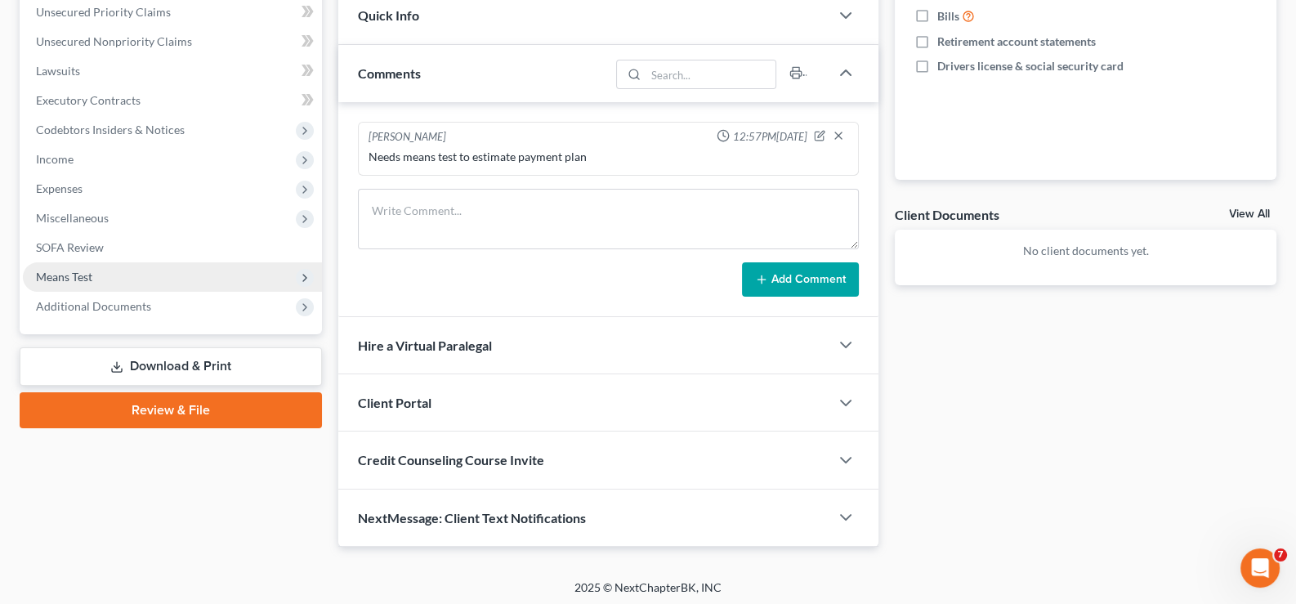
click at [67, 275] on span "Means Test" at bounding box center [64, 277] width 56 height 14
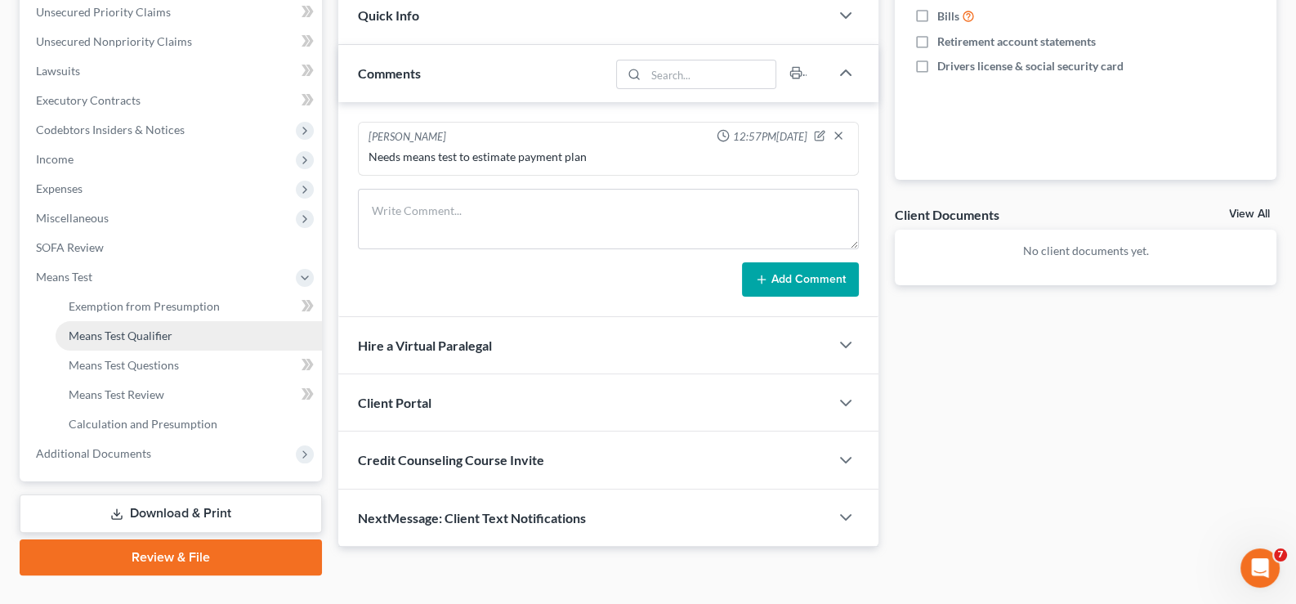
click at [139, 330] on span "Means Test Qualifier" at bounding box center [121, 336] width 104 height 14
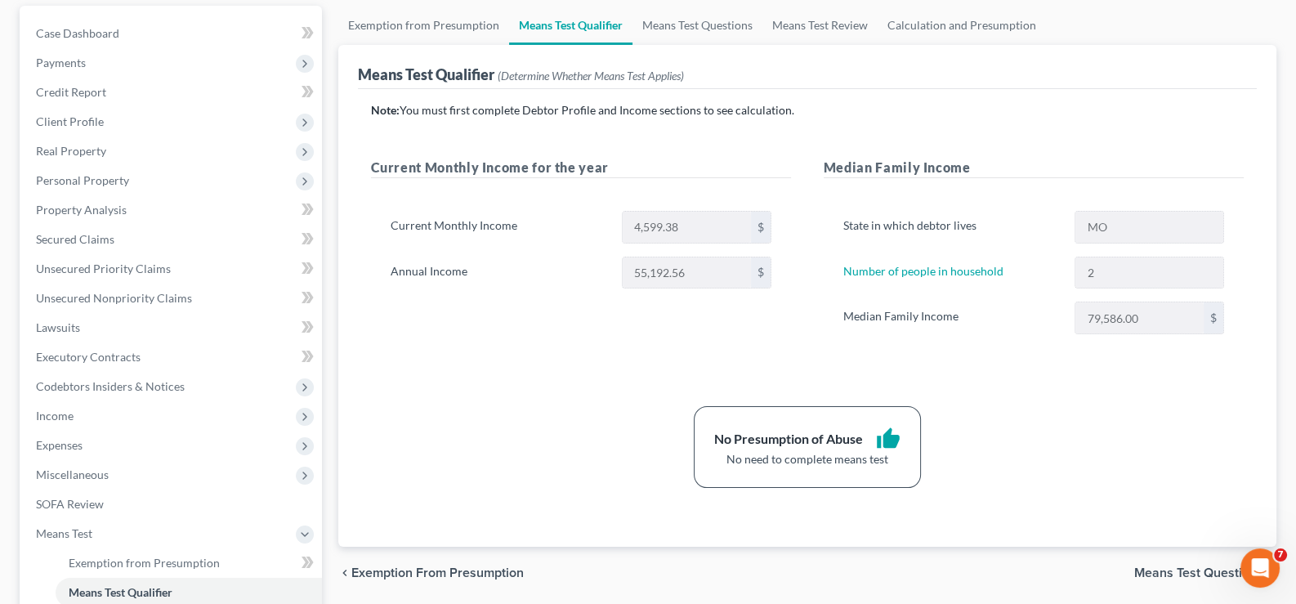
scroll to position [163, 0]
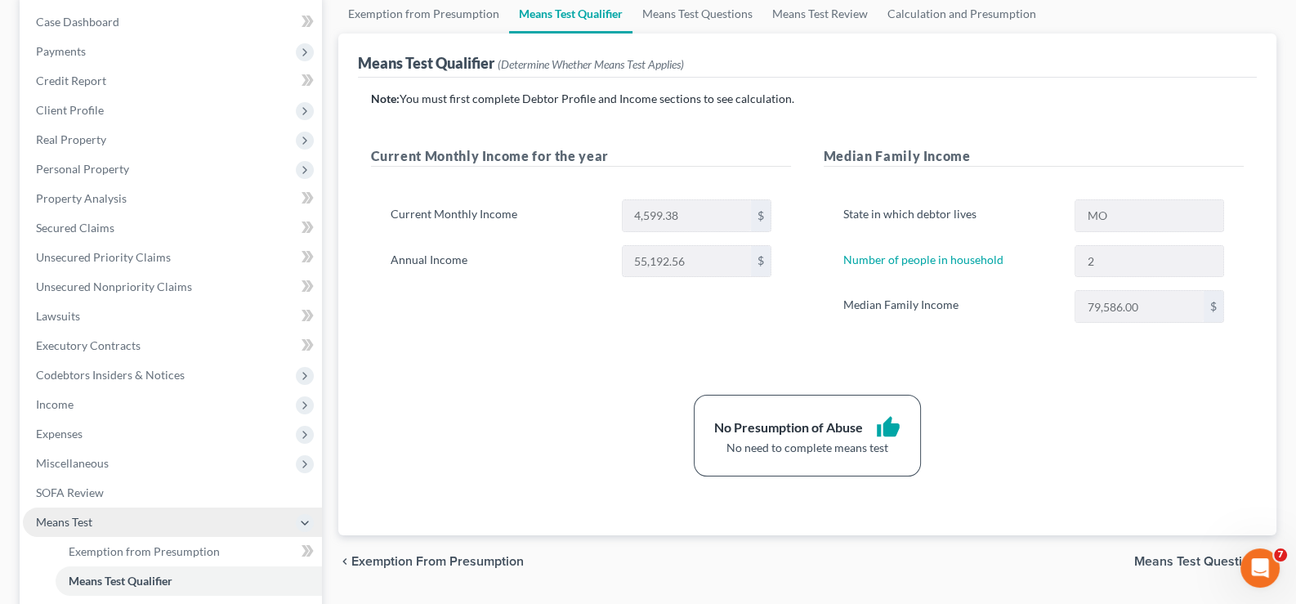
click at [39, 516] on span "Means Test" at bounding box center [64, 522] width 56 height 14
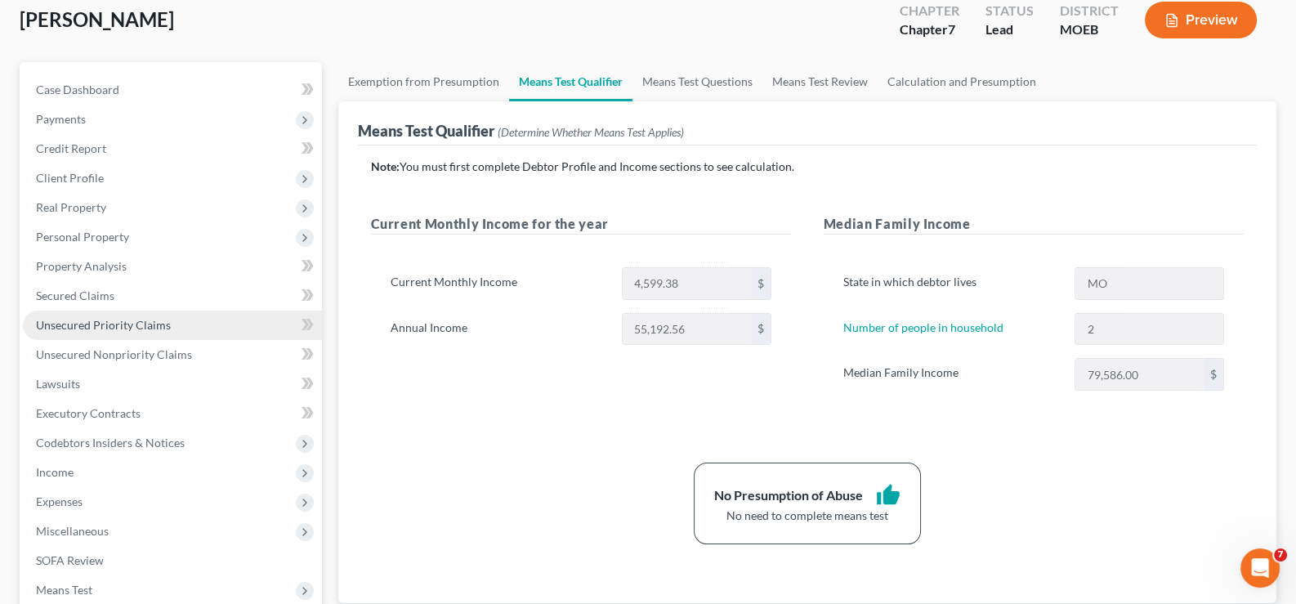
scroll to position [0, 0]
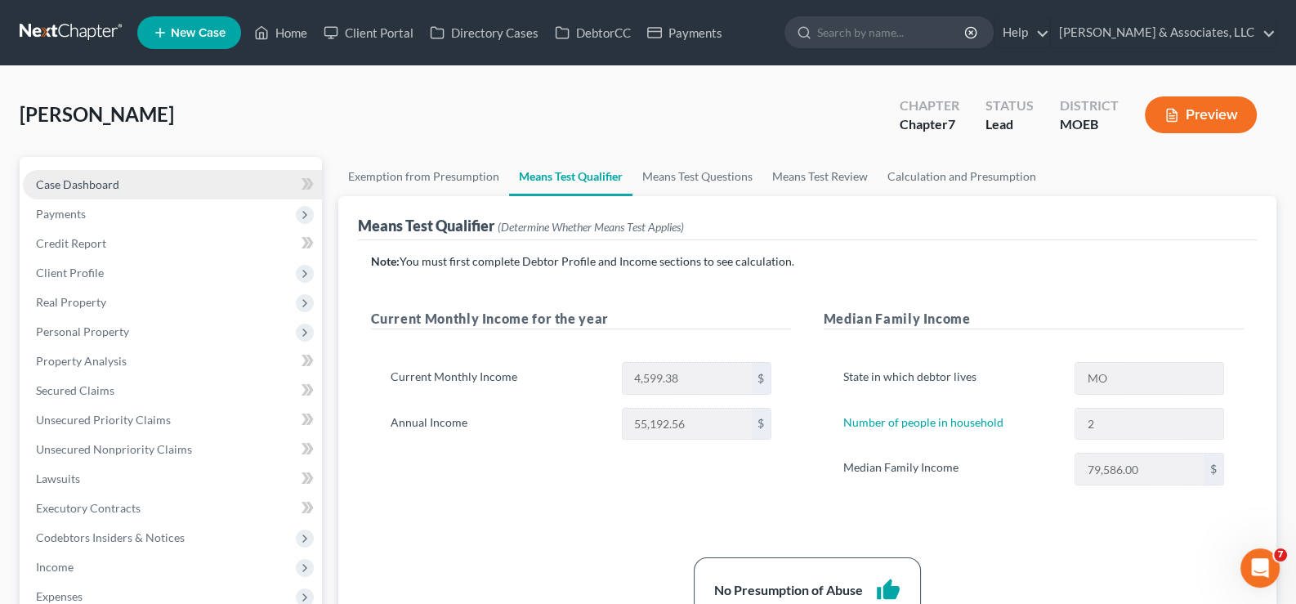
click at [111, 177] on span "Case Dashboard" at bounding box center [77, 184] width 83 height 14
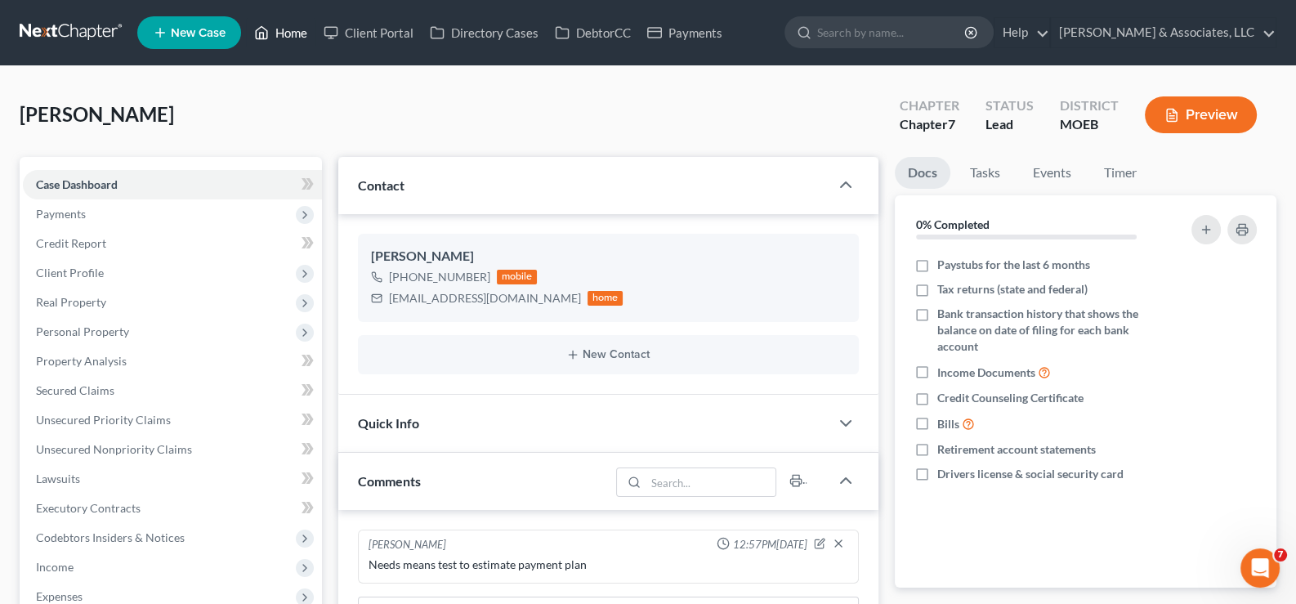
drag, startPoint x: 271, startPoint y: 31, endPoint x: 378, endPoint y: 97, distance: 126.6
click at [271, 31] on link "Home" at bounding box center [280, 32] width 69 height 29
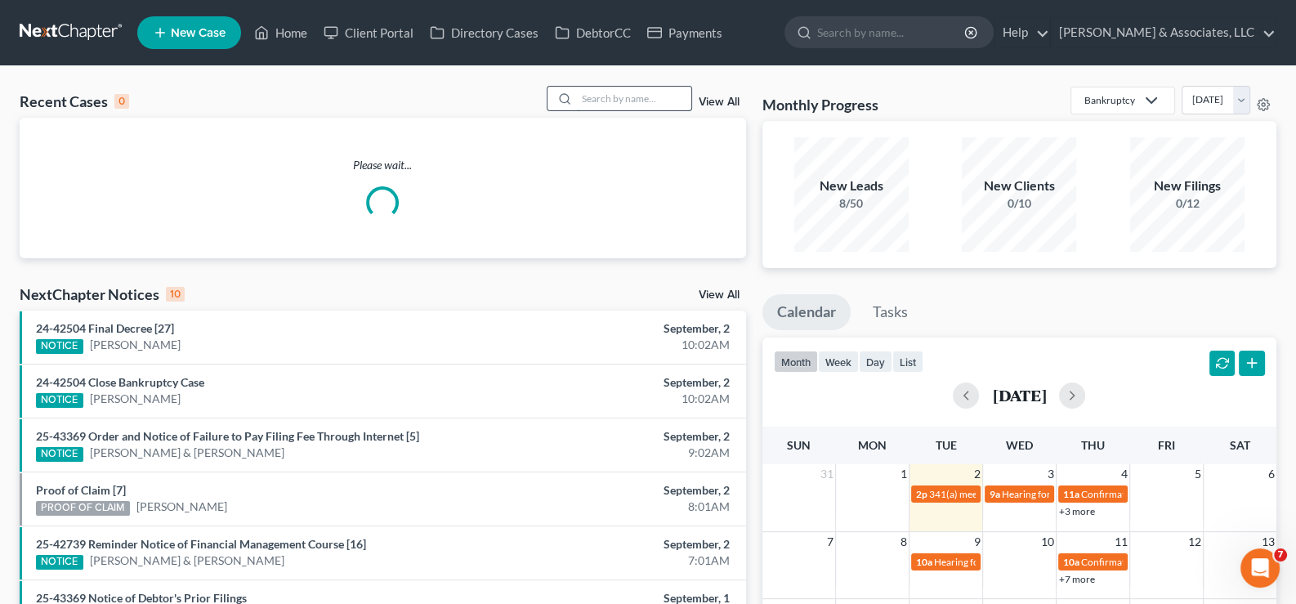
click at [610, 101] on input "search" at bounding box center [634, 99] width 114 height 24
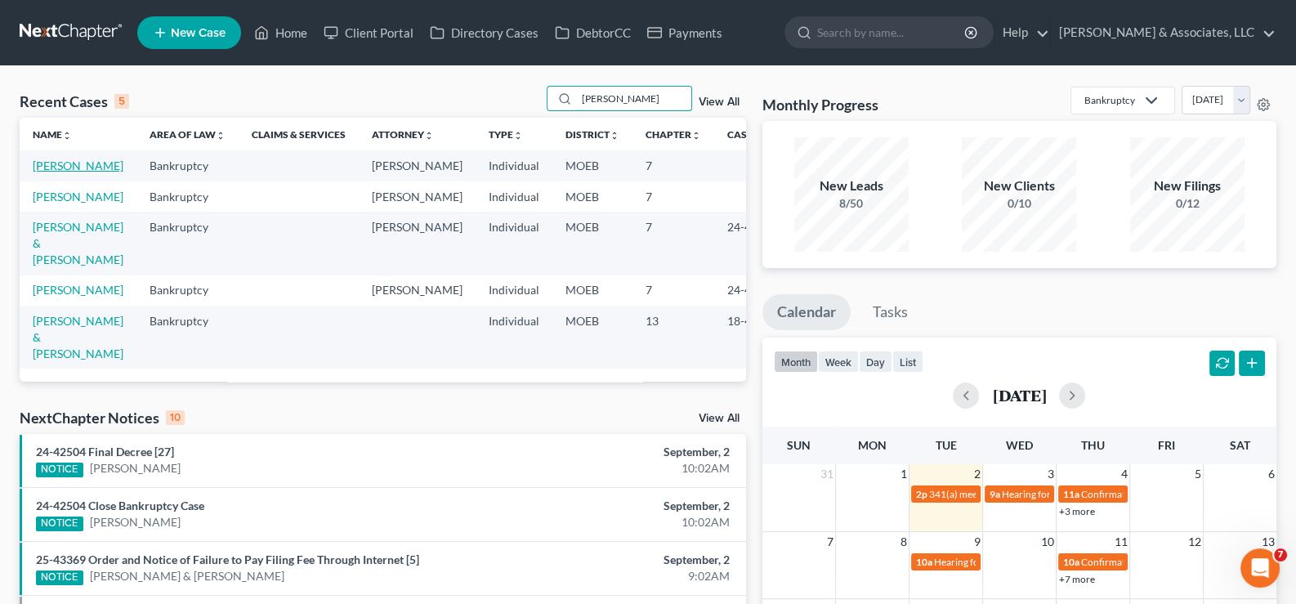
type input "[PERSON_NAME]"
click at [69, 169] on link "[PERSON_NAME]" at bounding box center [78, 166] width 91 height 14
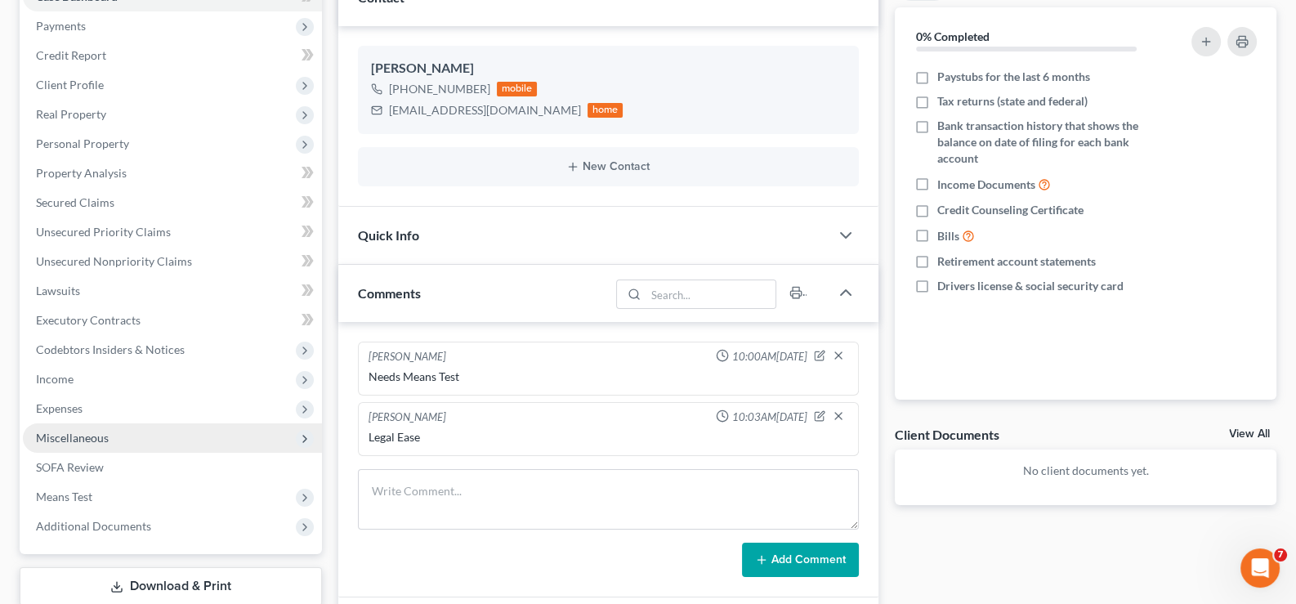
scroll to position [326, 0]
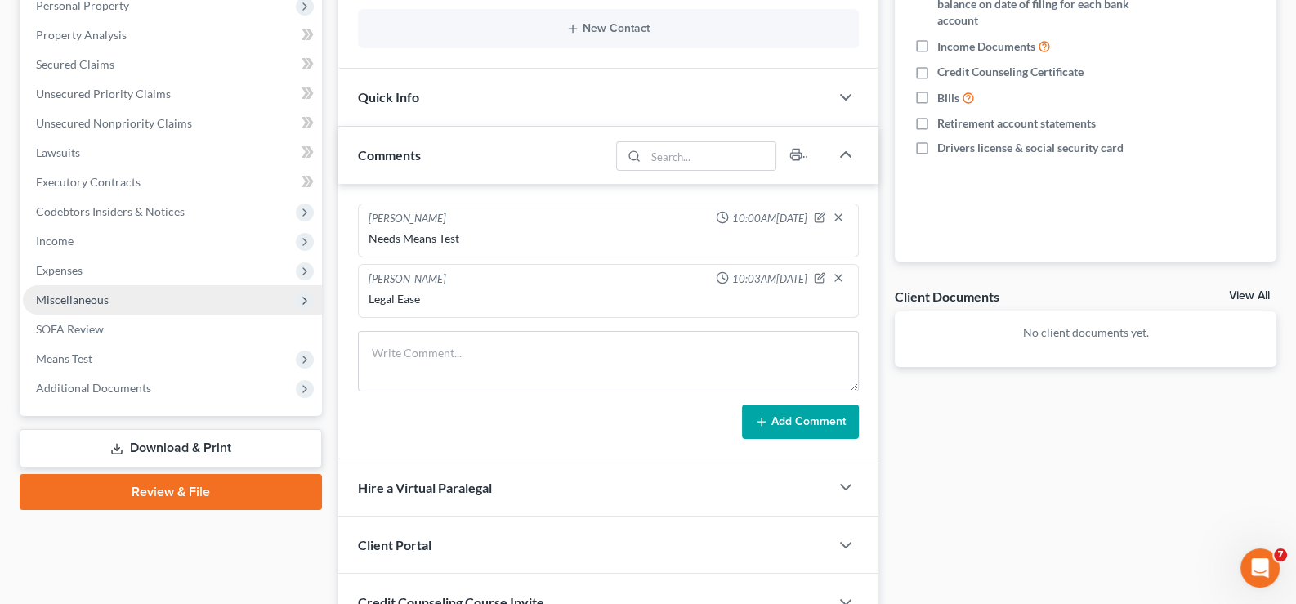
drag, startPoint x: 58, startPoint y: 233, endPoint x: 97, endPoint y: 306, distance: 82.6
click at [58, 234] on span "Income" at bounding box center [55, 241] width 38 height 14
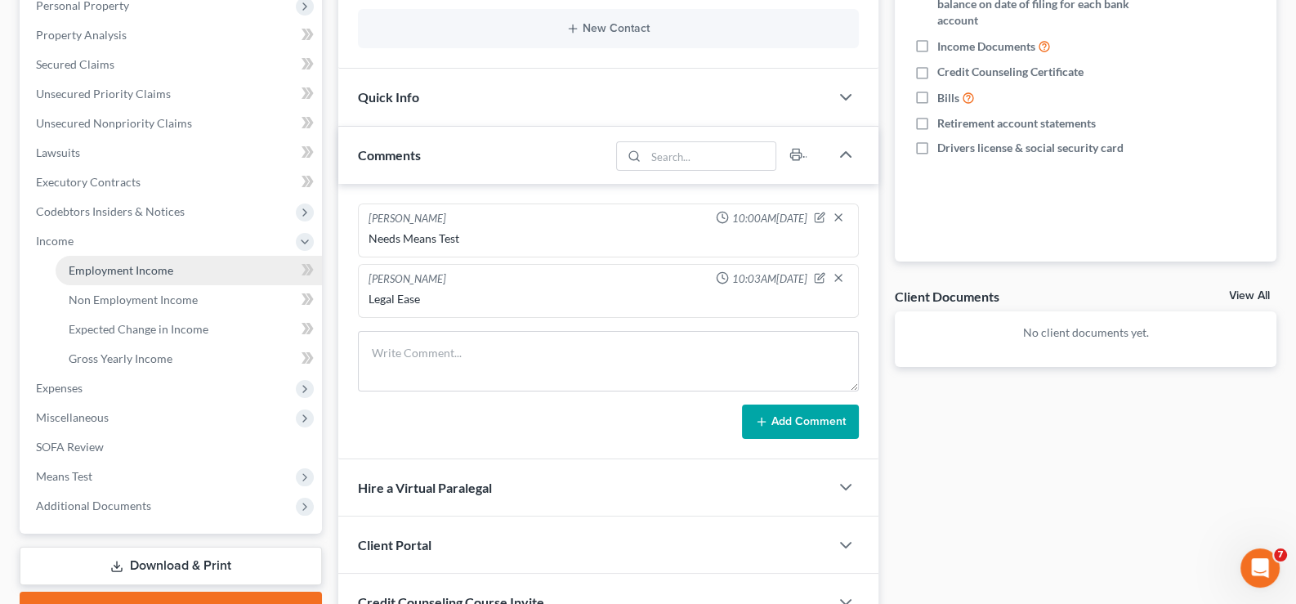
click at [112, 257] on link "Employment Income" at bounding box center [189, 270] width 266 height 29
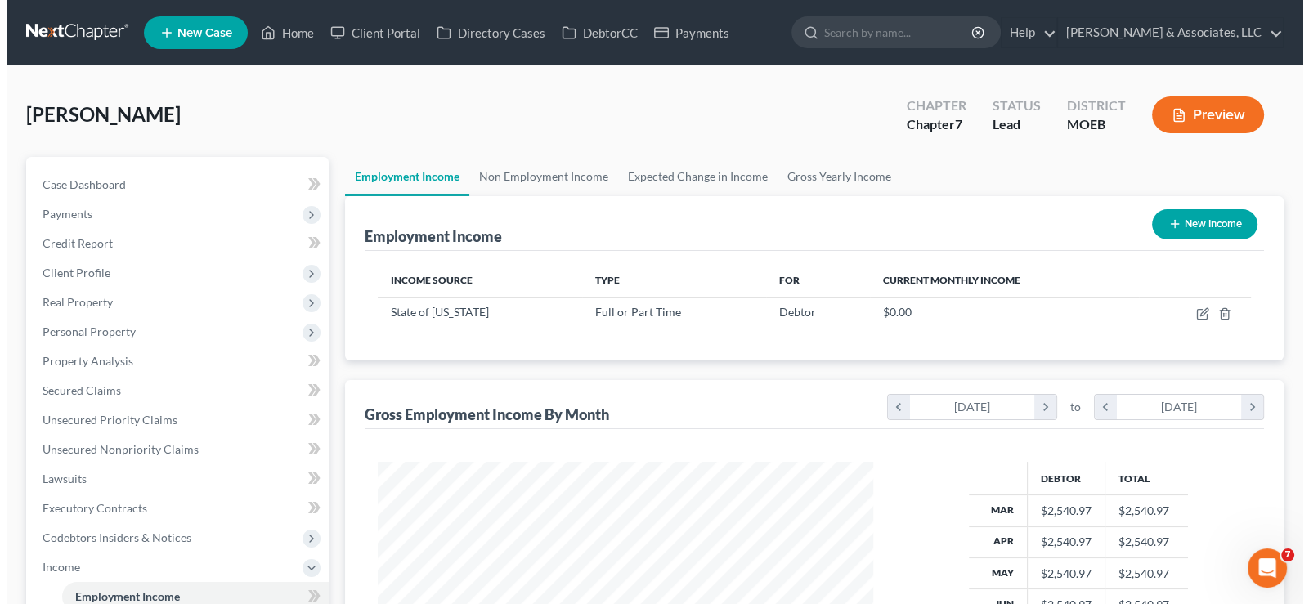
scroll to position [292, 528]
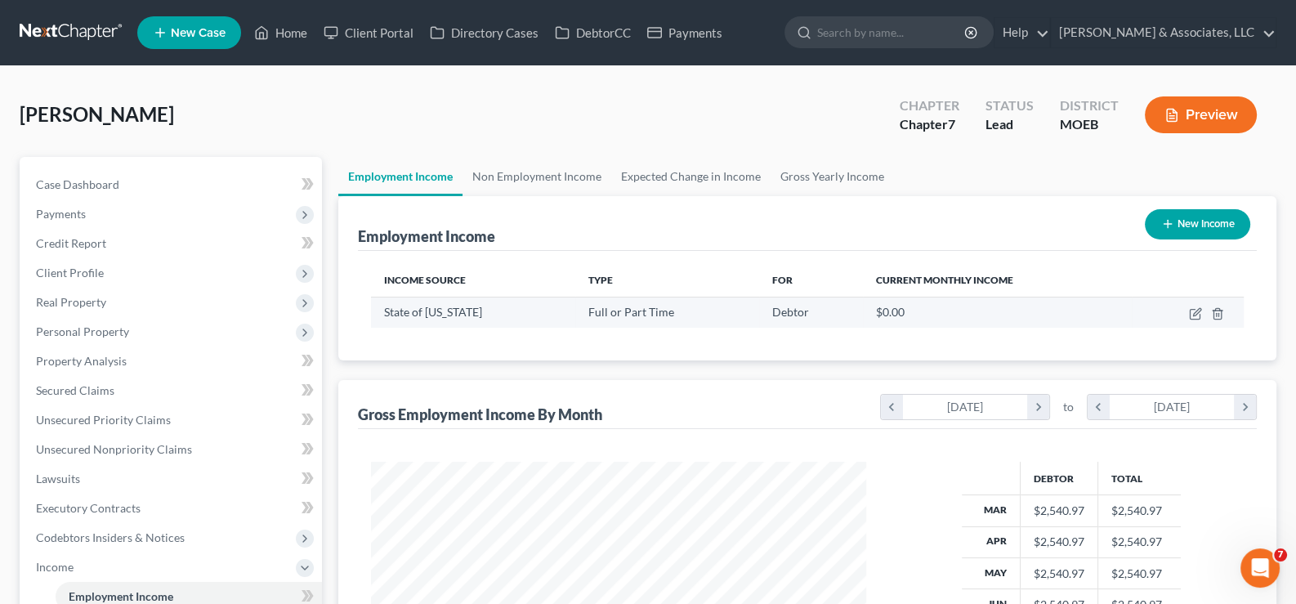
click at [1197, 304] on td at bounding box center [1188, 312] width 112 height 31
click at [1193, 309] on icon "button" at bounding box center [1195, 313] width 13 height 13
select select "0"
select select "1"
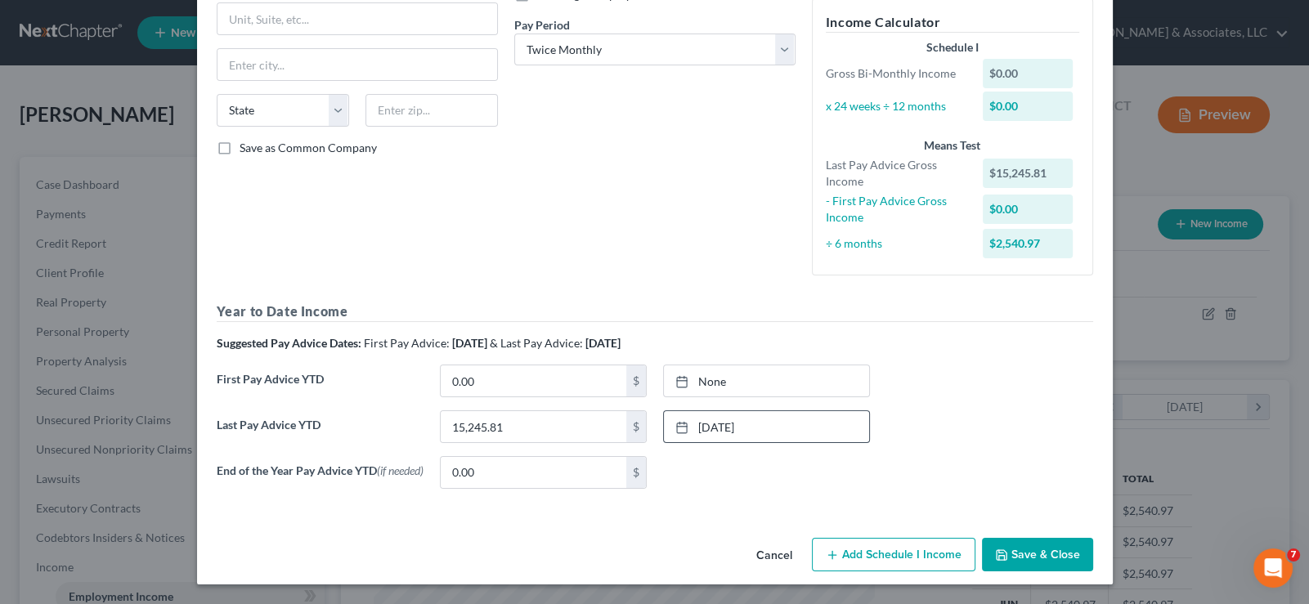
scroll to position [245, 0]
type input "22,113.86"
click at [675, 421] on icon at bounding box center [681, 427] width 13 height 13
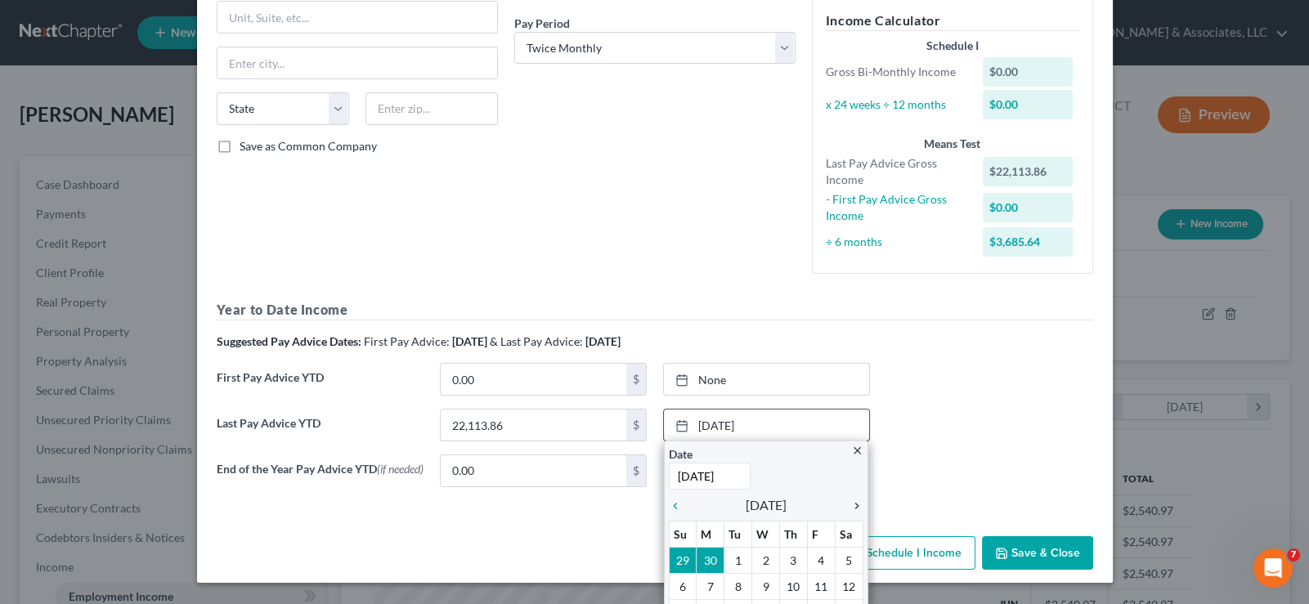
click at [846, 499] on icon "chevron_right" at bounding box center [852, 505] width 21 height 13
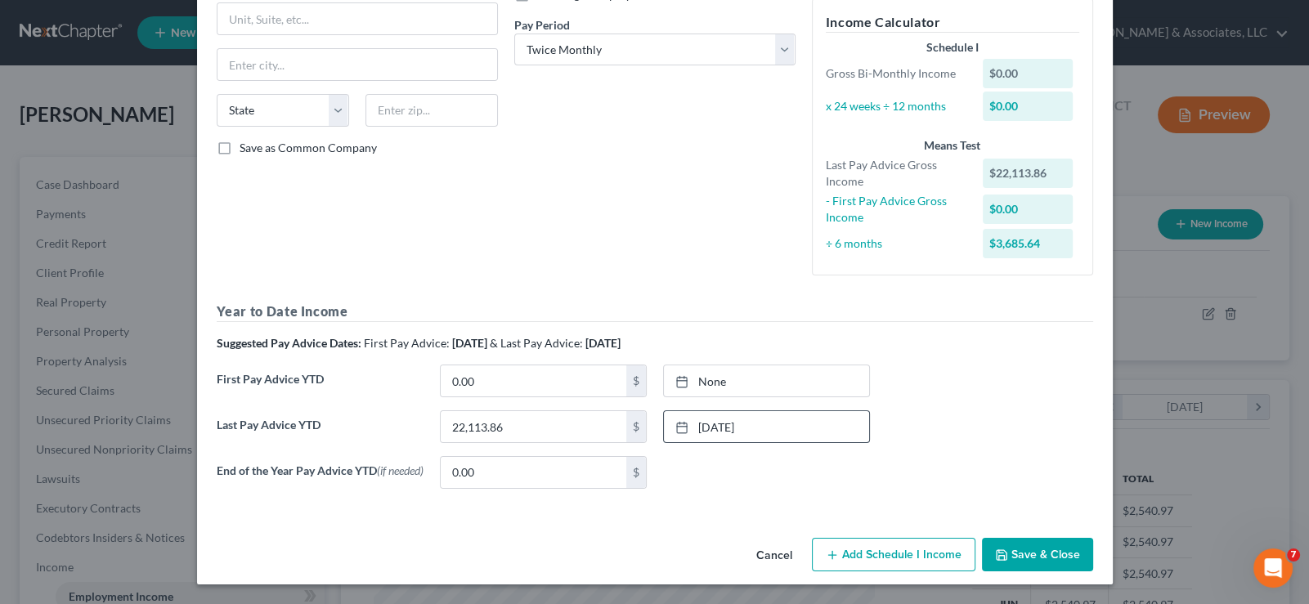
click at [1050, 544] on button "Save & Close" at bounding box center [1037, 555] width 111 height 34
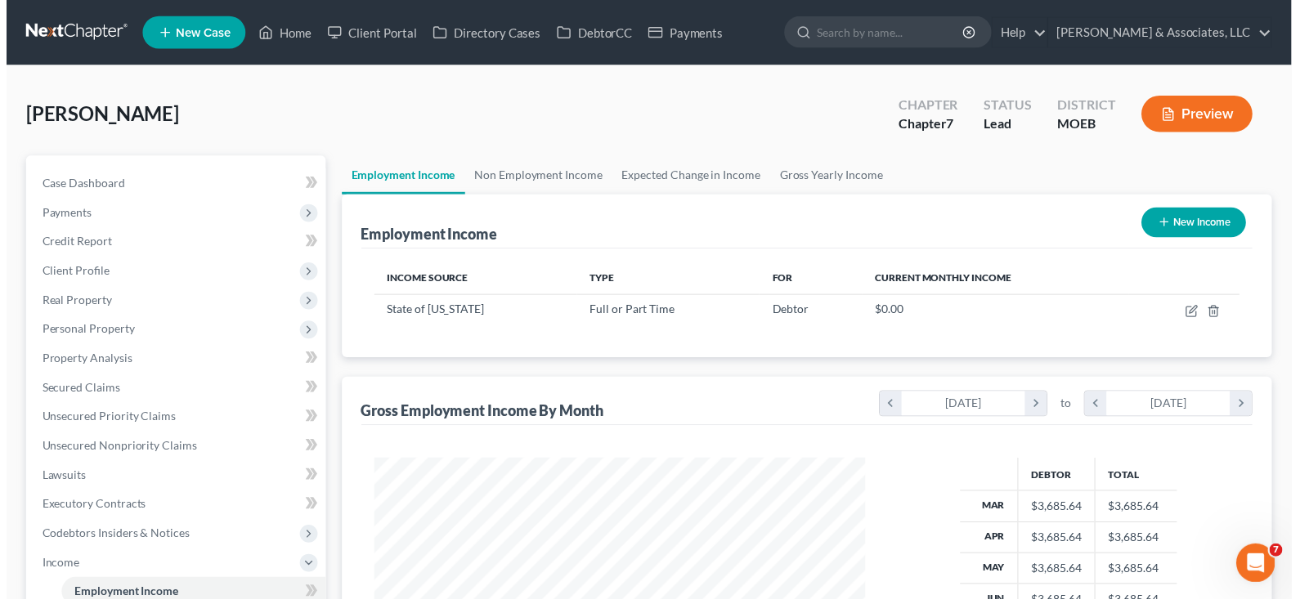
scroll to position [817053, 816816]
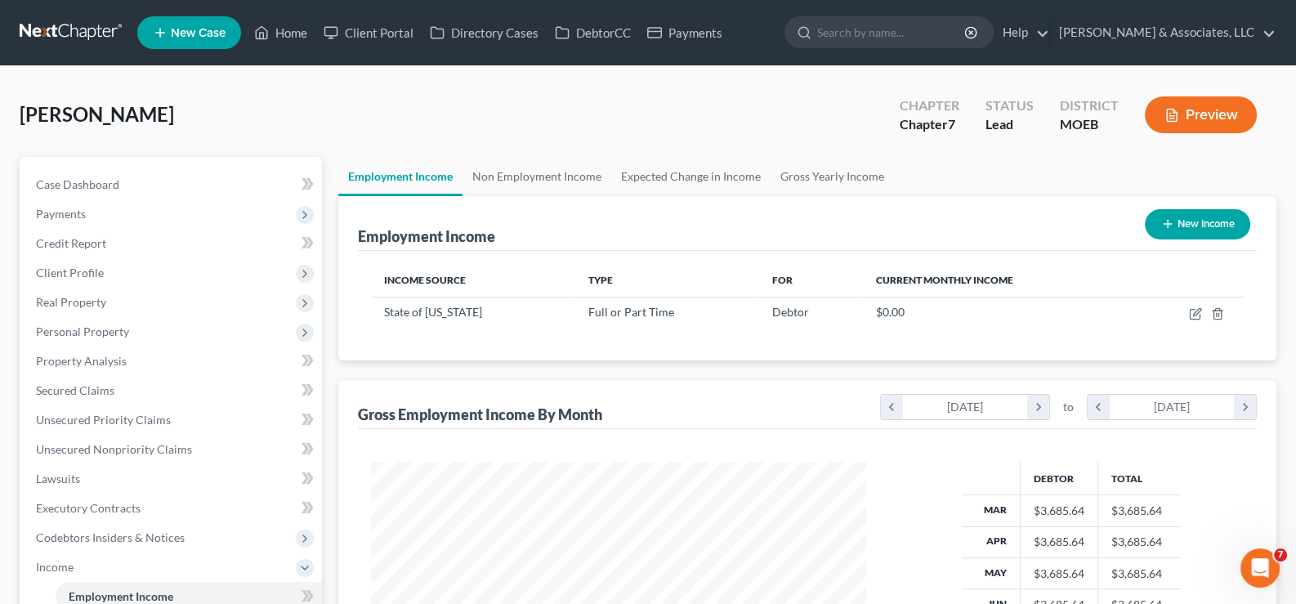
click at [1173, 228] on button "New Income" at bounding box center [1197, 224] width 105 height 30
select select "0"
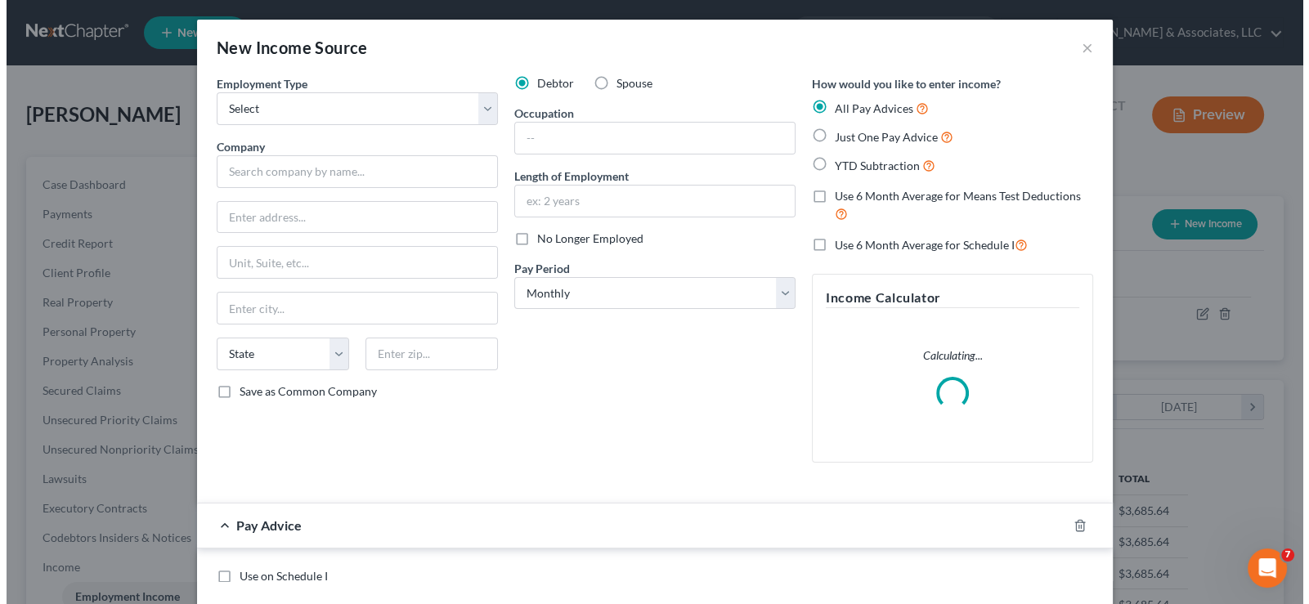
scroll to position [292, 534]
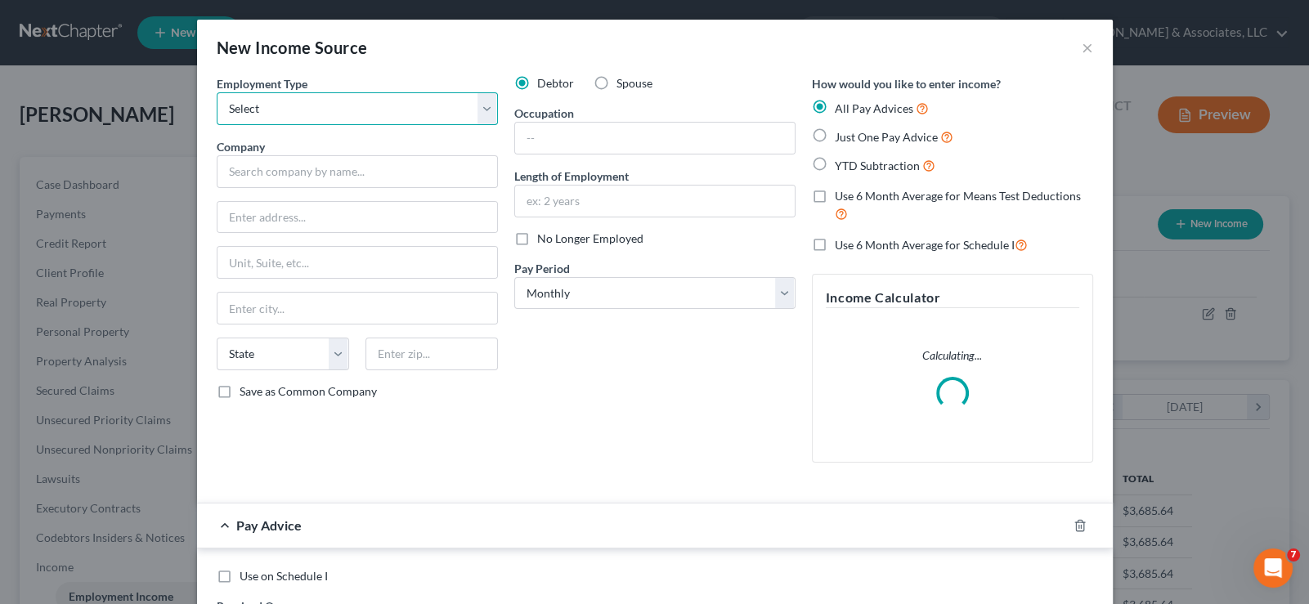
drag, startPoint x: 290, startPoint y: 107, endPoint x: 282, endPoint y: 121, distance: 16.1
click at [290, 107] on select "Select Full or [DEMOGRAPHIC_DATA] Employment Self Employment" at bounding box center [357, 108] width 281 height 33
select select "0"
click at [217, 92] on select "Select Full or [DEMOGRAPHIC_DATA] Employment Self Employment" at bounding box center [357, 108] width 281 height 33
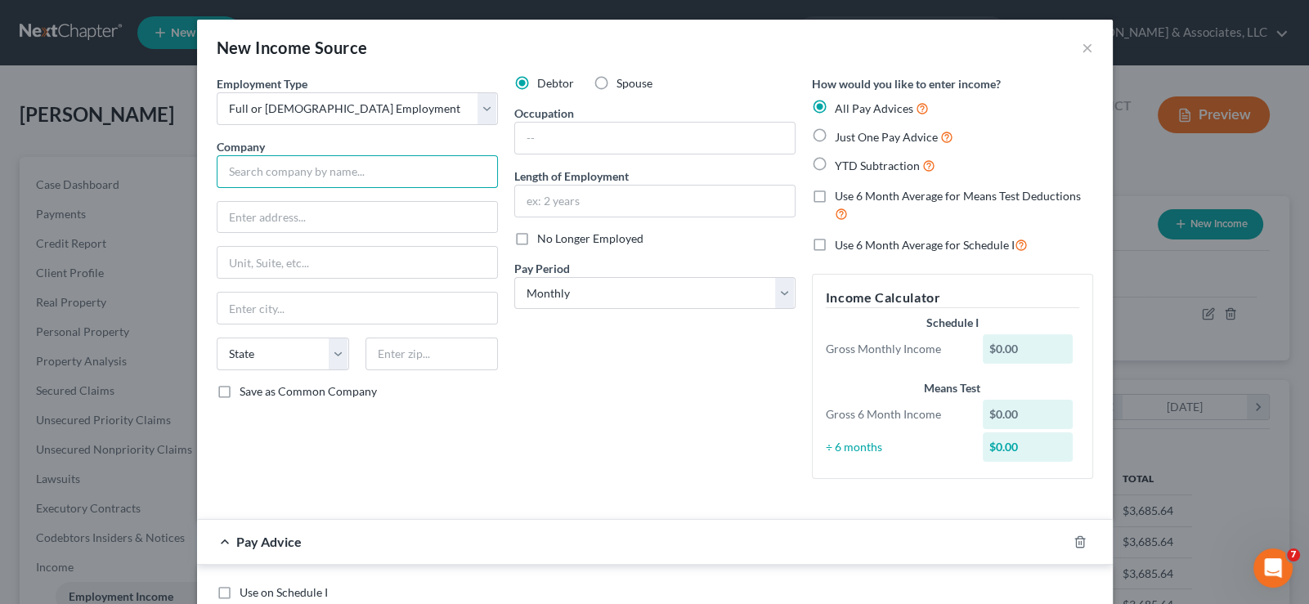
drag, startPoint x: 275, startPoint y: 178, endPoint x: 286, endPoint y: 177, distance: 11.6
click at [276, 177] on input "text" at bounding box center [357, 171] width 281 height 33
drag, startPoint x: 279, startPoint y: 177, endPoint x: 156, endPoint y: 186, distance: 122.9
click at [158, 185] on div "New Income Source × Employment Type * Select Full or [DEMOGRAPHIC_DATA] Employm…" at bounding box center [654, 302] width 1309 height 604
paste input "[PERSON_NAME] Health, Inc."
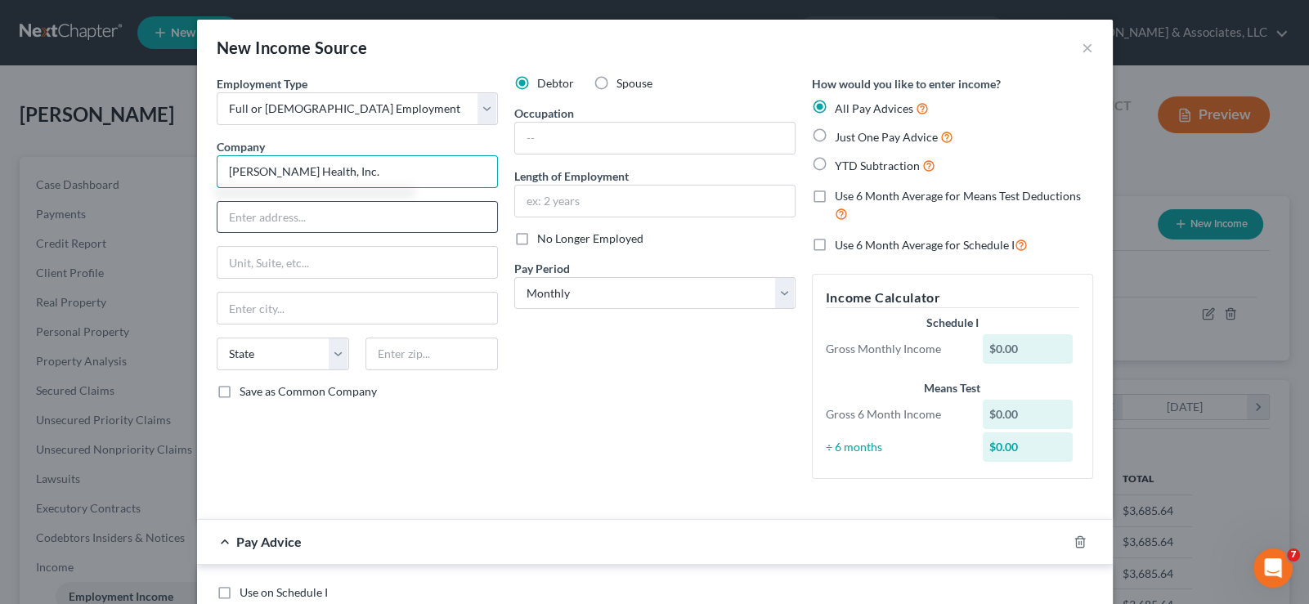
type input "[PERSON_NAME] Health, Inc."
drag, startPoint x: 264, startPoint y: 215, endPoint x: 142, endPoint y: 2, distance: 245.6
click at [264, 215] on input "text" at bounding box center [357, 217] width 280 height 31
paste input "[STREET_ADDRESS]"
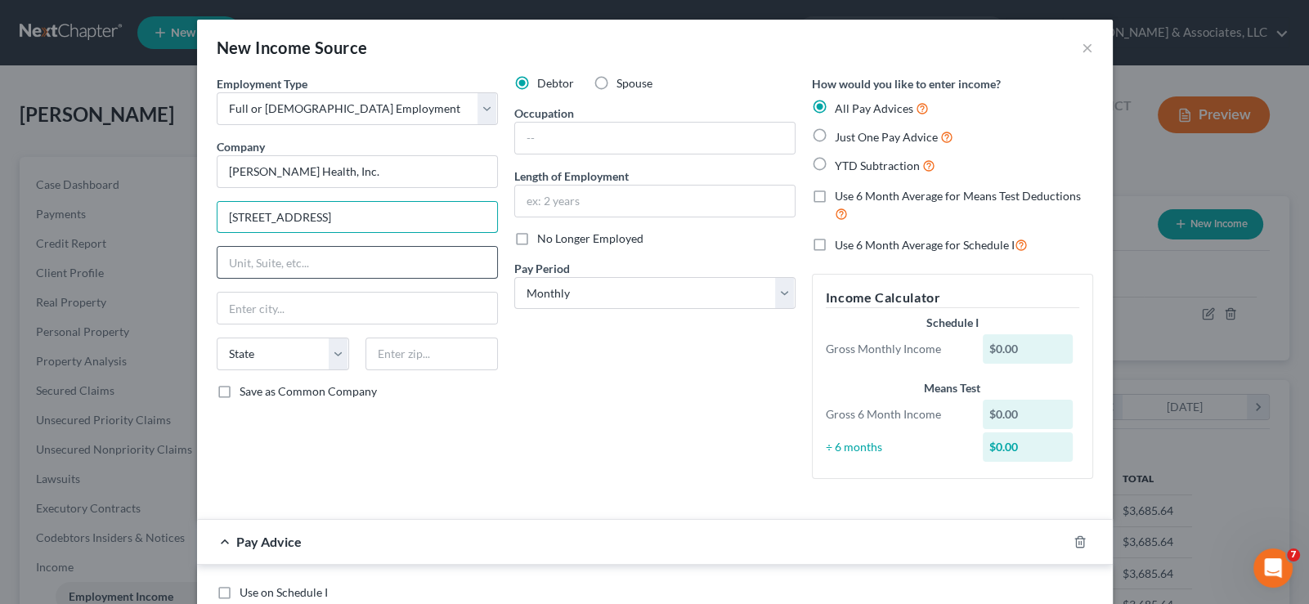
type input "[STREET_ADDRESS]"
drag, startPoint x: 323, startPoint y: 271, endPoint x: 180, endPoint y: 119, distance: 208.7
click at [323, 271] on input "text" at bounding box center [357, 262] width 280 height 31
drag, startPoint x: 337, startPoint y: 254, endPoint x: 339, endPoint y: 275, distance: 20.6
click at [337, 254] on input "text" at bounding box center [357, 262] width 280 height 31
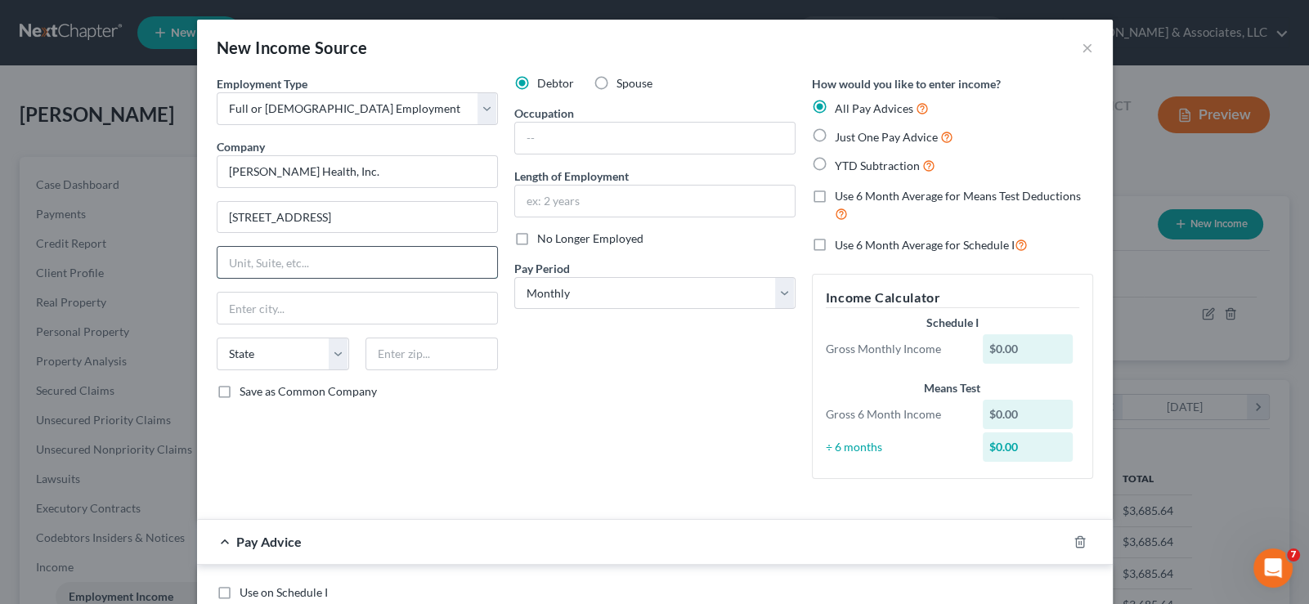
paste input "Floor 9"
type input "Floor 9"
click at [421, 369] on div "State [US_STATE] AK AR AZ CA CO CT DE DC [GEOGRAPHIC_DATA] [GEOGRAPHIC_DATA] GU…" at bounding box center [357, 361] width 298 height 46
drag, startPoint x: 420, startPoint y: 359, endPoint x: 209, endPoint y: 189, distance: 270.9
click at [413, 359] on input "text" at bounding box center [431, 354] width 132 height 33
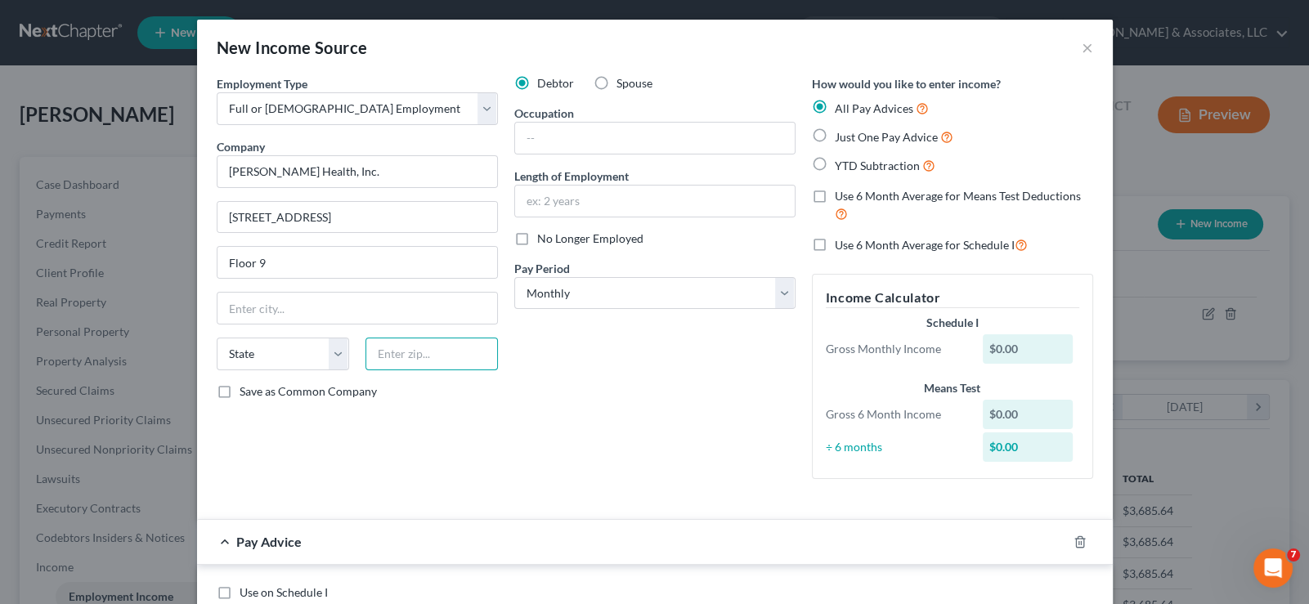
click at [408, 356] on input "text" at bounding box center [431, 354] width 132 height 33
paste input "10022"
type input "10022"
type input "[US_STATE]"
select select "35"
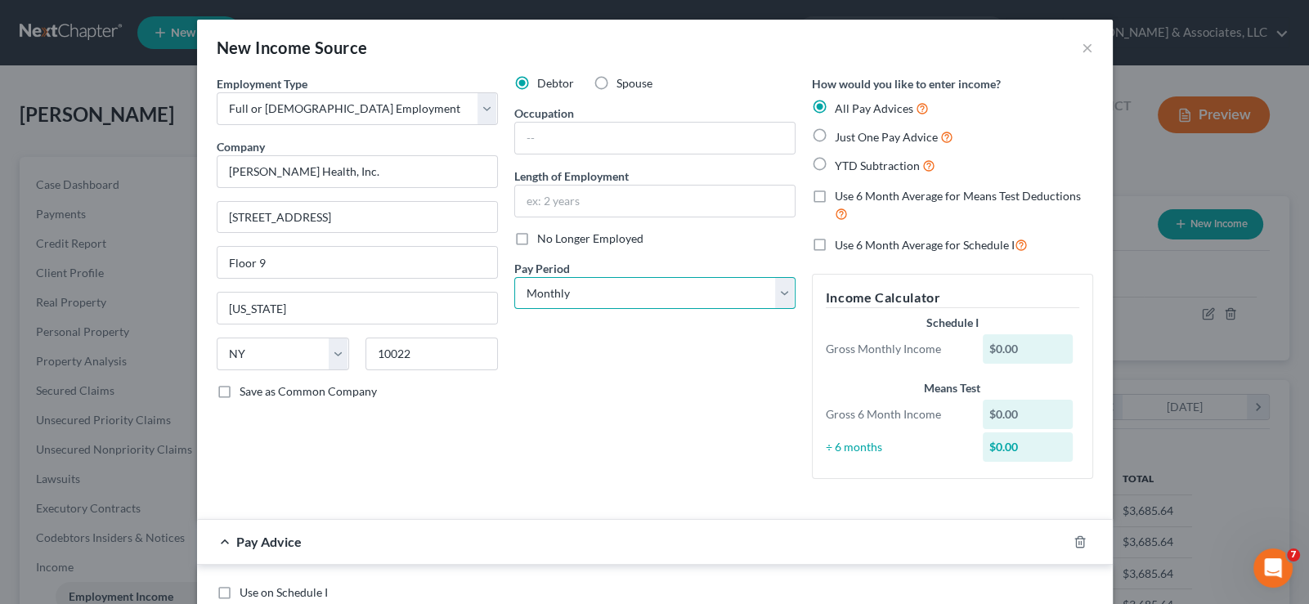
drag, startPoint x: 556, startPoint y: 293, endPoint x: 550, endPoint y: 306, distance: 13.5
click at [556, 293] on select "Select Monthly Twice Monthly Every Other Week Weekly" at bounding box center [654, 293] width 281 height 33
click at [514, 277] on select "Select Monthly Twice Monthly Every Other Week Weekly" at bounding box center [654, 293] width 281 height 33
drag, startPoint x: 556, startPoint y: 289, endPoint x: 555, endPoint y: 302, distance: 13.1
click at [556, 289] on select "Select Monthly Twice Monthly Every Other Week Weekly" at bounding box center [654, 293] width 281 height 33
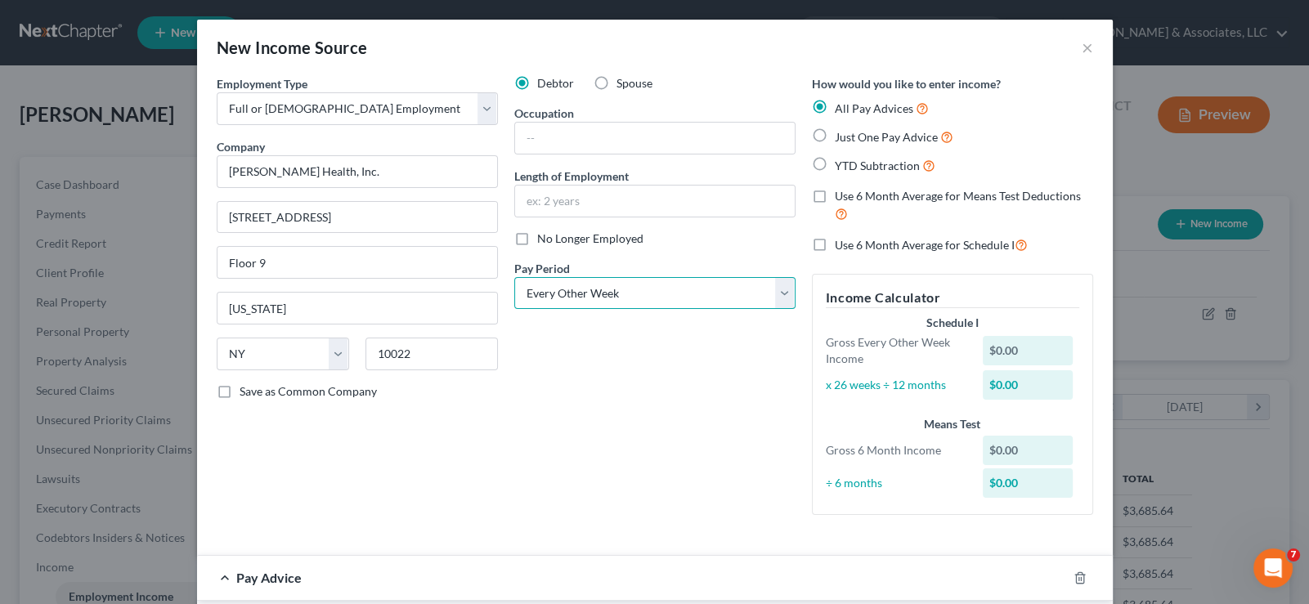
select select "1"
click at [514, 277] on select "Select Monthly Twice Monthly Every Other Week Weekly" at bounding box center [654, 293] width 281 height 33
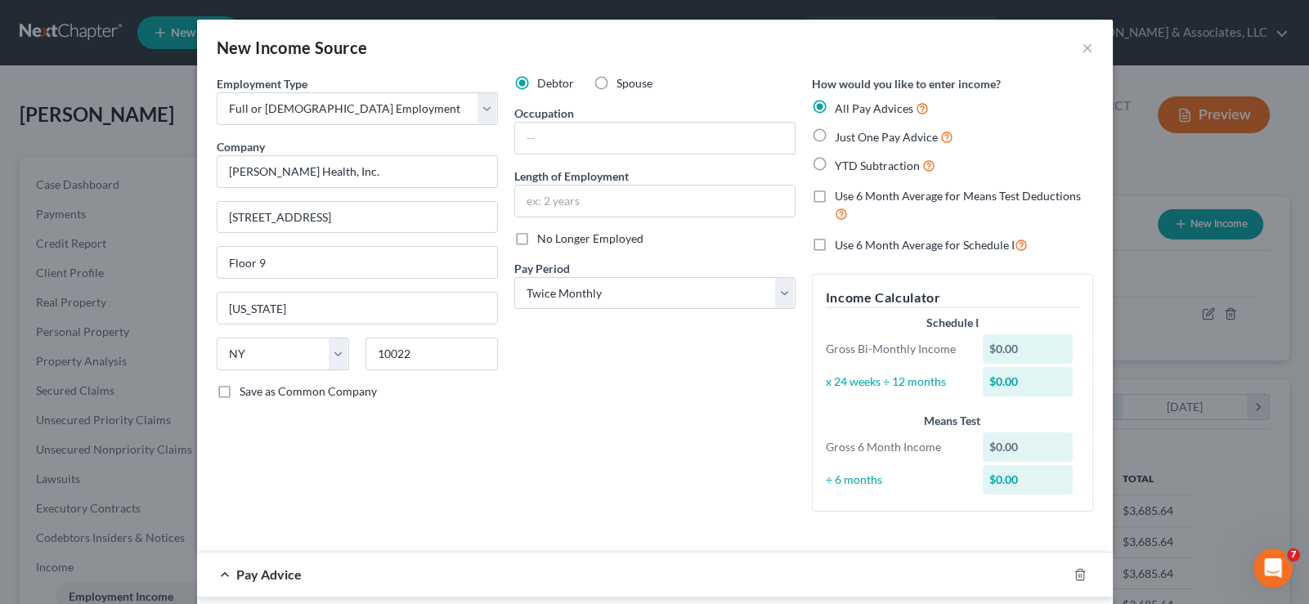
click at [835, 167] on label "YTD Subtraction" at bounding box center [885, 165] width 101 height 19
click at [841, 167] on input "YTD Subtraction" at bounding box center [846, 161] width 11 height 11
radio input "true"
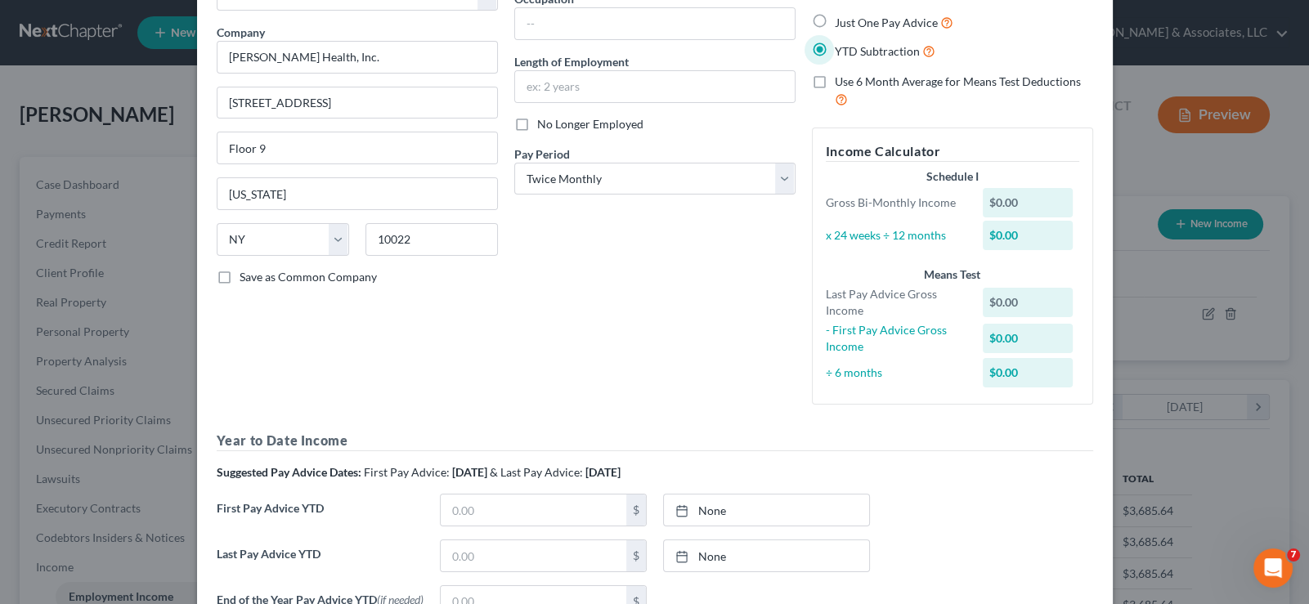
scroll to position [245, 0]
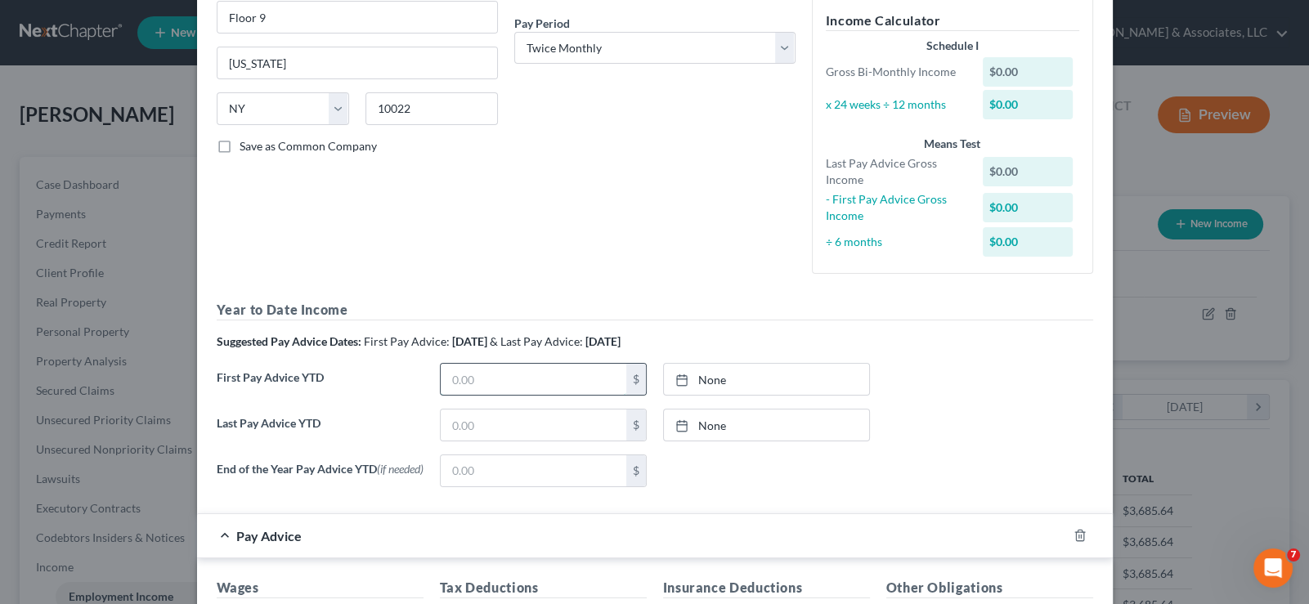
click at [508, 387] on input "text" at bounding box center [534, 379] width 186 height 31
type input "3,674.13"
drag, startPoint x: 522, startPoint y: 386, endPoint x: 674, endPoint y: 384, distance: 152.0
click at [523, 384] on input "3,674.13" at bounding box center [534, 379] width 186 height 31
click at [696, 375] on link "None" at bounding box center [766, 379] width 205 height 31
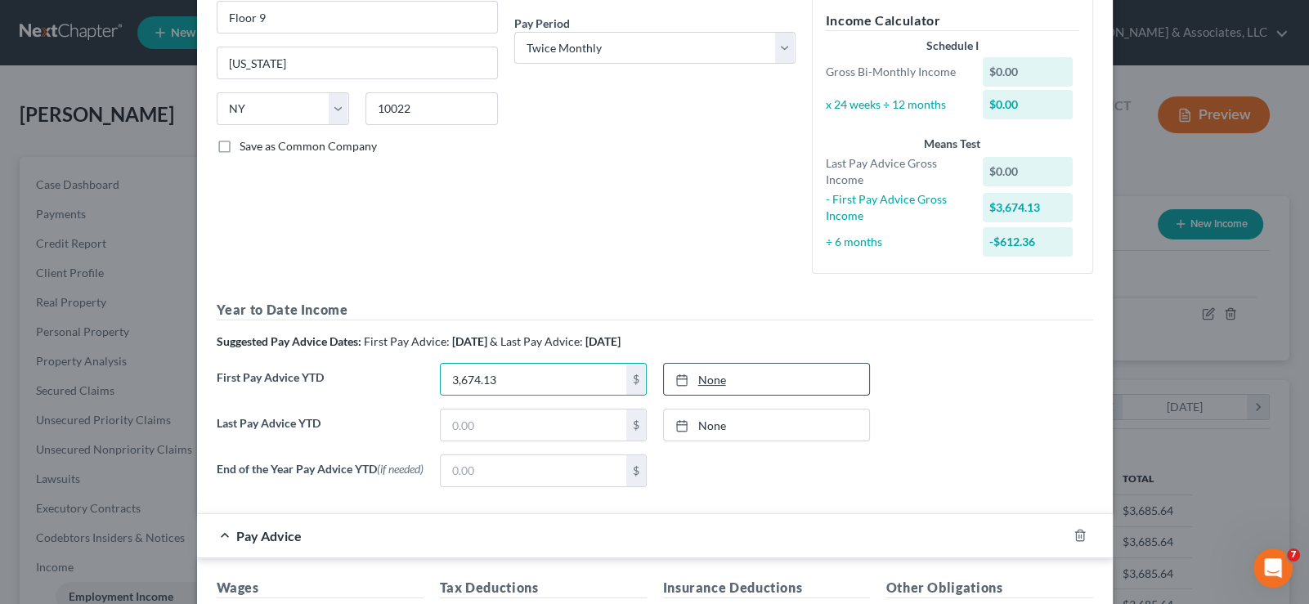
type input "[DATE]"
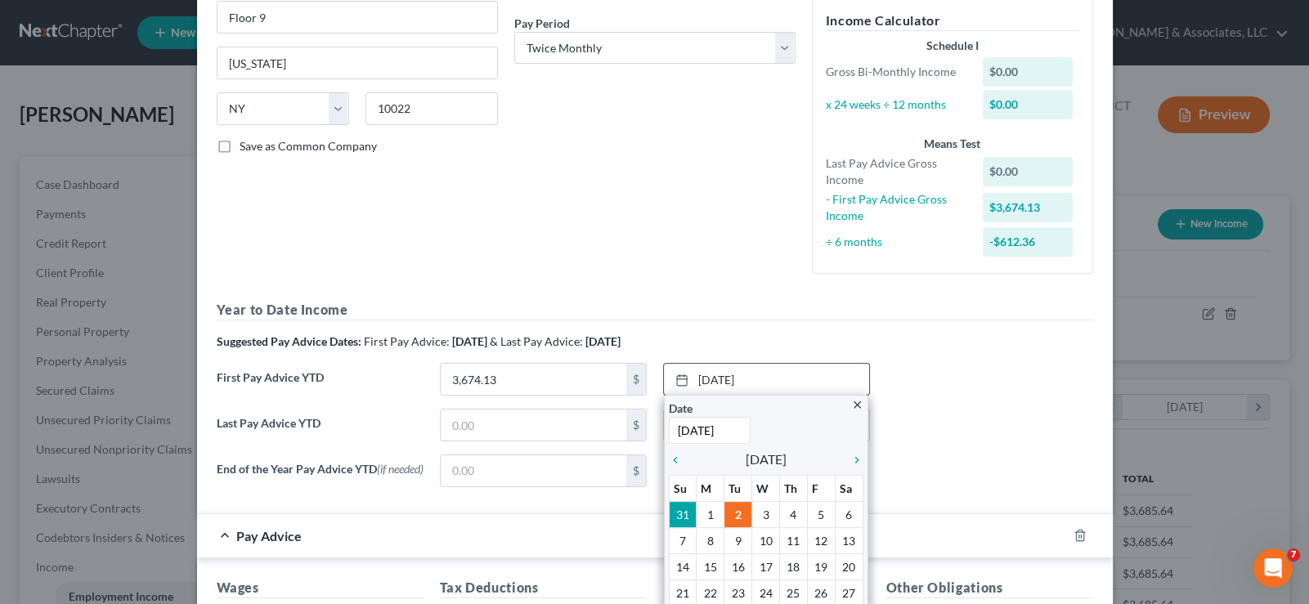
click at [670, 468] on div "chevron_left [DATE] chevron_right" at bounding box center [766, 459] width 195 height 23
click at [669, 462] on icon "chevron_left" at bounding box center [679, 460] width 21 height 13
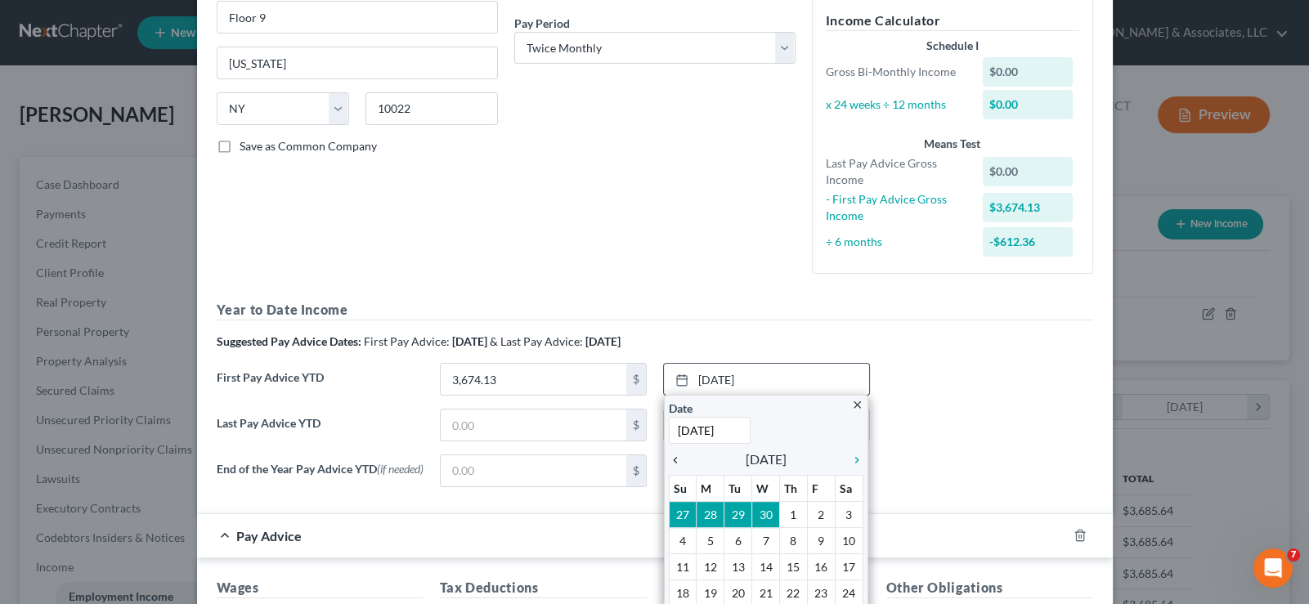
click at [669, 462] on icon "chevron_left" at bounding box center [679, 460] width 21 height 13
click at [669, 459] on icon "chevron_left" at bounding box center [679, 460] width 21 height 13
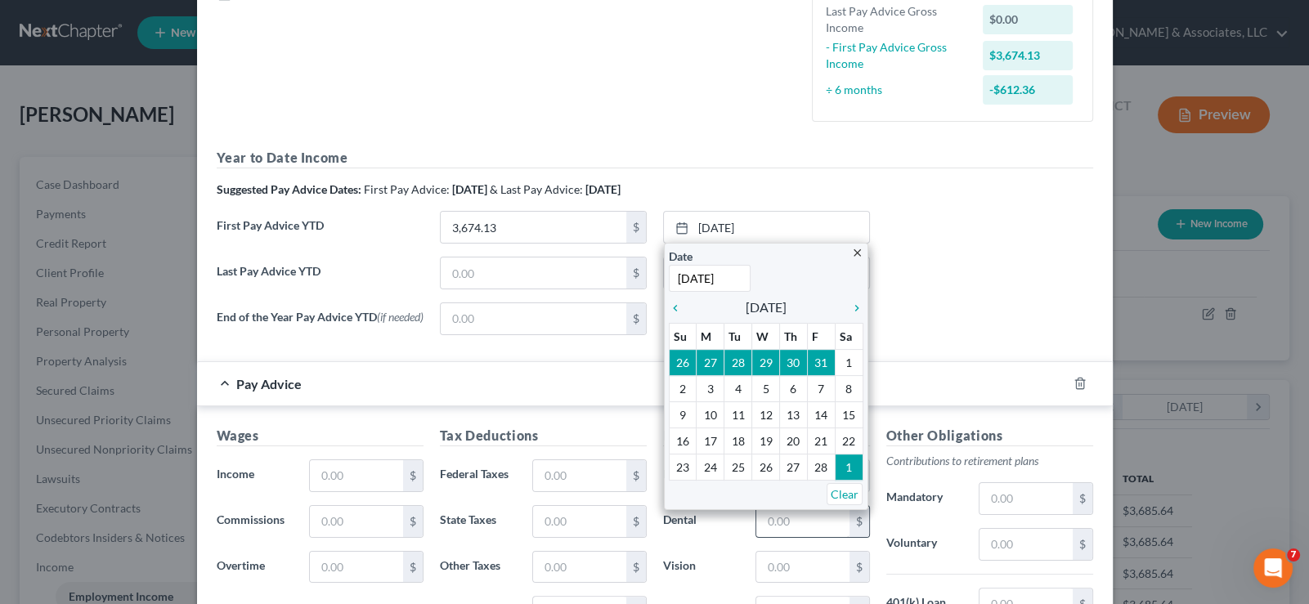
scroll to position [408, 0]
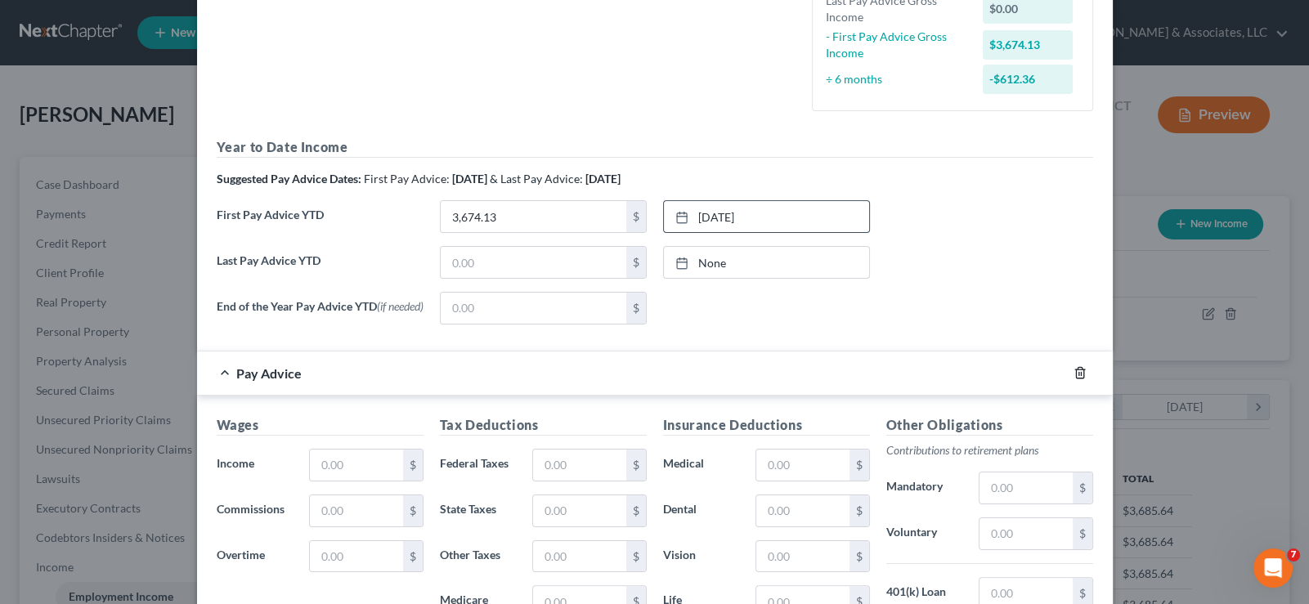
click at [1075, 369] on polyline "button" at bounding box center [1080, 369] width 10 height 0
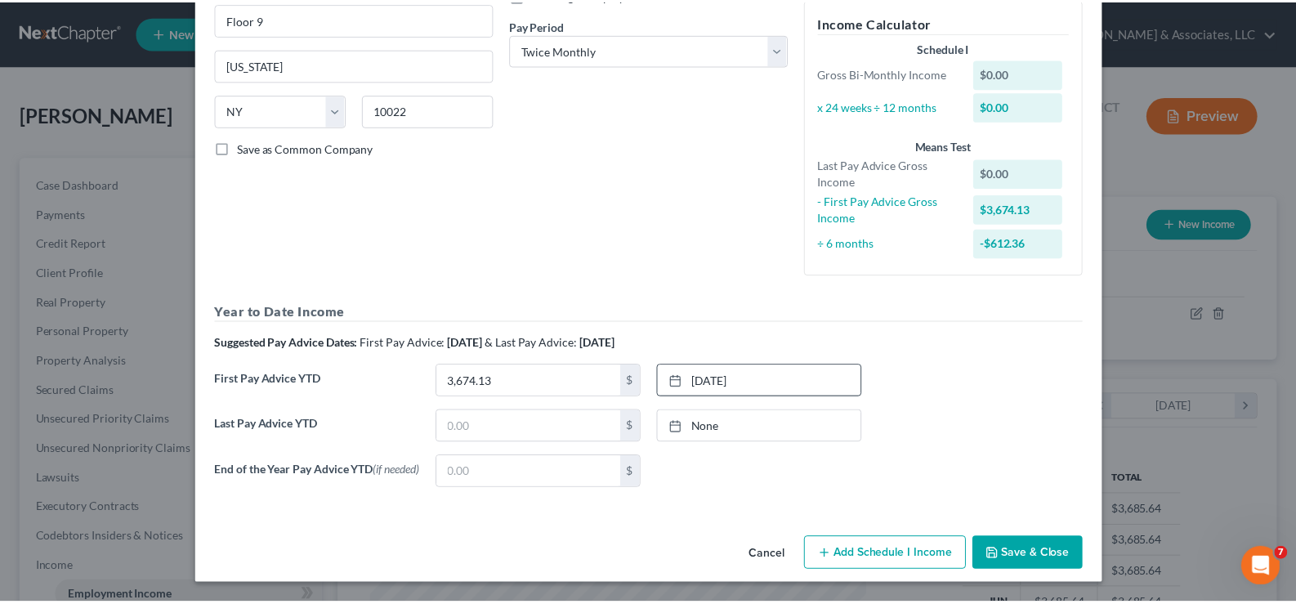
scroll to position [245, 0]
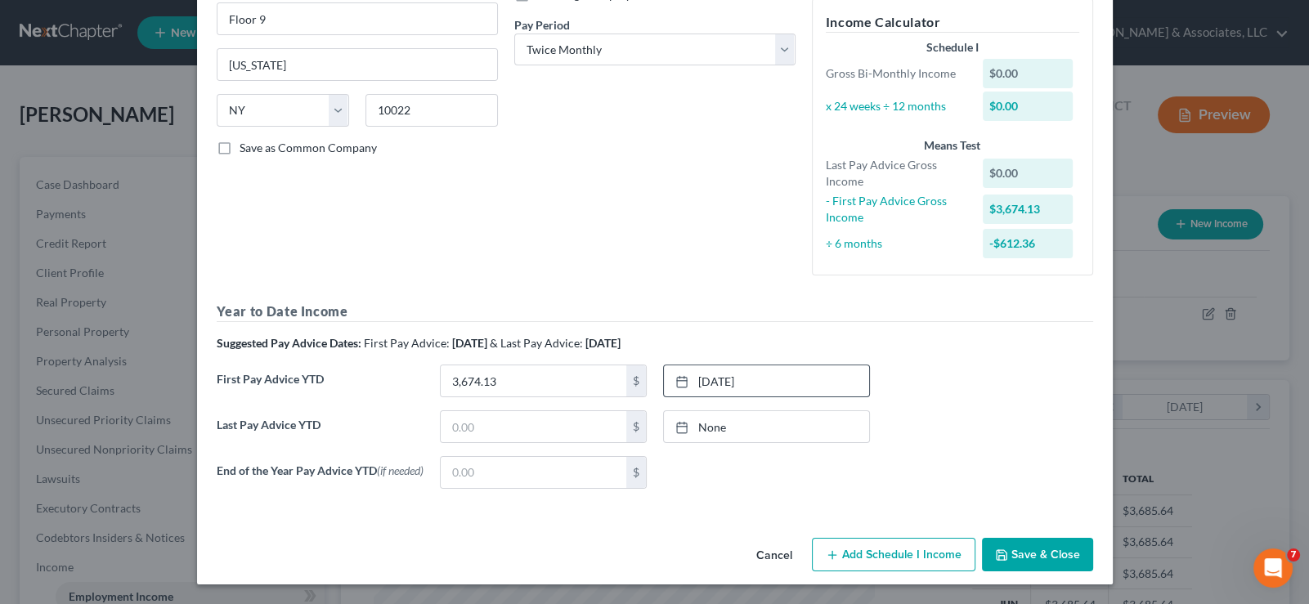
click at [997, 548] on icon "button" at bounding box center [1001, 554] width 13 height 13
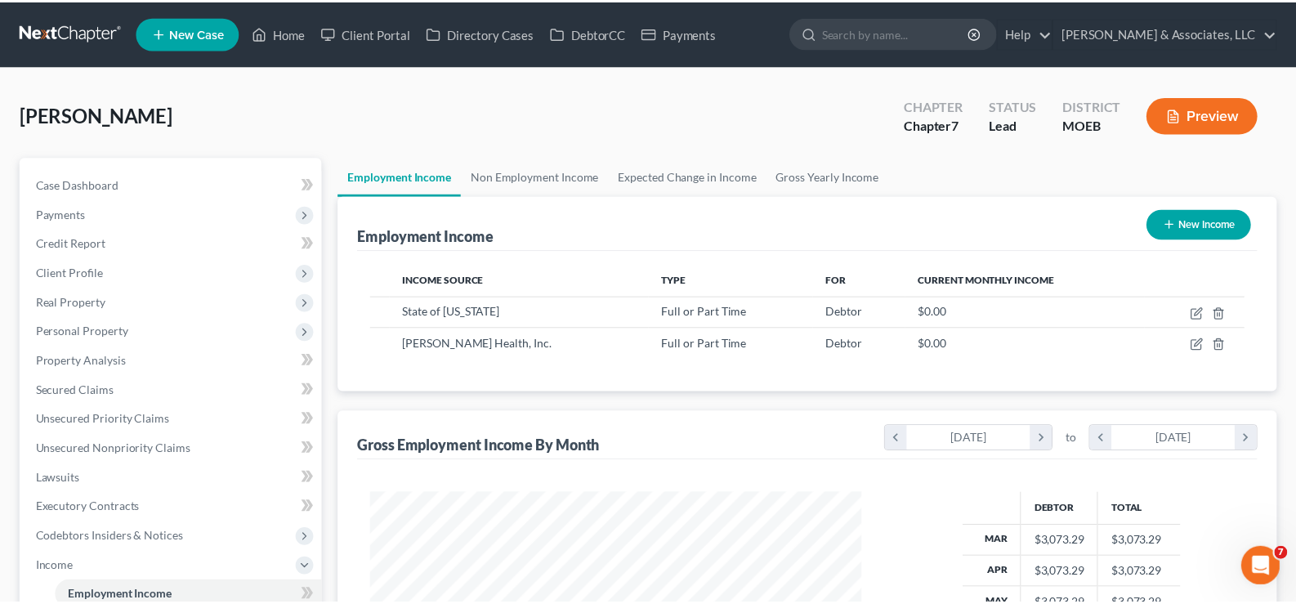
scroll to position [817053, 816816]
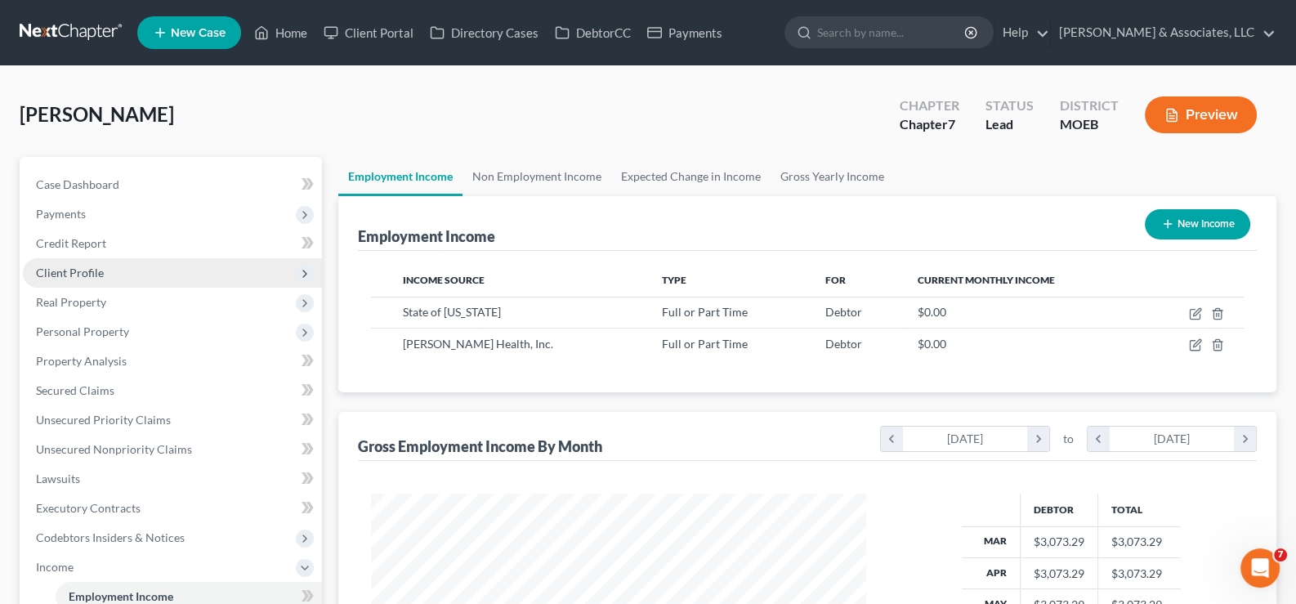
click at [56, 269] on span "Client Profile" at bounding box center [70, 273] width 68 height 14
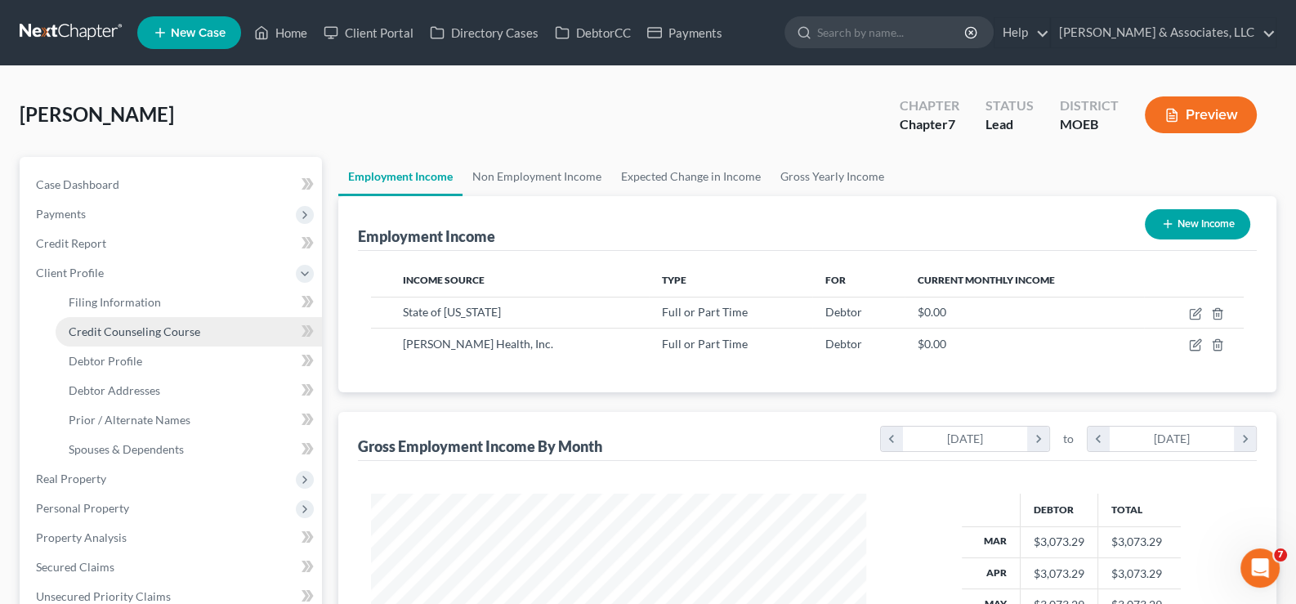
click at [116, 329] on span "Credit Counseling Course" at bounding box center [135, 331] width 132 height 14
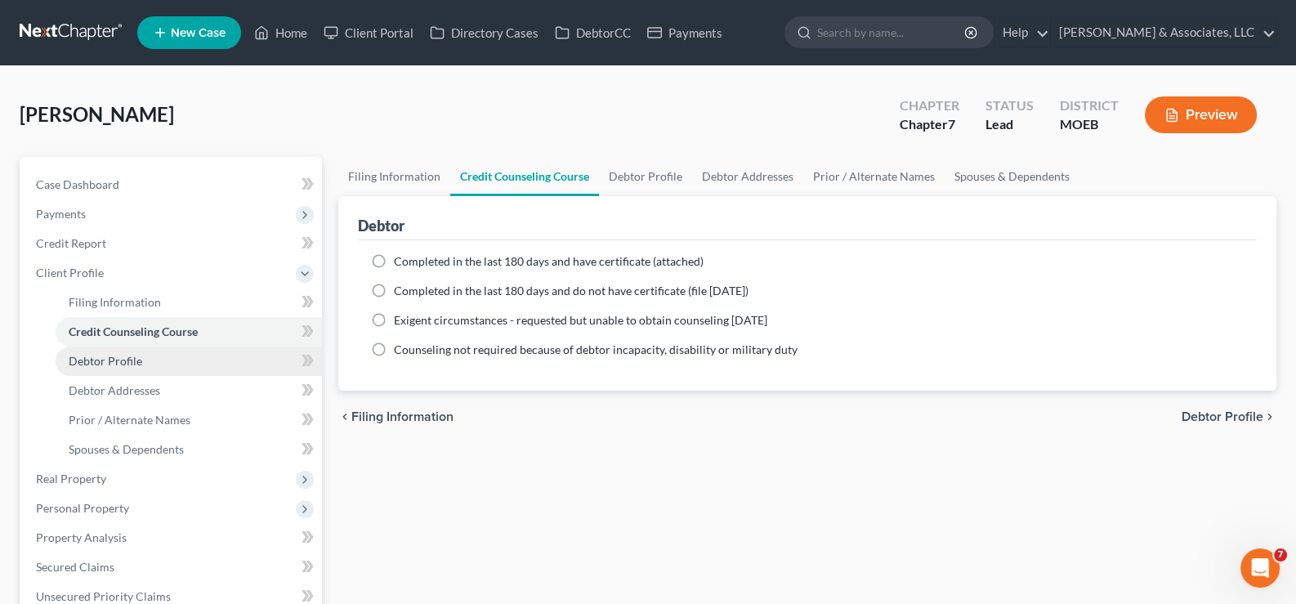
click at [106, 333] on span "Credit Counseling Course" at bounding box center [133, 331] width 129 height 14
click at [108, 354] on span "Debtor Profile" at bounding box center [106, 361] width 74 height 14
select select "0"
select select "1"
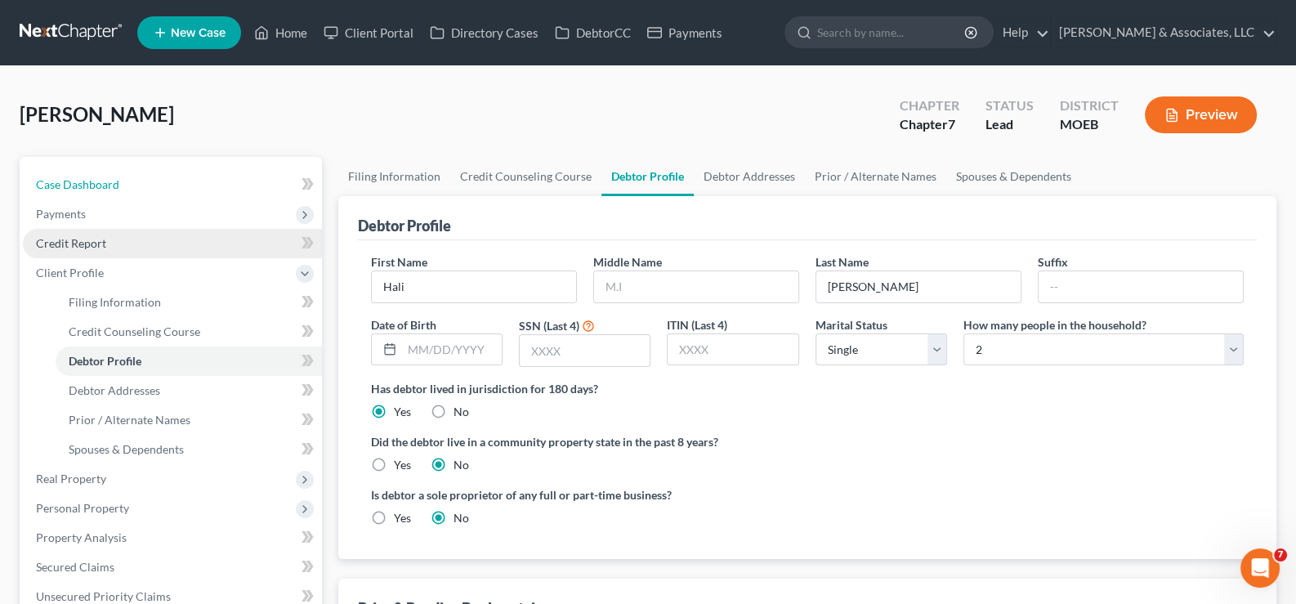
drag, startPoint x: 89, startPoint y: 183, endPoint x: 229, endPoint y: 253, distance: 156.4
click at [90, 183] on span "Case Dashboard" at bounding box center [77, 184] width 83 height 14
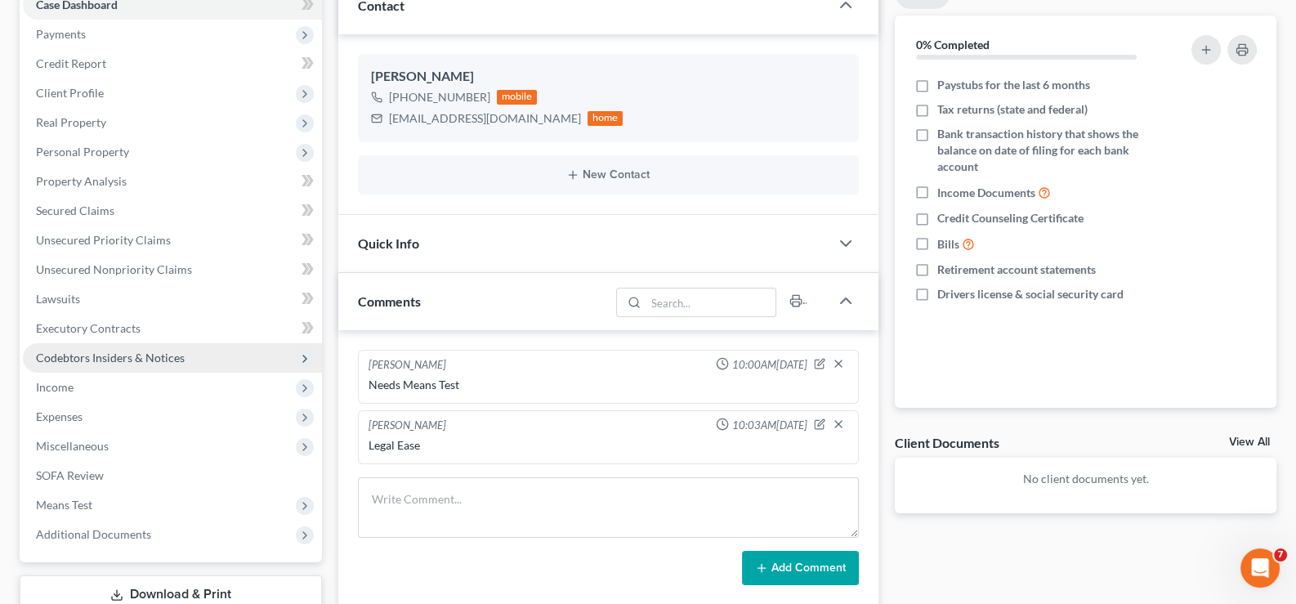
scroll to position [408, 0]
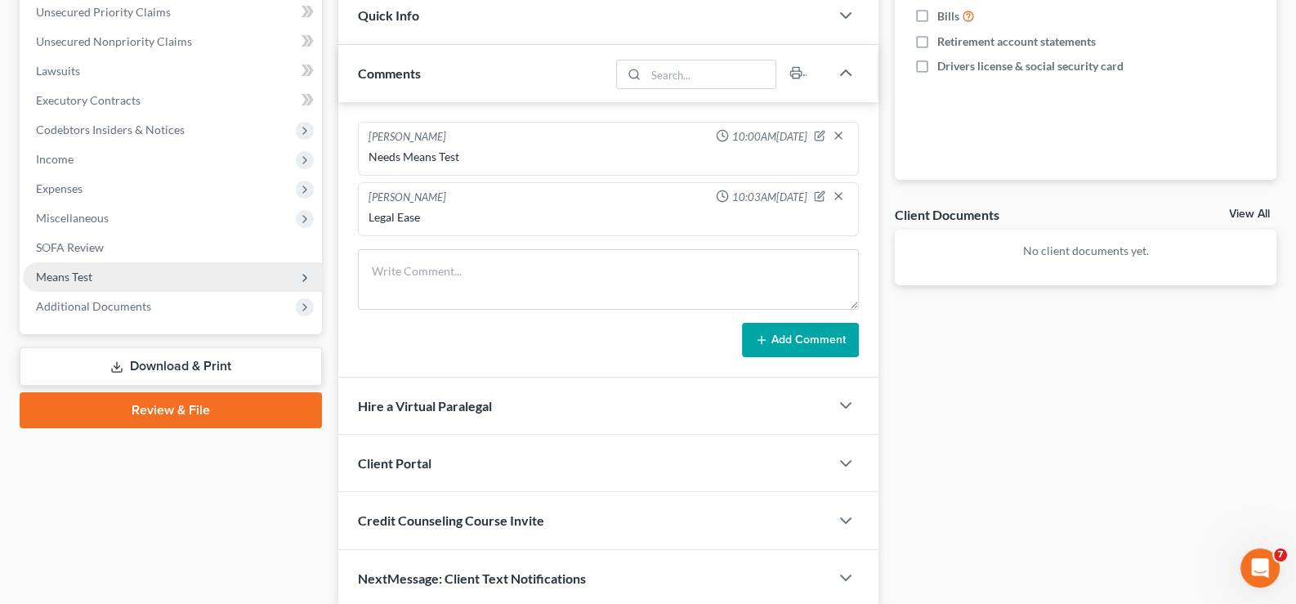
click at [57, 275] on span "Means Test" at bounding box center [64, 277] width 56 height 14
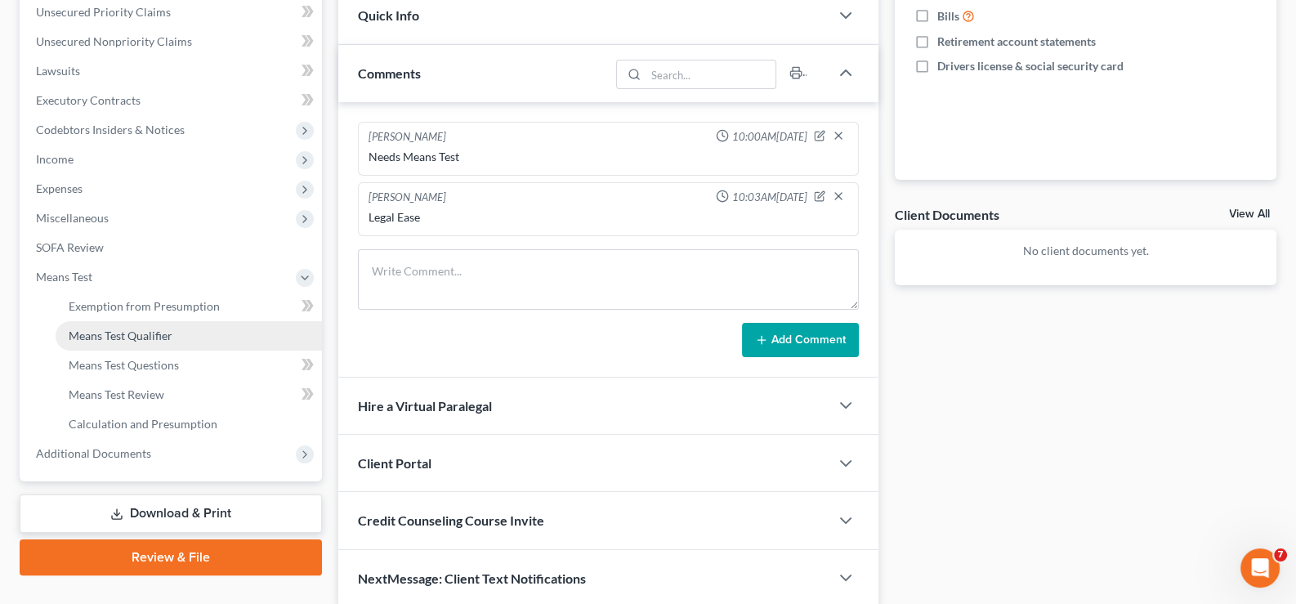
click at [83, 330] on span "Means Test Qualifier" at bounding box center [121, 336] width 104 height 14
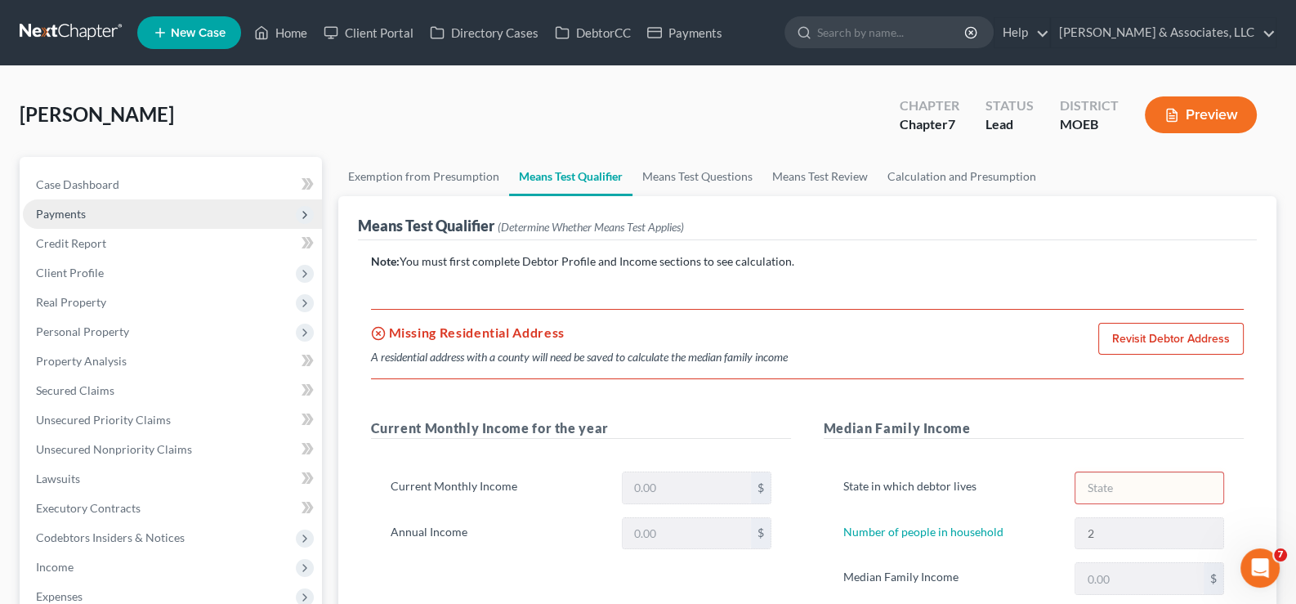
click at [70, 211] on span "Payments" at bounding box center [61, 214] width 50 height 14
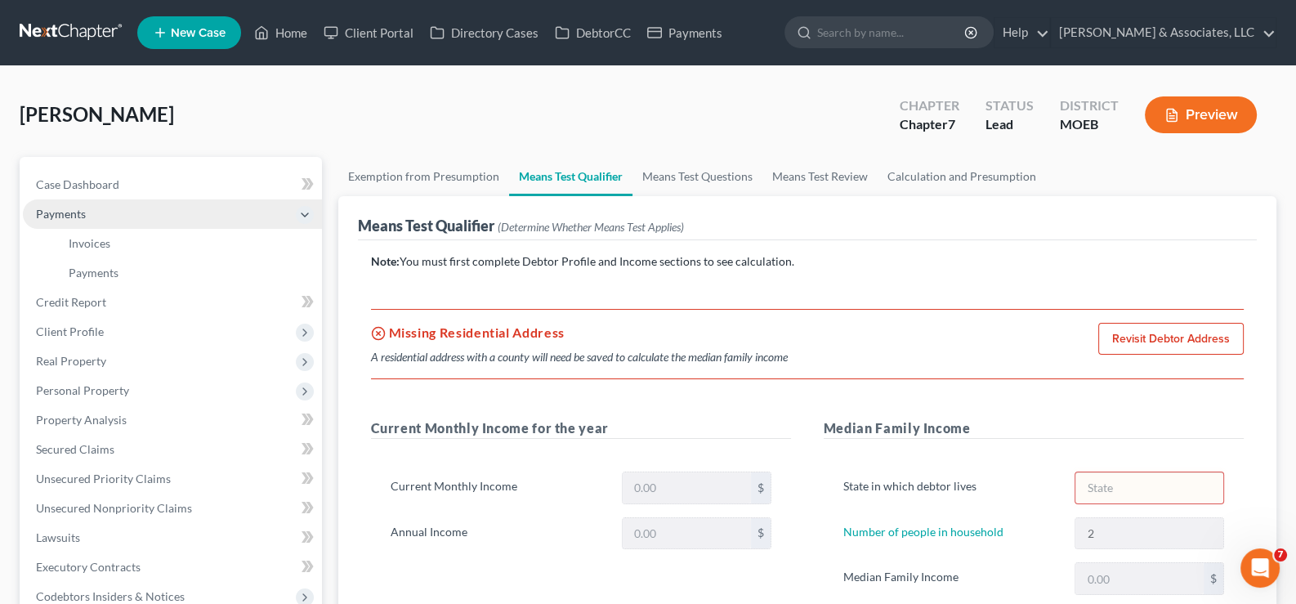
click at [55, 213] on span "Payments" at bounding box center [61, 214] width 50 height 14
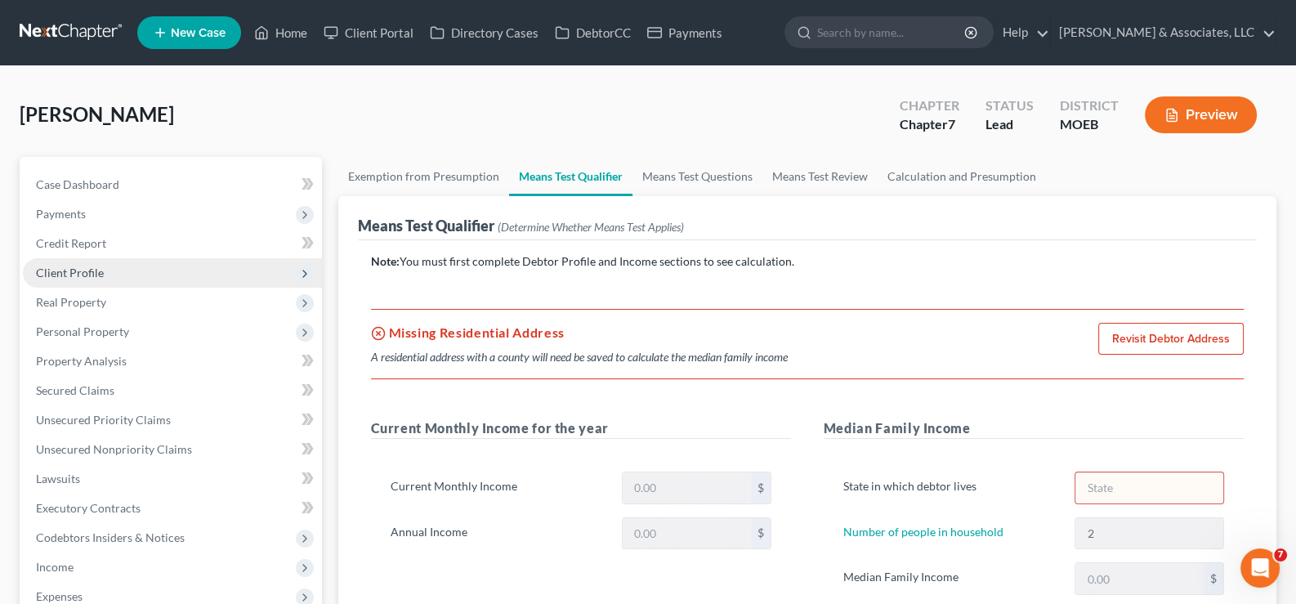
click at [65, 274] on span "Client Profile" at bounding box center [70, 273] width 68 height 14
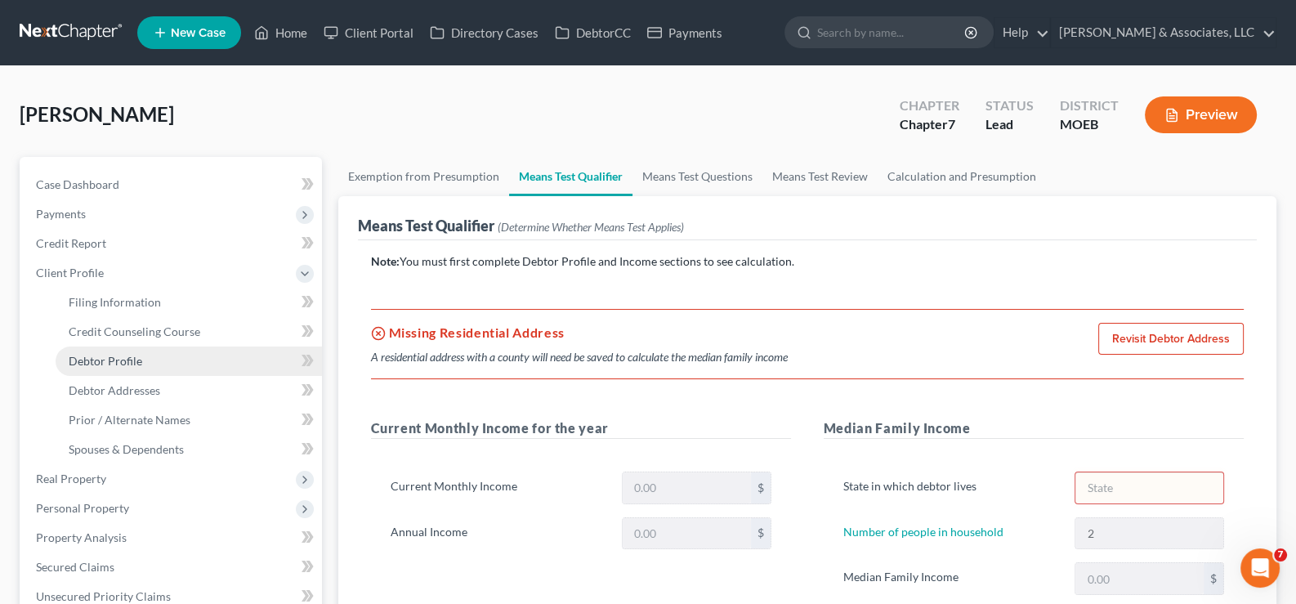
click at [123, 356] on span "Debtor Profile" at bounding box center [106, 361] width 74 height 14
select select "0"
select select "1"
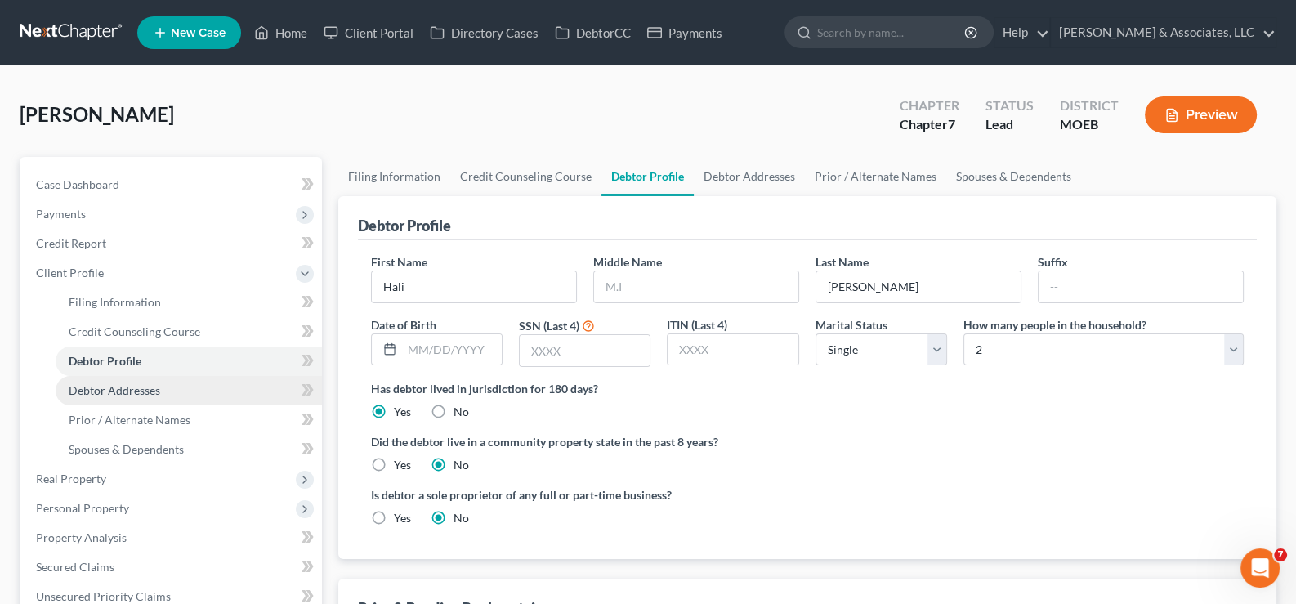
click at [98, 392] on span "Debtor Addresses" at bounding box center [115, 390] width 92 height 14
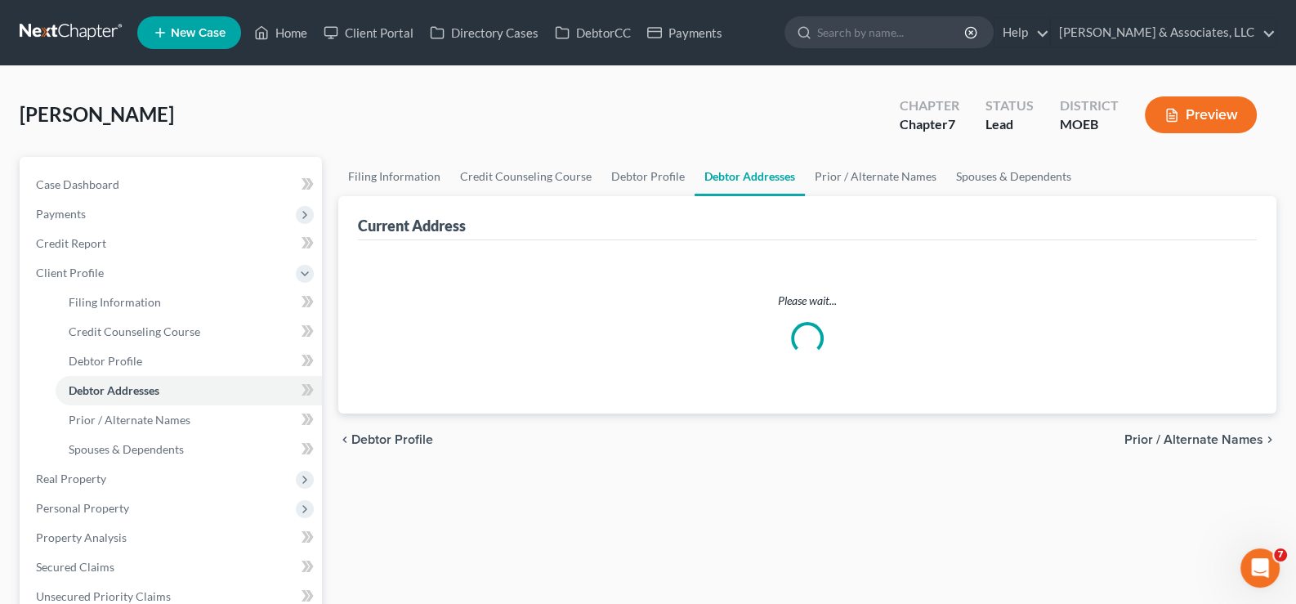
select select "0"
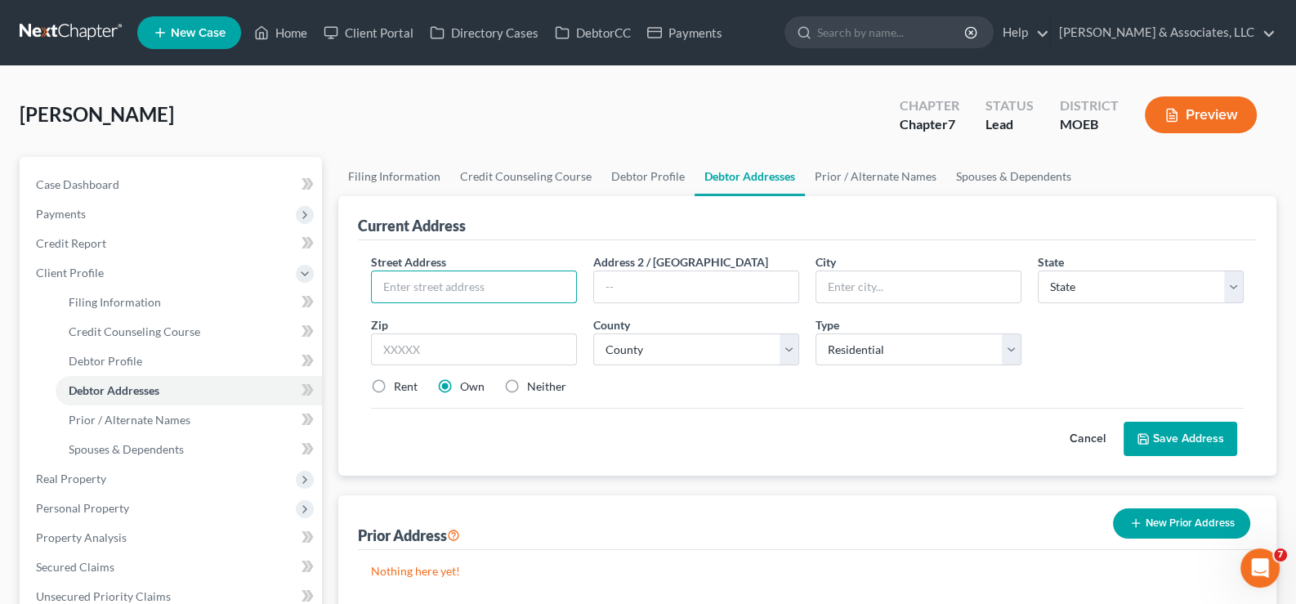
drag, startPoint x: 405, startPoint y: 284, endPoint x: 98, endPoint y: 37, distance: 394.1
click at [405, 284] on input "text" at bounding box center [474, 286] width 204 height 31
paste input "1770 [PERSON_NAME]"
type input "1770 [PERSON_NAME]"
click at [427, 347] on input "text" at bounding box center [474, 349] width 206 height 33
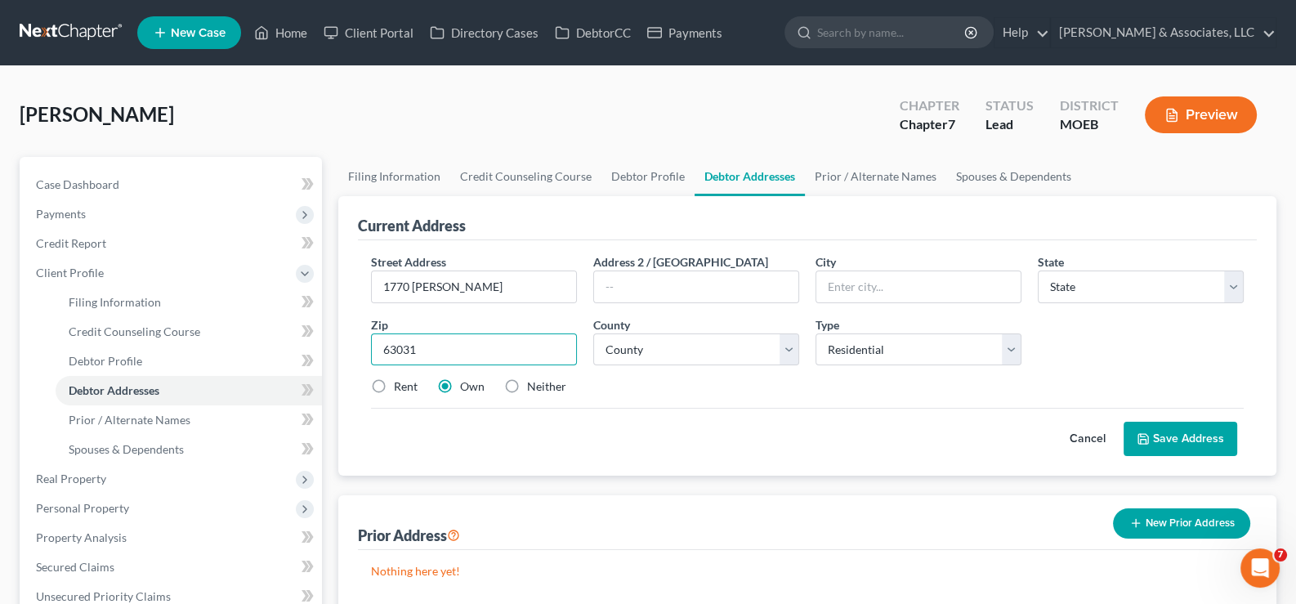
type input "63031"
type input "Florissant"
select select "26"
click at [645, 348] on select "County [GEOGRAPHIC_DATA] [GEOGRAPHIC_DATA] [GEOGRAPHIC_DATA] [GEOGRAPHIC_DATA] …" at bounding box center [696, 349] width 206 height 33
select select "100"
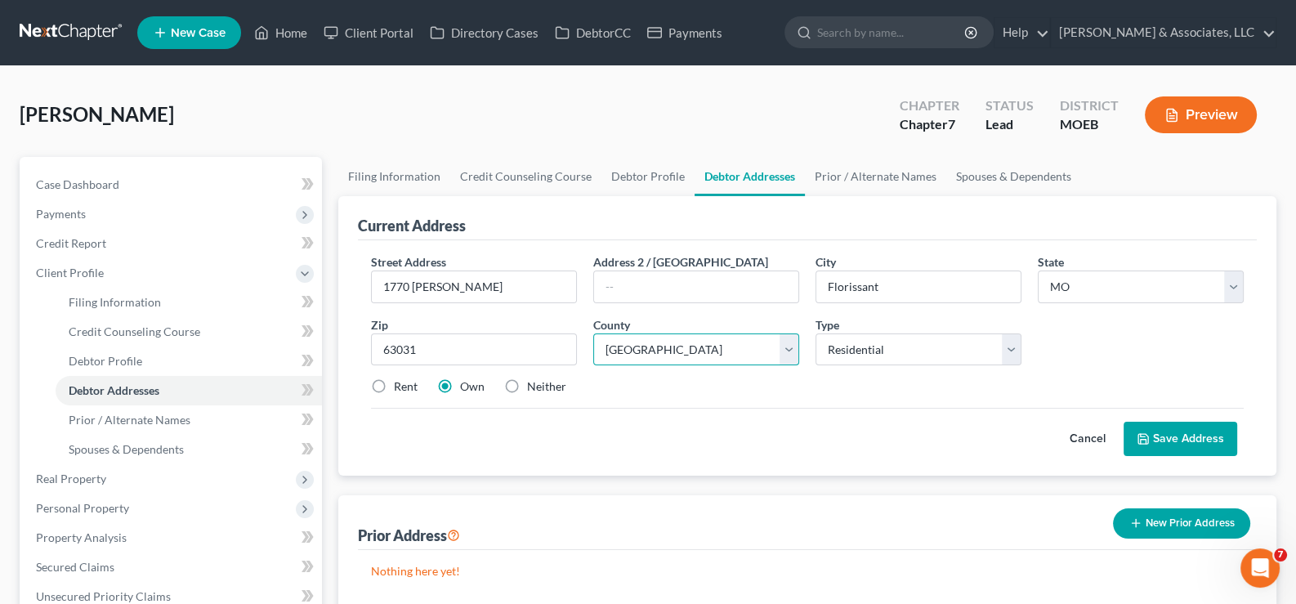
click at [593, 333] on select "County [GEOGRAPHIC_DATA] [GEOGRAPHIC_DATA] [GEOGRAPHIC_DATA] [GEOGRAPHIC_DATA] …" at bounding box center [696, 349] width 206 height 33
click at [1173, 441] on button "Save Address" at bounding box center [1181, 439] width 114 height 34
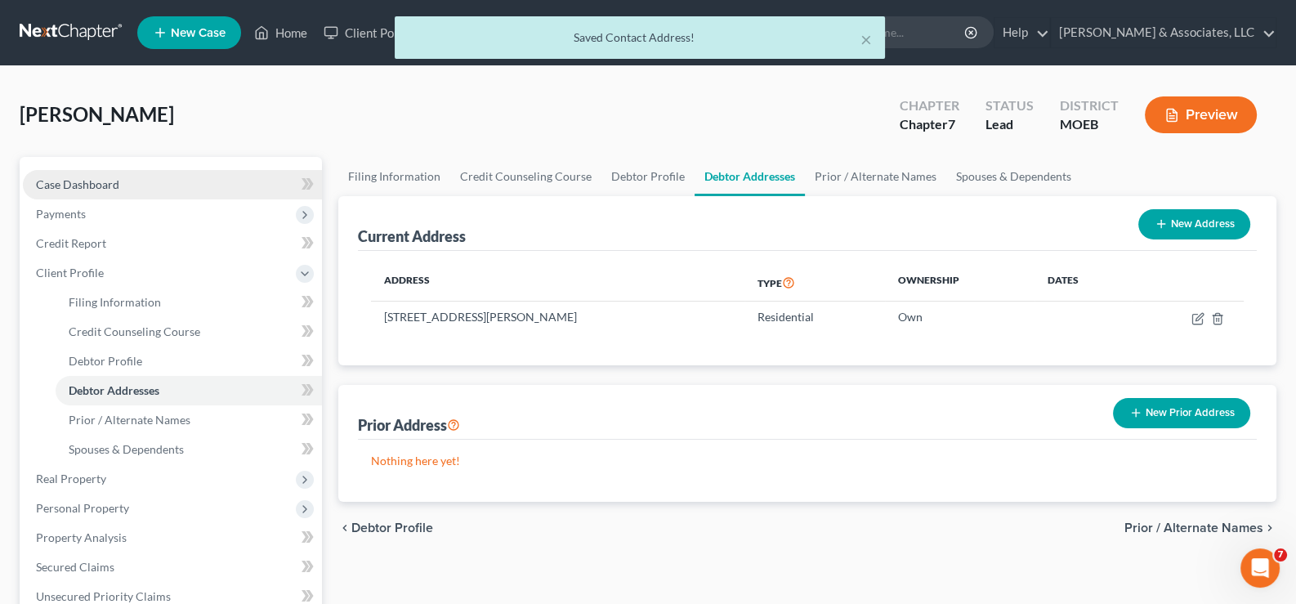
click at [91, 190] on span "Case Dashboard" at bounding box center [77, 184] width 83 height 14
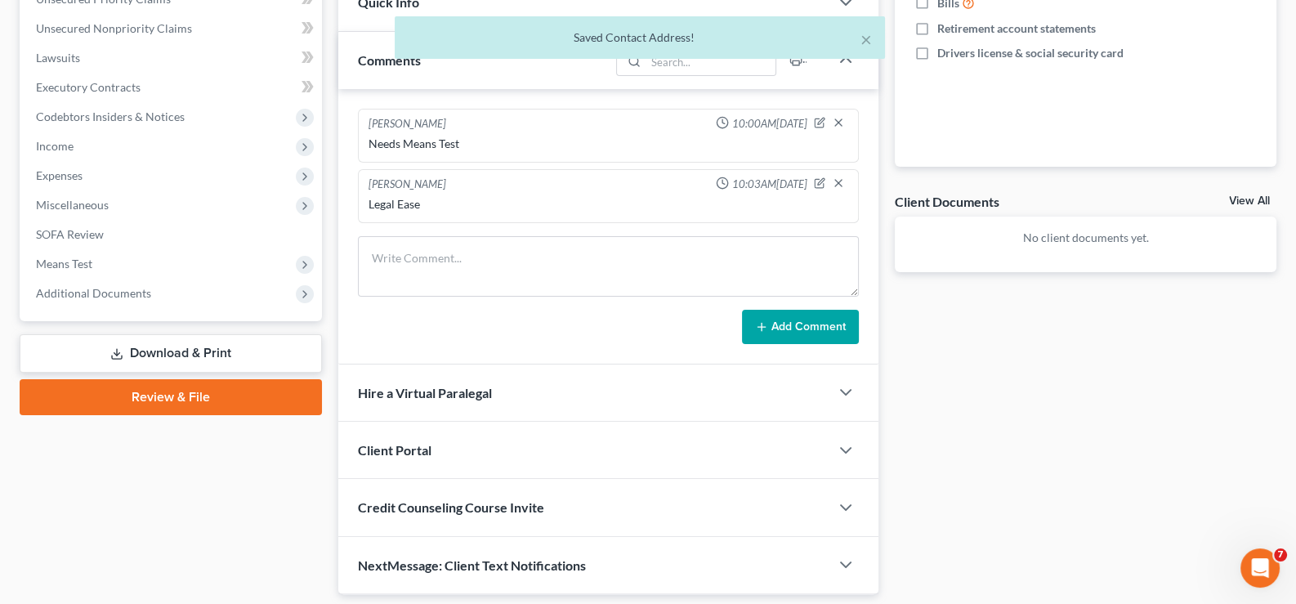
scroll to position [470, 0]
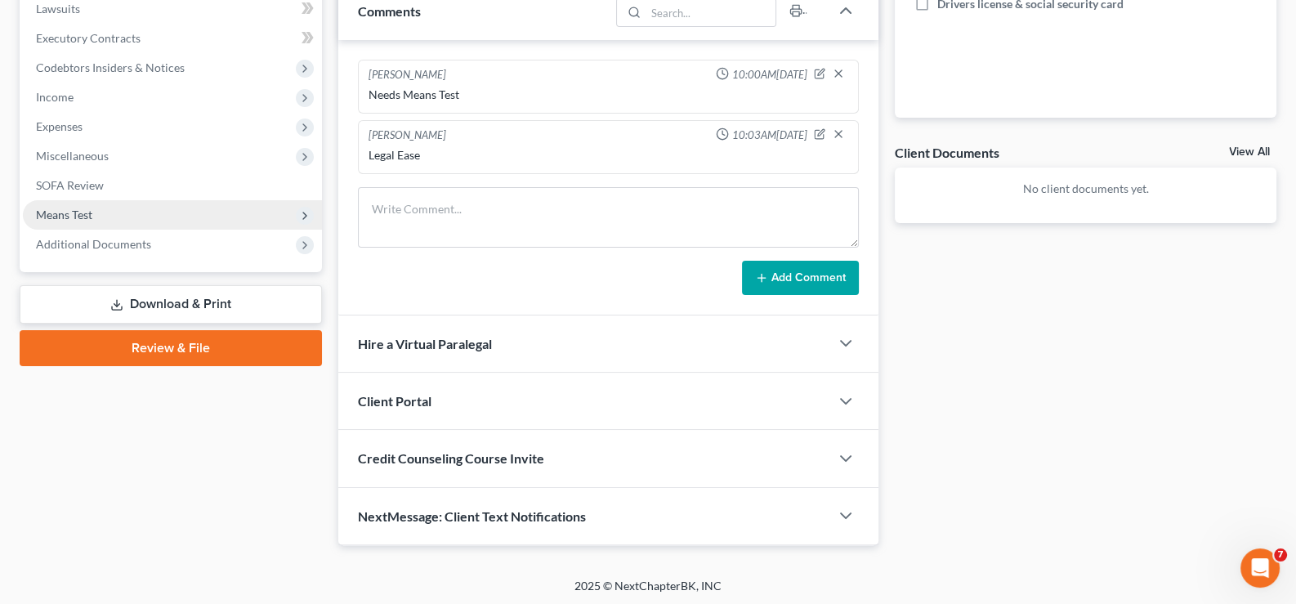
click at [71, 212] on span "Means Test" at bounding box center [64, 215] width 56 height 14
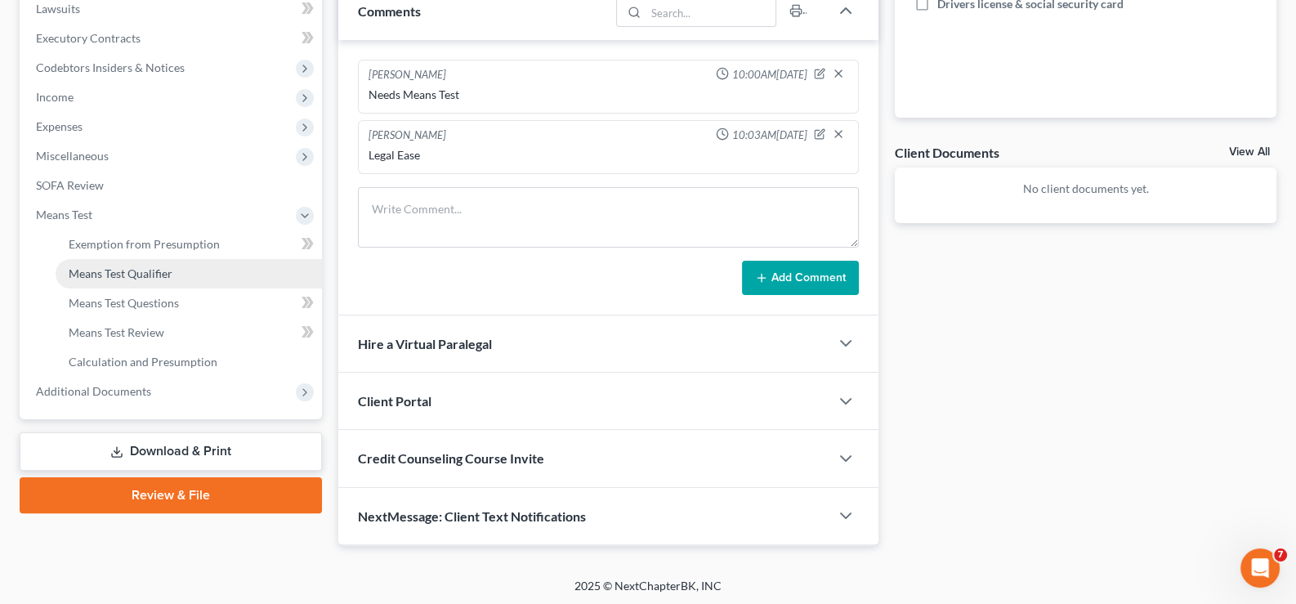
click at [88, 266] on span "Means Test Qualifier" at bounding box center [121, 273] width 104 height 14
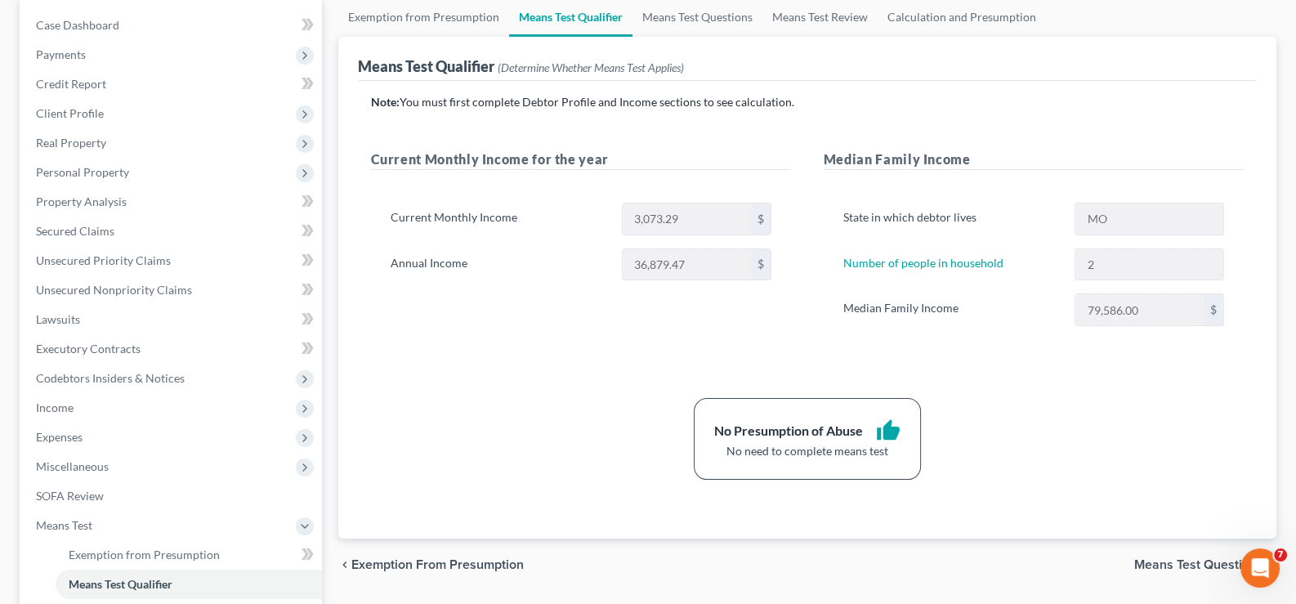
scroll to position [163, 0]
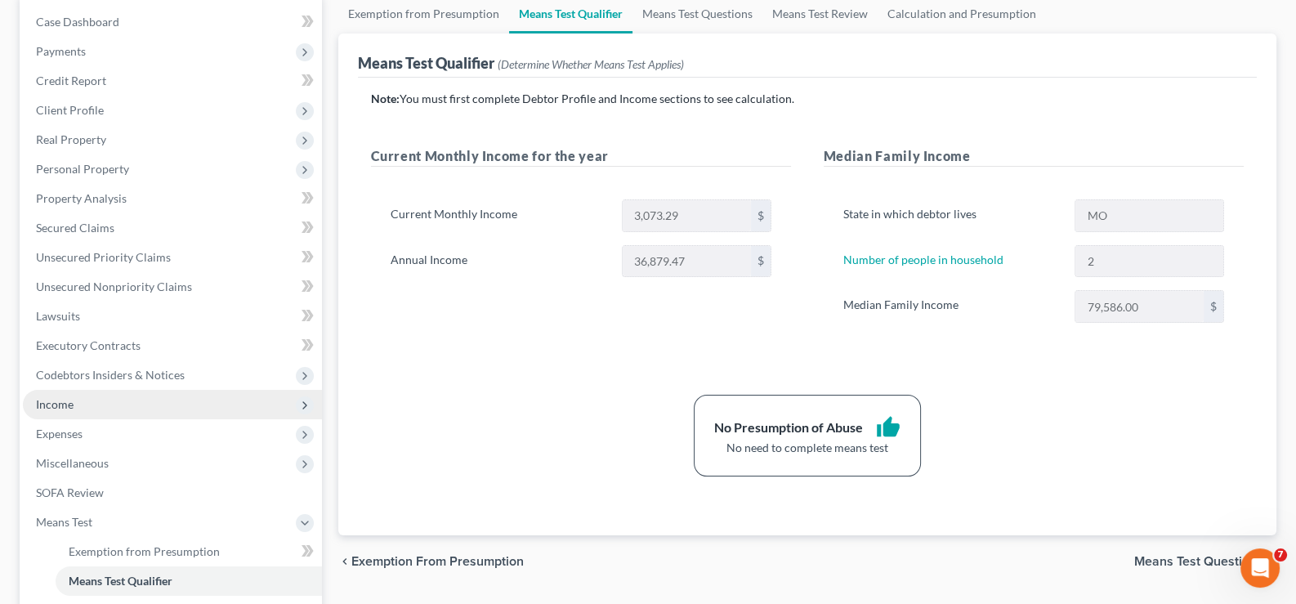
click at [62, 398] on span "Income" at bounding box center [55, 404] width 38 height 14
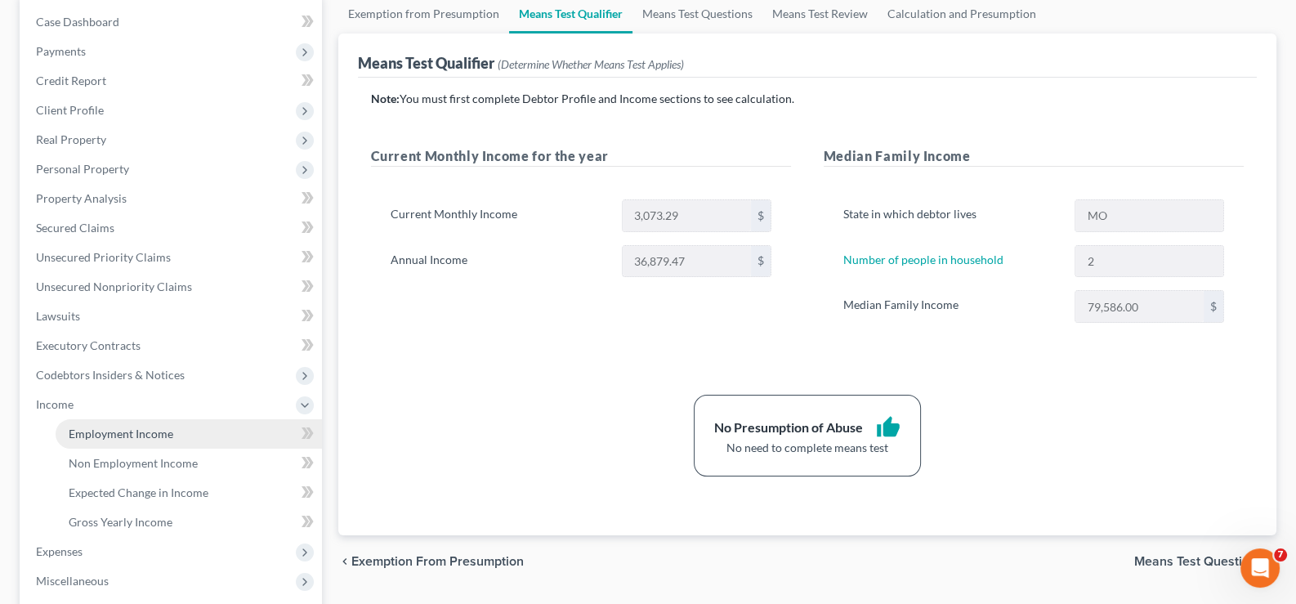
click at [110, 434] on span "Employment Income" at bounding box center [121, 434] width 105 height 14
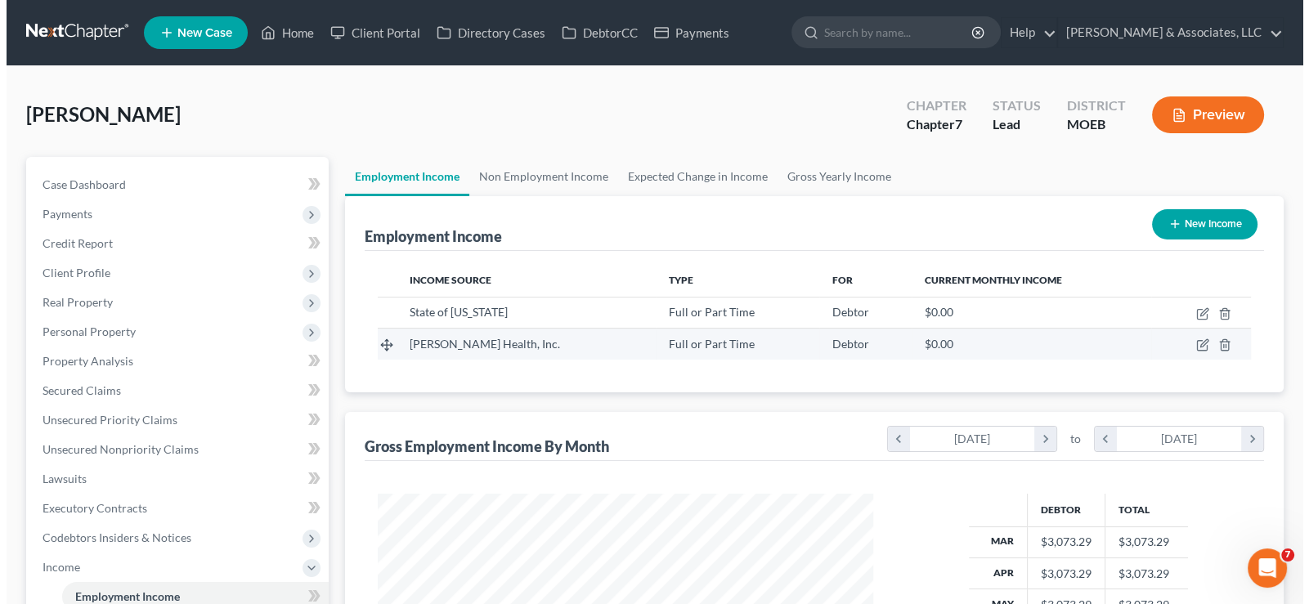
scroll to position [292, 528]
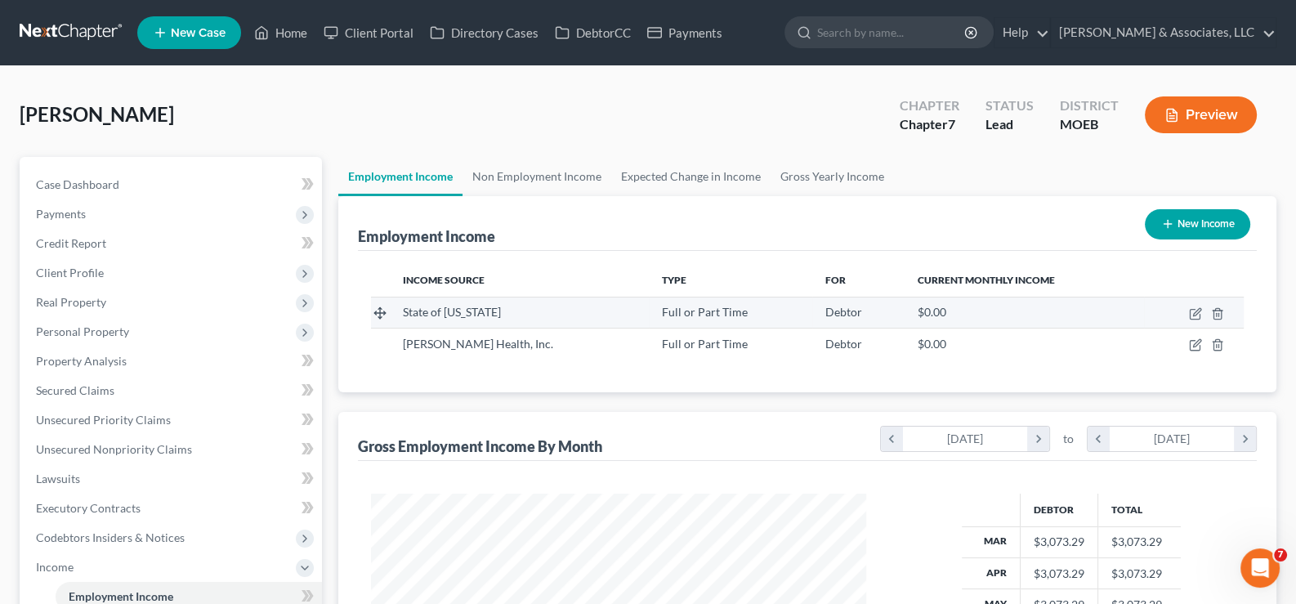
click at [459, 310] on span "State of [US_STATE]" at bounding box center [452, 312] width 98 height 14
click at [1197, 312] on icon "button" at bounding box center [1195, 313] width 13 height 13
select select "0"
select select "1"
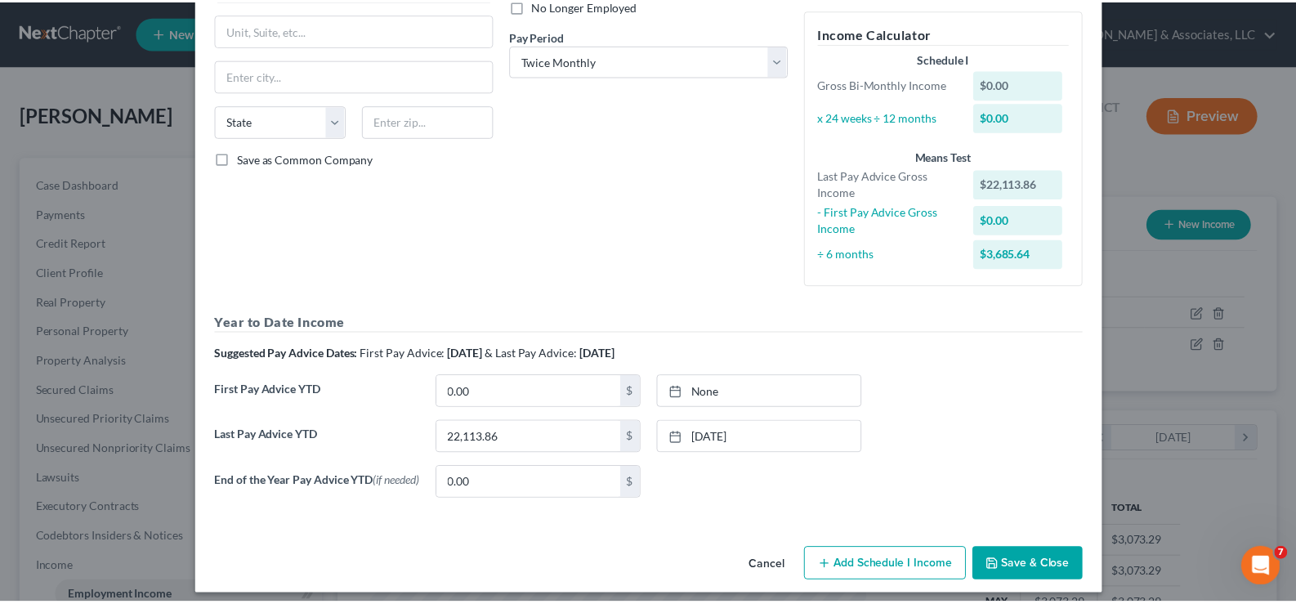
scroll to position [245, 0]
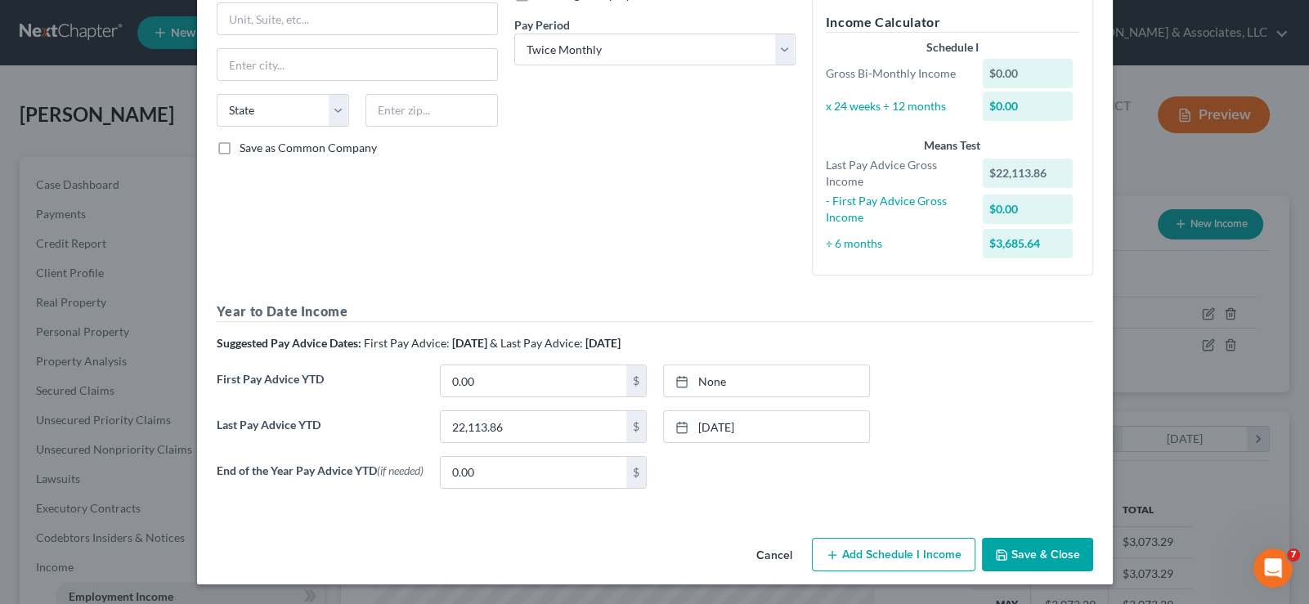
click at [1005, 548] on button "Save & Close" at bounding box center [1037, 555] width 111 height 34
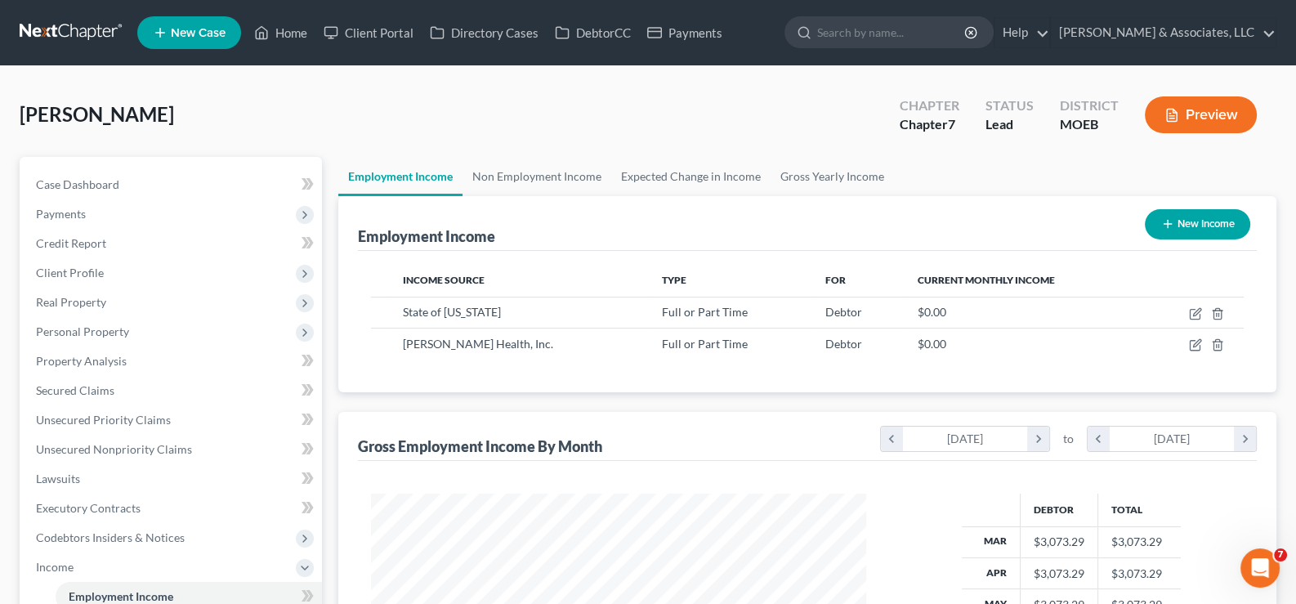
scroll to position [817053, 816816]
click at [294, 36] on link "Home" at bounding box center [280, 32] width 69 height 29
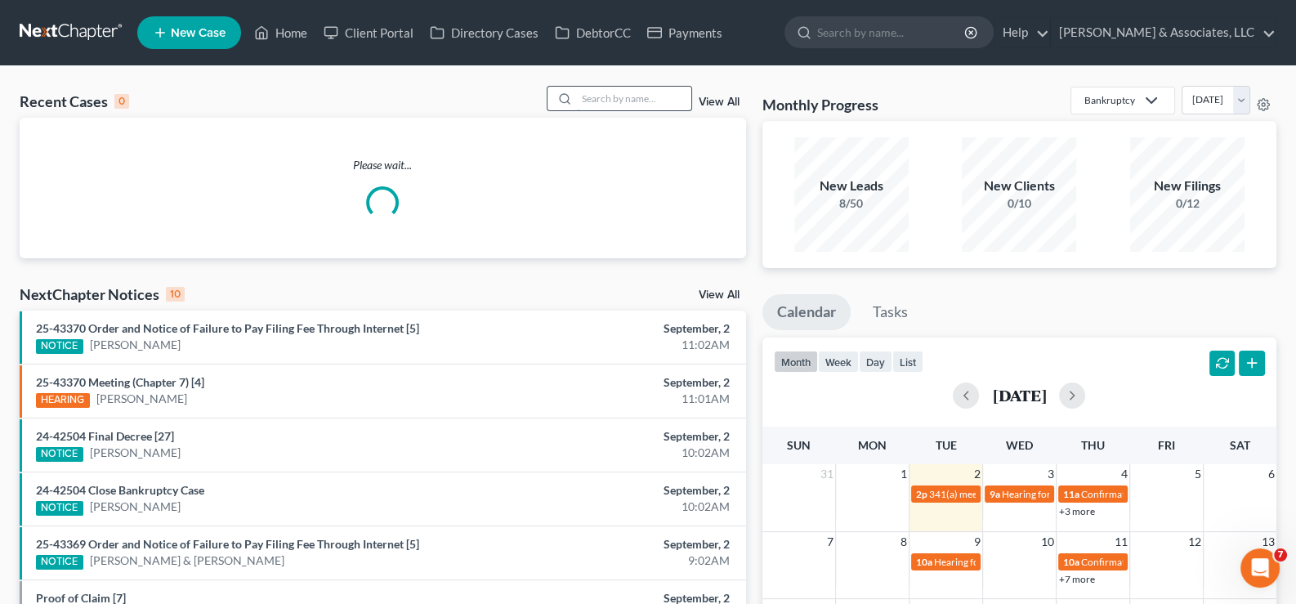
click at [620, 101] on input "search" at bounding box center [634, 99] width 114 height 24
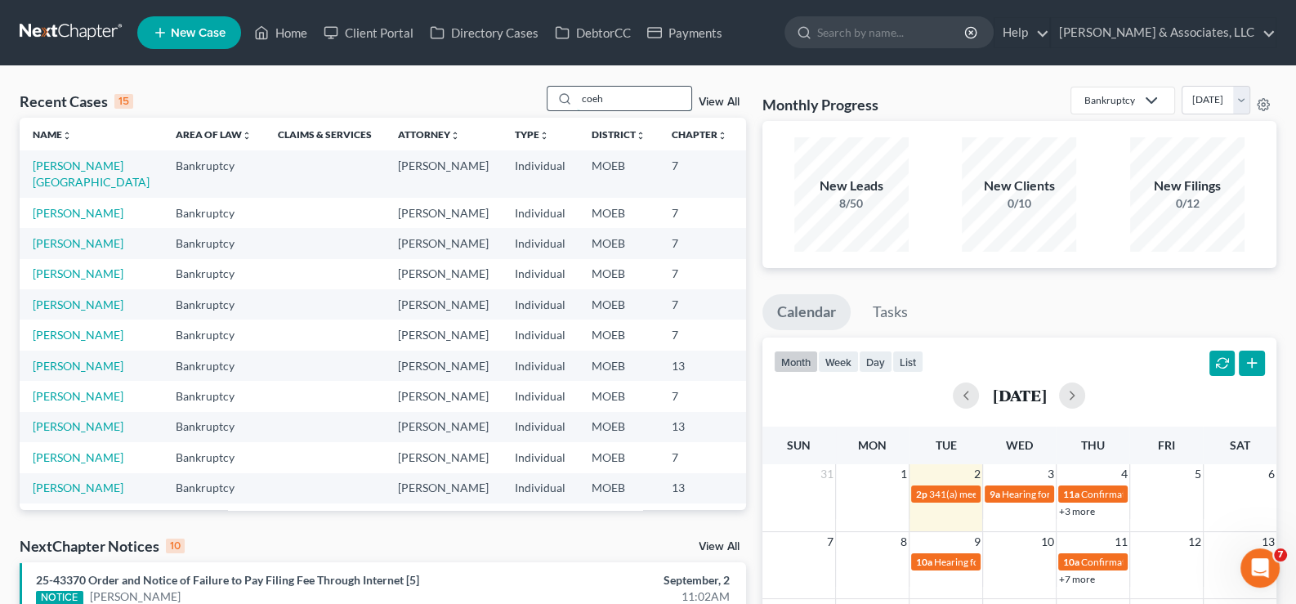
type input "coehn"
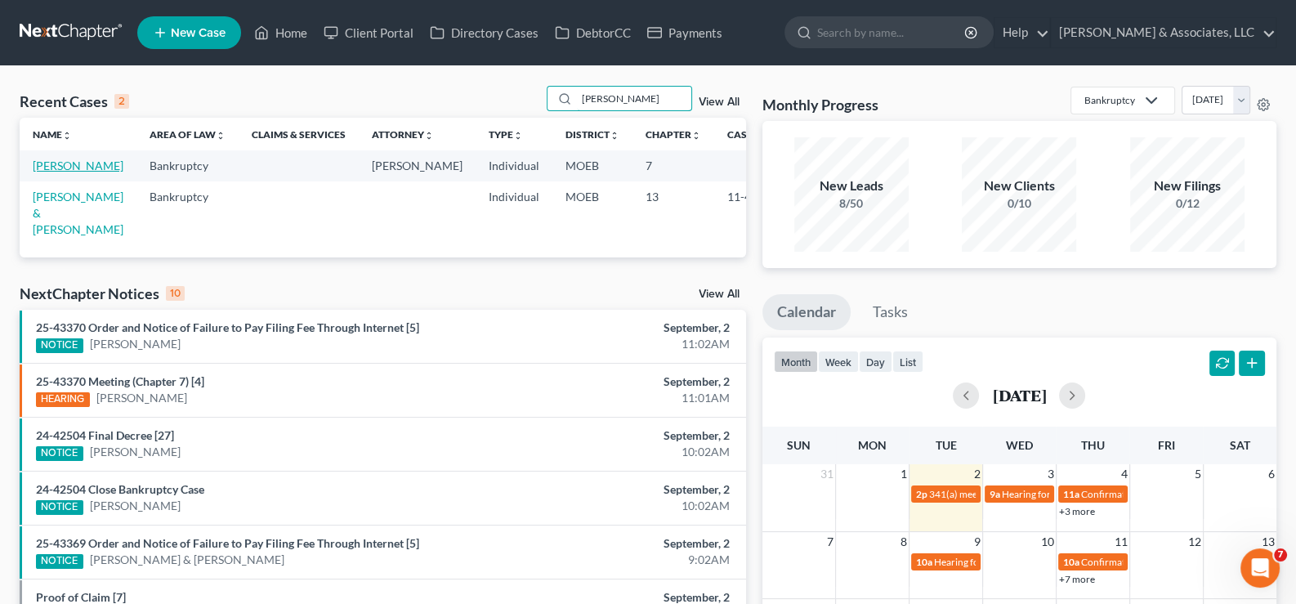
type input "[PERSON_NAME]"
click at [67, 172] on link "[PERSON_NAME]" at bounding box center [78, 166] width 91 height 14
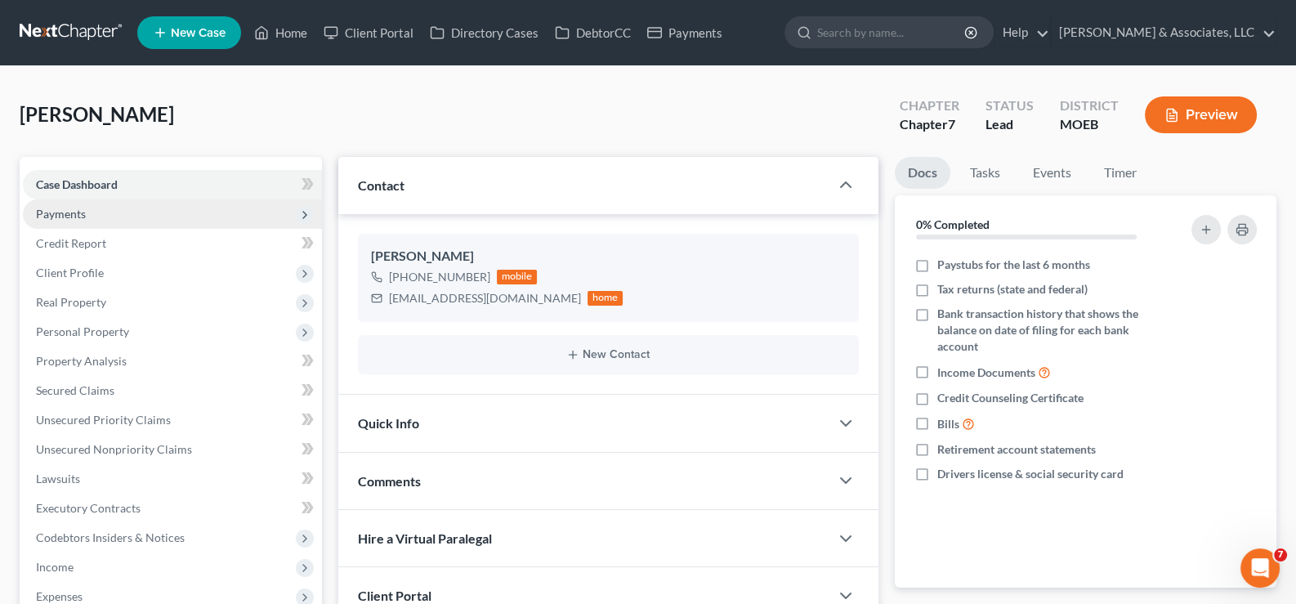
click at [69, 216] on span "Payments" at bounding box center [61, 214] width 50 height 14
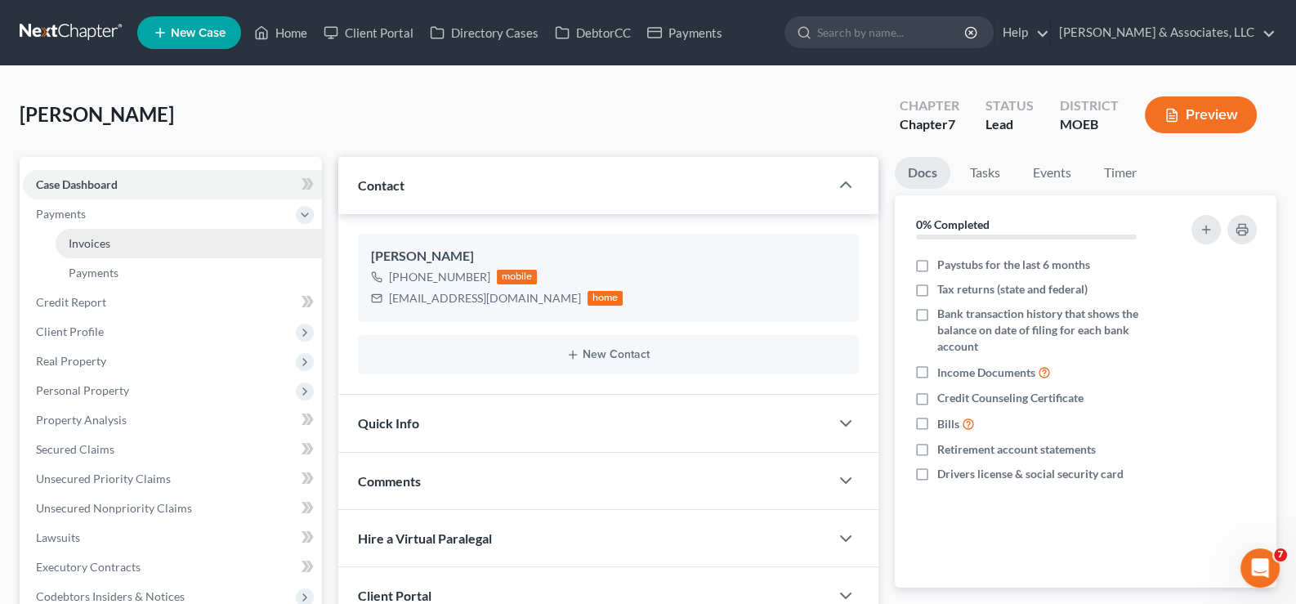
click at [90, 241] on span "Invoices" at bounding box center [90, 243] width 42 height 14
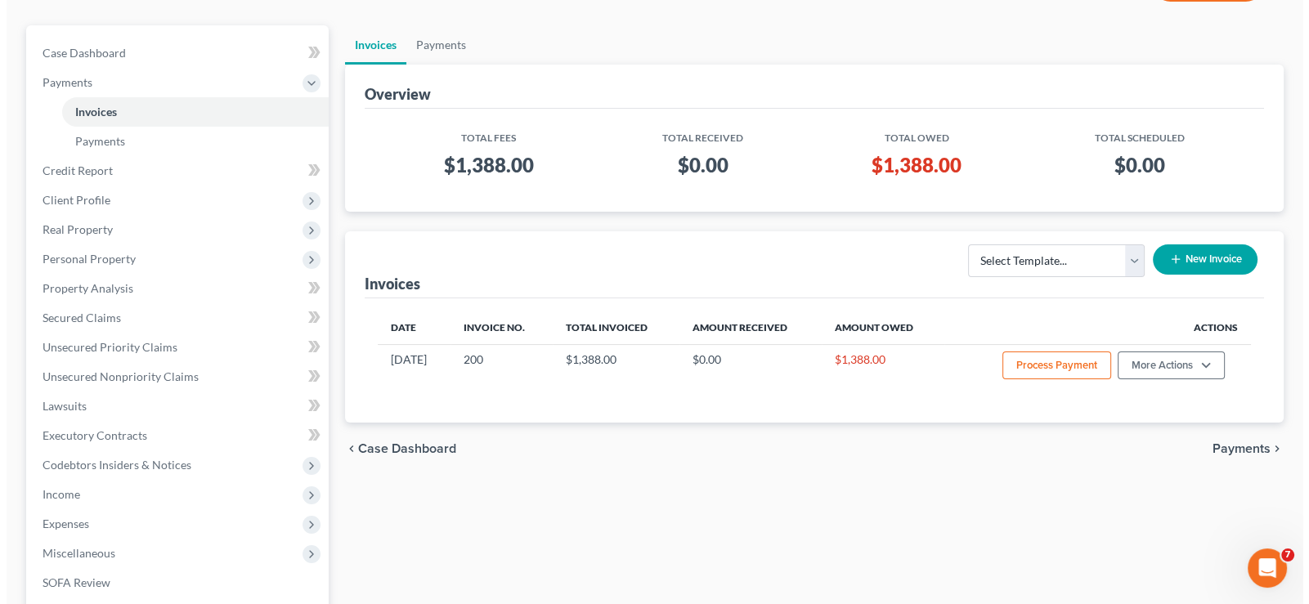
scroll to position [163, 0]
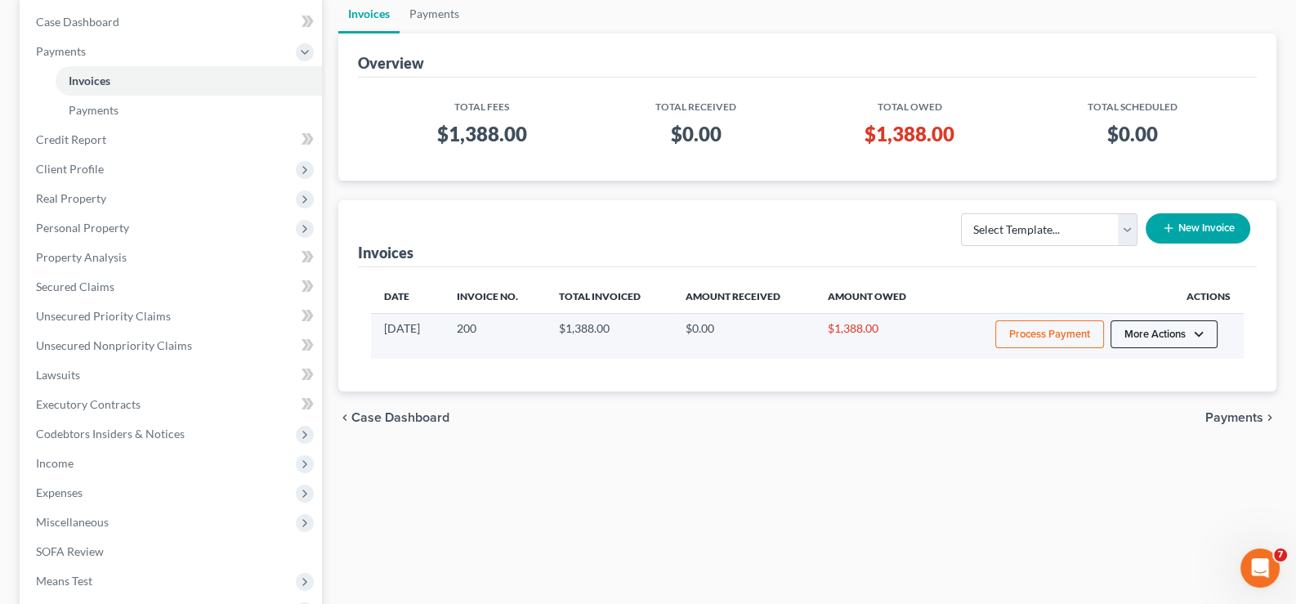
click at [1189, 336] on button "More Actions" at bounding box center [1164, 334] width 107 height 28
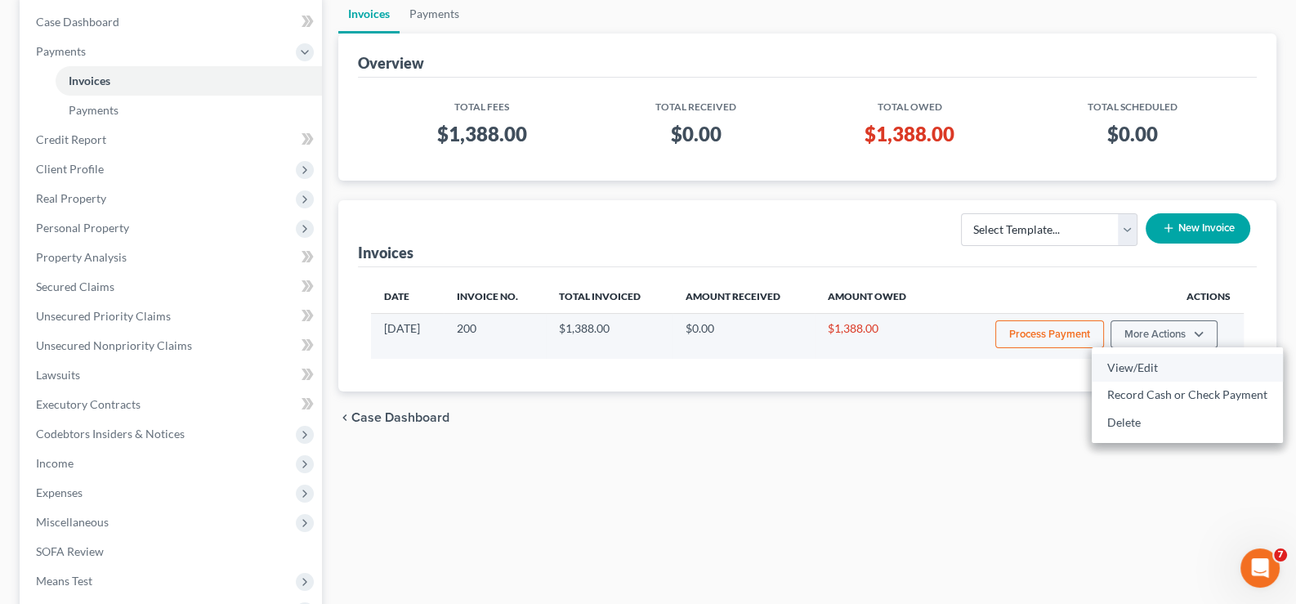
click at [1154, 369] on link "View/Edit" at bounding box center [1187, 368] width 191 height 28
select select "1"
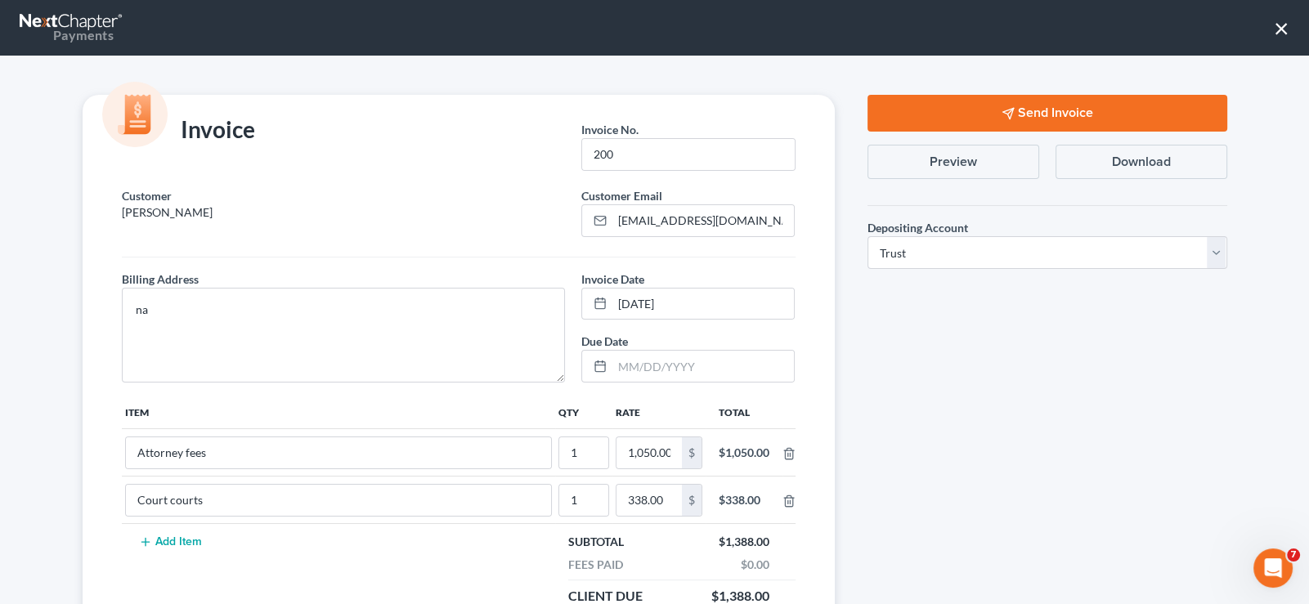
click at [984, 110] on button "Send Invoice" at bounding box center [1047, 113] width 360 height 37
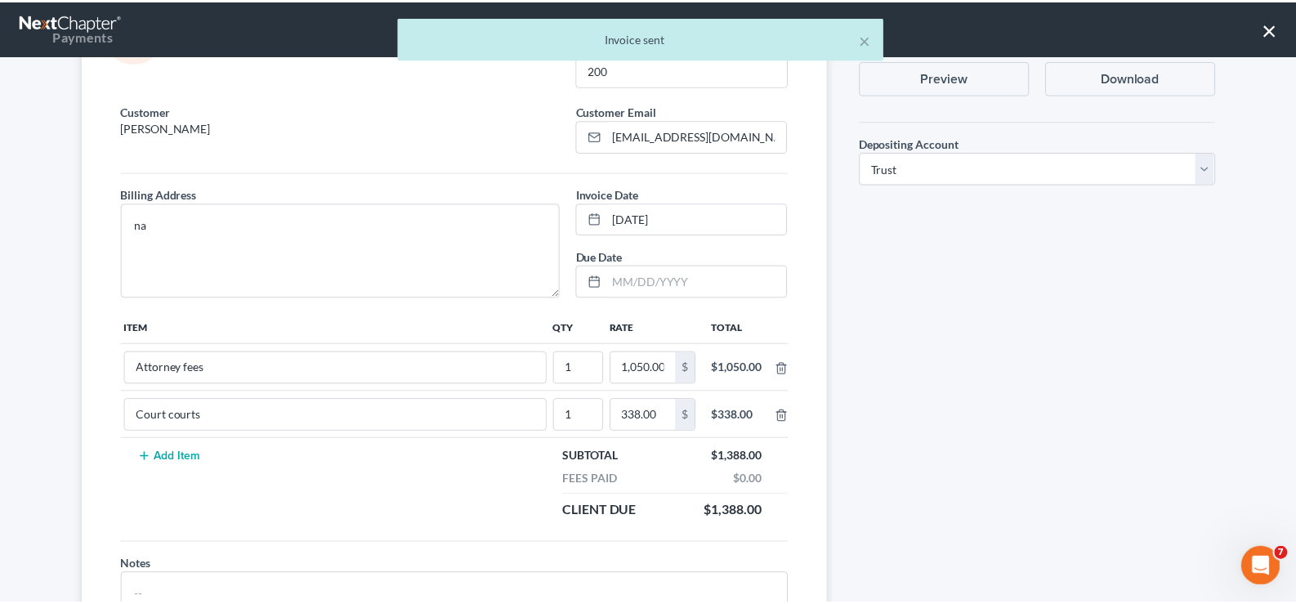
scroll to position [184, 0]
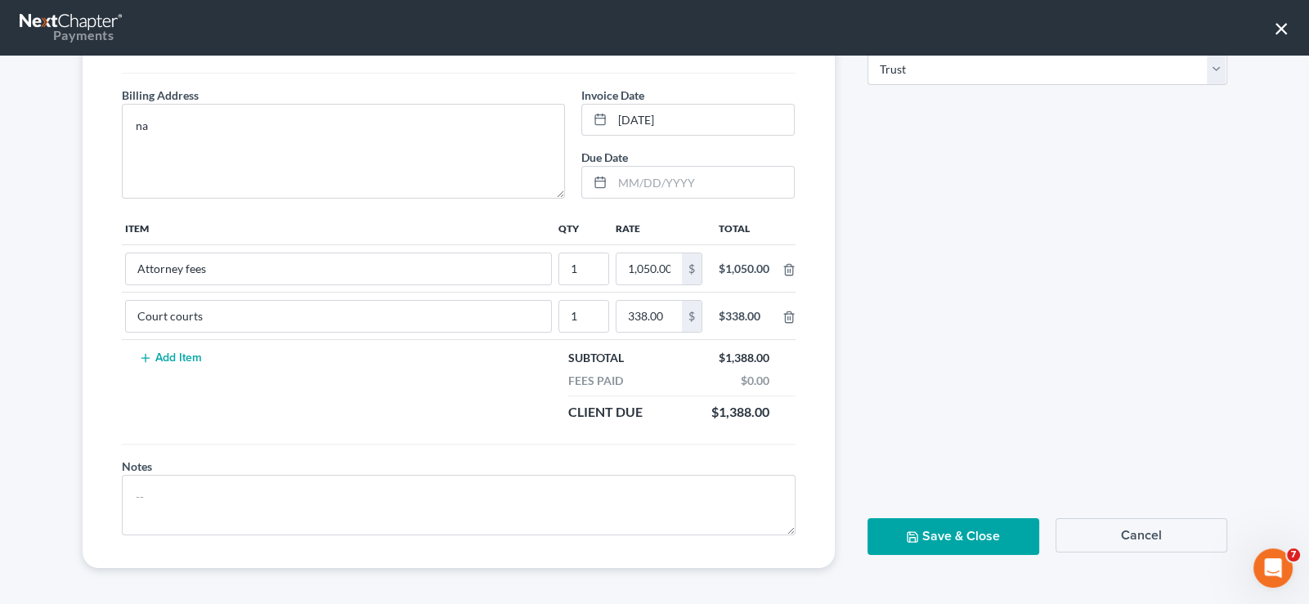
click at [977, 527] on button "Save & Close" at bounding box center [953, 536] width 172 height 37
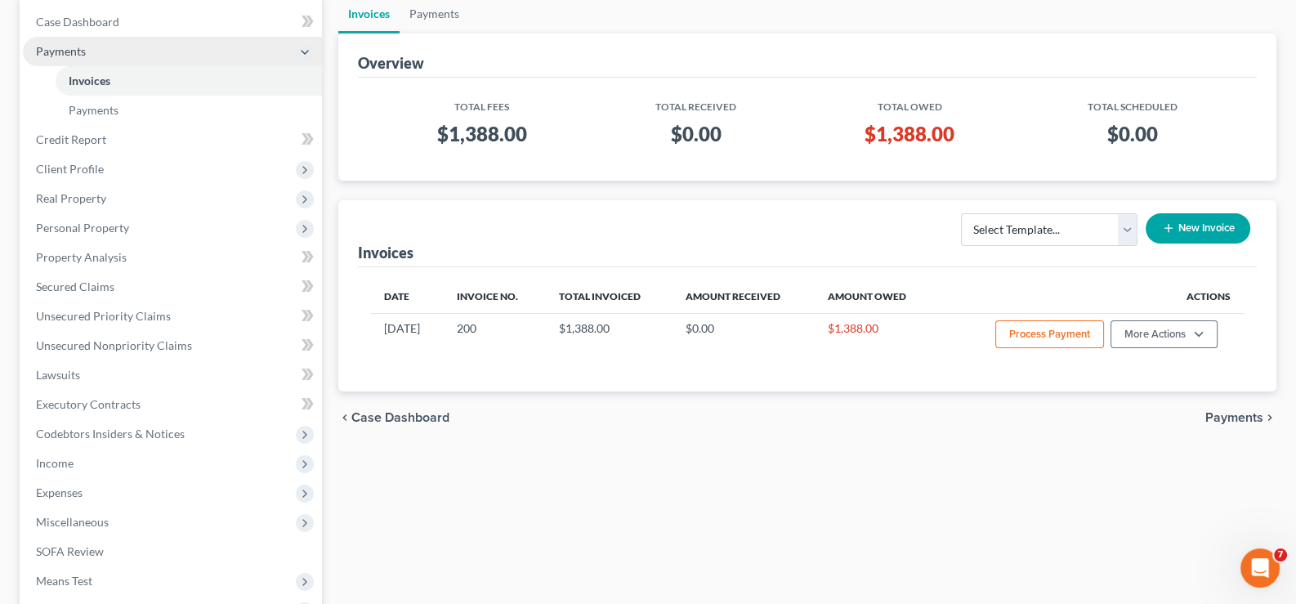
click at [51, 44] on span "Payments" at bounding box center [61, 51] width 50 height 14
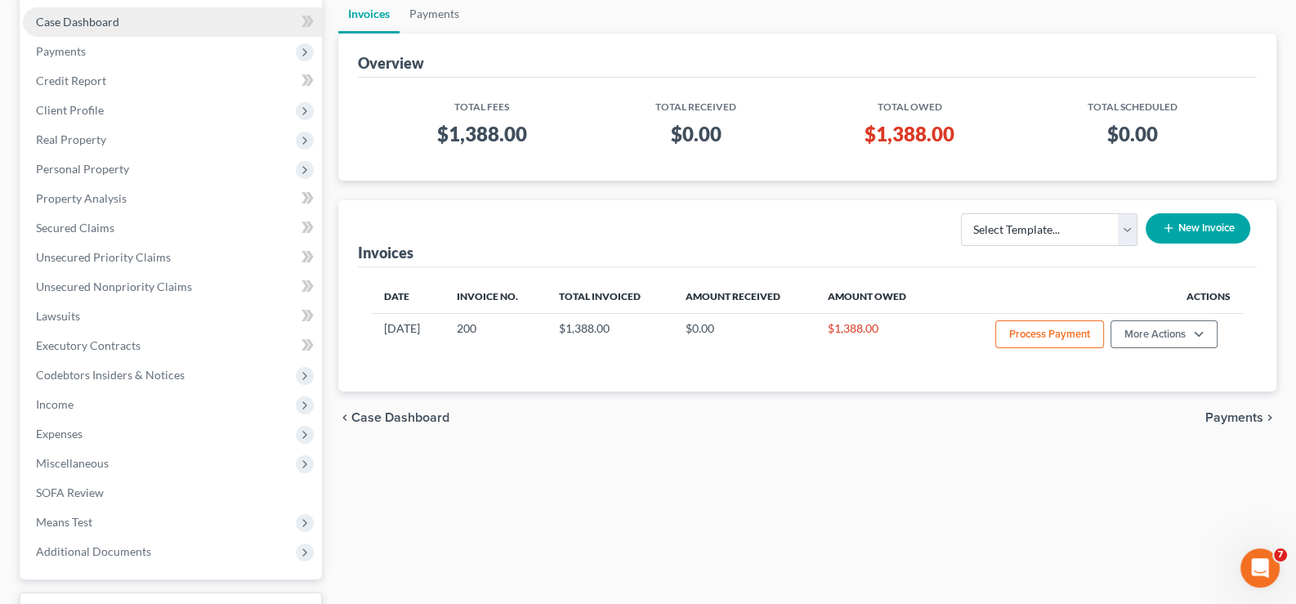
click at [76, 20] on span "Case Dashboard" at bounding box center [77, 22] width 83 height 14
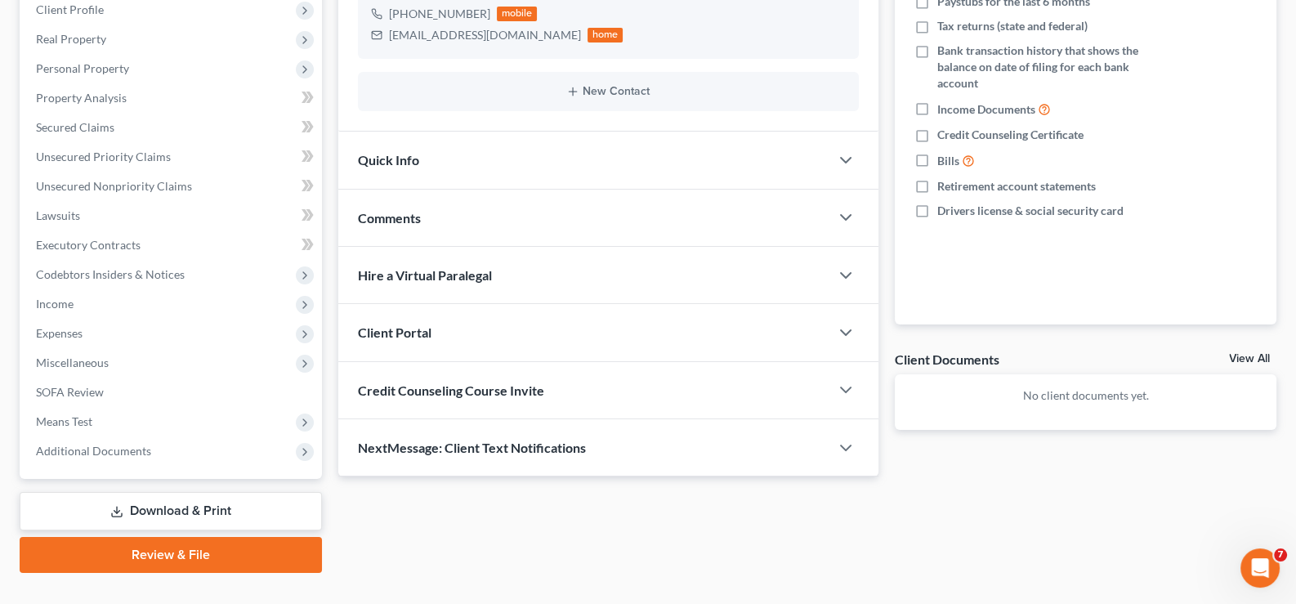
scroll to position [293, 0]
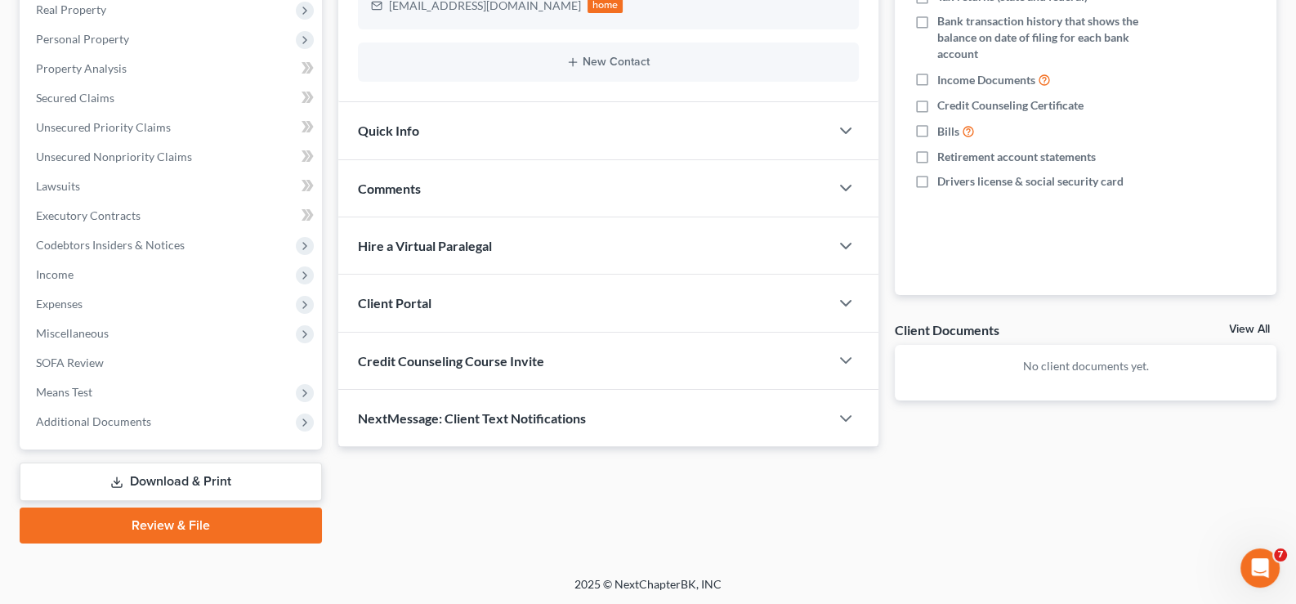
click at [433, 368] on div "Credit Counseling Course Invite" at bounding box center [584, 361] width 492 height 56
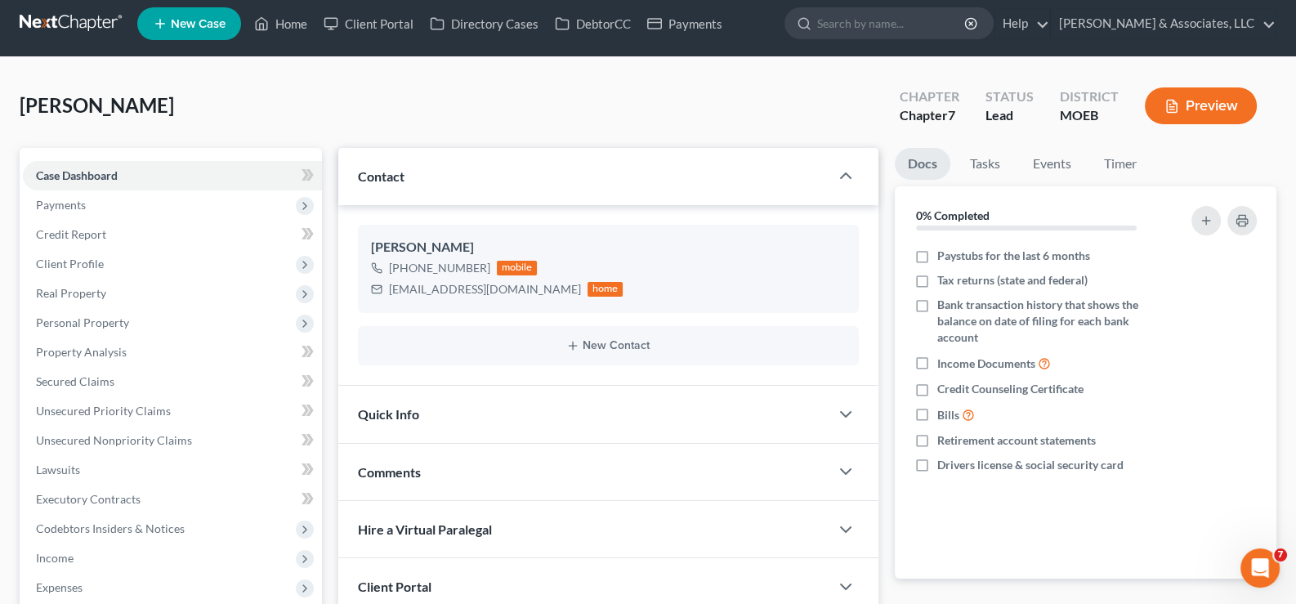
scroll to position [0, 0]
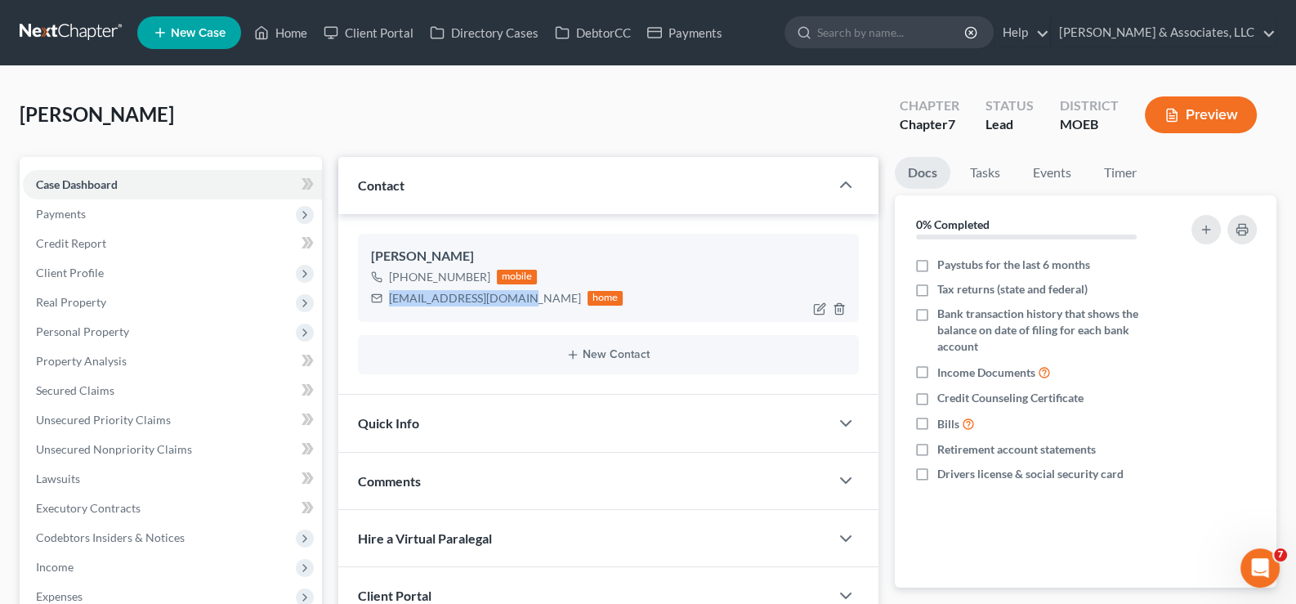
drag, startPoint x: 517, startPoint y: 296, endPoint x: 383, endPoint y: 293, distance: 133.2
click at [383, 293] on div "[EMAIL_ADDRESS][DOMAIN_NAME] home" at bounding box center [497, 298] width 253 height 21
copy div "[EMAIL_ADDRESS][DOMAIN_NAME]"
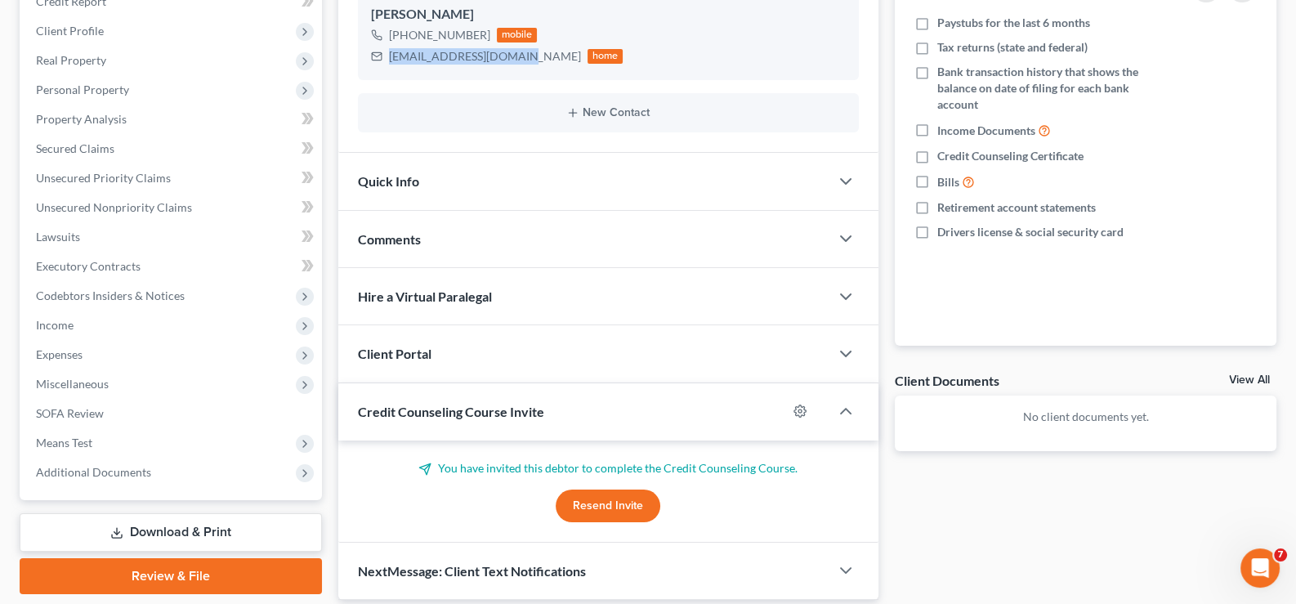
scroll to position [298, 0]
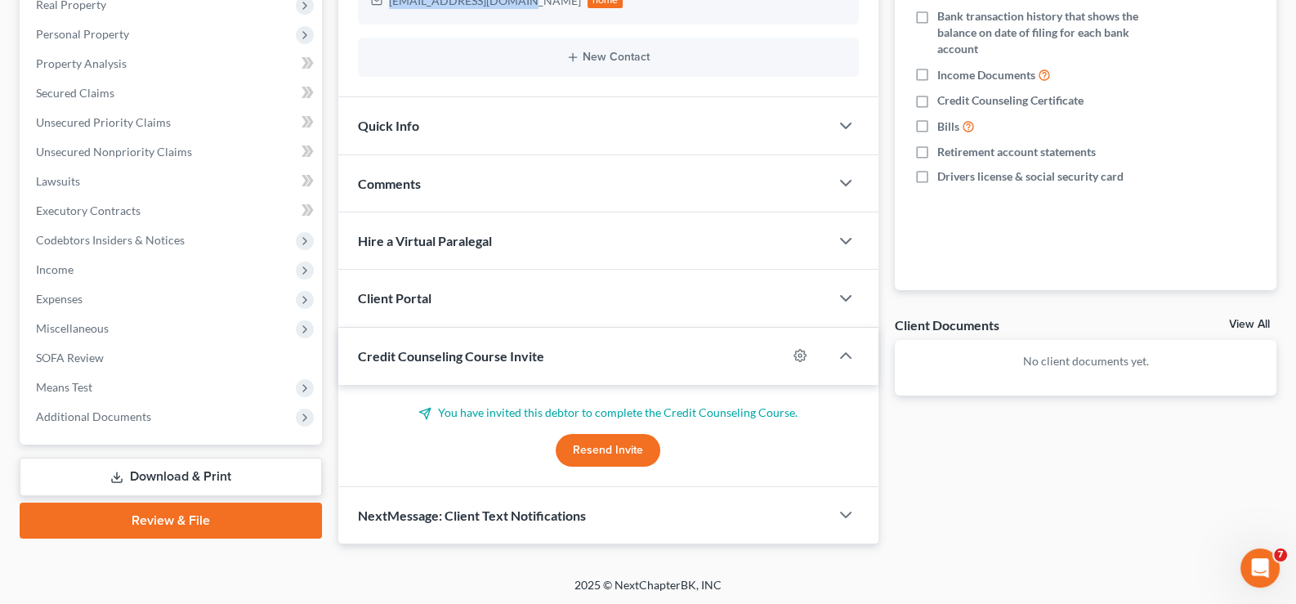
click at [597, 449] on button "Resend Invite" at bounding box center [608, 450] width 105 height 33
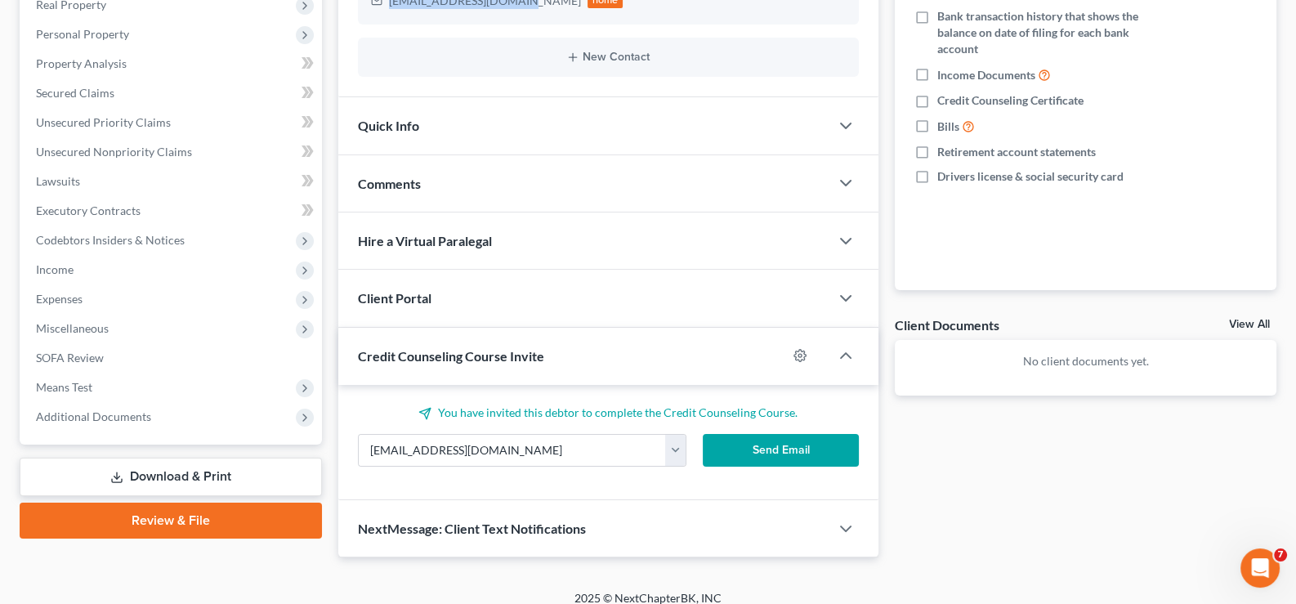
click at [767, 448] on button "Send Email" at bounding box center [781, 450] width 156 height 33
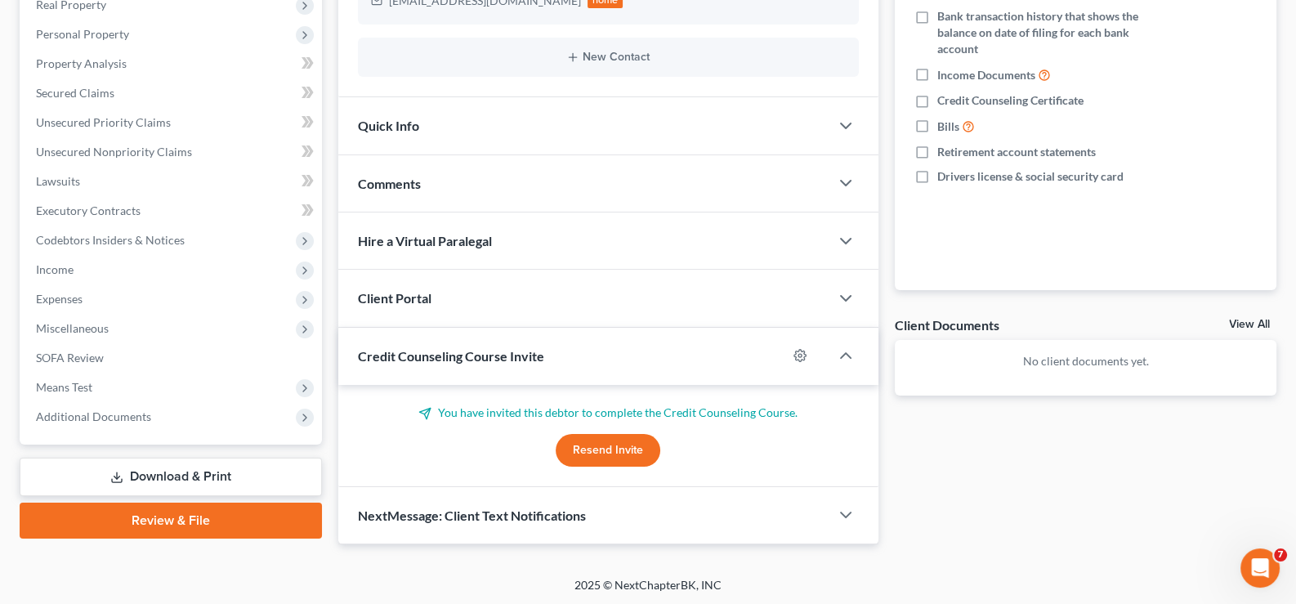
click at [456, 359] on span "Credit Counseling Course Invite" at bounding box center [451, 356] width 186 height 16
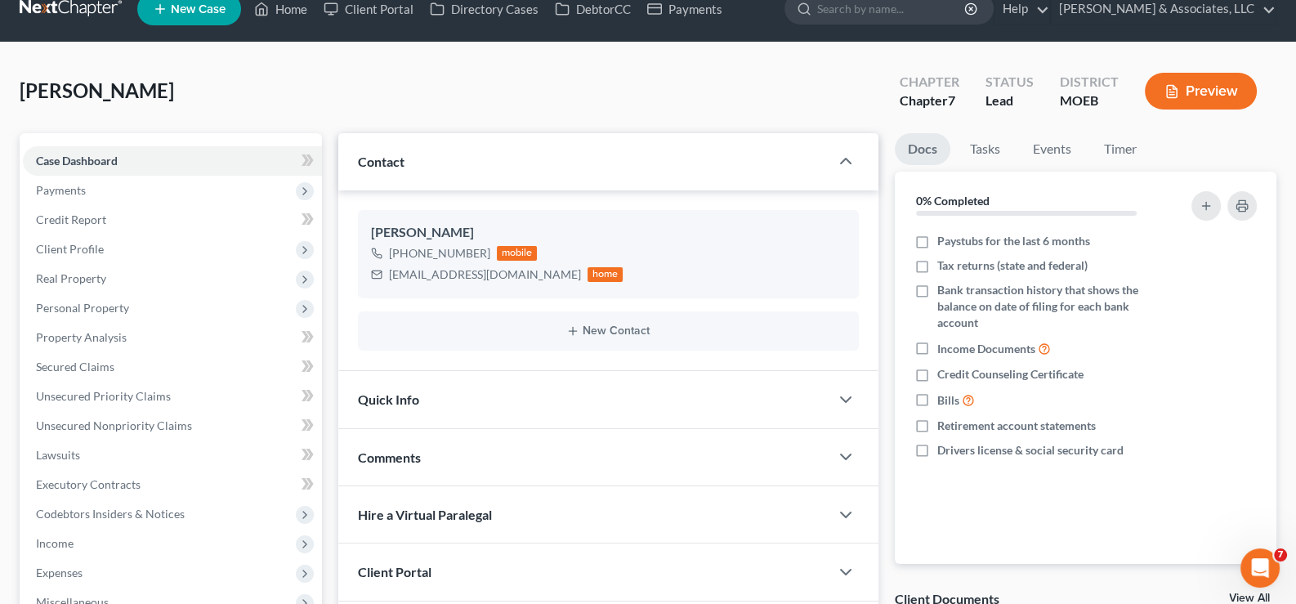
scroll to position [0, 0]
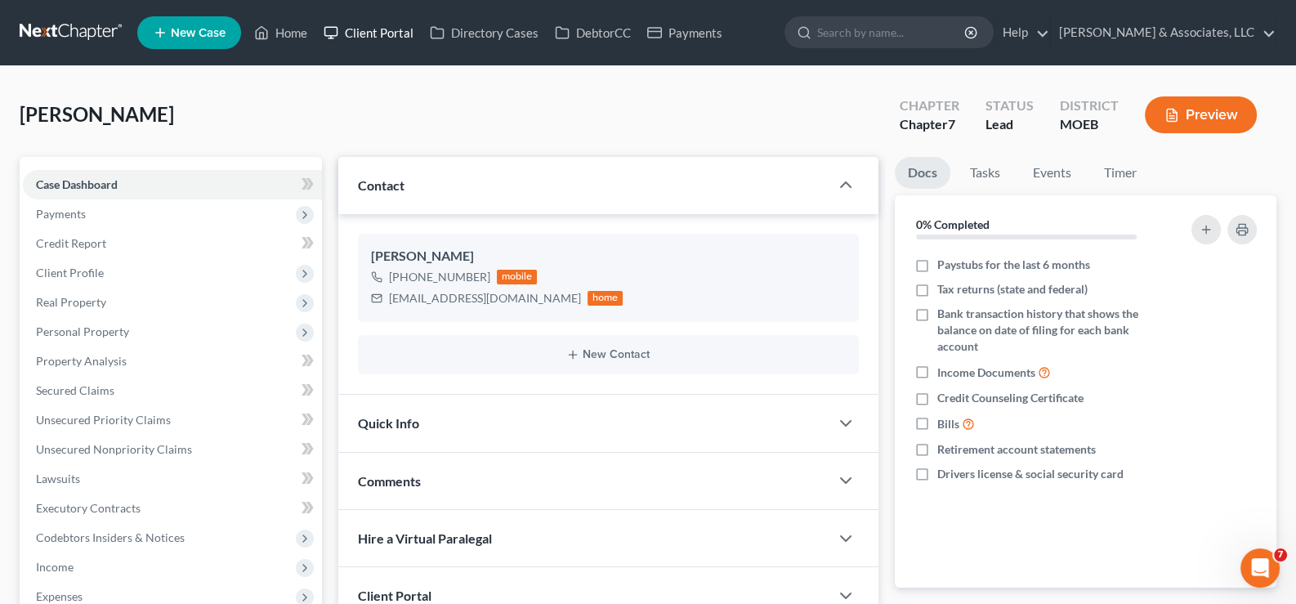
click at [374, 29] on link "Client Portal" at bounding box center [368, 32] width 106 height 29
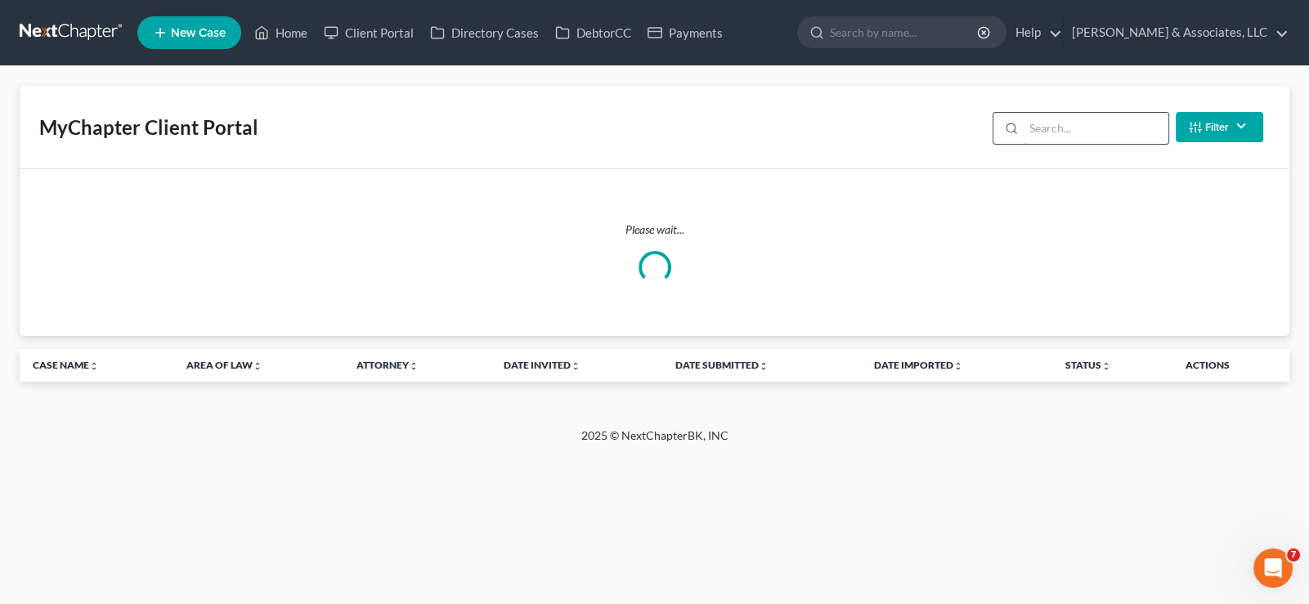
click at [1080, 128] on input "search" at bounding box center [1095, 128] width 145 height 31
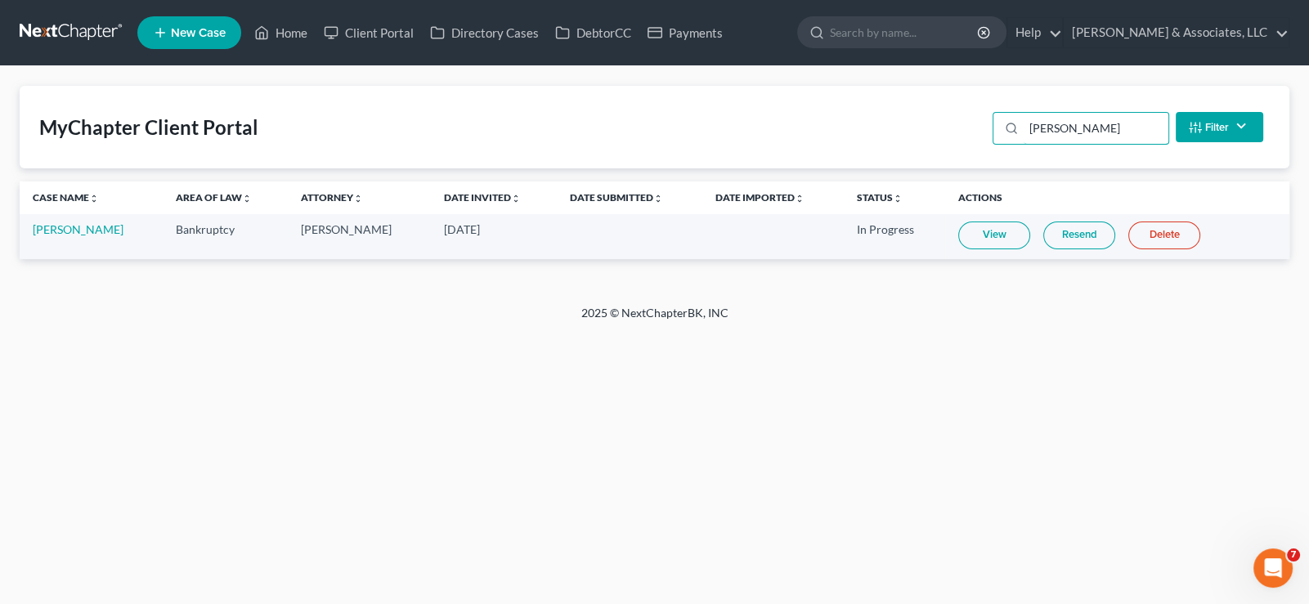
type input "[PERSON_NAME]"
click at [1083, 232] on link "Resend" at bounding box center [1079, 236] width 72 height 28
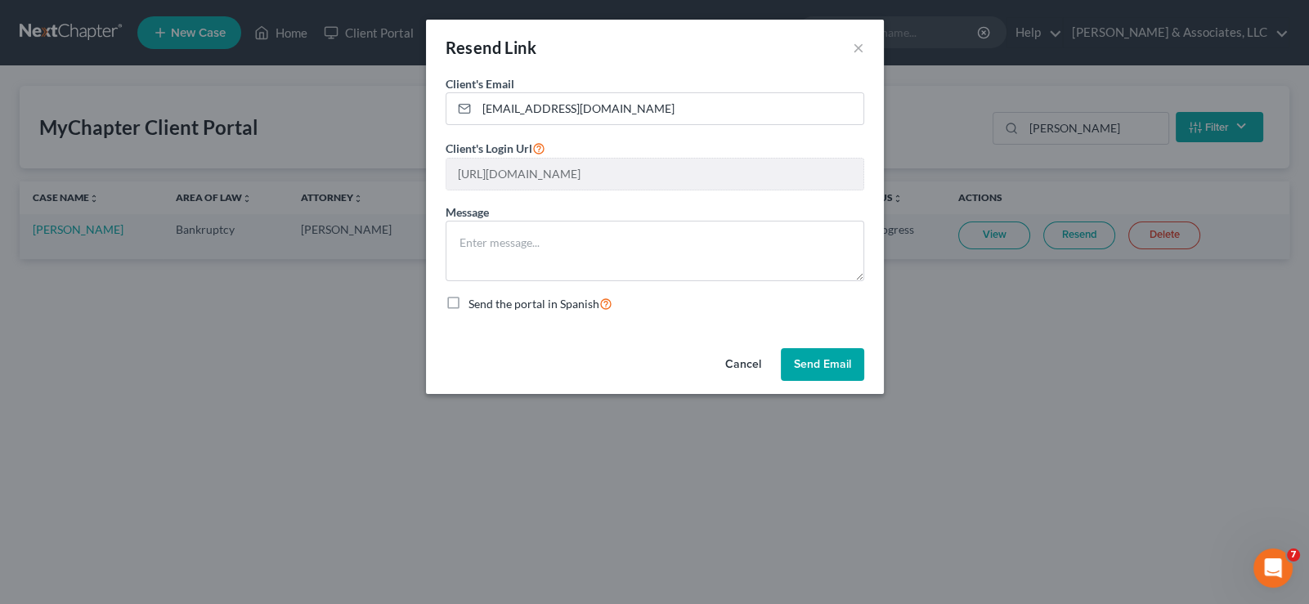
click at [837, 357] on button "Send Email" at bounding box center [822, 364] width 83 height 33
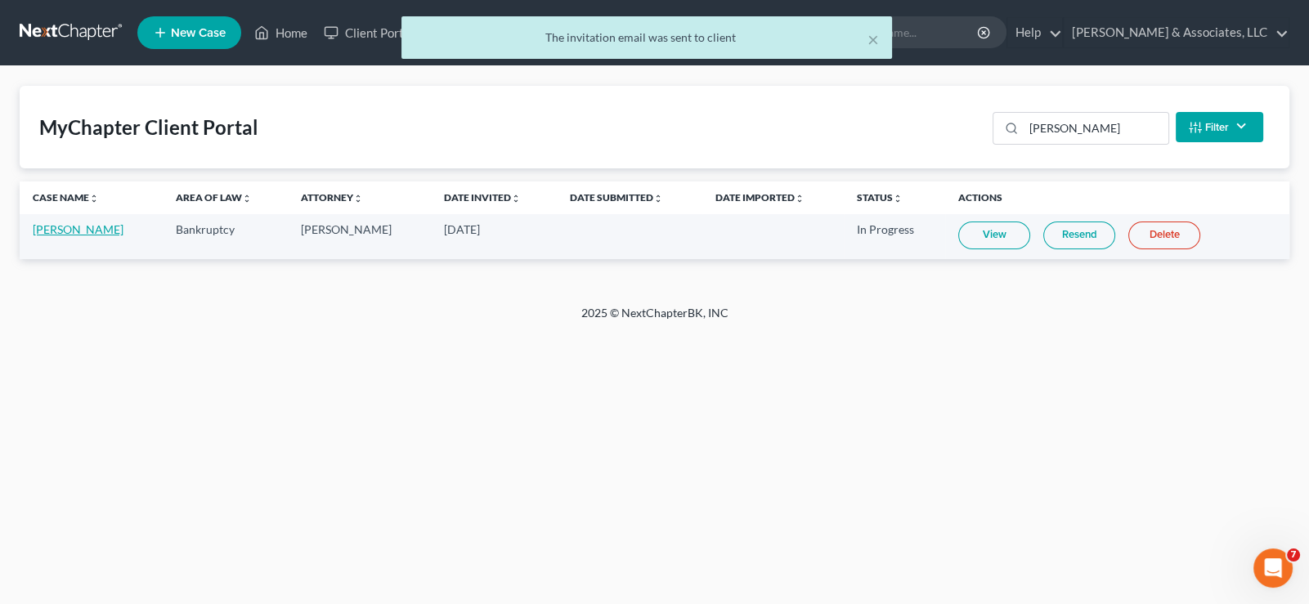
click at [48, 228] on link "[PERSON_NAME]" at bounding box center [78, 229] width 91 height 14
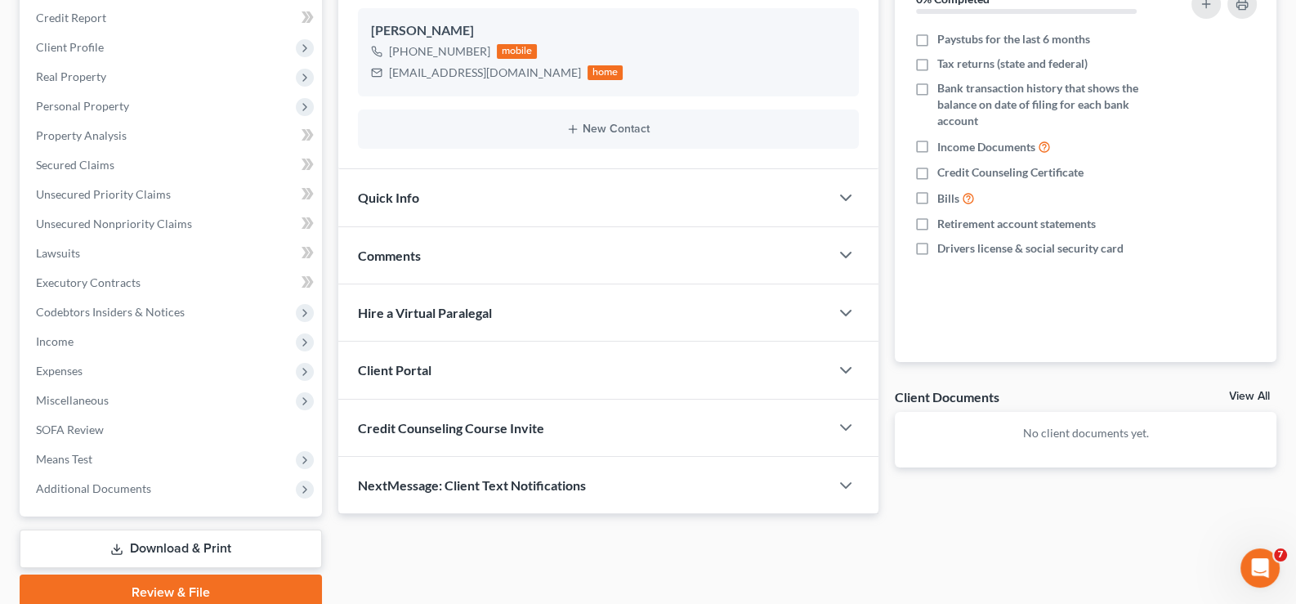
scroll to position [245, 0]
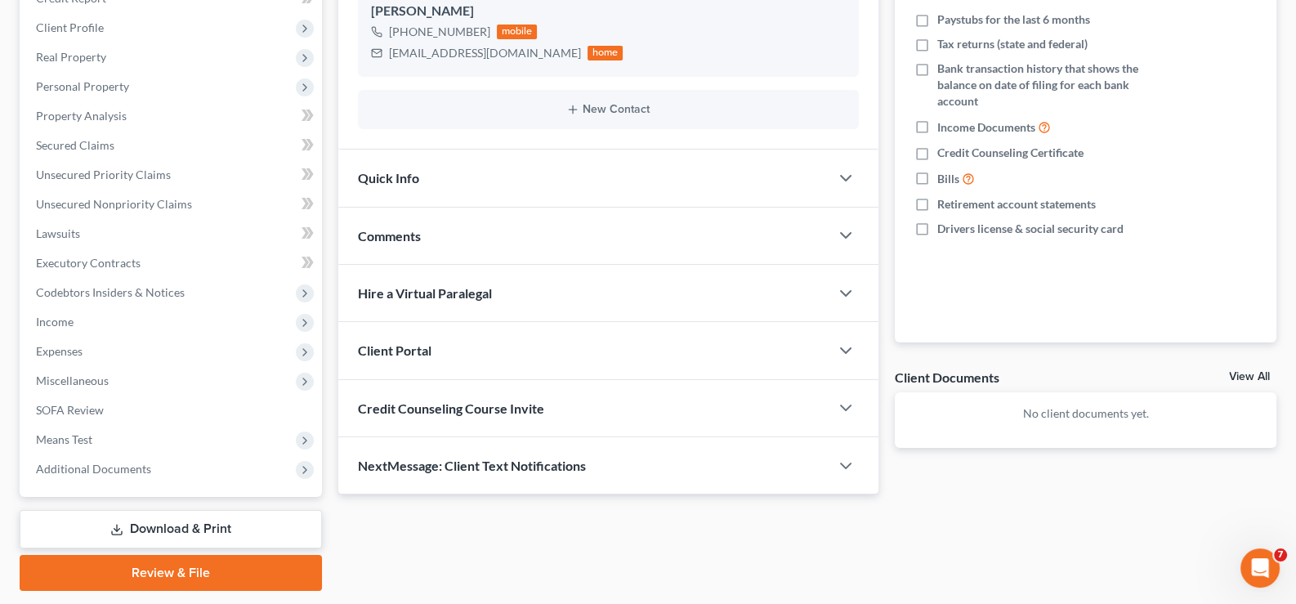
click at [425, 338] on div "Client Portal" at bounding box center [584, 350] width 492 height 56
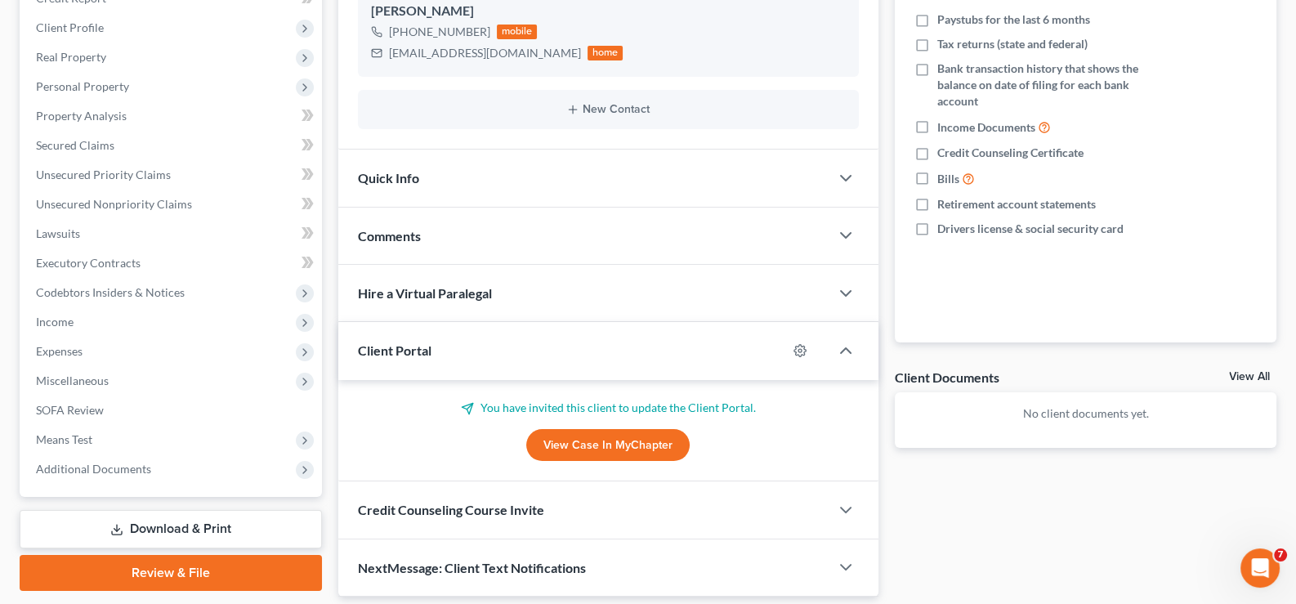
click at [423, 353] on span "Client Portal" at bounding box center [395, 350] width 74 height 16
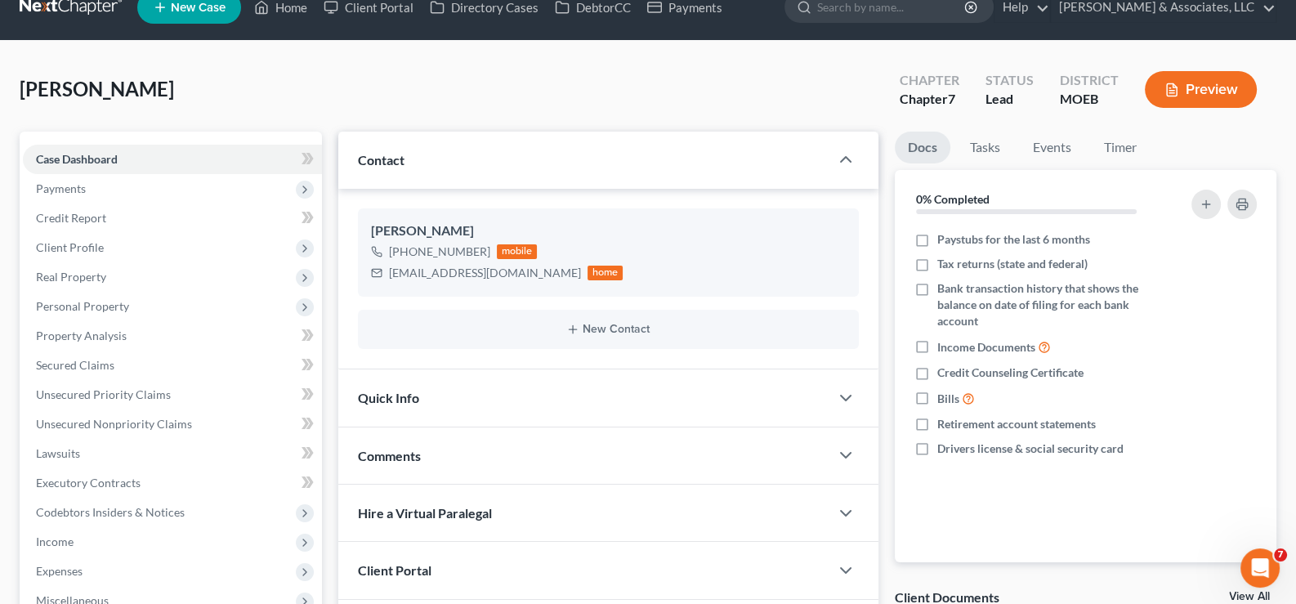
scroll to position [0, 0]
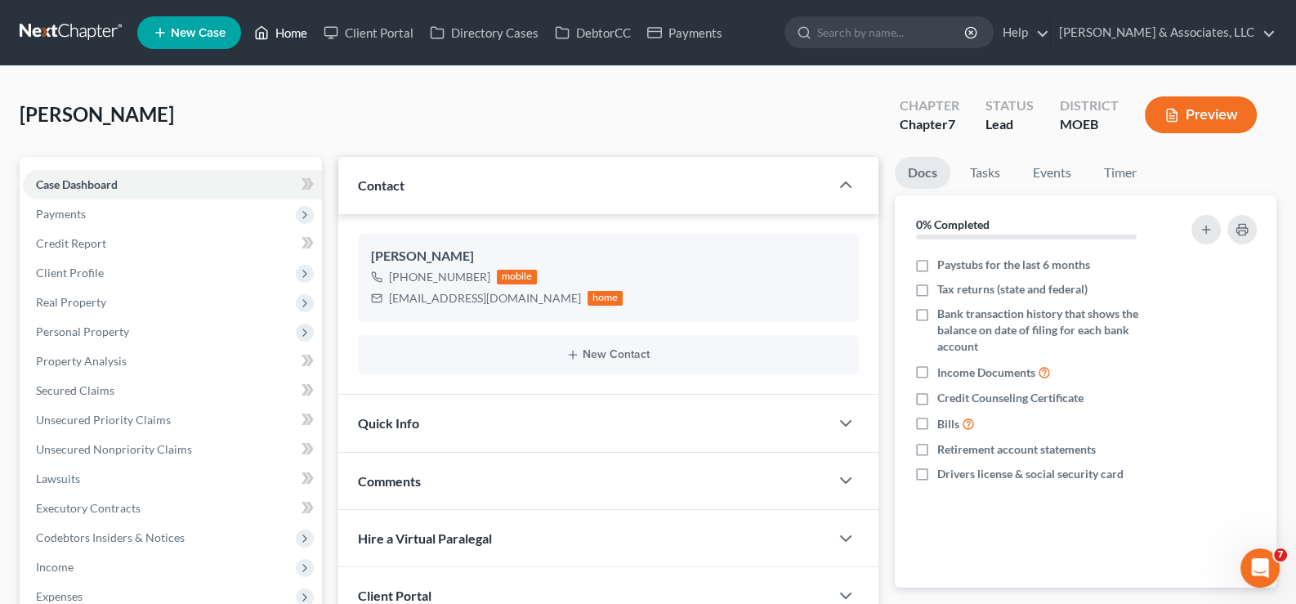
click at [289, 32] on link "Home" at bounding box center [280, 32] width 69 height 29
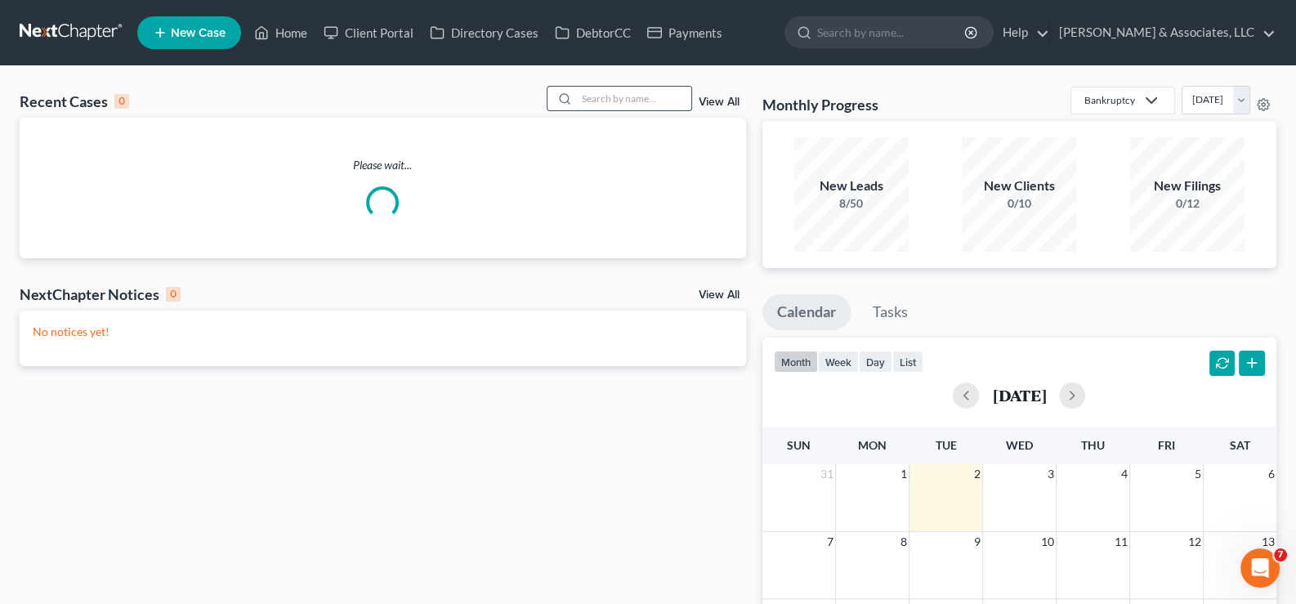
click at [670, 109] on input "search" at bounding box center [634, 99] width 114 height 24
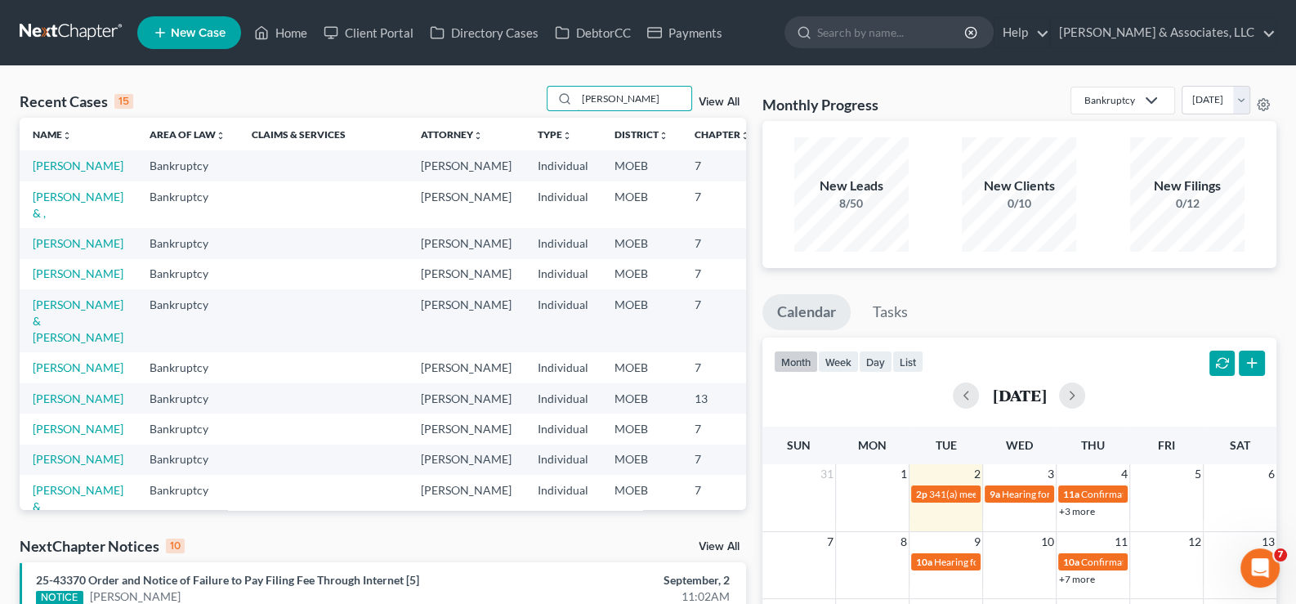
drag, startPoint x: 654, startPoint y: 98, endPoint x: 533, endPoint y: 114, distance: 122.1
click at [533, 114] on div "Recent Cases 15 [PERSON_NAME] View All" at bounding box center [383, 102] width 727 height 32
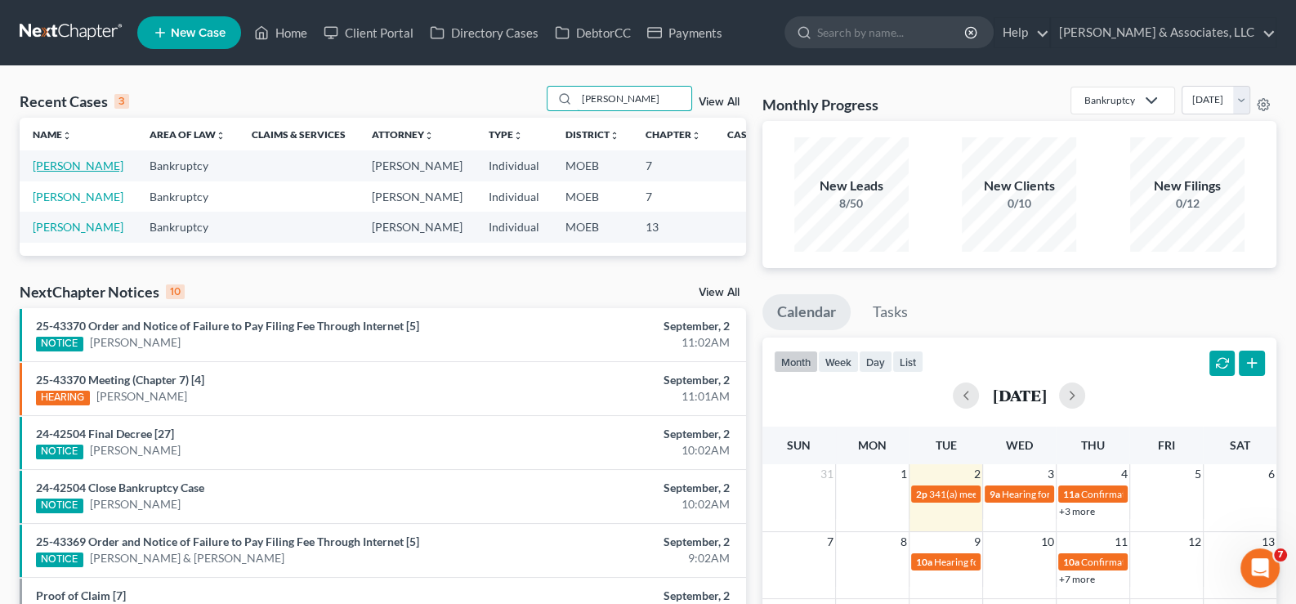
type input "[PERSON_NAME]"
click at [58, 172] on link "[PERSON_NAME]" at bounding box center [78, 166] width 91 height 14
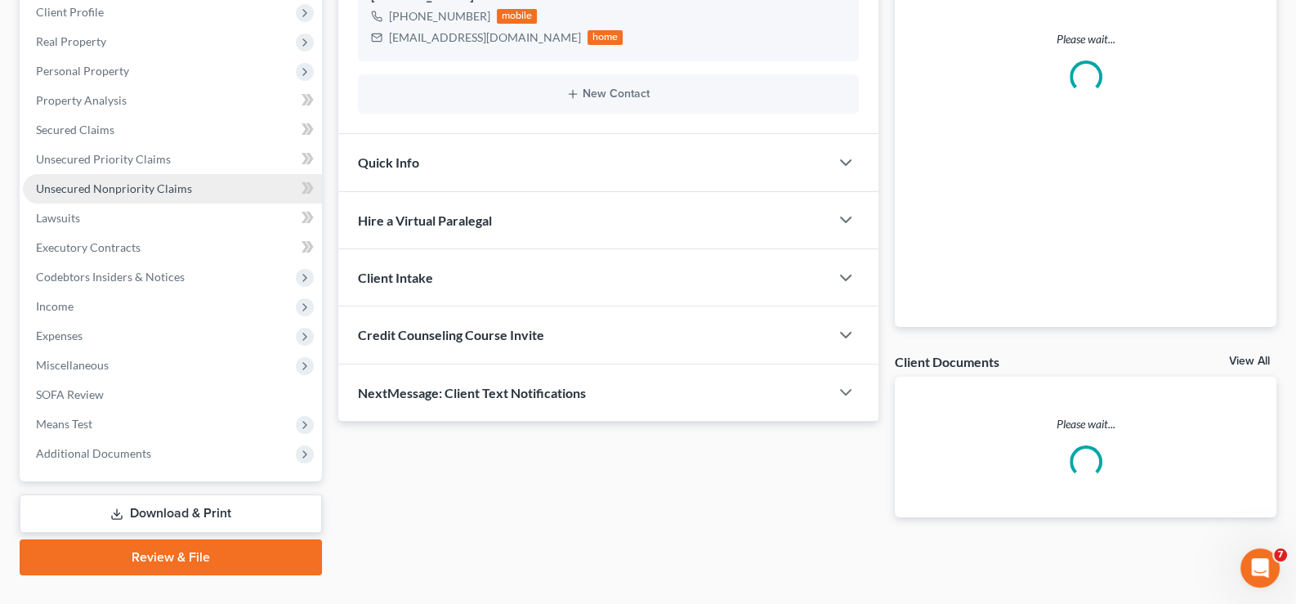
scroll to position [293, 0]
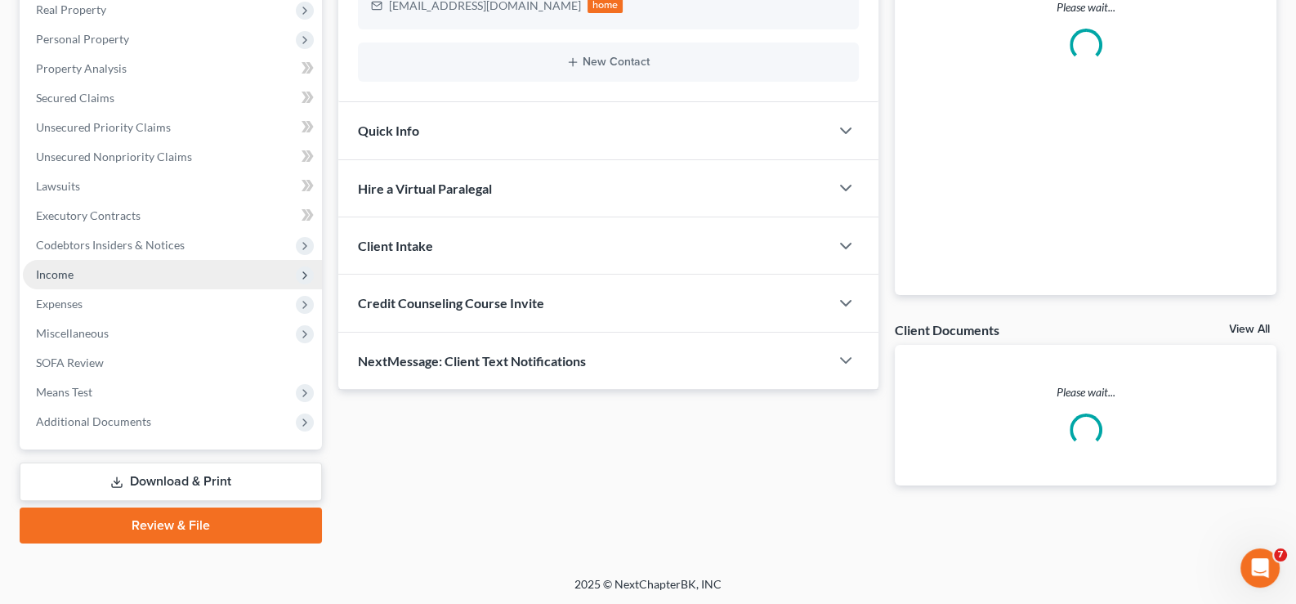
click at [66, 271] on span "Income" at bounding box center [55, 274] width 38 height 14
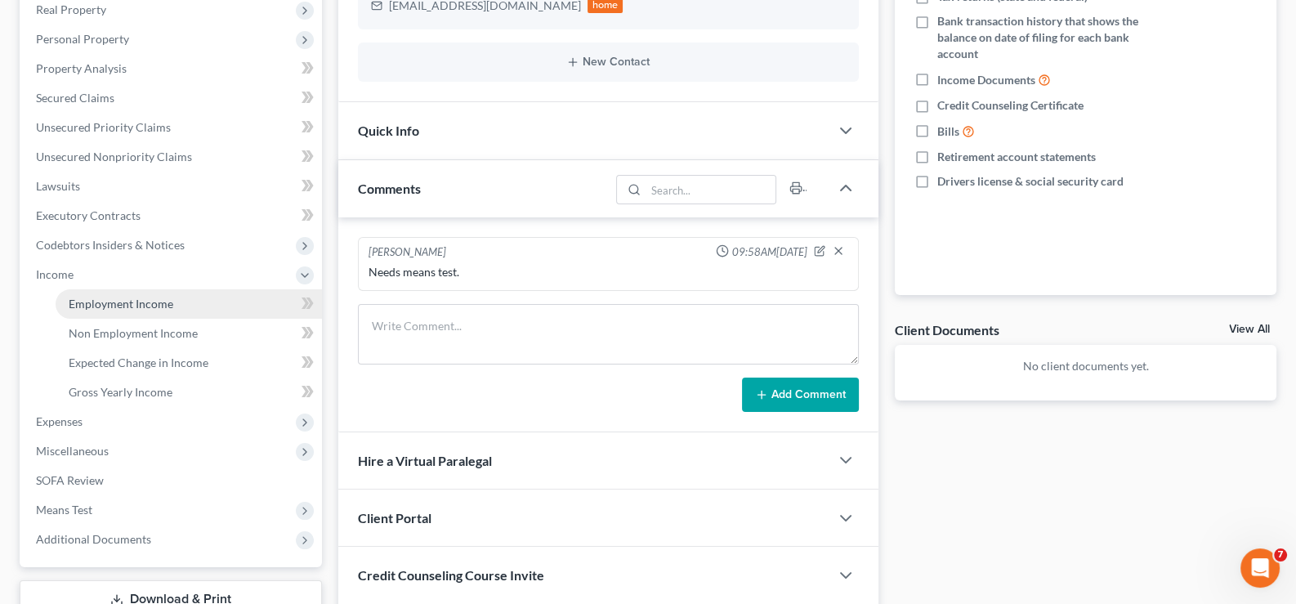
click at [90, 297] on span "Employment Income" at bounding box center [121, 304] width 105 height 14
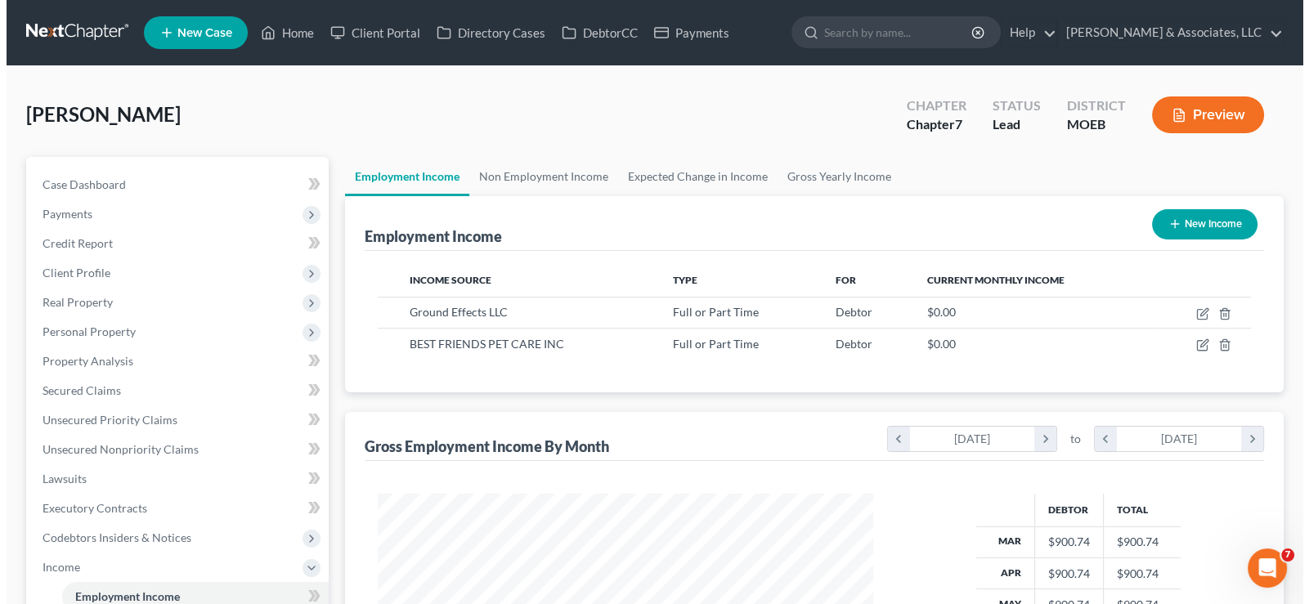
scroll to position [292, 528]
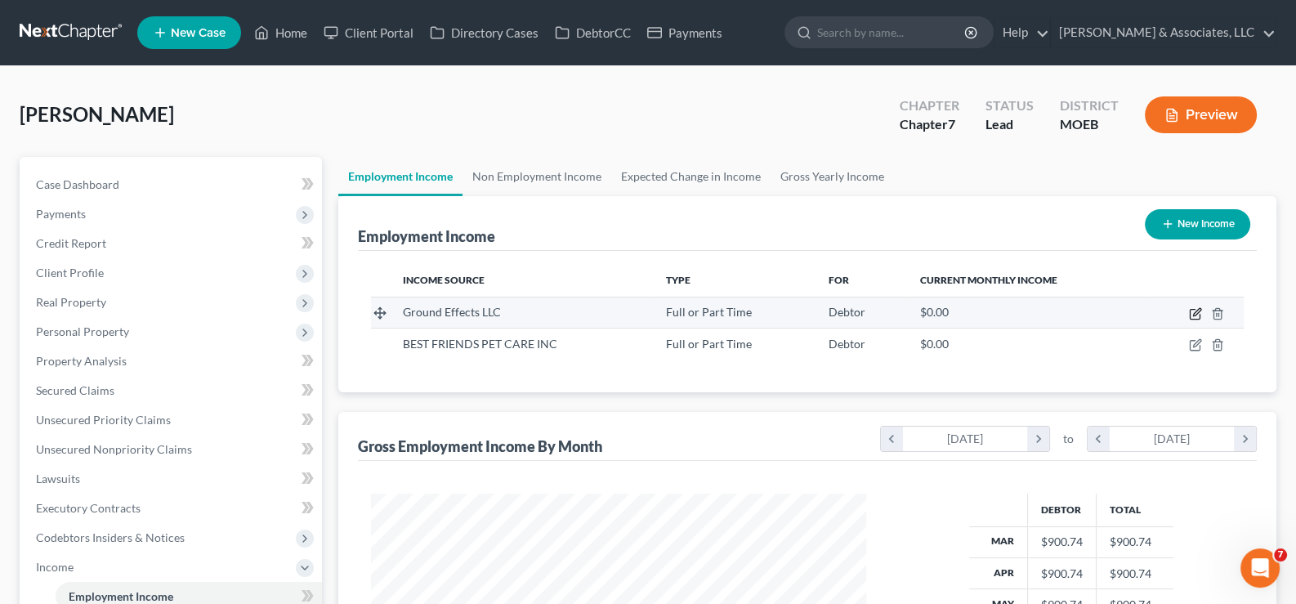
click at [1198, 314] on icon "button" at bounding box center [1195, 313] width 13 height 13
select select "0"
select select "23"
select select "3"
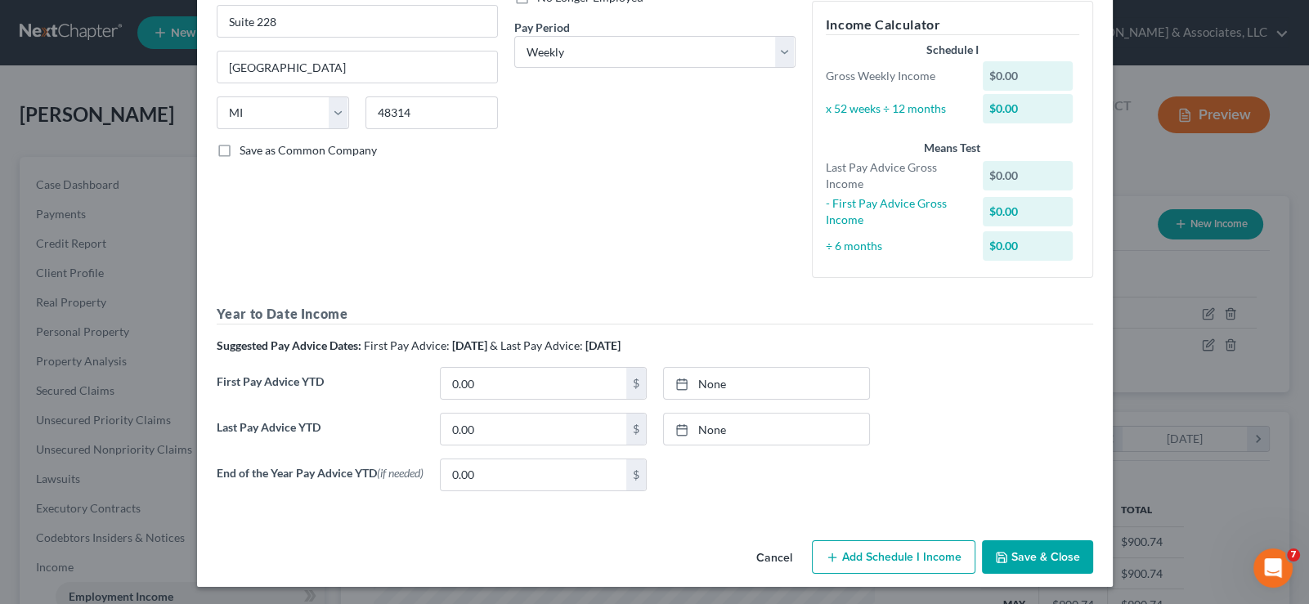
scroll to position [245, 0]
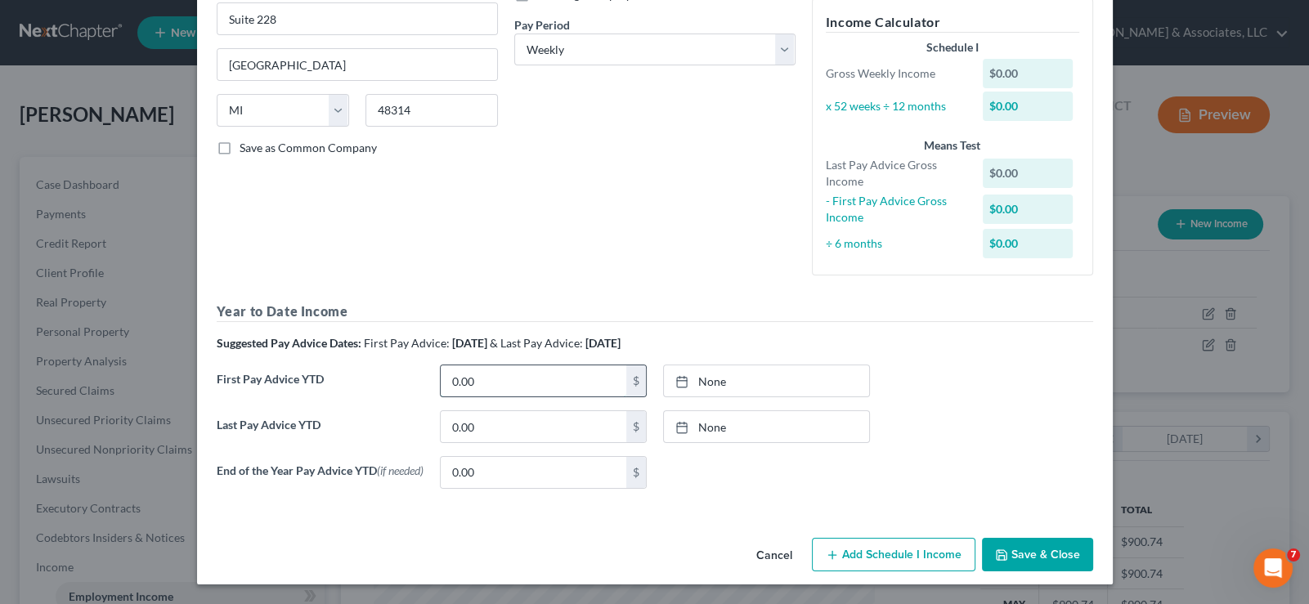
click at [485, 367] on input "0.00" at bounding box center [534, 380] width 186 height 31
type input "9,686.29"
drag, startPoint x: 707, startPoint y: 381, endPoint x: 694, endPoint y: 383, distance: 13.3
click at [707, 381] on link "None" at bounding box center [766, 380] width 205 height 31
type input "[DATE]"
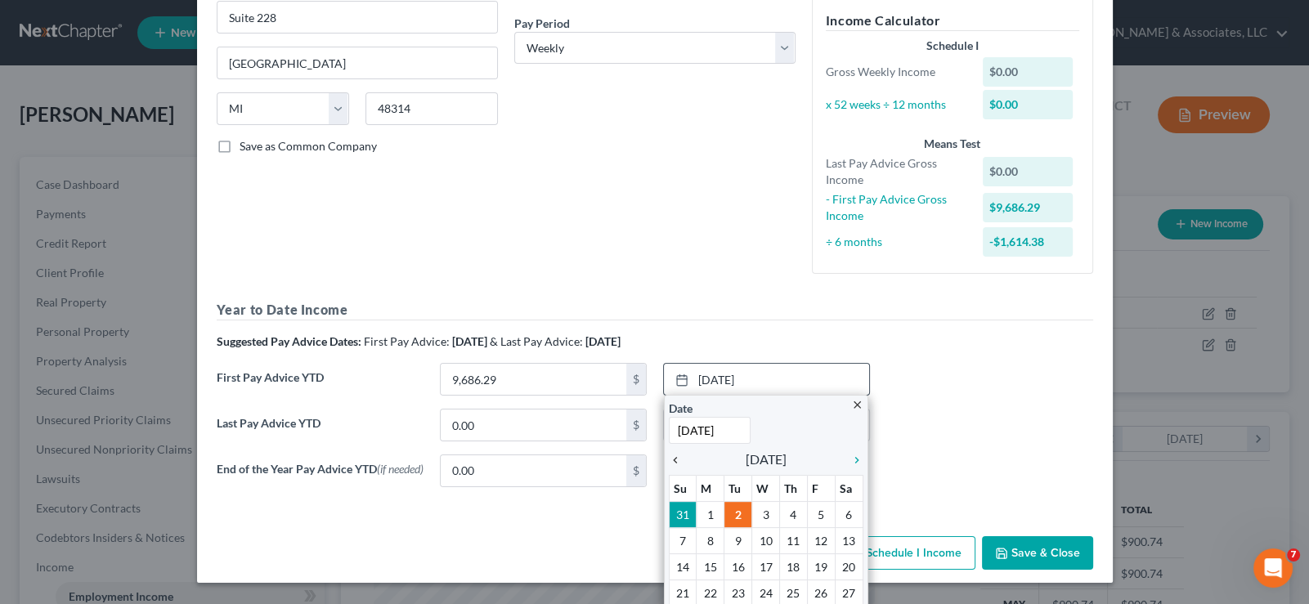
click at [673, 459] on icon "chevron_left" at bounding box center [679, 460] width 21 height 13
click at [669, 459] on icon "chevron_left" at bounding box center [679, 460] width 21 height 13
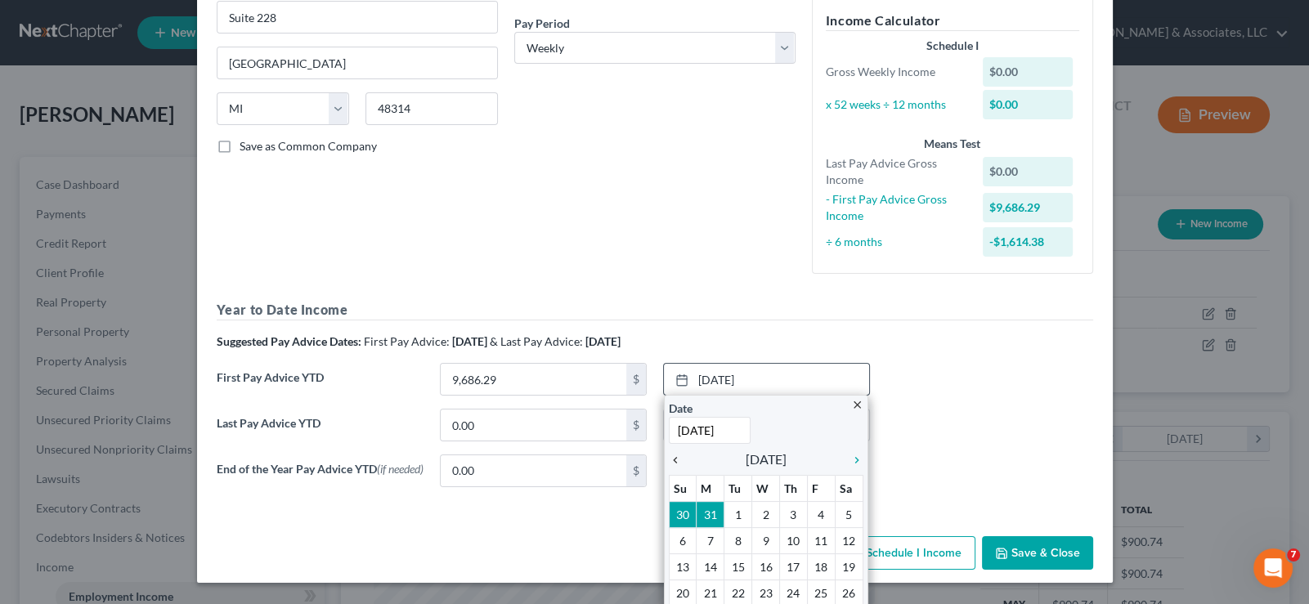
click at [669, 459] on icon "chevron_left" at bounding box center [679, 460] width 21 height 13
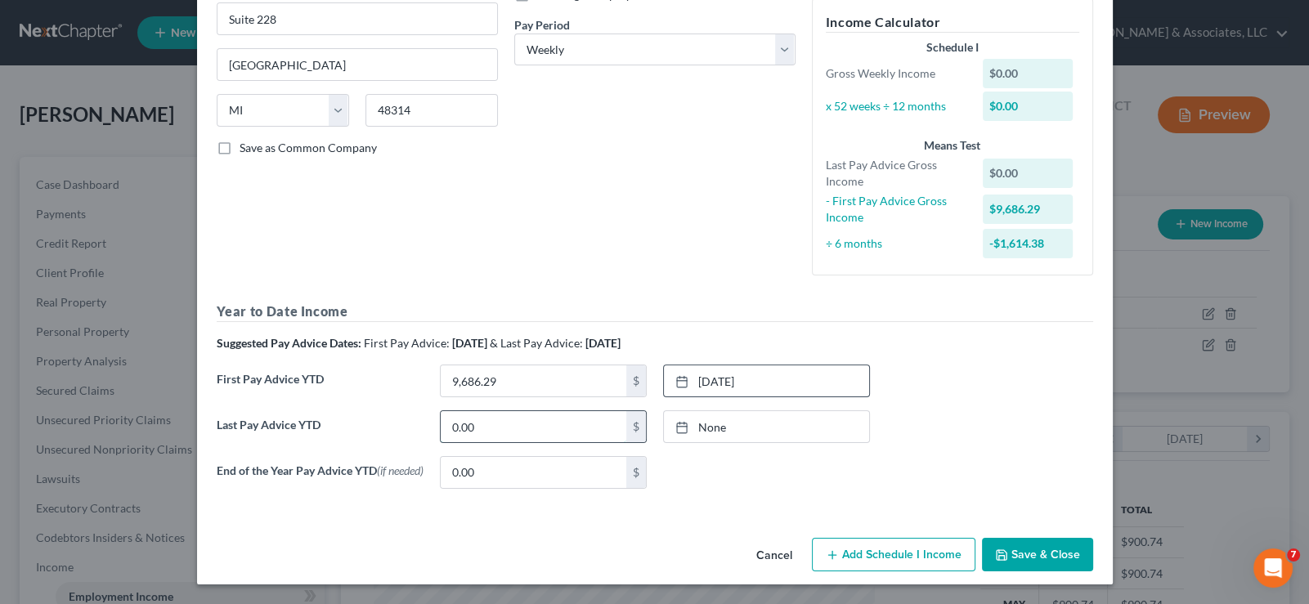
click at [489, 428] on input "0.00" at bounding box center [534, 426] width 186 height 31
type input "37,835.35"
type input "[DATE]"
click at [698, 423] on link "[DATE]" at bounding box center [766, 426] width 205 height 31
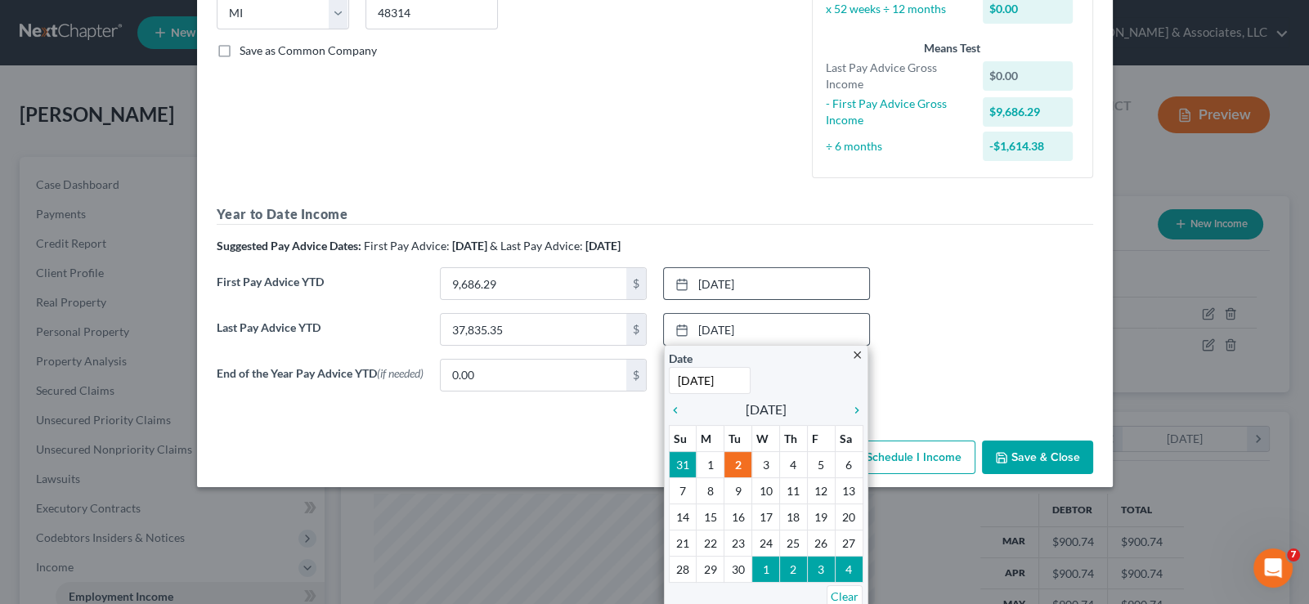
scroll to position [346, 0]
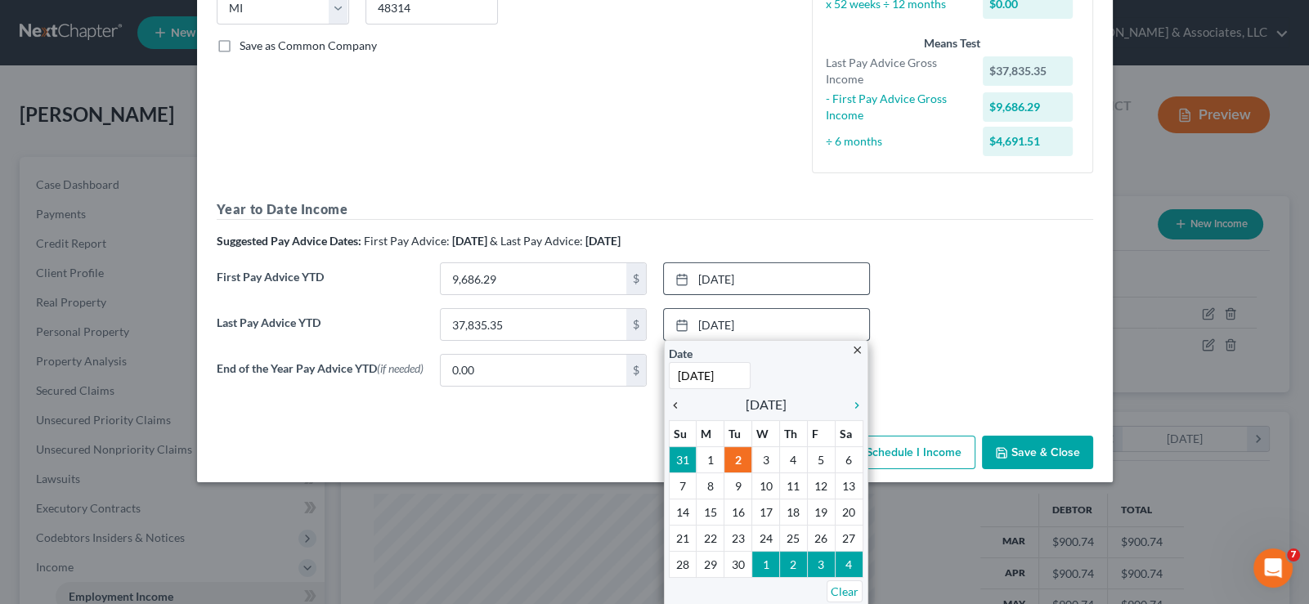
click at [669, 400] on icon "chevron_left" at bounding box center [679, 405] width 21 height 13
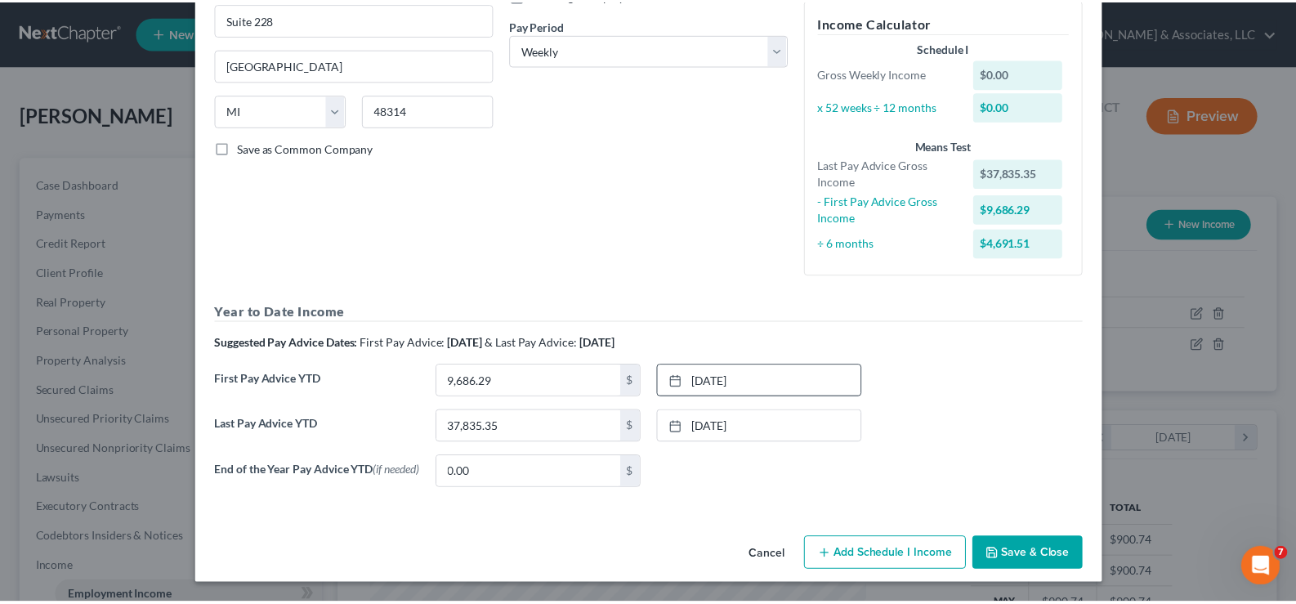
scroll to position [245, 0]
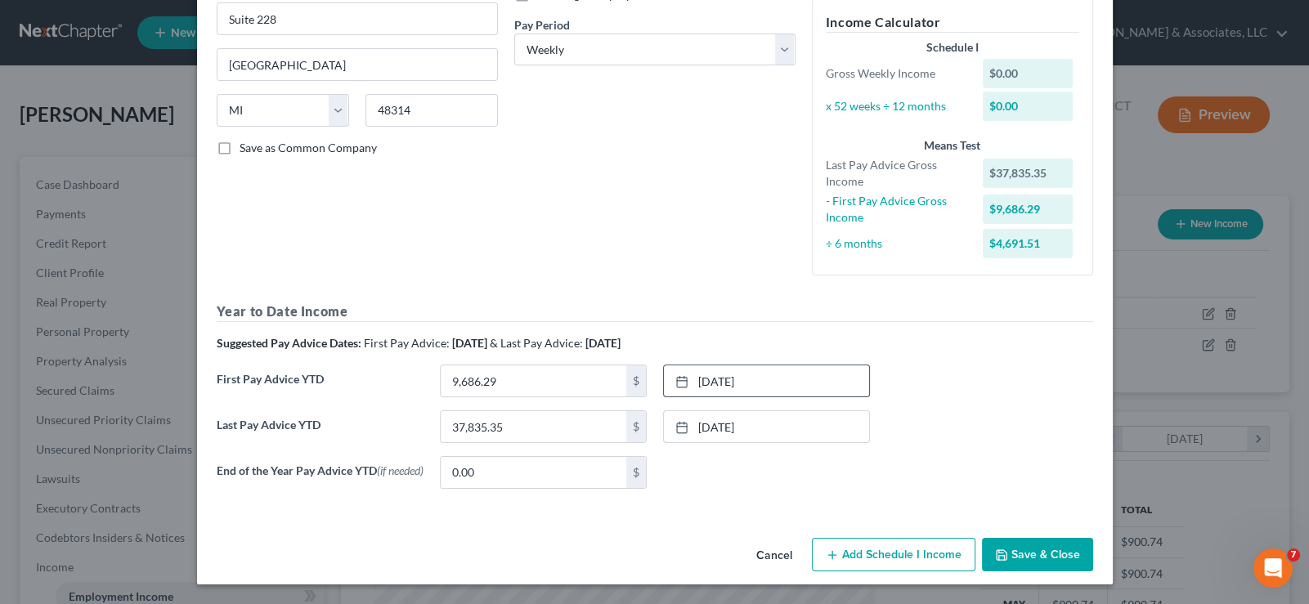
click at [1015, 555] on button "Save & Close" at bounding box center [1037, 555] width 111 height 34
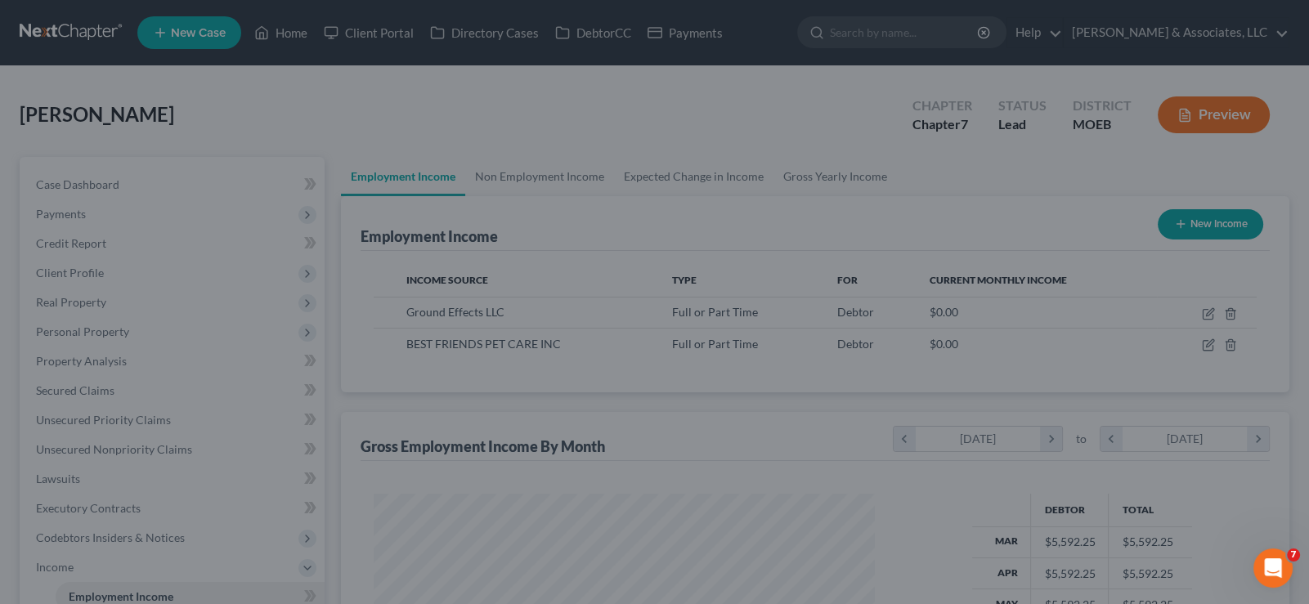
scroll to position [817053, 816816]
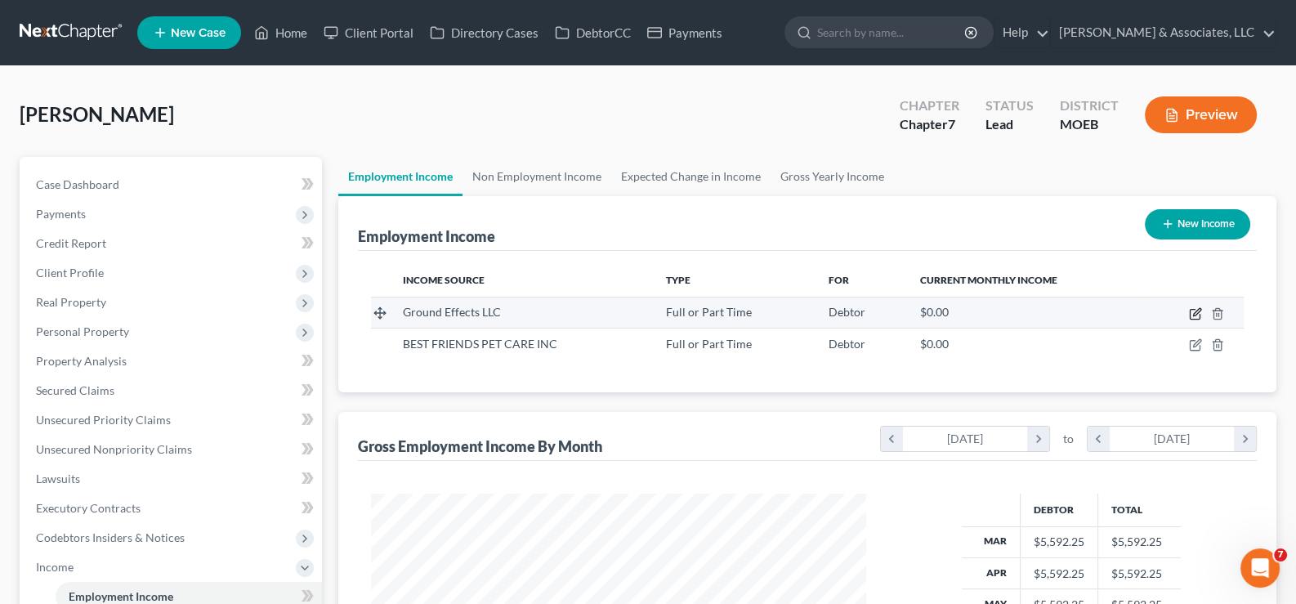
click at [1201, 312] on icon "button" at bounding box center [1195, 313] width 13 height 13
select select "0"
select select "23"
select select "3"
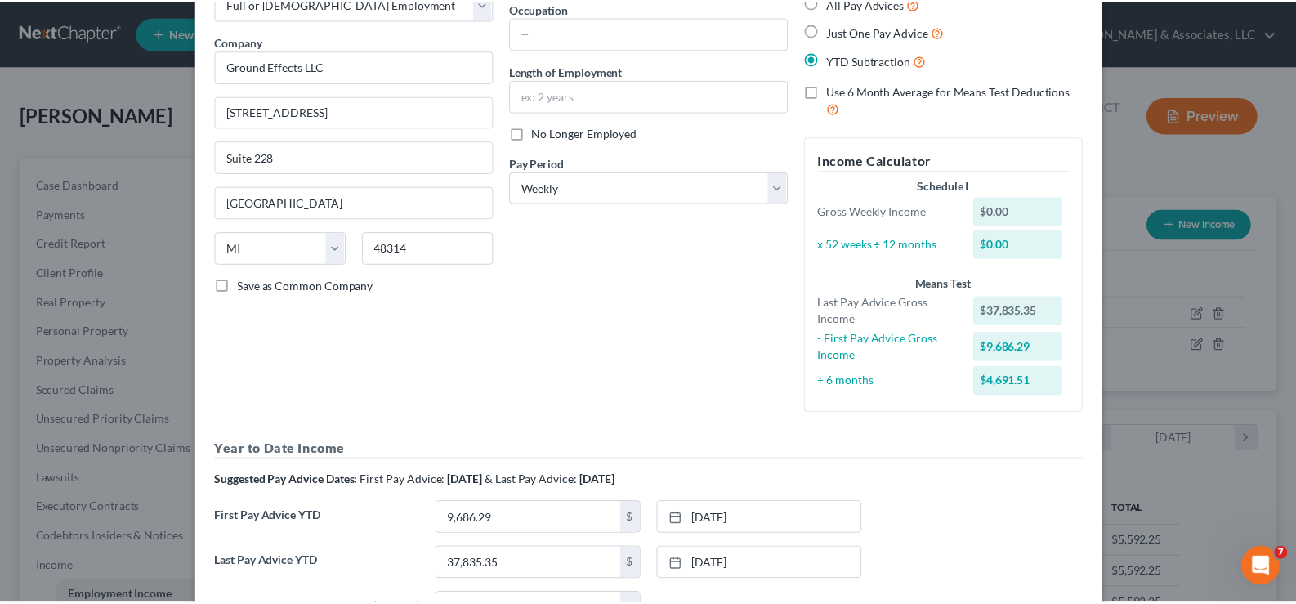
scroll to position [245, 0]
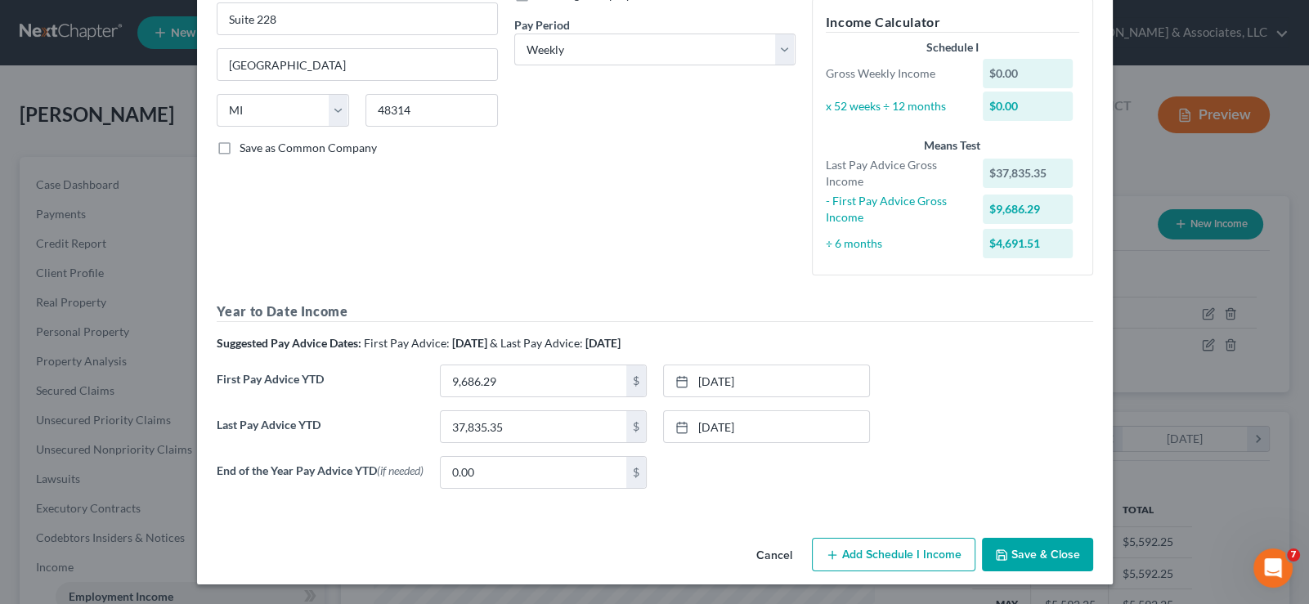
click at [770, 557] on button "Cancel" at bounding box center [774, 555] width 62 height 33
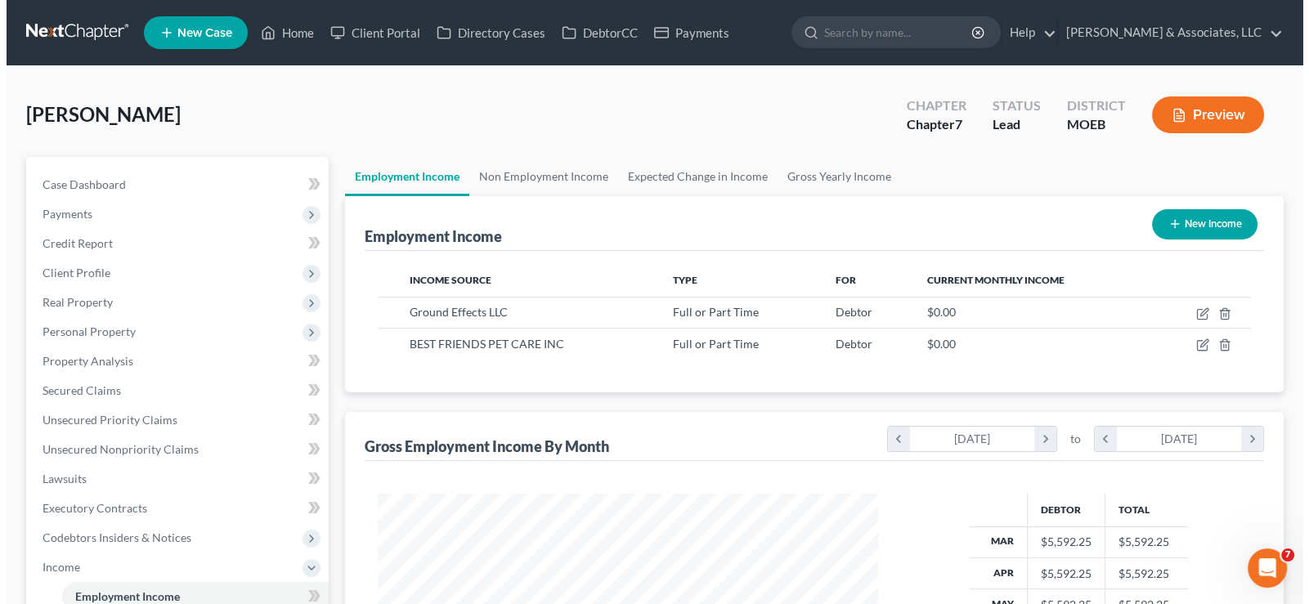
scroll to position [817053, 816816]
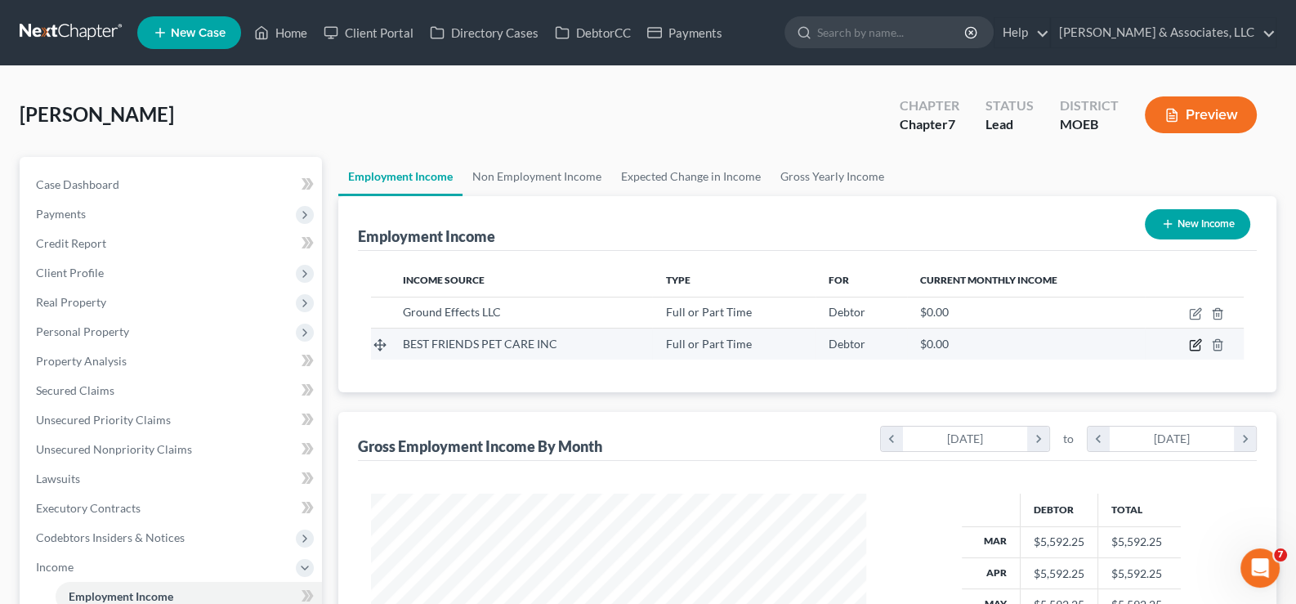
click at [1195, 347] on icon "button" at bounding box center [1195, 344] width 13 height 13
select select "0"
select select "6"
select select "2"
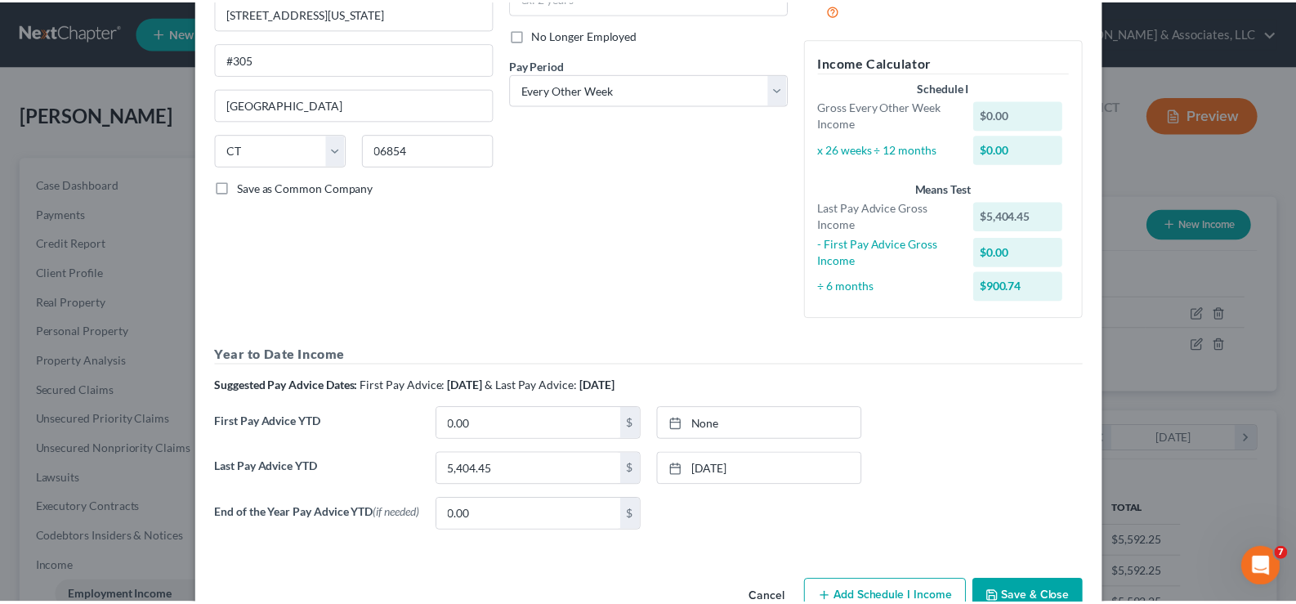
scroll to position [249, 0]
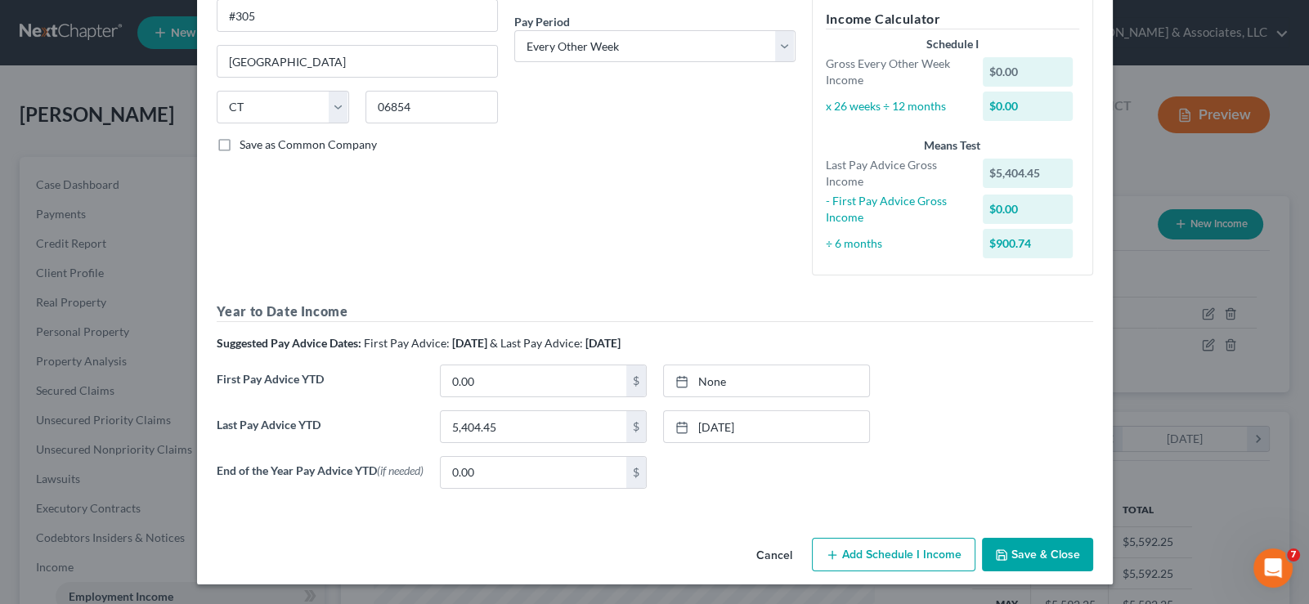
click at [1013, 555] on button "Save & Close" at bounding box center [1037, 555] width 111 height 34
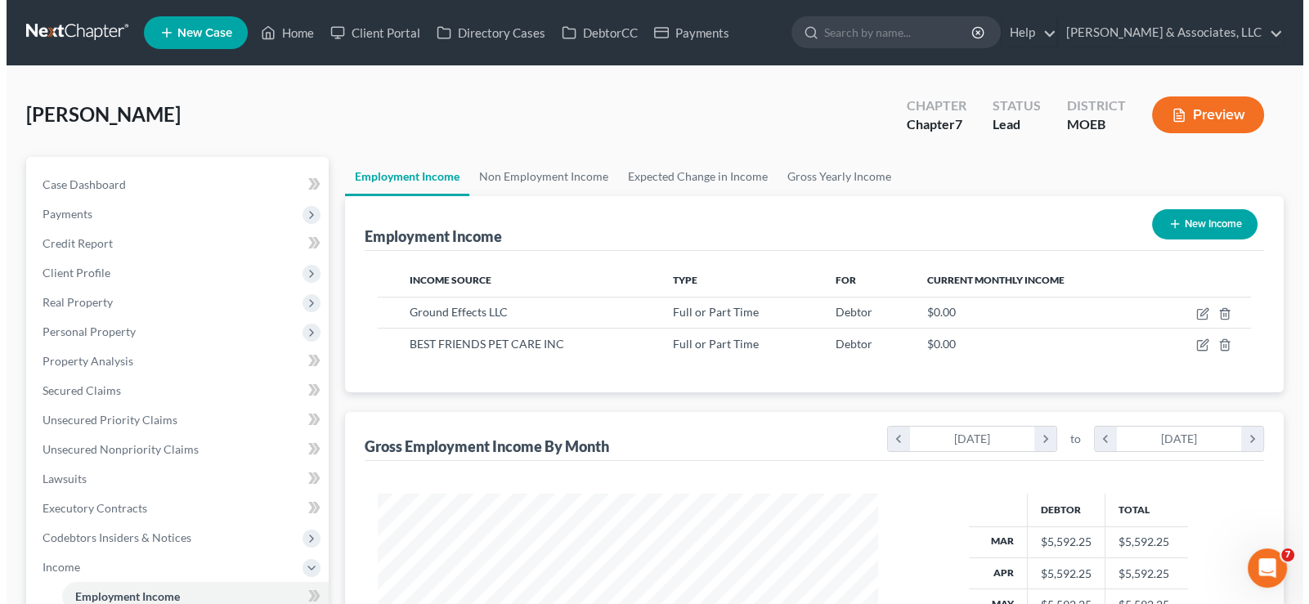
scroll to position [817053, 816816]
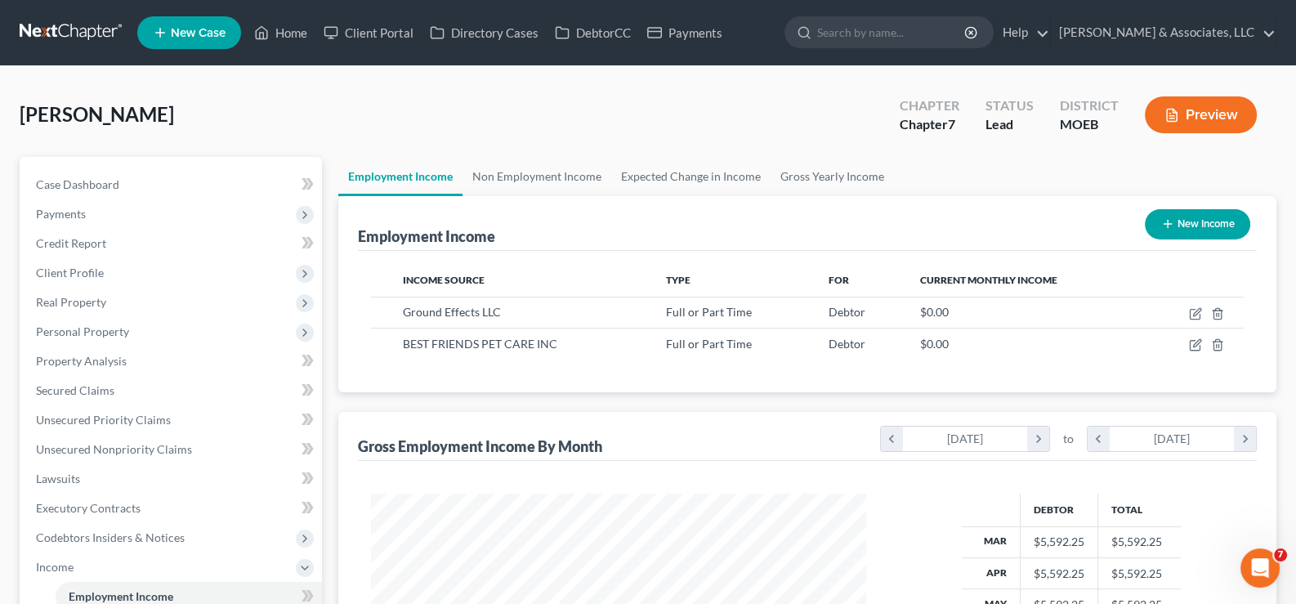
click at [1207, 217] on button "New Income" at bounding box center [1197, 224] width 105 height 30
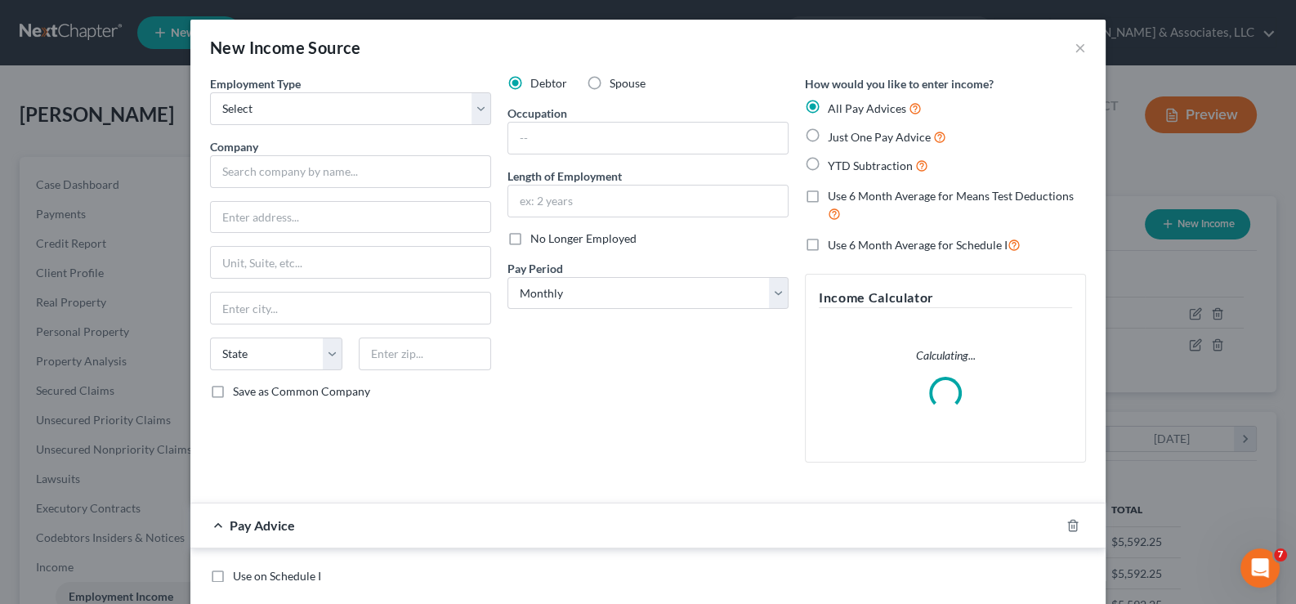
scroll to position [292, 534]
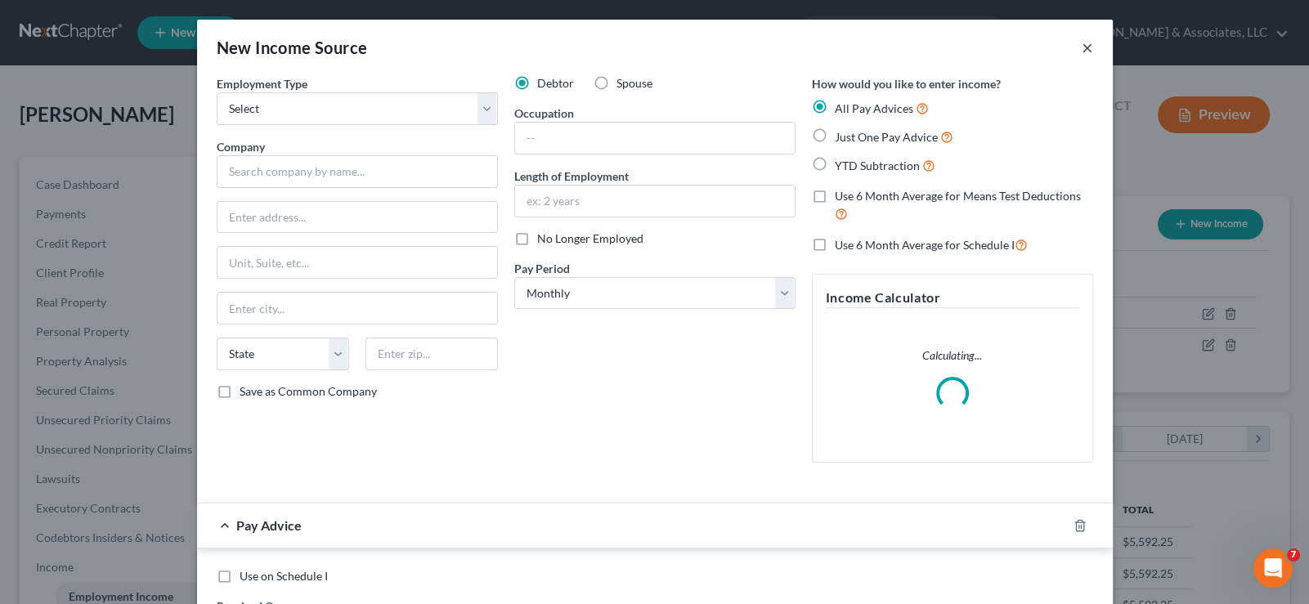
drag, startPoint x: 1084, startPoint y: 46, endPoint x: 782, endPoint y: 326, distance: 411.8
click at [1084, 49] on button "×" at bounding box center [1086, 48] width 11 height 20
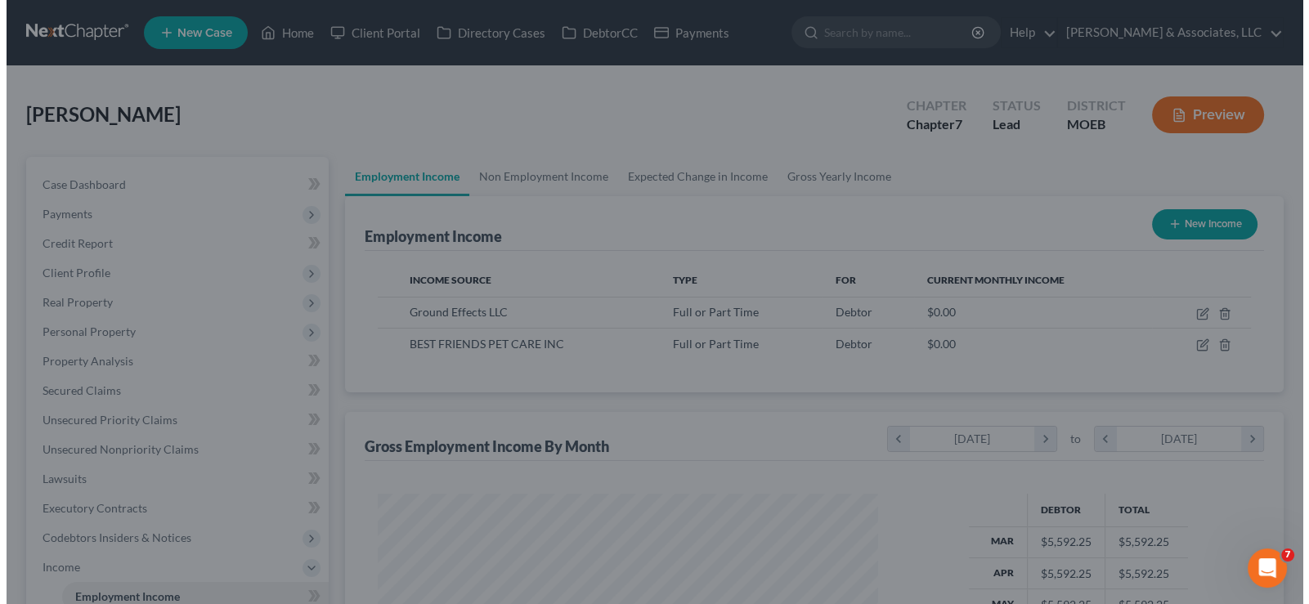
scroll to position [817053, 816816]
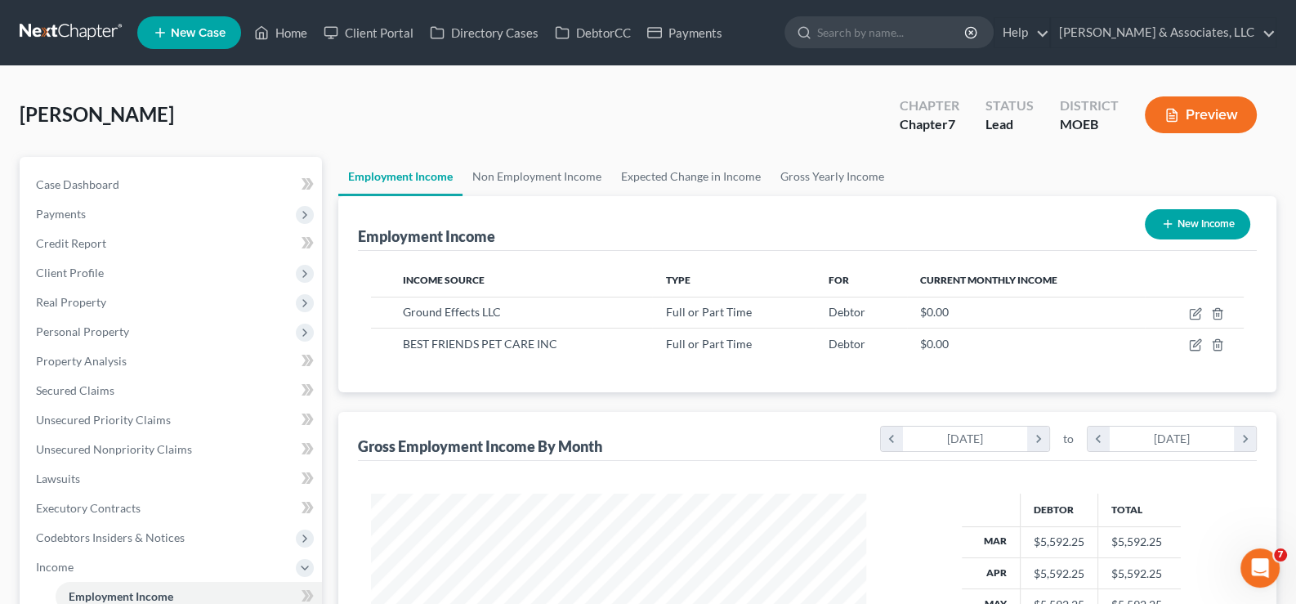
click at [1167, 221] on icon "button" at bounding box center [1167, 223] width 13 height 13
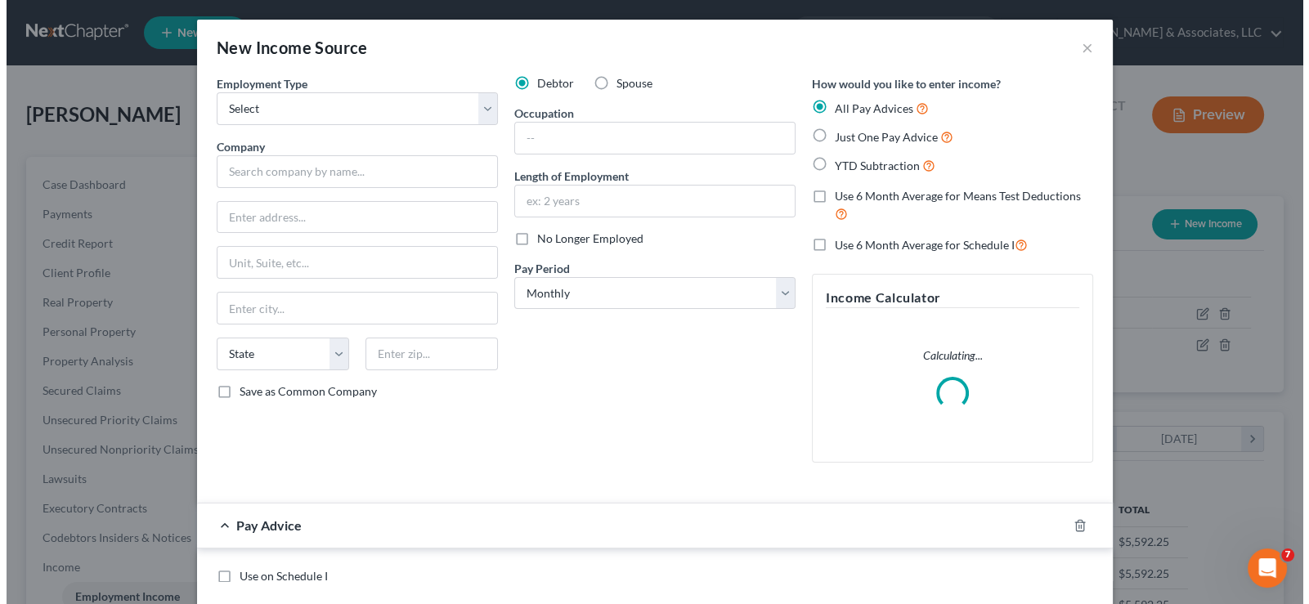
scroll to position [292, 534]
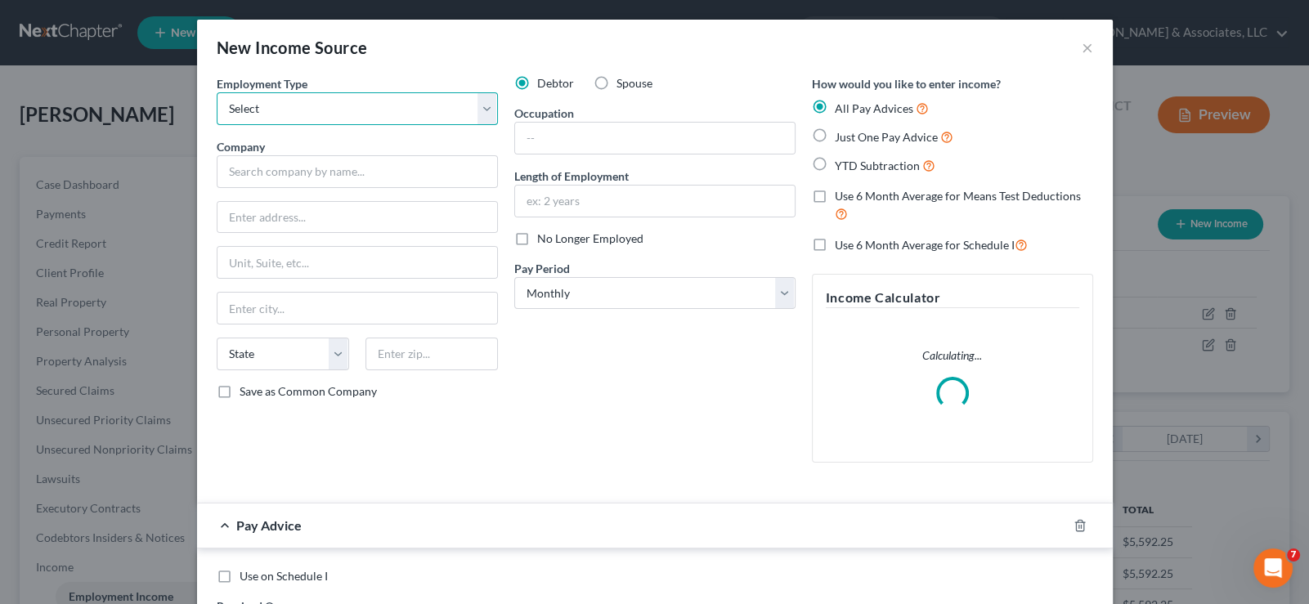
click at [329, 101] on select "Select Full or [DEMOGRAPHIC_DATA] Employment Self Employment" at bounding box center [357, 108] width 281 height 33
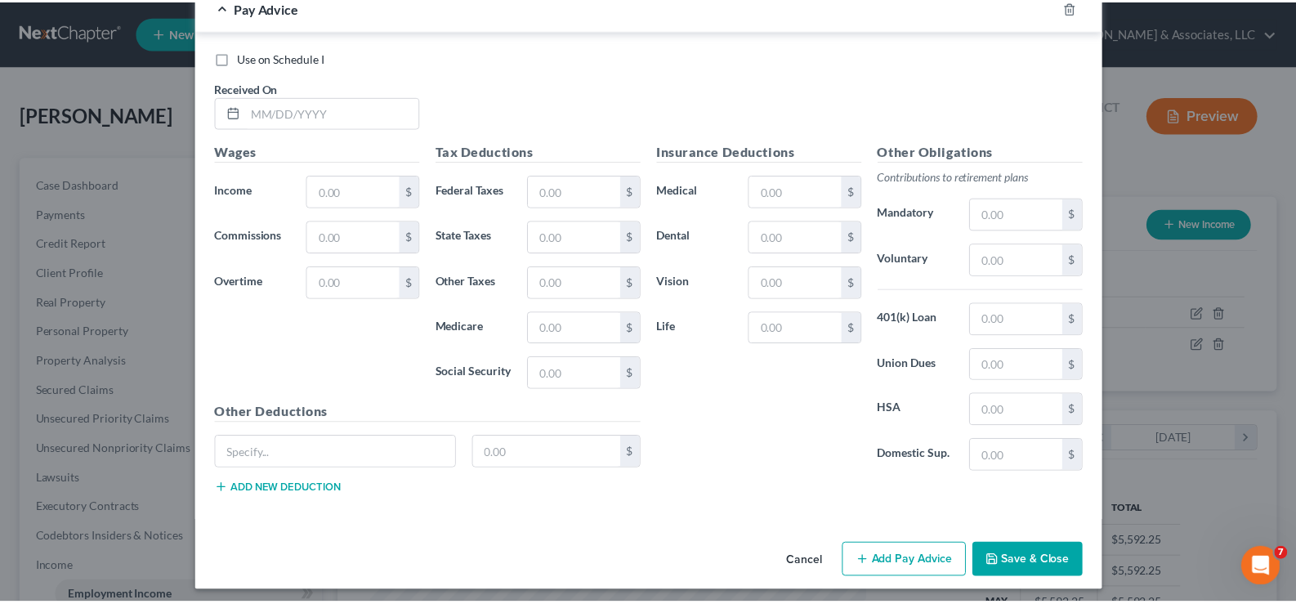
scroll to position [538, 0]
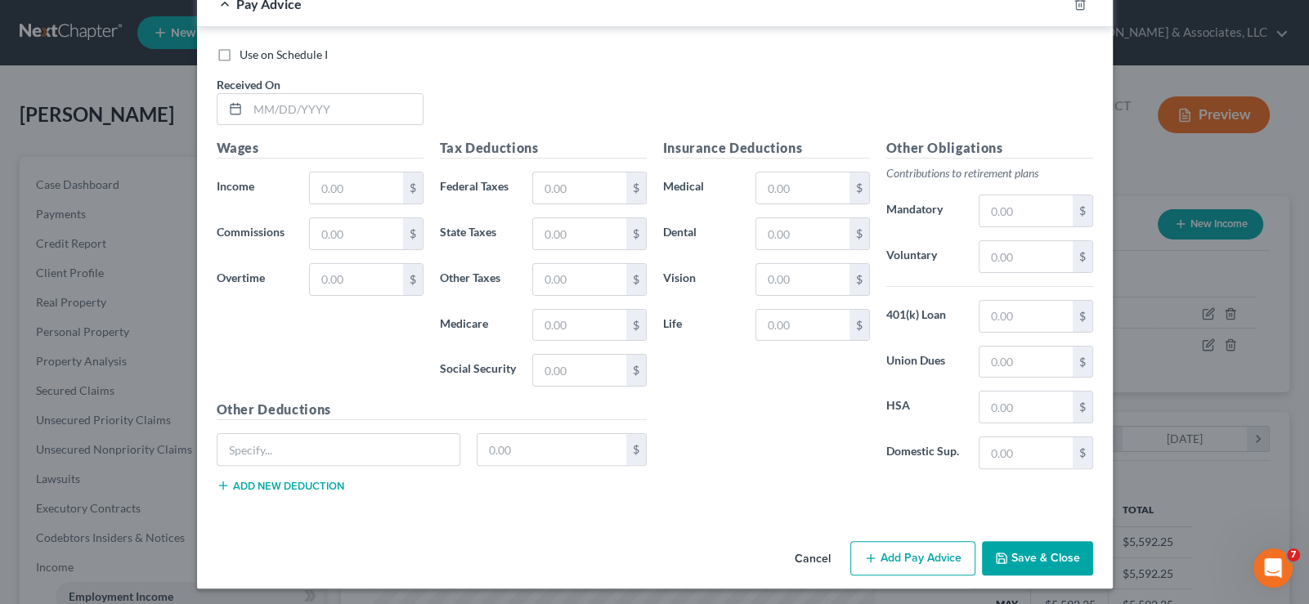
click at [795, 551] on button "Cancel" at bounding box center [812, 559] width 62 height 33
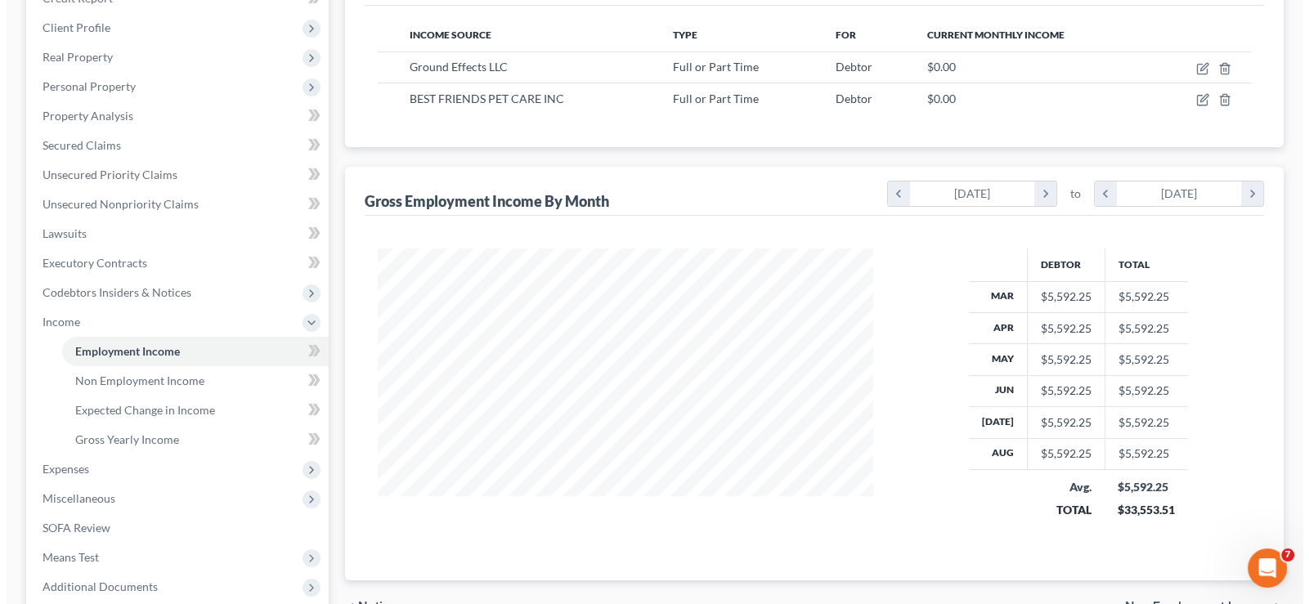
scroll to position [0, 0]
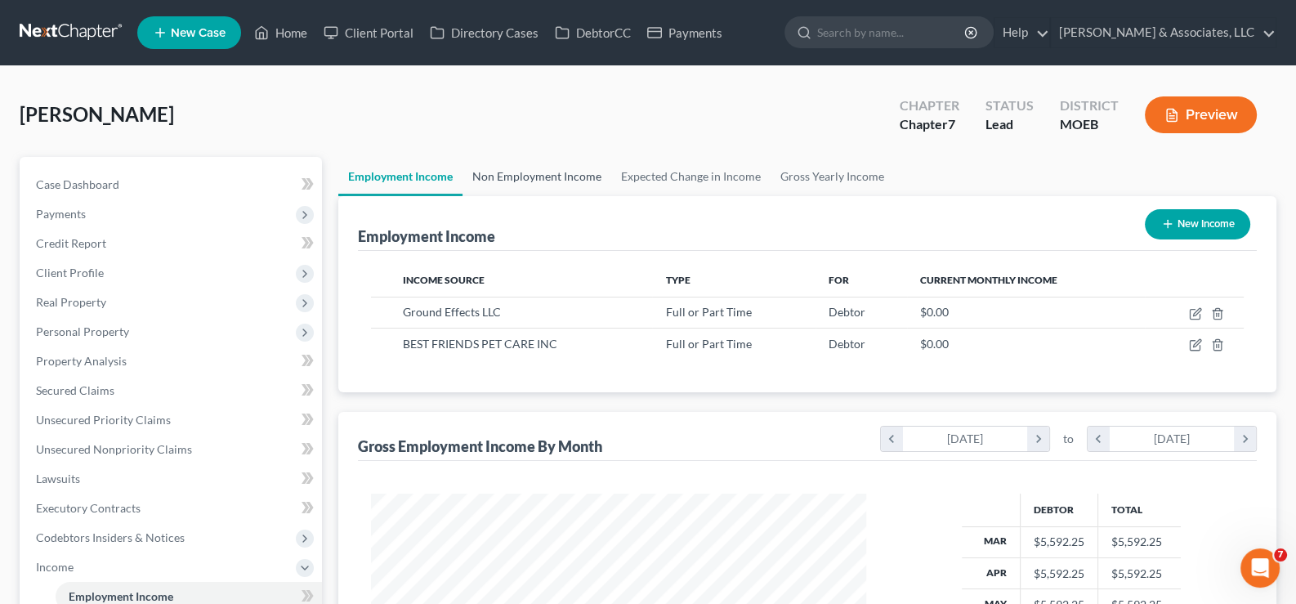
click at [558, 173] on link "Non Employment Income" at bounding box center [537, 176] width 149 height 39
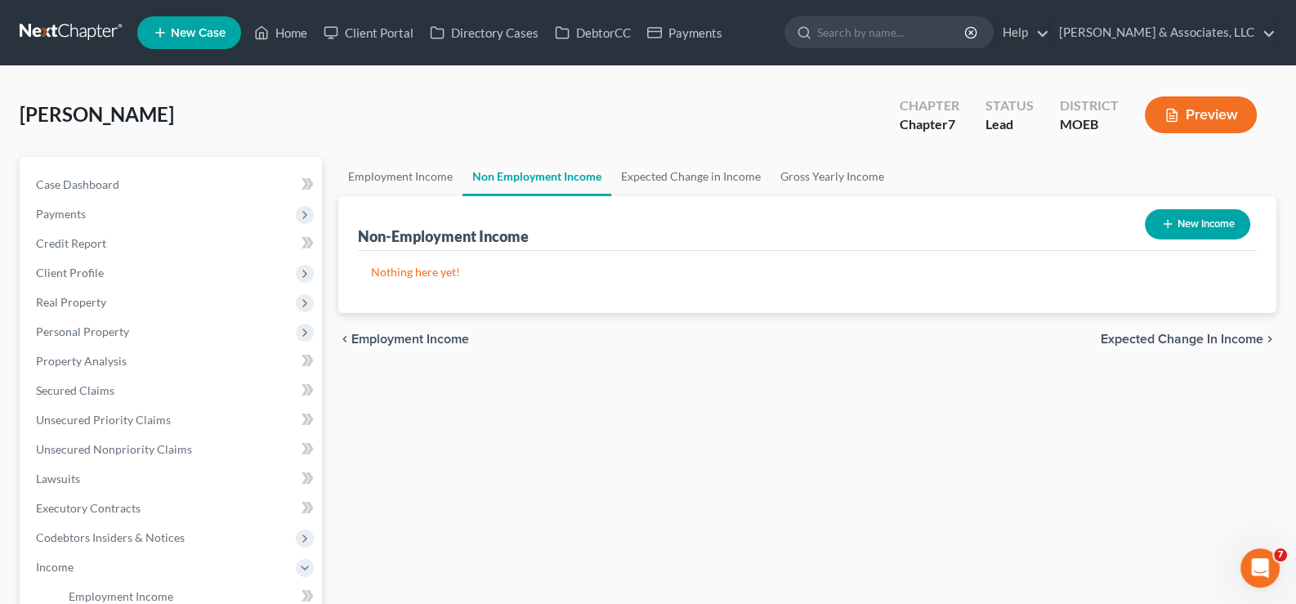
click at [1171, 217] on icon "button" at bounding box center [1167, 223] width 13 height 13
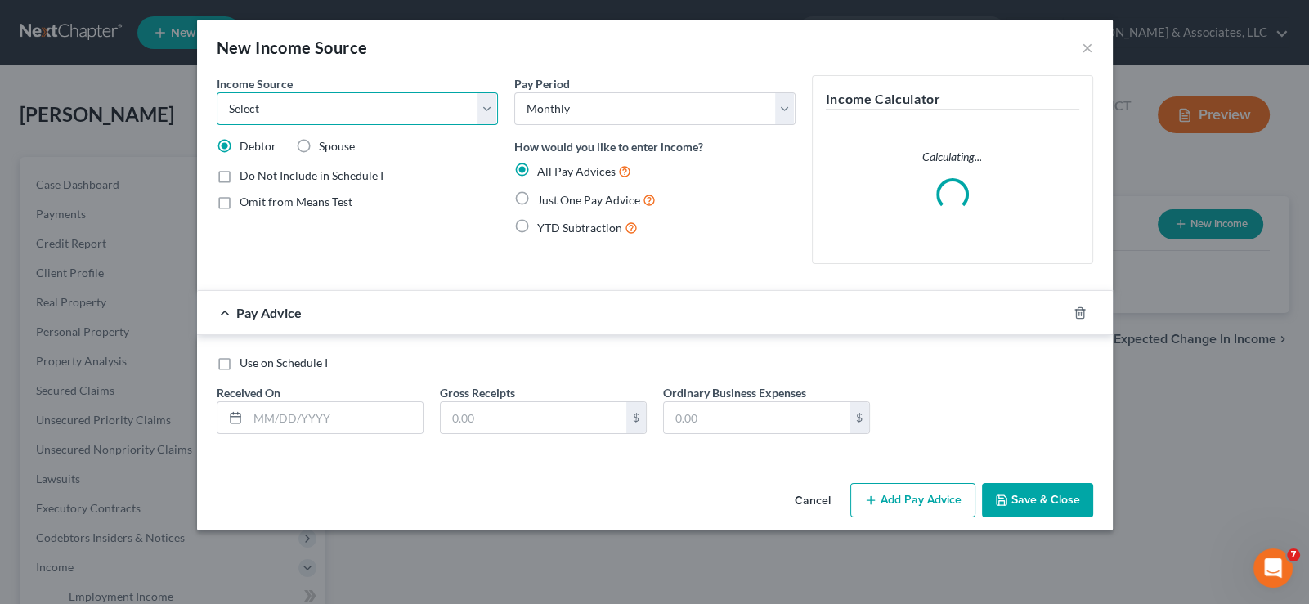
click at [346, 110] on select "Select Unemployment Disability (from employer) Pension Retirement Social Securi…" at bounding box center [357, 108] width 281 height 33
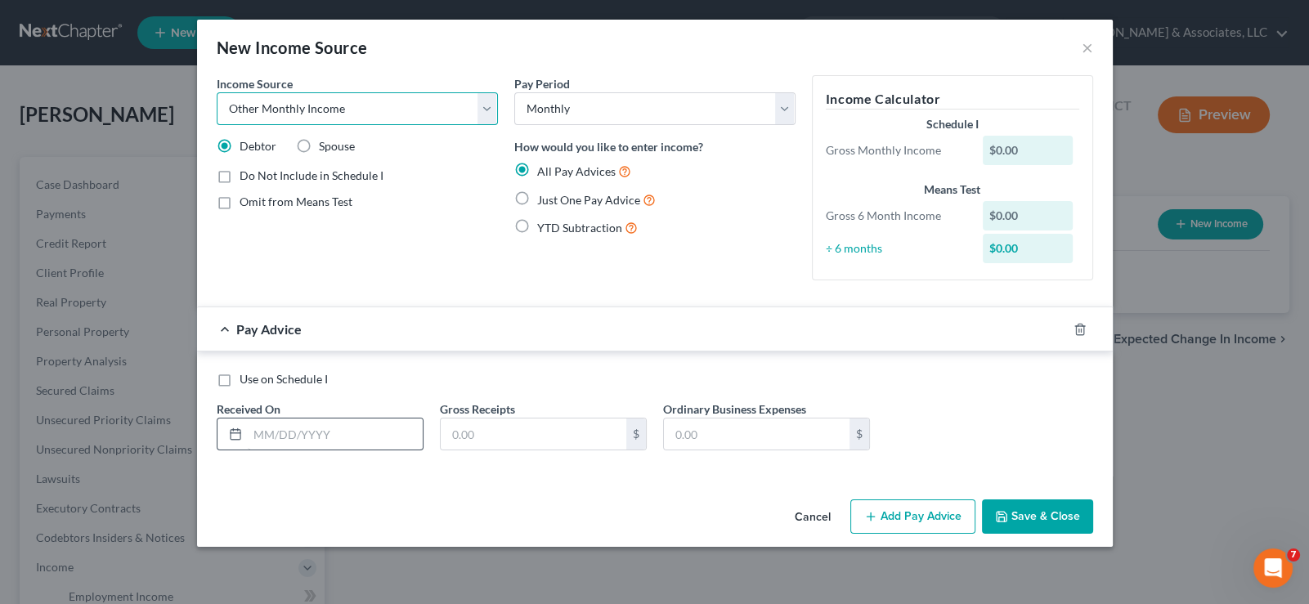
click at [217, 92] on select "Select Unemployment Disability (from employer) Pension Retirement Social Securi…" at bounding box center [357, 108] width 281 height 33
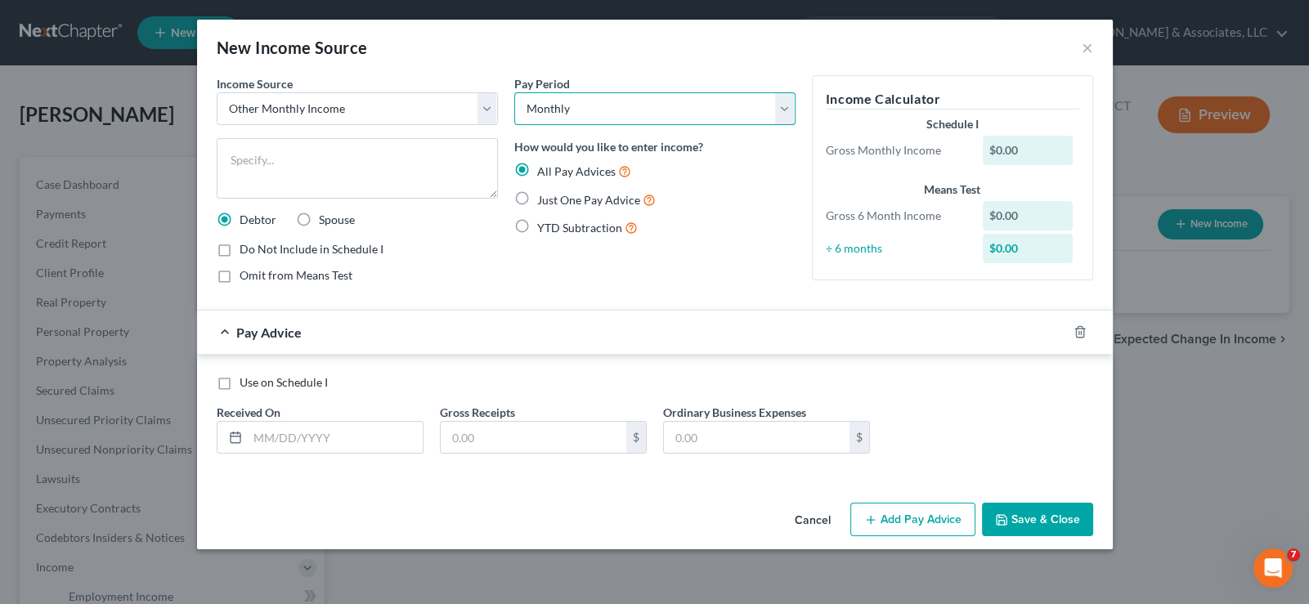
click at [564, 105] on select "Select Monthly Twice Monthly Every Other Week Weekly" at bounding box center [654, 108] width 281 height 33
drag, startPoint x: 564, startPoint y: 105, endPoint x: 556, endPoint y: 118, distance: 14.7
click at [564, 105] on select "Select Monthly Twice Monthly Every Other Week Weekly" at bounding box center [654, 108] width 281 height 33
click at [1014, 143] on div "$0.00" at bounding box center [1027, 150] width 90 height 29
click at [1084, 329] on icon "button" at bounding box center [1079, 331] width 13 height 13
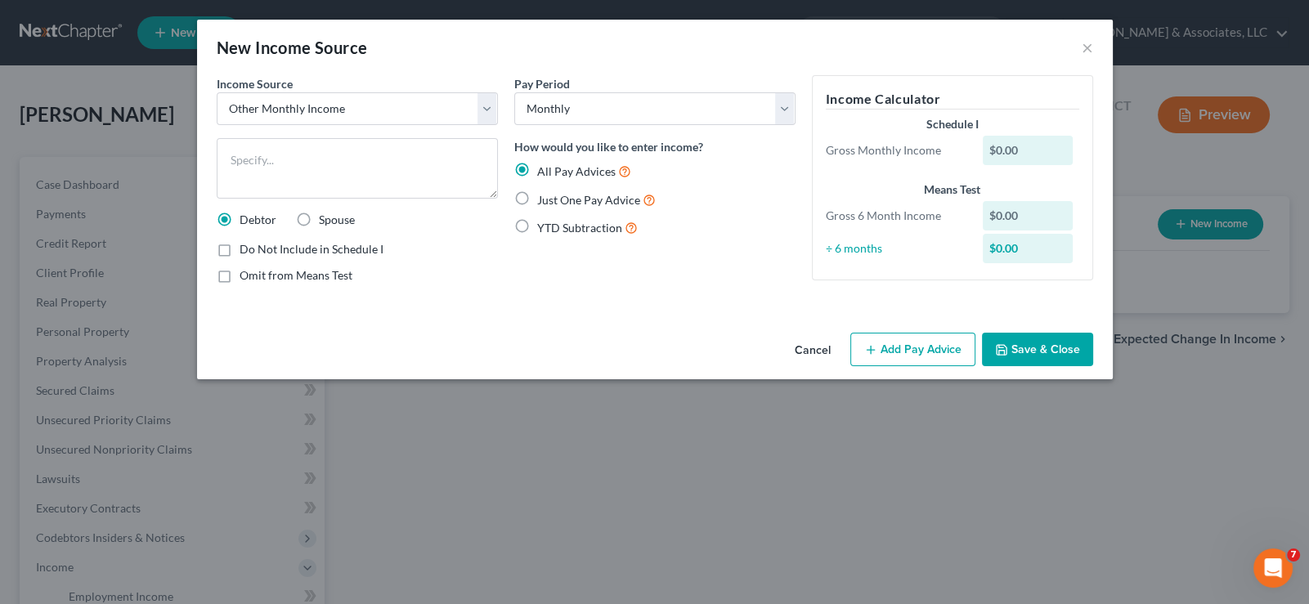
click at [1009, 146] on div "$0.00" at bounding box center [1027, 150] width 90 height 29
click at [993, 146] on div "$0.00" at bounding box center [1027, 150] width 90 height 29
click at [537, 197] on label "Just One Pay Advice" at bounding box center [596, 199] width 119 height 19
click at [544, 197] on input "Just One Pay Advice" at bounding box center [549, 195] width 11 height 11
click at [1000, 147] on div "$0.00" at bounding box center [1027, 150] width 90 height 29
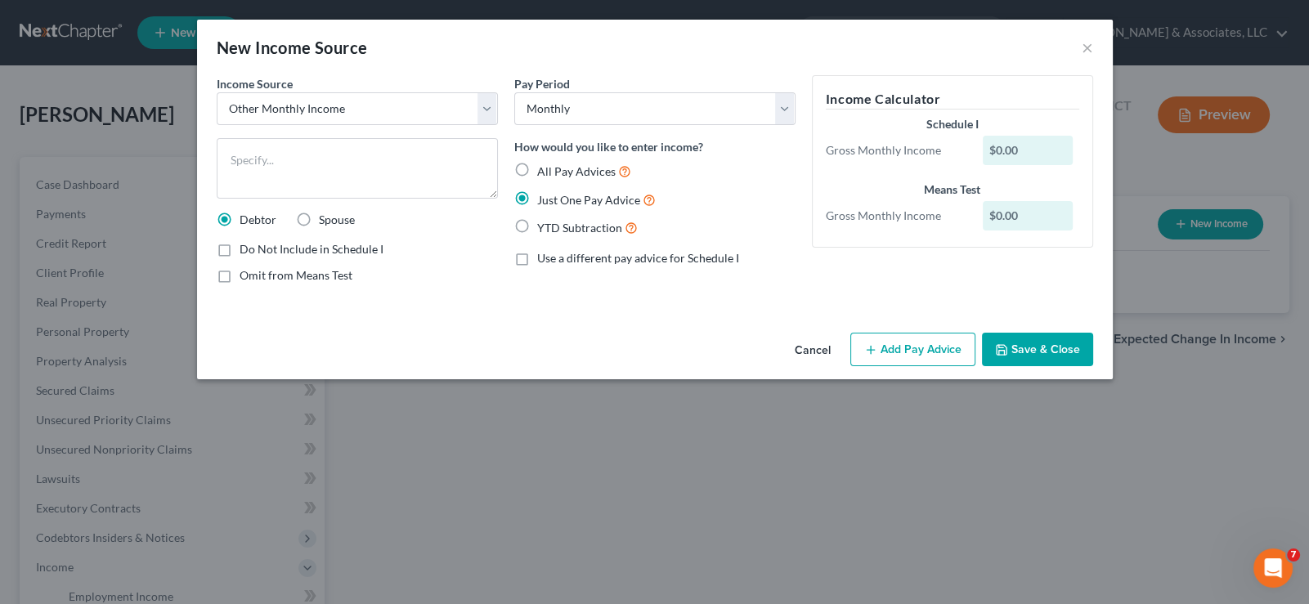
click at [537, 226] on label "YTD Subtraction" at bounding box center [587, 227] width 101 height 19
click at [544, 226] on input "YTD Subtraction" at bounding box center [549, 223] width 11 height 11
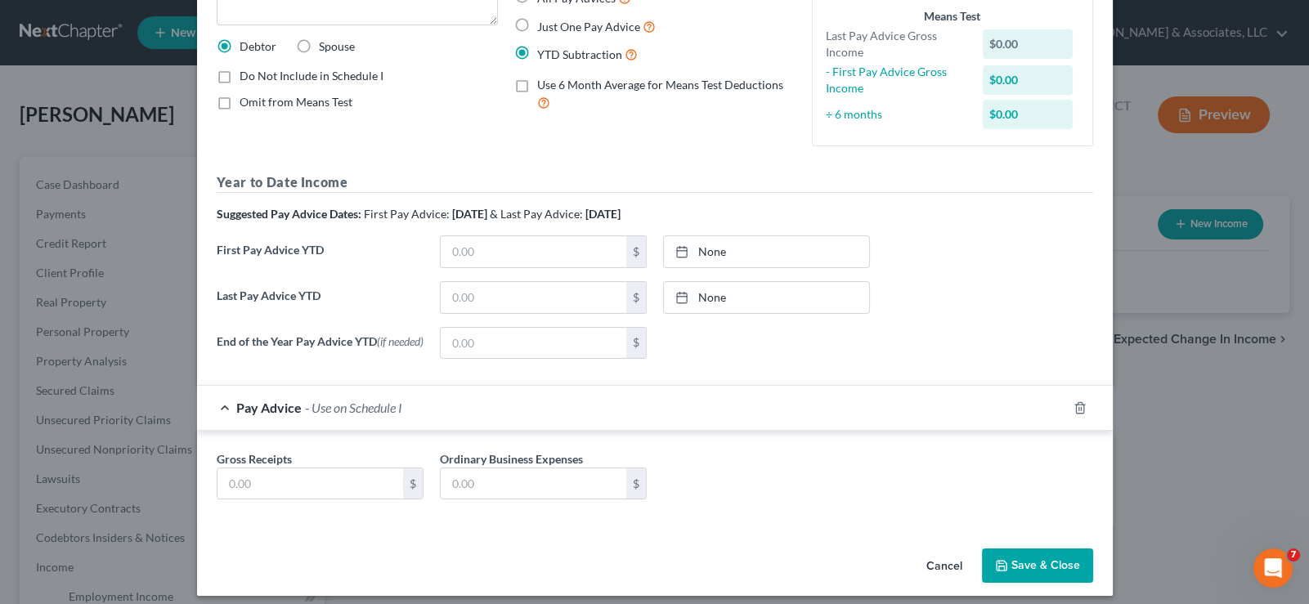
scroll to position [186, 0]
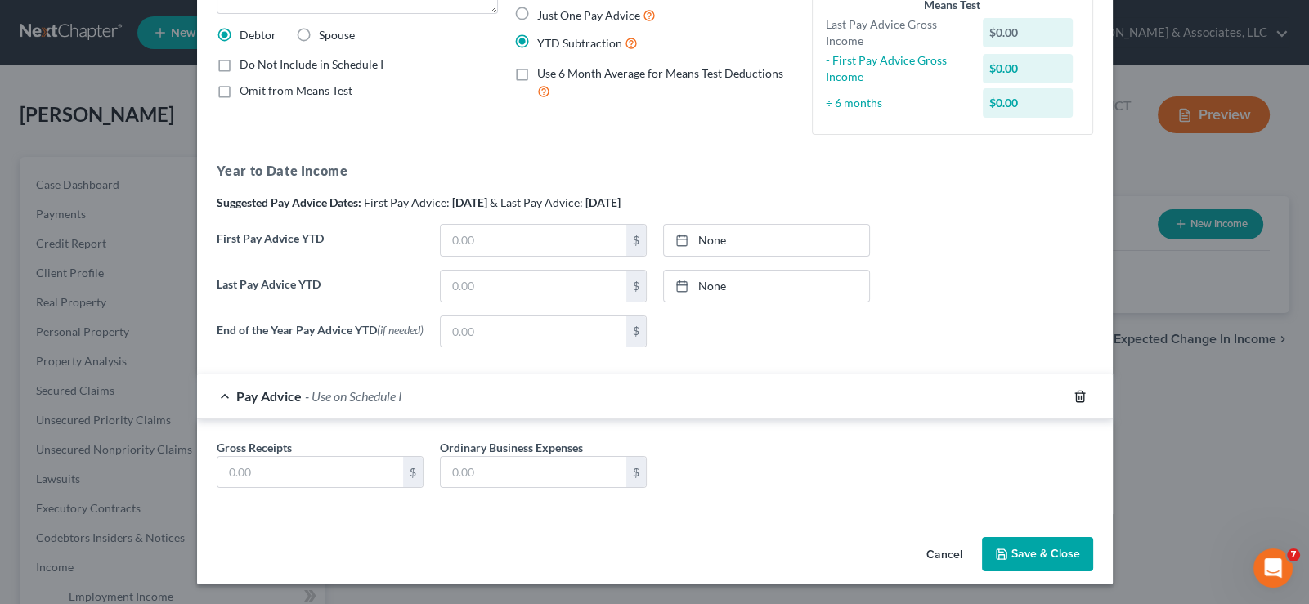
drag, startPoint x: 1077, startPoint y: 396, endPoint x: 946, endPoint y: 381, distance: 132.4
click at [1077, 396] on icon "button" at bounding box center [1079, 396] width 13 height 13
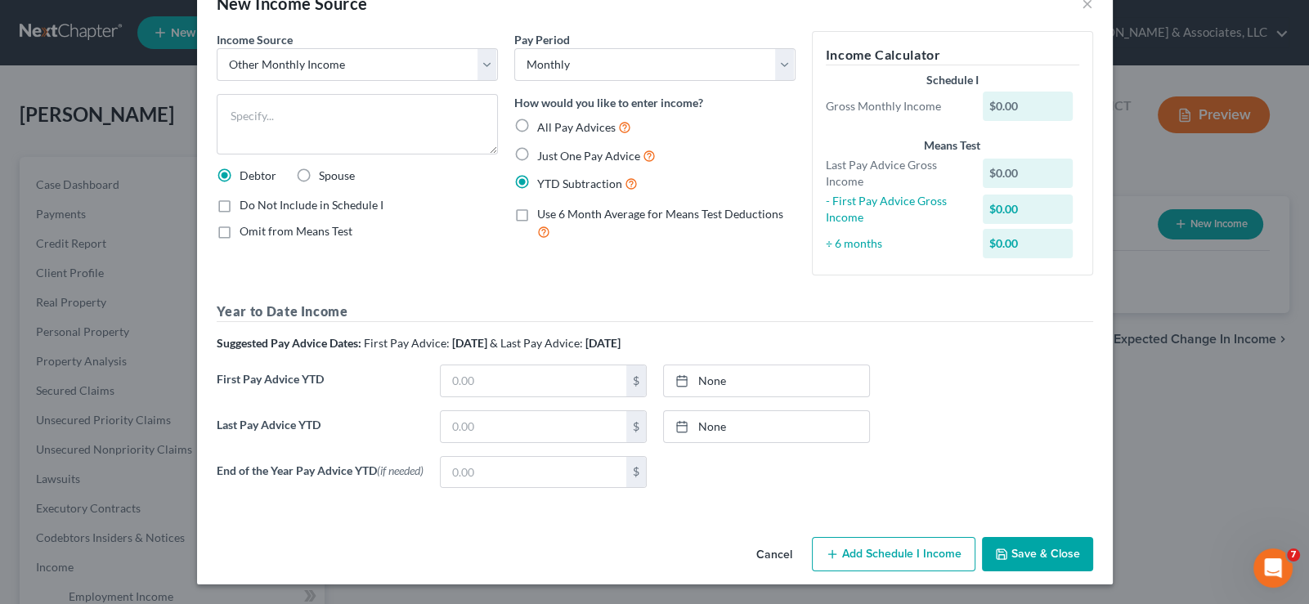
scroll to position [46, 0]
click at [497, 384] on input "text" at bounding box center [534, 380] width 186 height 31
click at [675, 380] on icon at bounding box center [681, 380] width 13 height 13
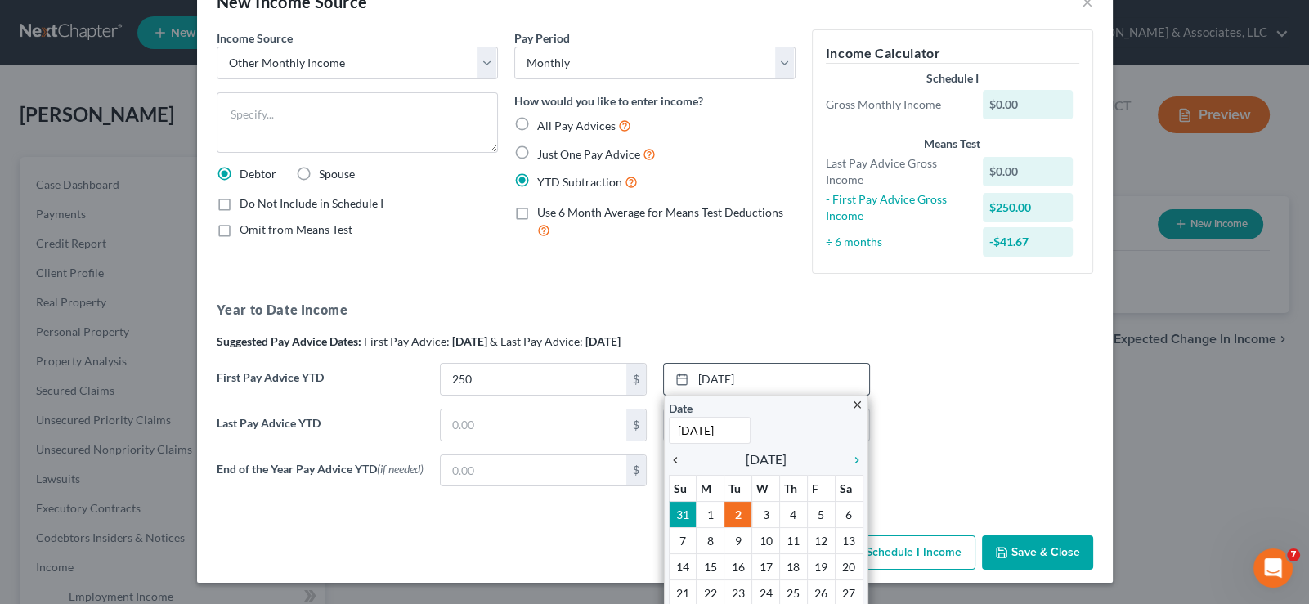
click at [669, 459] on icon "chevron_left" at bounding box center [679, 460] width 21 height 13
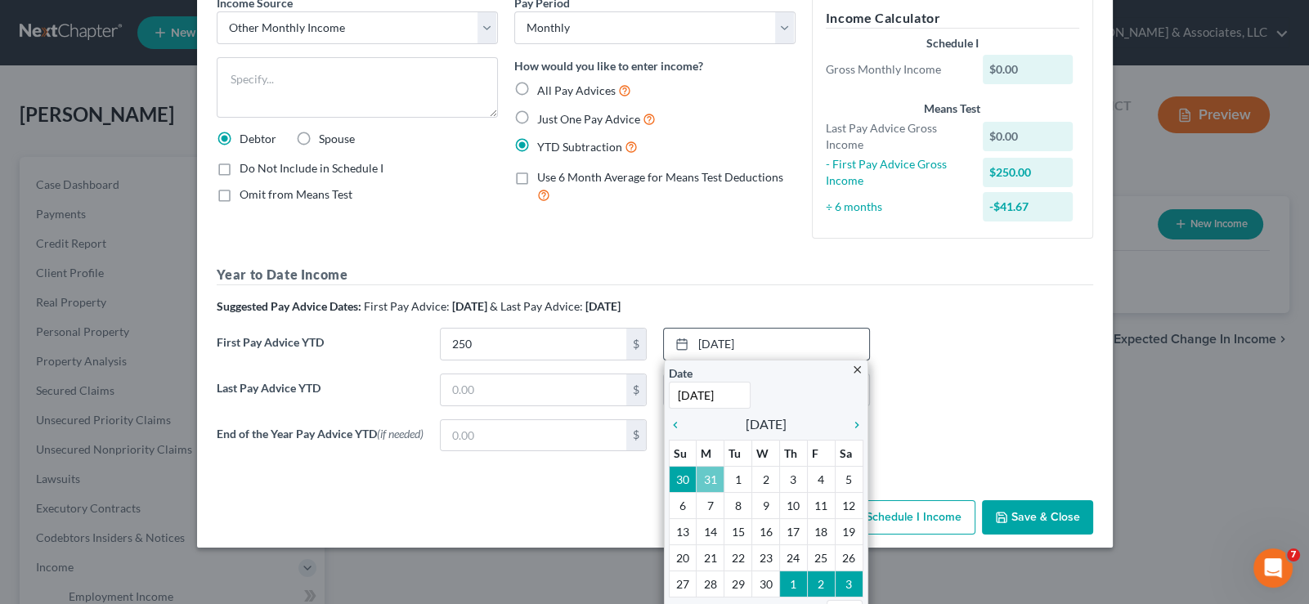
scroll to position [101, 0]
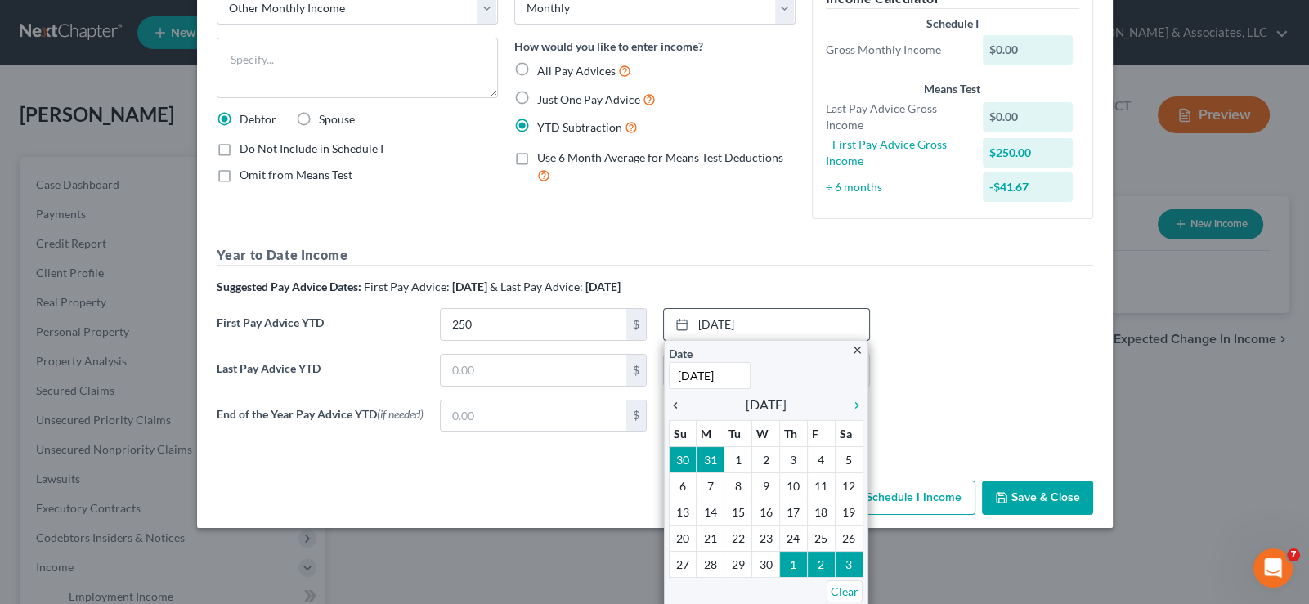
click at [669, 403] on icon "chevron_left" at bounding box center [679, 405] width 21 height 13
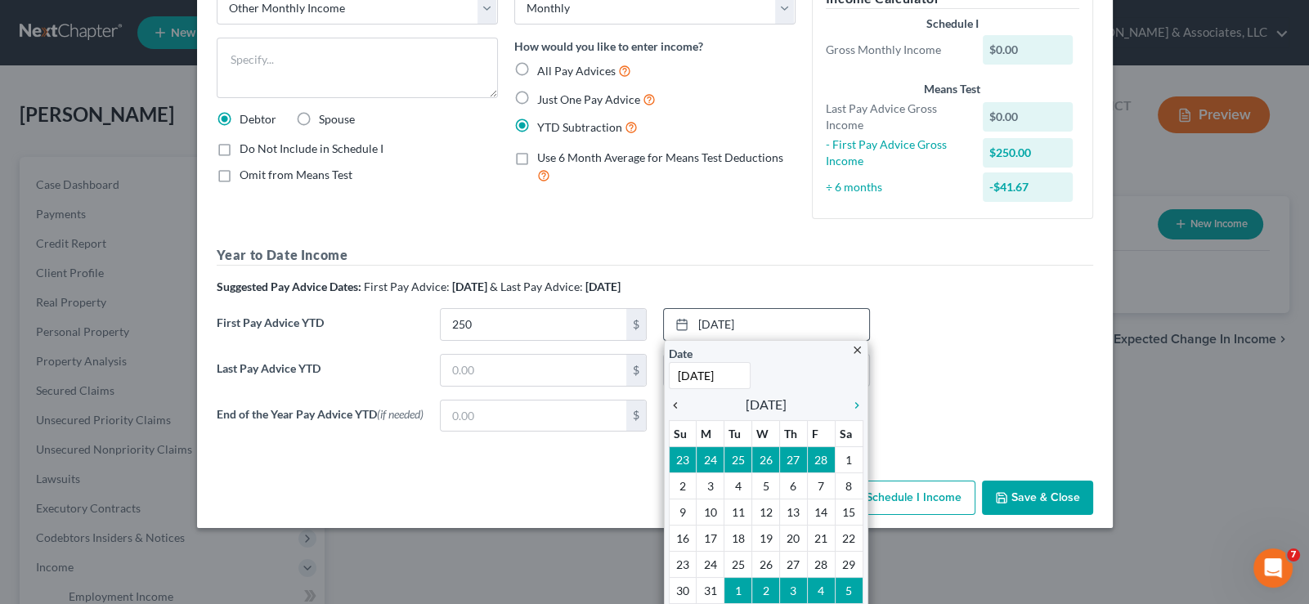
click at [669, 403] on icon "chevron_left" at bounding box center [679, 405] width 21 height 13
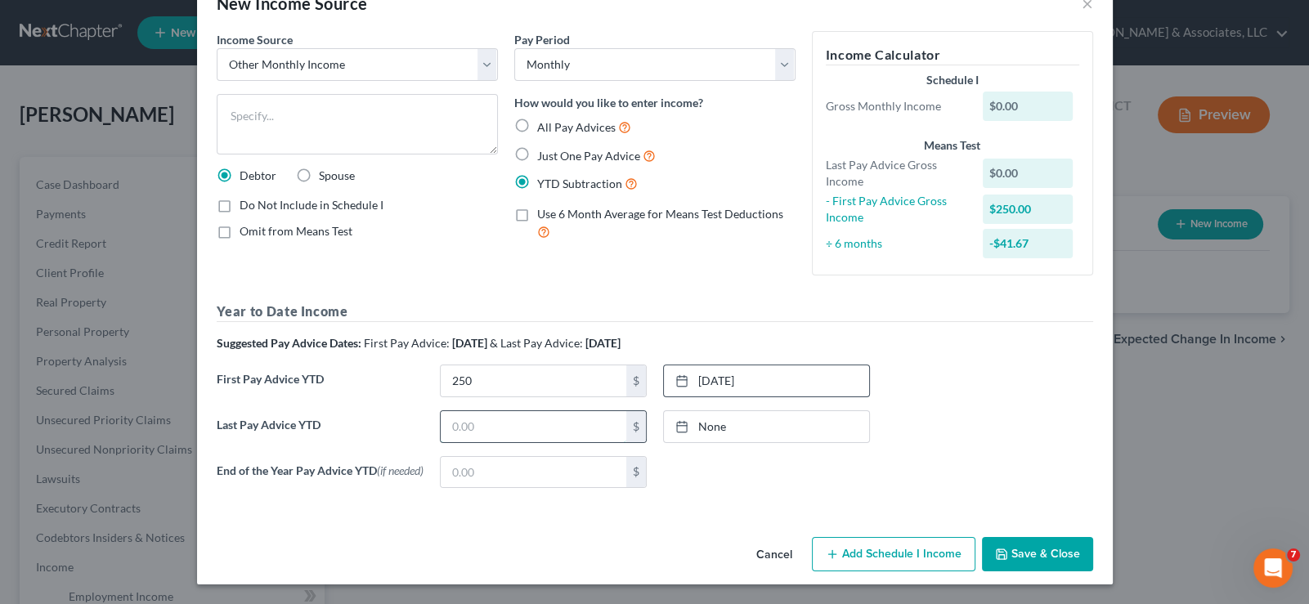
drag, startPoint x: 478, startPoint y: 432, endPoint x: 457, endPoint y: 432, distance: 21.3
click at [478, 432] on input "text" at bounding box center [534, 426] width 186 height 31
click at [675, 423] on icon at bounding box center [681, 426] width 13 height 13
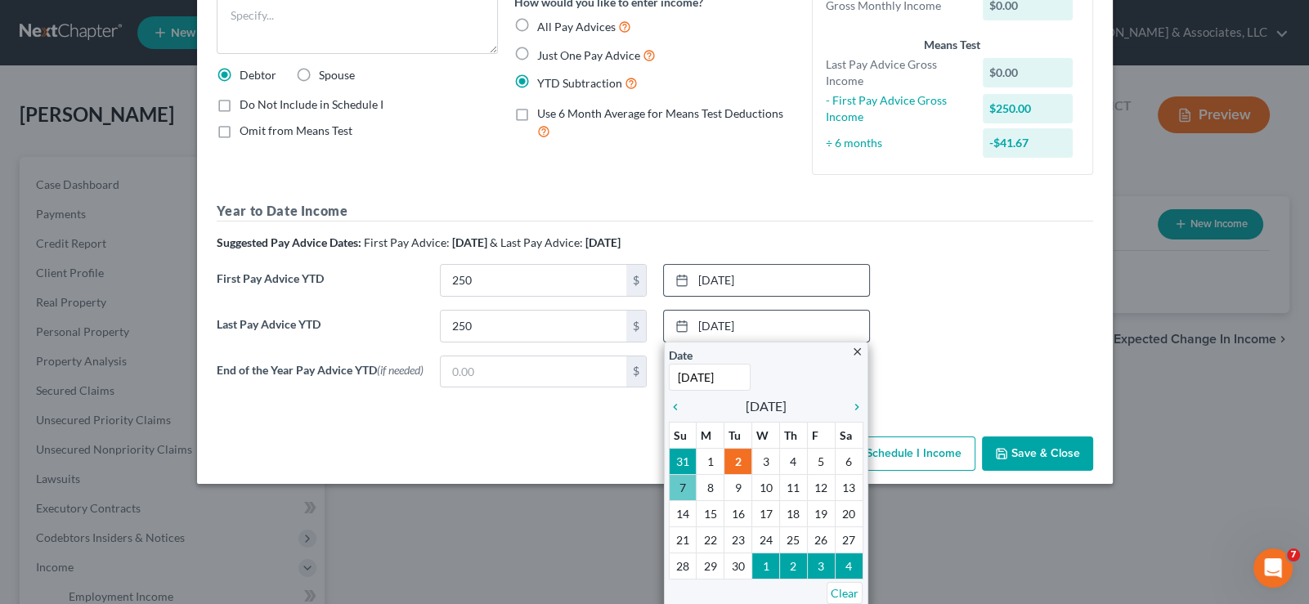
scroll to position [145, 0]
click at [669, 400] on icon "chevron_left" at bounding box center [679, 406] width 21 height 13
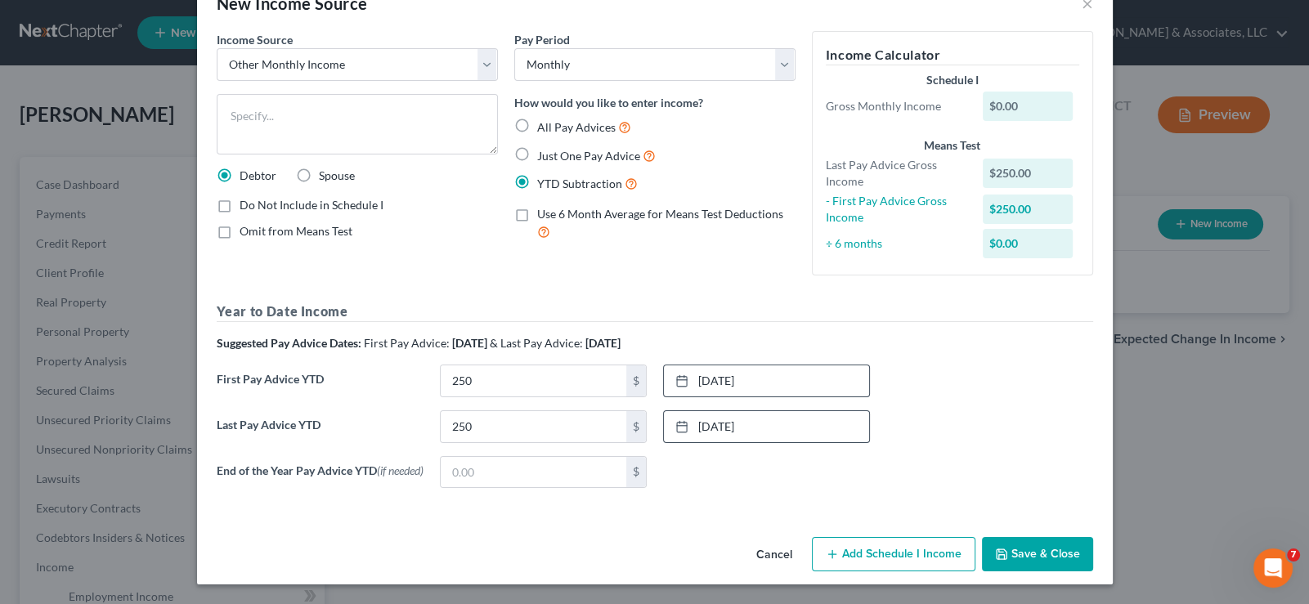
scroll to position [46, 0]
click at [1026, 553] on button "Save & Close" at bounding box center [1037, 554] width 111 height 34
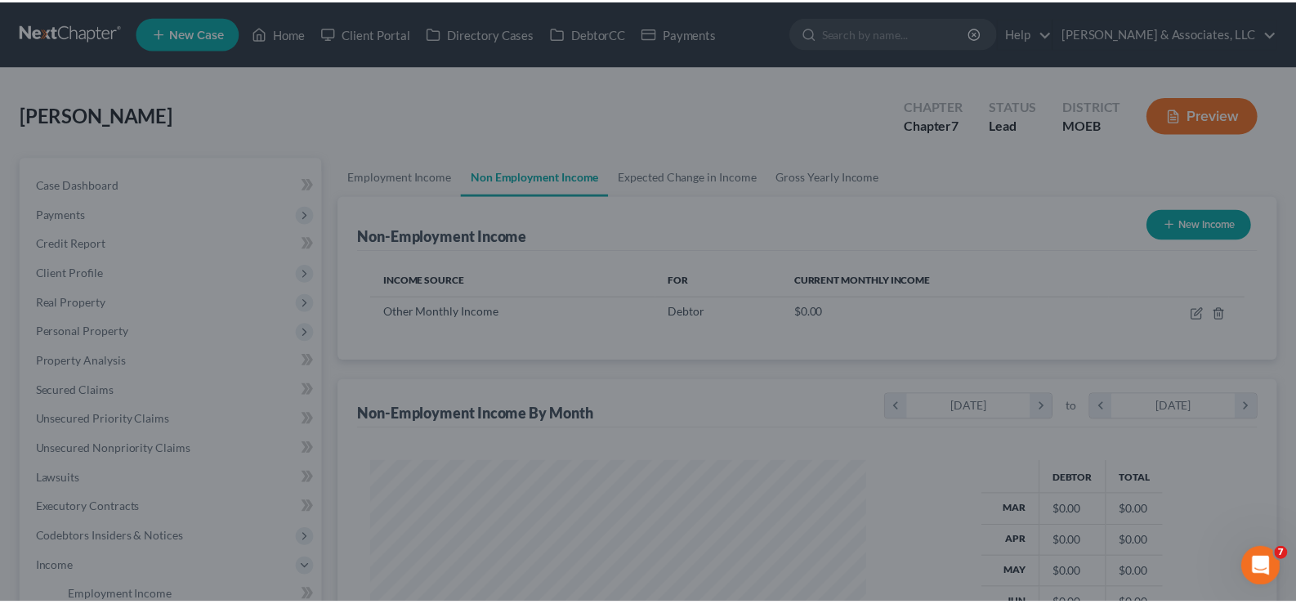
scroll to position [292, 528]
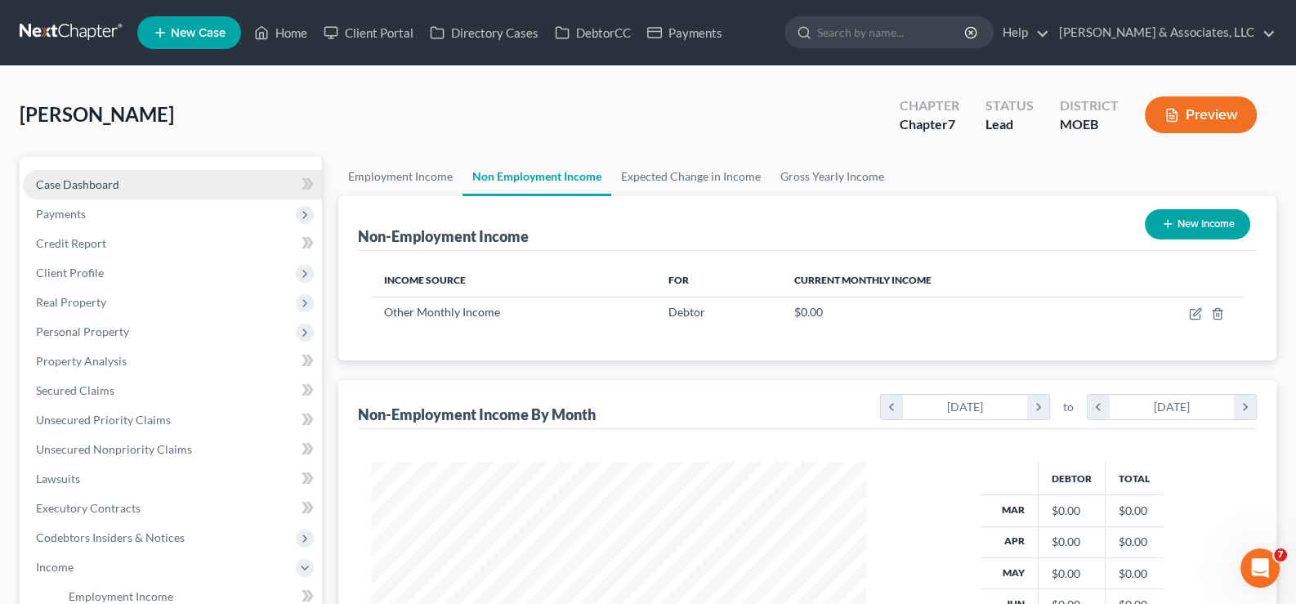
click at [93, 177] on span "Case Dashboard" at bounding box center [77, 184] width 83 height 14
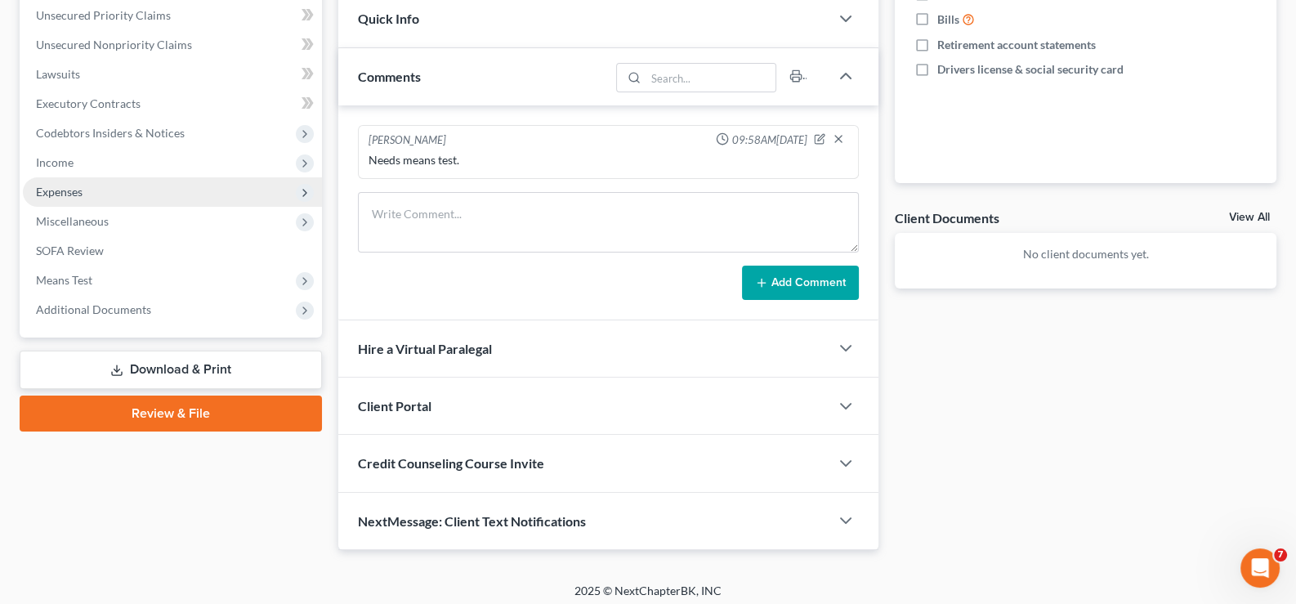
scroll to position [408, 0]
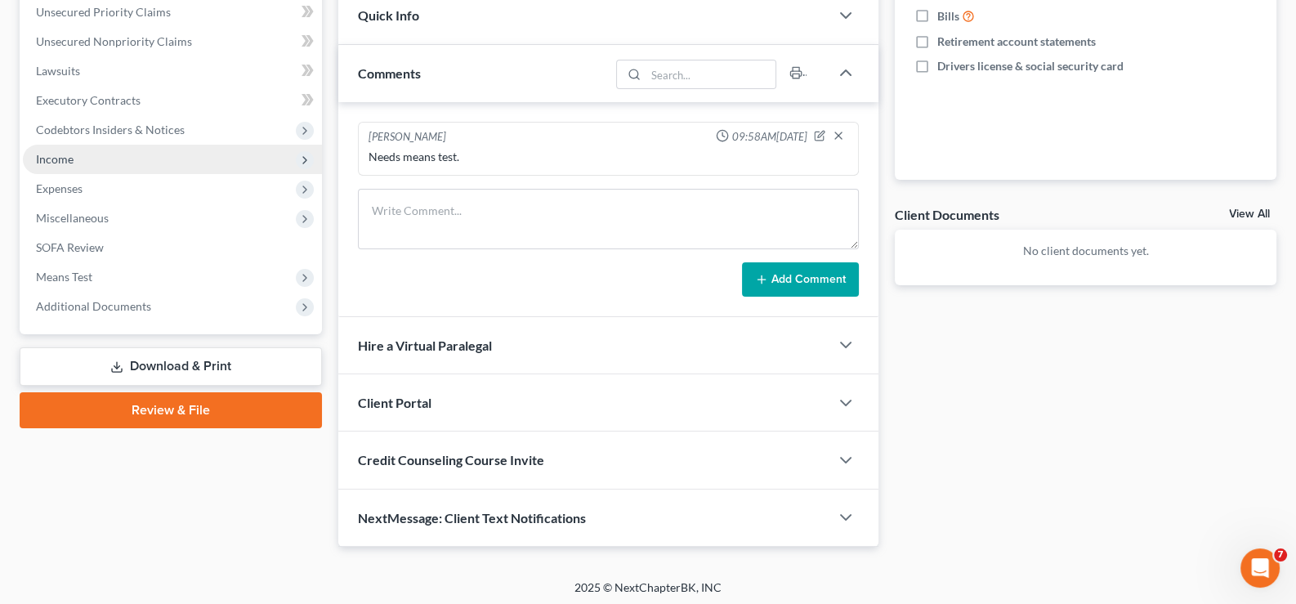
click at [62, 155] on span "Income" at bounding box center [55, 159] width 38 height 14
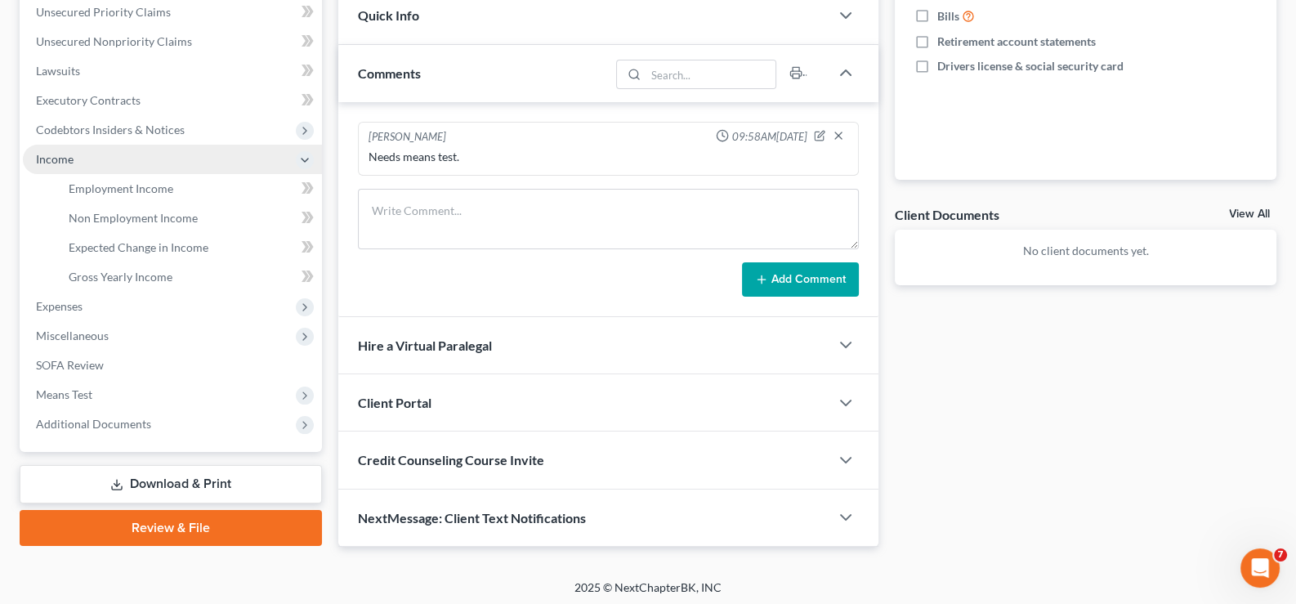
click at [51, 154] on span "Income" at bounding box center [55, 159] width 38 height 14
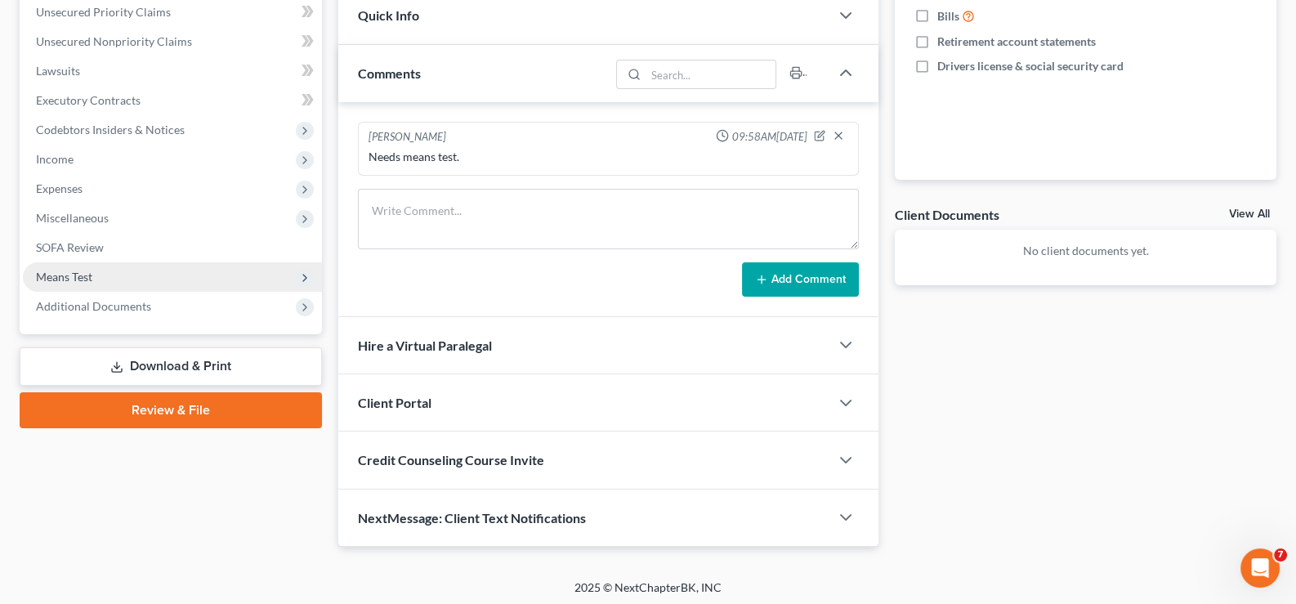
click at [57, 271] on span "Means Test" at bounding box center [64, 277] width 56 height 14
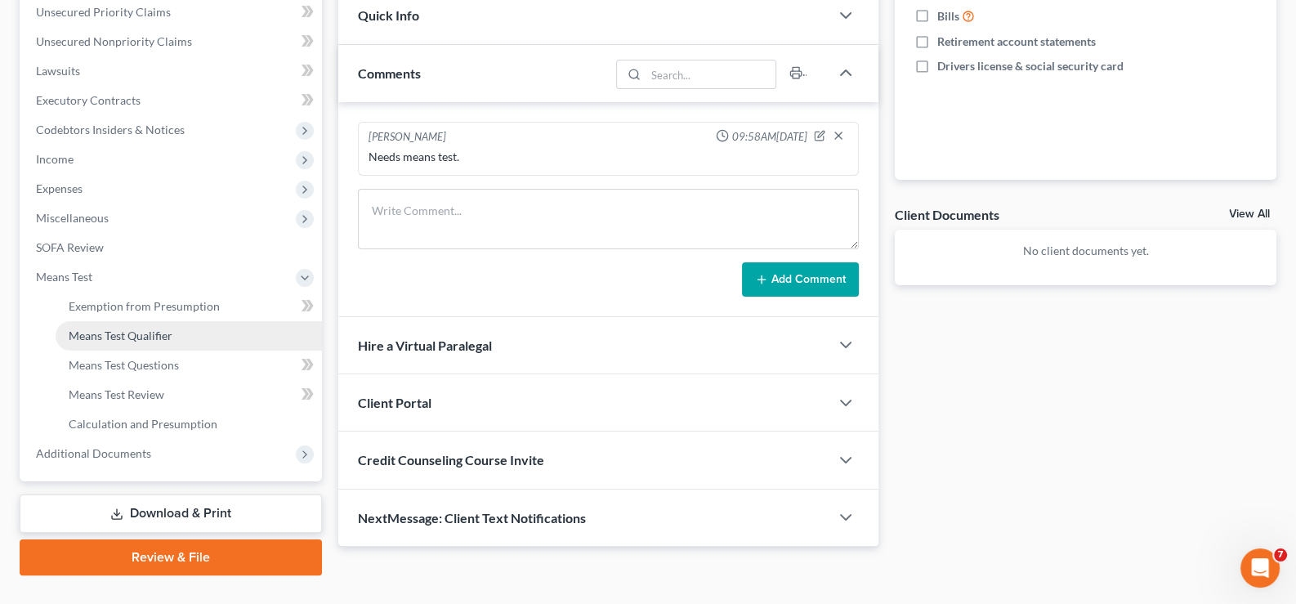
click at [123, 329] on span "Means Test Qualifier" at bounding box center [121, 336] width 104 height 14
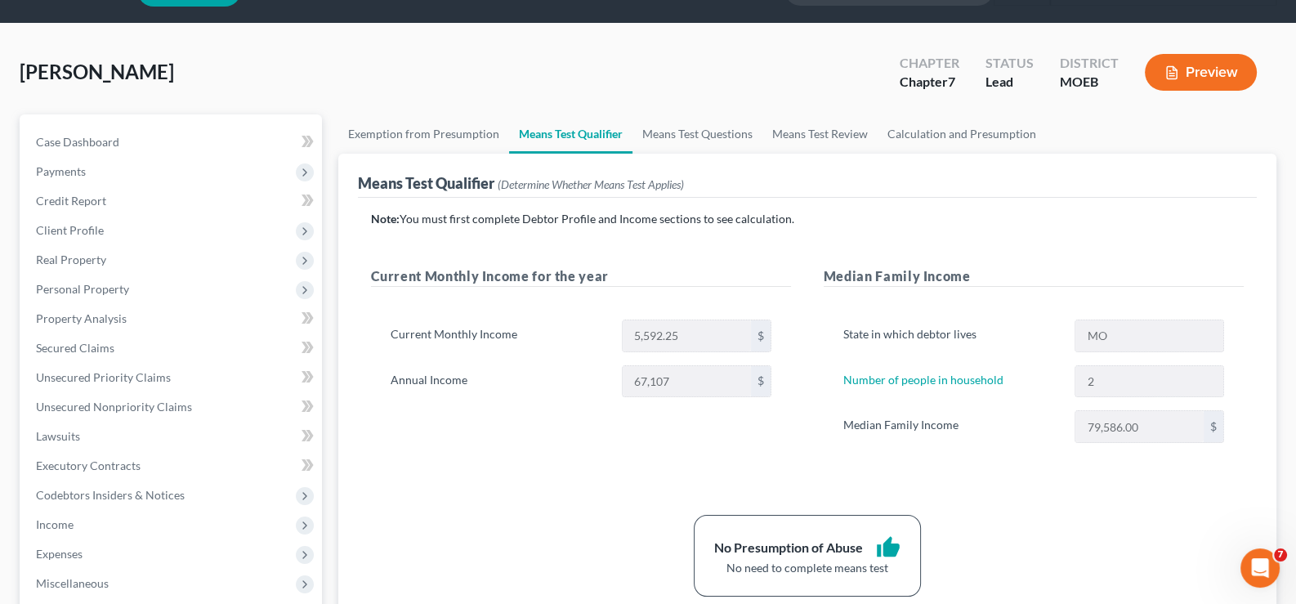
scroll to position [81, 0]
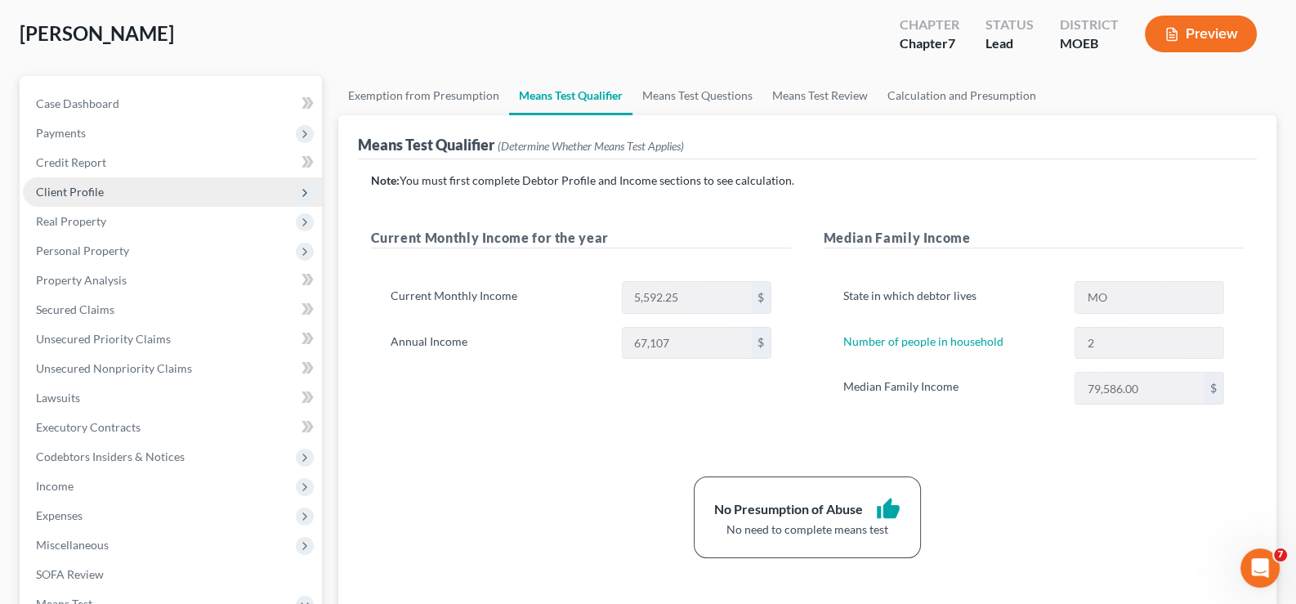
click at [57, 189] on span "Client Profile" at bounding box center [70, 192] width 68 height 14
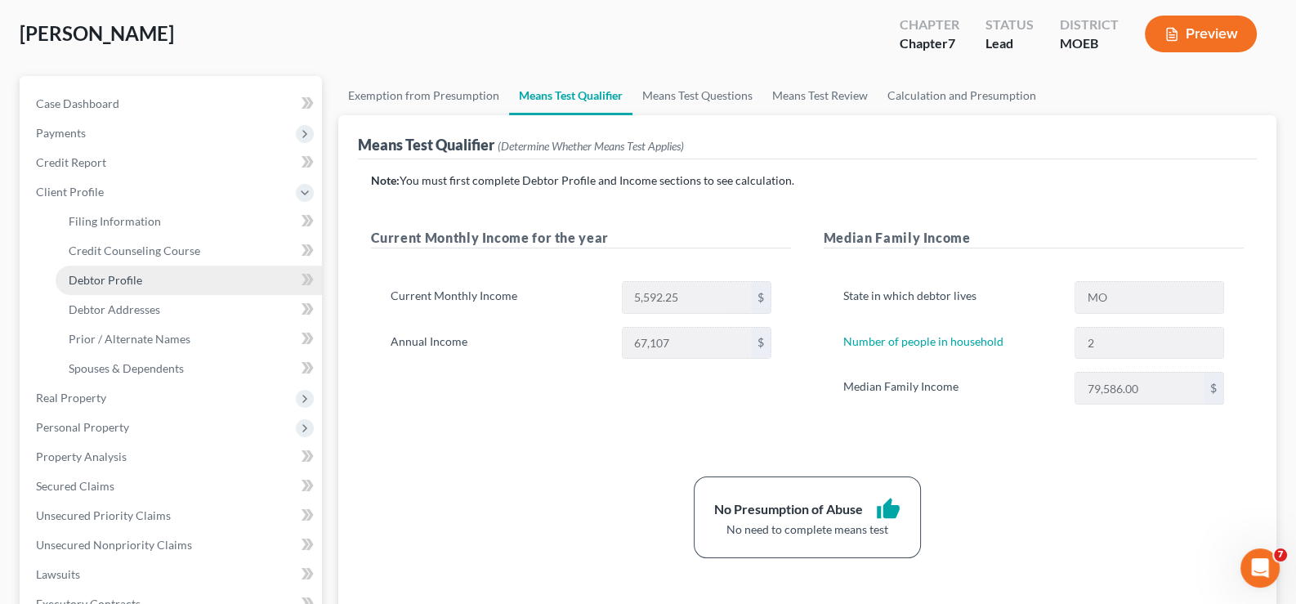
click at [78, 277] on span "Debtor Profile" at bounding box center [106, 280] width 74 height 14
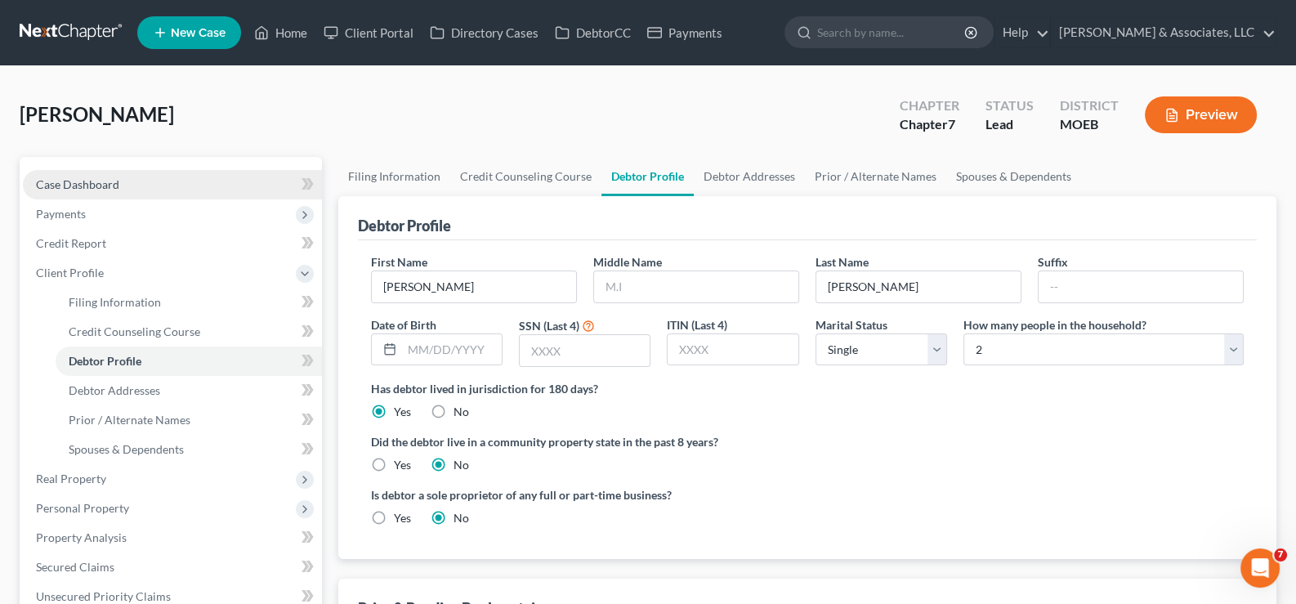
click at [103, 186] on span "Case Dashboard" at bounding box center [77, 184] width 83 height 14
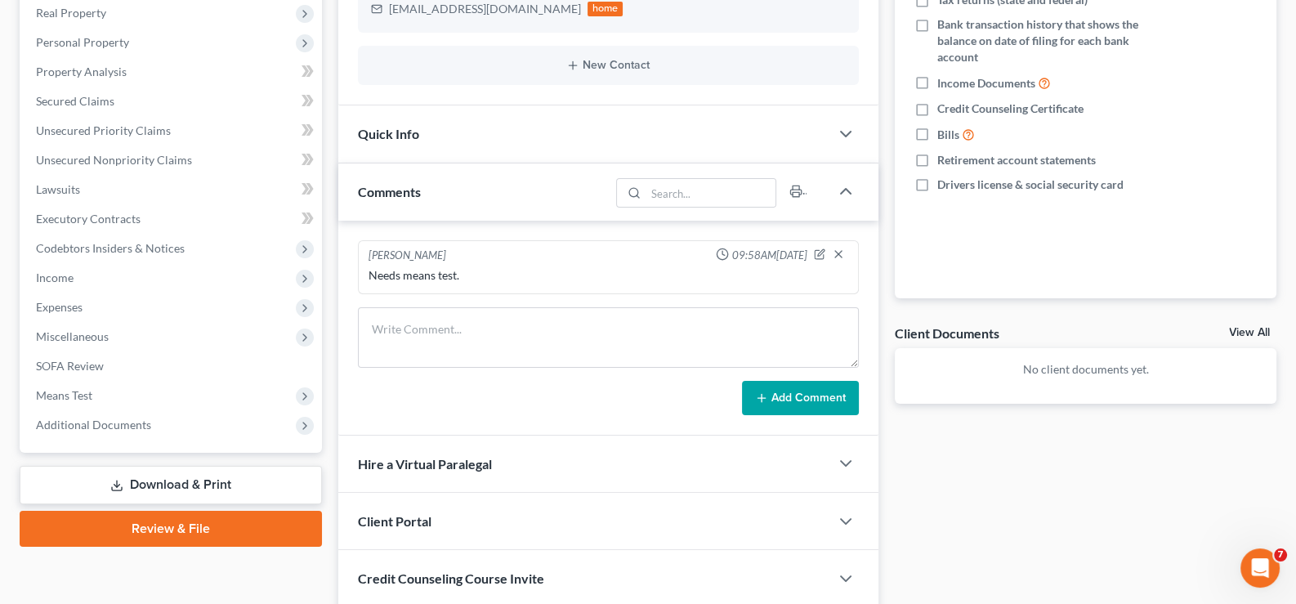
scroll to position [326, 0]
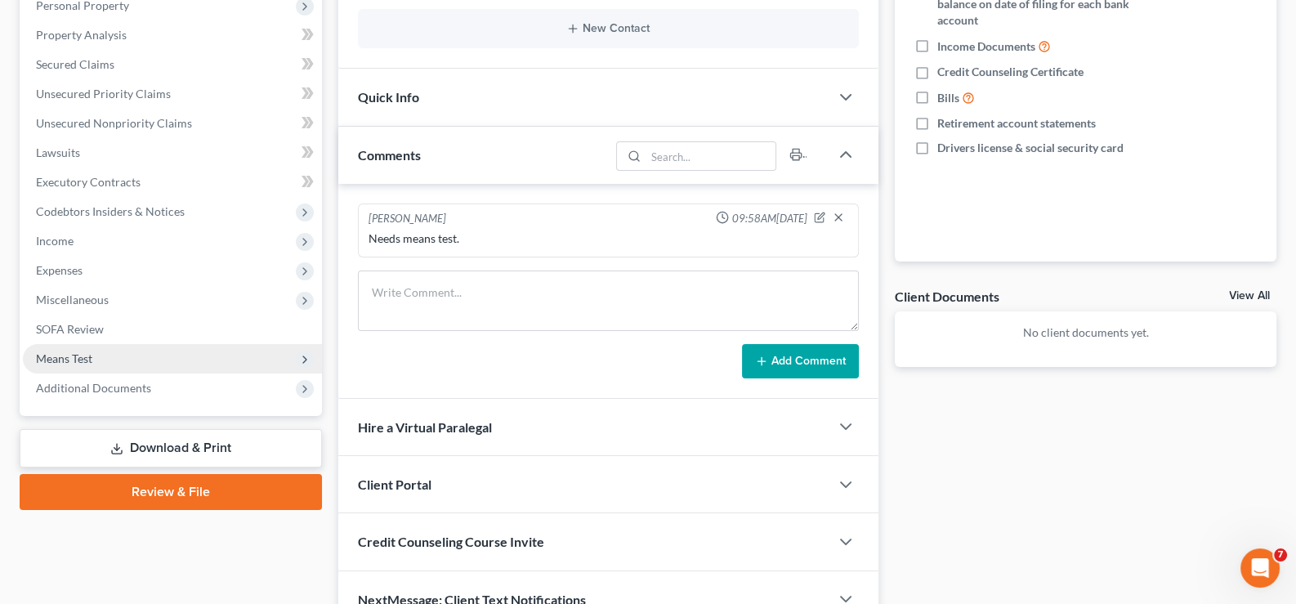
click at [53, 356] on span "Means Test" at bounding box center [64, 358] width 56 height 14
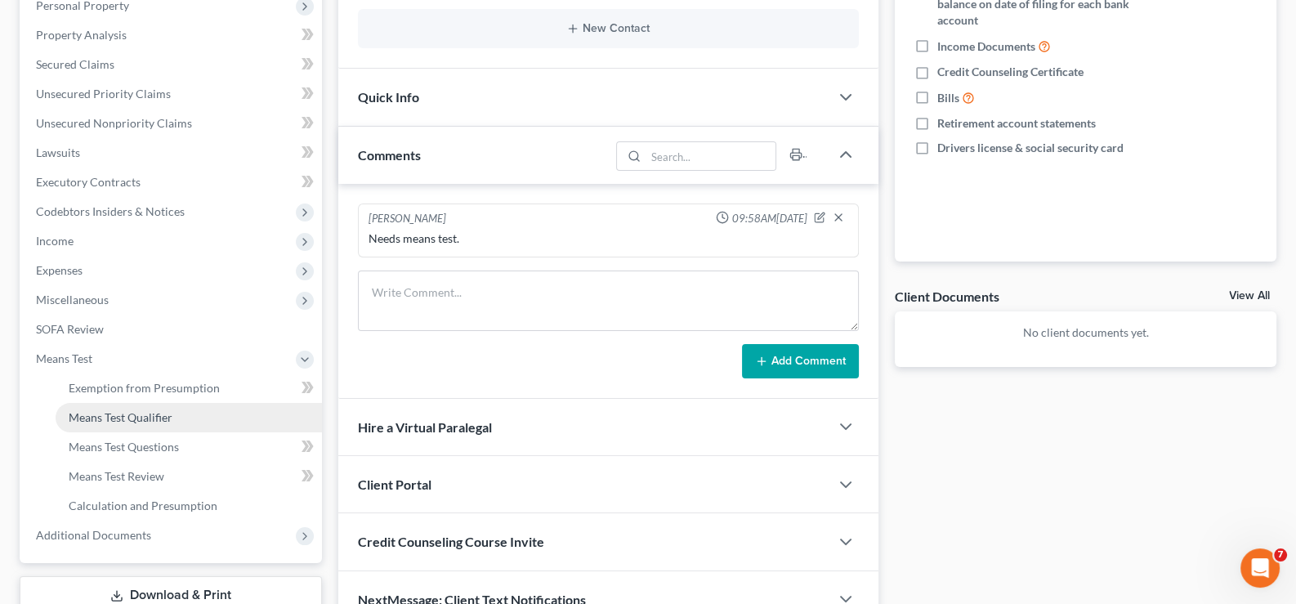
click at [86, 416] on span "Means Test Qualifier" at bounding box center [121, 417] width 104 height 14
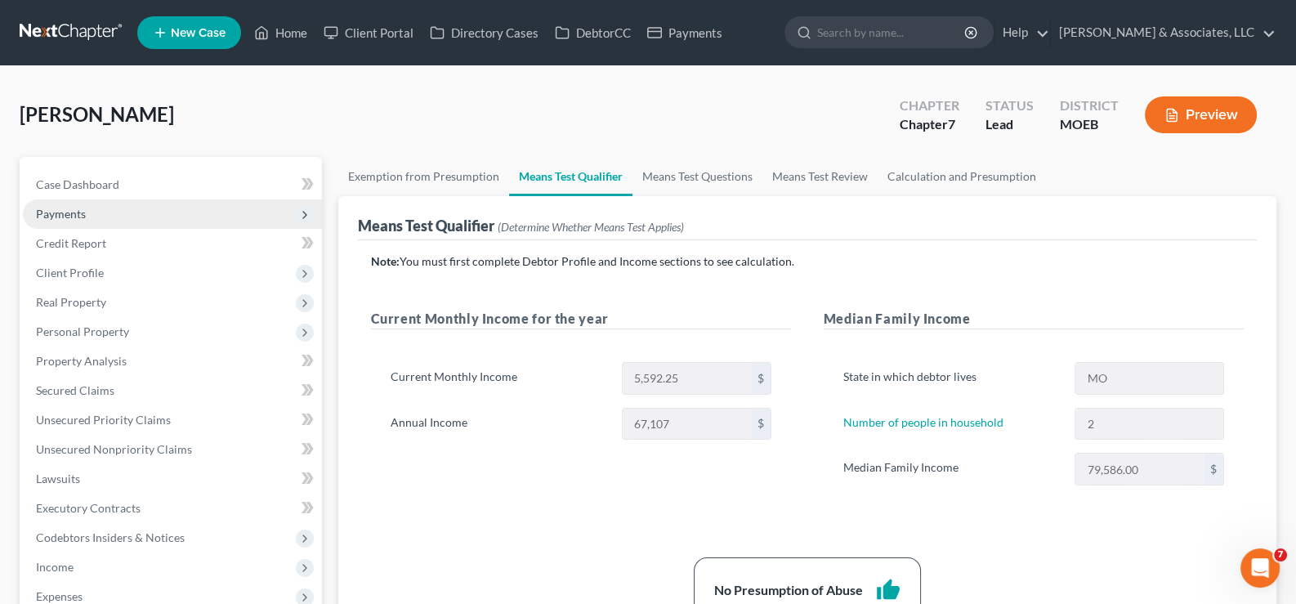
click at [59, 208] on span "Payments" at bounding box center [61, 214] width 50 height 14
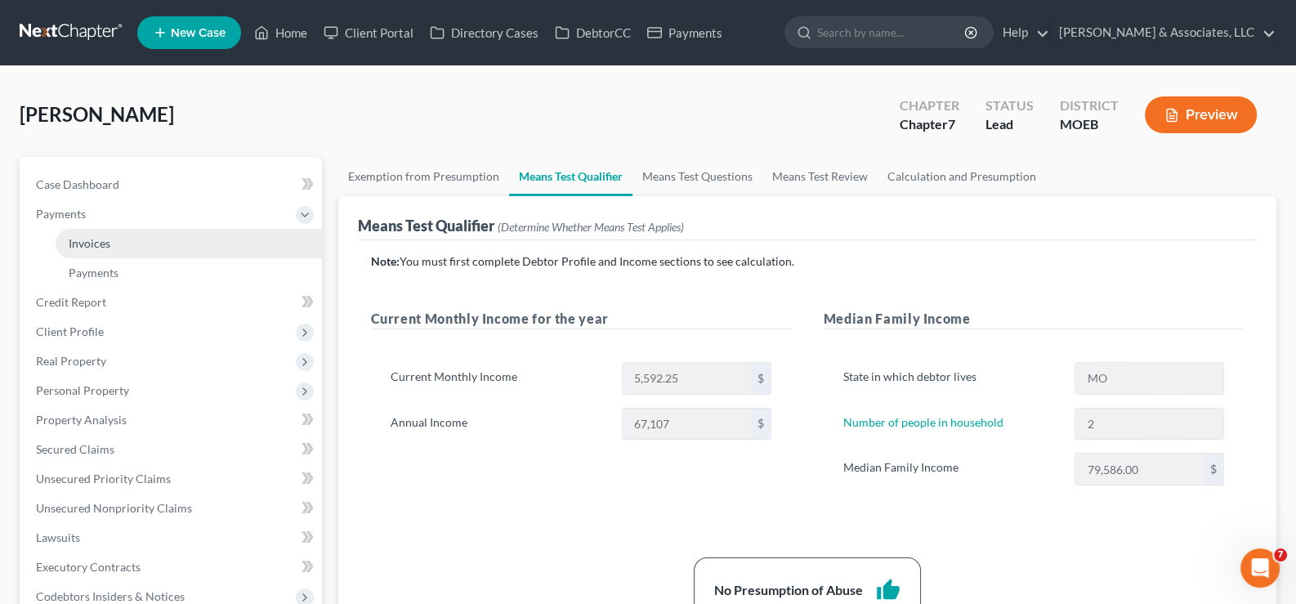
click at [101, 240] on span "Invoices" at bounding box center [90, 243] width 42 height 14
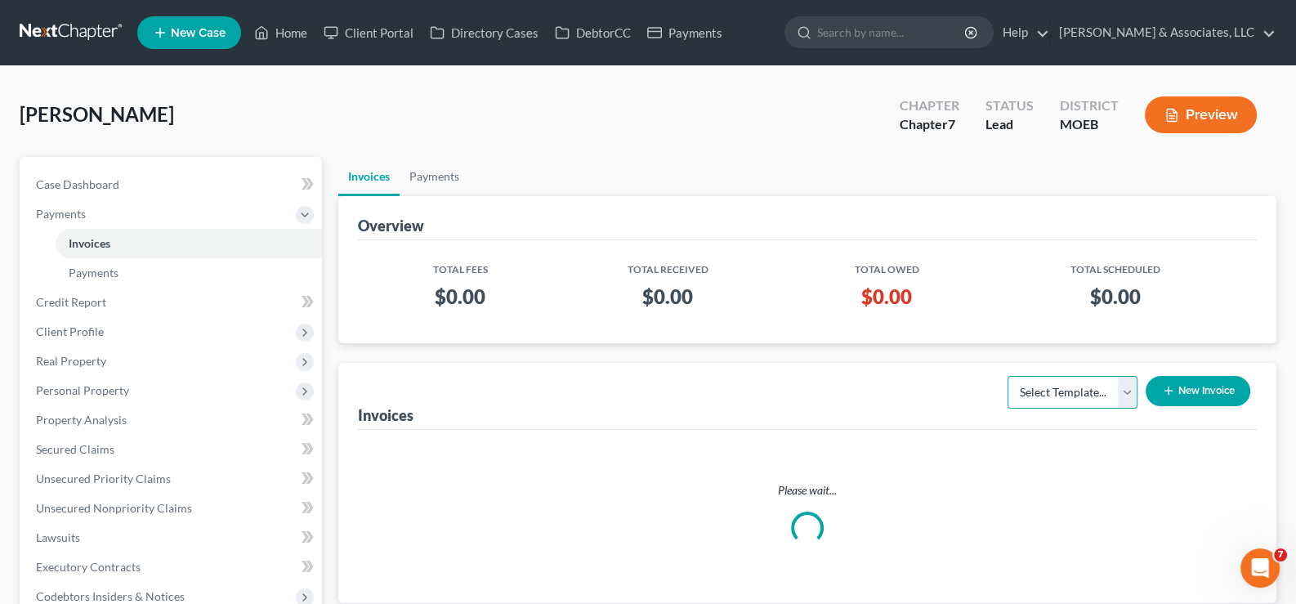
drag, startPoint x: 1053, startPoint y: 396, endPoint x: 1059, endPoint y: 405, distance: 11.1
click at [1053, 396] on select "Select Template..." at bounding box center [1073, 392] width 130 height 33
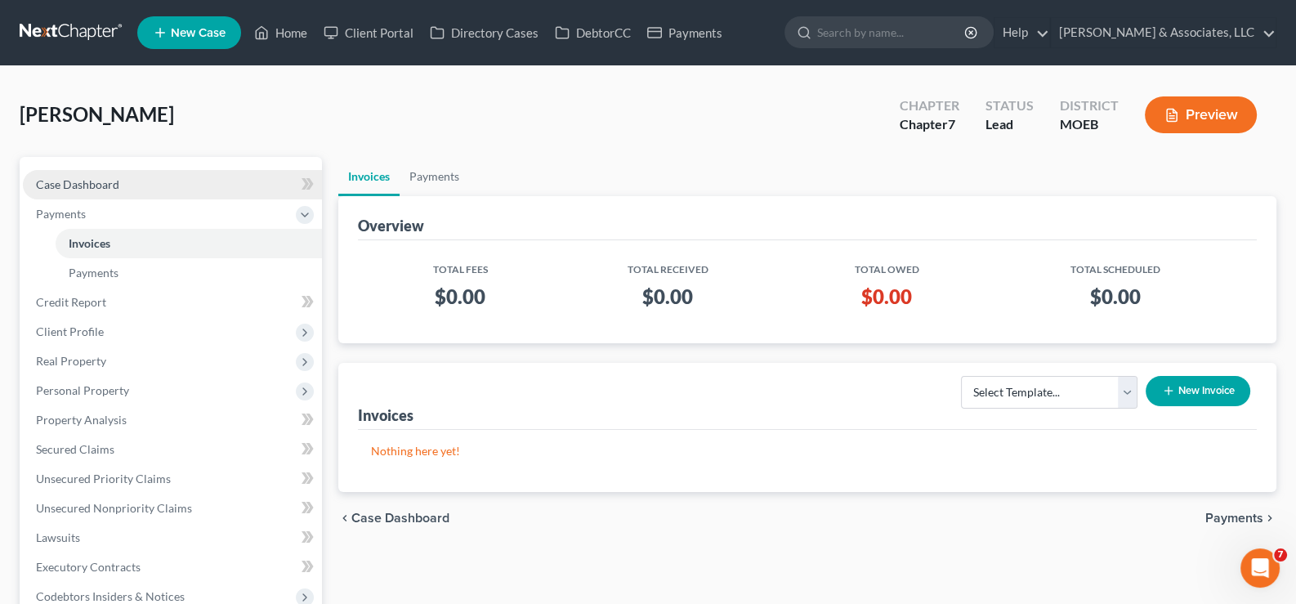
click at [109, 179] on span "Case Dashboard" at bounding box center [77, 184] width 83 height 14
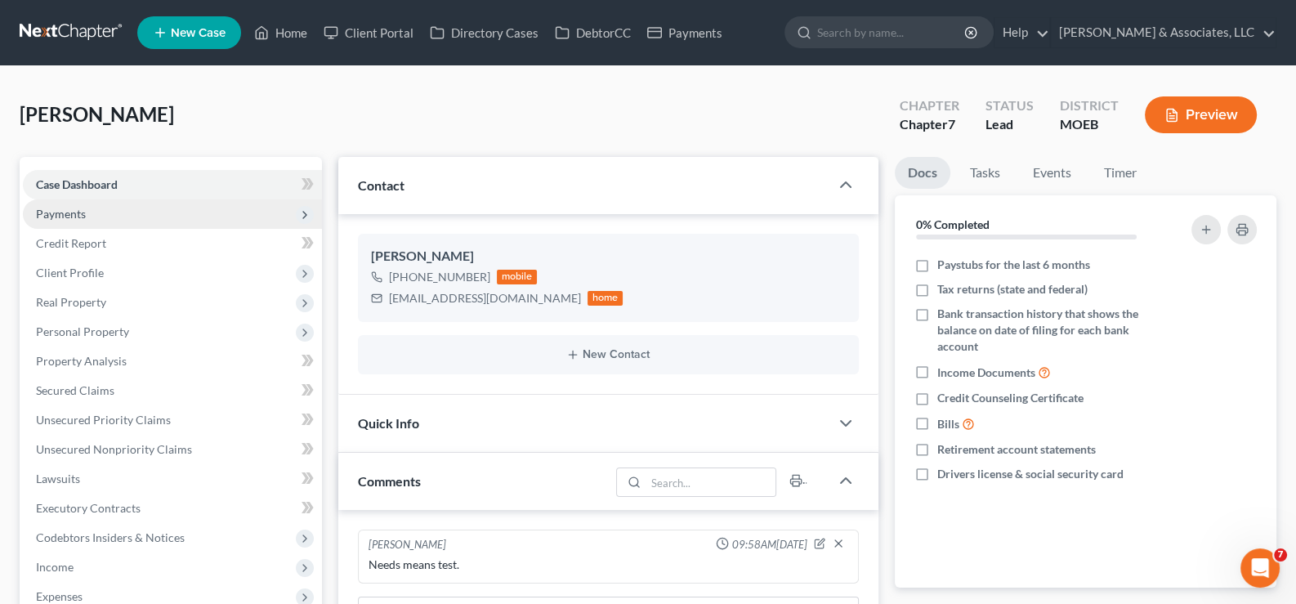
click at [59, 209] on span "Payments" at bounding box center [61, 214] width 50 height 14
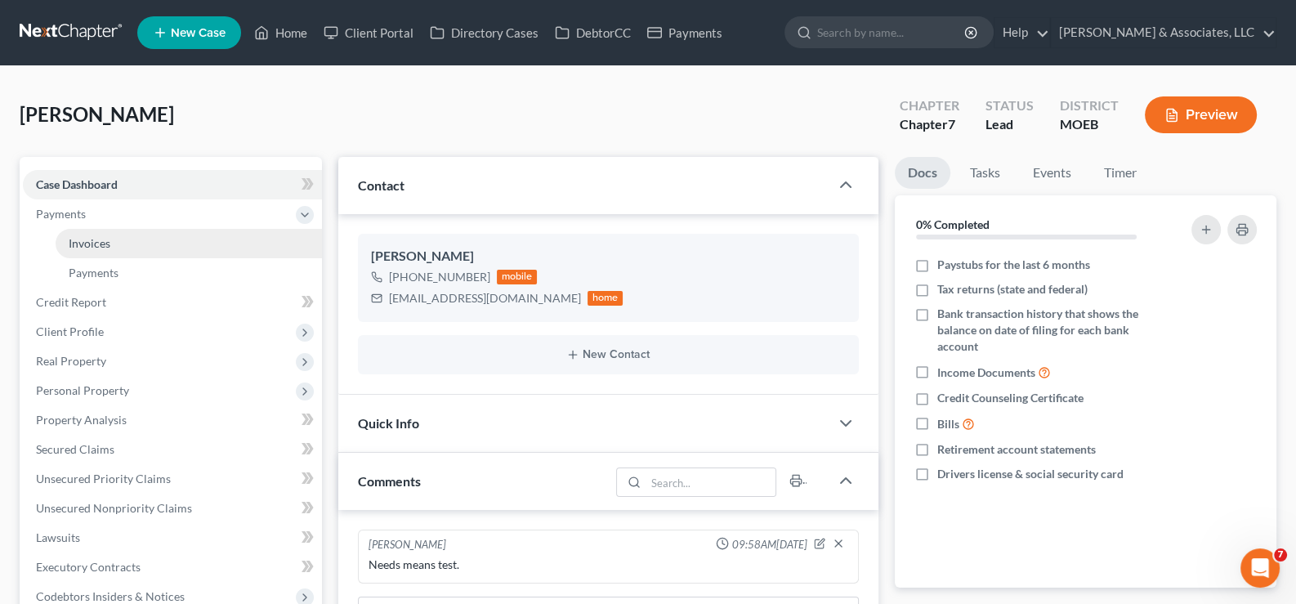
click at [92, 248] on span "Invoices" at bounding box center [90, 243] width 42 height 14
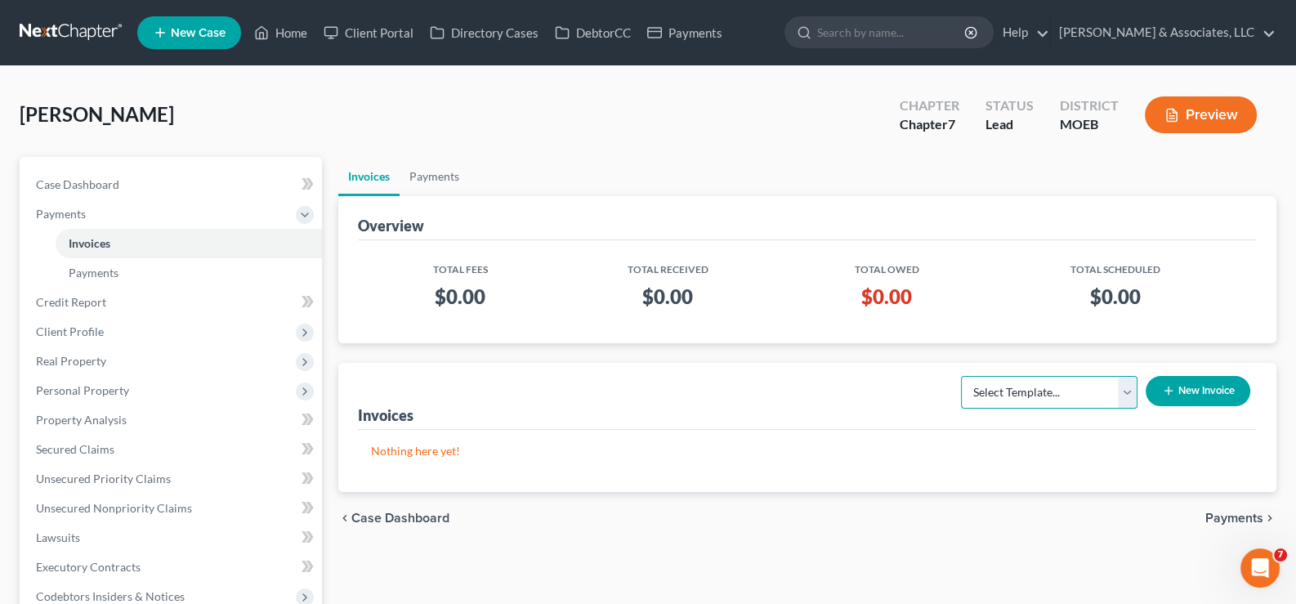
click at [1045, 400] on select "Select Template... Chapter 7 Template Chapter 13 Template Chapter 7 with legal …" at bounding box center [1049, 392] width 177 height 33
click at [961, 376] on select "Select Template... Chapter 7 Template Chapter 13 Template Chapter 7 with legal …" at bounding box center [1049, 392] width 177 height 33
click at [1166, 384] on icon "button" at bounding box center [1168, 390] width 13 height 13
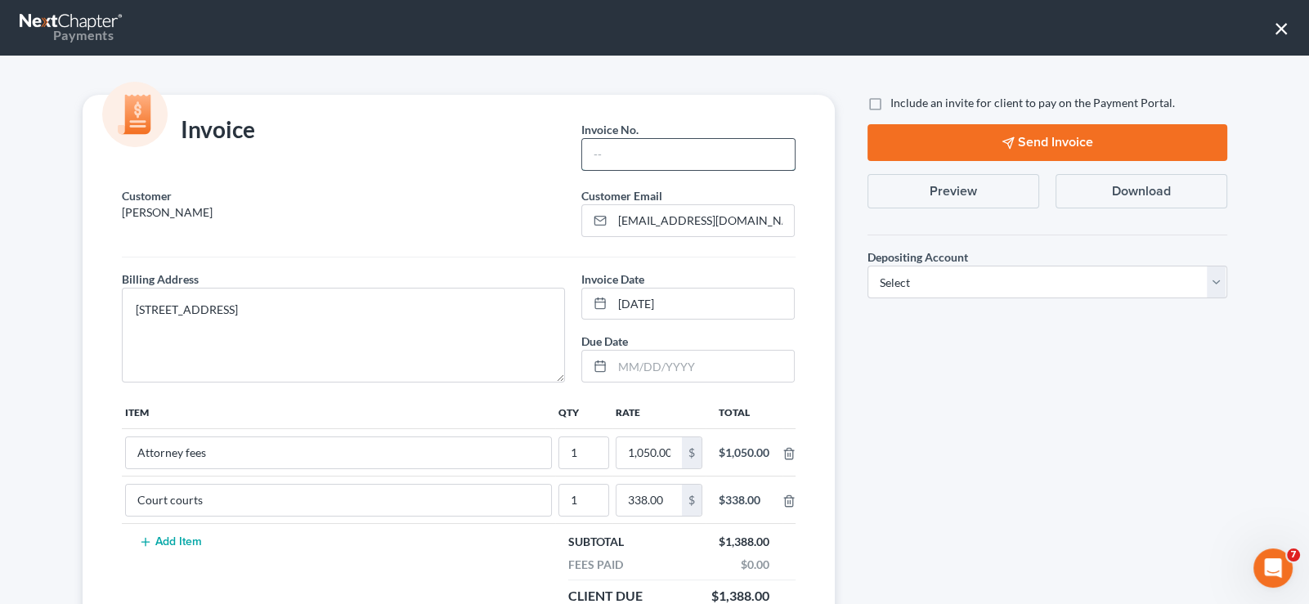
click at [602, 153] on input "text" at bounding box center [688, 154] width 212 height 31
click at [488, 310] on textarea "[STREET_ADDRESS]" at bounding box center [344, 335] width 444 height 95
click at [890, 101] on label "Include an invite for client to pay on the Payment Portal." at bounding box center [1032, 103] width 284 height 16
click at [897, 101] on input "Include an invite for client to pay on the Payment Portal." at bounding box center [902, 100] width 11 height 11
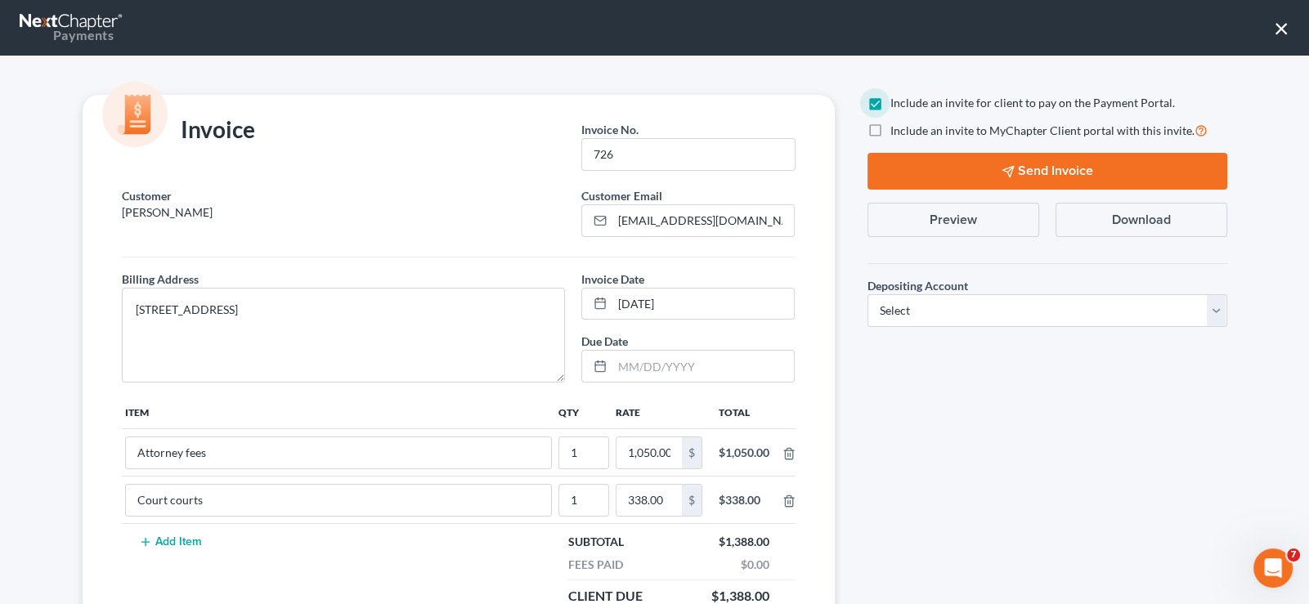
click at [890, 127] on label "Include an invite to MyChapter Client portal with this invite." at bounding box center [1048, 130] width 317 height 19
click at [897, 127] on input "Include an invite to MyChapter Client portal with this invite." at bounding box center [902, 126] width 11 height 11
drag, startPoint x: 892, startPoint y: 310, endPoint x: 892, endPoint y: 323, distance: 13.1
click at [892, 310] on select "Select Operation Trust" at bounding box center [1047, 310] width 360 height 33
click at [867, 294] on select "Select Operation Trust" at bounding box center [1047, 310] width 360 height 33
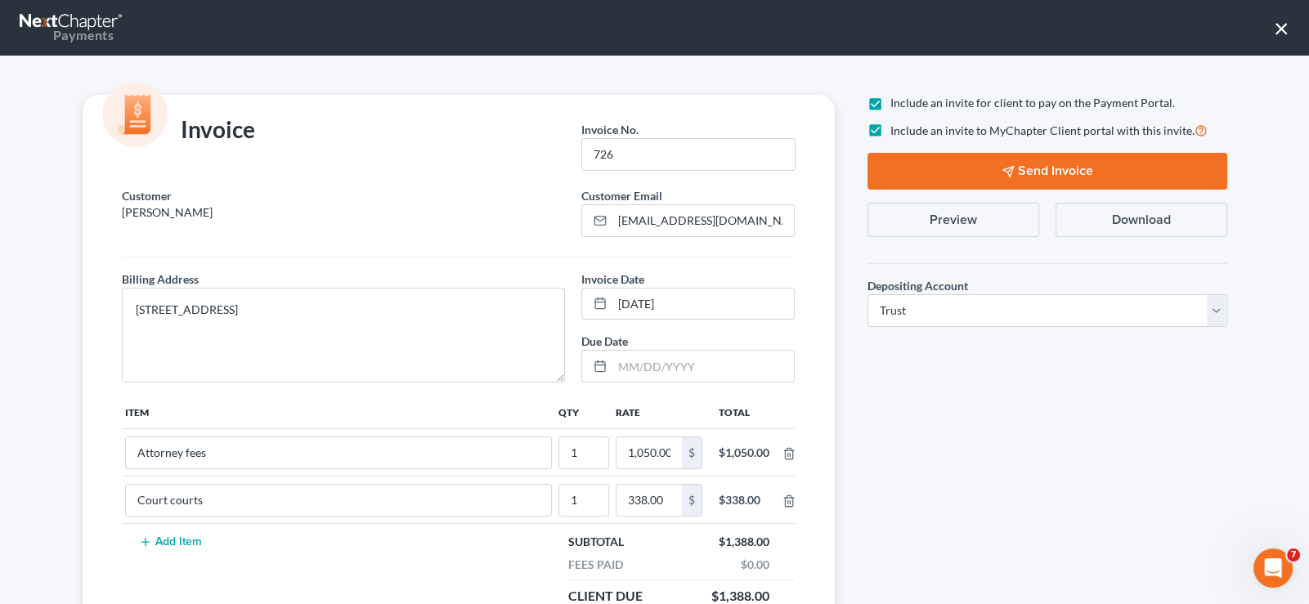
click at [1003, 167] on icon "button" at bounding box center [1007, 171] width 13 height 13
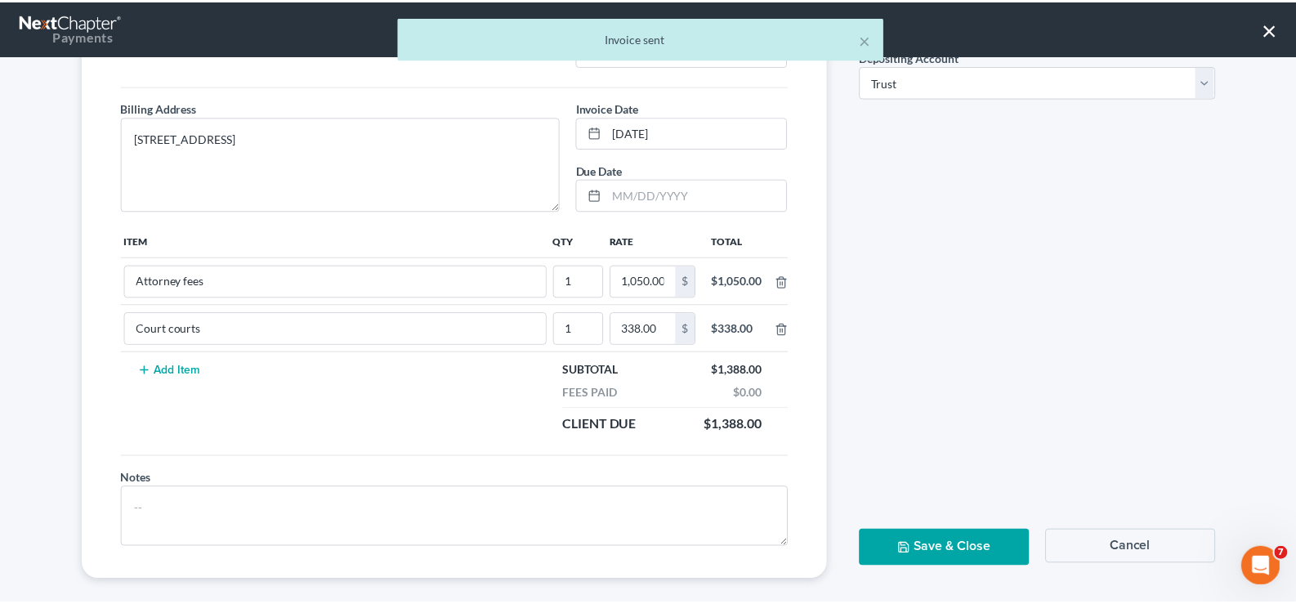
scroll to position [184, 0]
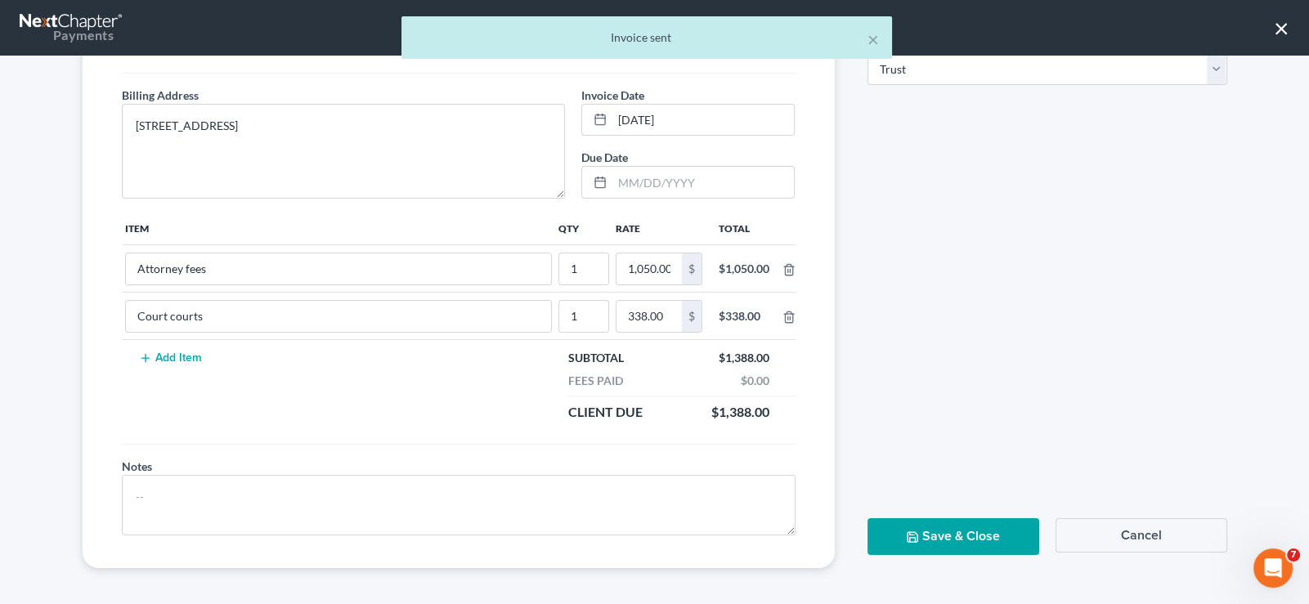
click at [911, 524] on button "Save & Close" at bounding box center [953, 536] width 172 height 37
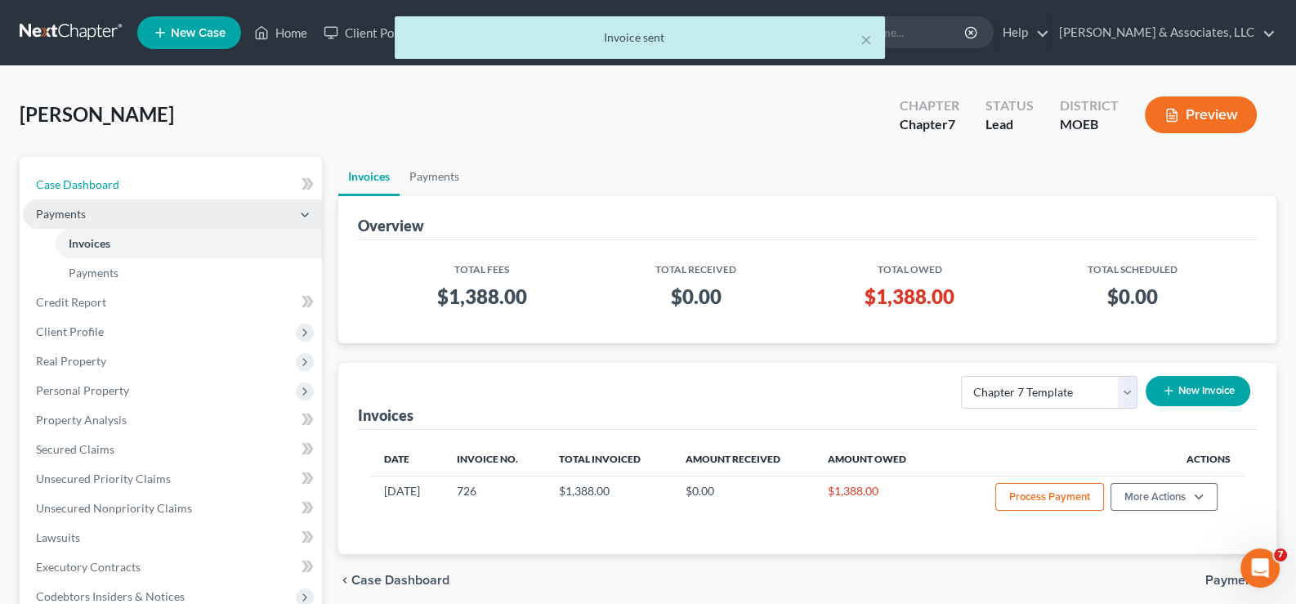
drag, startPoint x: 74, startPoint y: 173, endPoint x: 296, endPoint y: 204, distance: 224.4
click at [74, 173] on link "Case Dashboard" at bounding box center [172, 184] width 299 height 29
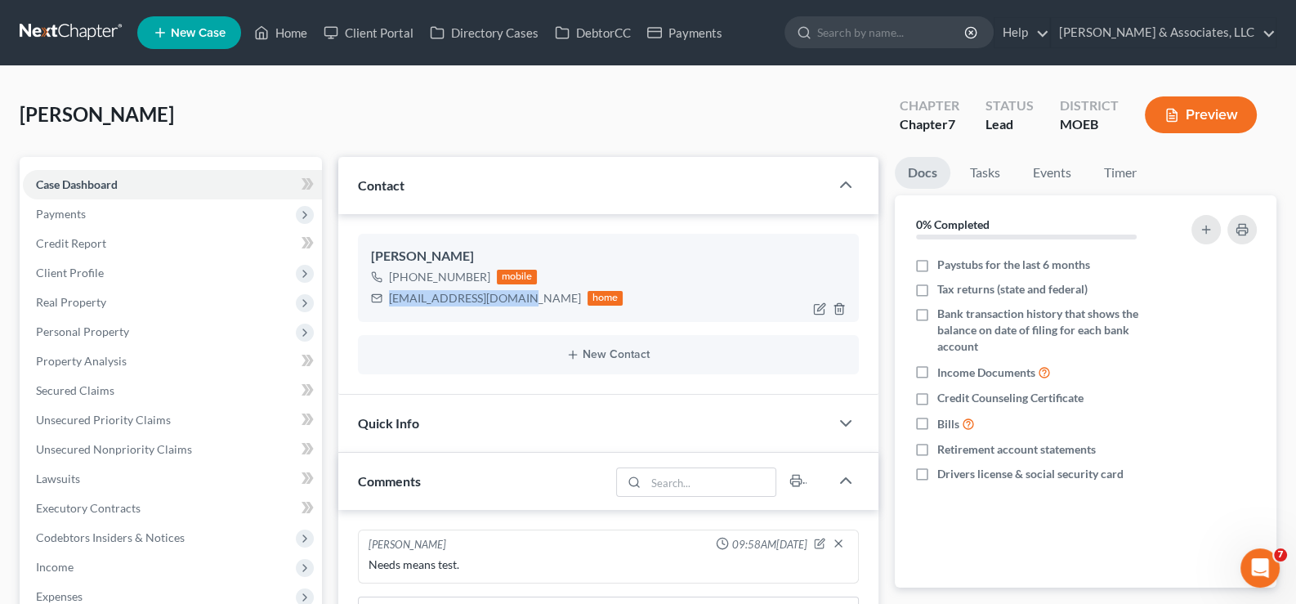
drag, startPoint x: 514, startPoint y: 298, endPoint x: 383, endPoint y: 298, distance: 131.6
click at [383, 298] on div "[EMAIL_ADDRESS][DOMAIN_NAME] home" at bounding box center [497, 298] width 253 height 21
copy div "[EMAIL_ADDRESS][DOMAIN_NAME]"
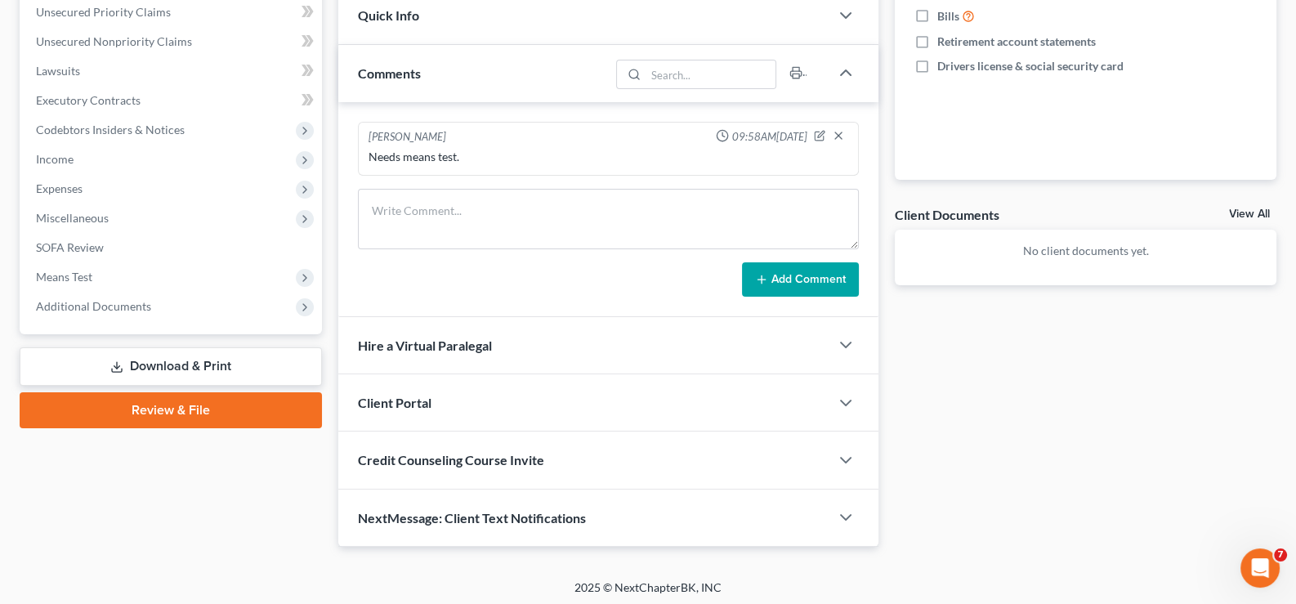
scroll to position [409, 0]
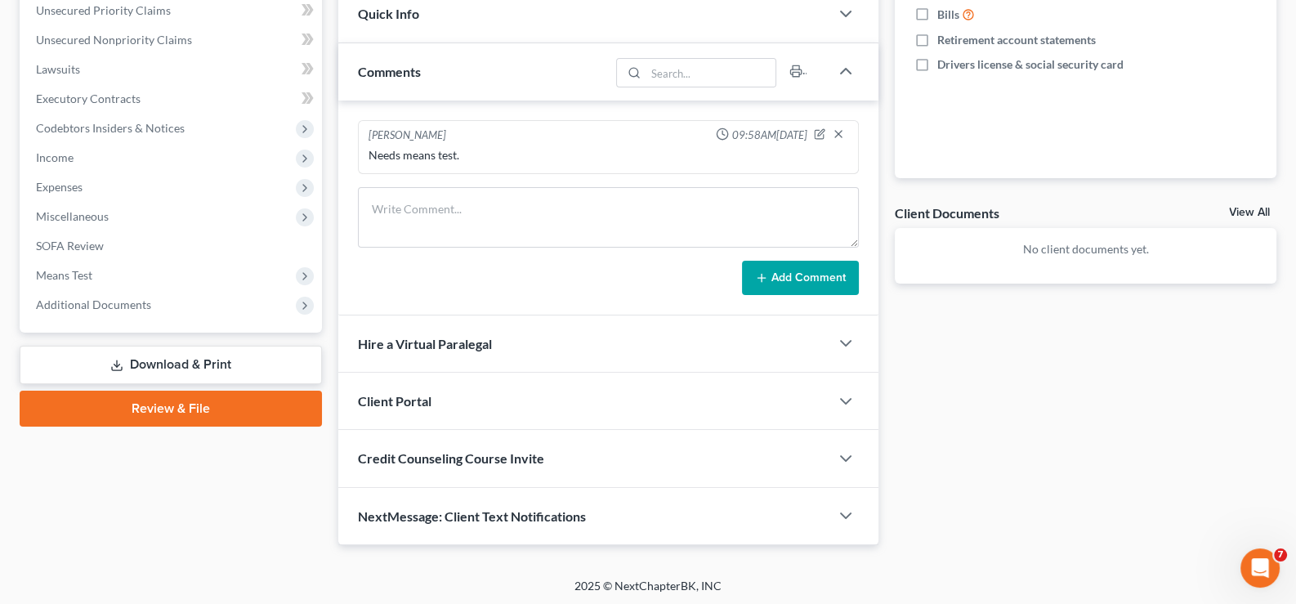
click at [429, 397] on span "Client Portal" at bounding box center [395, 401] width 74 height 16
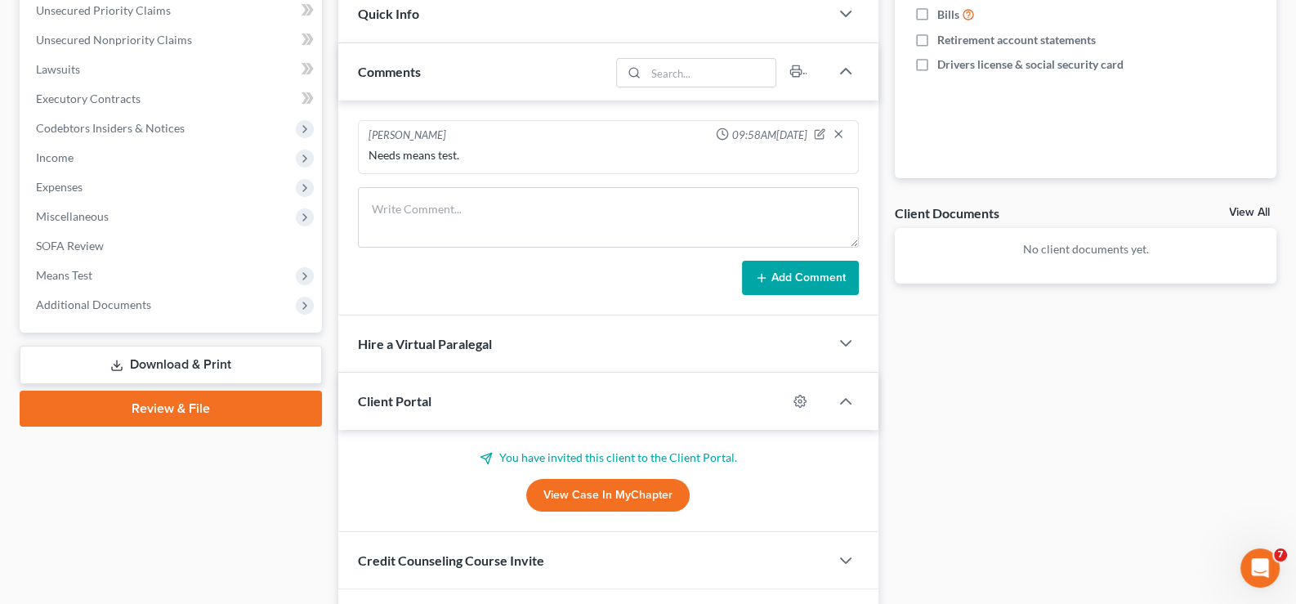
click at [428, 397] on span "Client Portal" at bounding box center [395, 401] width 74 height 16
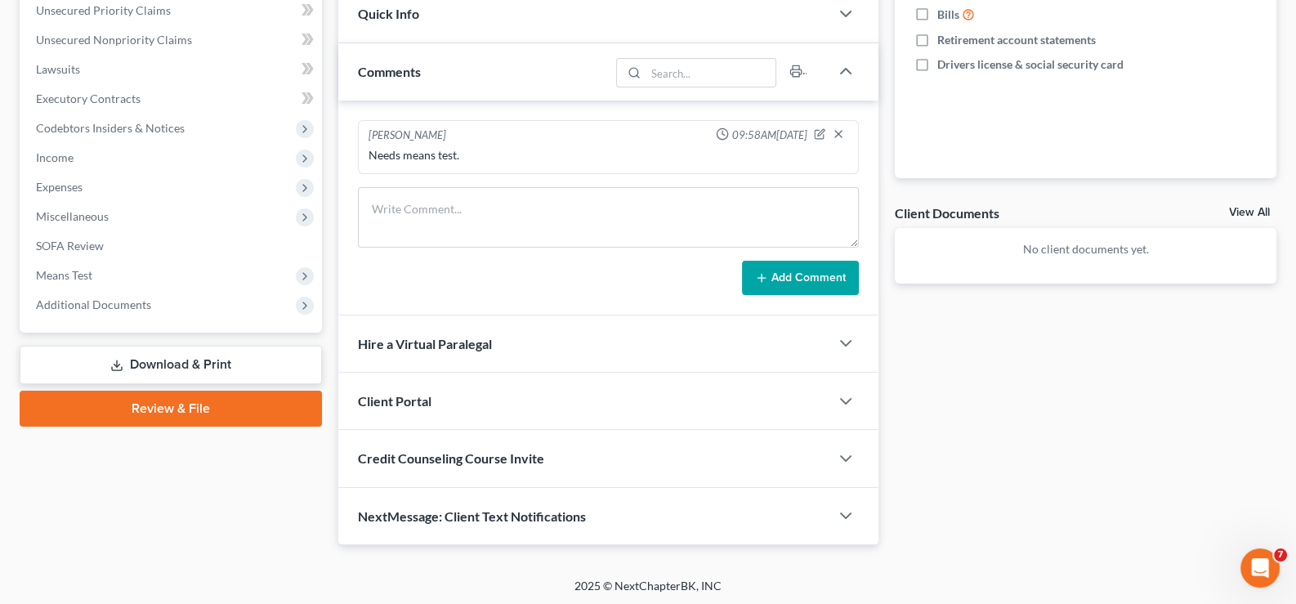
click at [432, 460] on span "Credit Counseling Course Invite" at bounding box center [451, 458] width 186 height 16
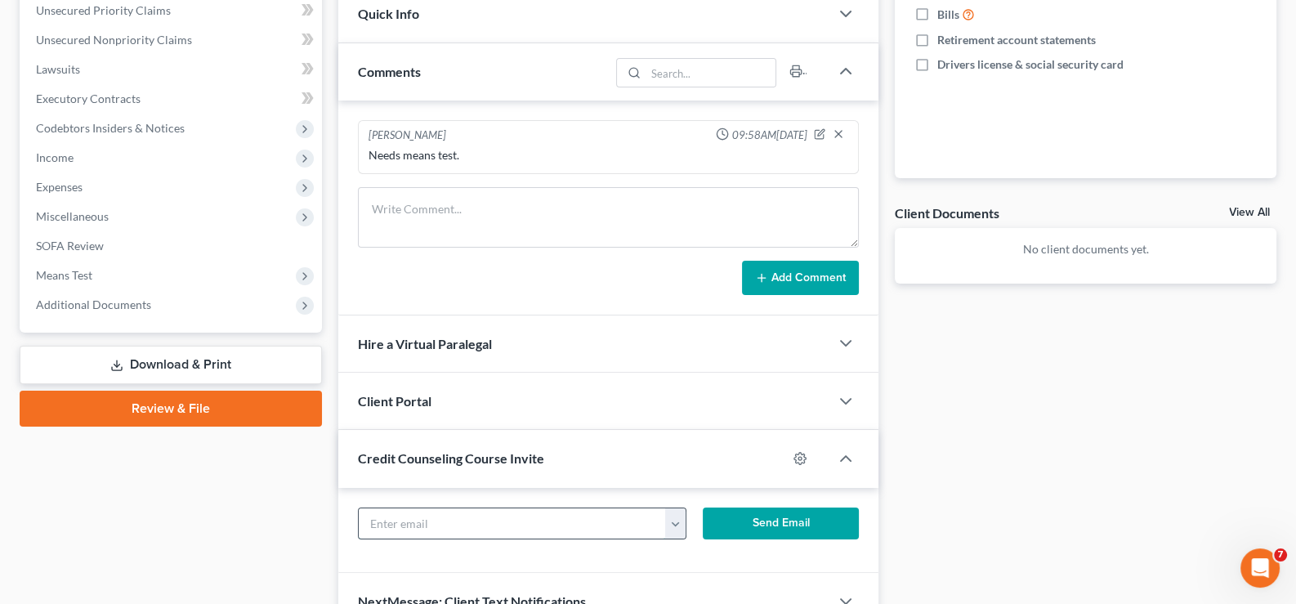
click at [462, 517] on input "text" at bounding box center [513, 523] width 308 height 31
paste input "[EMAIL_ADDRESS][DOMAIN_NAME]"
click at [782, 514] on button "Send Email" at bounding box center [781, 524] width 156 height 33
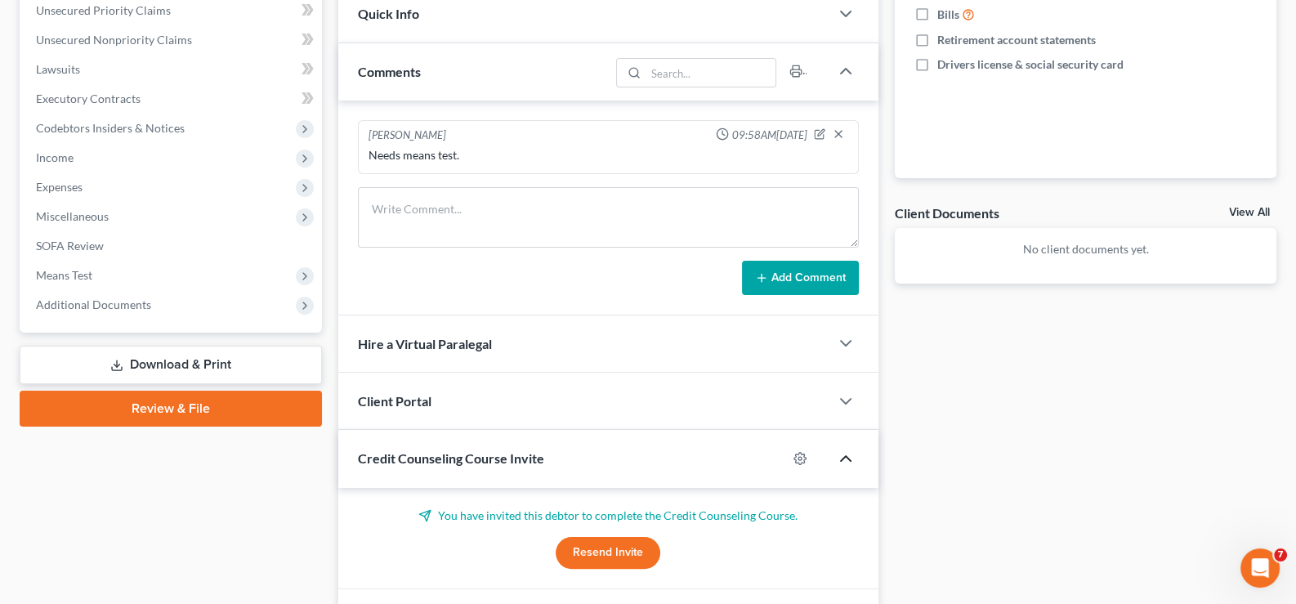
drag, startPoint x: 852, startPoint y: 451, endPoint x: 483, endPoint y: 285, distance: 405.0
click at [852, 452] on icon "button" at bounding box center [846, 459] width 20 height 20
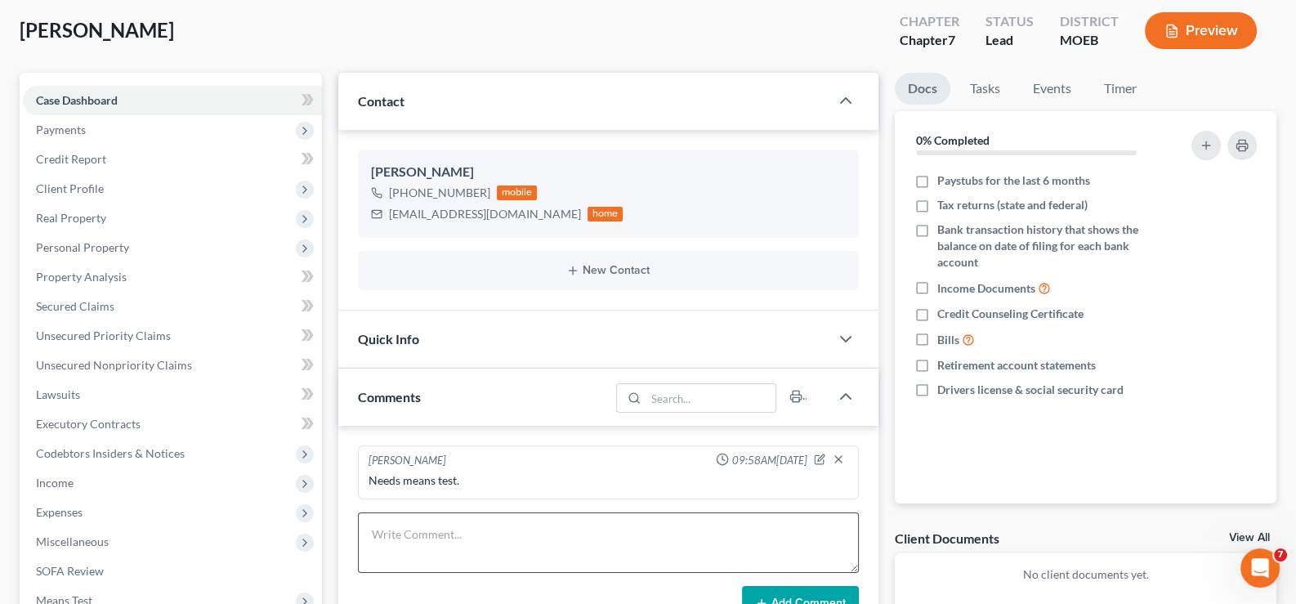
scroll to position [83, 0]
